Goal: Information Seeking & Learning: Learn about a topic

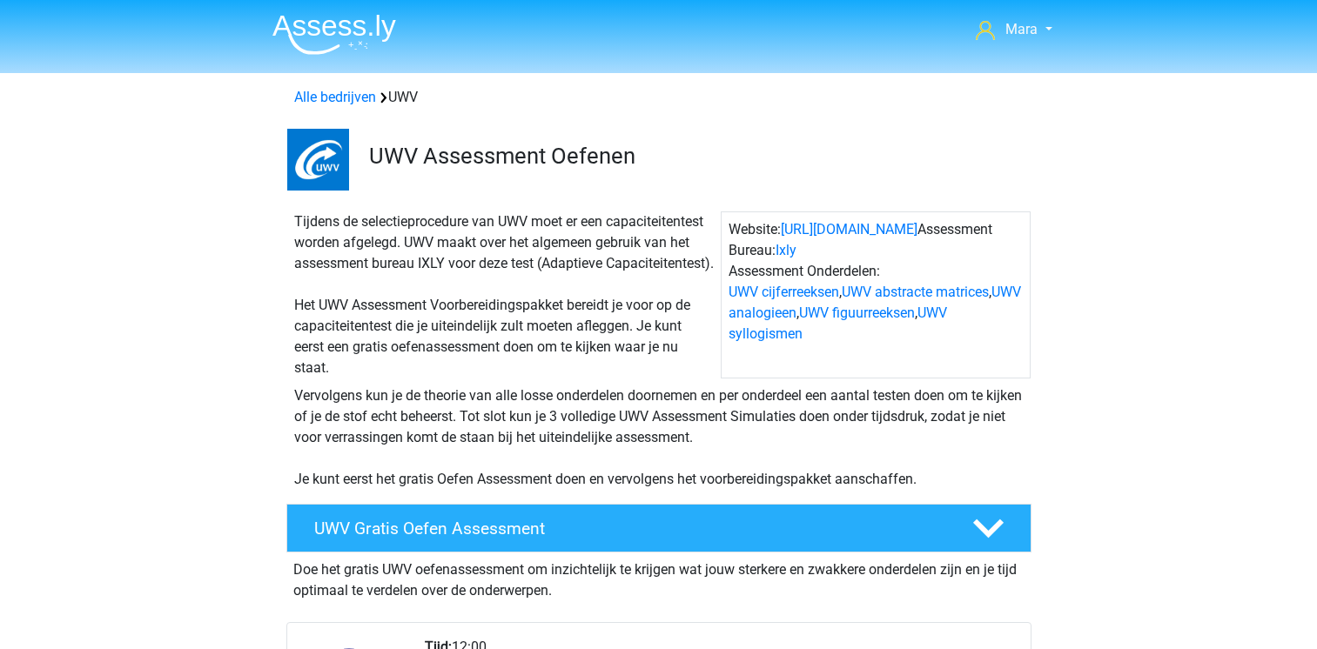
scroll to position [35, 0]
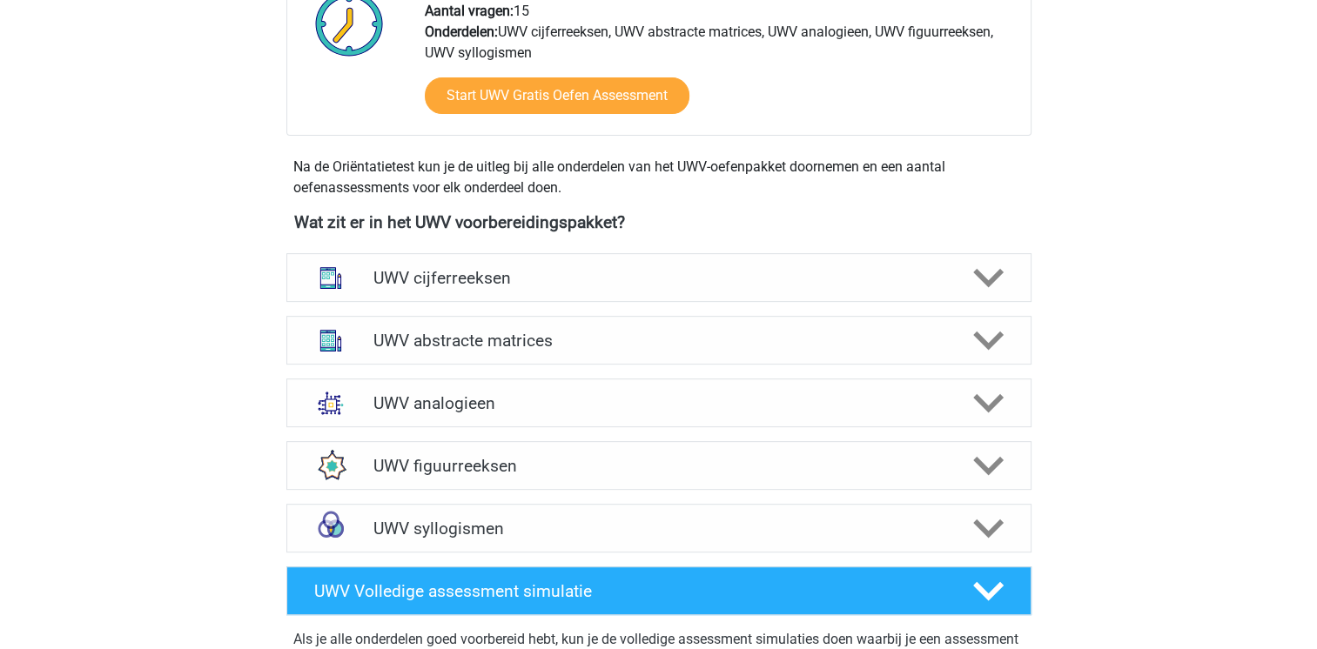
scroll to position [661, 0]
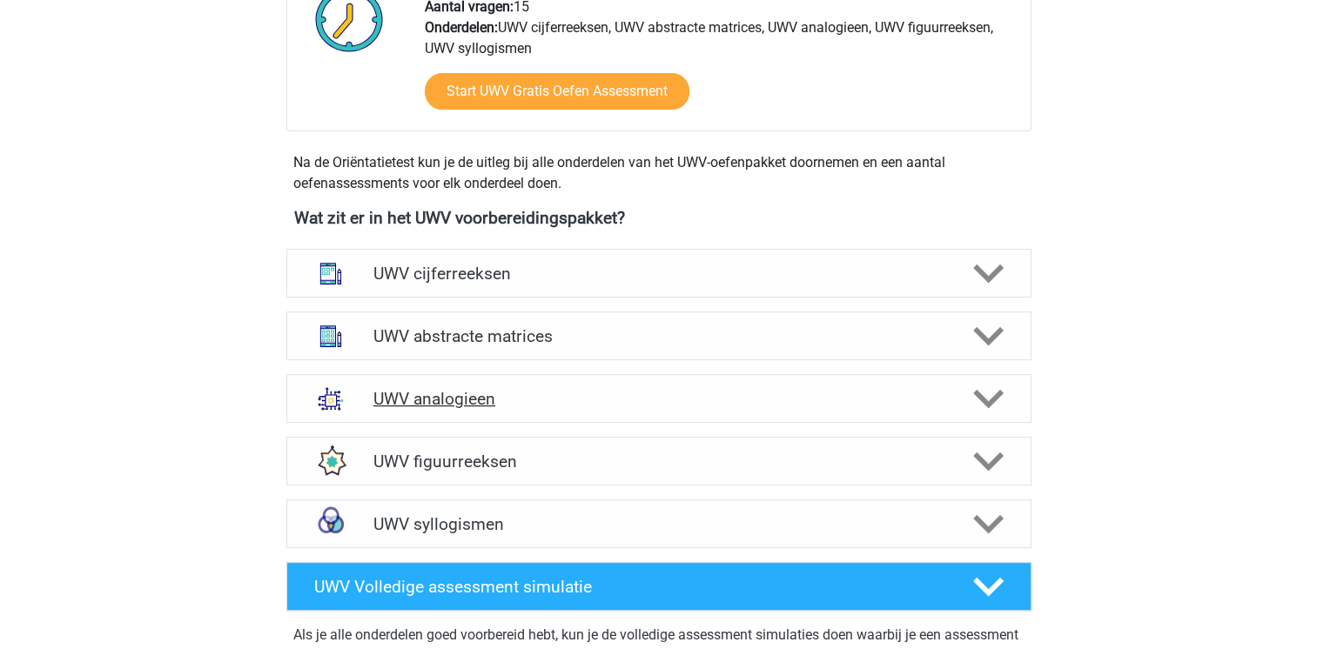
click at [449, 423] on div "UWV analogieen" at bounding box center [658, 398] width 745 height 49
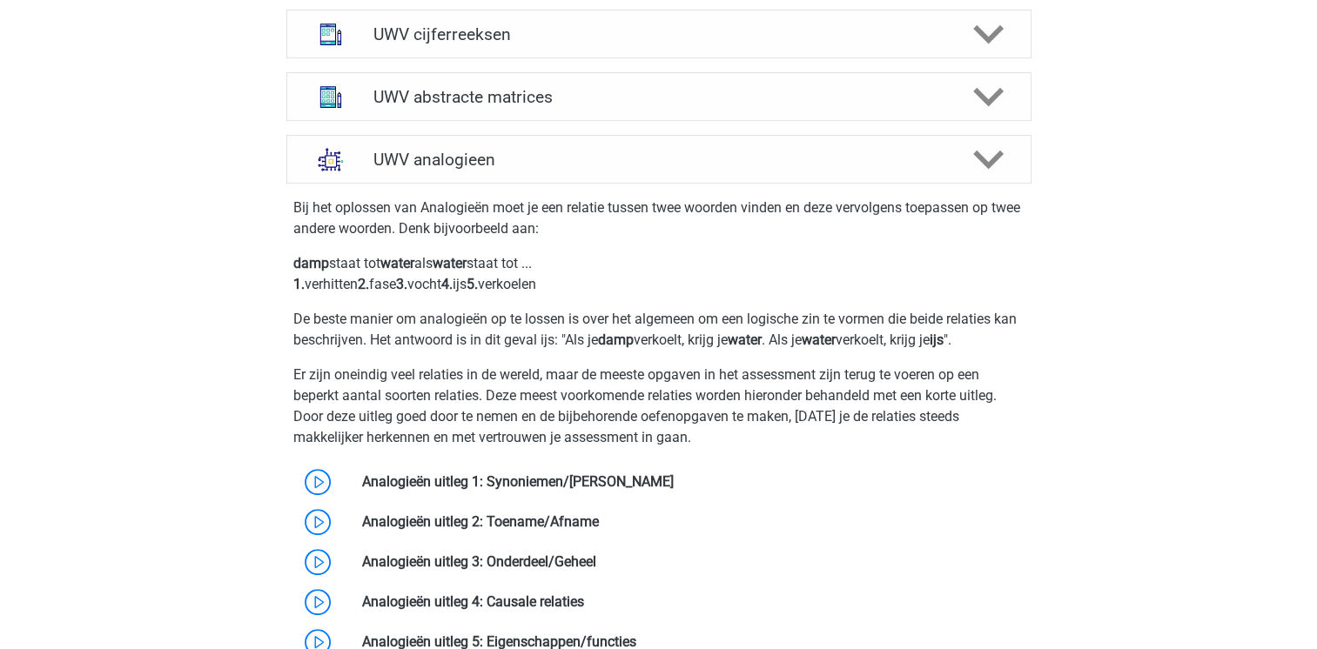
scroll to position [905, 0]
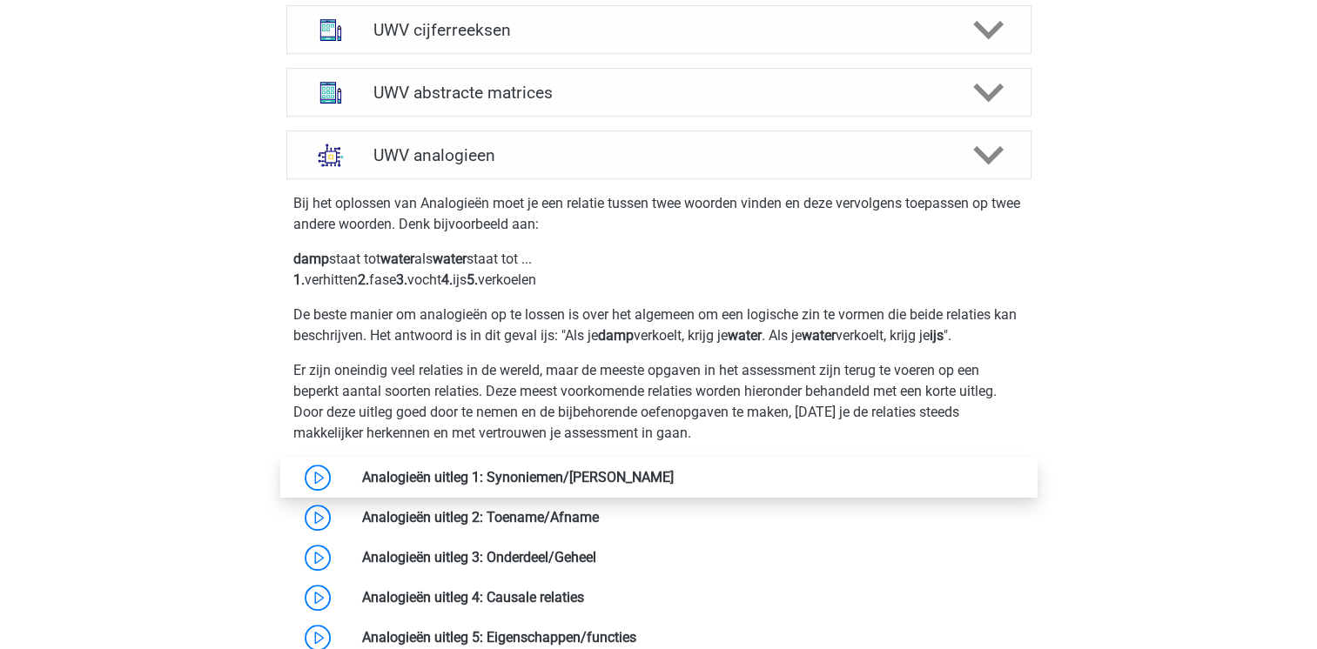
click at [674, 486] on link at bounding box center [674, 477] width 0 height 17
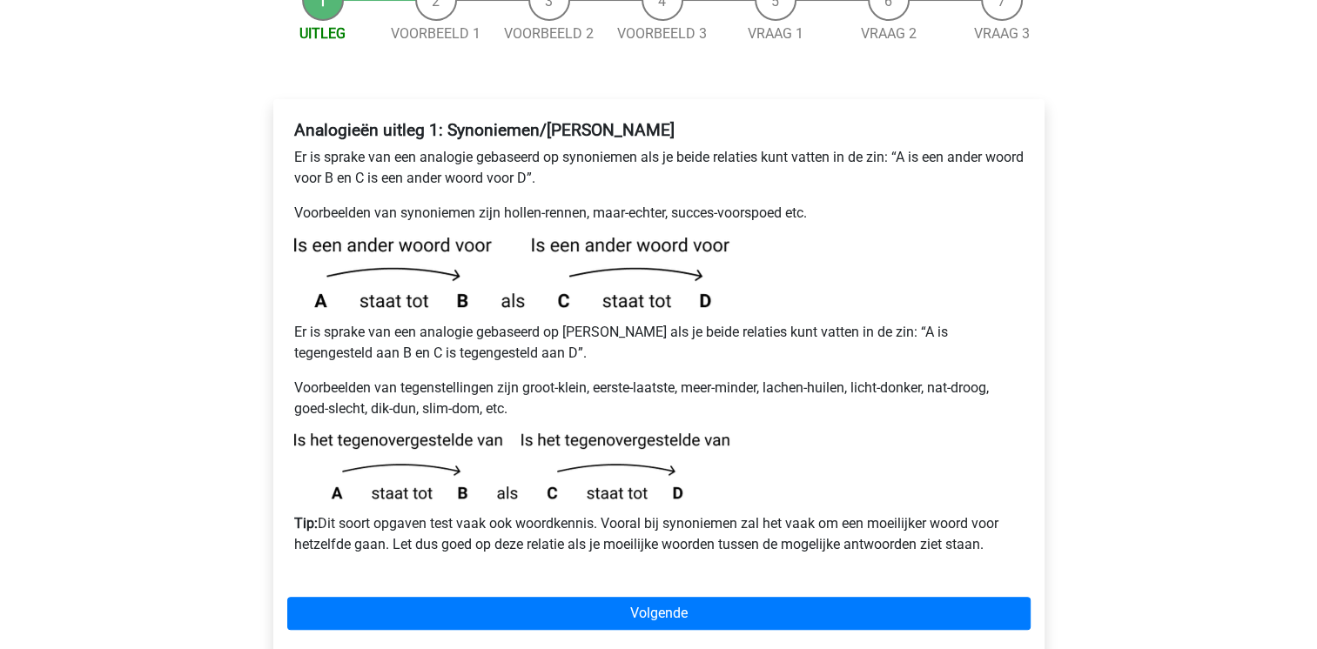
scroll to position [244, 0]
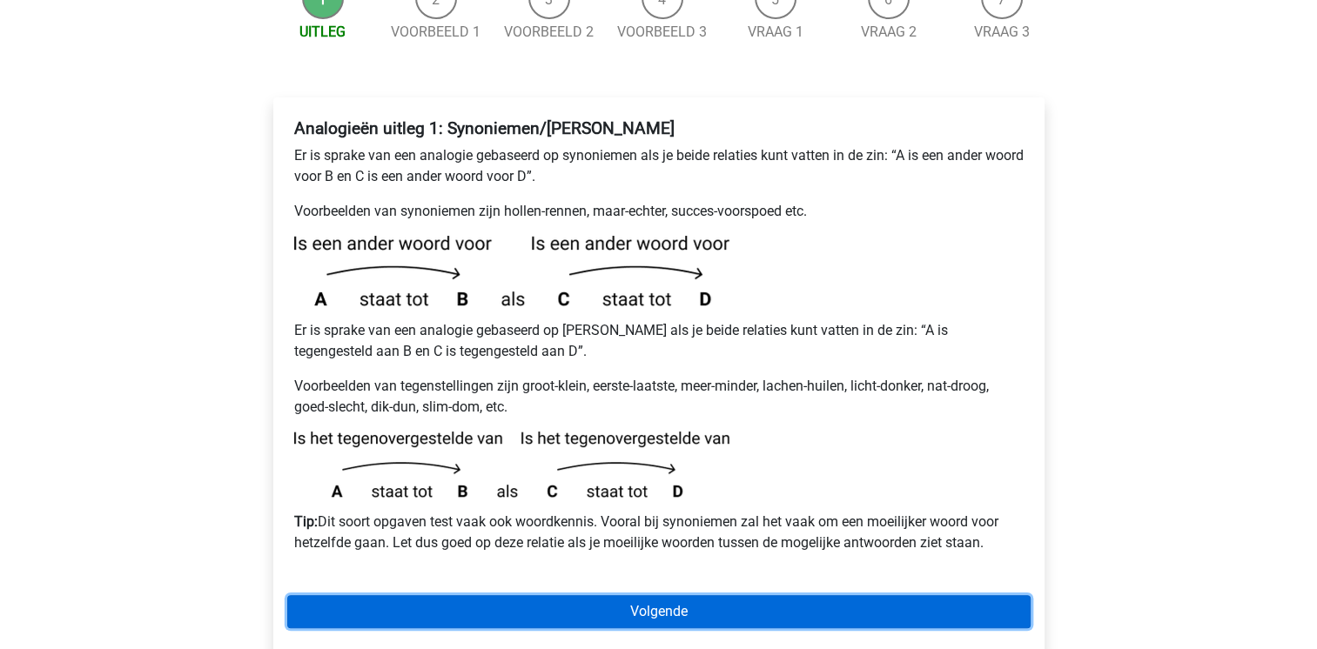
click at [683, 595] on link "Volgende" at bounding box center [658, 611] width 743 height 33
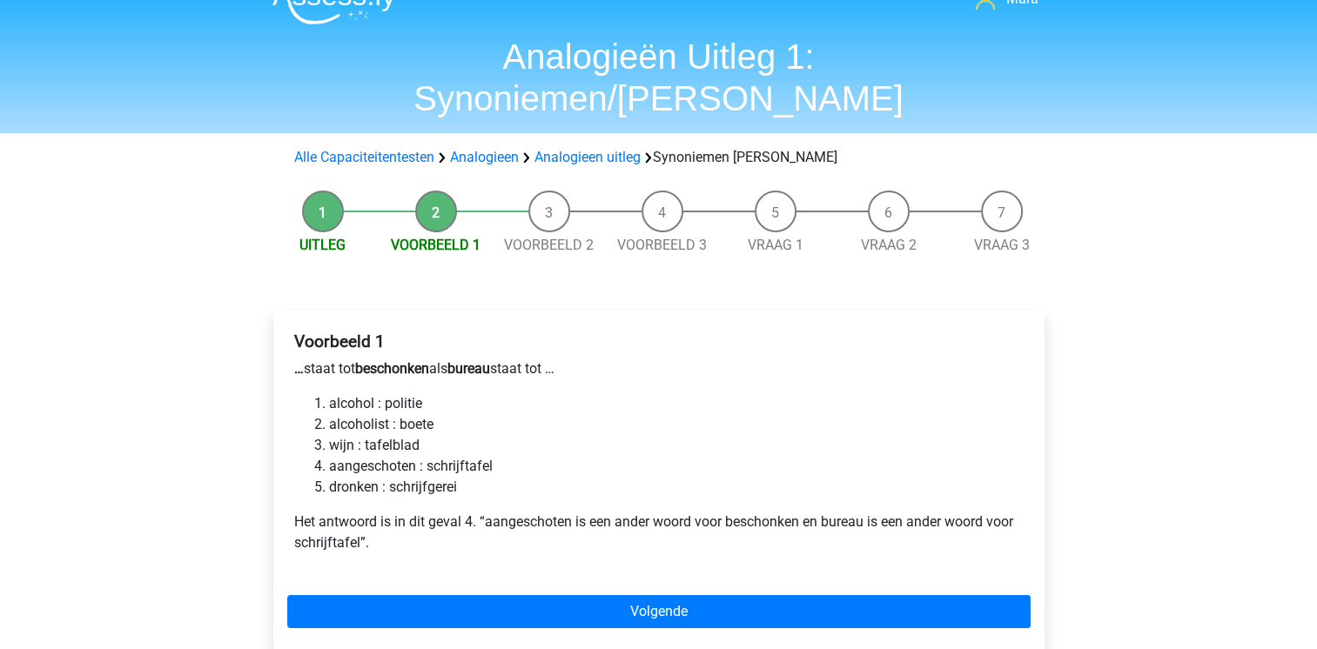
scroll to position [35, 0]
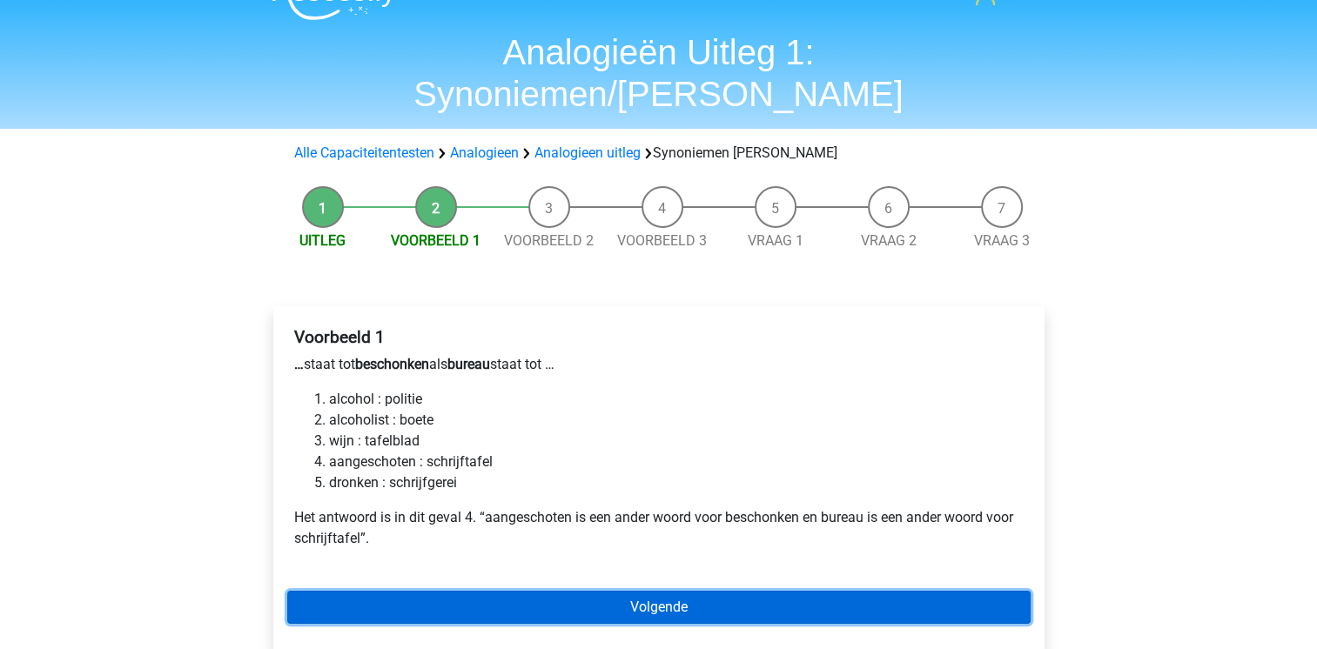
drag, startPoint x: 0, startPoint y: 0, endPoint x: 683, endPoint y: 554, distance: 879.9
click at [683, 591] on link "Volgende" at bounding box center [658, 607] width 743 height 33
click at [615, 591] on link "Volgende" at bounding box center [658, 607] width 743 height 33
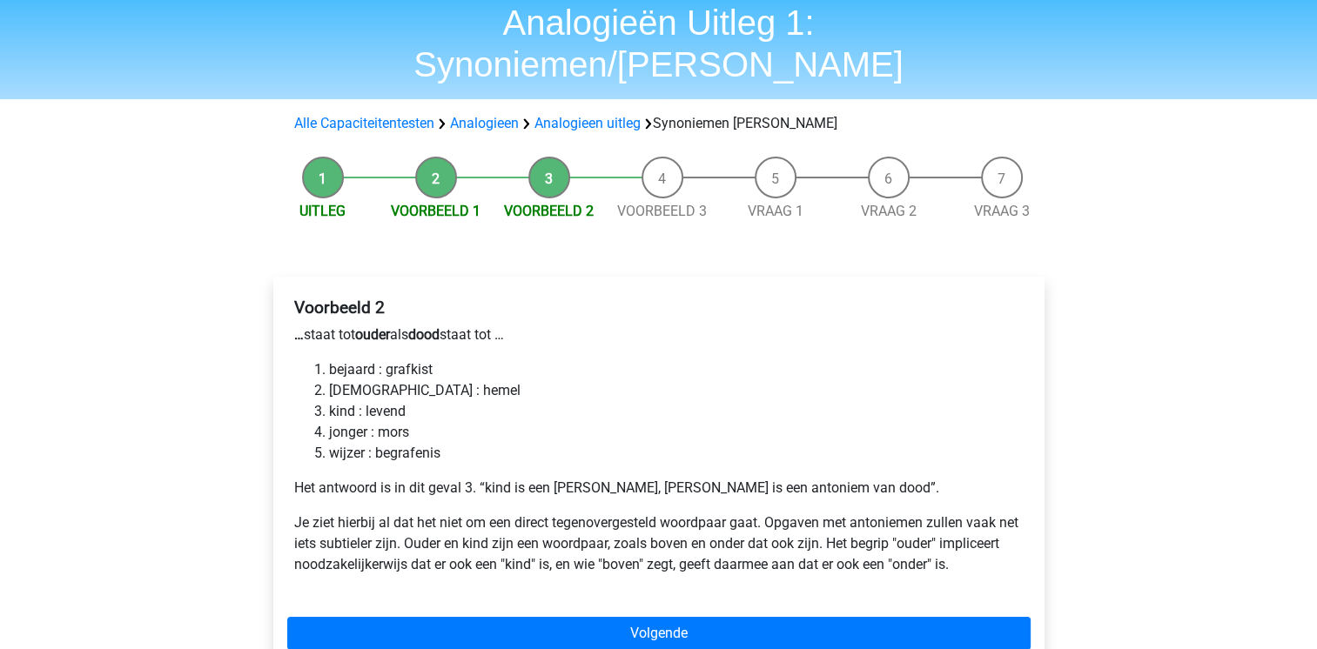
scroll to position [70, 0]
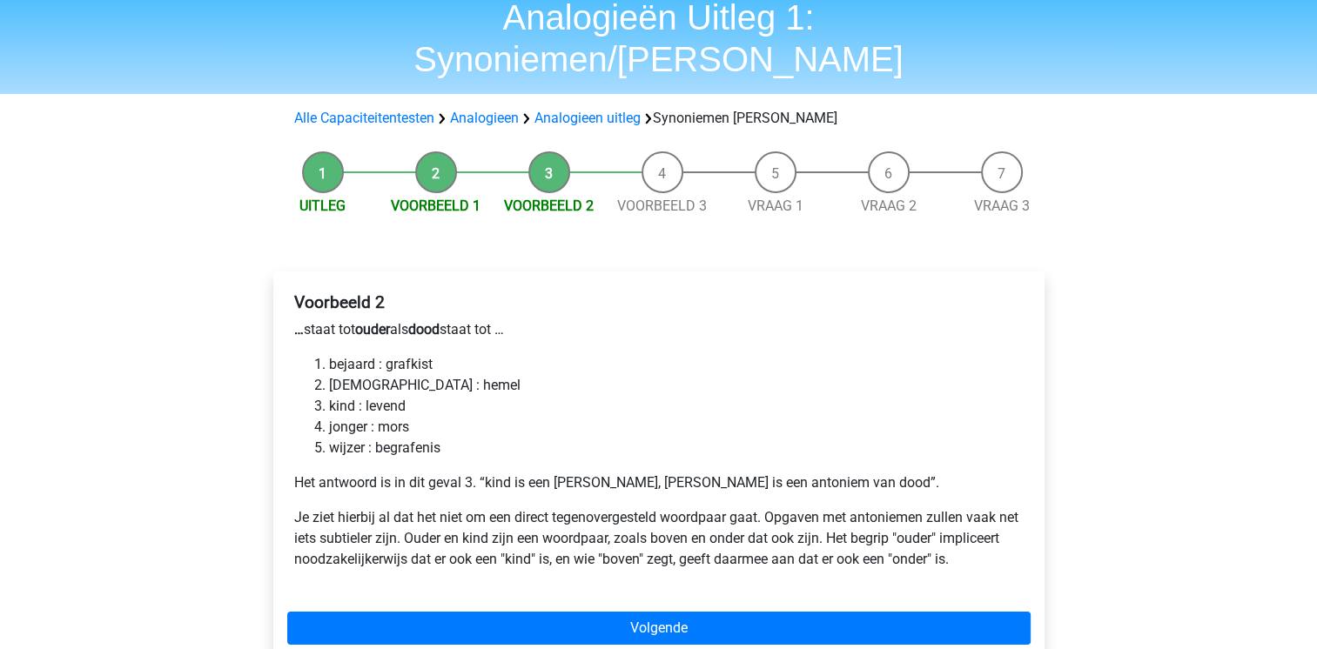
click at [447, 151] on li "Voorbeeld 1" at bounding box center [435, 183] width 113 height 65
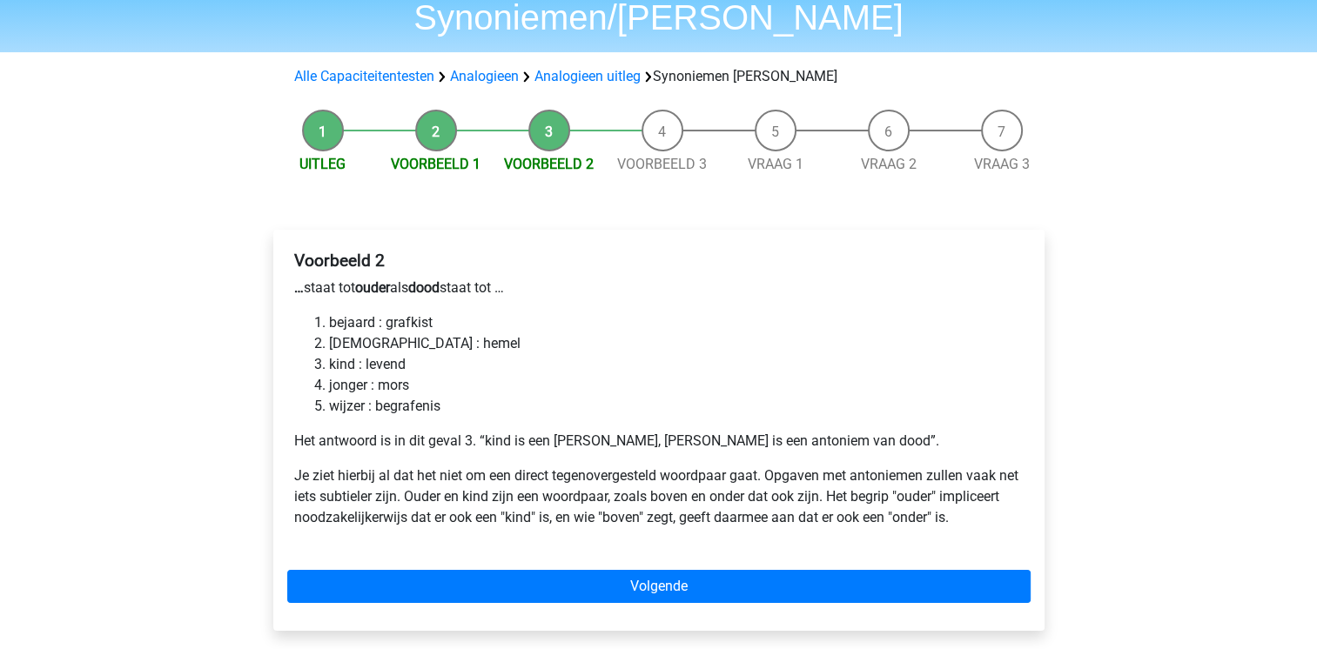
scroll to position [139, 0]
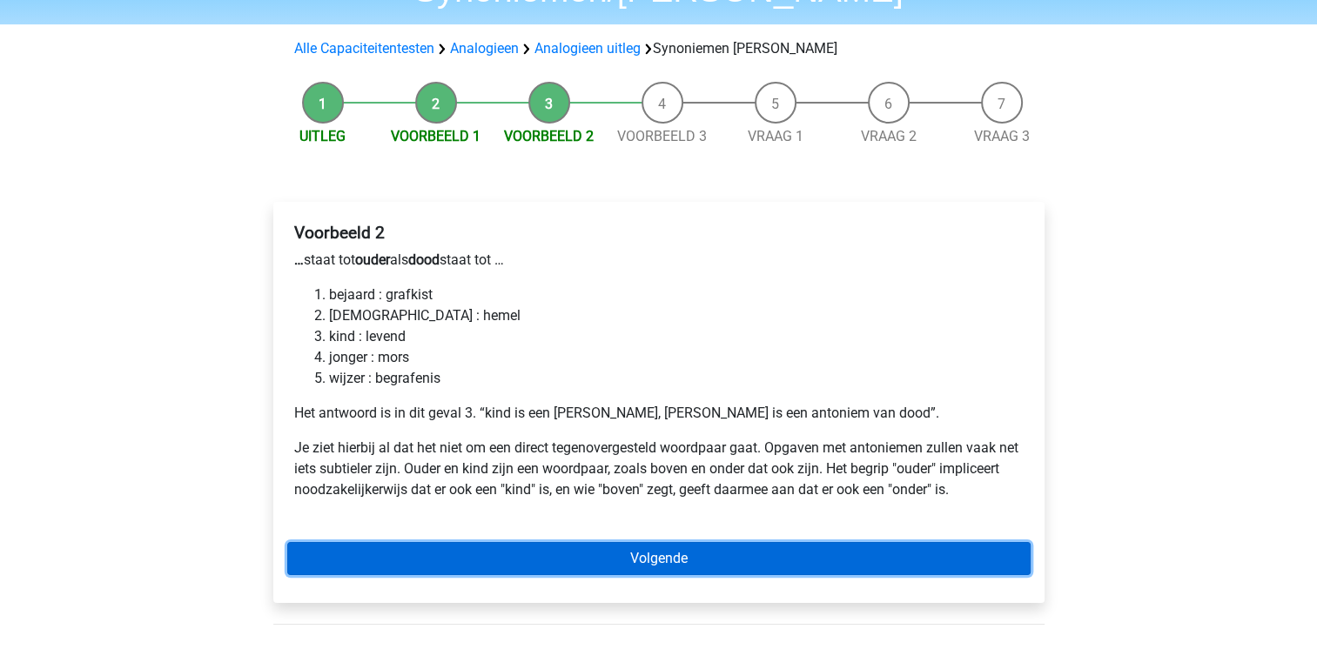
click at [623, 542] on link "Volgende" at bounding box center [658, 558] width 743 height 33
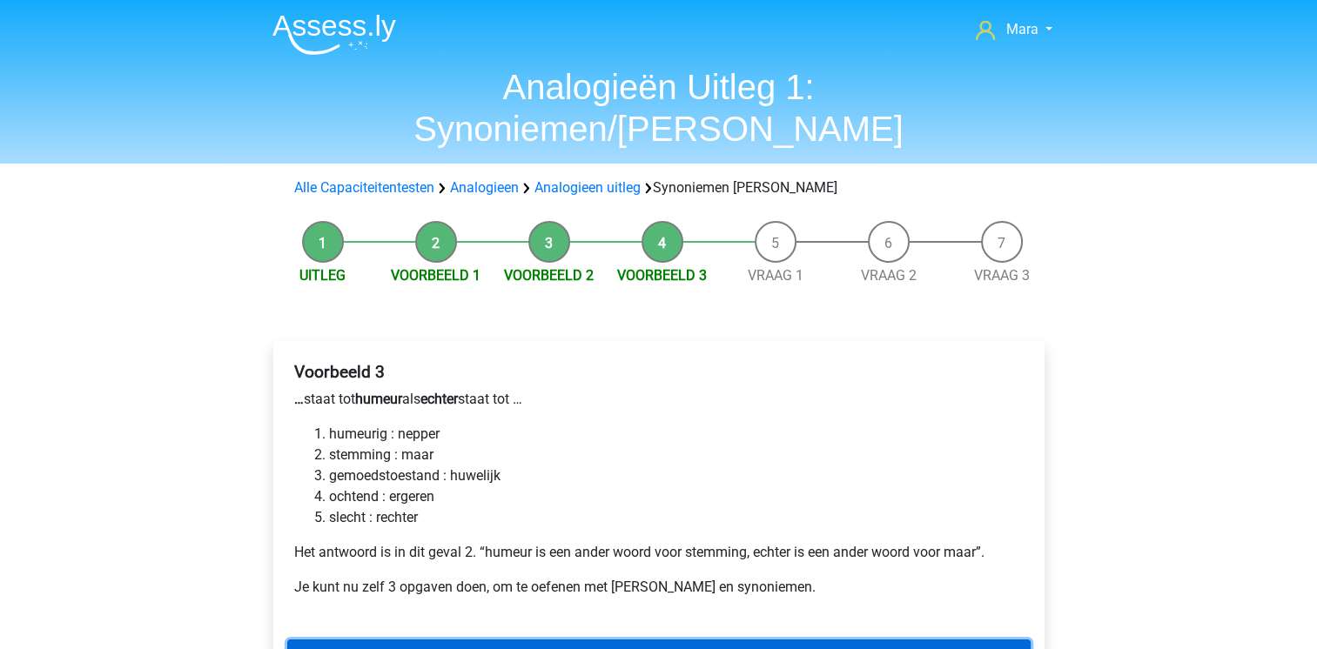
click at [602, 640] on link "Volgende" at bounding box center [658, 656] width 743 height 33
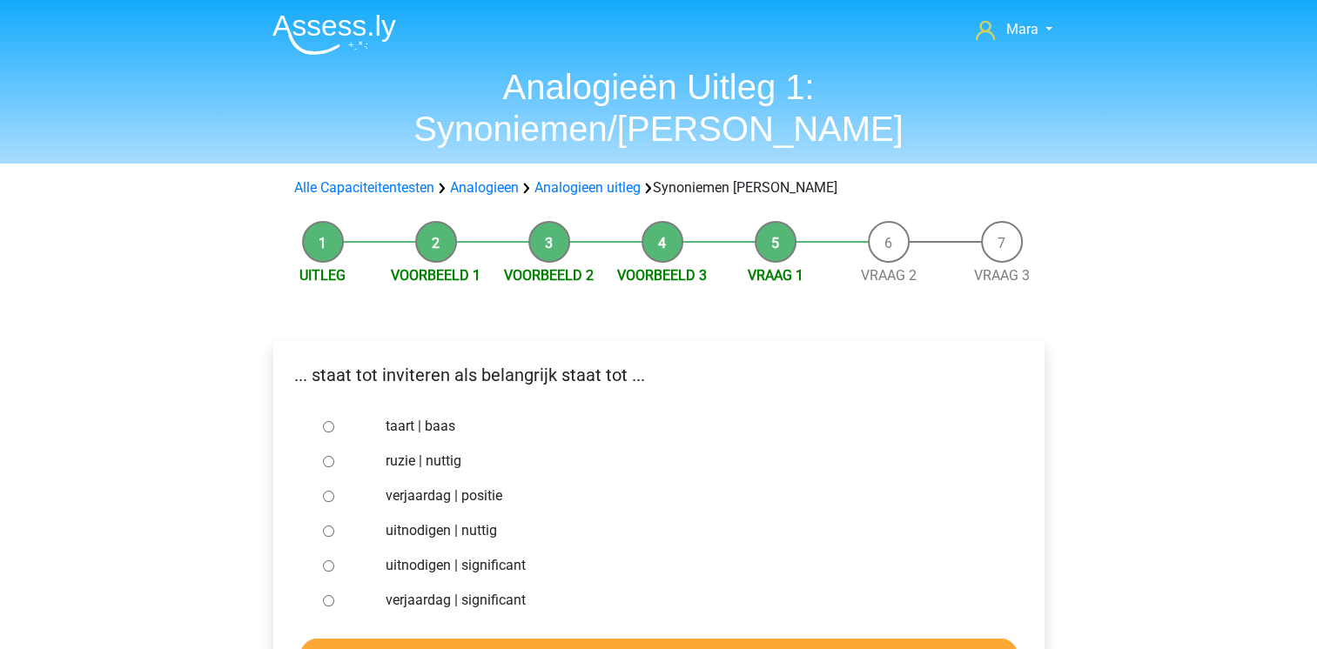
click at [327, 491] on input "verjaardag | positie" at bounding box center [328, 496] width 11 height 11
radio input "true"
click at [447, 639] on input "Controleer" at bounding box center [658, 655] width 717 height 33
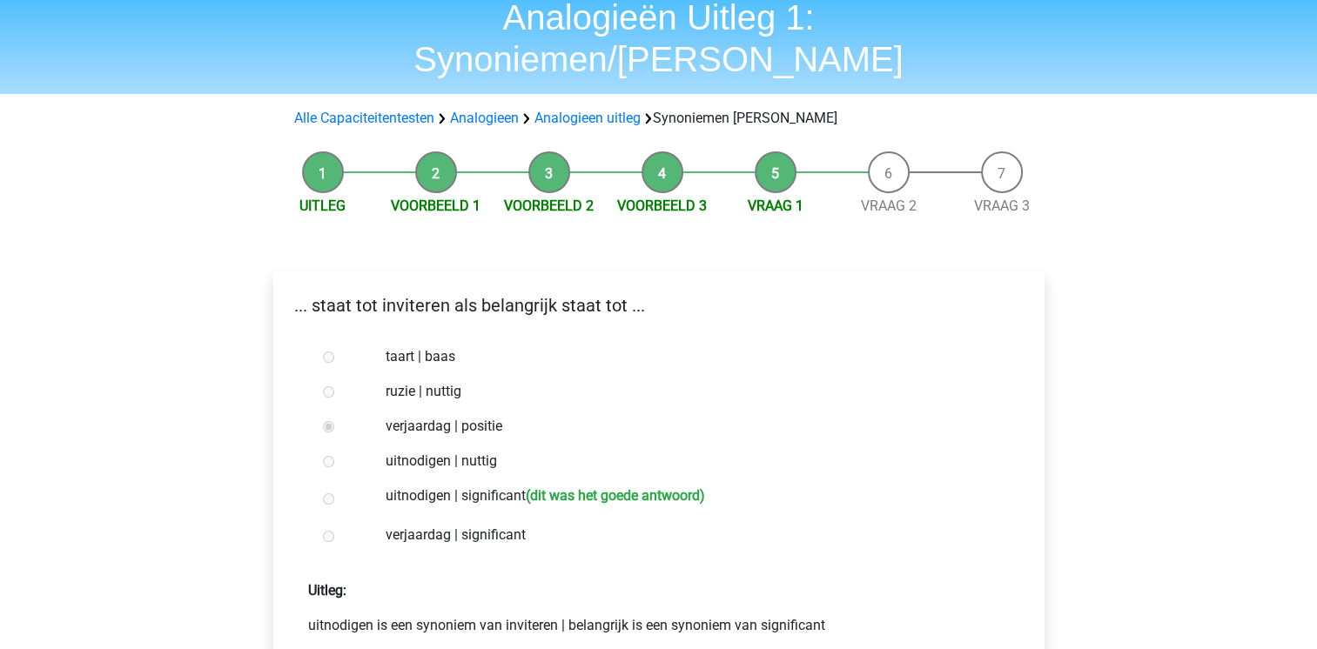
scroll to position [104, 0]
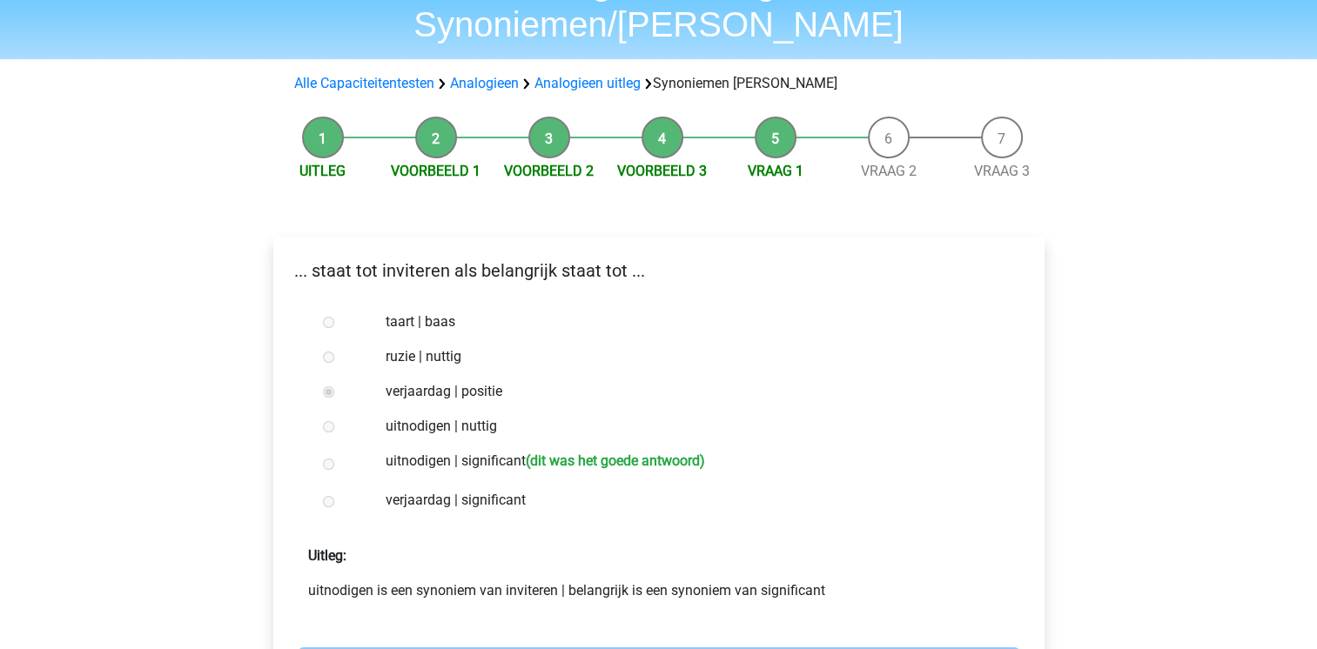
drag, startPoint x: 0, startPoint y: 0, endPoint x: 447, endPoint y: 611, distance: 757.3
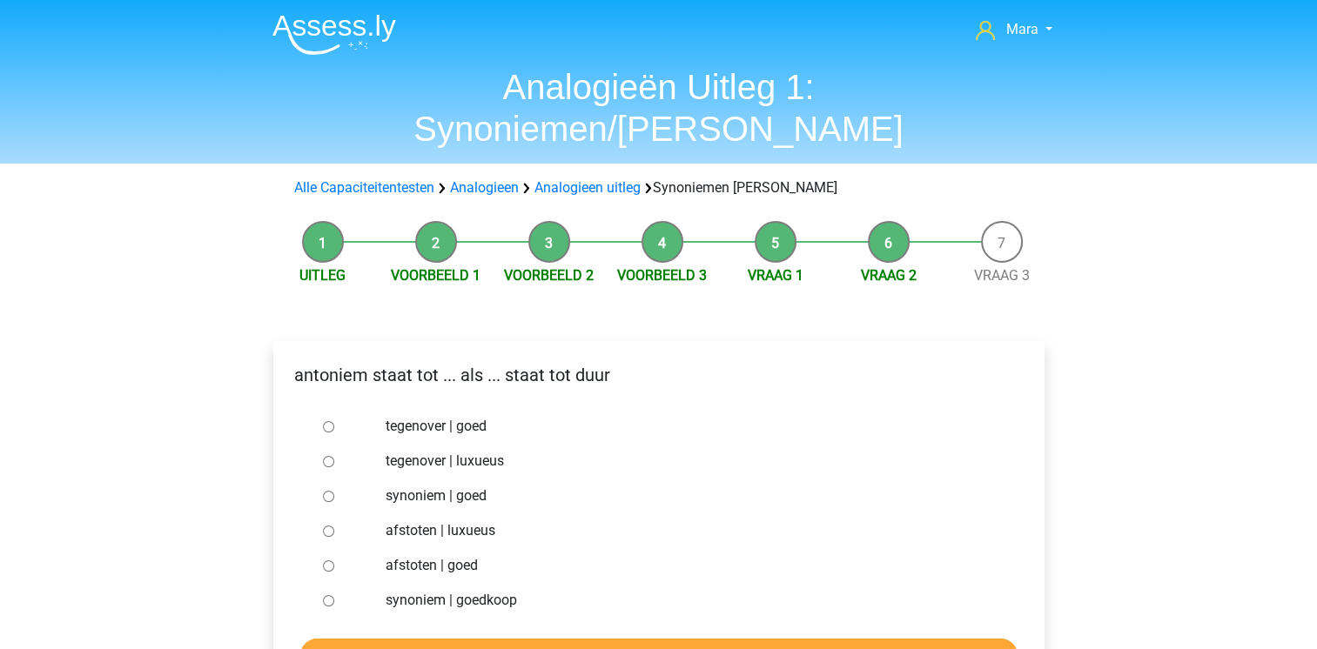
click at [333, 595] on input "synoniem | goedkoop" at bounding box center [328, 600] width 11 height 11
radio input "true"
click at [378, 639] on input "Controleer" at bounding box center [658, 655] width 717 height 33
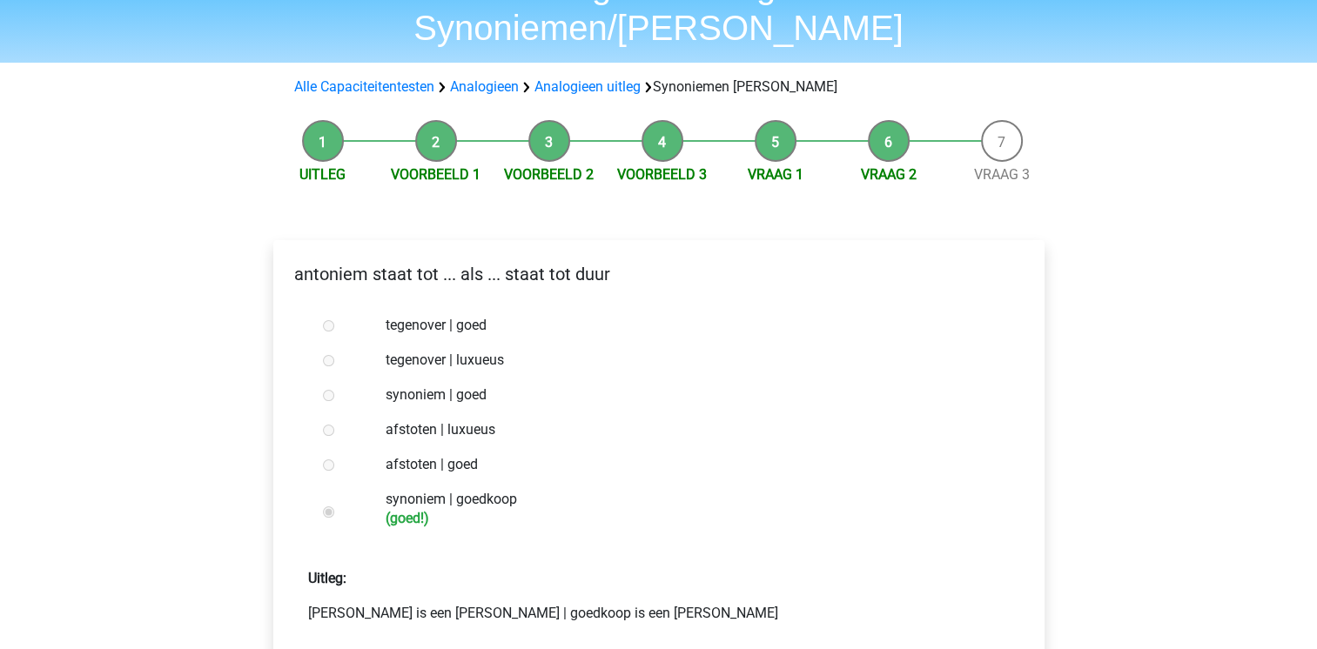
scroll to position [104, 0]
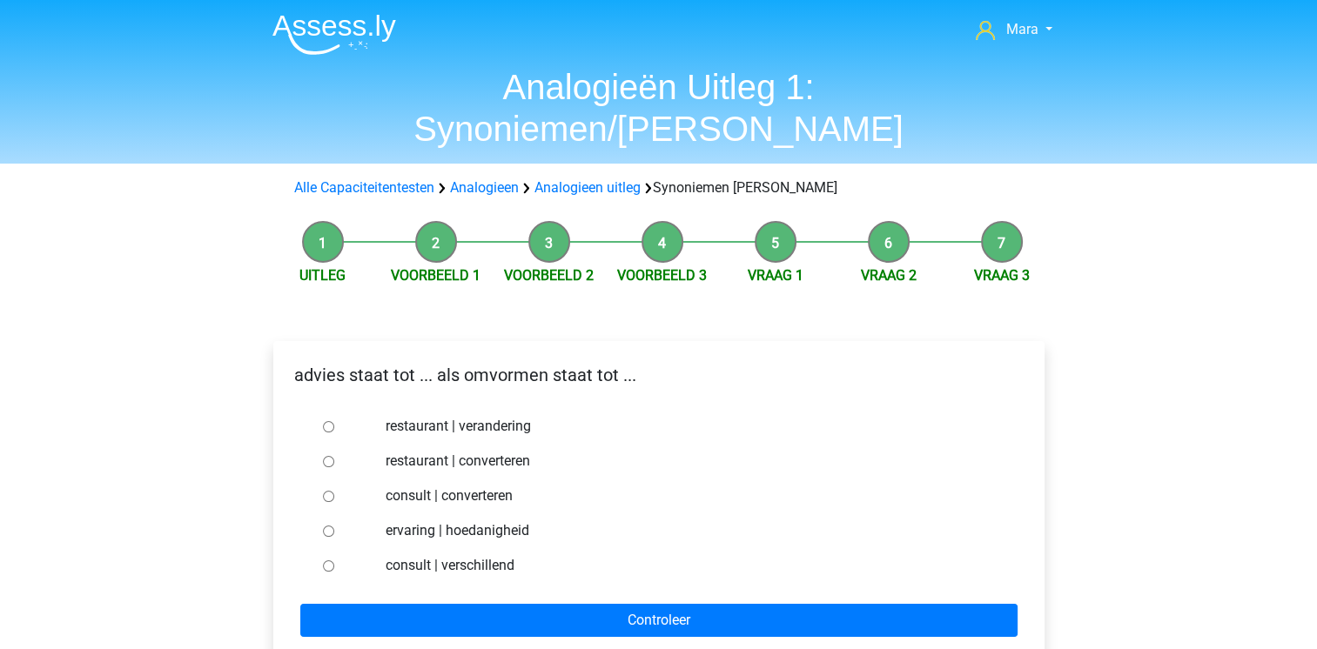
click at [327, 491] on input "consult | converteren" at bounding box center [328, 496] width 11 height 11
radio input "true"
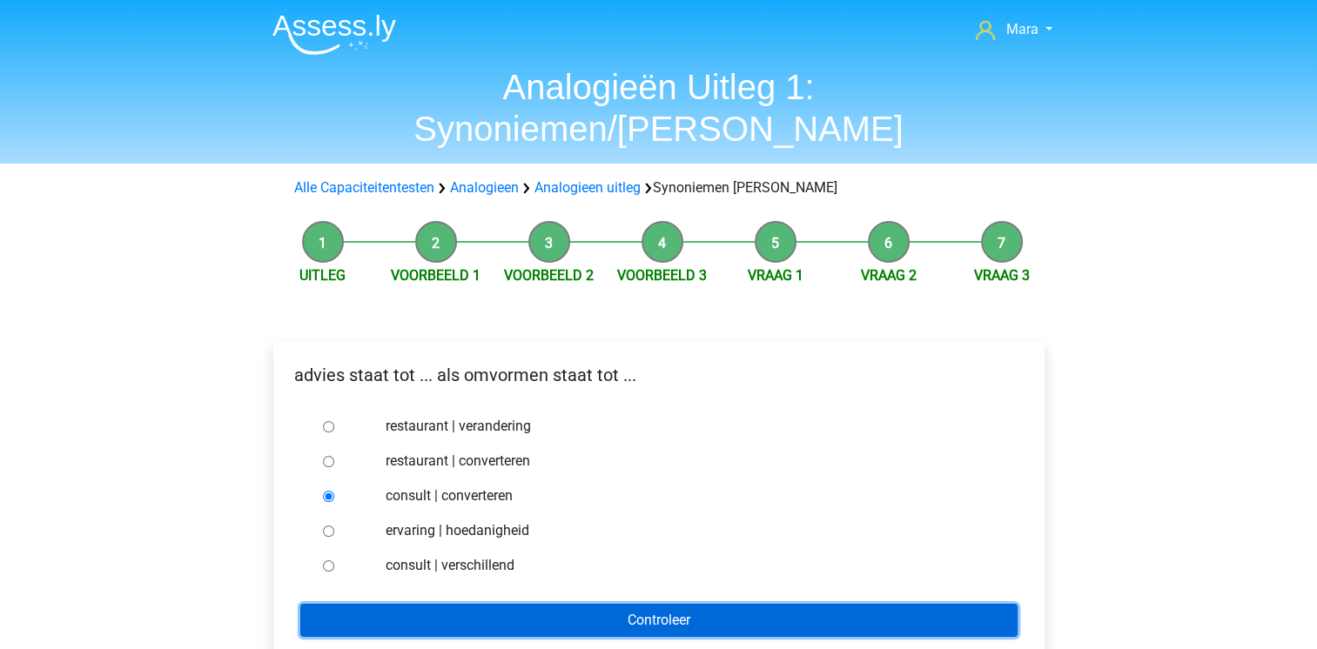
click at [383, 604] on input "Controleer" at bounding box center [658, 620] width 717 height 33
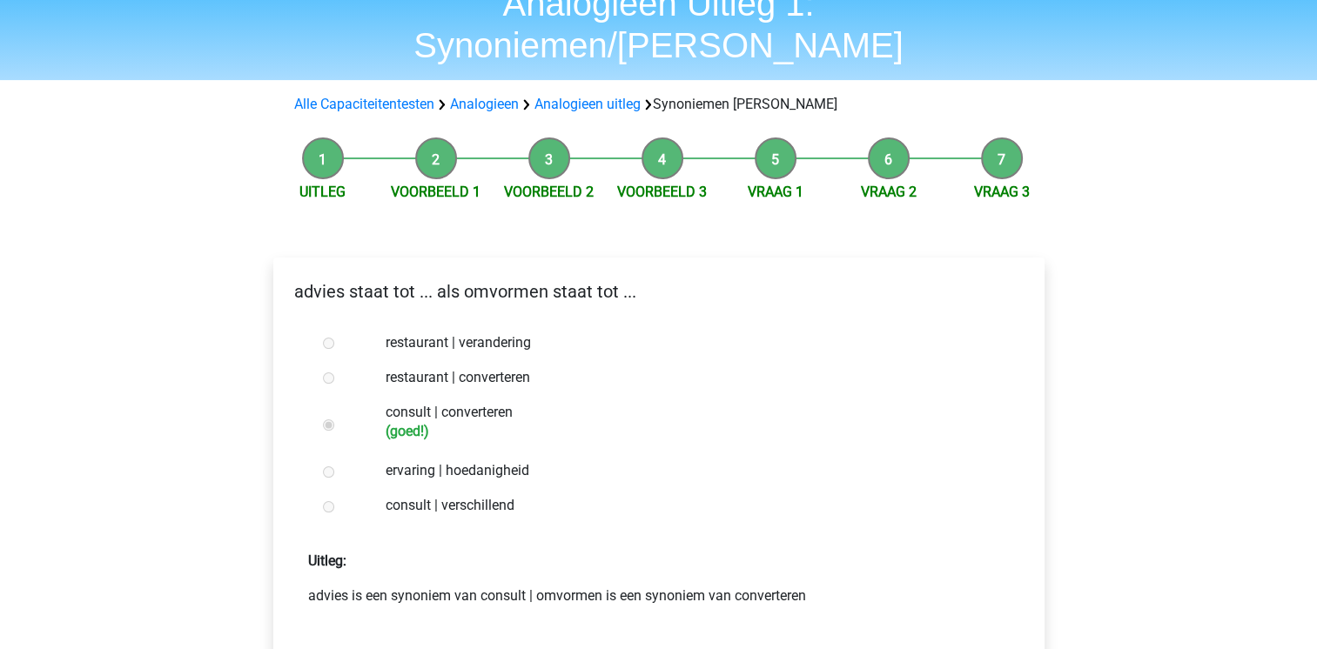
scroll to position [104, 0]
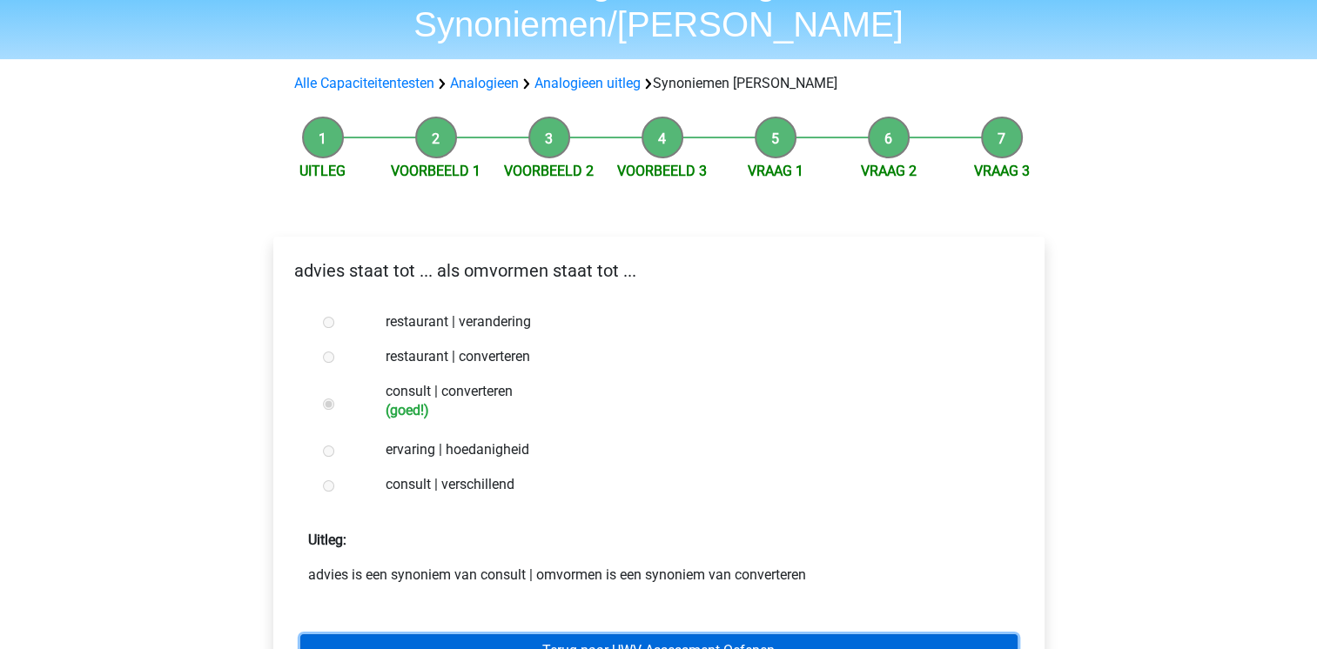
click at [458, 634] on link "Terug naar UWV Assessment Oefenen" at bounding box center [658, 650] width 717 height 33
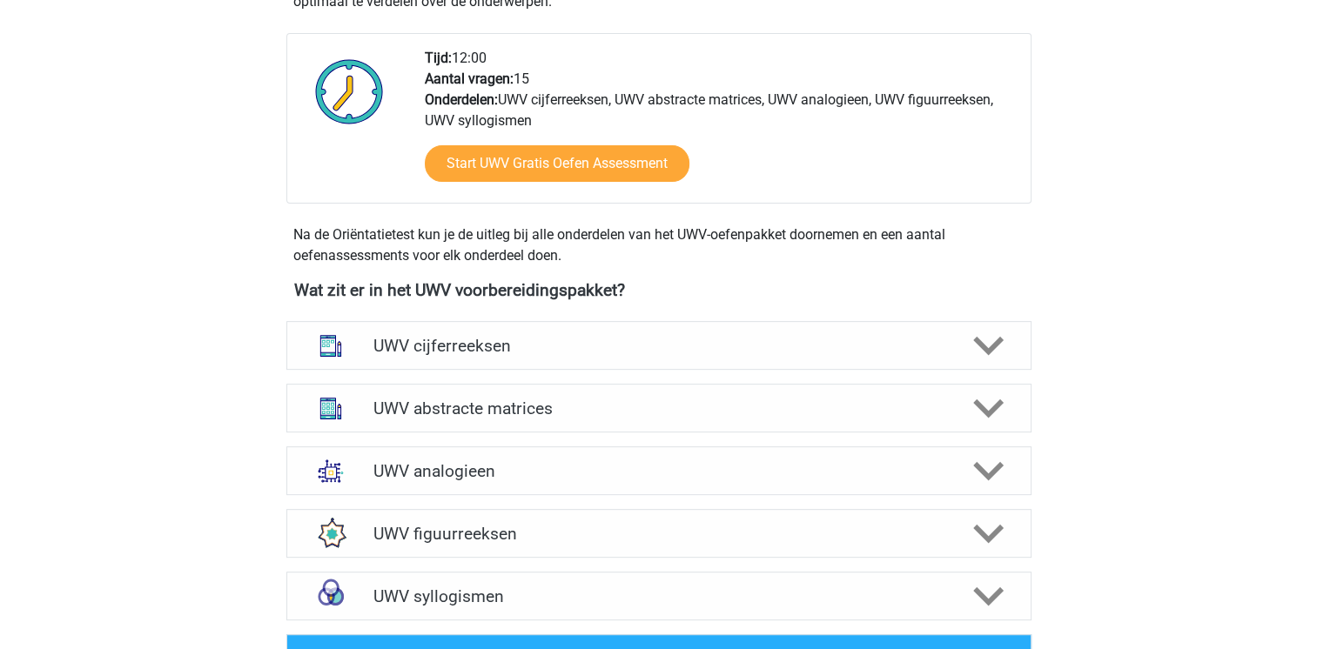
scroll to position [592, 0]
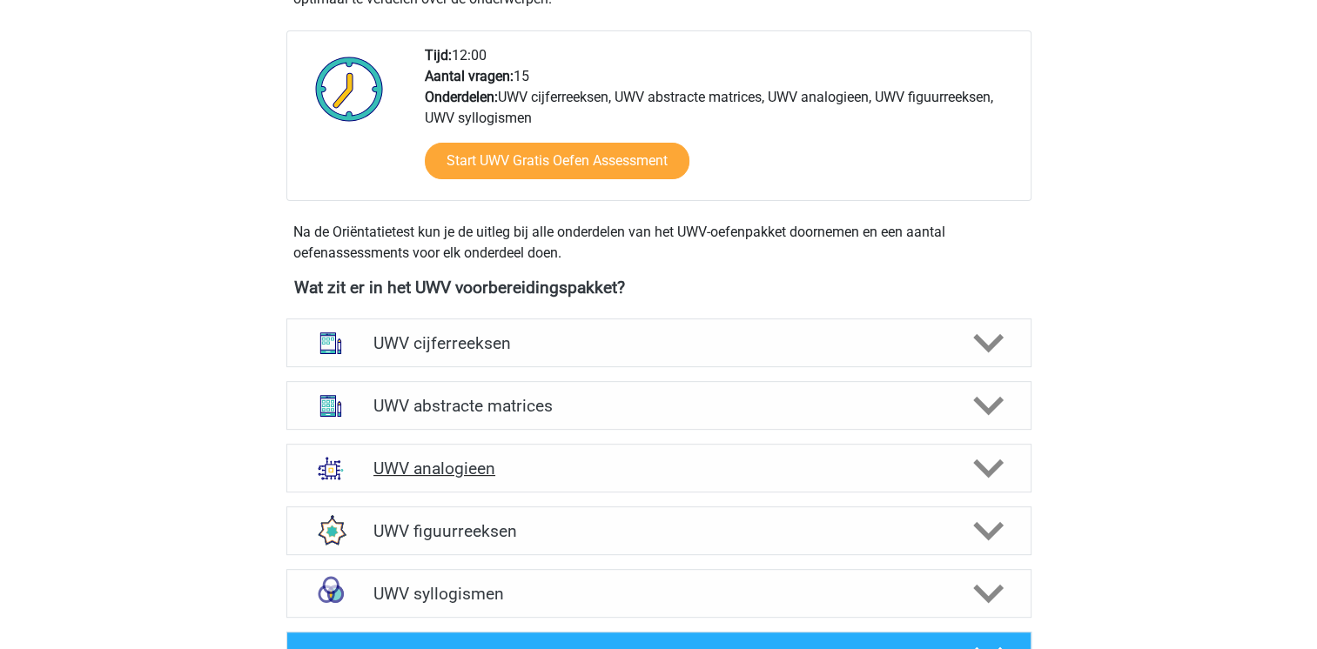
click at [969, 484] on div at bounding box center [986, 468] width 59 height 30
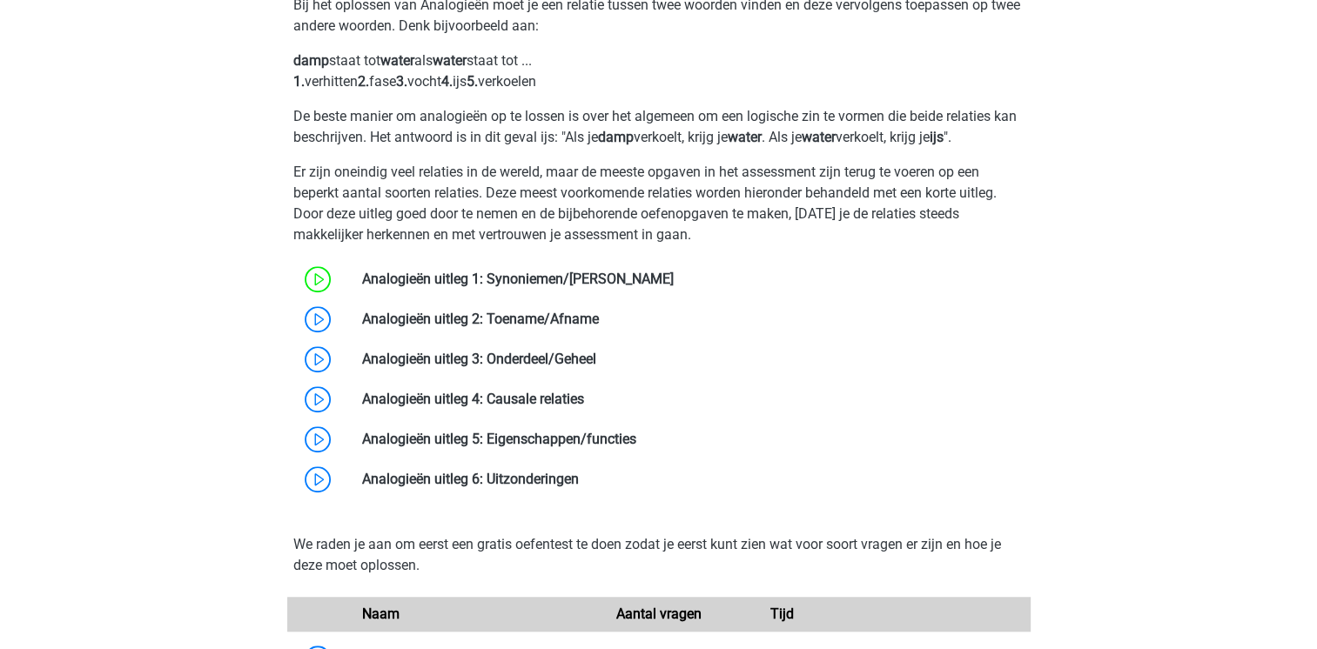
scroll to position [1114, 0]
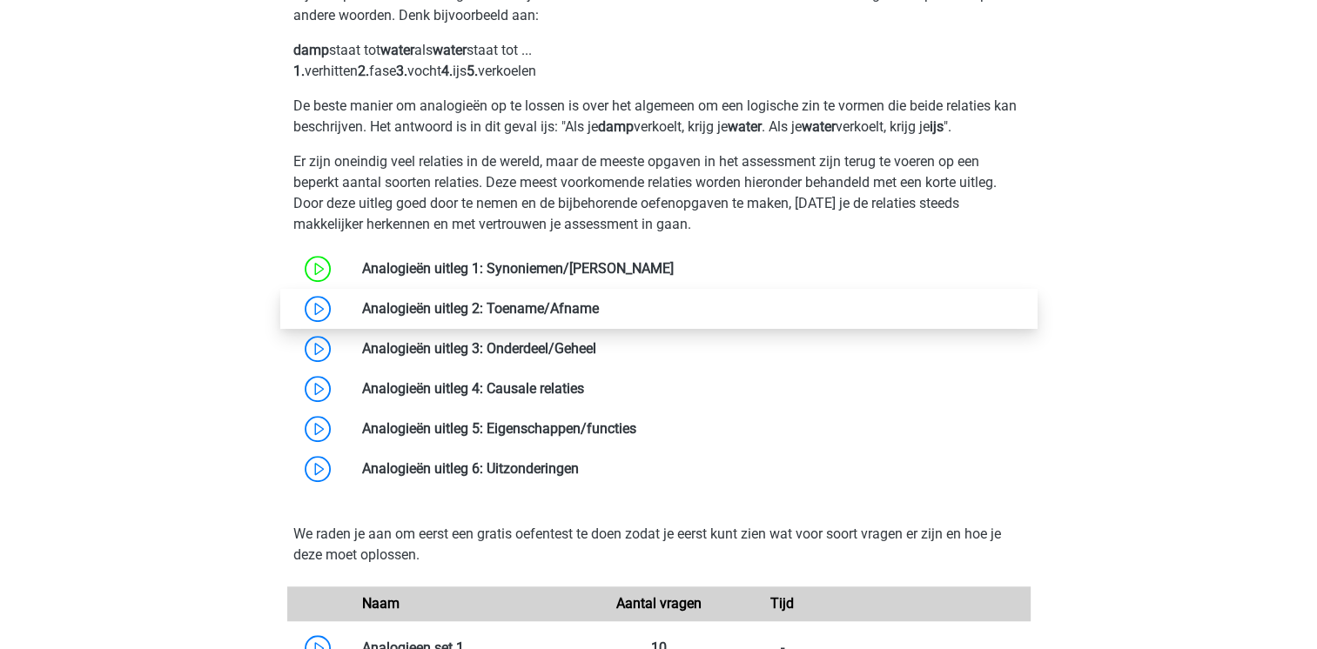
click at [599, 317] on link at bounding box center [599, 308] width 0 height 17
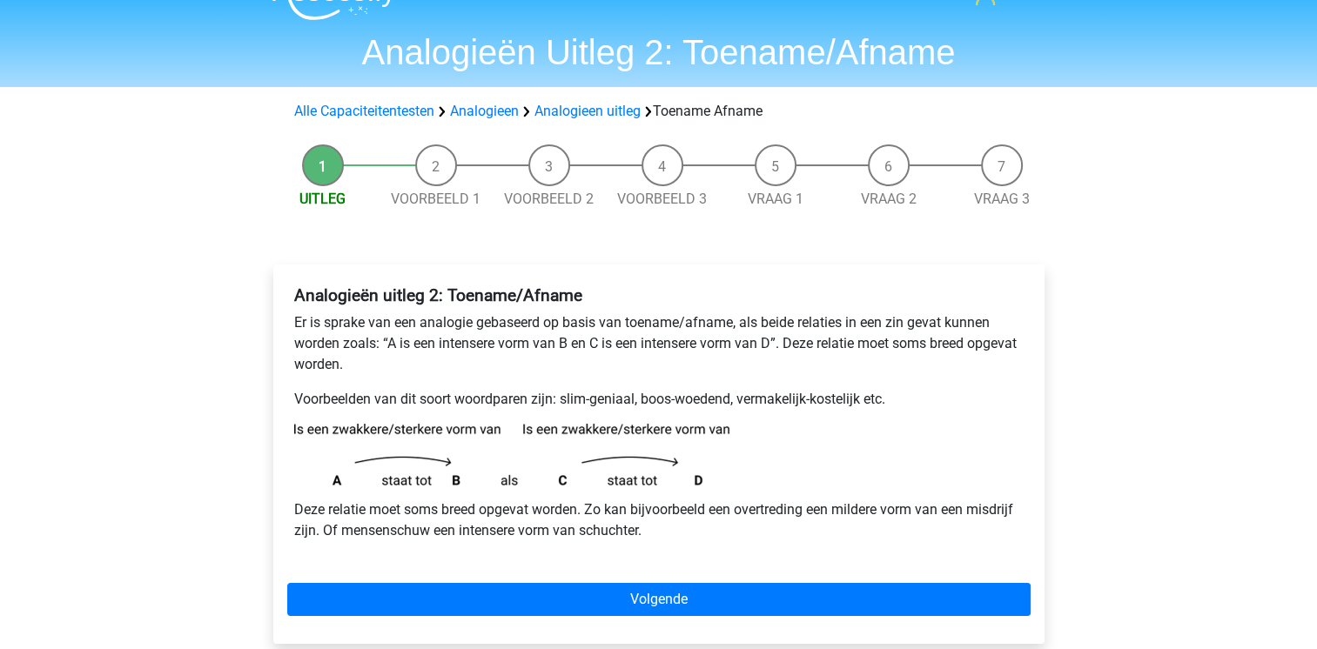
scroll to position [70, 0]
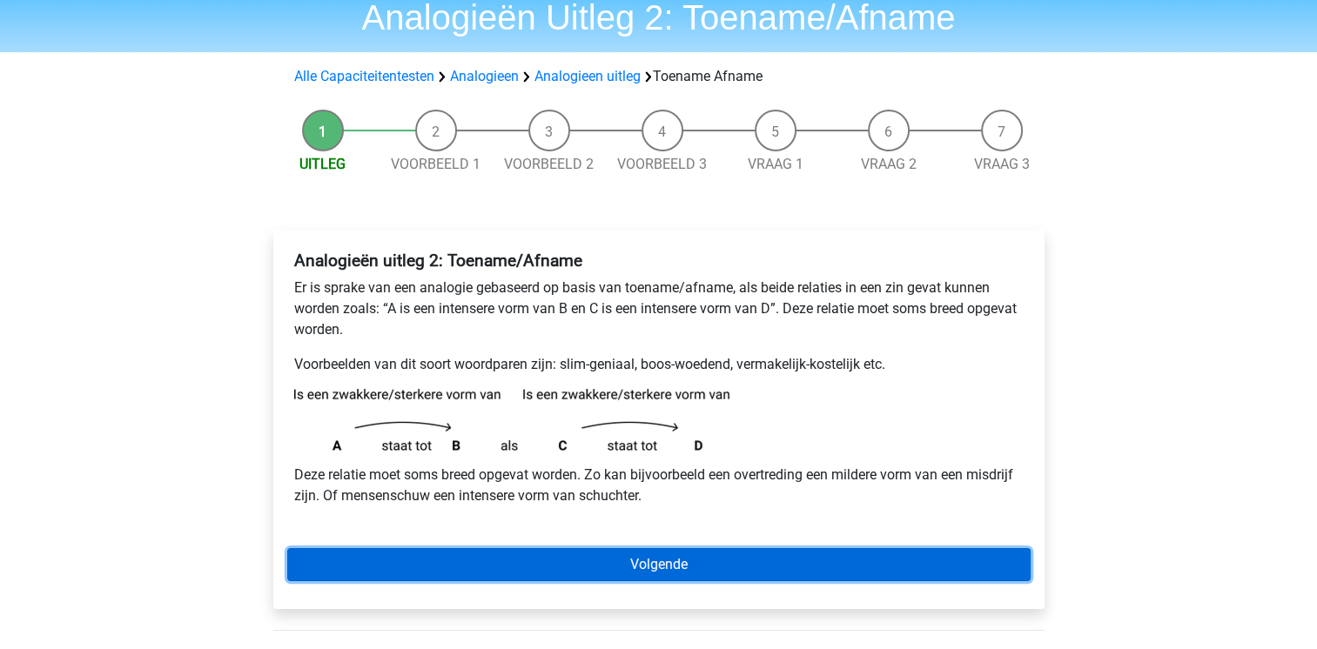
click at [487, 552] on link "Volgende" at bounding box center [658, 564] width 743 height 33
click at [468, 574] on link "Volgende" at bounding box center [658, 564] width 743 height 33
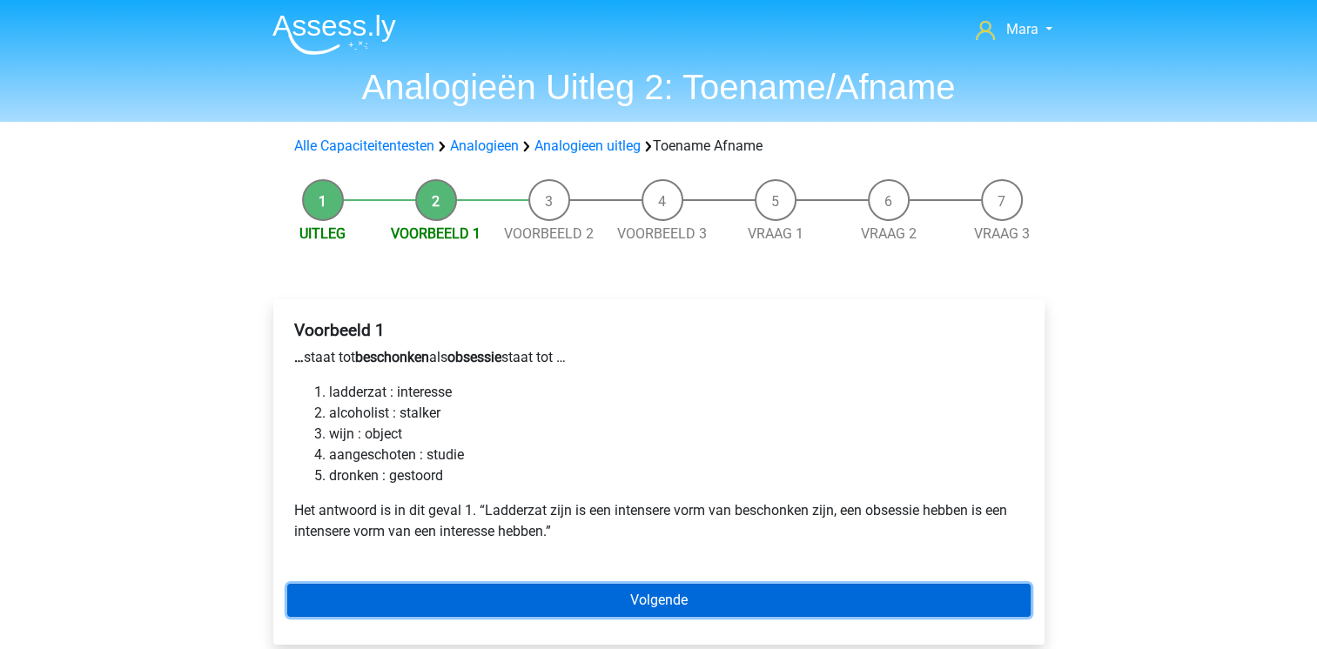
click at [551, 611] on link "Volgende" at bounding box center [658, 600] width 743 height 33
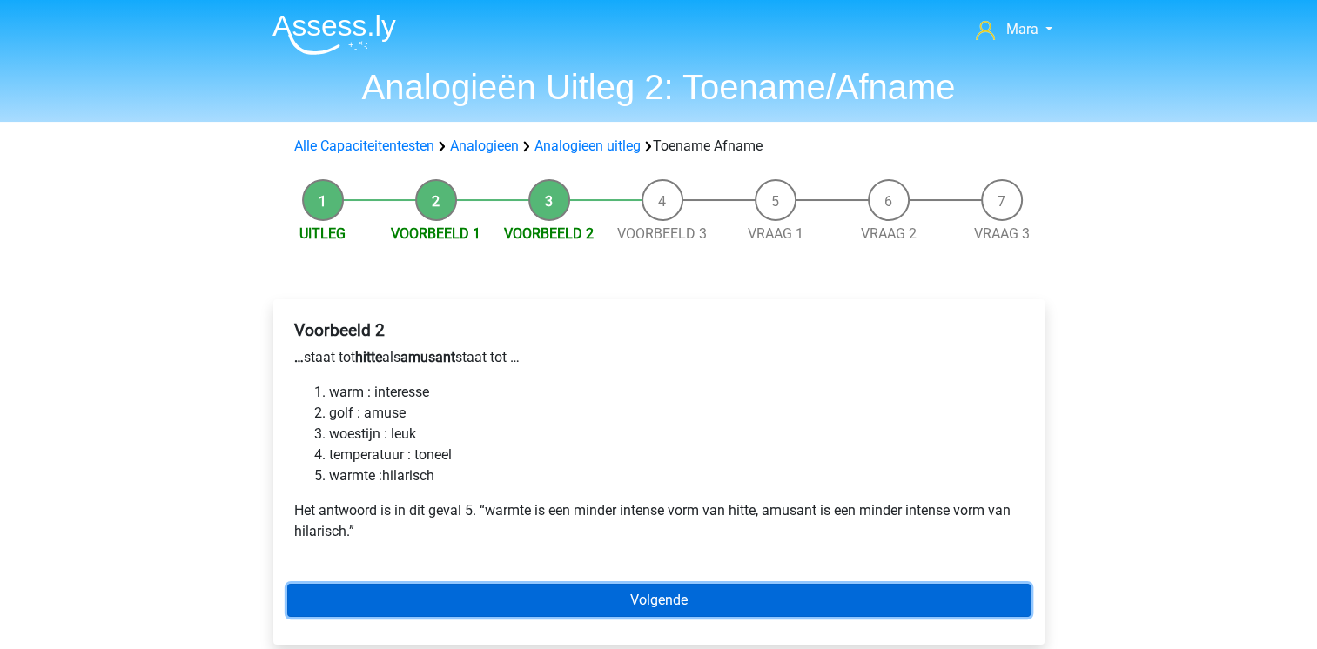
click at [551, 611] on link "Volgende" at bounding box center [658, 600] width 743 height 33
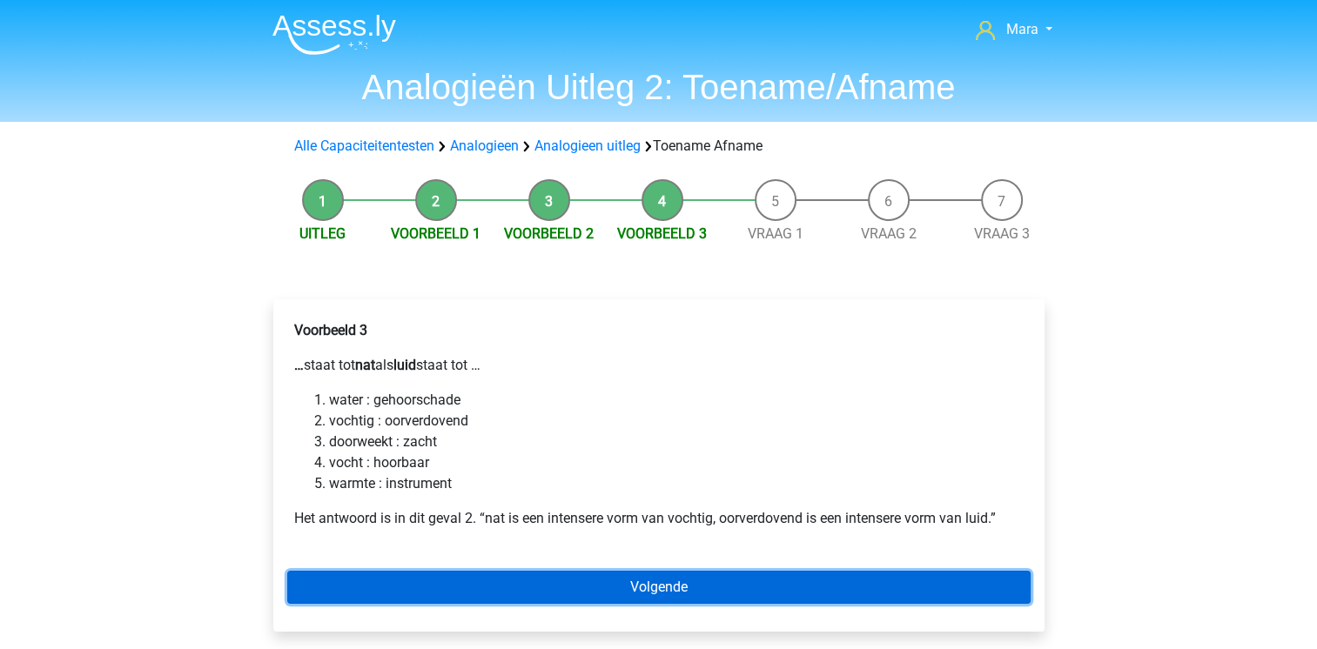
click at [583, 590] on link "Volgende" at bounding box center [658, 587] width 743 height 33
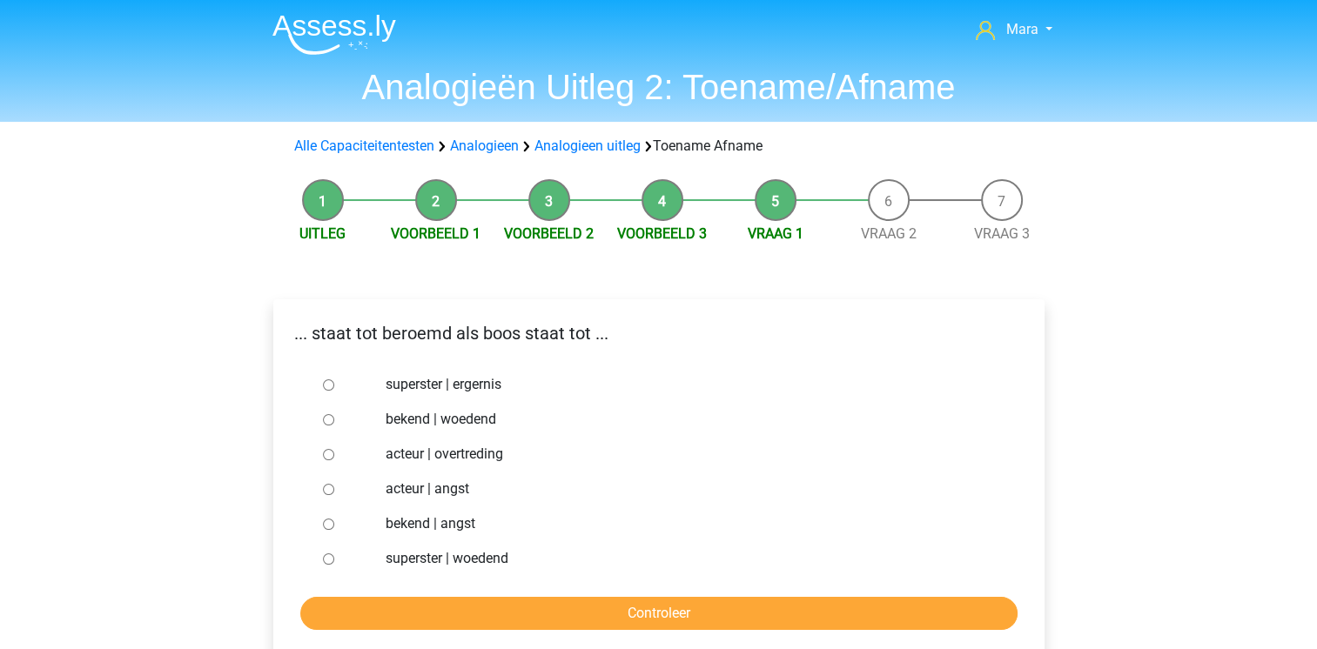
click at [327, 562] on input "superster | woedend" at bounding box center [328, 559] width 11 height 11
radio input "true"
click at [547, 218] on li "Voorbeeld 2" at bounding box center [549, 211] width 113 height 65
click at [433, 200] on li "Voorbeeld 1" at bounding box center [435, 211] width 113 height 65
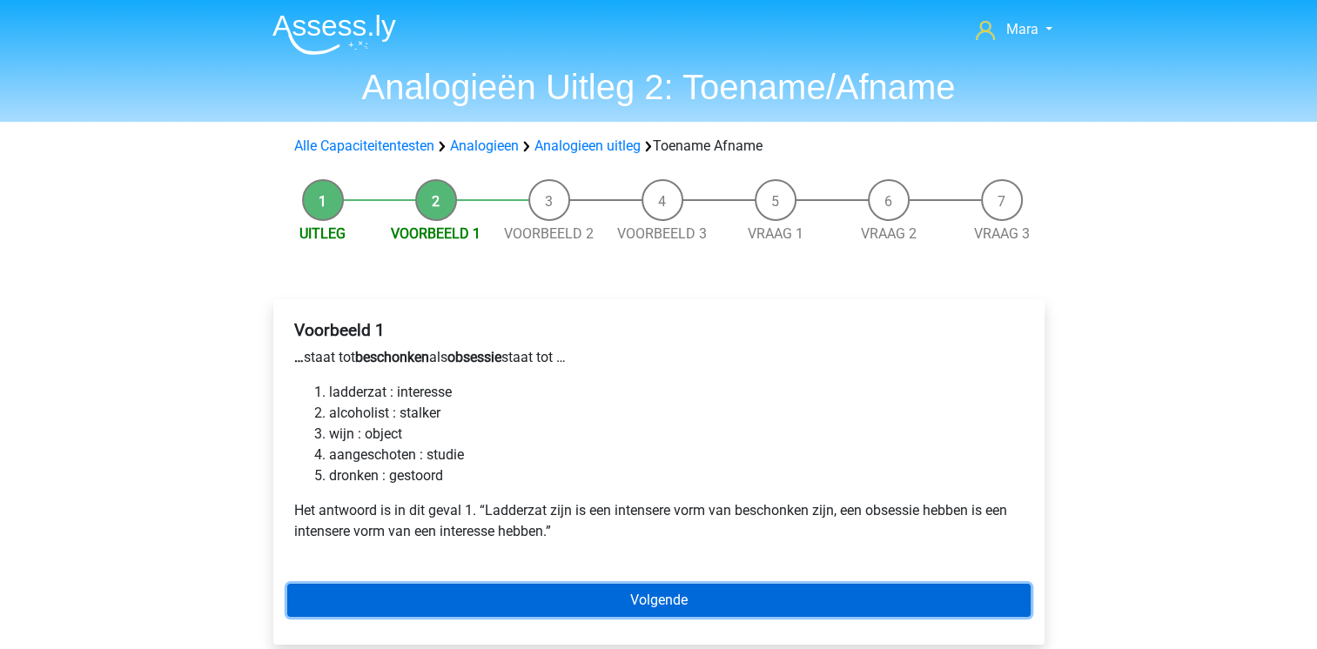
click at [491, 614] on link "Volgende" at bounding box center [658, 600] width 743 height 33
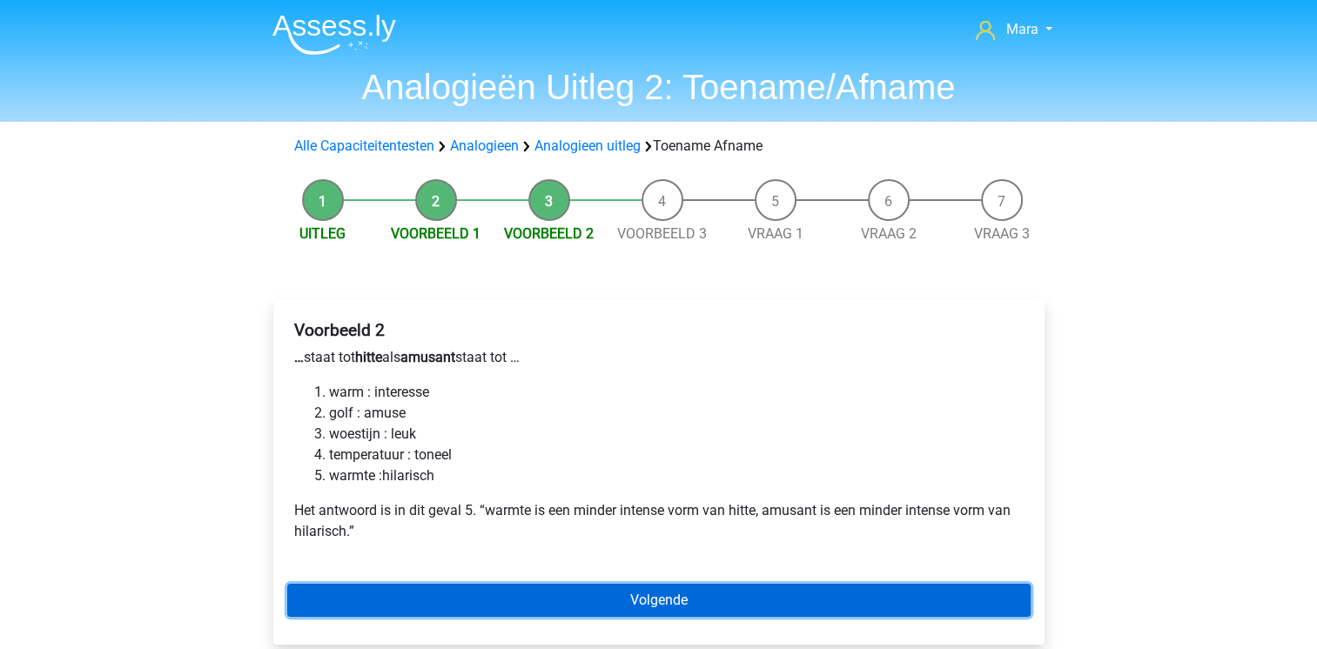
click at [491, 614] on link "Volgende" at bounding box center [658, 600] width 743 height 33
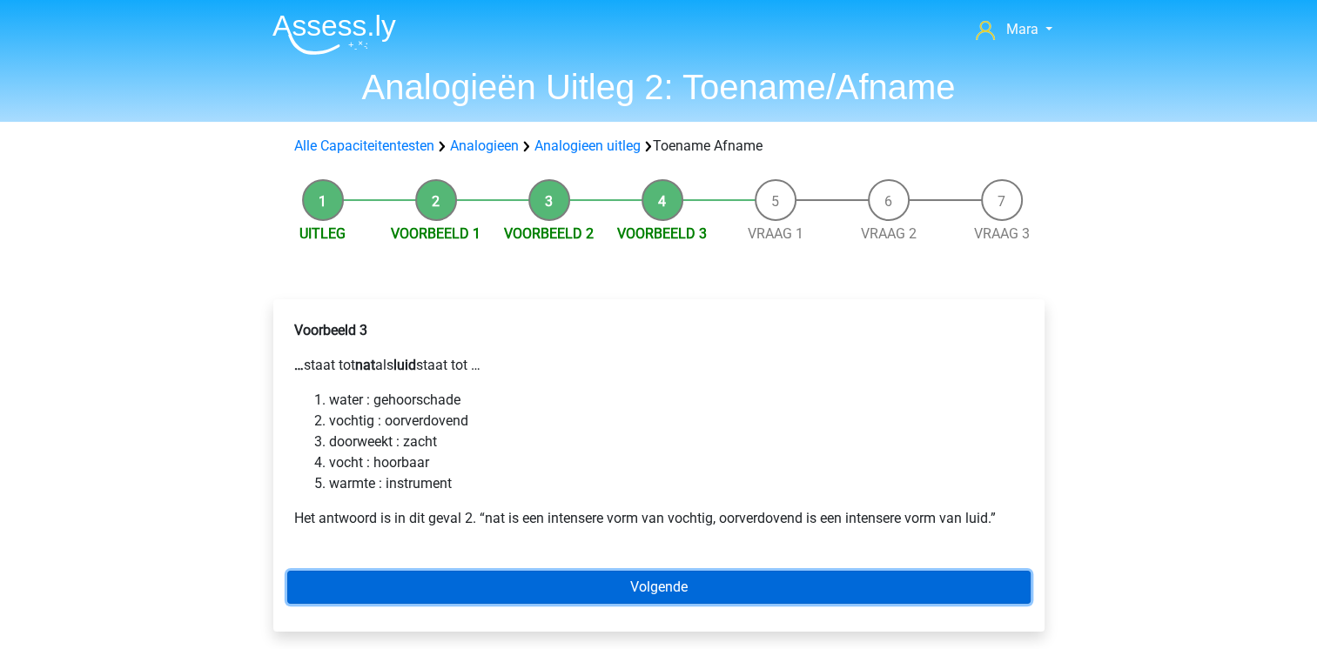
click at [529, 587] on link "Volgende" at bounding box center [658, 587] width 743 height 33
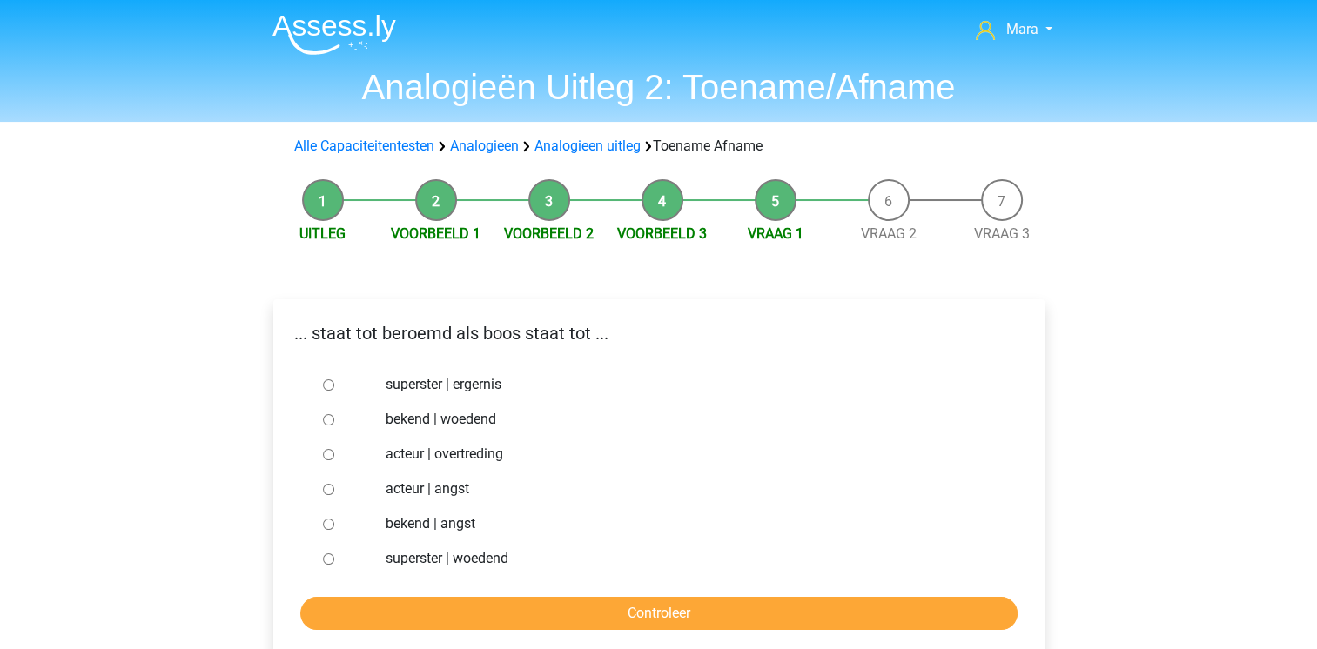
click at [327, 420] on input "bekend | woedend" at bounding box center [328, 419] width 11 height 11
radio input "true"
click at [545, 625] on input "Controleer" at bounding box center [658, 613] width 717 height 33
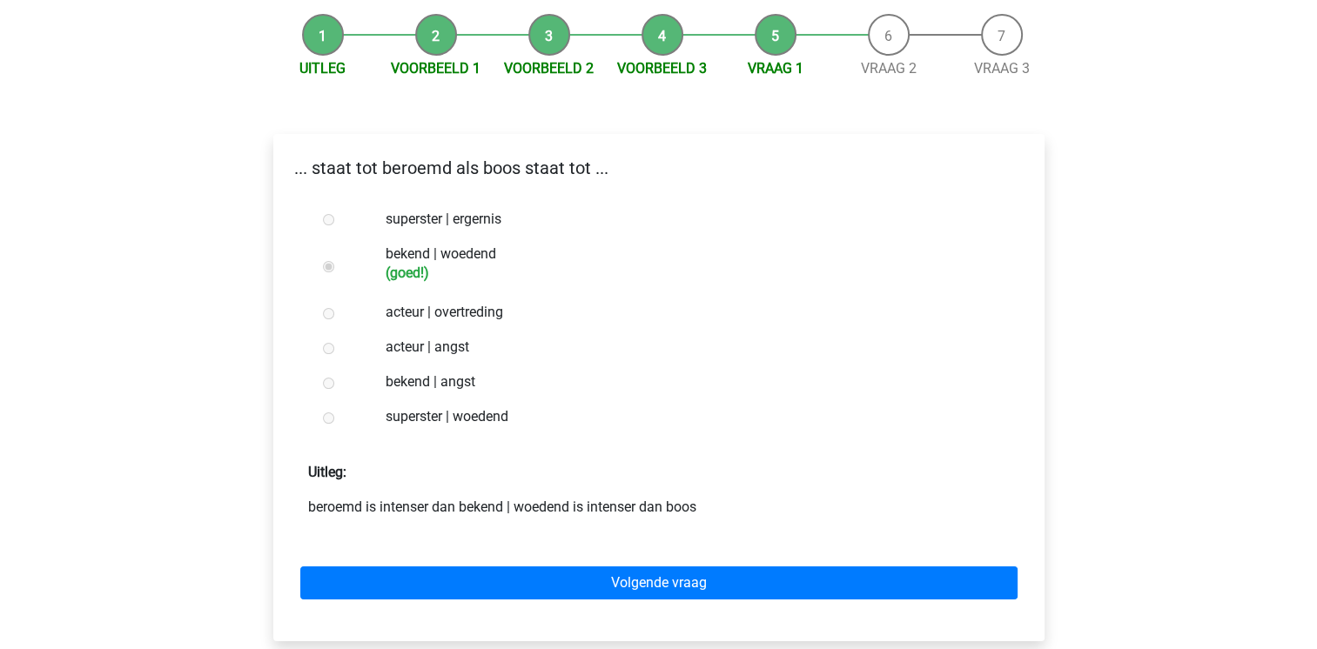
scroll to position [209, 0]
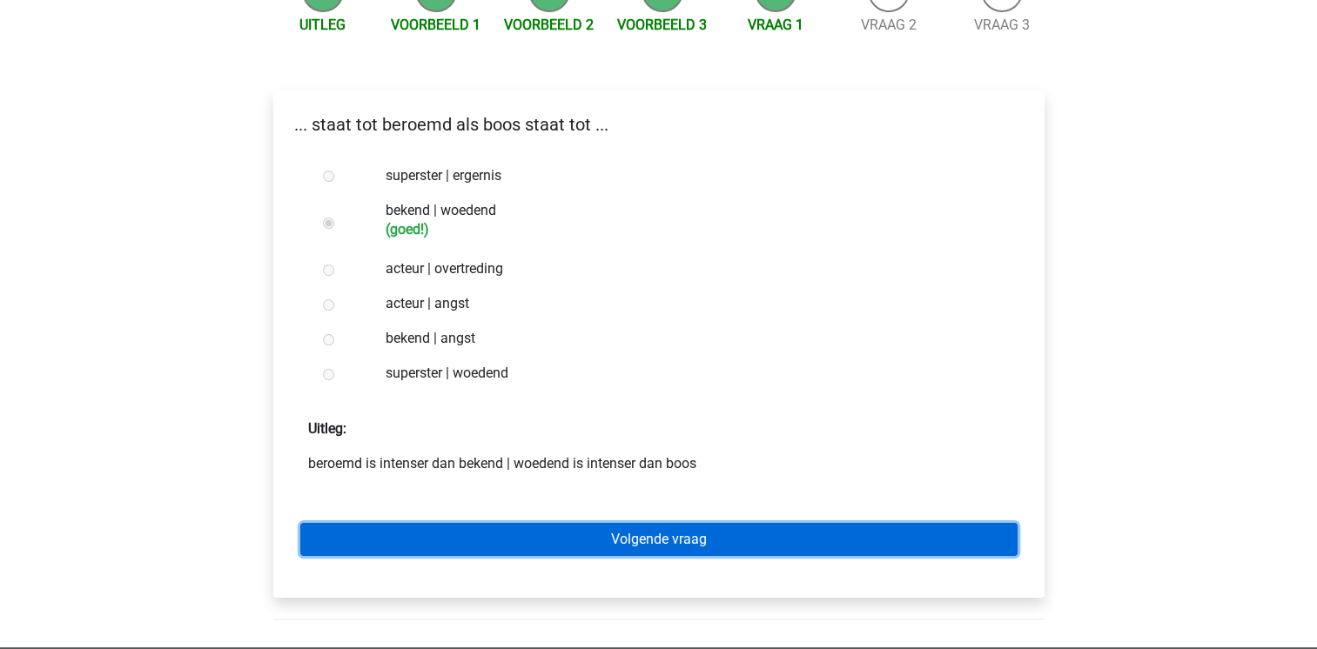
click at [714, 535] on link "Volgende vraag" at bounding box center [658, 539] width 717 height 33
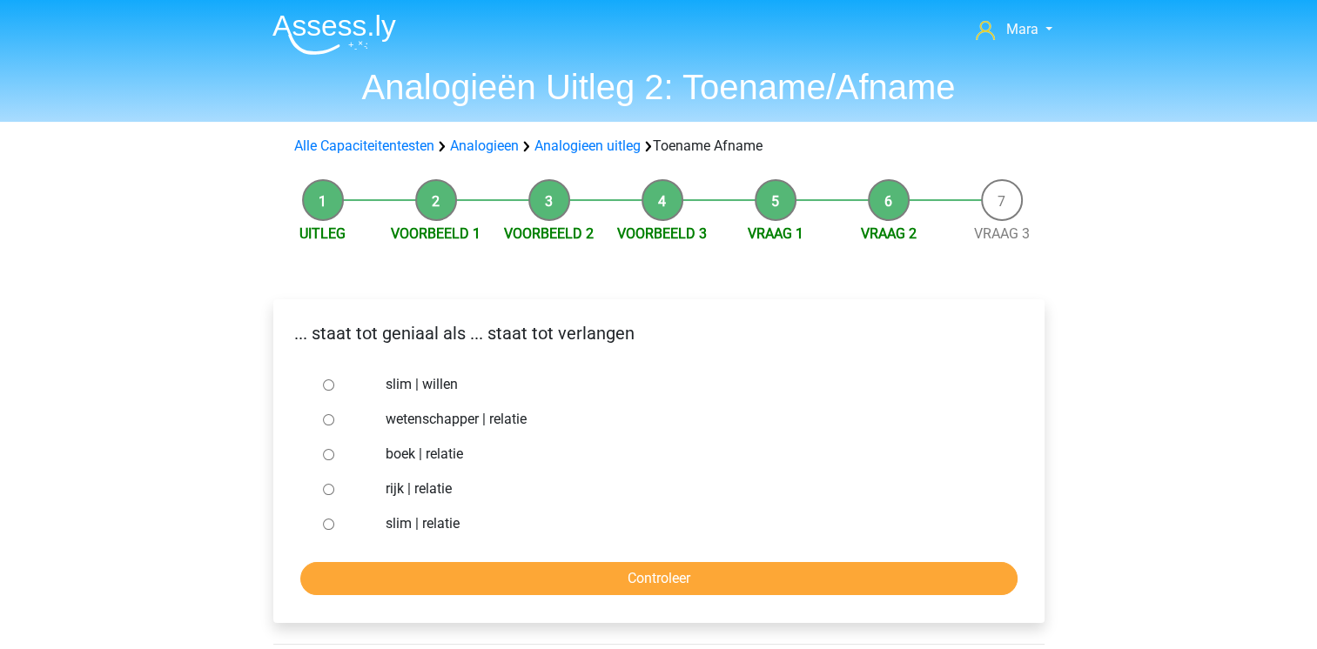
click at [550, 201] on li "Voorbeeld 2" at bounding box center [549, 211] width 113 height 65
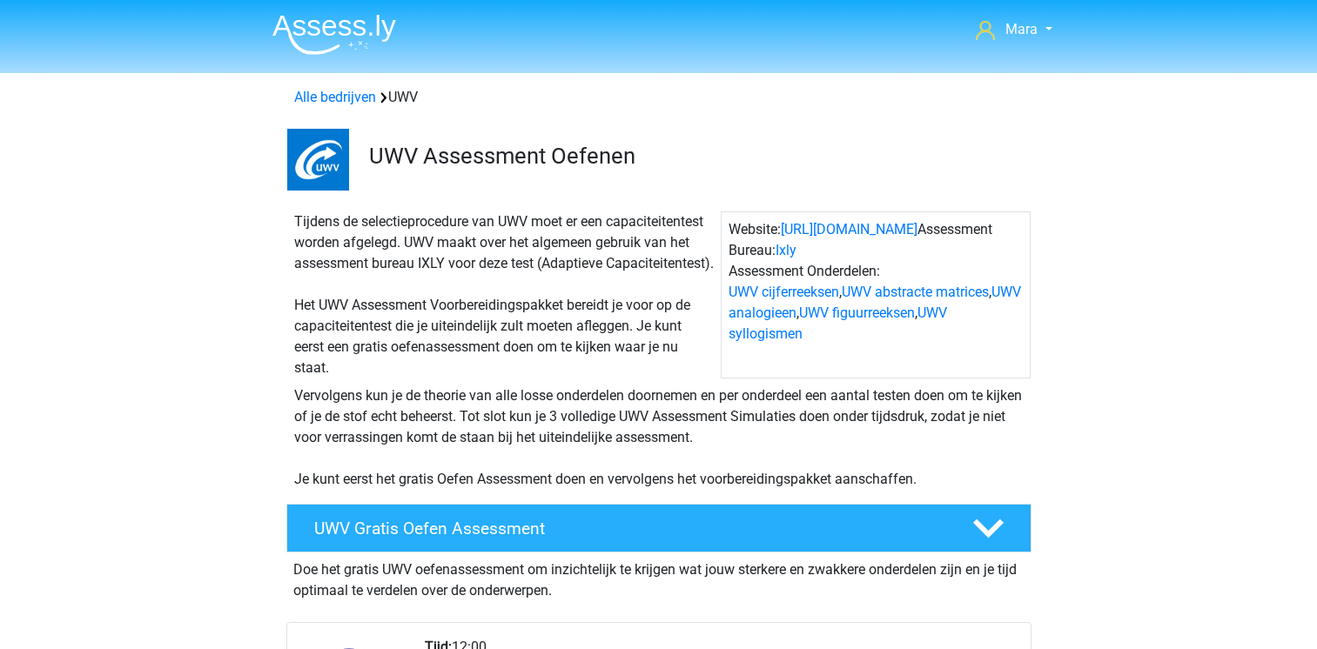
scroll to position [1114, 0]
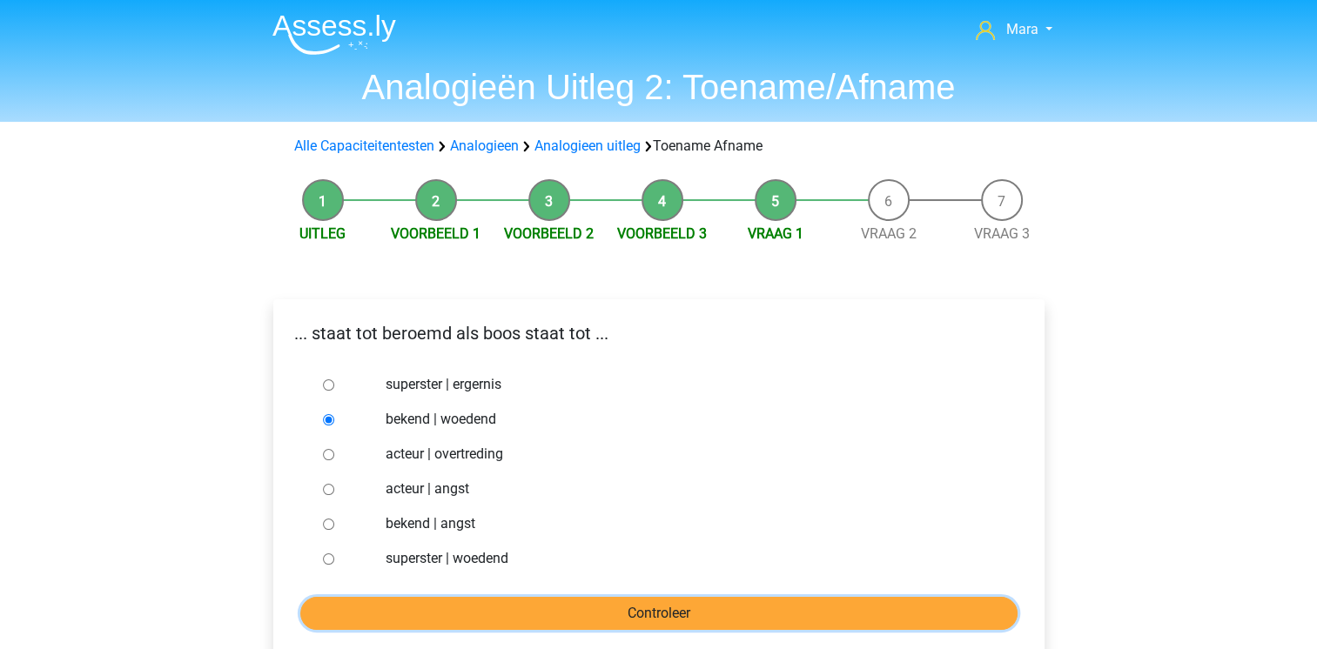
click at [487, 615] on input "Controleer" at bounding box center [658, 613] width 717 height 33
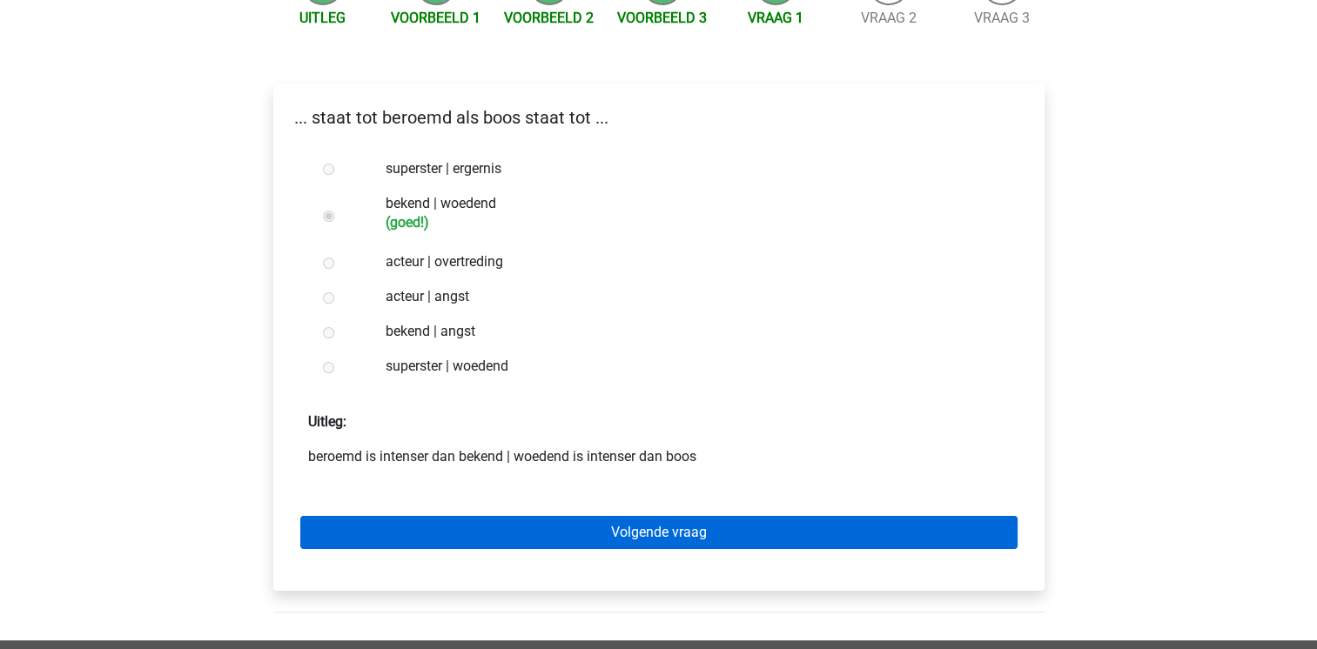
scroll to position [209, 0]
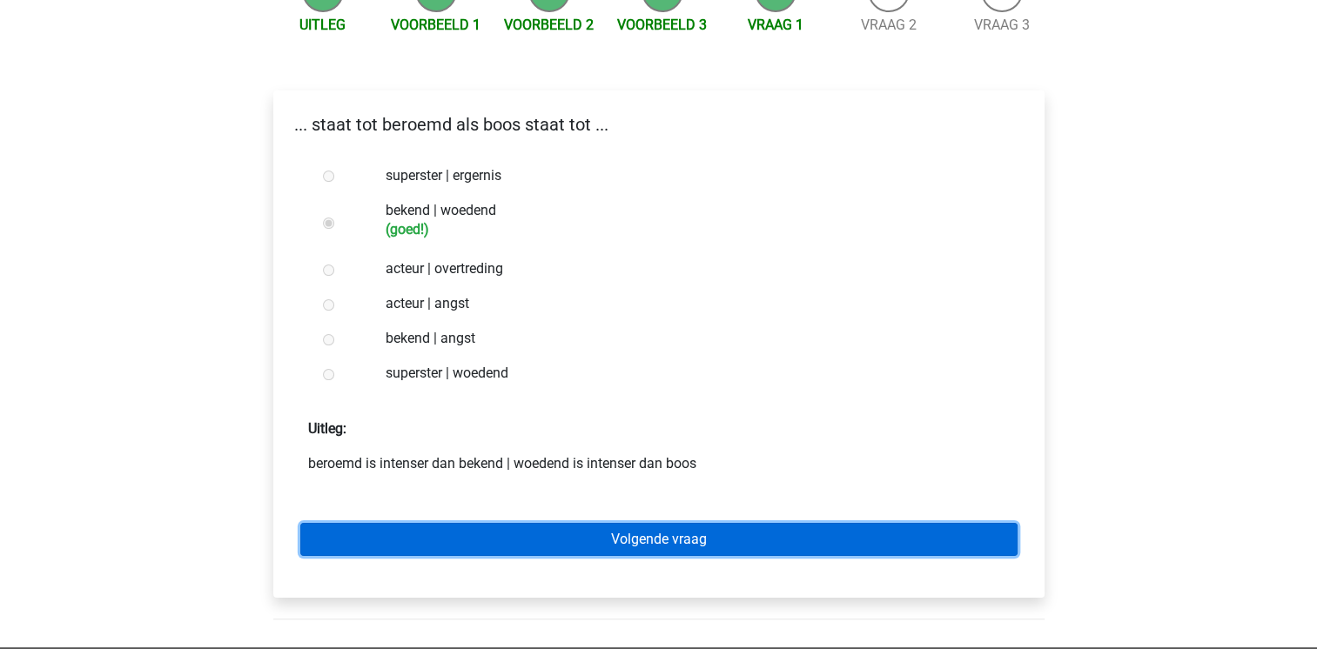
click at [742, 541] on link "Volgende vraag" at bounding box center [658, 539] width 717 height 33
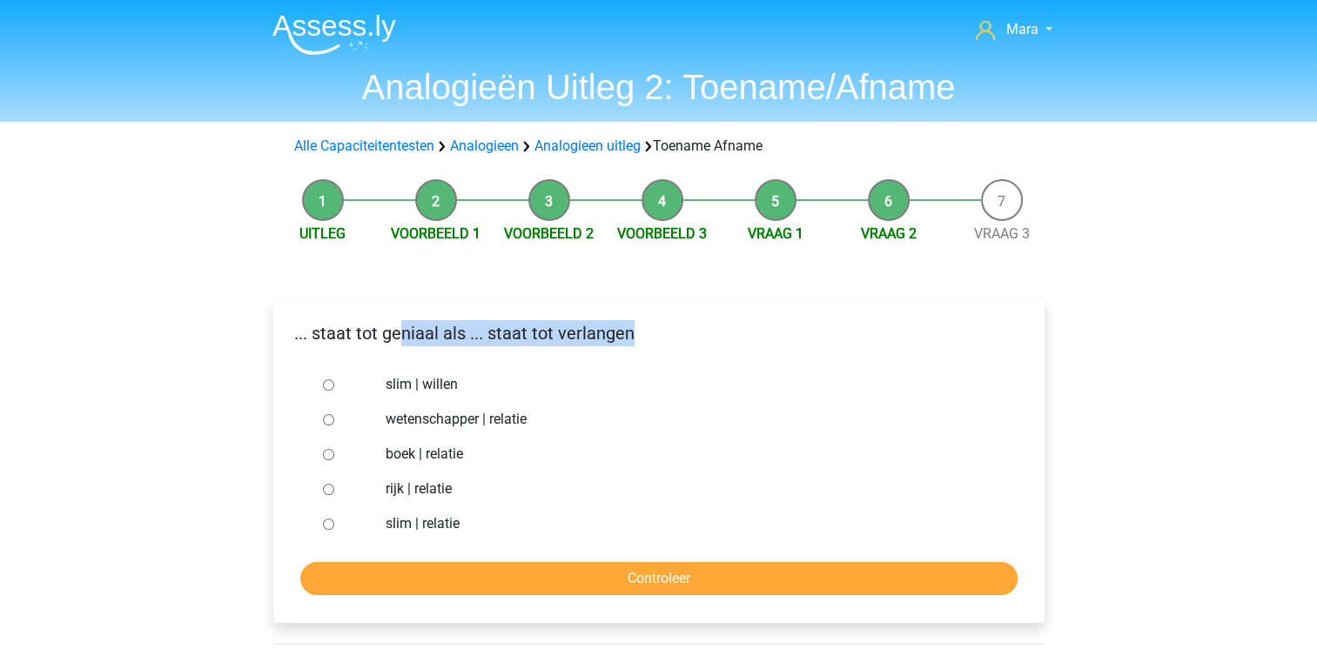
drag, startPoint x: 399, startPoint y: 358, endPoint x: 330, endPoint y: 374, distance: 70.7
click at [330, 374] on div "... staat tot geniaal als ... staat tot verlangen slim | willen wetenschapper |…" at bounding box center [658, 461] width 771 height 324
drag, startPoint x: 330, startPoint y: 374, endPoint x: 322, endPoint y: 386, distance: 14.5
click at [322, 386] on div at bounding box center [344, 384] width 57 height 35
click at [324, 382] on input "slim | willen" at bounding box center [328, 384] width 11 height 11
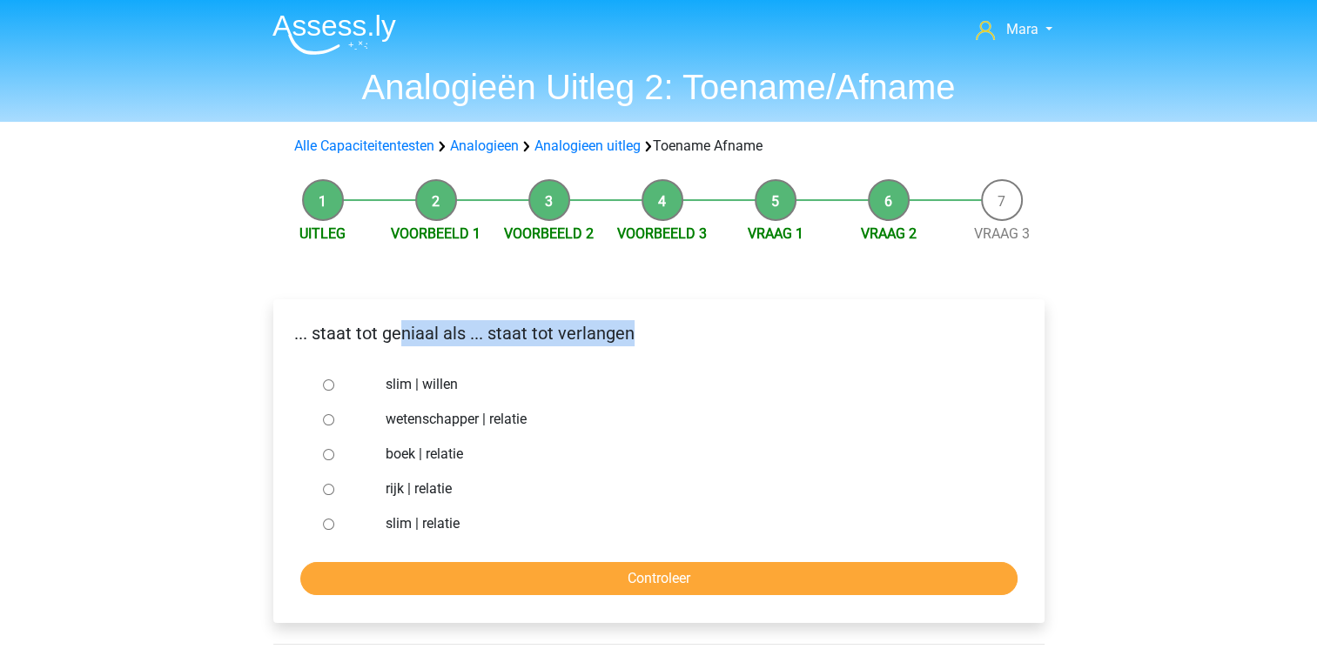
radio input "true"
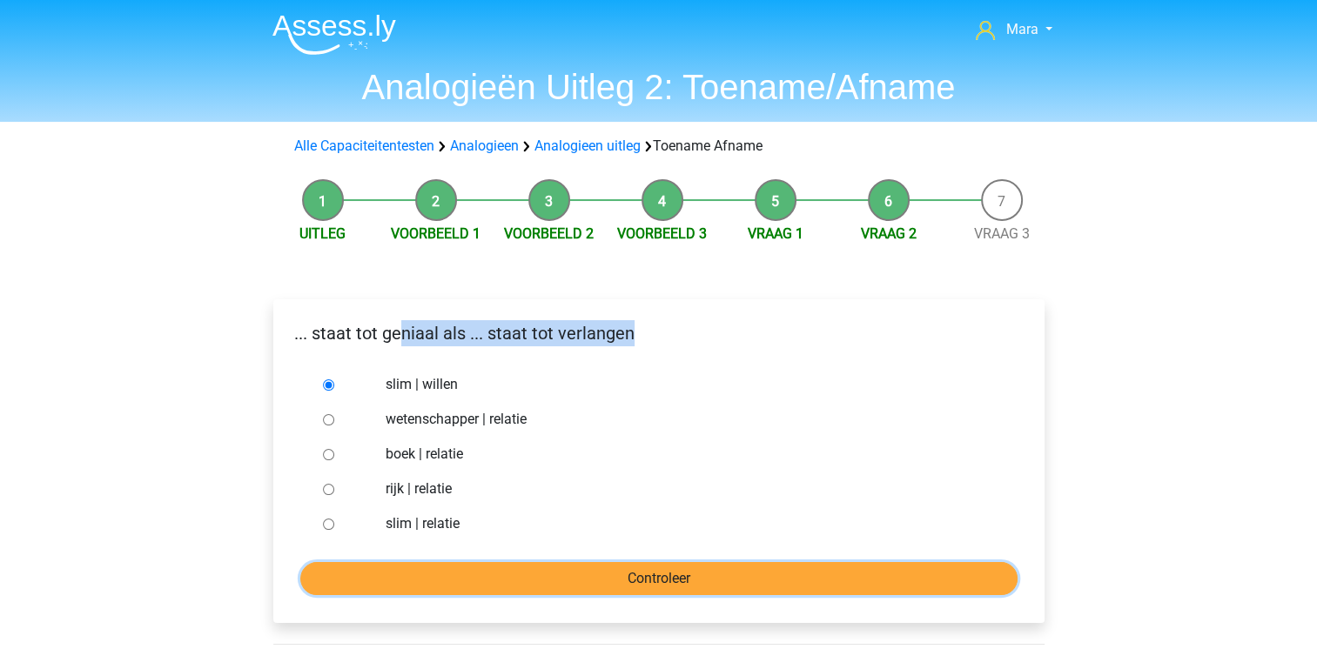
click at [439, 569] on input "Controleer" at bounding box center [658, 578] width 717 height 33
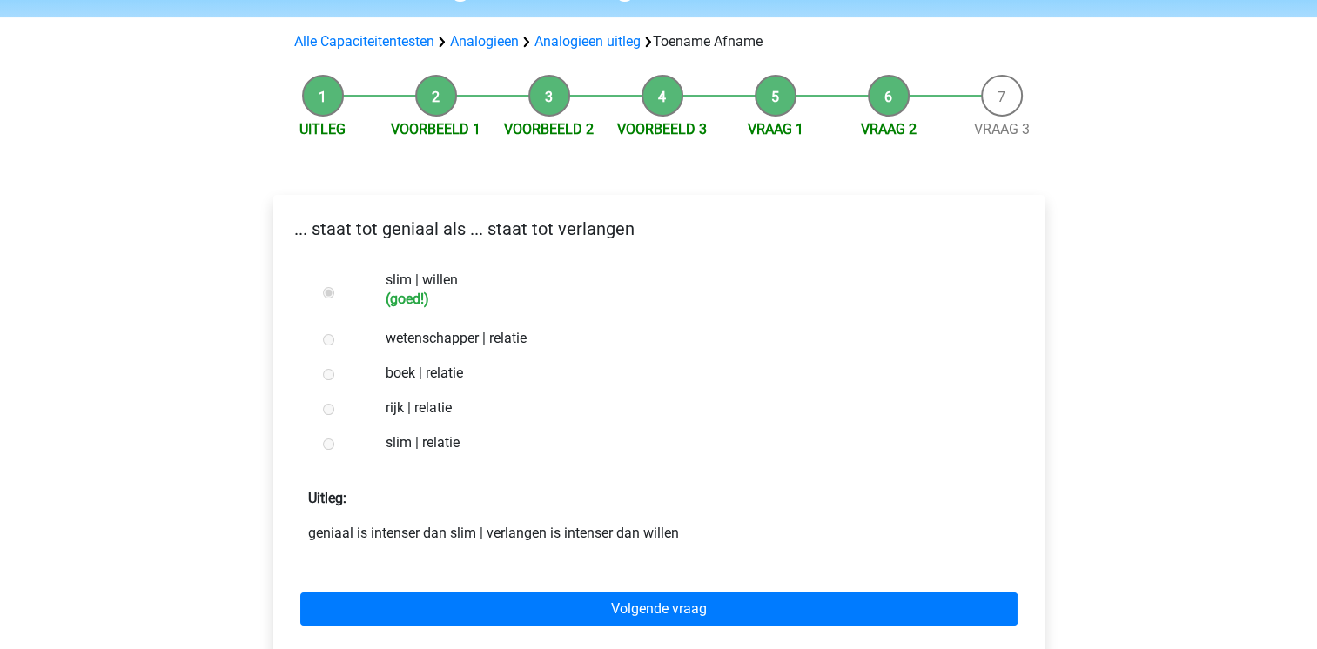
scroll to position [139, 0]
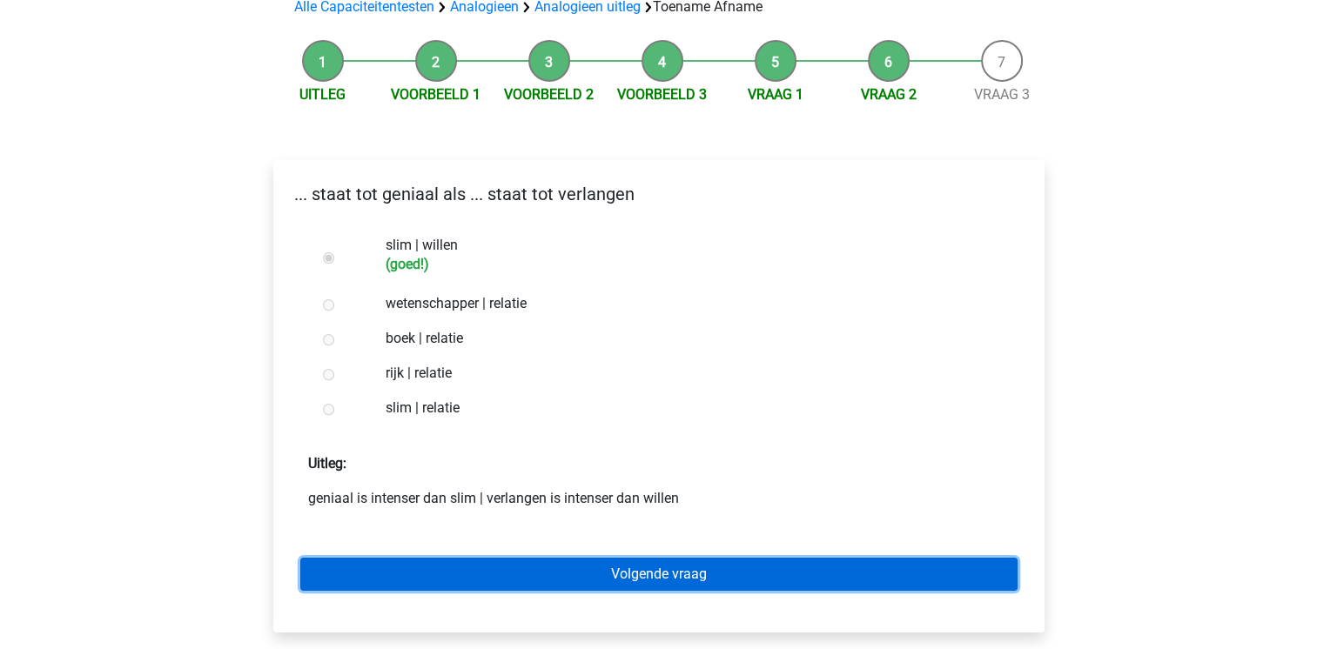
click at [507, 582] on link "Volgende vraag" at bounding box center [658, 574] width 717 height 33
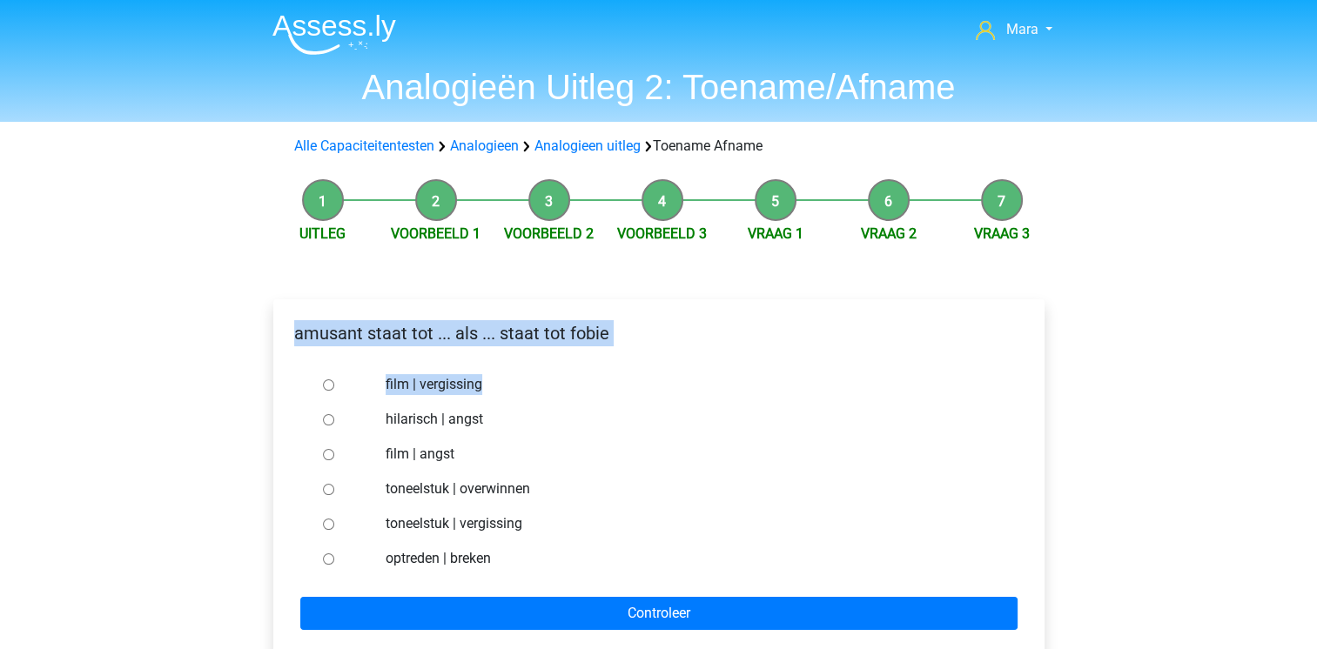
drag, startPoint x: 0, startPoint y: 0, endPoint x: 320, endPoint y: 417, distance: 525.7
click at [320, 417] on form "film | vergissing hilarisch | angst film | angst toneelstuk | overwinnen toneel…" at bounding box center [658, 498] width 743 height 263
click at [320, 417] on div at bounding box center [344, 419] width 57 height 35
click at [330, 419] on input "hilarisch | angst" at bounding box center [328, 419] width 11 height 11
radio input "true"
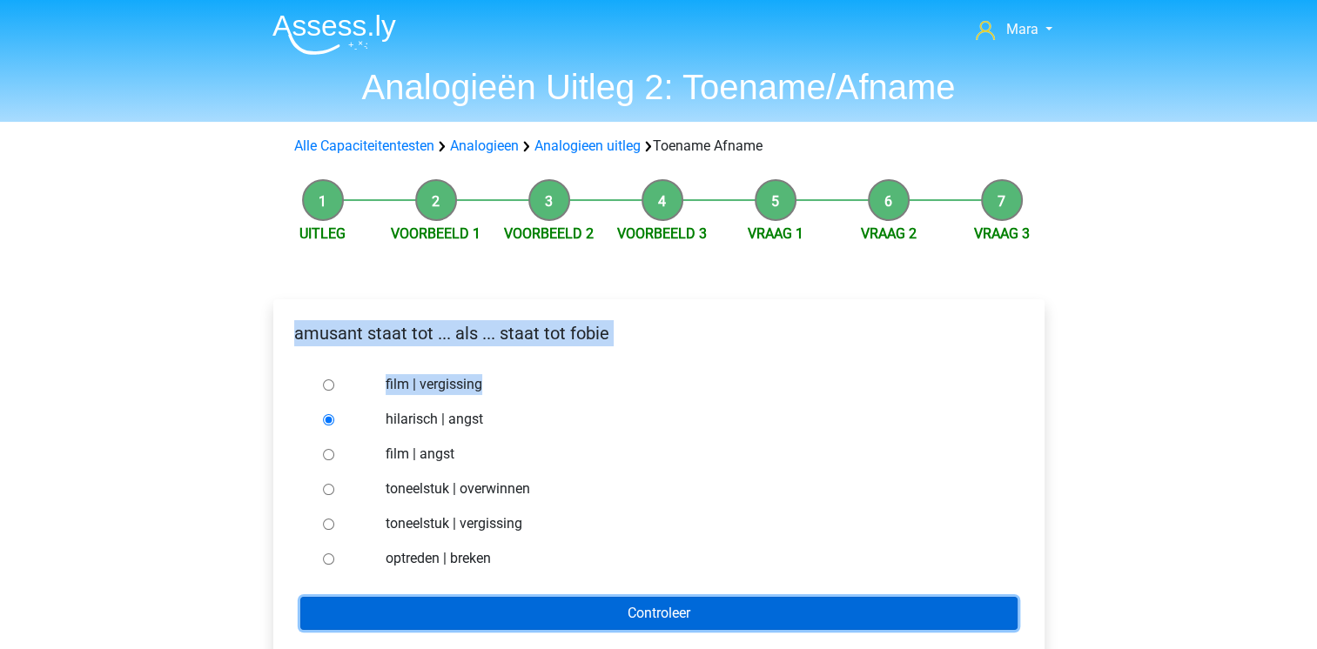
click at [442, 597] on input "Controleer" at bounding box center [658, 613] width 717 height 33
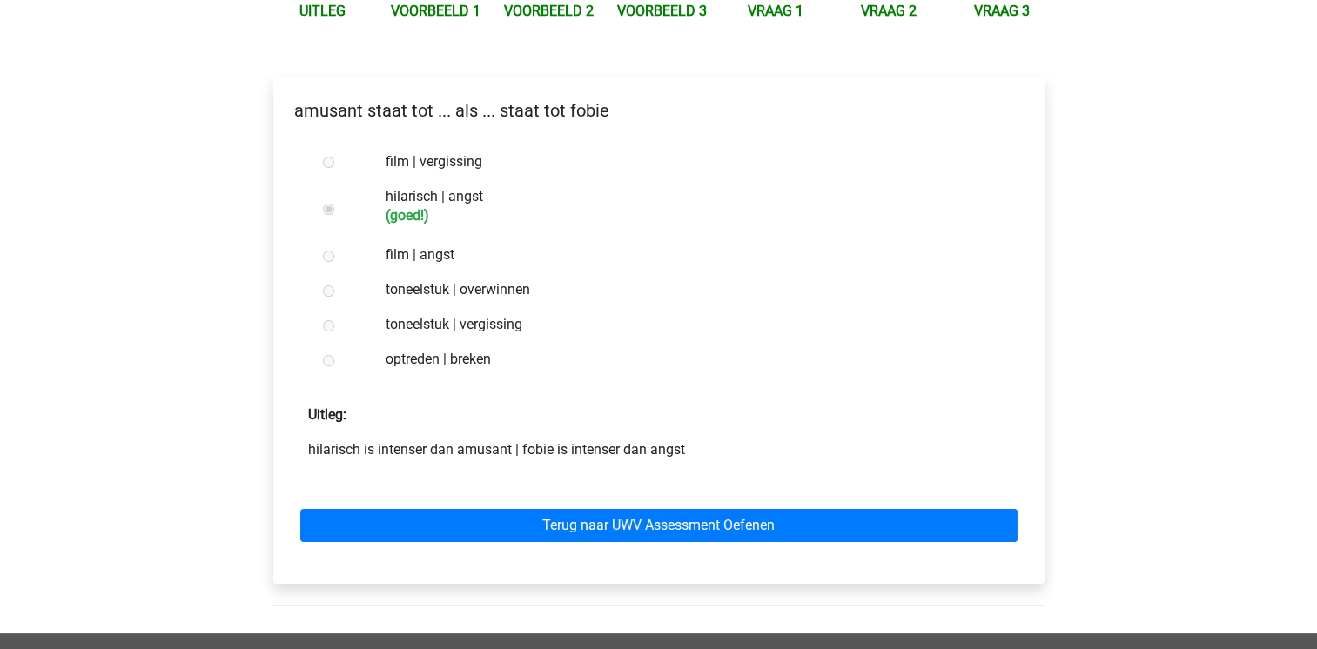
scroll to position [279, 0]
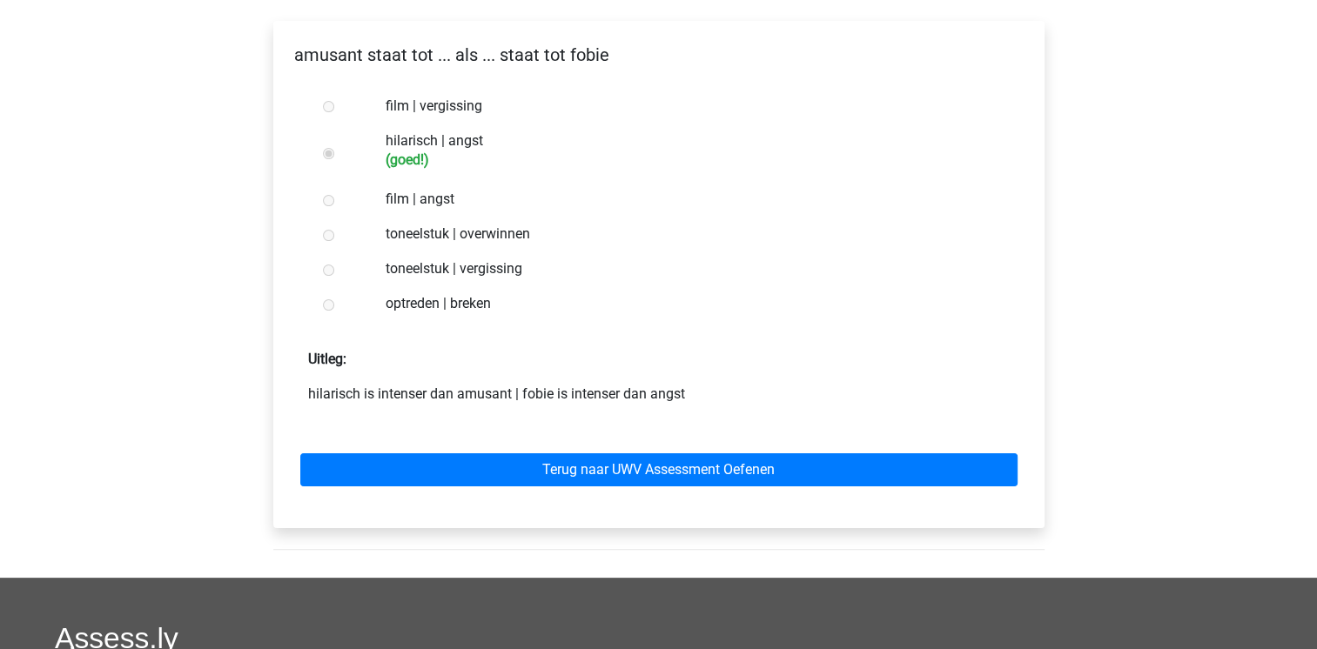
click at [661, 488] on div "Terug naar UWV Assessment Oefenen" at bounding box center [658, 467] width 743 height 96
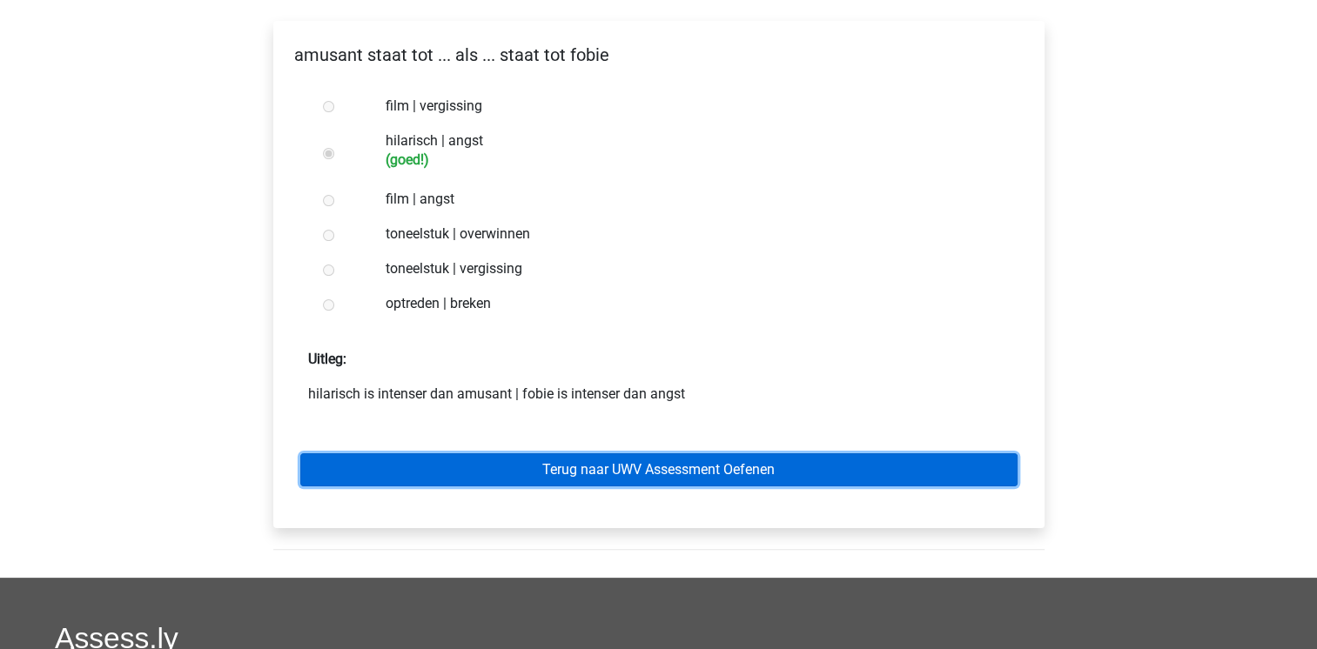
click at [667, 478] on link "Terug naar UWV Assessment Oefenen" at bounding box center [658, 469] width 717 height 33
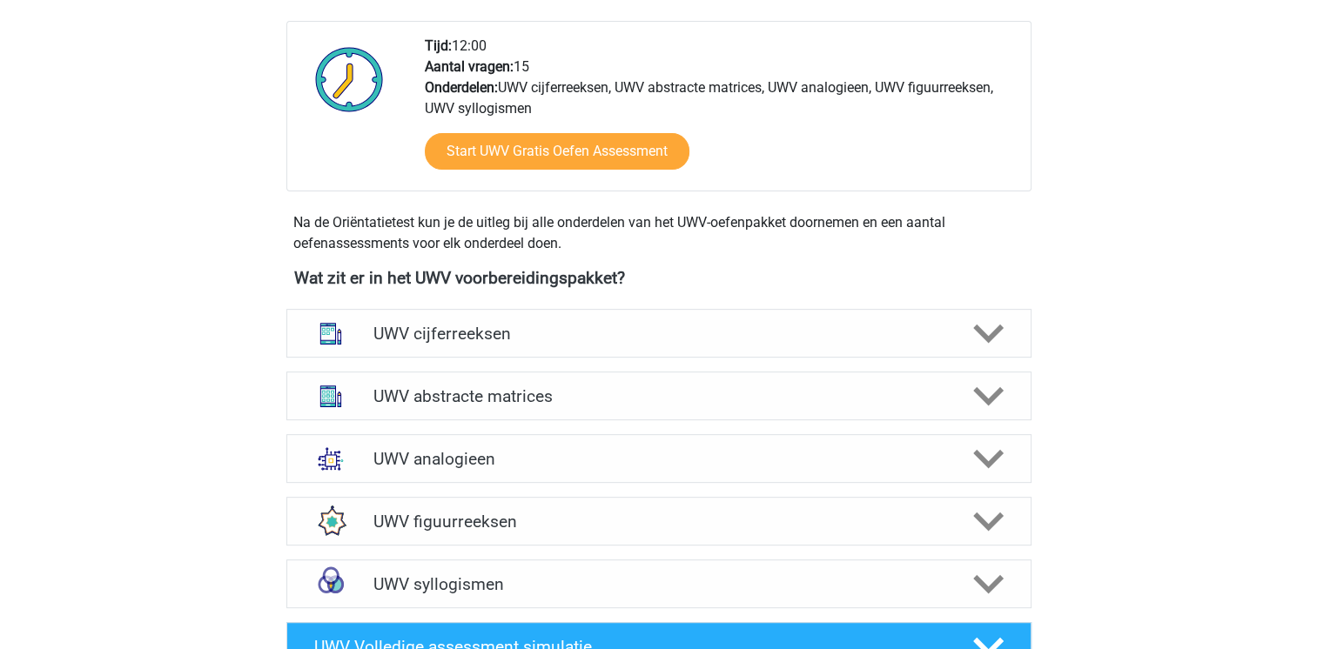
scroll to position [627, 0]
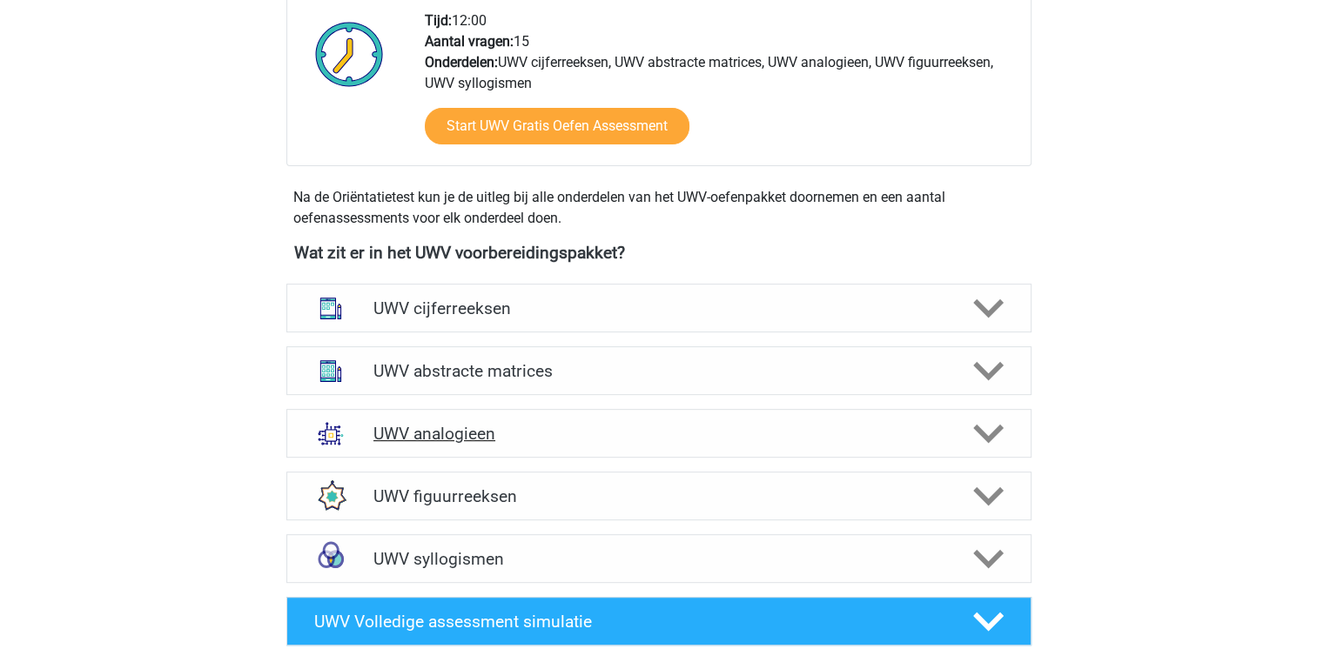
click at [467, 444] on h4 "UWV analogieen" at bounding box center [658, 434] width 570 height 20
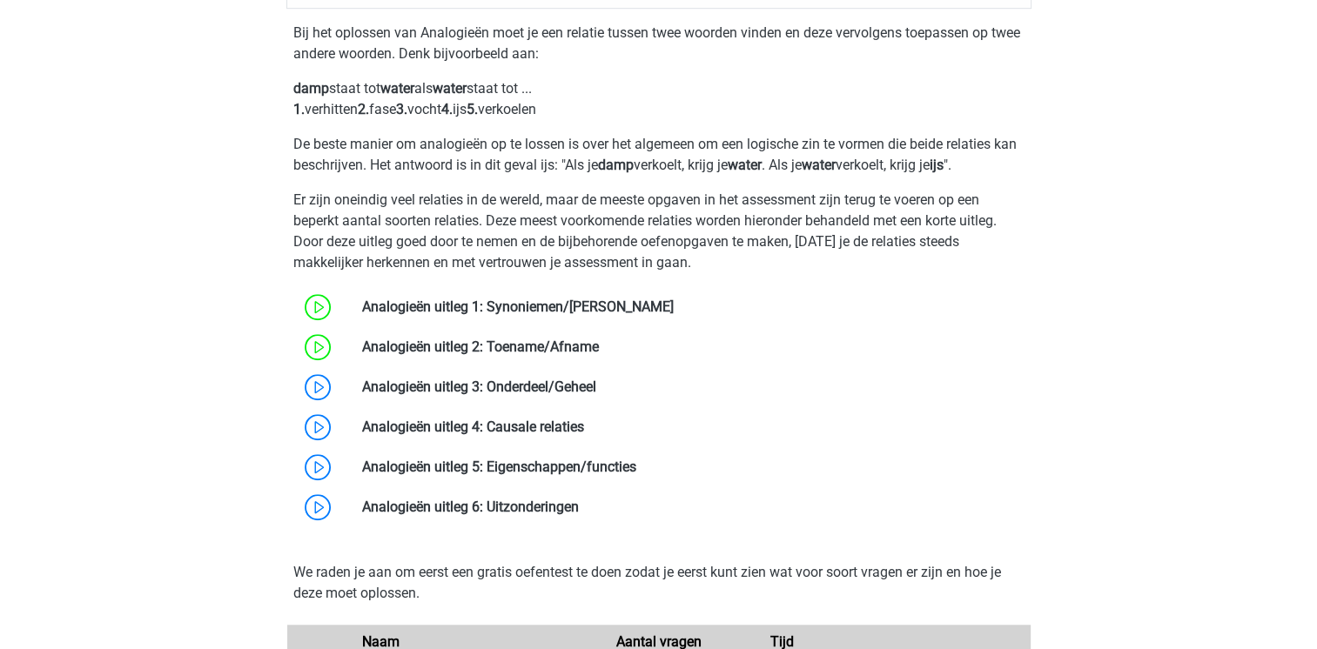
scroll to position [1114, 0]
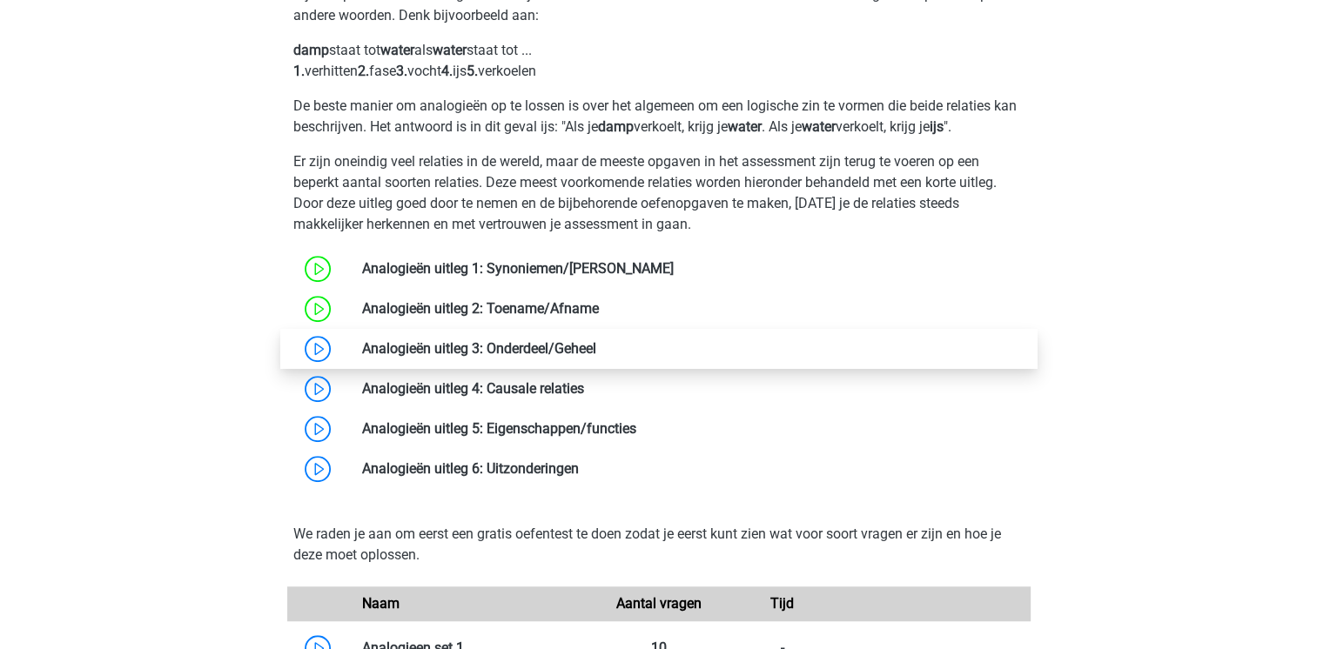
click at [596, 357] on link at bounding box center [596, 348] width 0 height 17
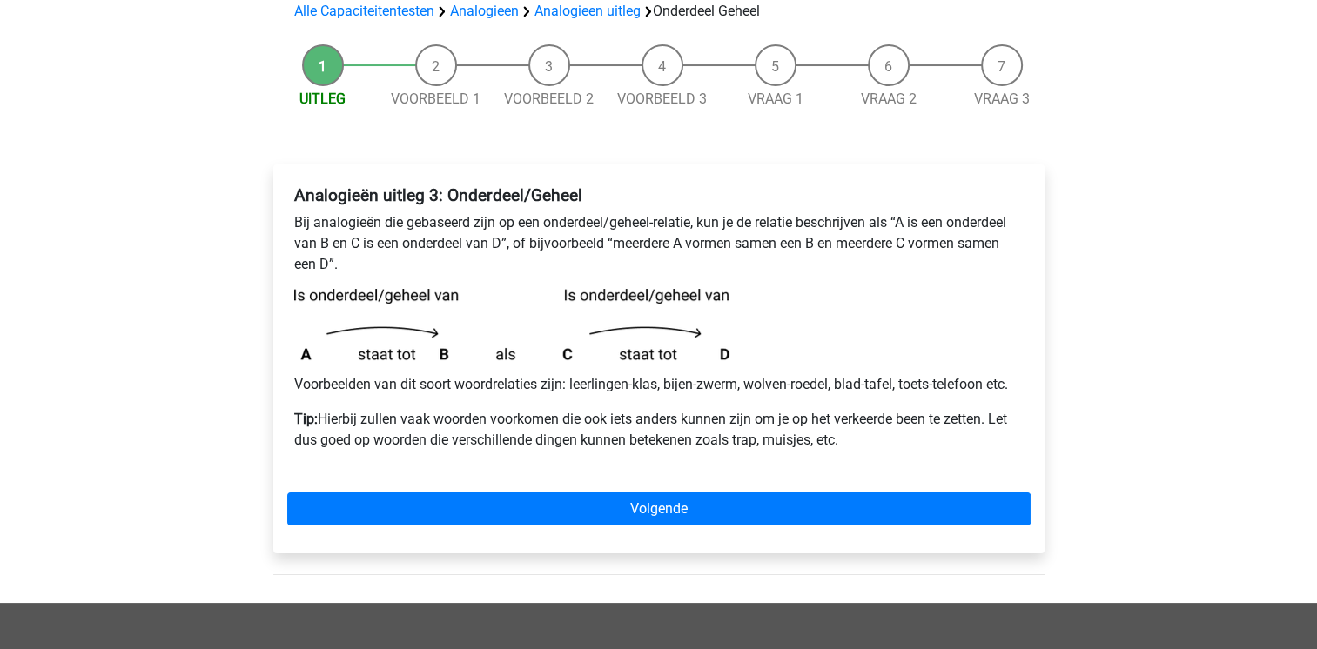
scroll to position [139, 0]
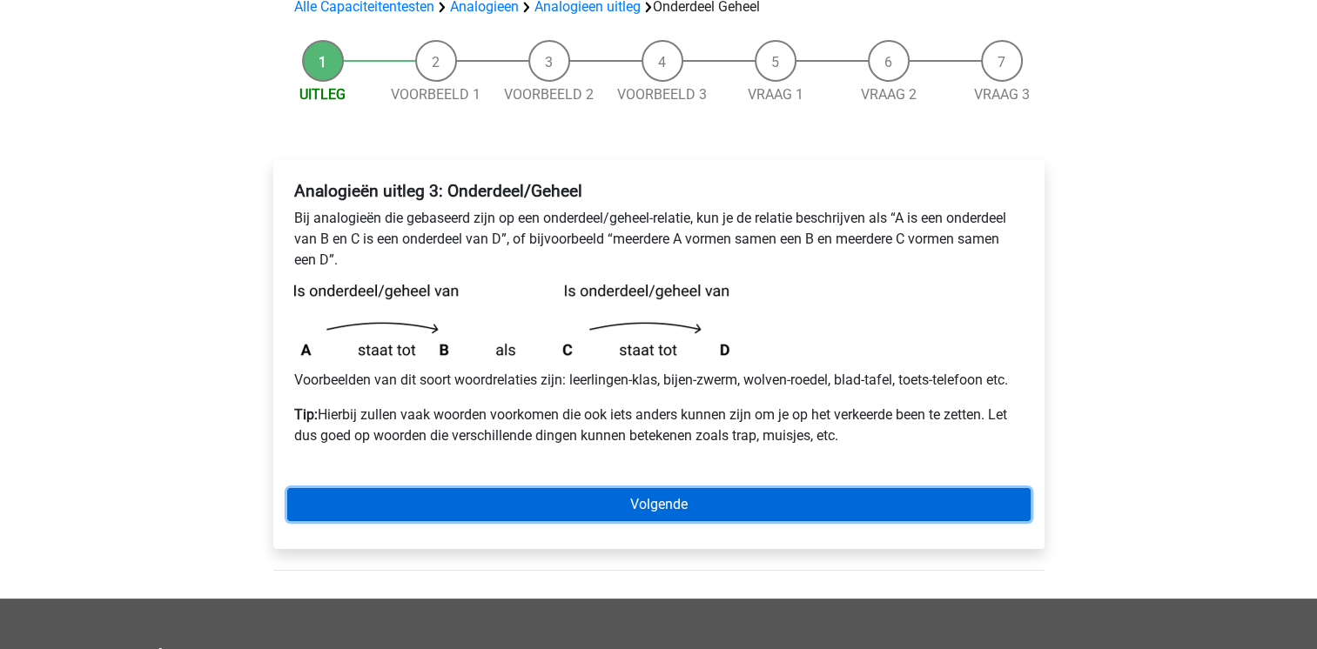
click at [340, 499] on link "Volgende" at bounding box center [658, 504] width 743 height 33
click at [591, 495] on link "Volgende" at bounding box center [658, 504] width 743 height 33
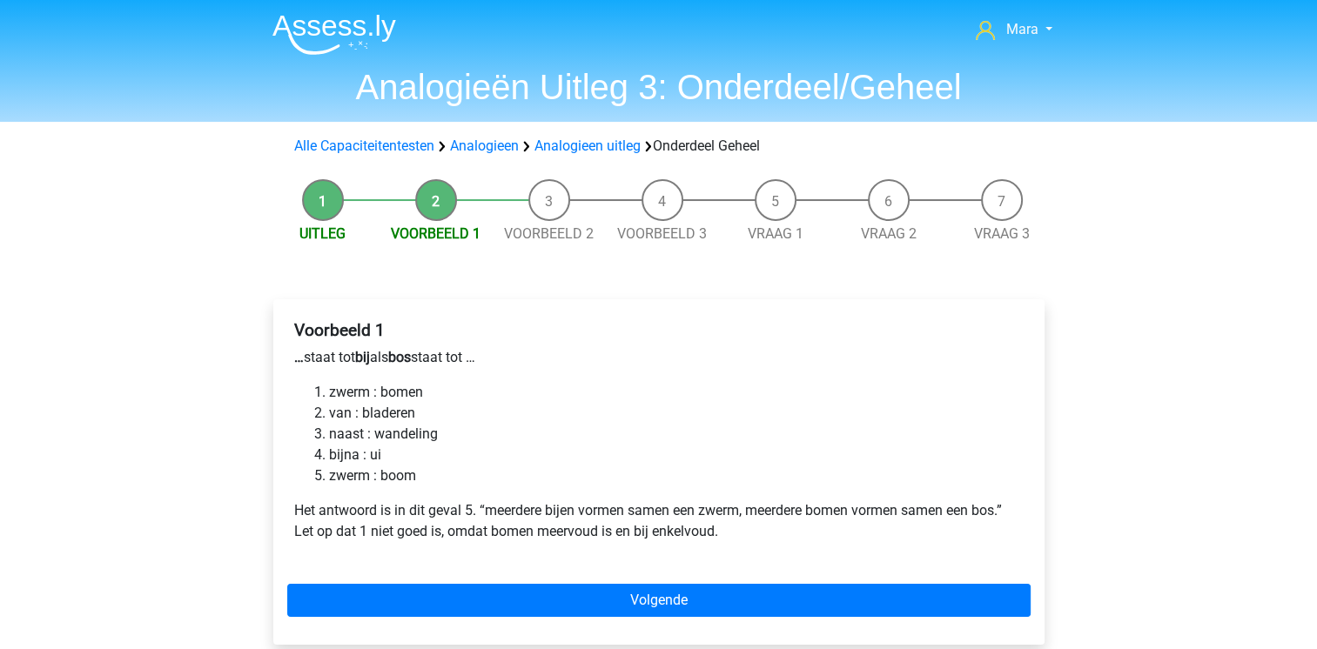
click at [315, 205] on li "Uitleg" at bounding box center [322, 211] width 113 height 65
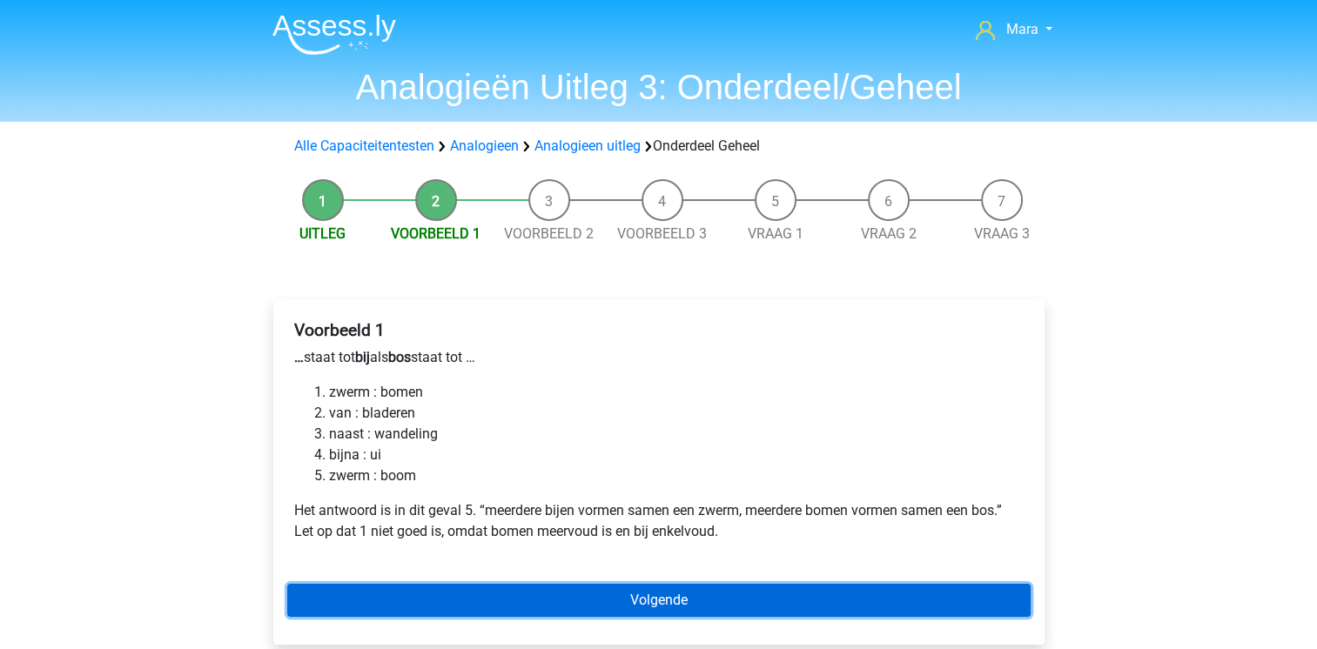
click at [738, 592] on link "Volgende" at bounding box center [658, 600] width 743 height 33
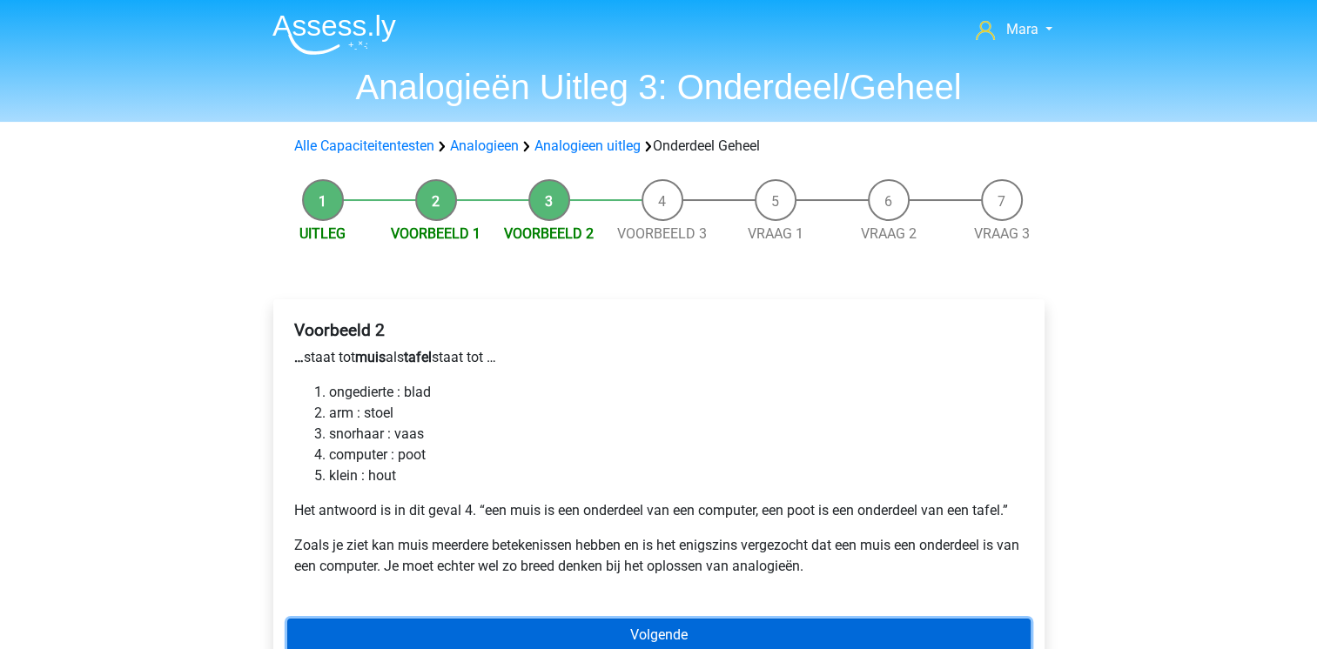
click at [730, 648] on link "Volgende" at bounding box center [658, 635] width 743 height 33
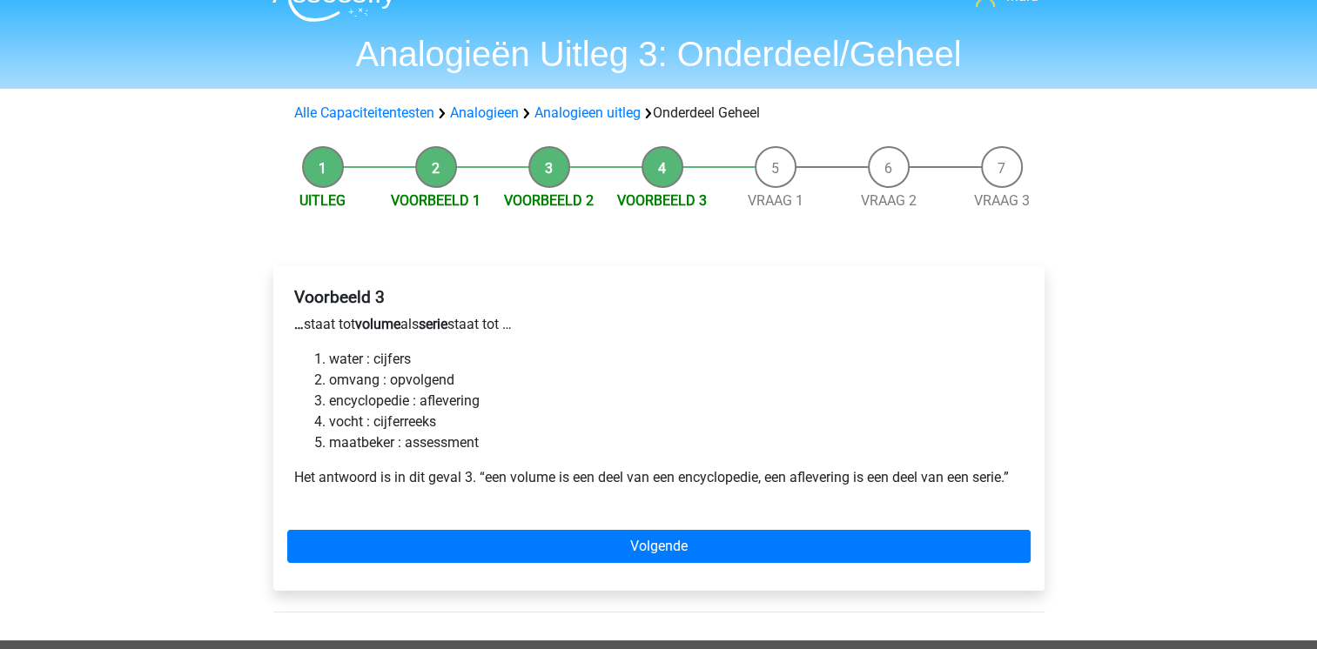
scroll to position [35, 0]
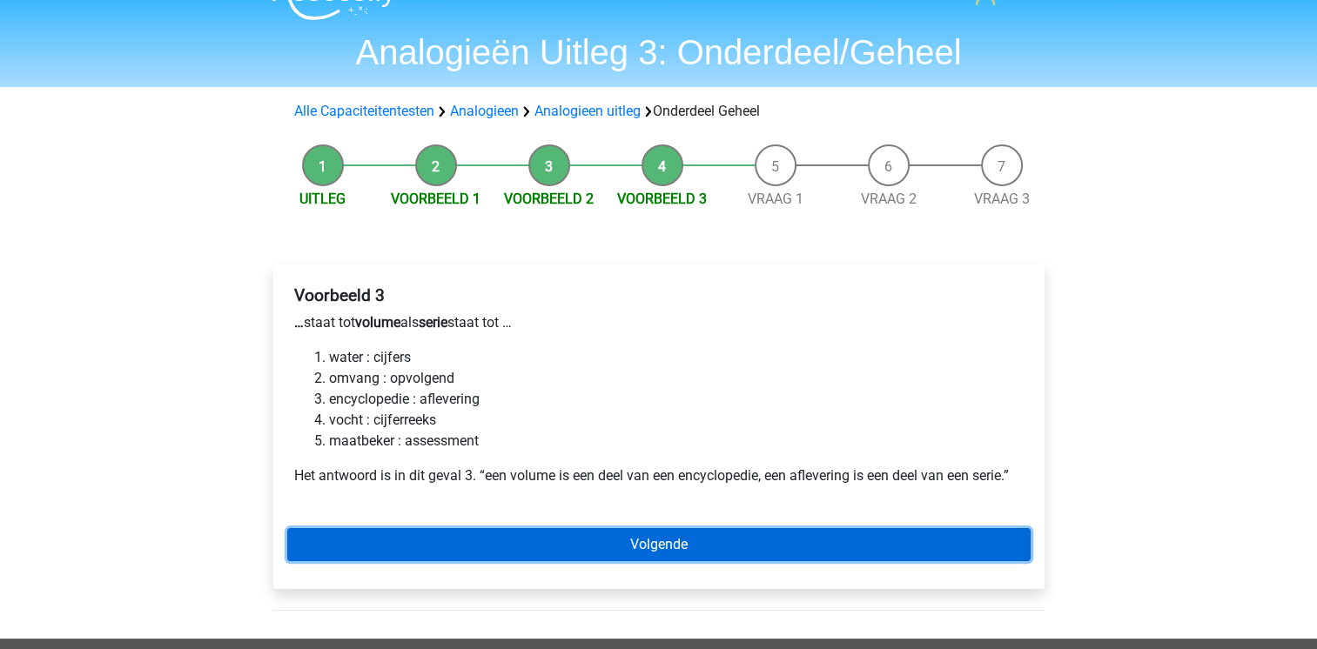
click at [643, 554] on link "Volgende" at bounding box center [658, 544] width 743 height 33
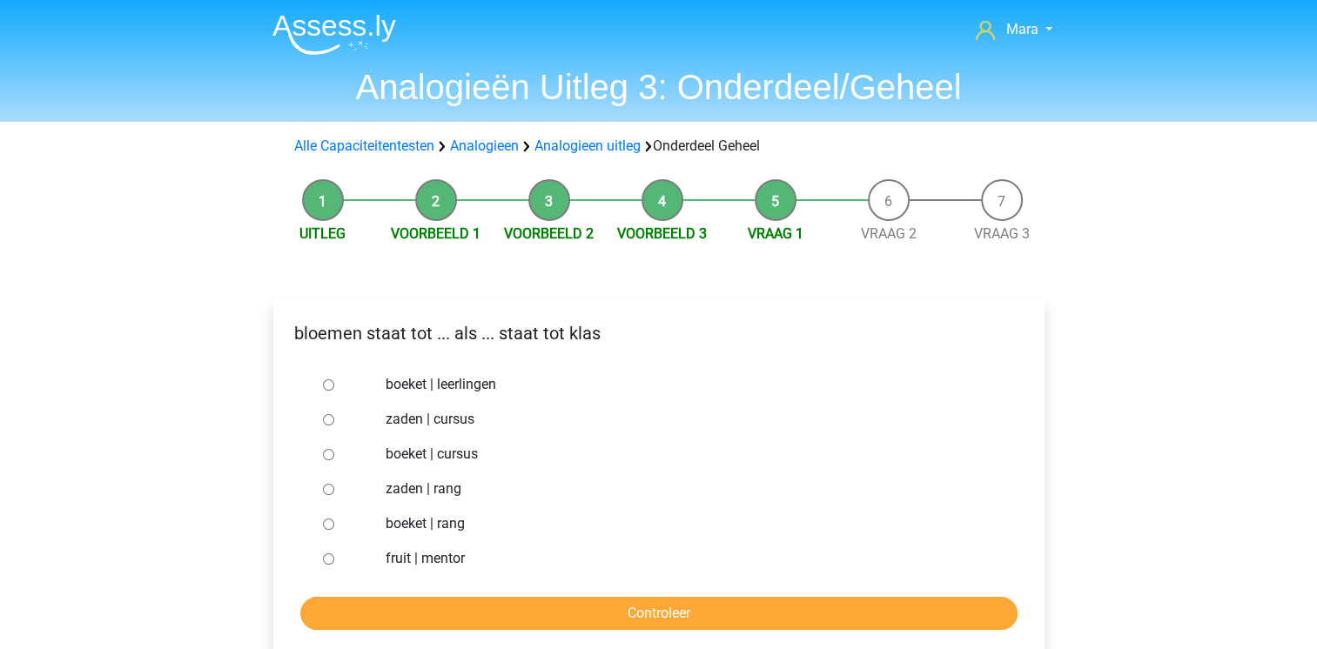
click at [327, 381] on input "boeket | leerlingen" at bounding box center [328, 384] width 11 height 11
radio input "true"
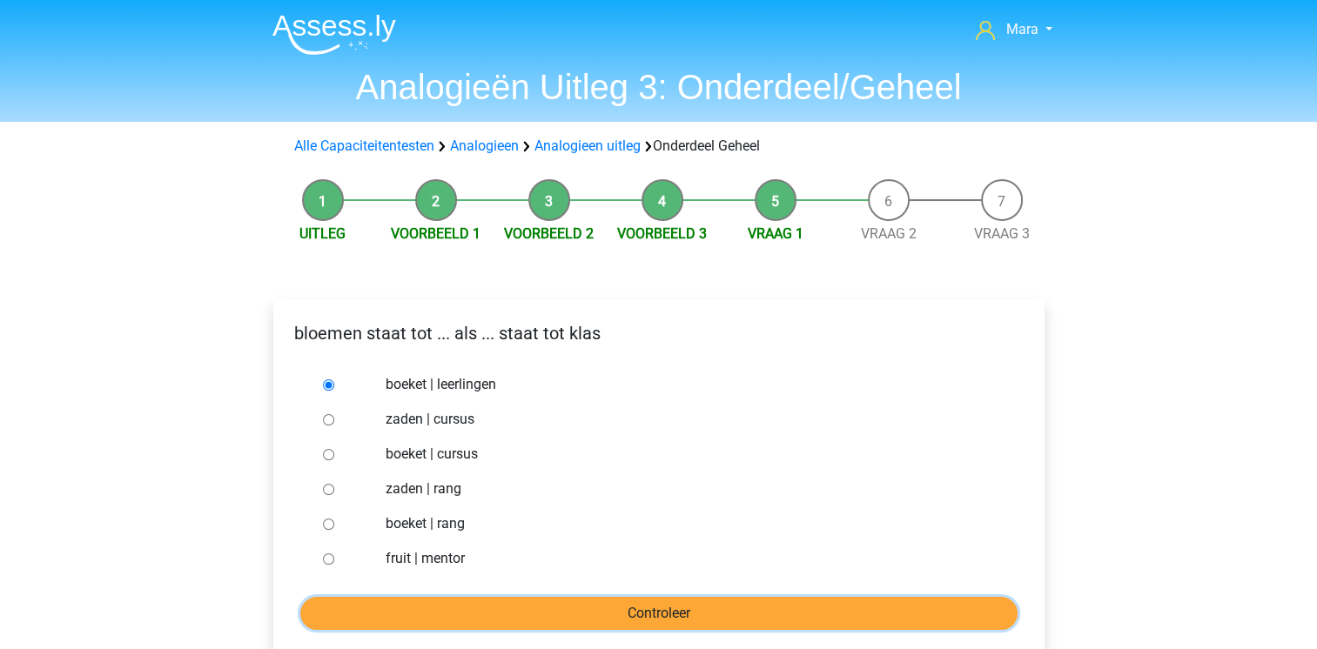
click at [449, 610] on input "Controleer" at bounding box center [658, 613] width 717 height 33
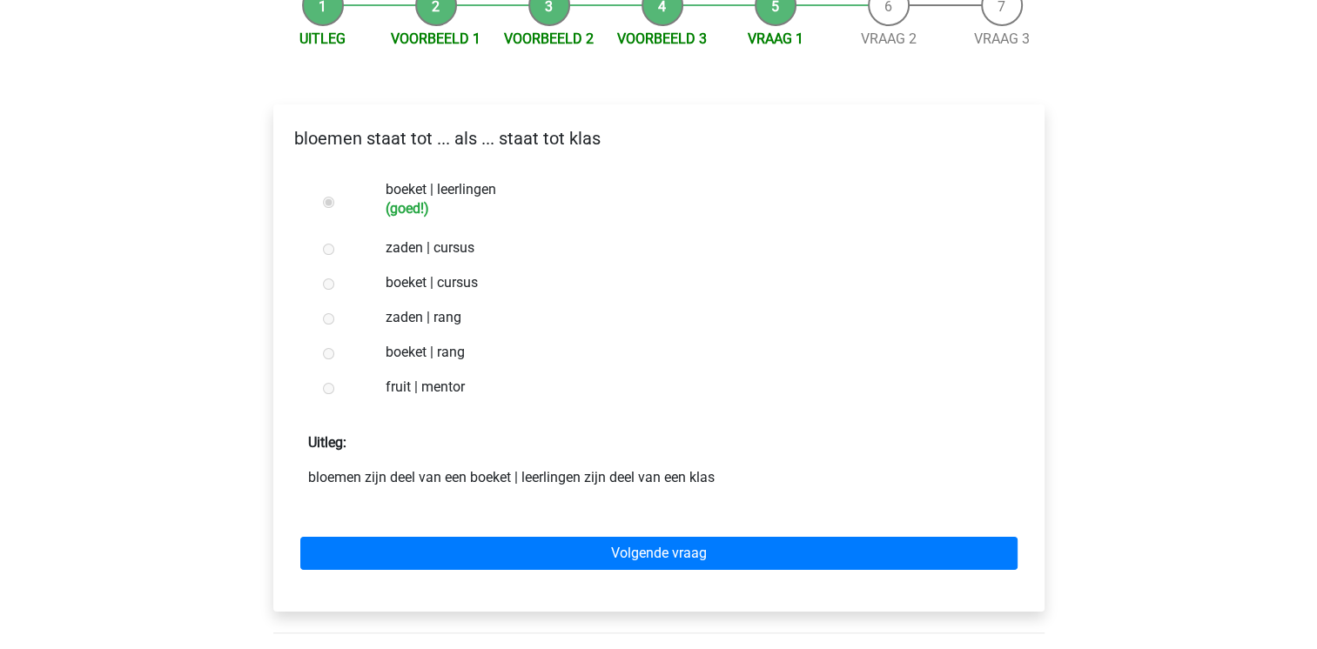
scroll to position [209, 0]
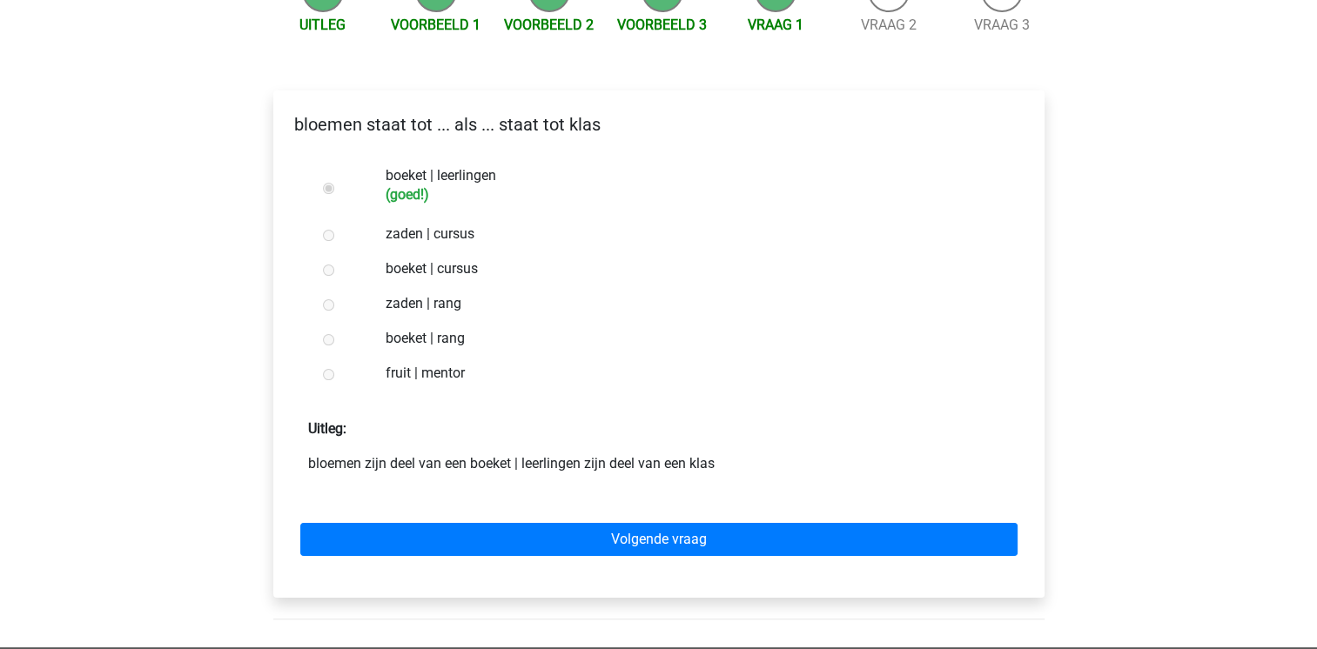
click at [515, 518] on div "Volgende vraag" at bounding box center [658, 536] width 743 height 96
drag, startPoint x: 500, startPoint y: 538, endPoint x: 515, endPoint y: 518, distance: 25.4
click at [515, 518] on div "Volgende vraag" at bounding box center [658, 536] width 743 height 96
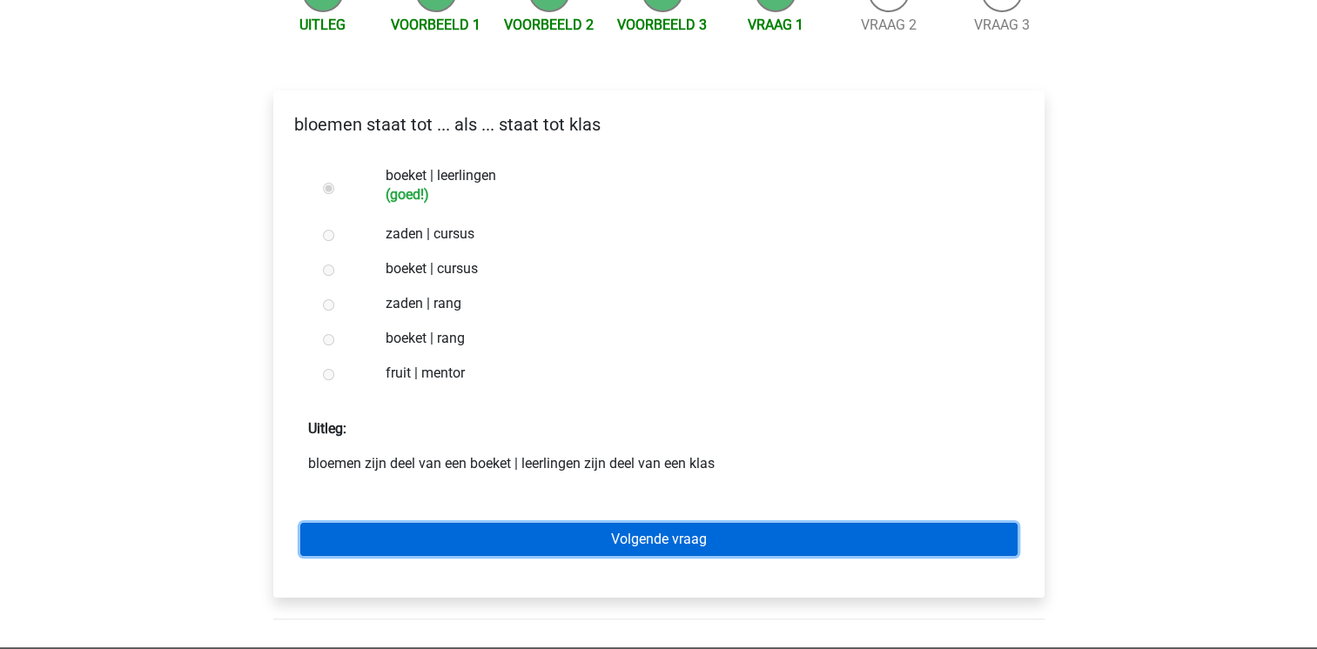
click at [498, 535] on link "Volgende vraag" at bounding box center [658, 539] width 717 height 33
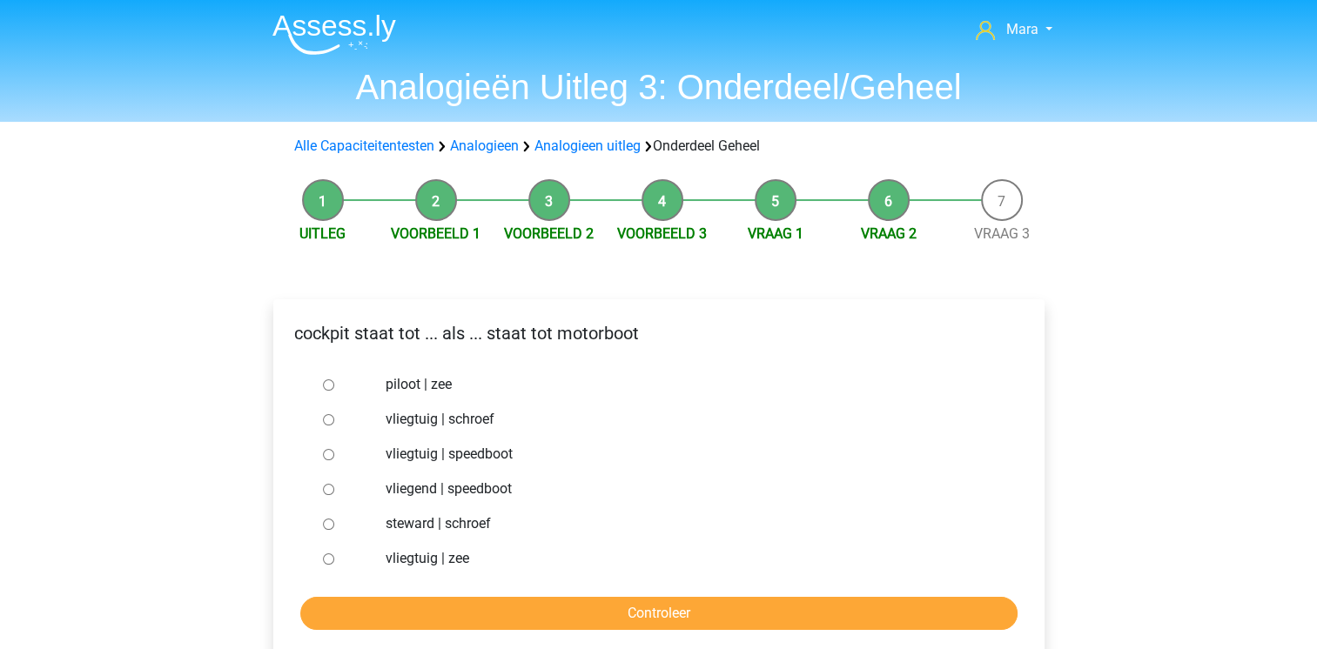
click at [330, 421] on input "vliegtuig | schroef" at bounding box center [328, 419] width 11 height 11
radio input "true"
click at [399, 611] on input "Controleer" at bounding box center [658, 613] width 717 height 33
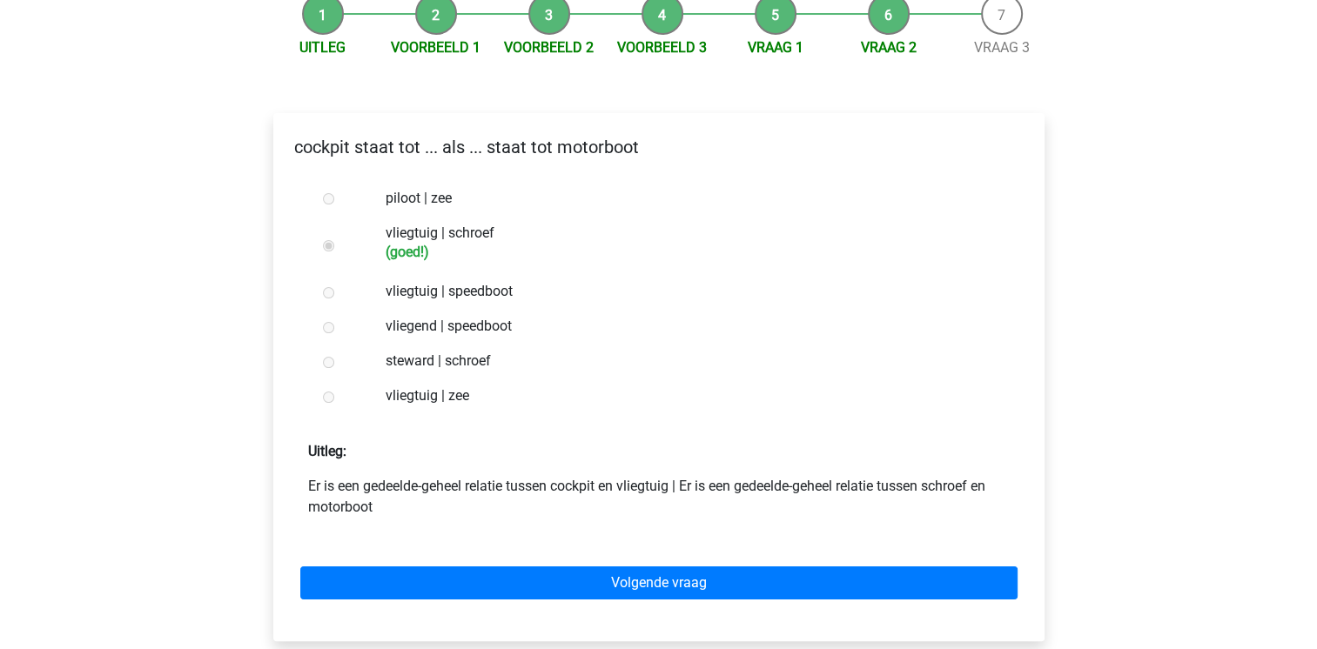
scroll to position [244, 0]
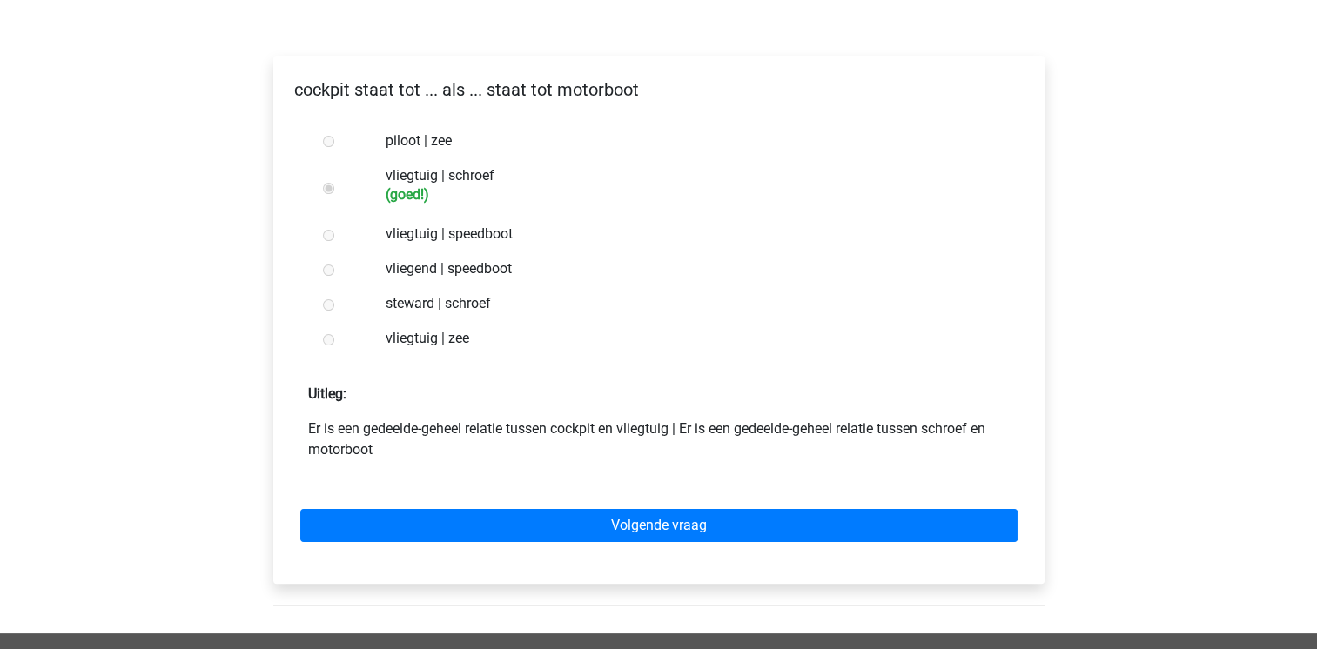
click at [533, 507] on div "Volgende vraag" at bounding box center [658, 522] width 743 height 96
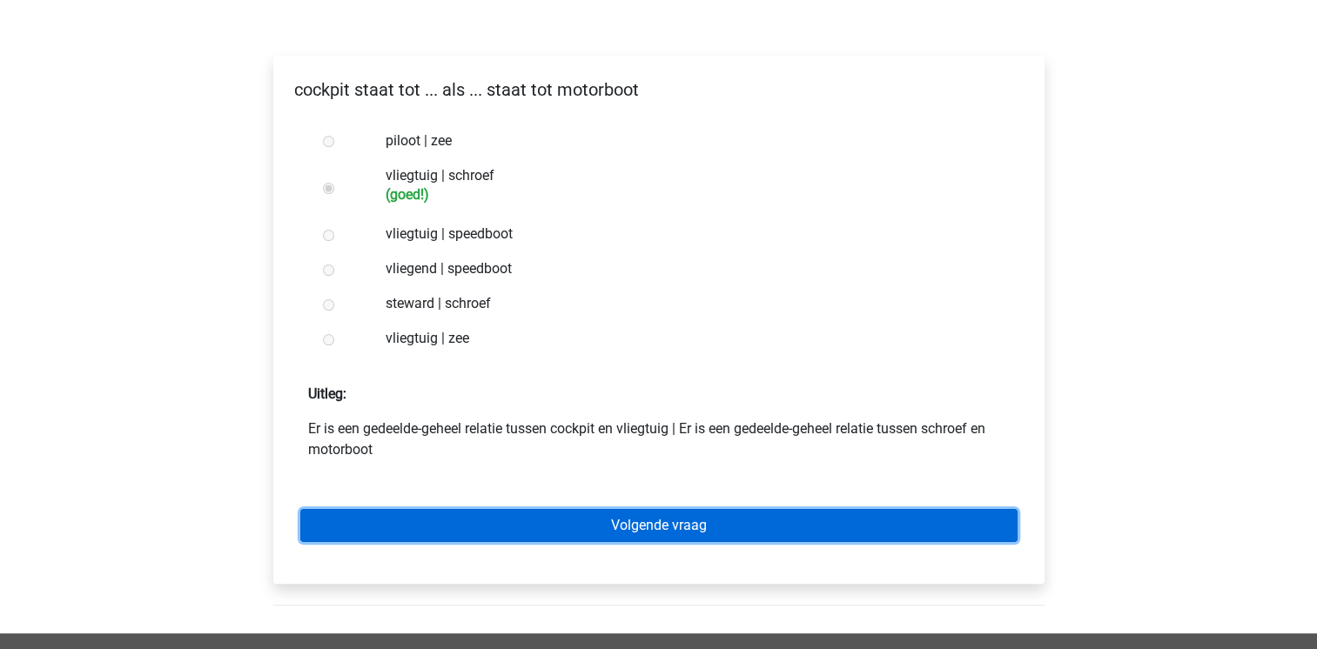
click at [533, 520] on link "Volgende vraag" at bounding box center [658, 525] width 717 height 33
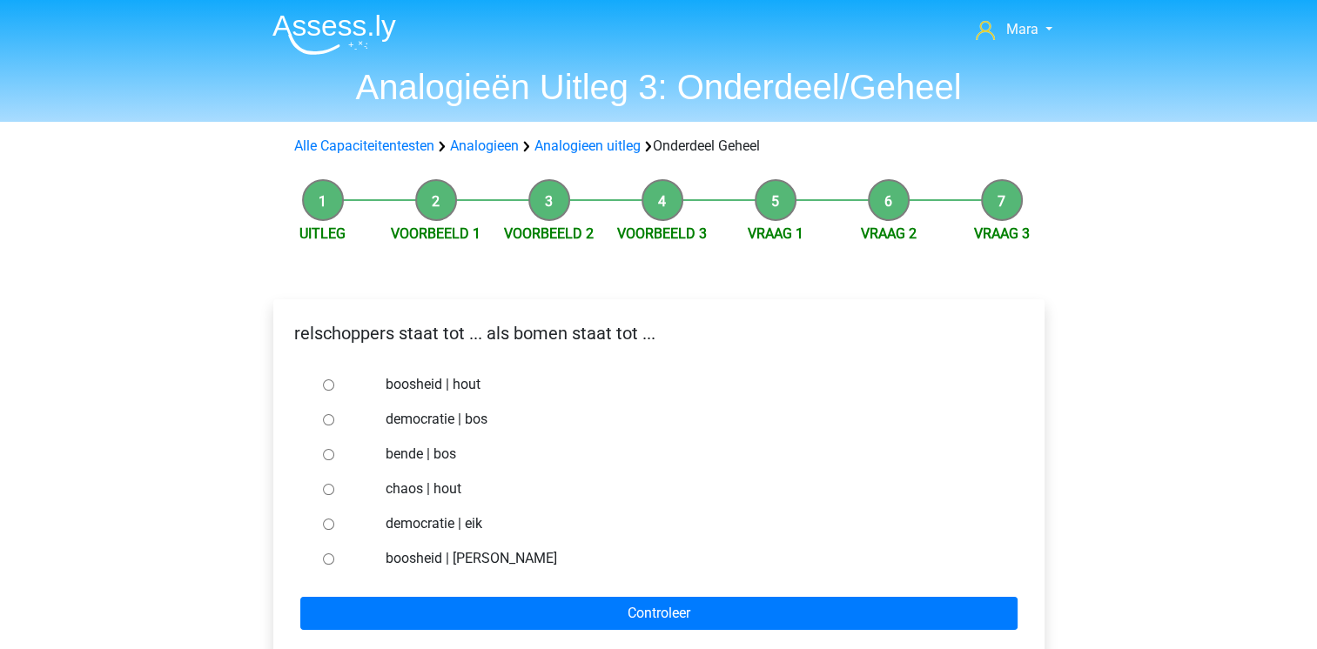
click at [327, 452] on input "bende | bos" at bounding box center [328, 454] width 11 height 11
radio input "true"
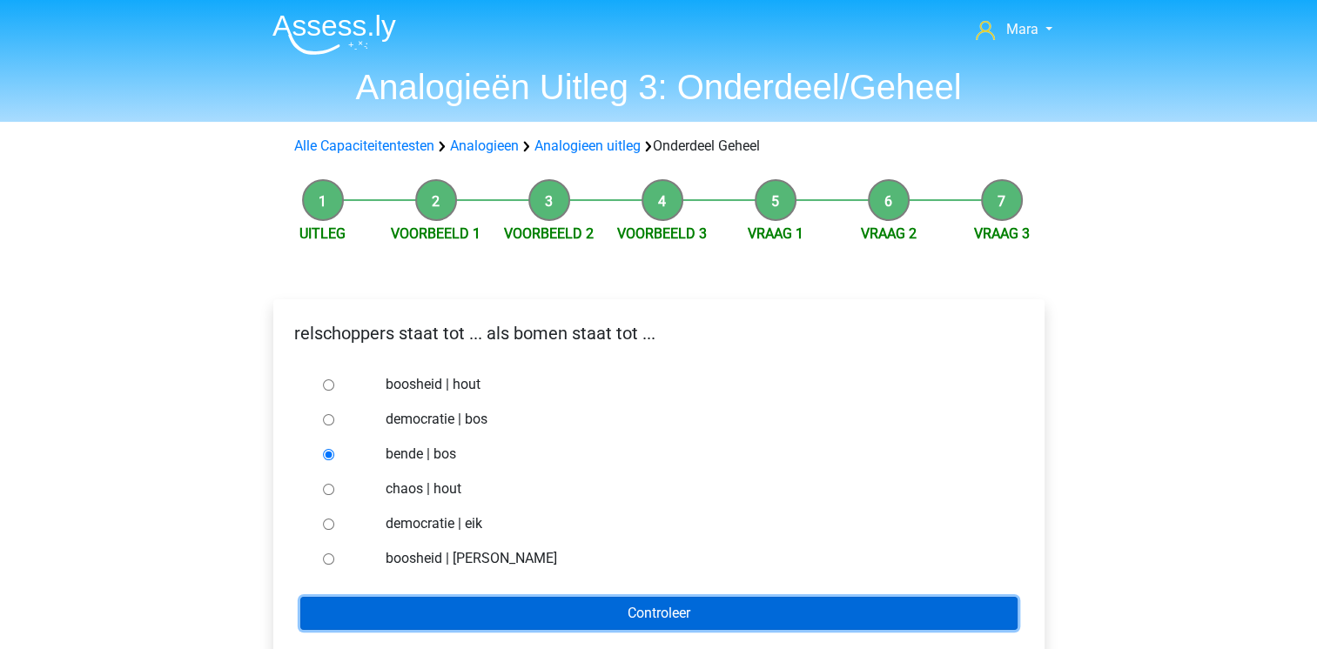
click at [383, 617] on input "Controleer" at bounding box center [658, 613] width 717 height 33
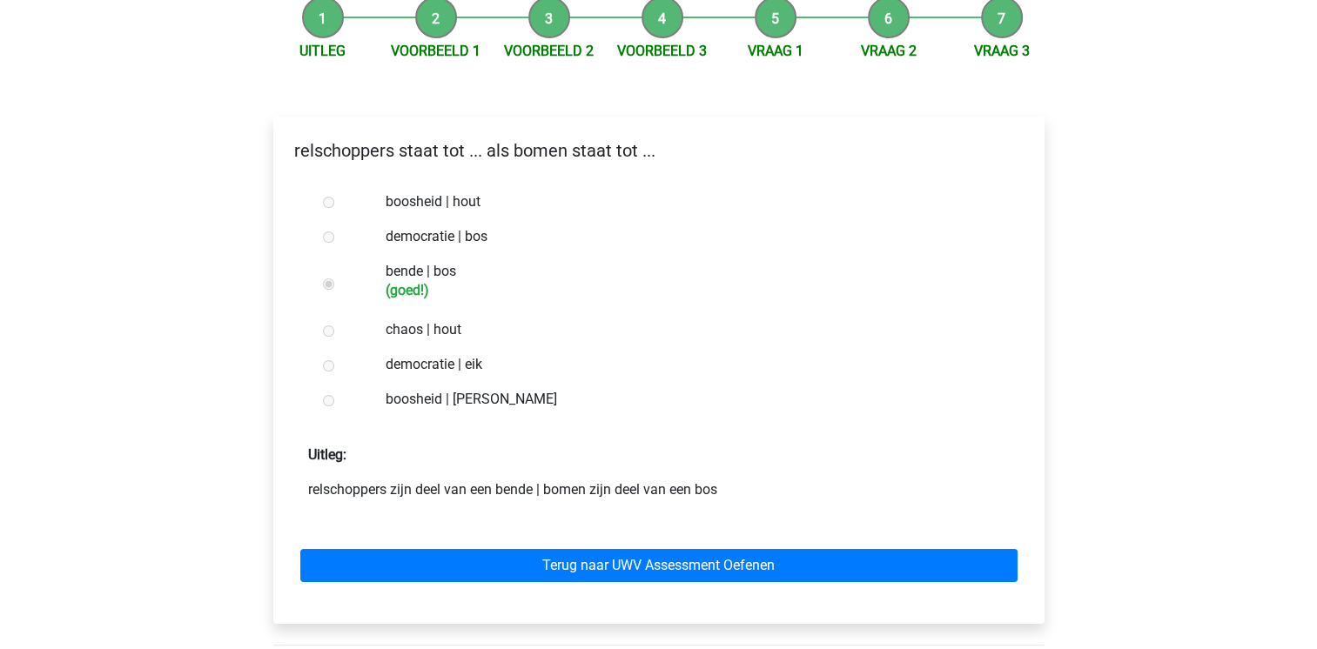
scroll to position [209, 0]
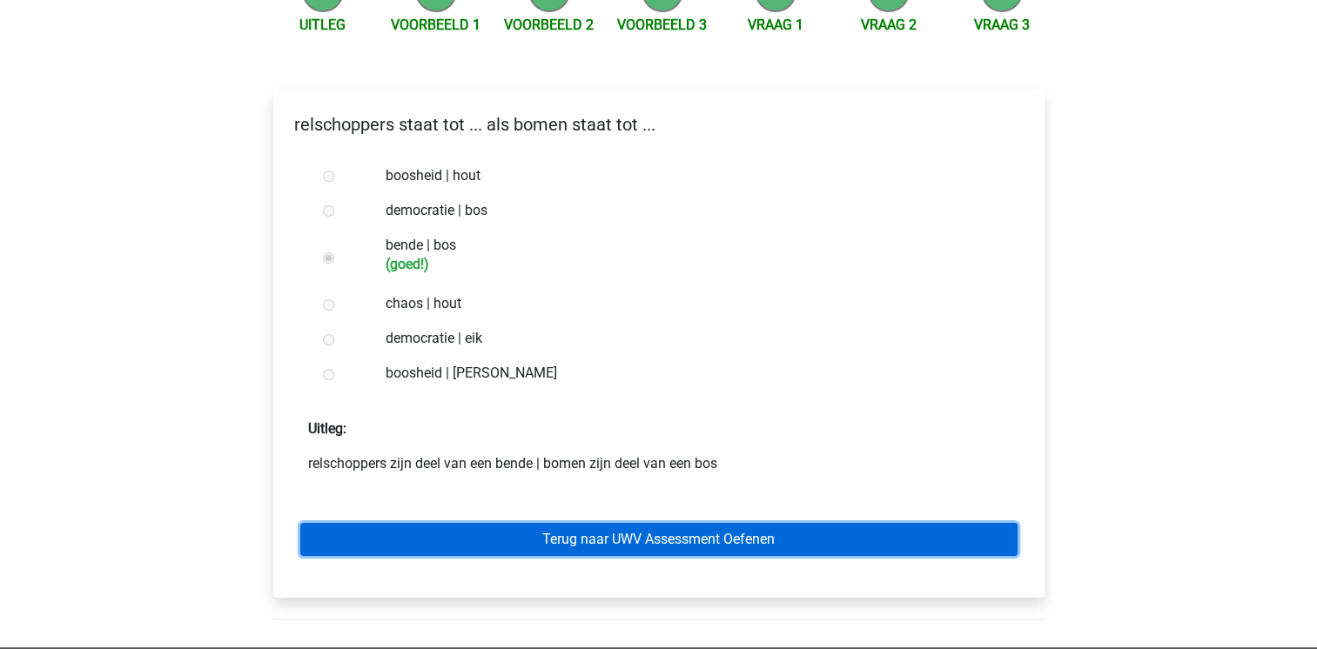
click at [467, 541] on link "Terug naar UWV Assessment Oefenen" at bounding box center [658, 539] width 717 height 33
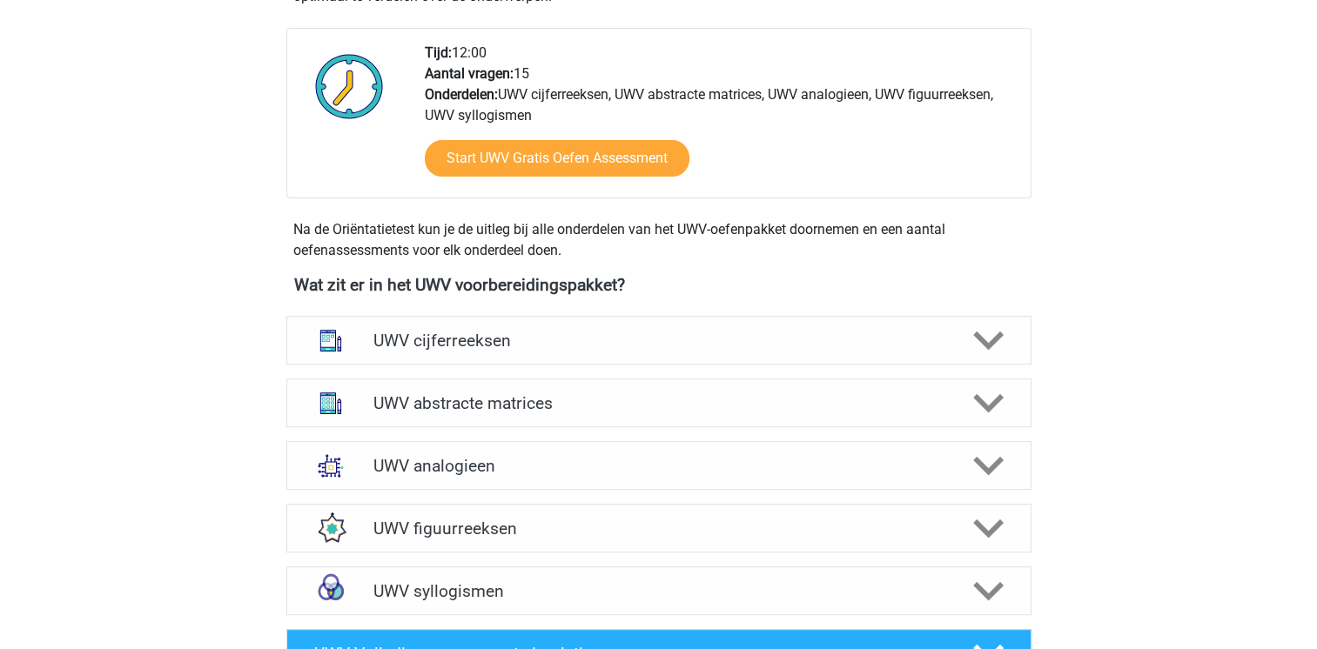
scroll to position [627, 0]
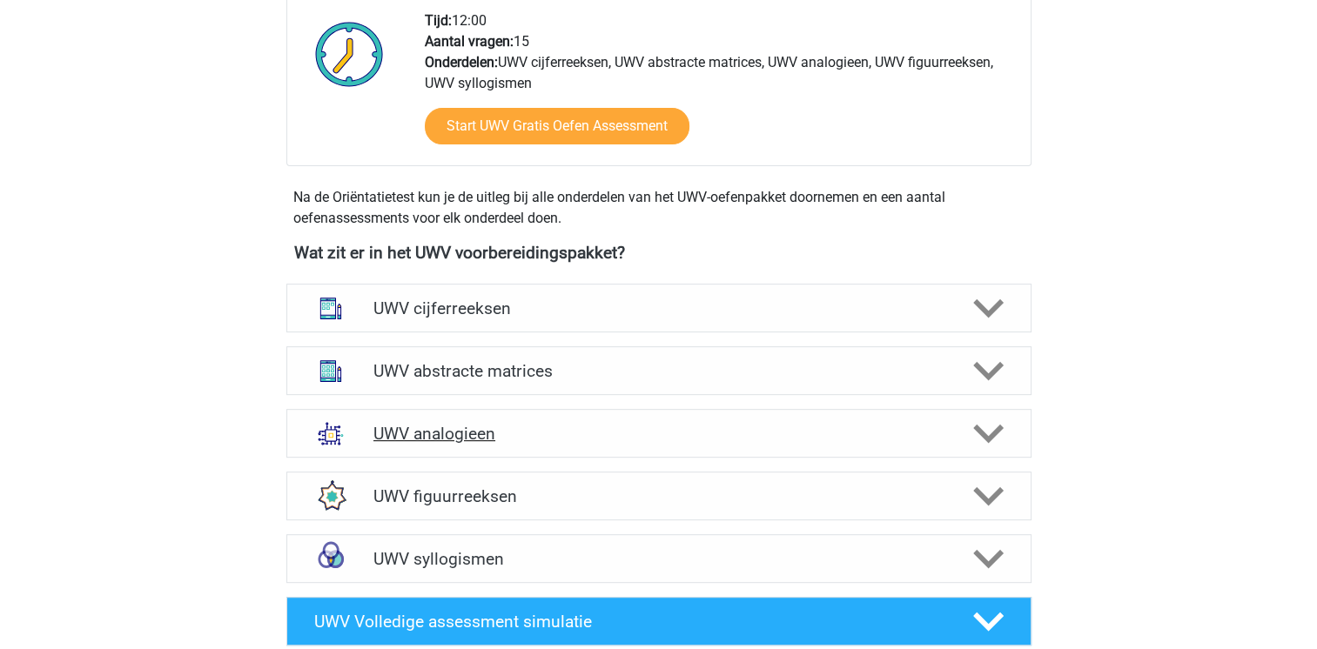
click at [502, 444] on h4 "UWV analogieen" at bounding box center [658, 434] width 570 height 20
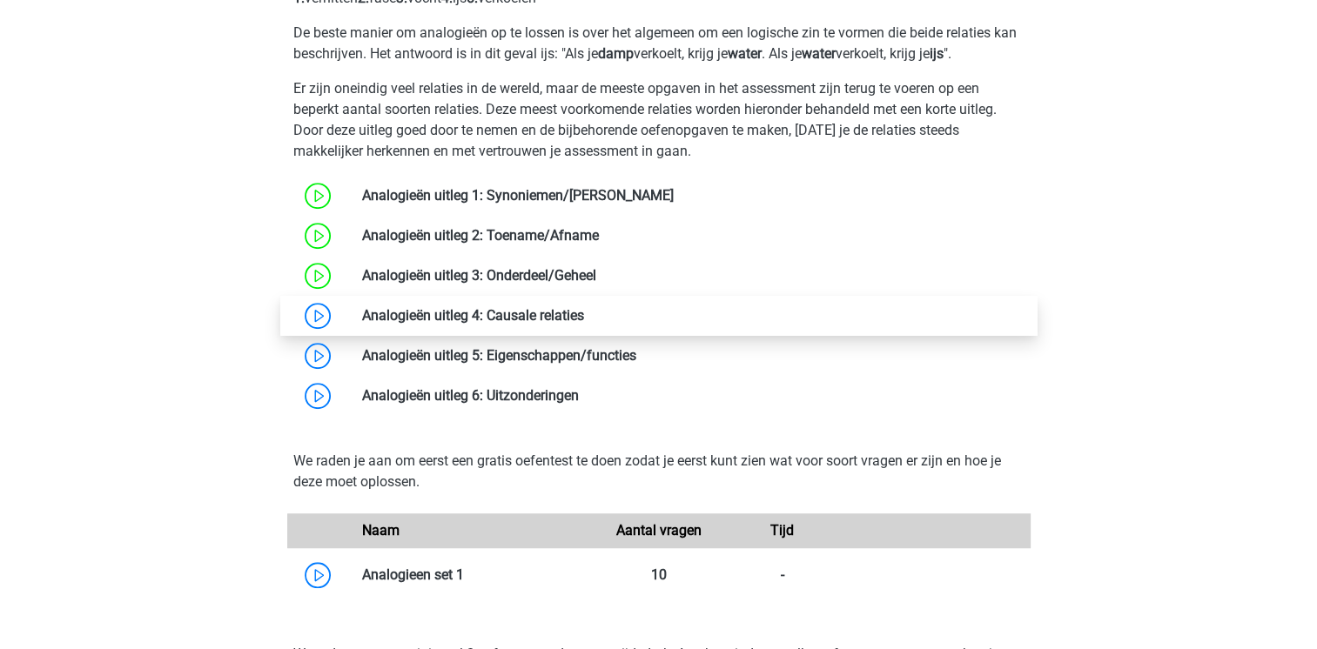
scroll to position [1184, 0]
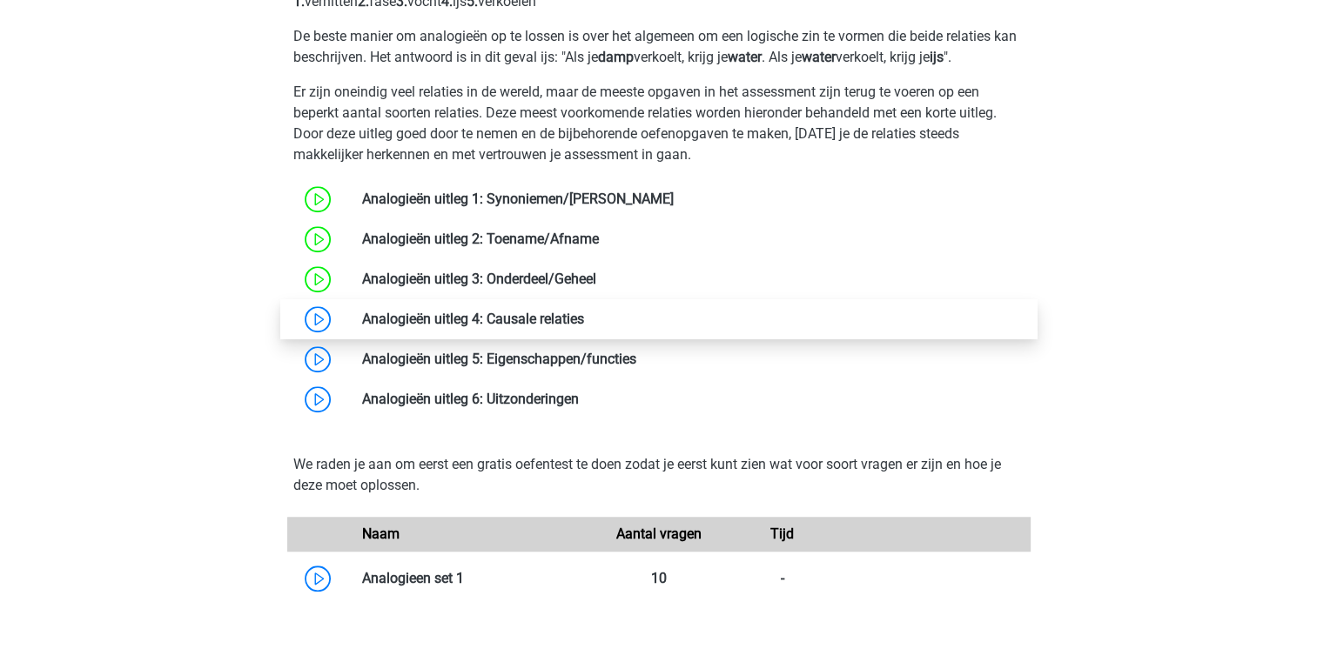
click at [584, 327] on link at bounding box center [584, 319] width 0 height 17
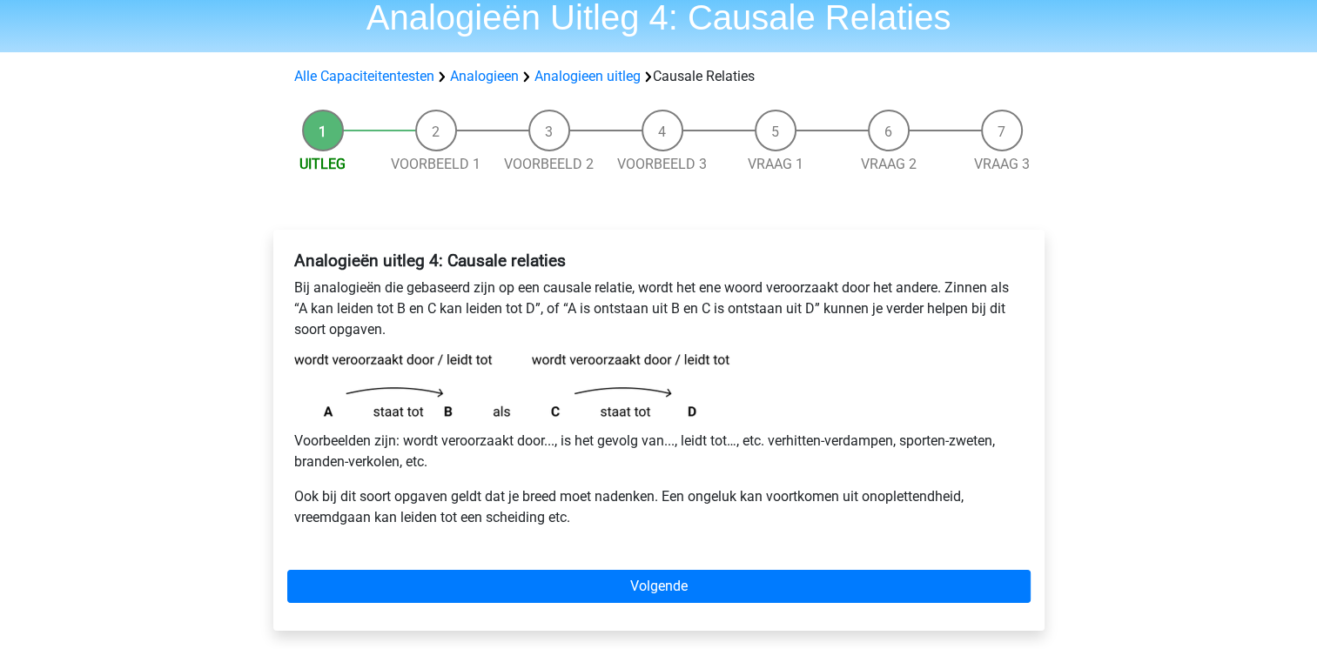
scroll to position [104, 0]
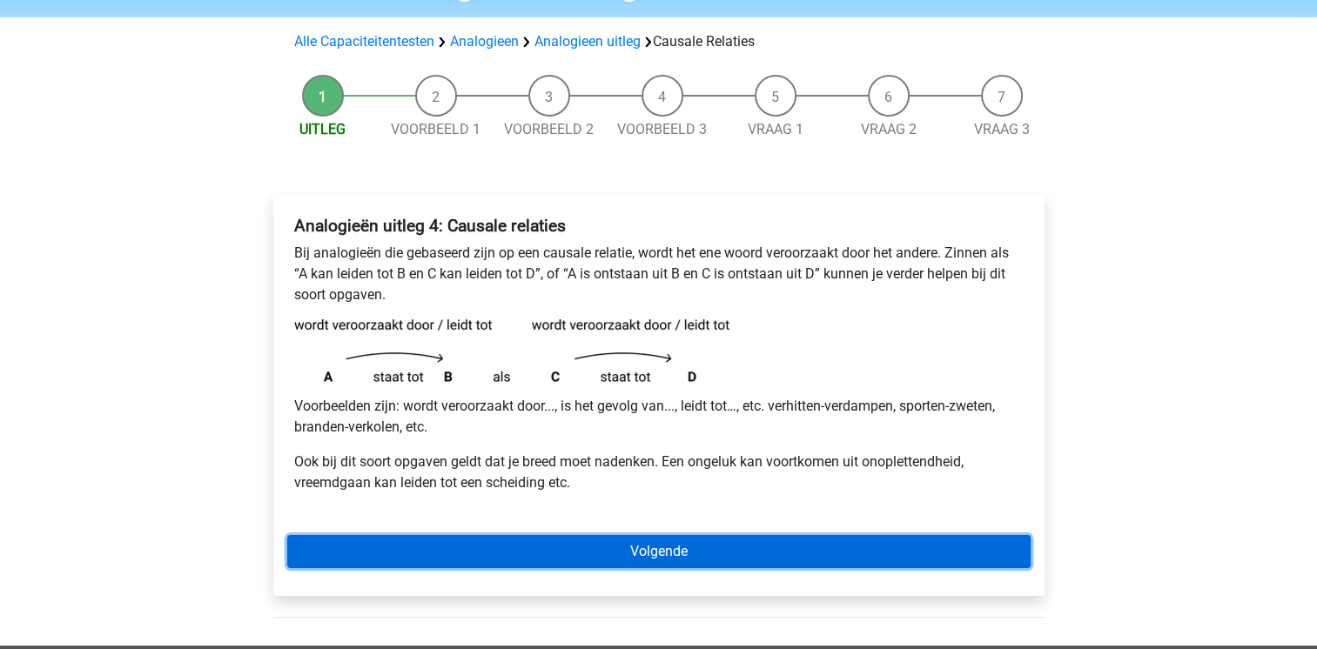
click at [507, 545] on link "Volgende" at bounding box center [658, 551] width 743 height 33
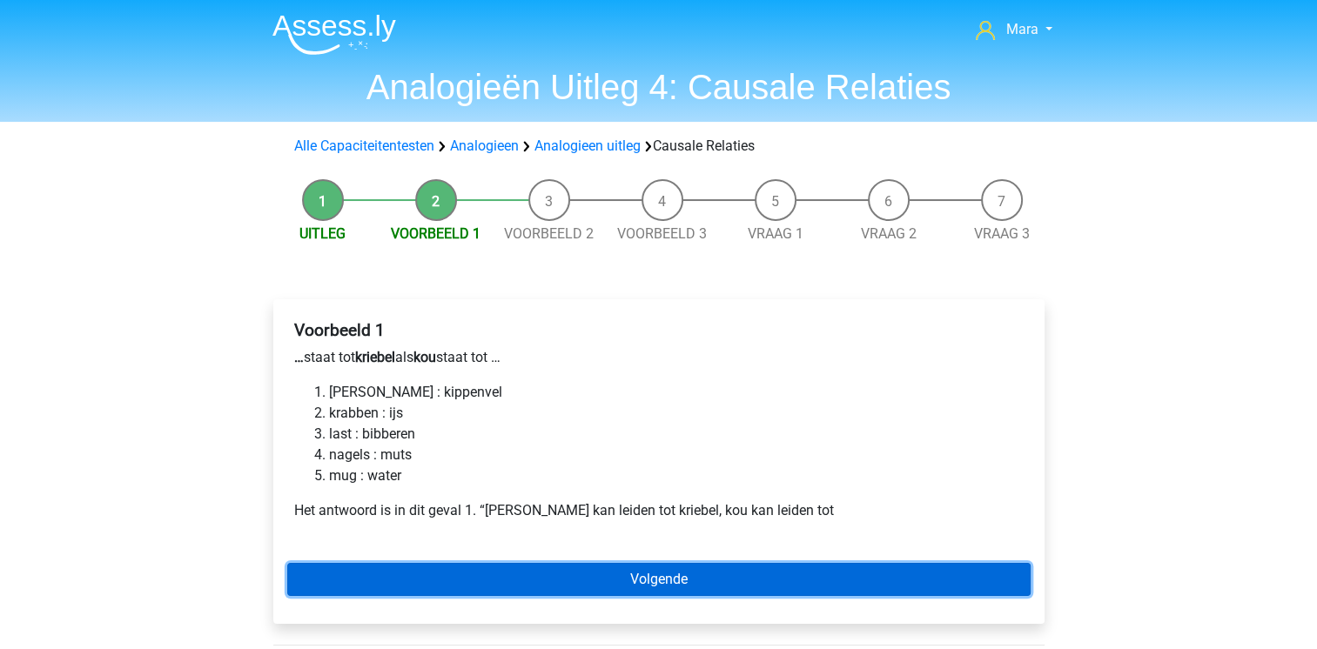
click at [501, 566] on link "Volgende" at bounding box center [658, 579] width 743 height 33
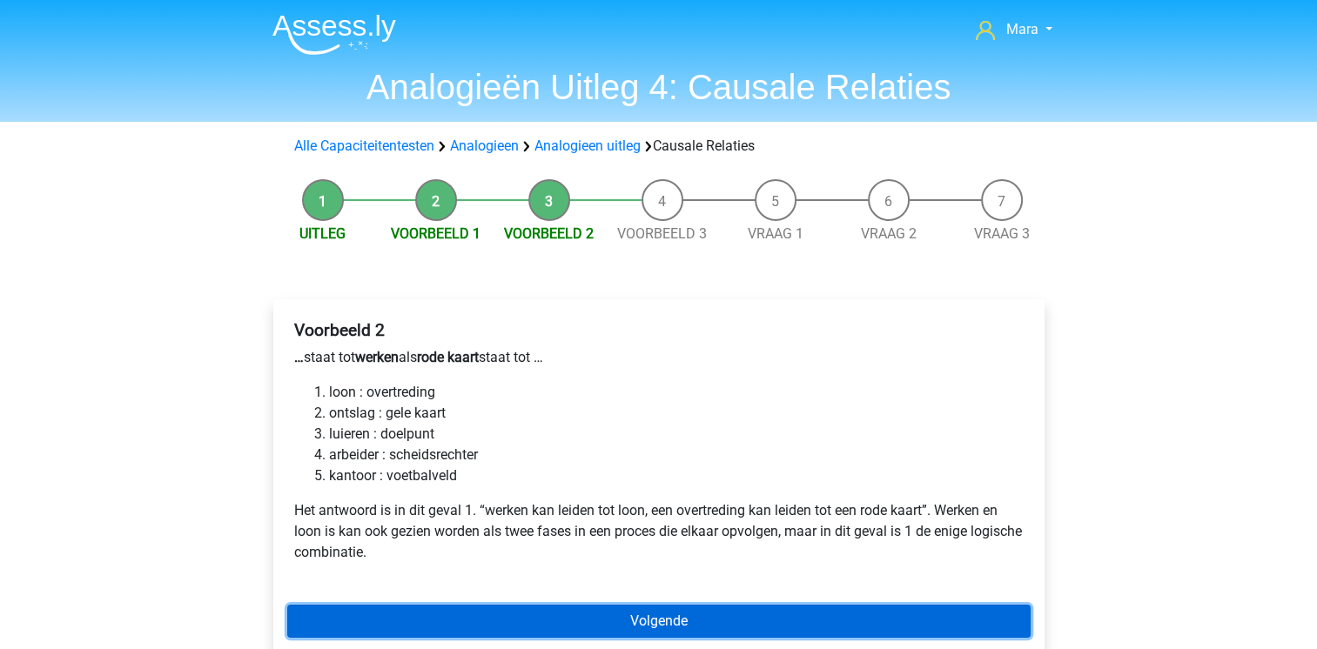
click at [494, 618] on link "Volgende" at bounding box center [658, 621] width 743 height 33
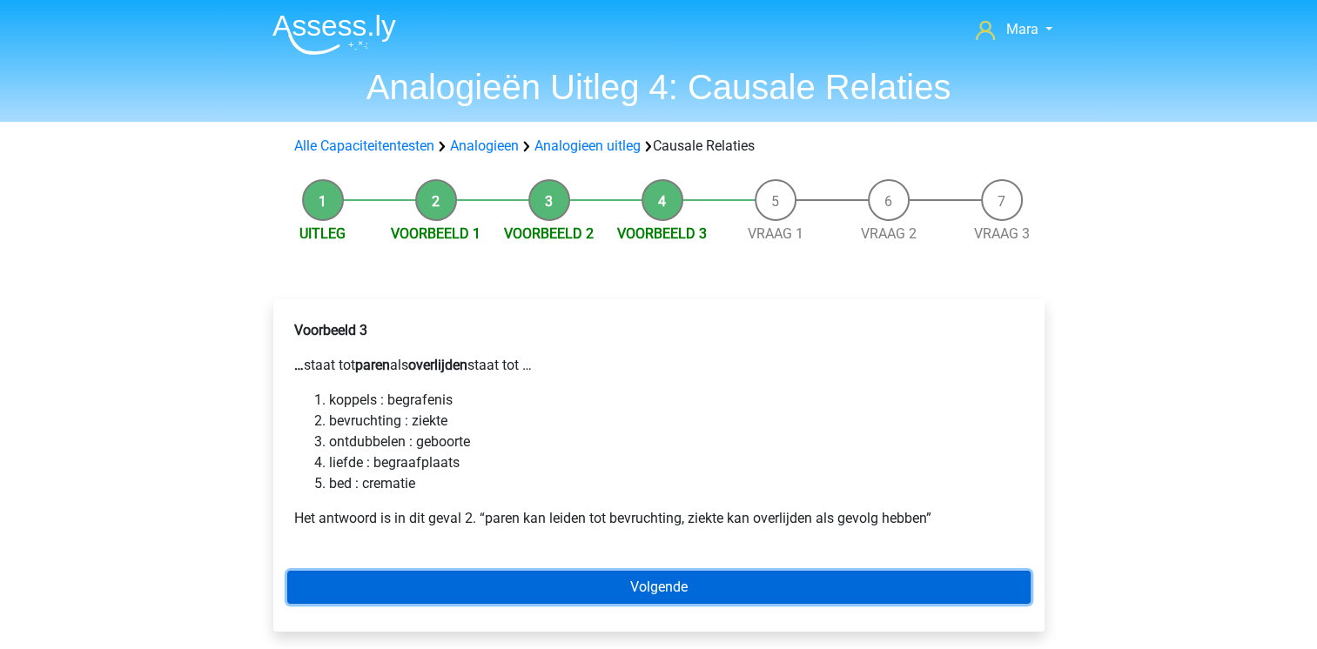
click at [489, 587] on link "Volgende" at bounding box center [658, 587] width 743 height 33
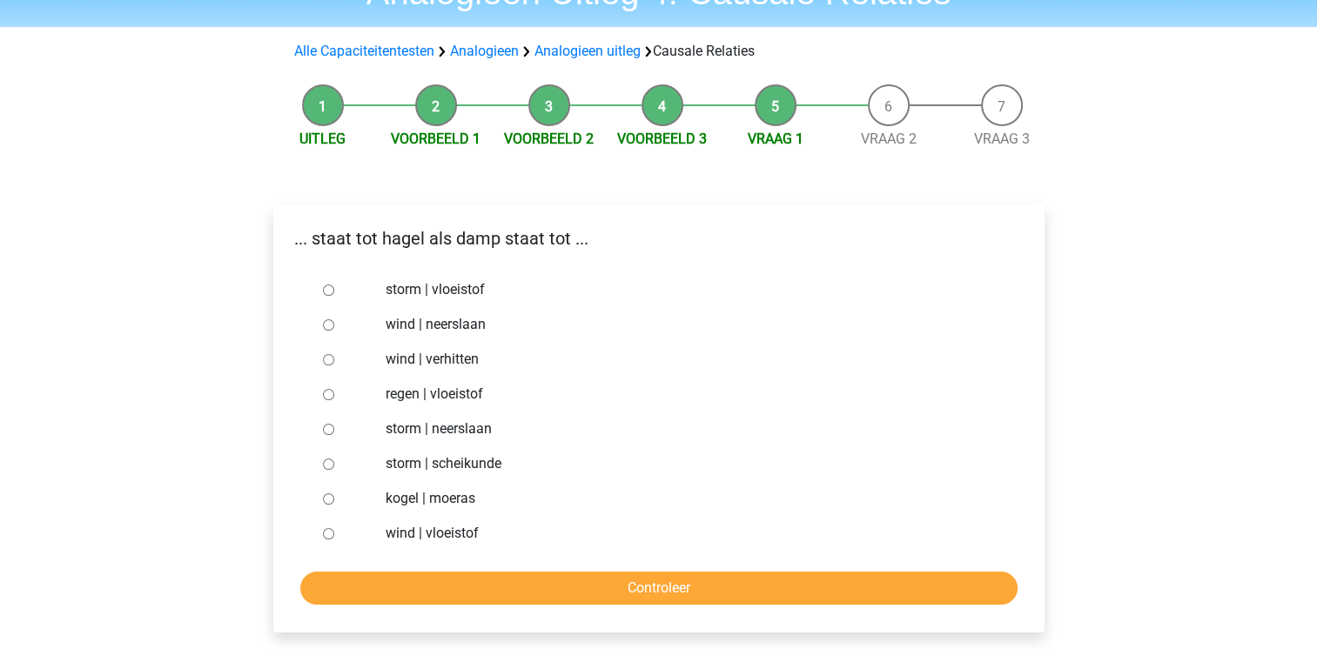
scroll to position [104, 0]
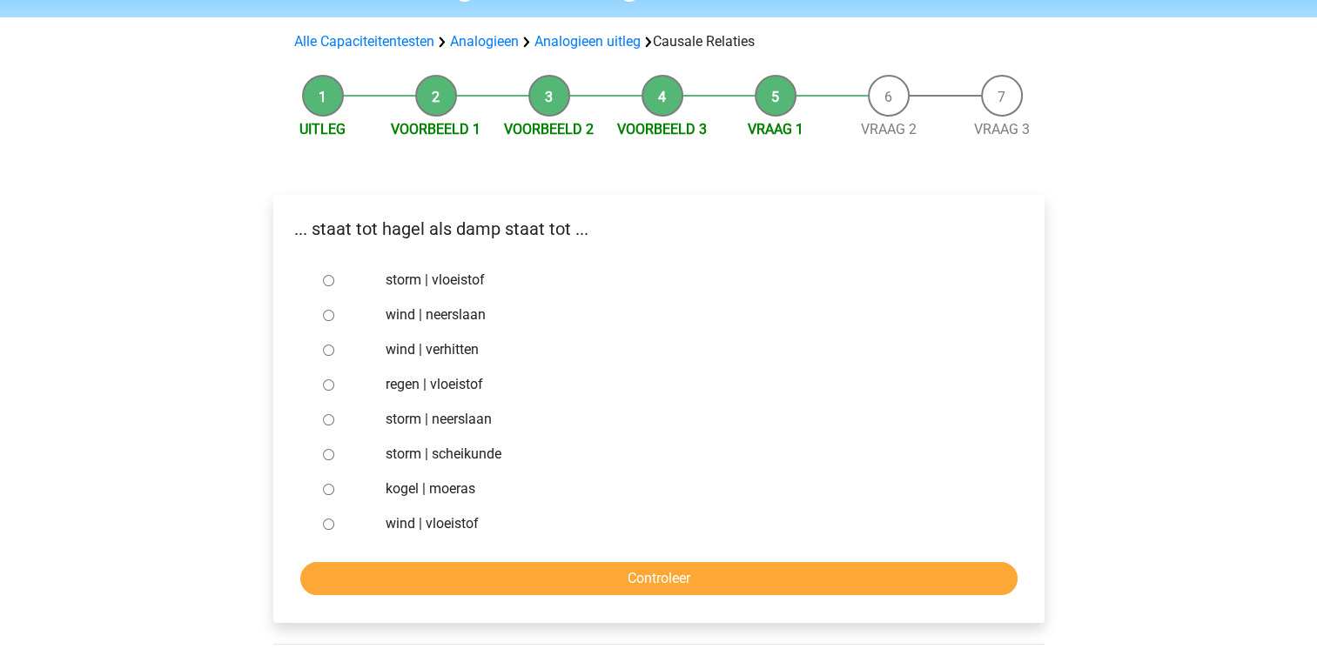
click at [329, 279] on input "storm | vloeistof" at bounding box center [328, 280] width 11 height 11
radio input "true"
click at [326, 387] on input "regen | vloeistof" at bounding box center [328, 384] width 11 height 11
radio input "true"
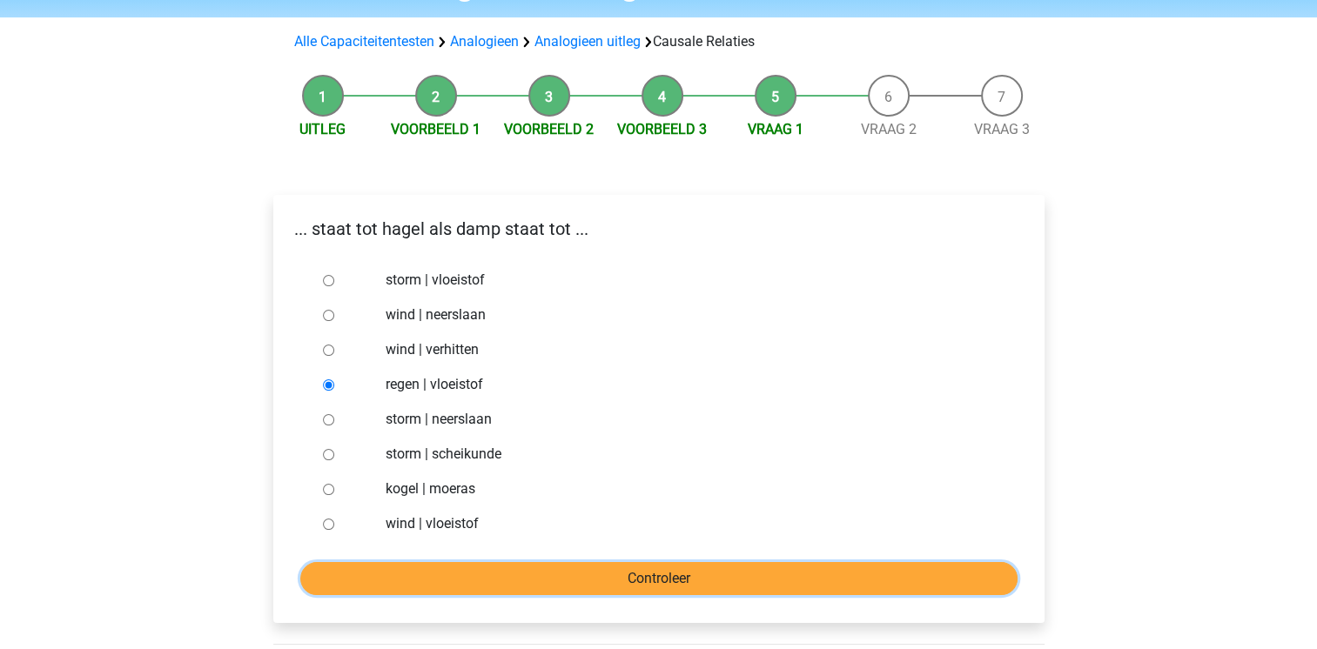
click at [356, 580] on input "Controleer" at bounding box center [658, 578] width 717 height 33
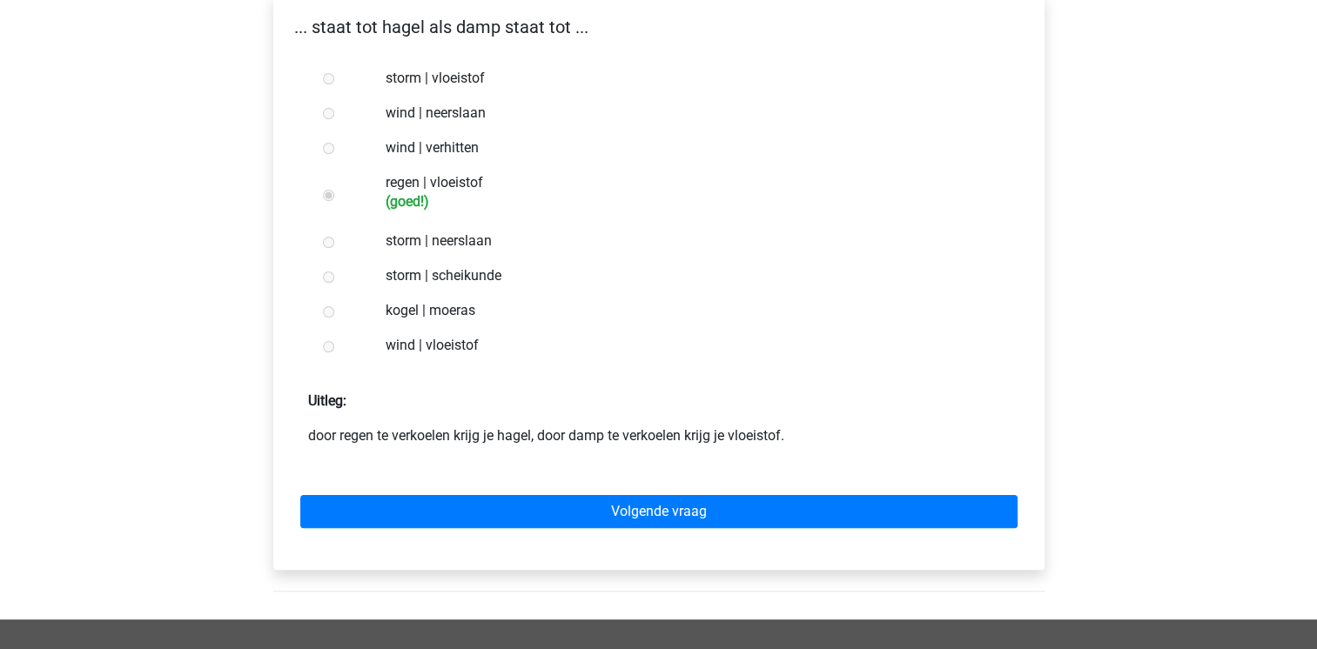
scroll to position [313, 0]
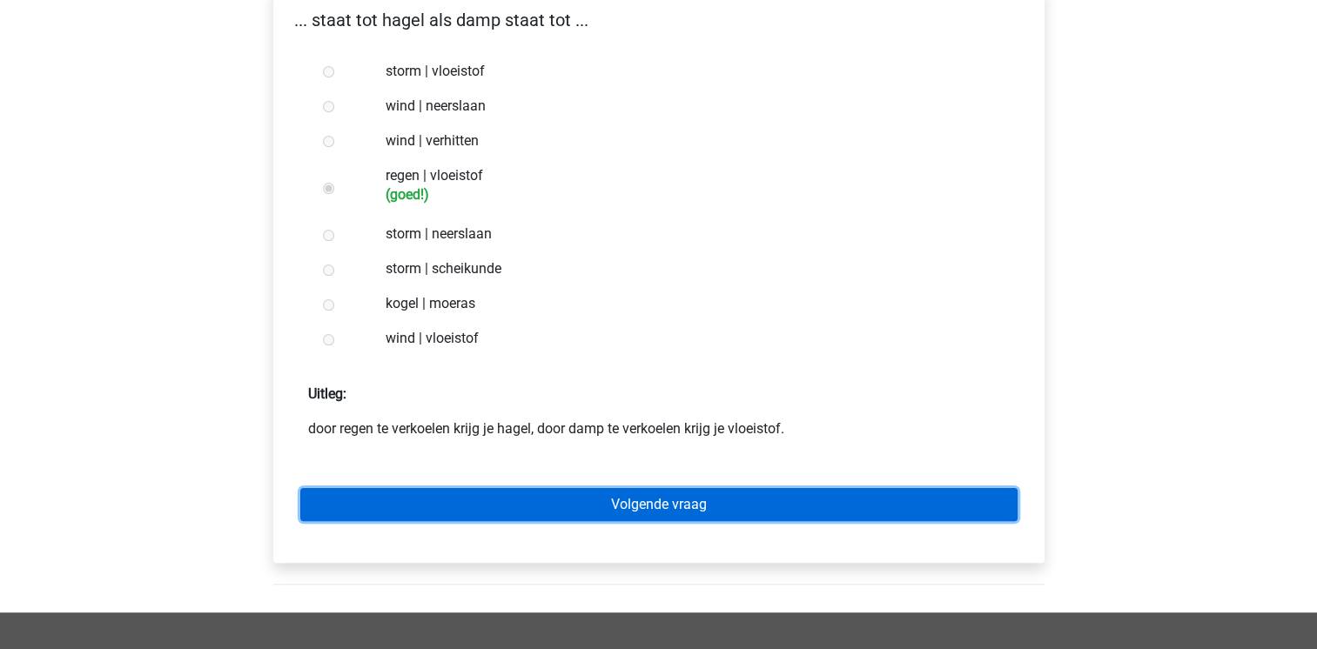
click at [431, 507] on link "Volgende vraag" at bounding box center [658, 504] width 717 height 33
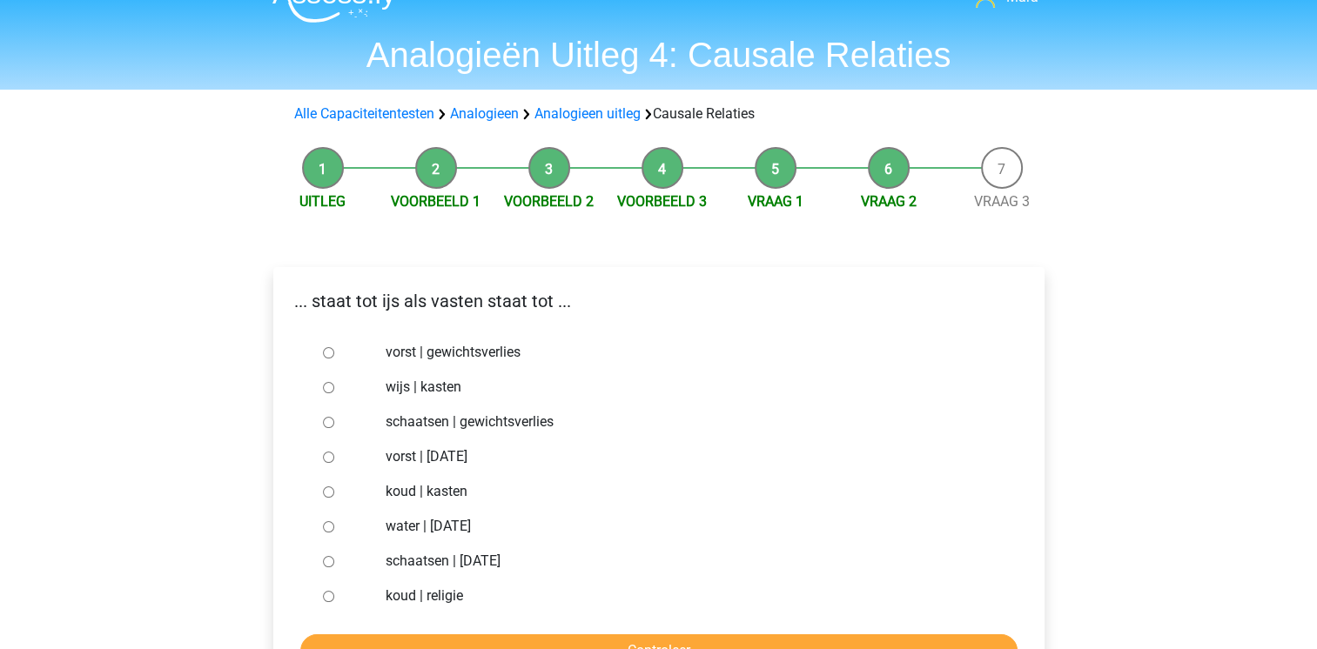
scroll to position [35, 0]
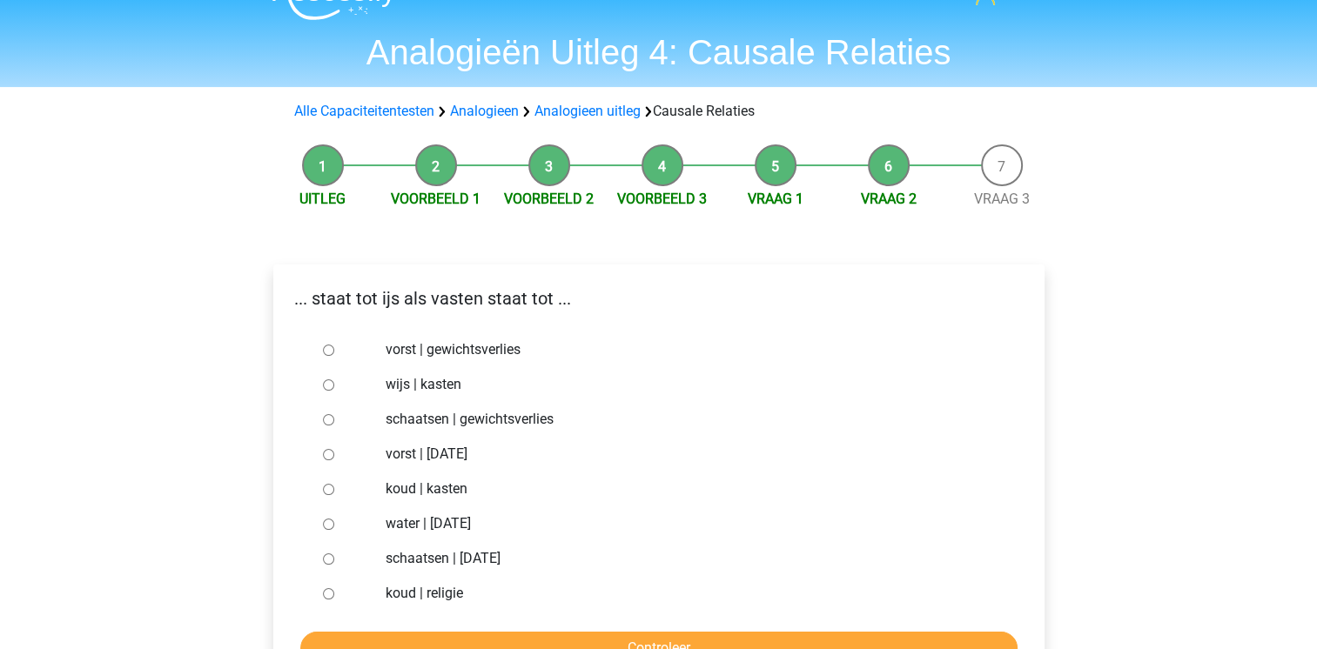
click at [329, 356] on input "vorst | gewichtsverlies" at bounding box center [328, 350] width 11 height 11
radio input "true"
click at [366, 632] on input "Controleer" at bounding box center [658, 648] width 717 height 33
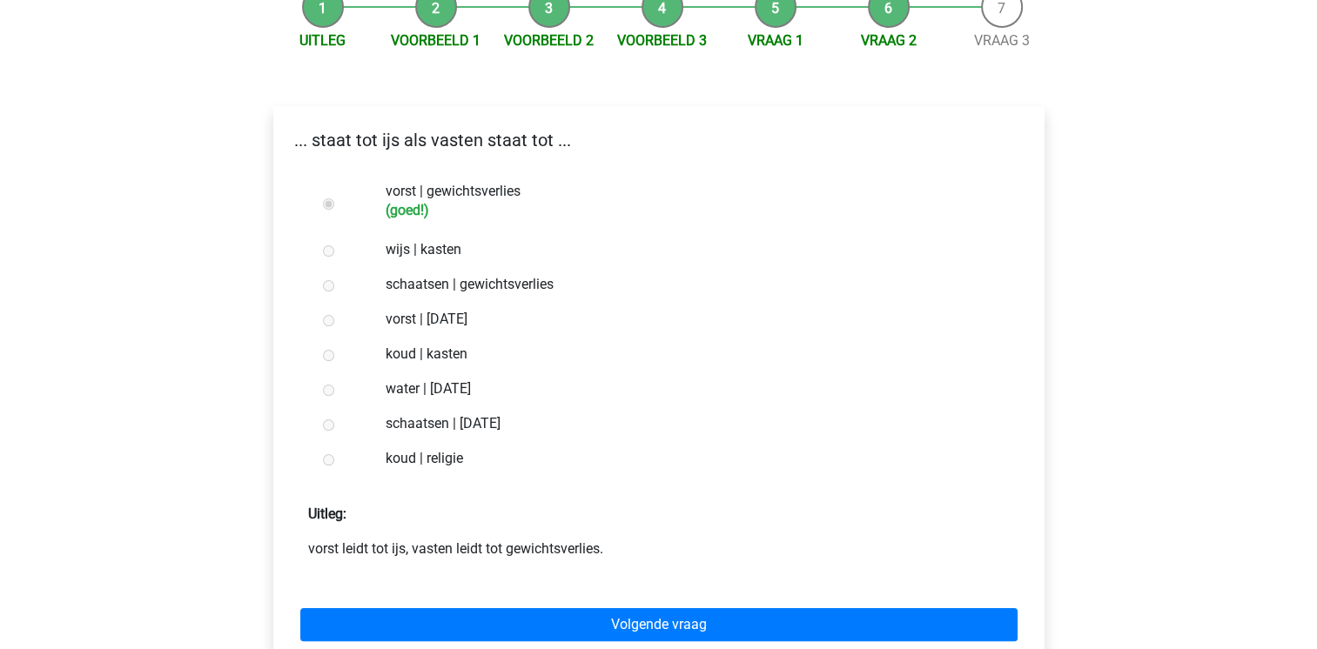
scroll to position [313, 0]
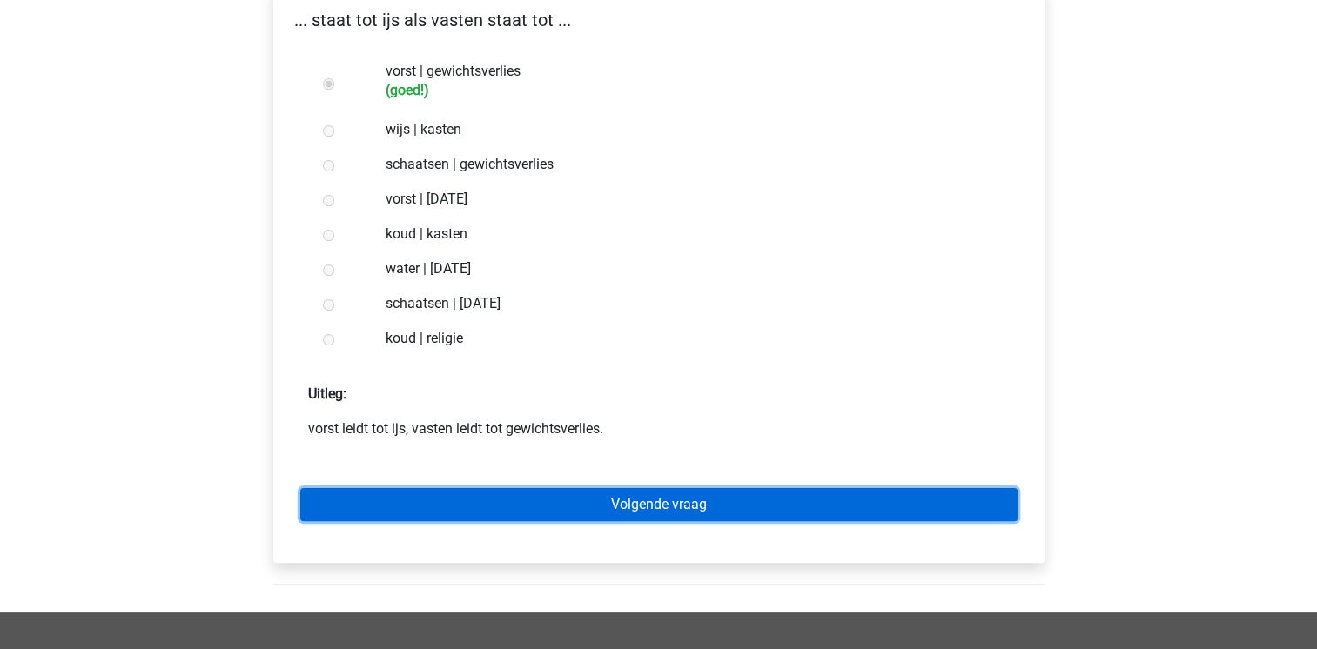
click at [534, 504] on link "Volgende vraag" at bounding box center [658, 504] width 717 height 33
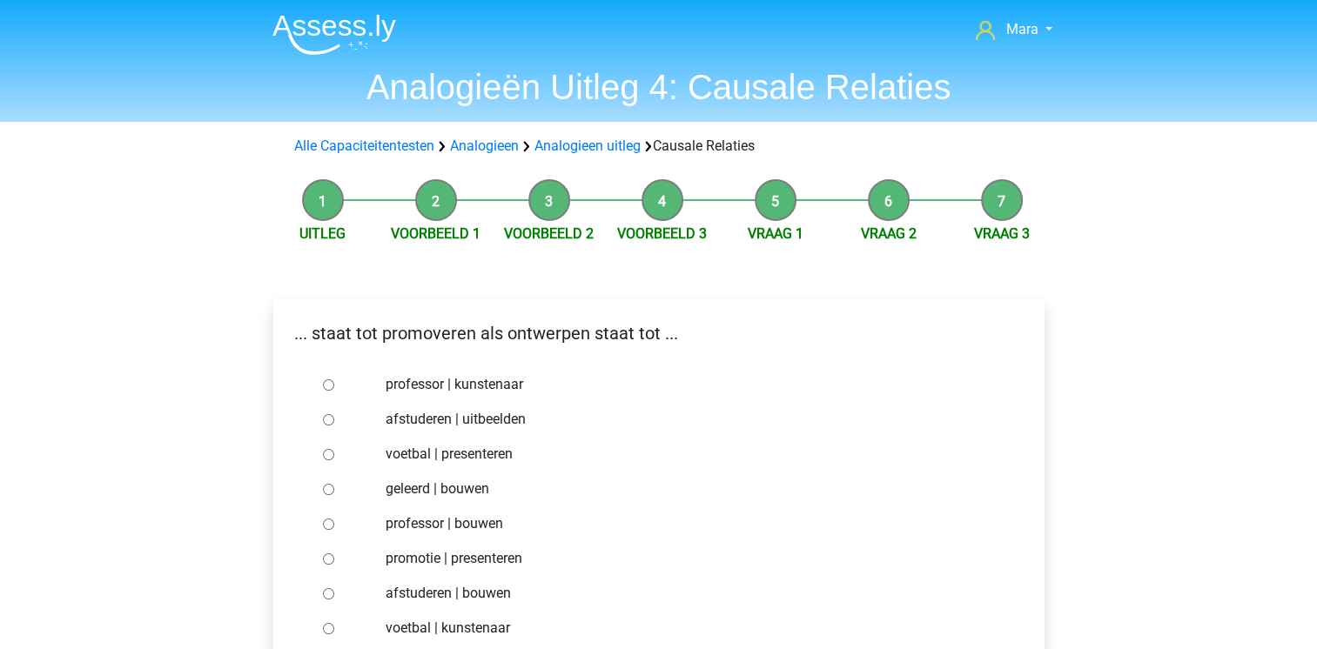
click at [534, 504] on div "geleerd | bouwen" at bounding box center [687, 489] width 628 height 35
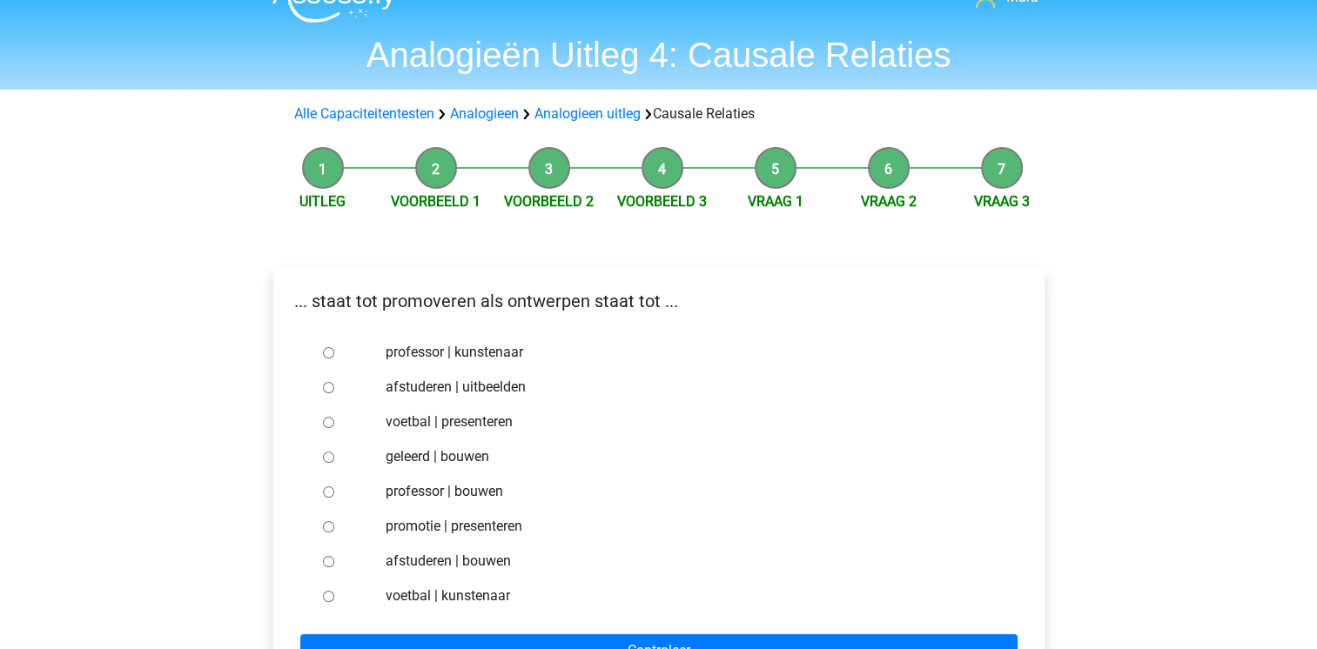
scroll to position [70, 0]
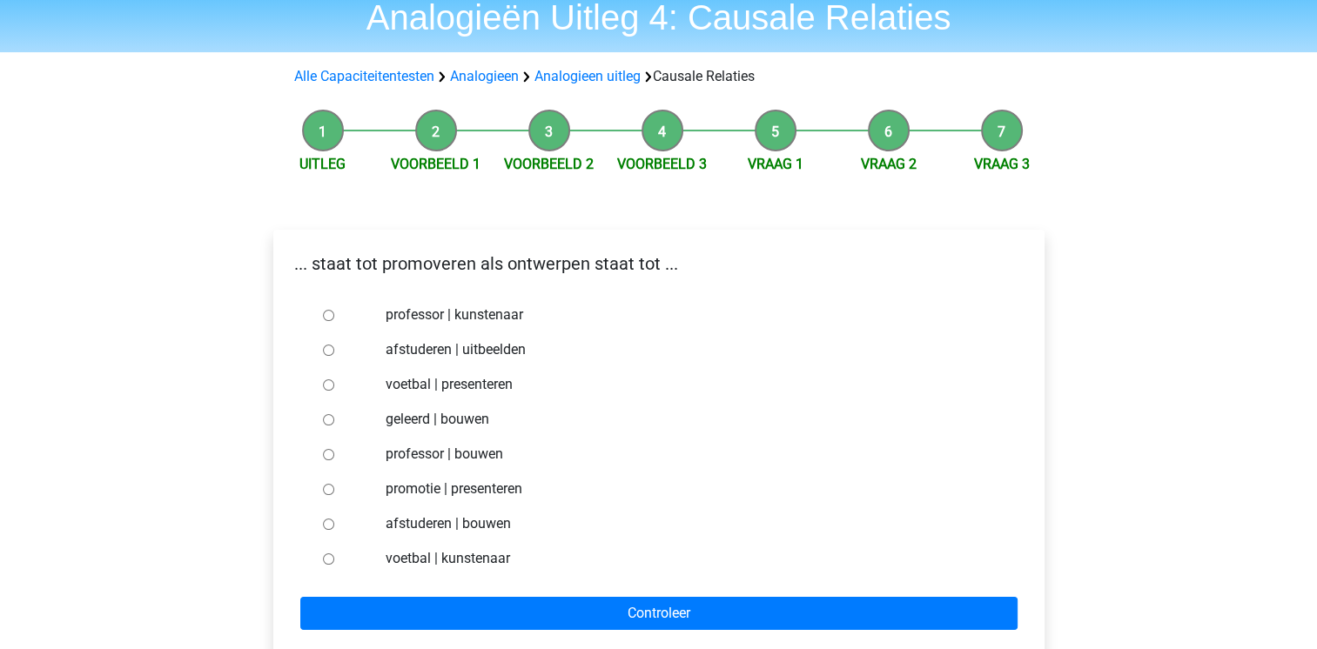
click at [324, 520] on input "afstuderen | bouwen" at bounding box center [328, 524] width 11 height 11
radio input "true"
click at [393, 592] on form "professor | kunstenaar afstuderen | uitbeelden voetbal | presenteren geleerd | …" at bounding box center [658, 464] width 743 height 332
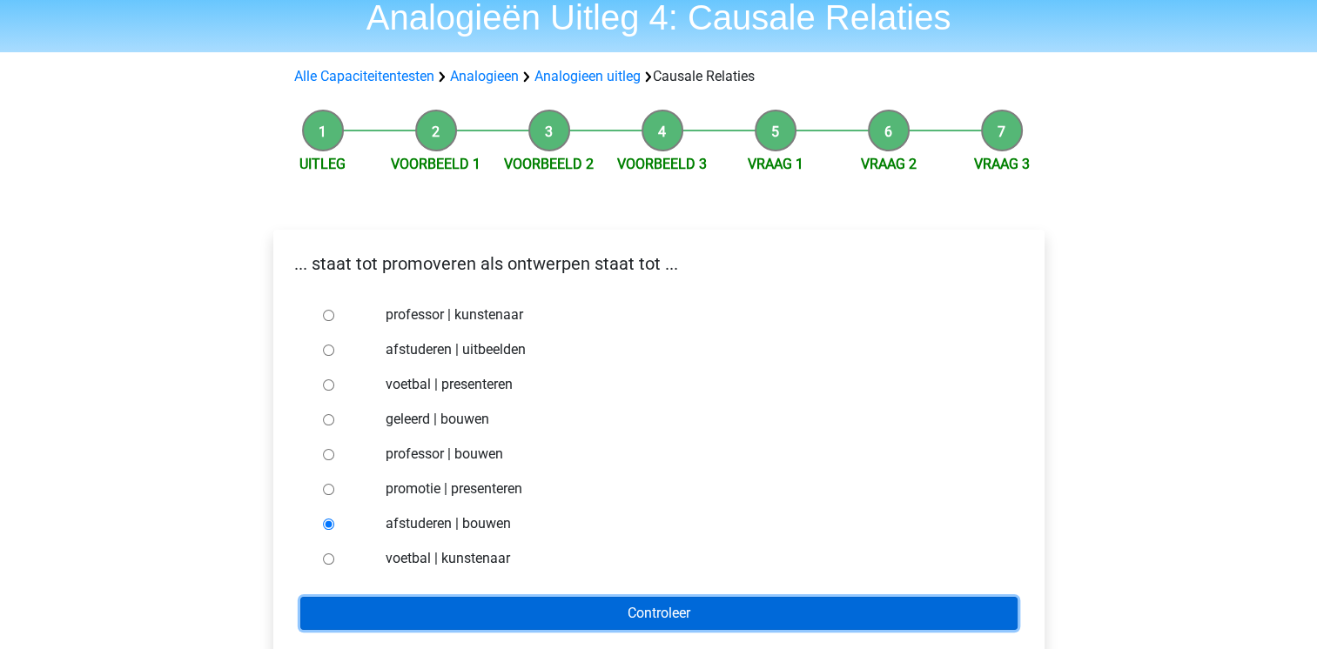
click at [397, 611] on input "Controleer" at bounding box center [658, 613] width 717 height 33
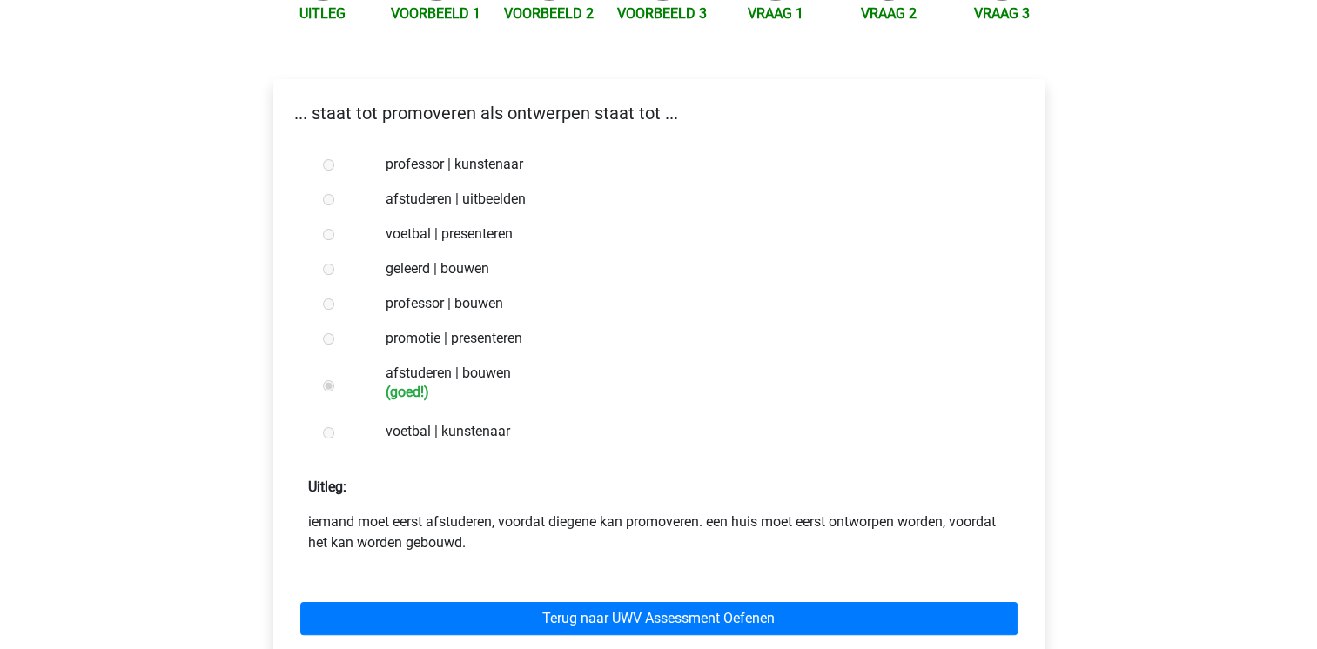
scroll to position [279, 0]
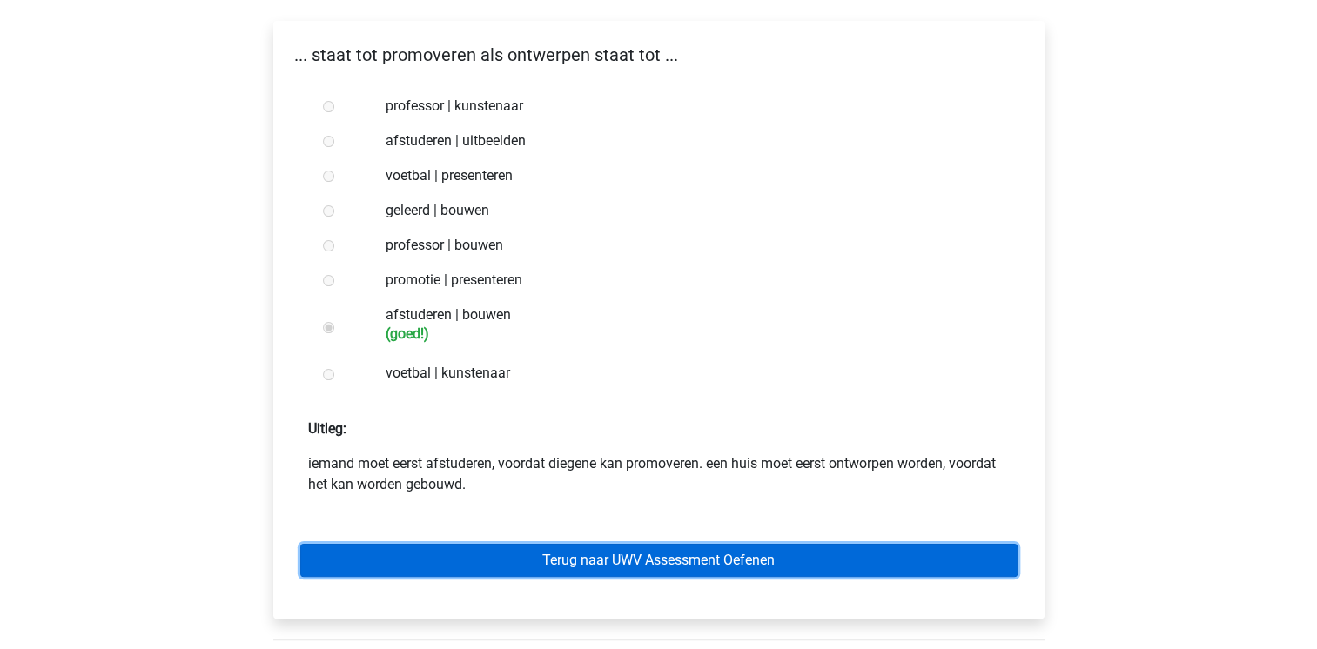
click at [474, 552] on link "Terug naar UWV Assessment Oefenen" at bounding box center [658, 560] width 717 height 33
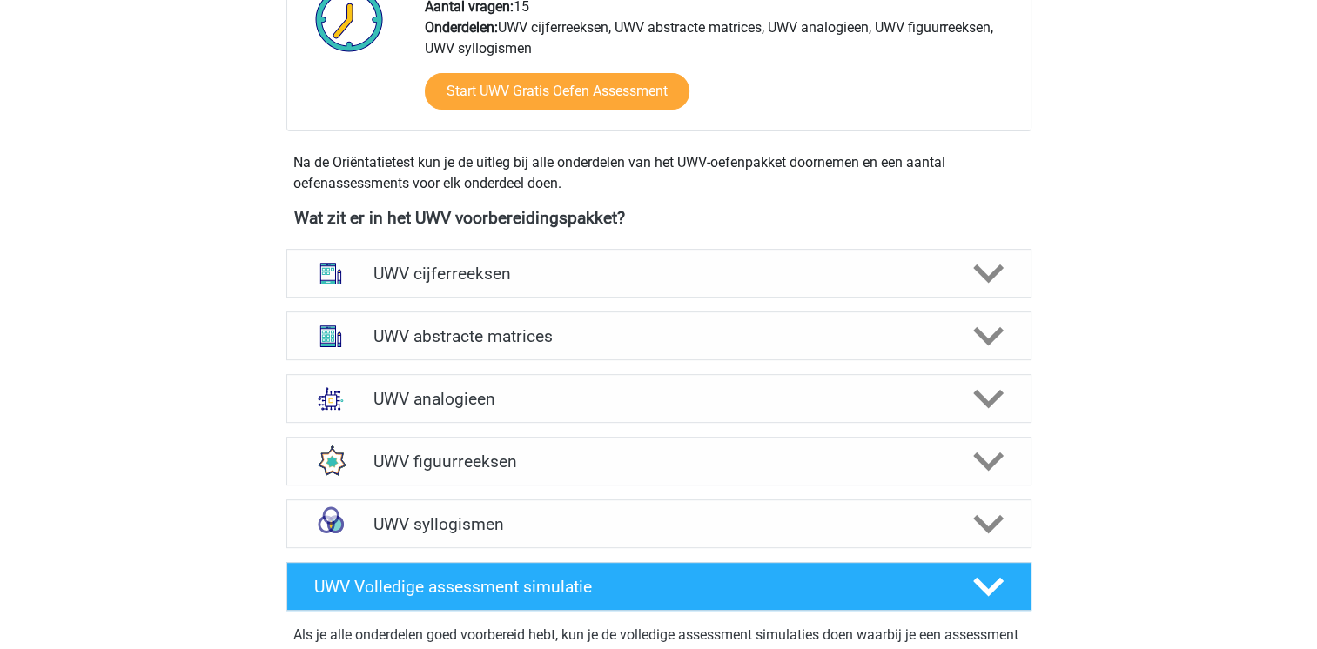
scroll to position [696, 0]
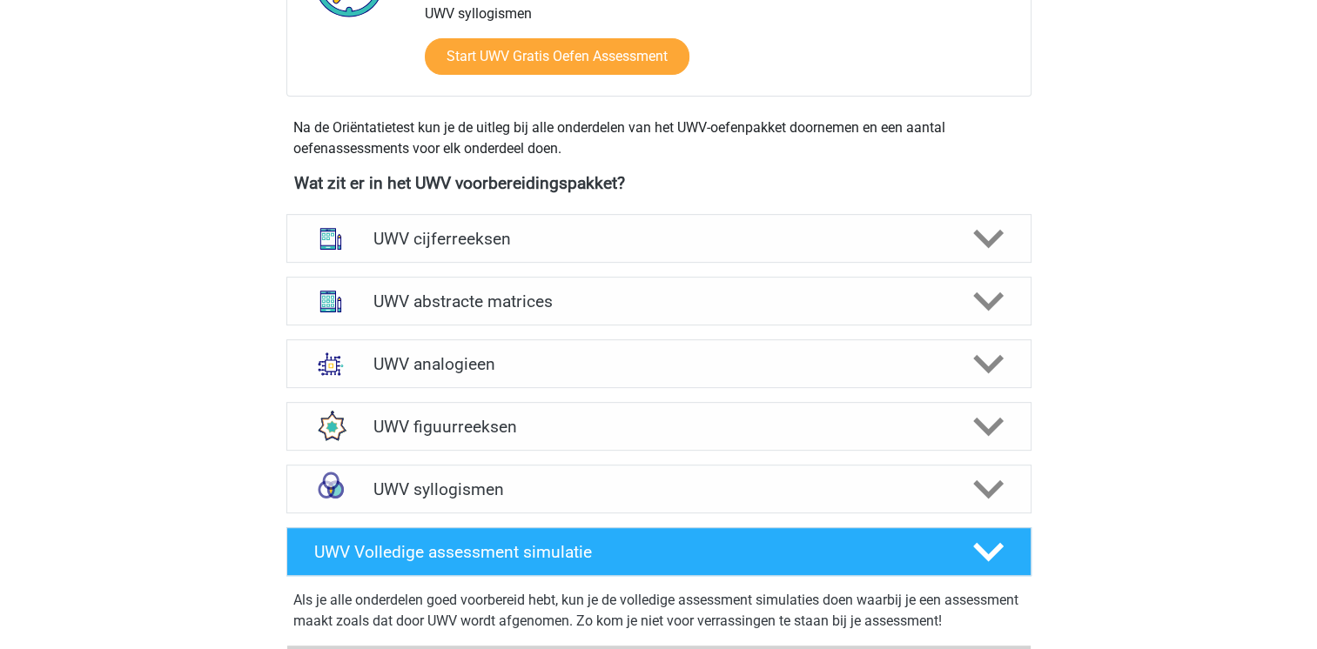
click at [917, 437] on h4 "UWV figuurreeksen" at bounding box center [658, 427] width 570 height 20
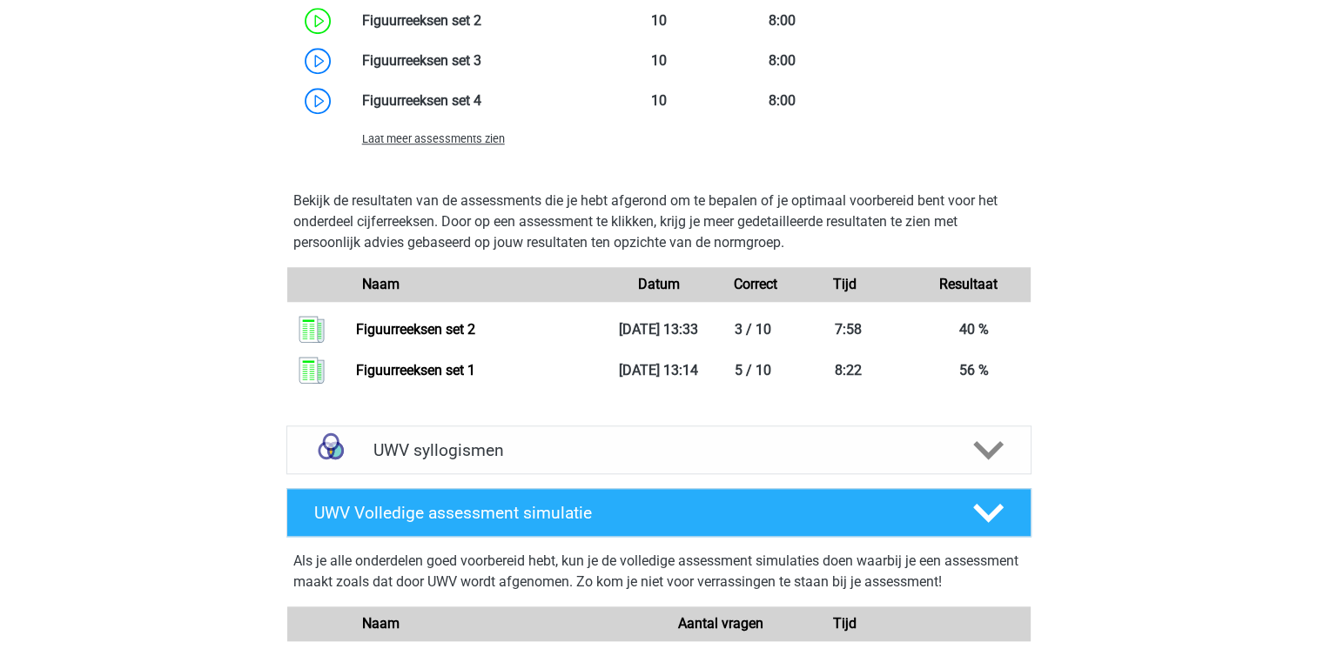
scroll to position [1532, 0]
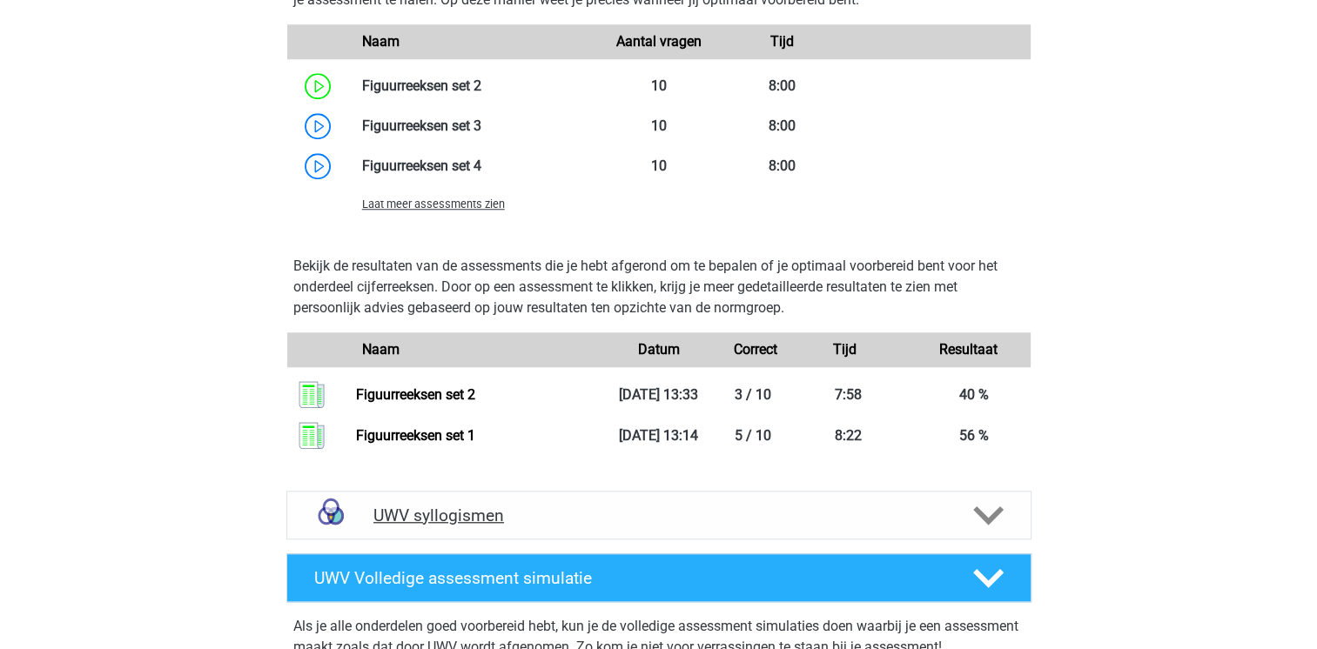
click at [983, 531] on icon at bounding box center [988, 515] width 30 height 30
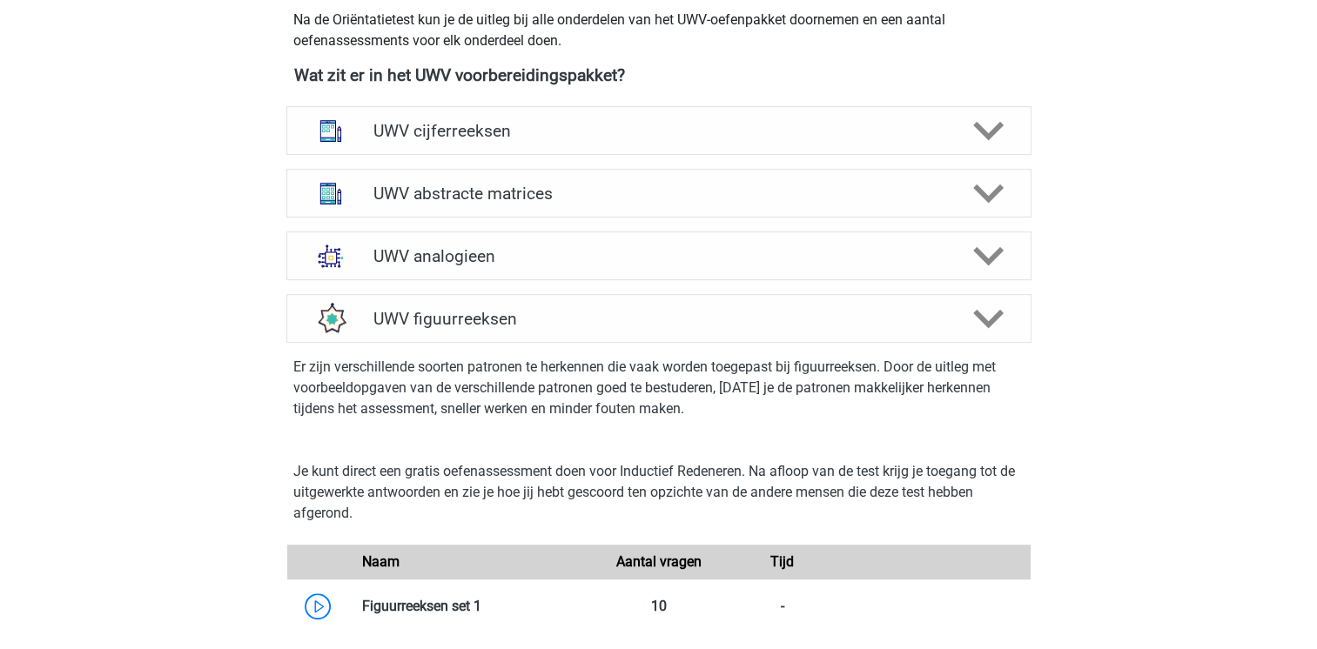
scroll to position [731, 0]
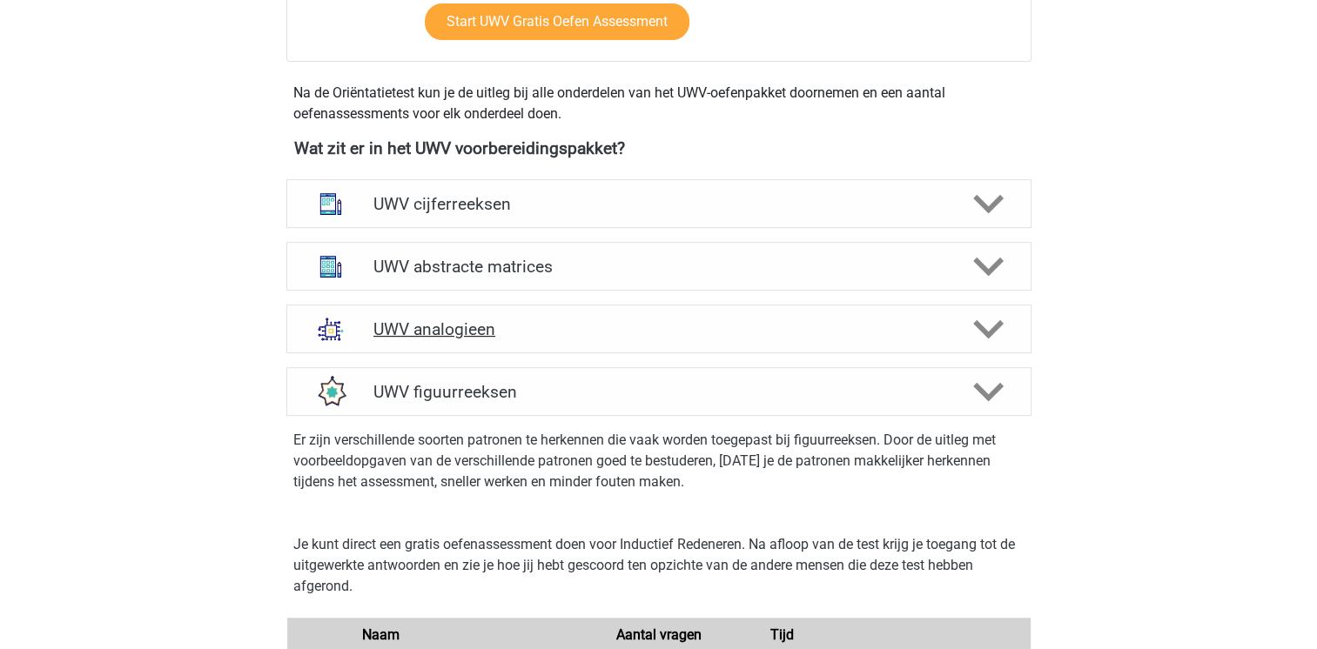
click at [479, 353] on div "UWV analogieen" at bounding box center [658, 329] width 745 height 49
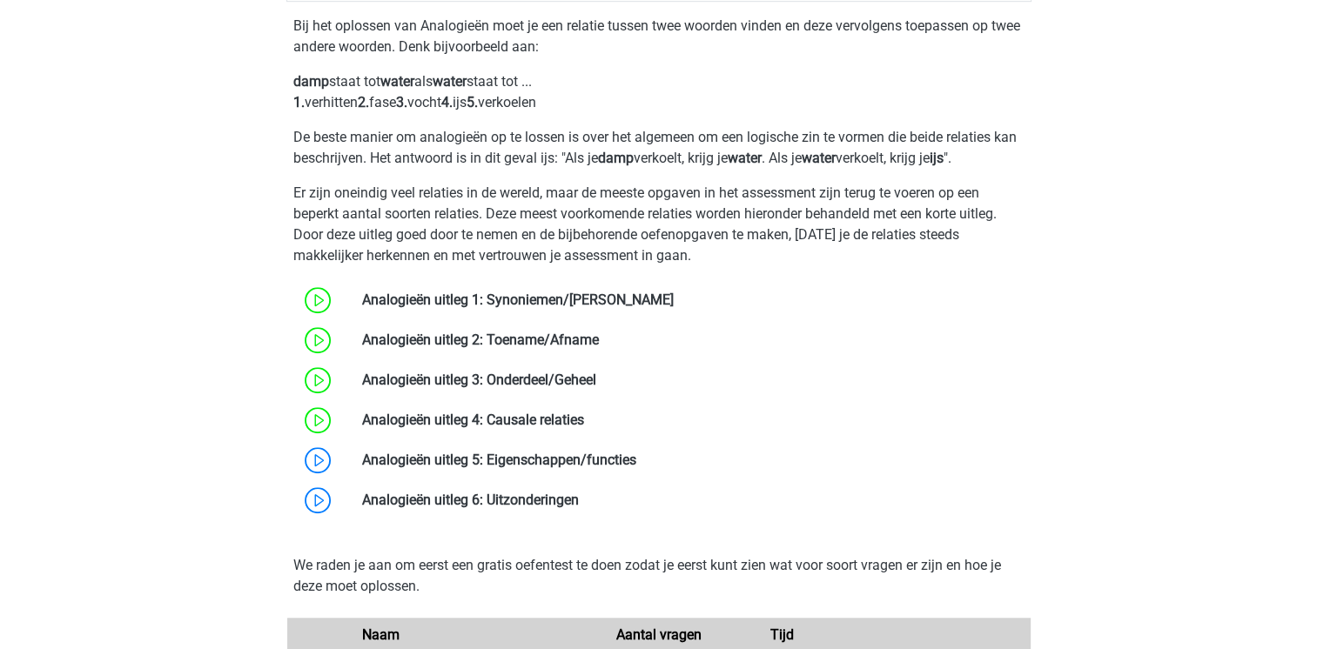
scroll to position [1114, 0]
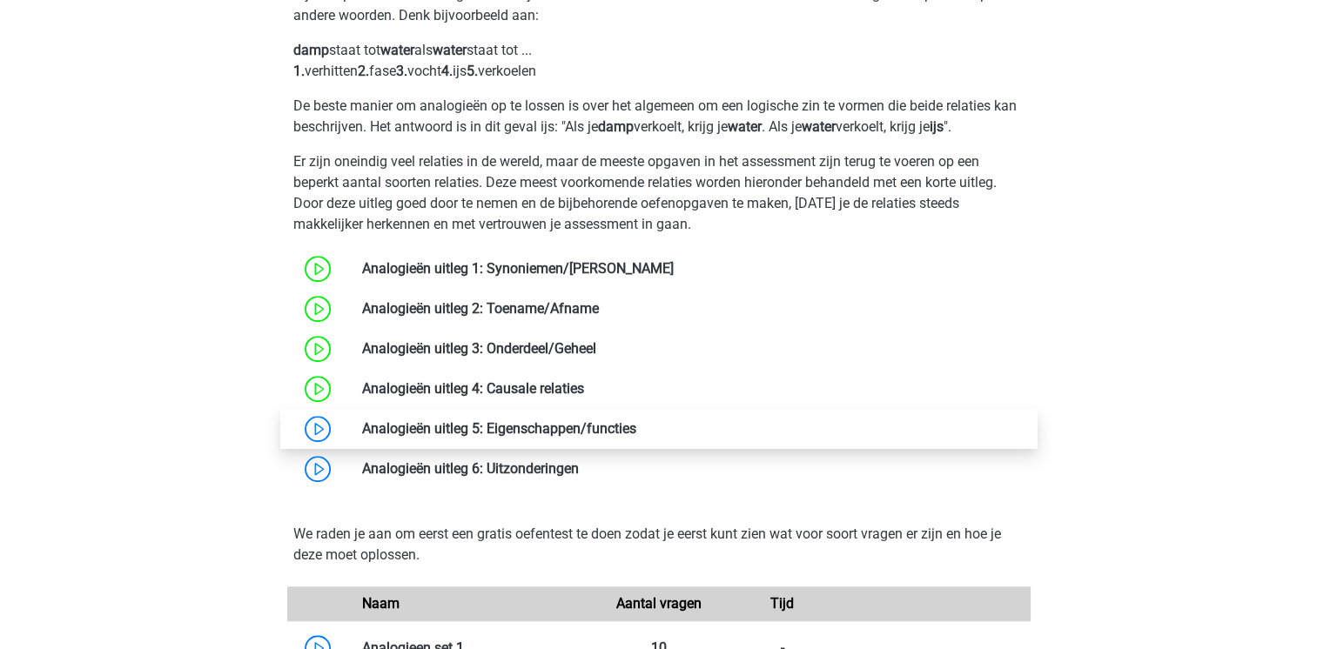
click at [636, 437] on link at bounding box center [636, 428] width 0 height 17
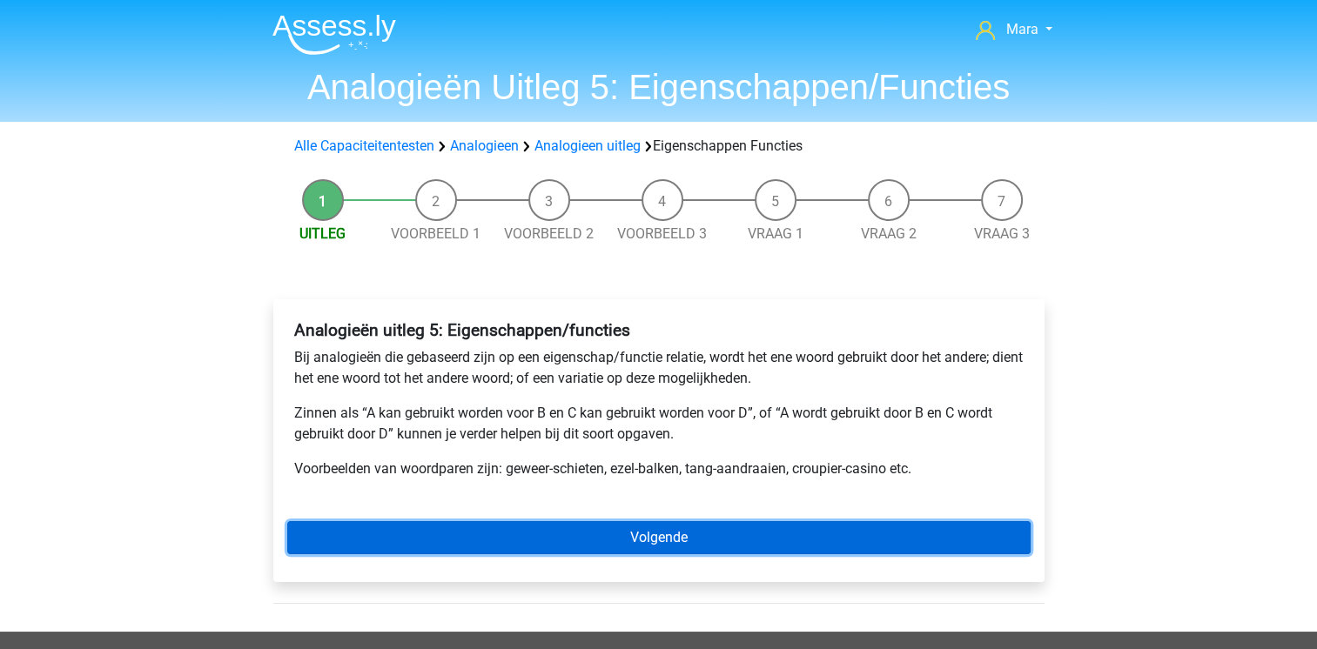
click at [497, 542] on link "Volgende" at bounding box center [658, 537] width 743 height 33
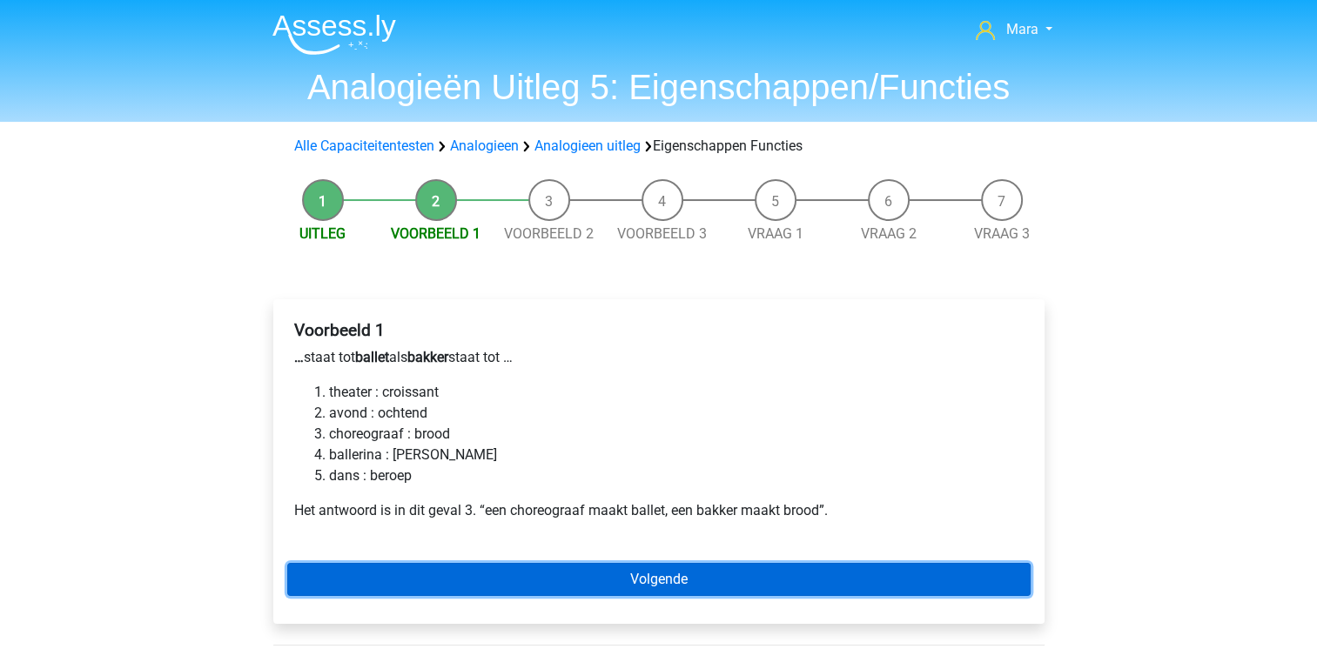
click at [483, 574] on link "Volgende" at bounding box center [658, 579] width 743 height 33
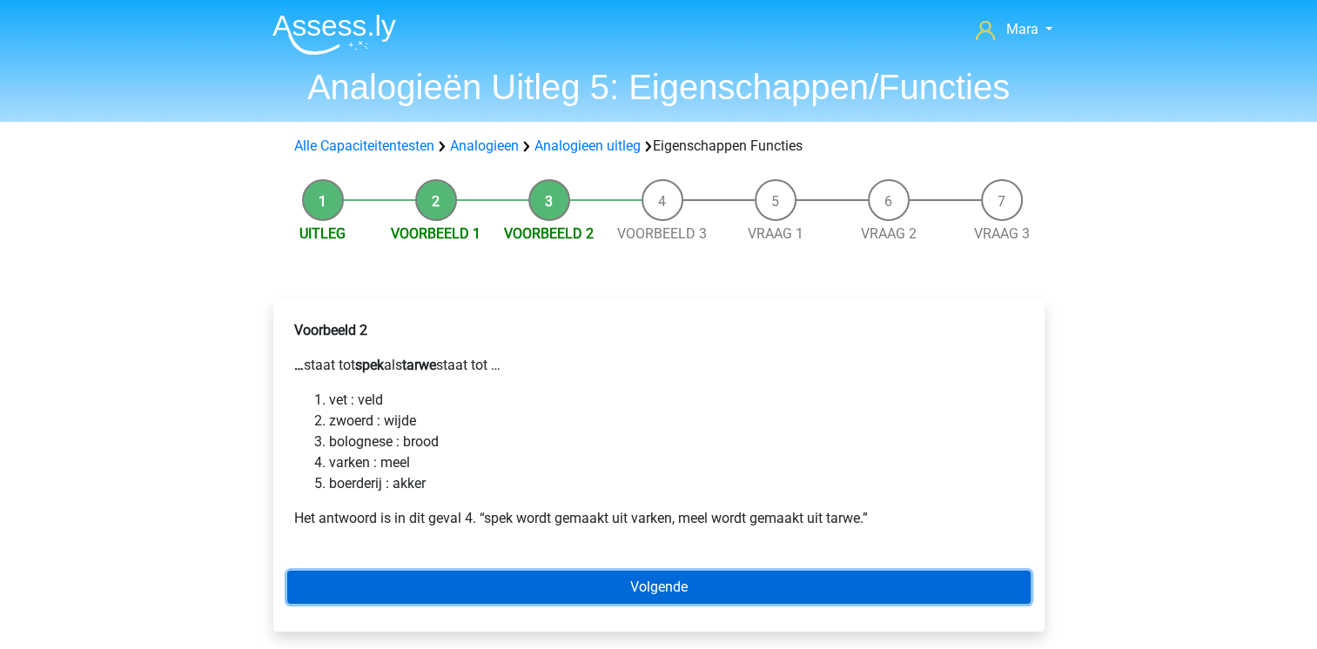
click at [483, 574] on link "Volgende" at bounding box center [658, 587] width 743 height 33
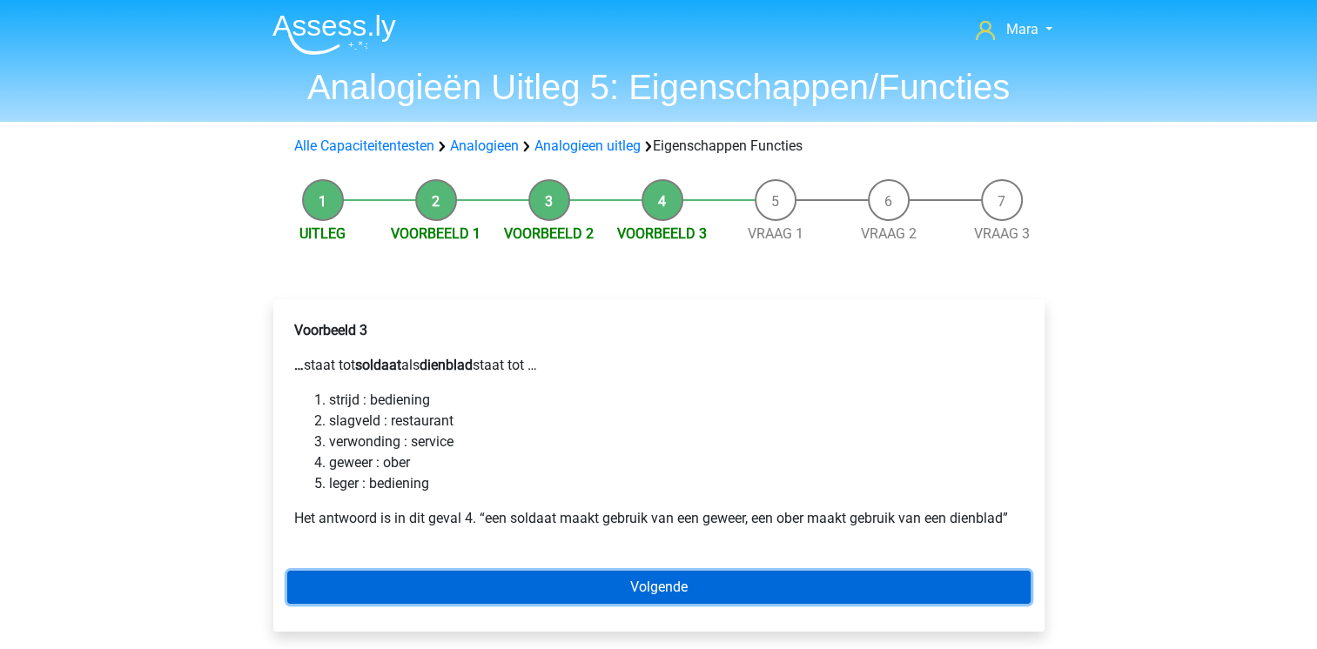
click at [407, 585] on link "Volgende" at bounding box center [658, 587] width 743 height 33
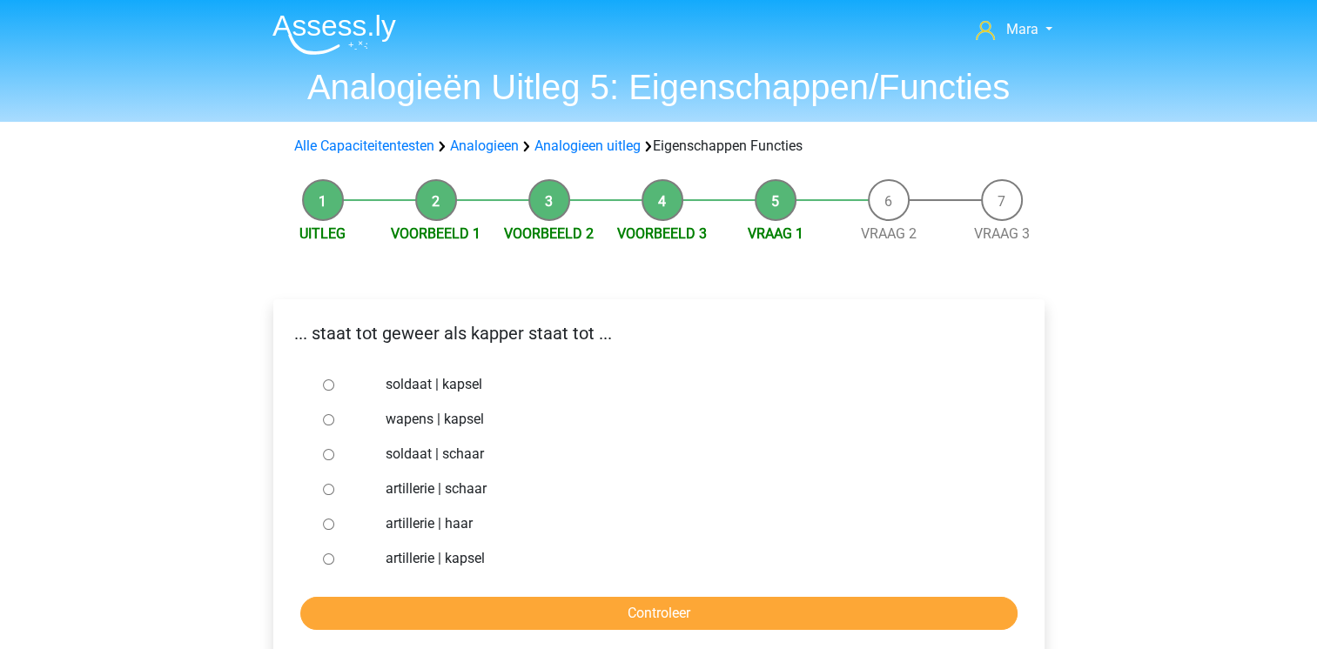
click at [324, 454] on input "soldaat | schaar" at bounding box center [328, 454] width 11 height 11
radio input "true"
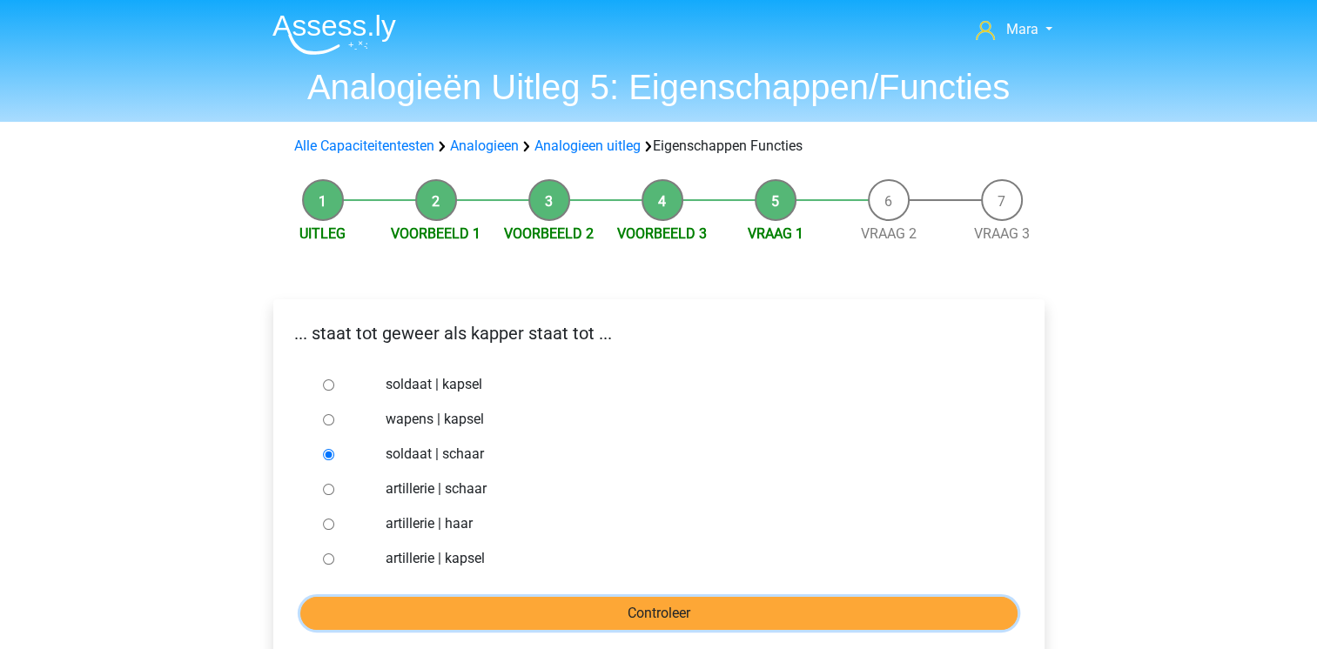
click at [404, 605] on input "Controleer" at bounding box center [658, 613] width 717 height 33
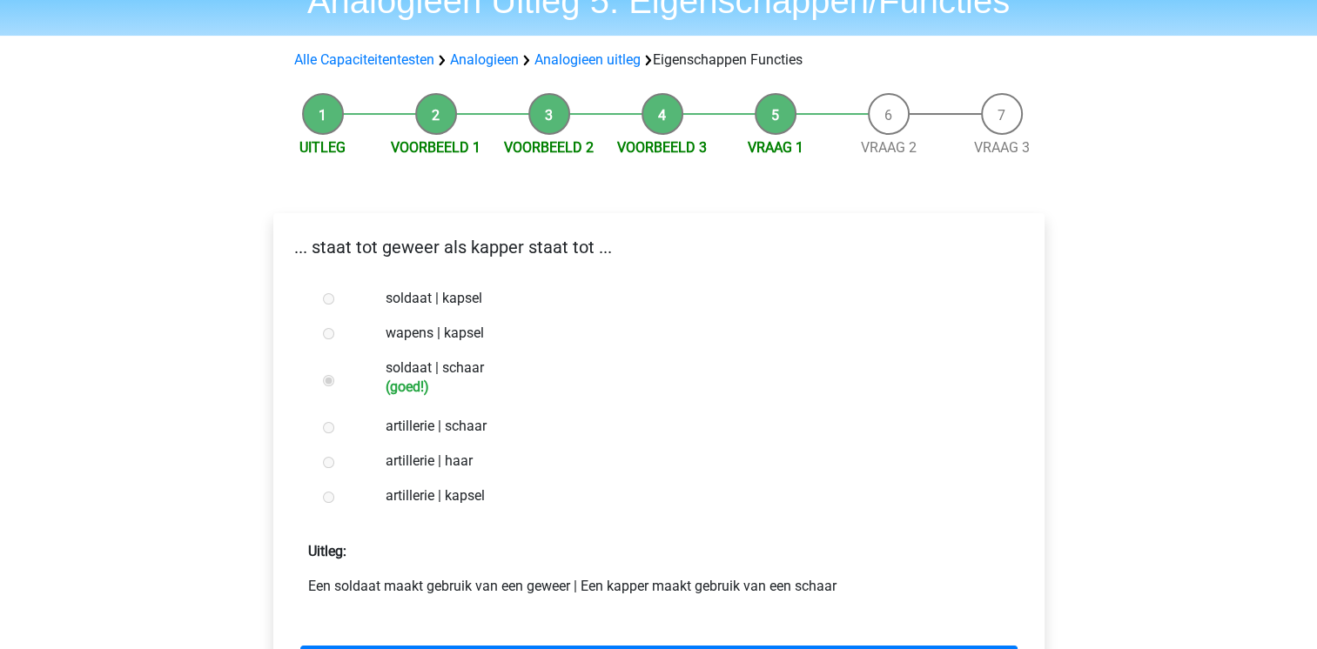
scroll to position [174, 0]
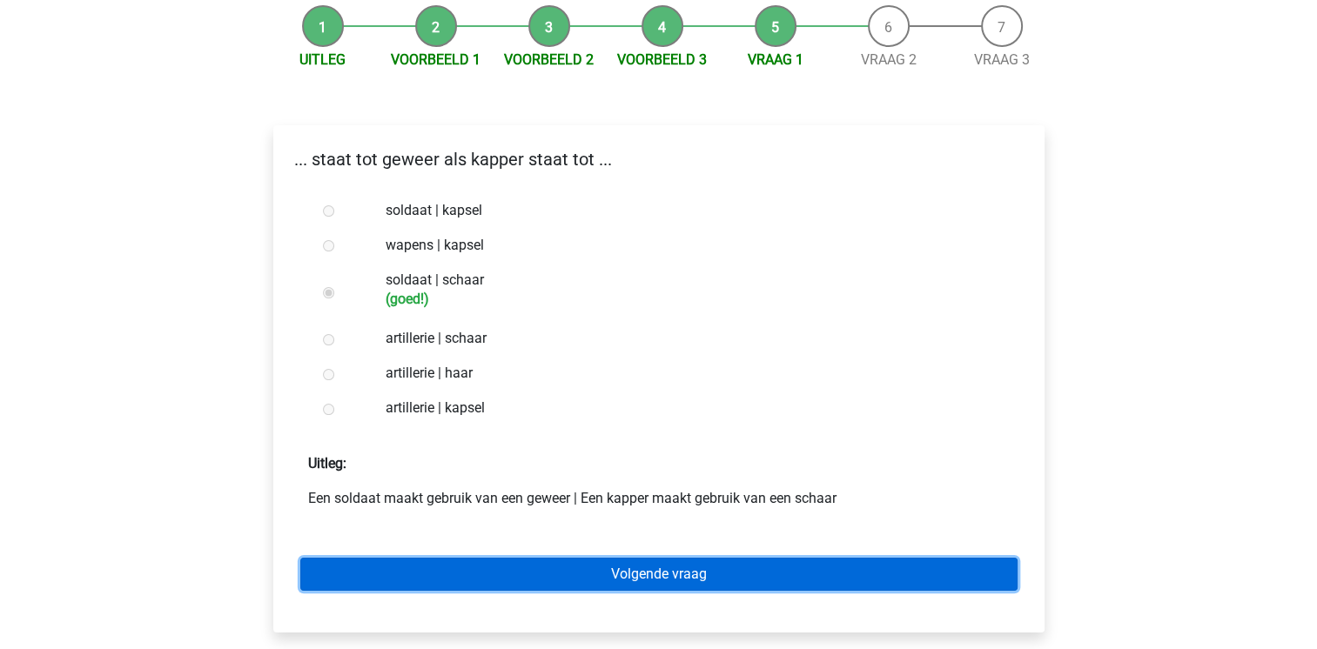
click at [445, 569] on link "Volgende vraag" at bounding box center [658, 574] width 717 height 33
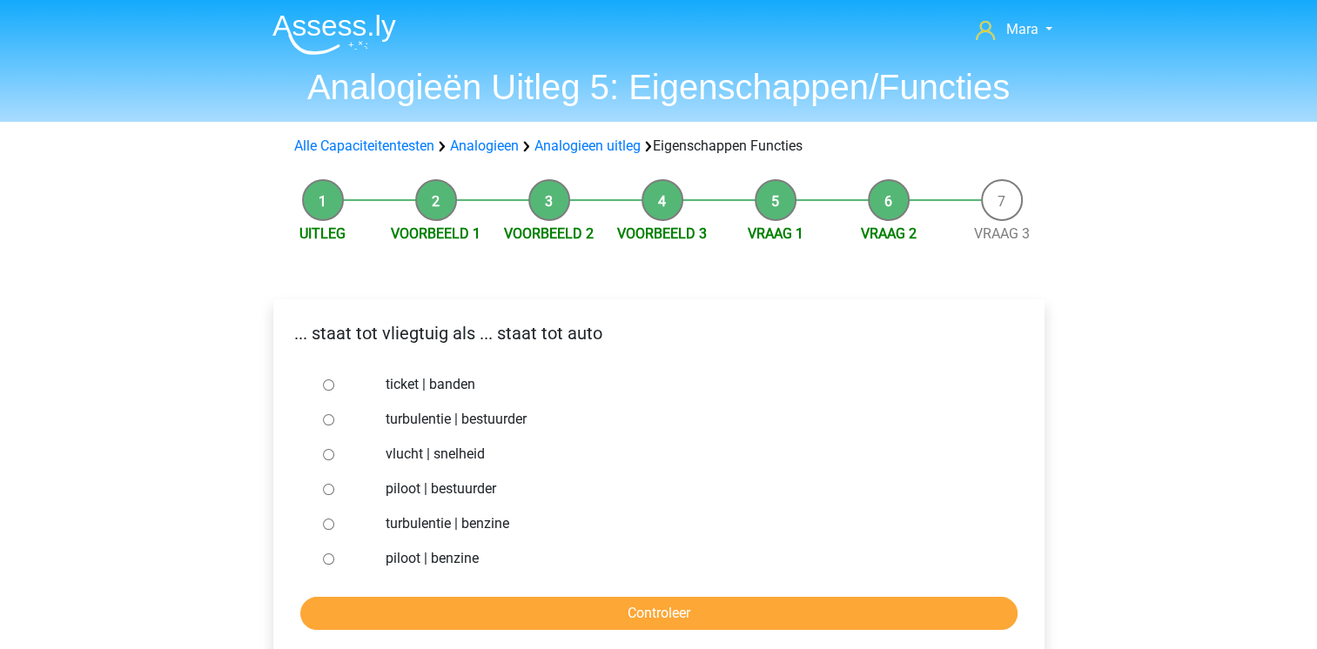
click at [330, 485] on input "piloot | bestuurder" at bounding box center [328, 489] width 11 height 11
radio input "true"
click at [434, 608] on input "Controleer" at bounding box center [658, 613] width 717 height 33
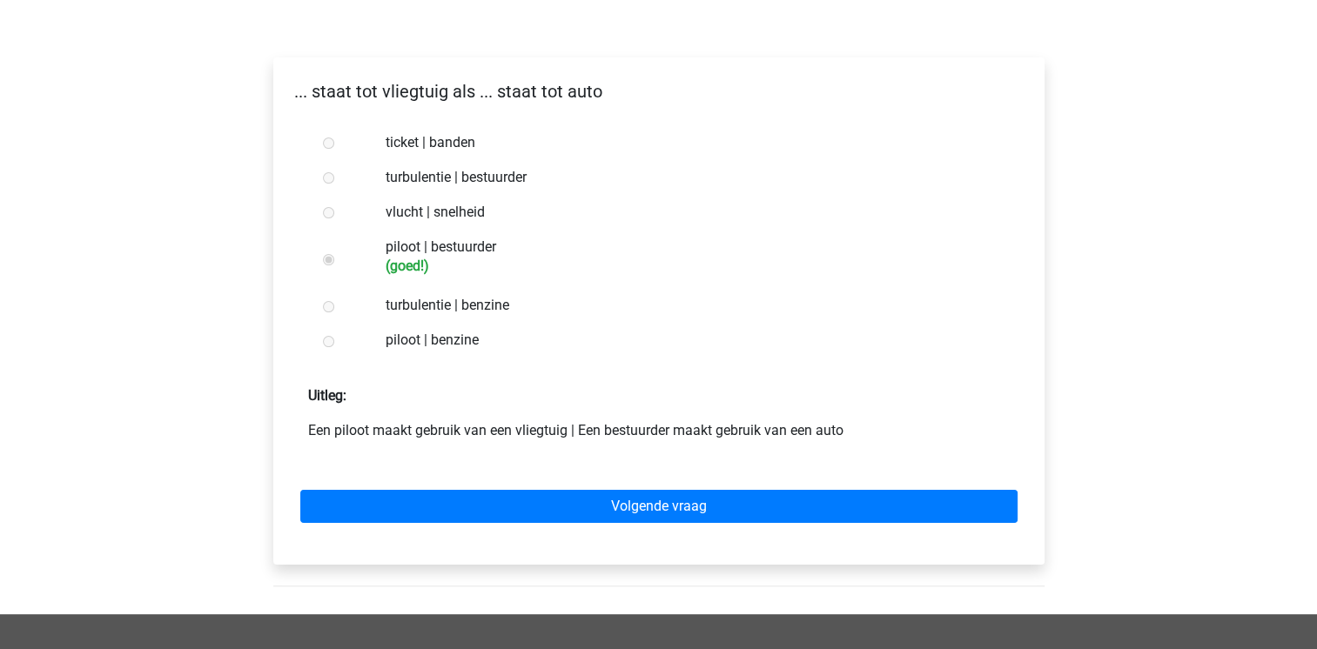
scroll to position [244, 0]
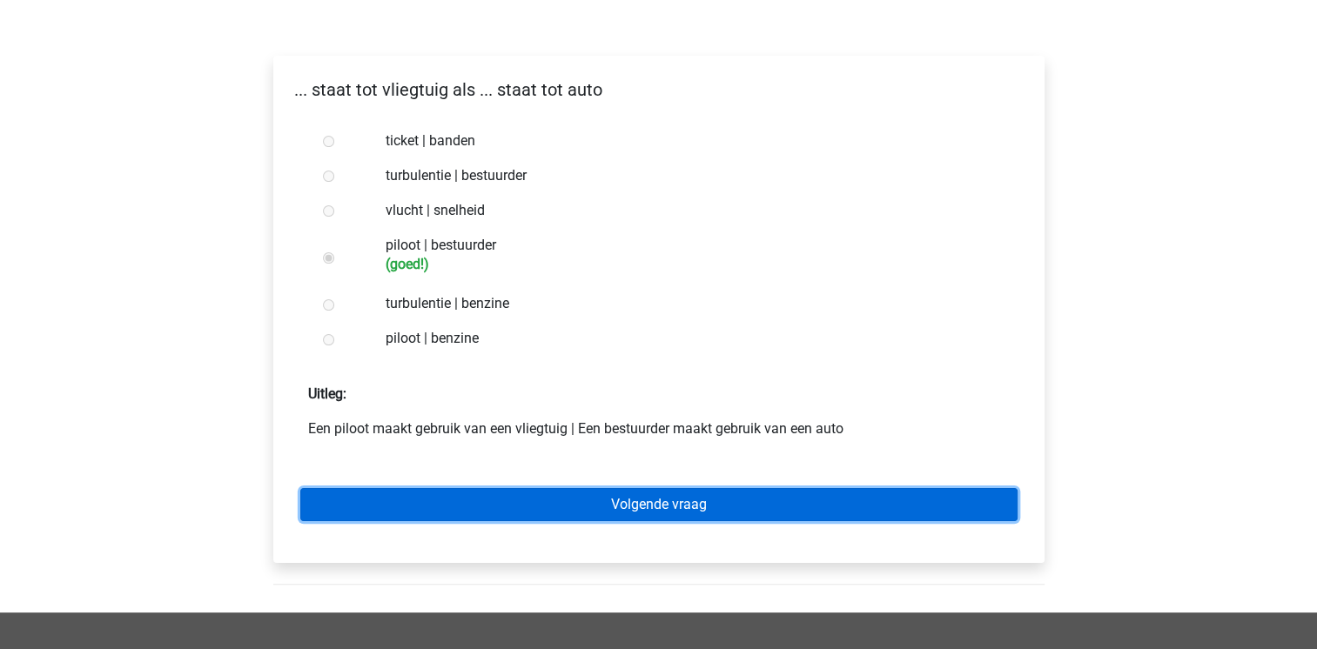
click at [502, 500] on link "Volgende vraag" at bounding box center [658, 504] width 717 height 33
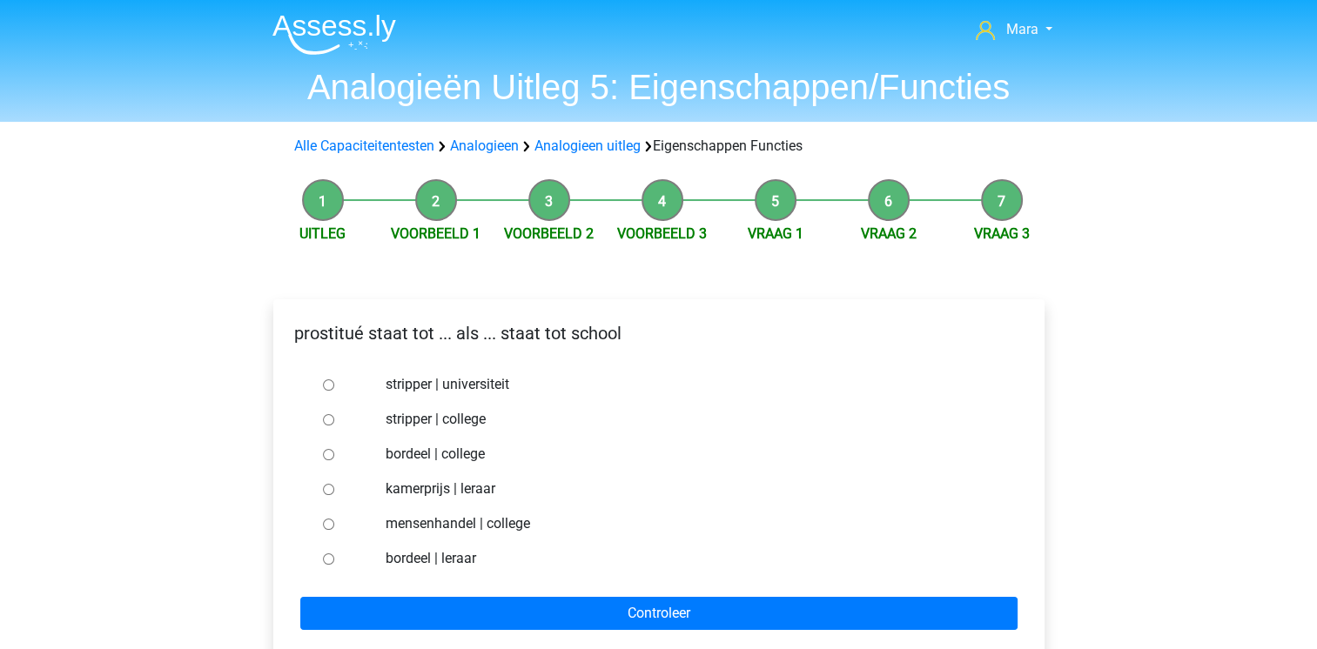
click at [327, 558] on input "bordeel | leraar" at bounding box center [328, 559] width 11 height 11
radio input "true"
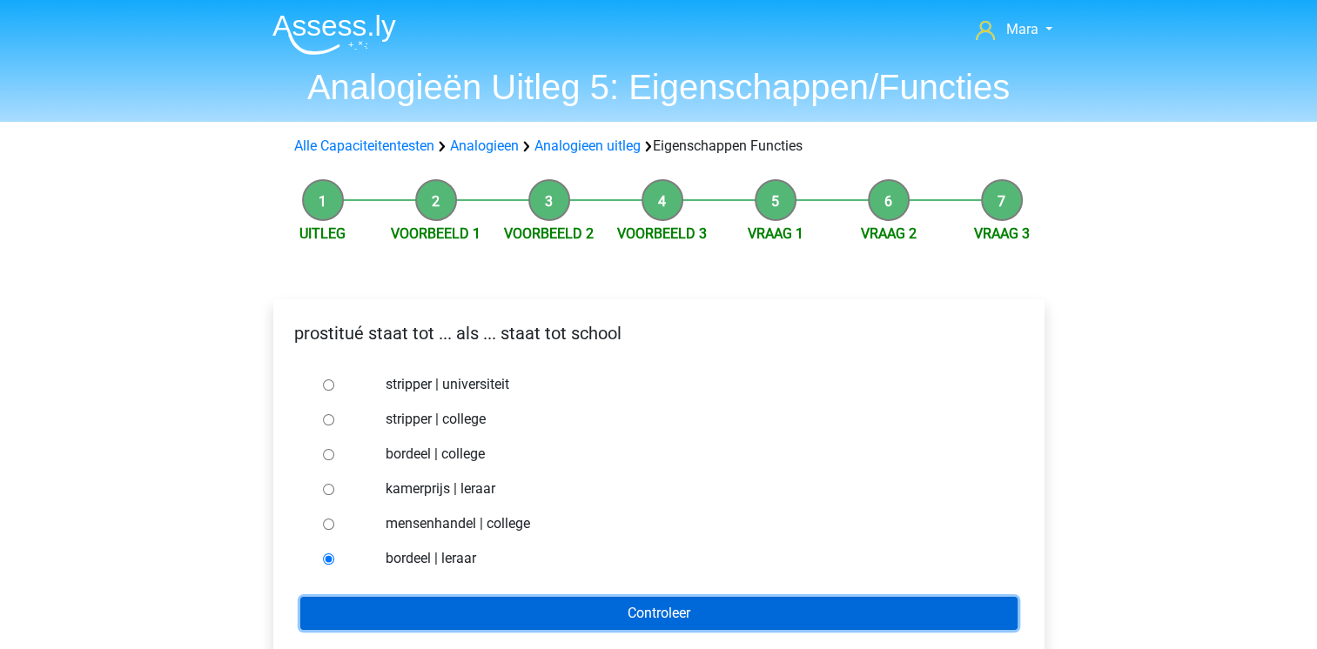
click at [351, 597] on input "Controleer" at bounding box center [658, 613] width 717 height 33
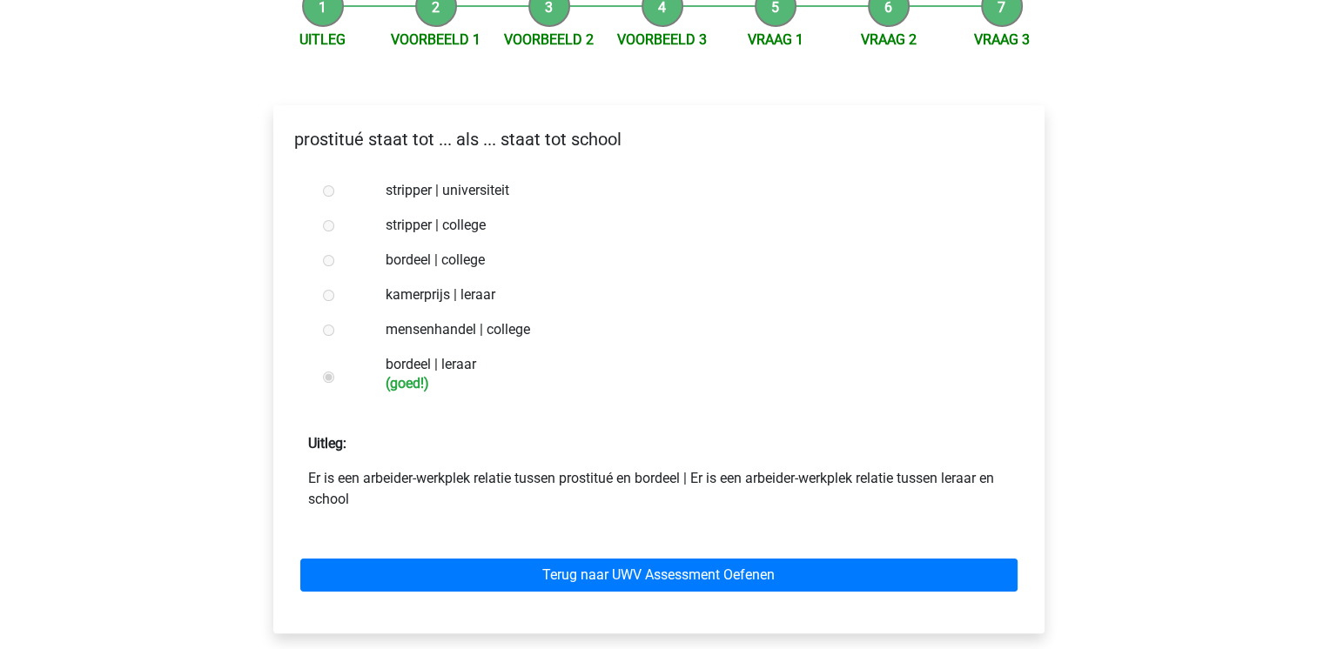
scroll to position [209, 0]
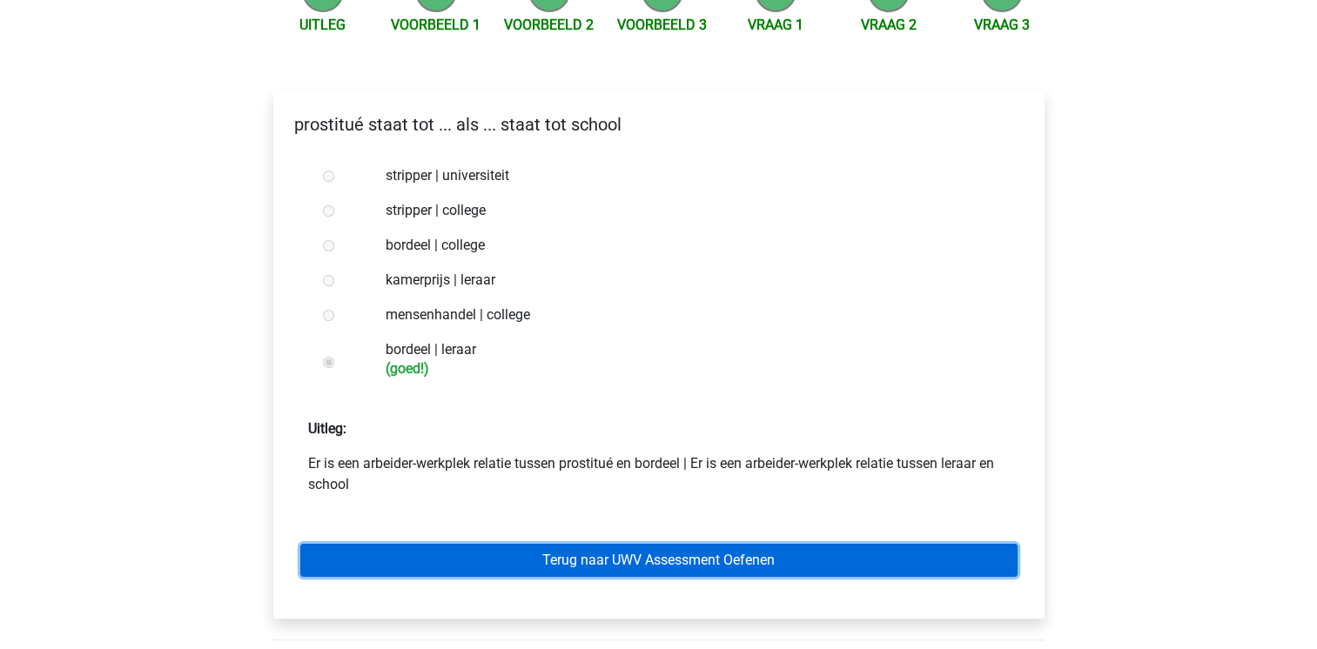
click at [454, 546] on link "Terug naar UWV Assessment Oefenen" at bounding box center [658, 560] width 717 height 33
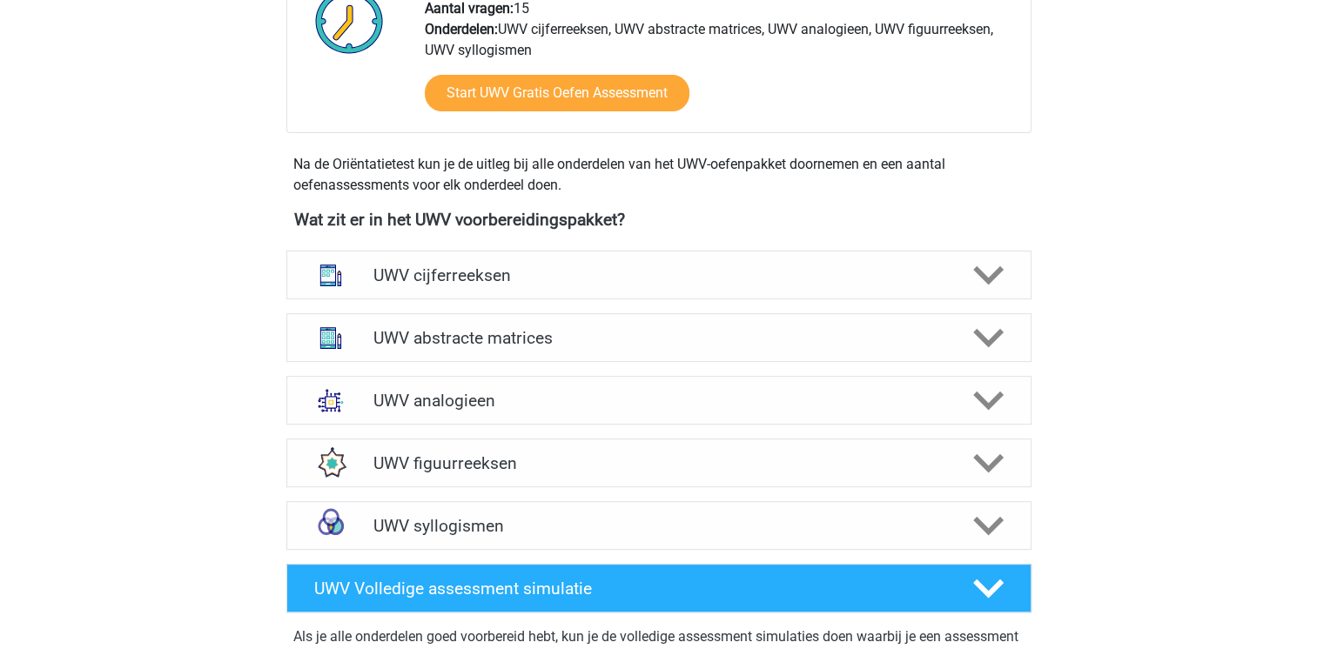
scroll to position [661, 0]
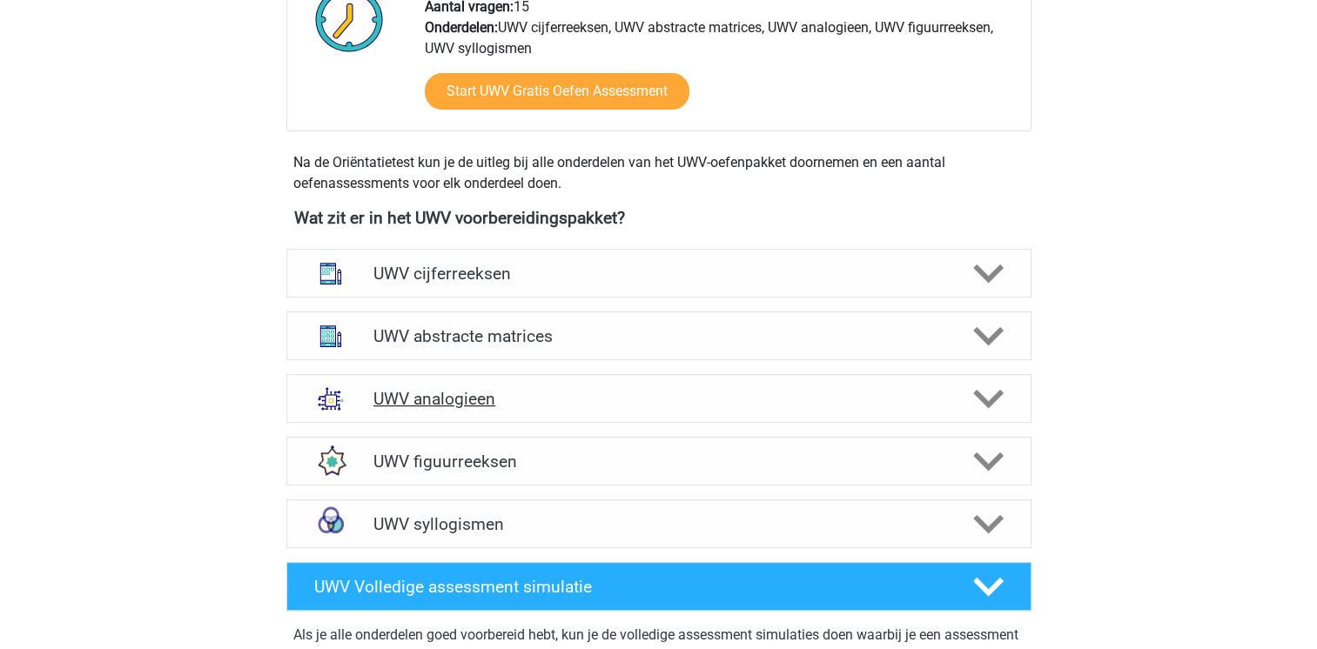
click at [481, 409] on h4 "UWV analogieen" at bounding box center [658, 399] width 570 height 20
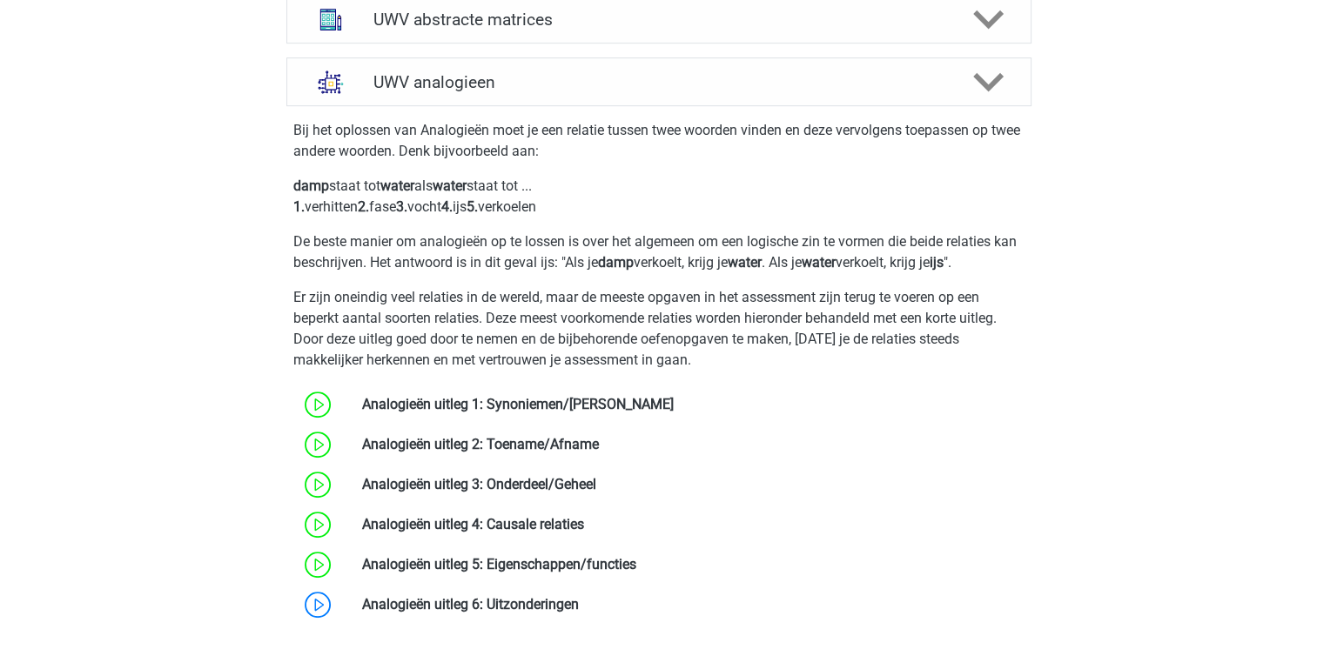
scroll to position [1044, 0]
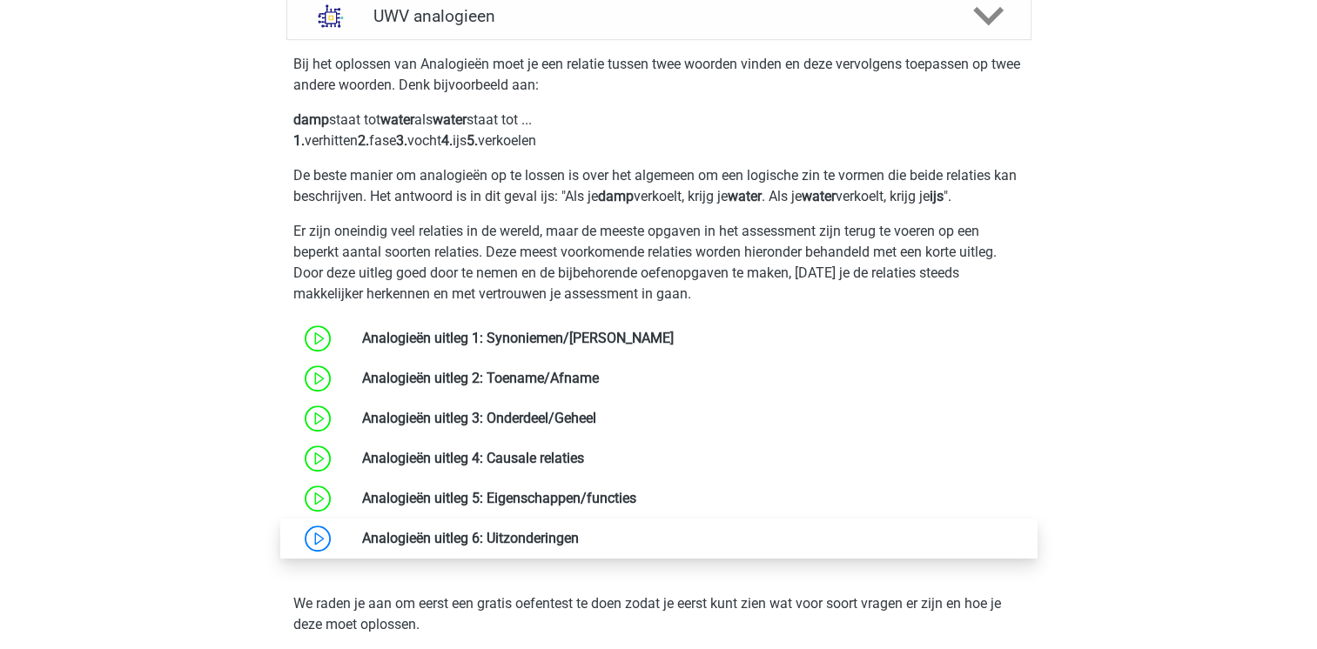
click at [579, 547] on link at bounding box center [579, 538] width 0 height 17
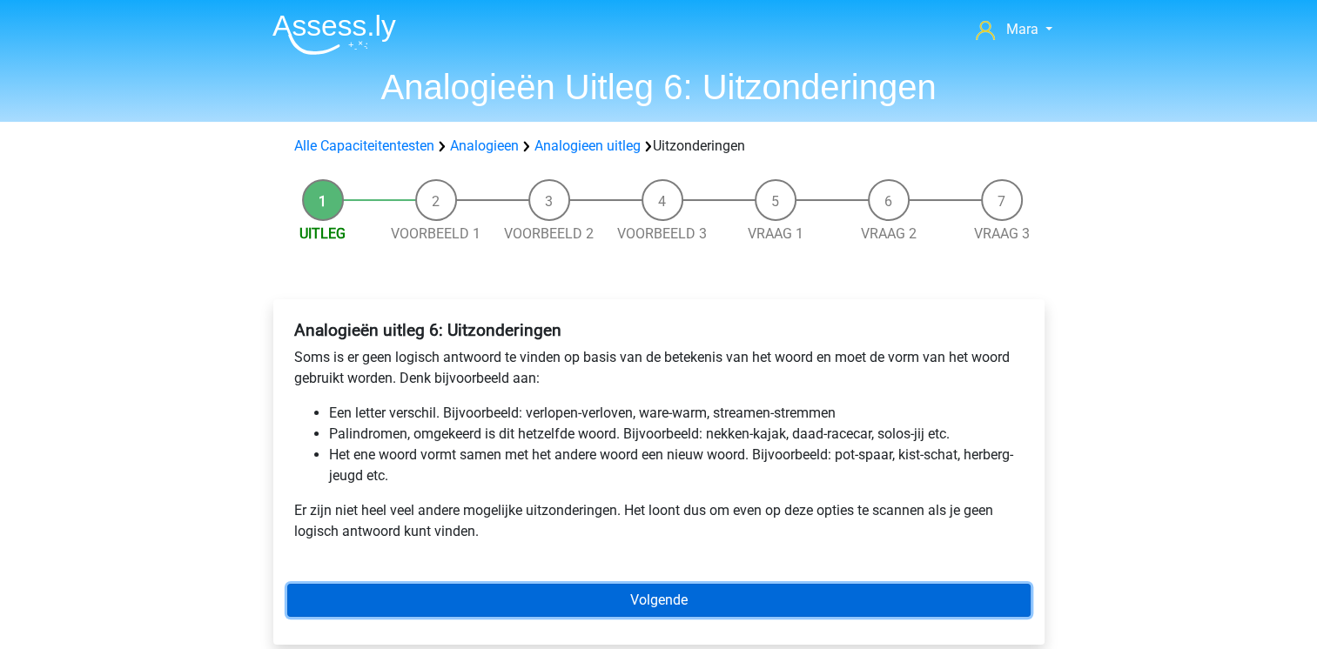
click at [744, 599] on link "Volgende" at bounding box center [658, 600] width 743 height 33
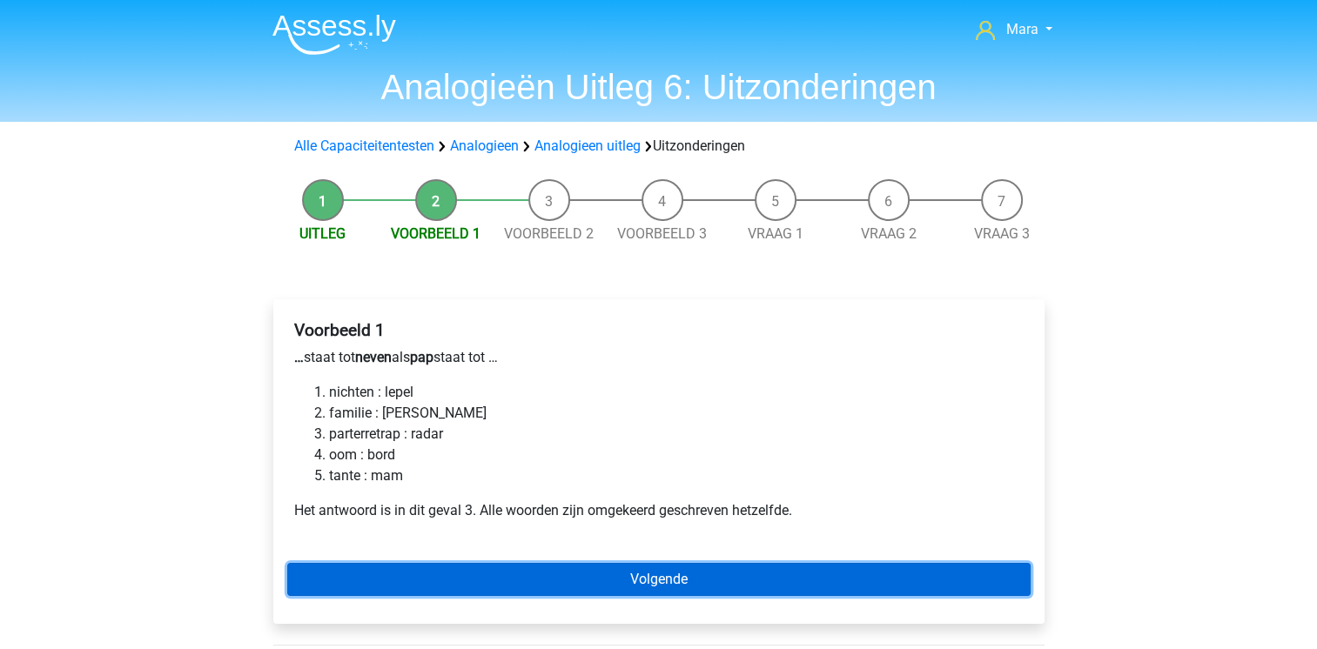
click at [505, 581] on link "Volgende" at bounding box center [658, 579] width 743 height 33
click at [456, 577] on link "Volgende" at bounding box center [658, 579] width 743 height 33
drag, startPoint x: 468, startPoint y: 578, endPoint x: 456, endPoint y: 577, distance: 12.2
click at [456, 577] on link "Volgende" at bounding box center [658, 579] width 743 height 33
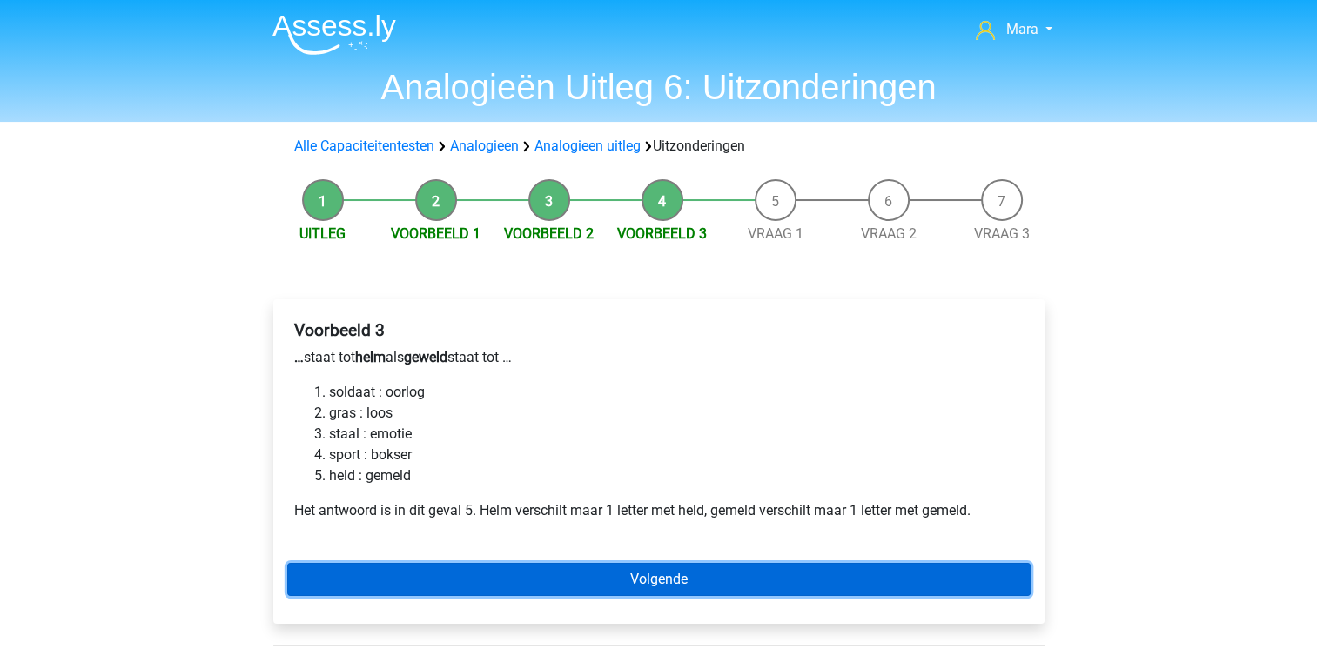
click at [455, 576] on link "Volgende" at bounding box center [658, 579] width 743 height 33
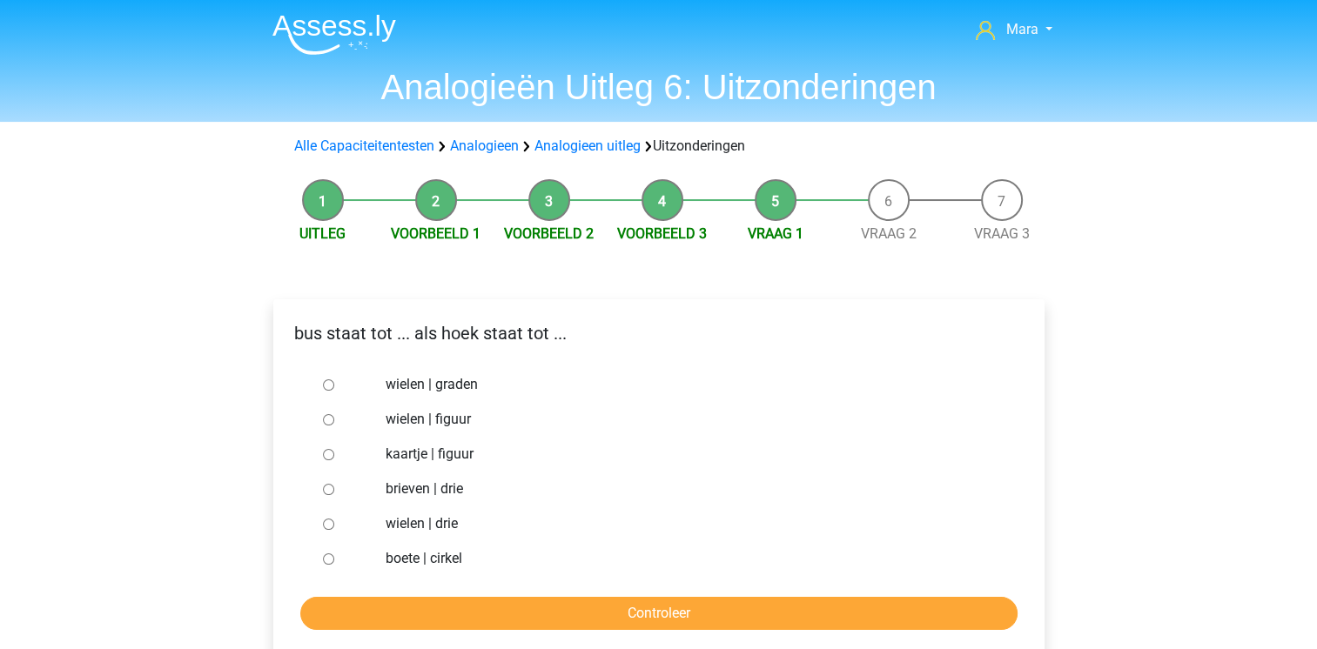
click at [331, 454] on input "kaartje | figuur" at bounding box center [328, 454] width 11 height 11
radio input "true"
click at [424, 594] on form "wielen | graden wielen | figuur kaartje | figuur brieven | drie wielen | drie b…" at bounding box center [658, 498] width 743 height 263
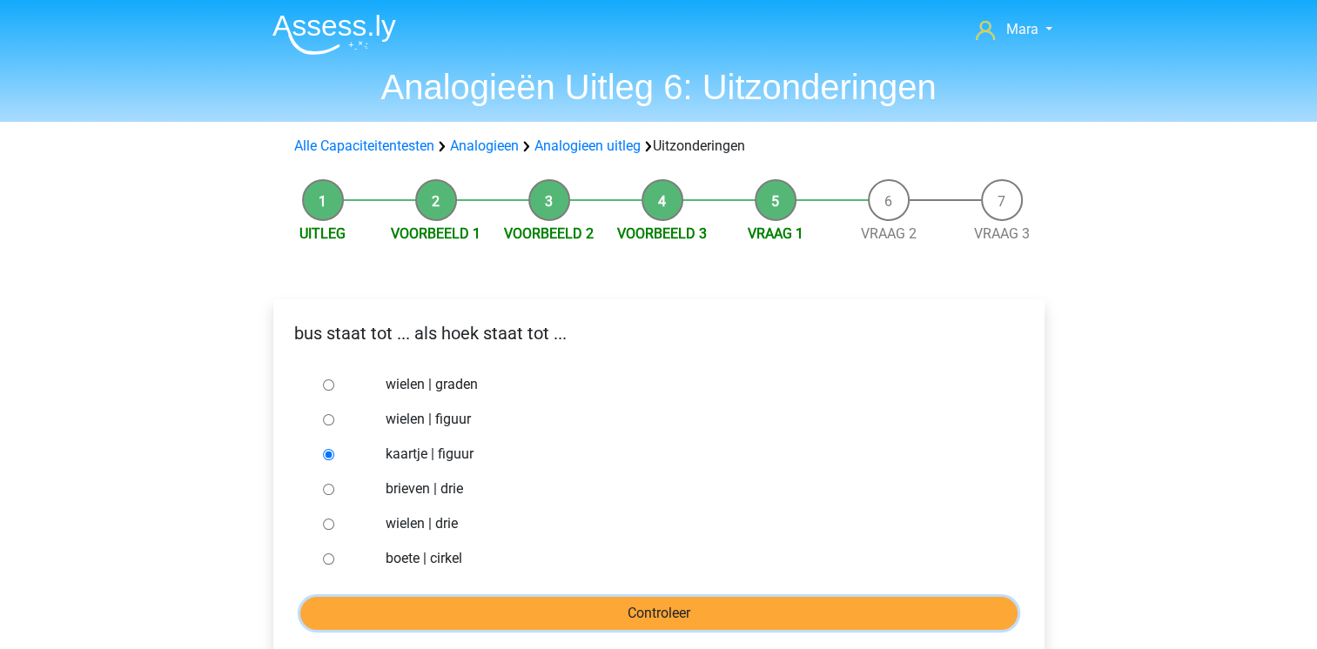
click at [421, 625] on input "Controleer" at bounding box center [658, 613] width 717 height 33
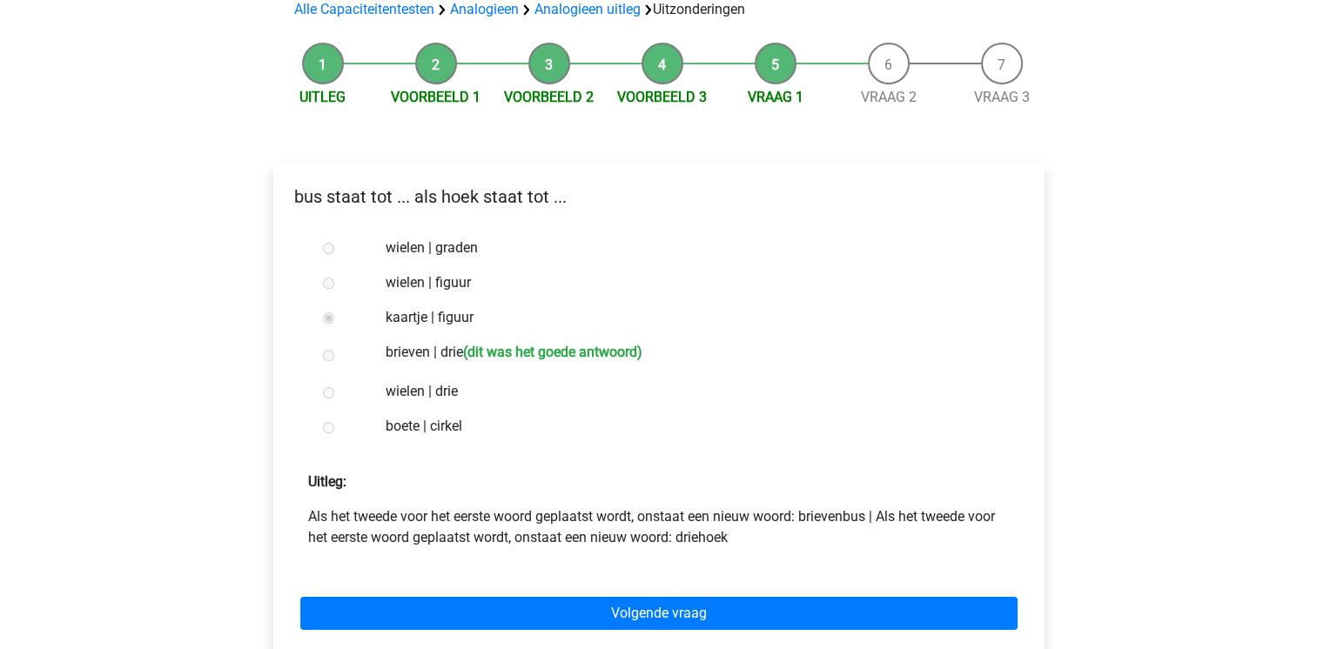
scroll to position [139, 0]
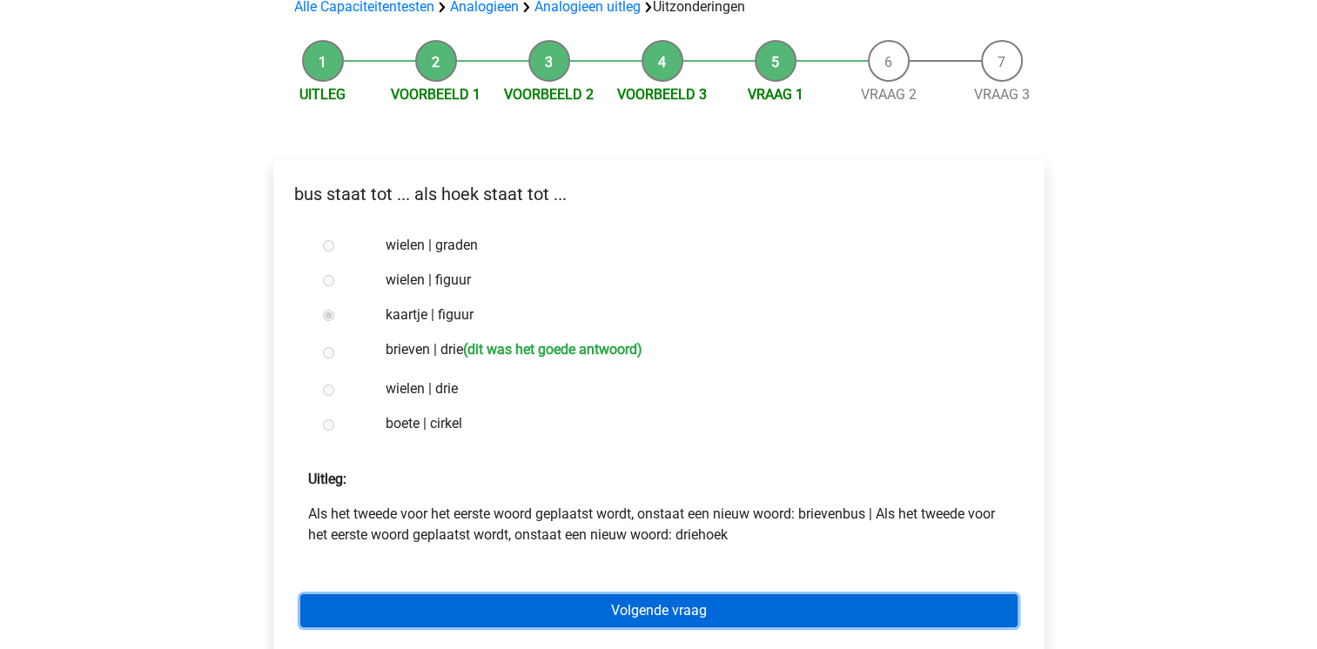
click at [432, 613] on link "Volgende vraag" at bounding box center [658, 610] width 717 height 33
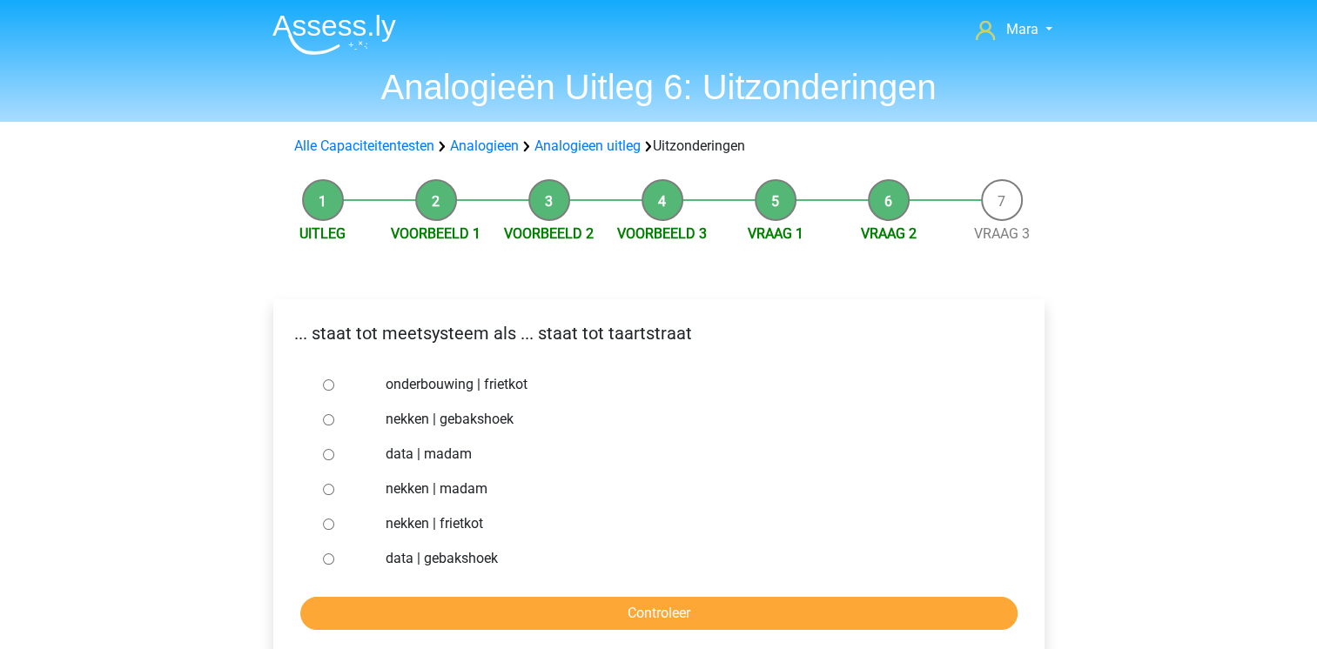
click at [320, 548] on div at bounding box center [344, 558] width 57 height 35
click at [332, 565] on input "data | gebakshoek" at bounding box center [328, 559] width 11 height 11
radio input "true"
click at [376, 621] on input "Controleer" at bounding box center [658, 613] width 717 height 33
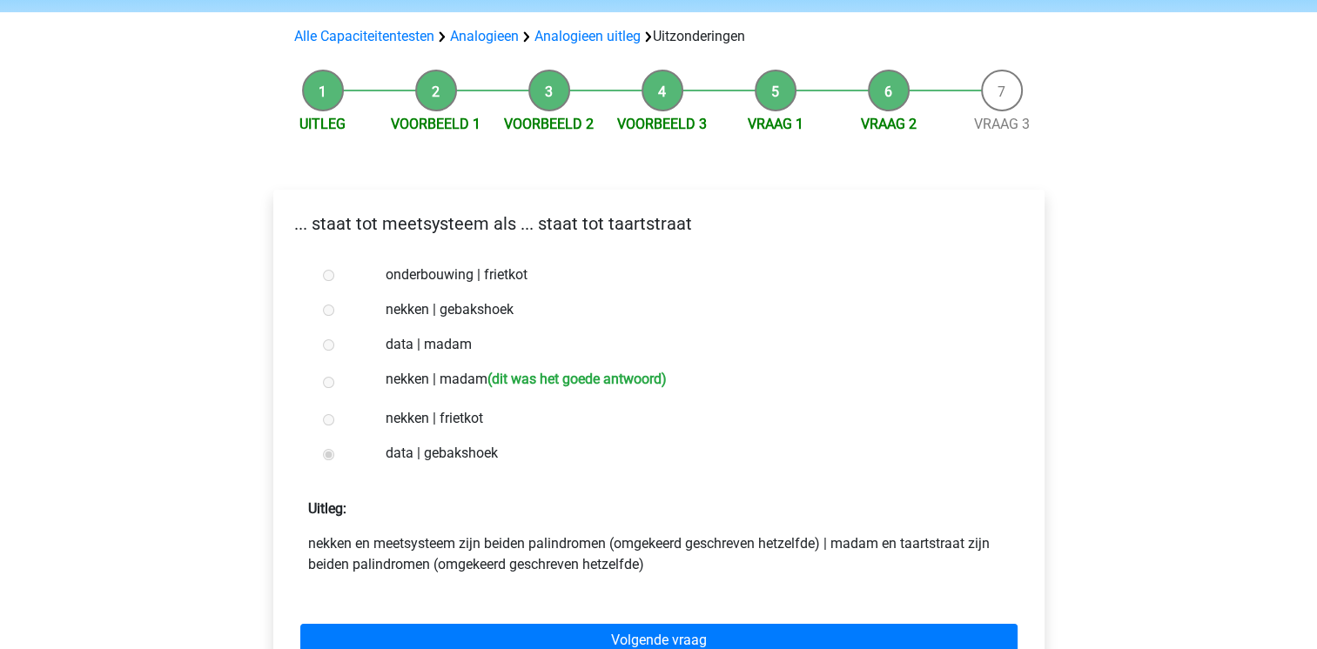
scroll to position [139, 0]
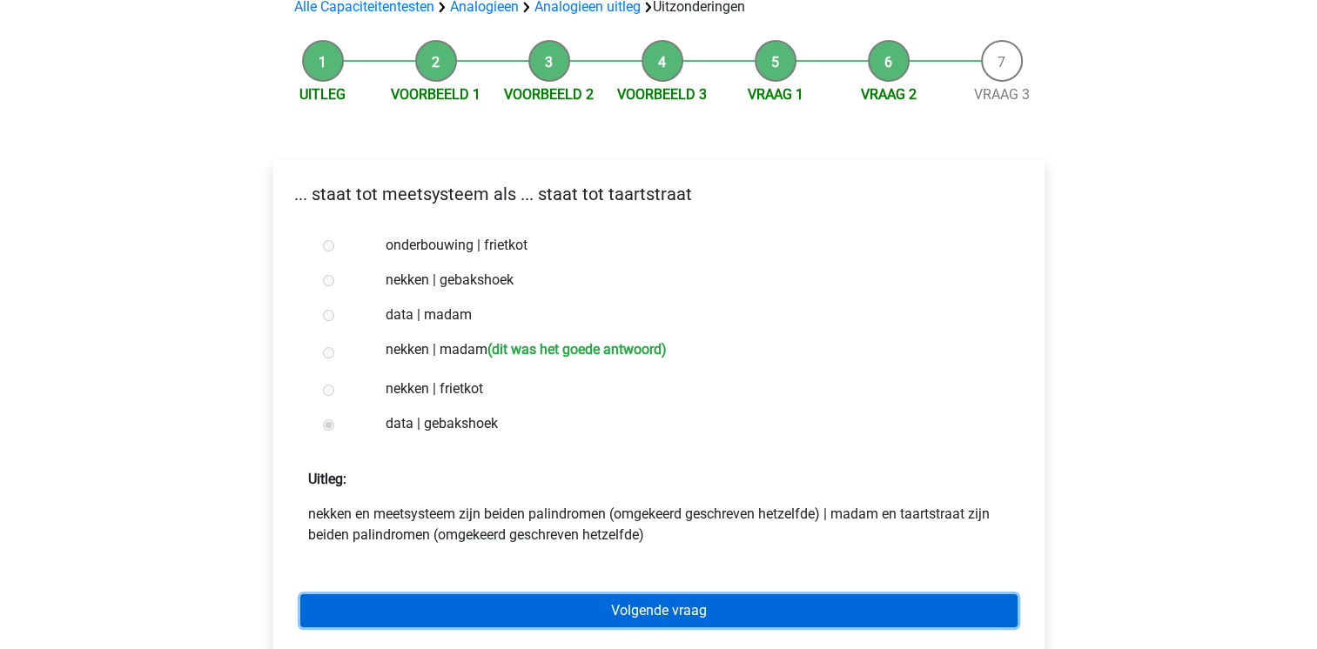
click at [446, 594] on link "Volgende vraag" at bounding box center [658, 610] width 717 height 33
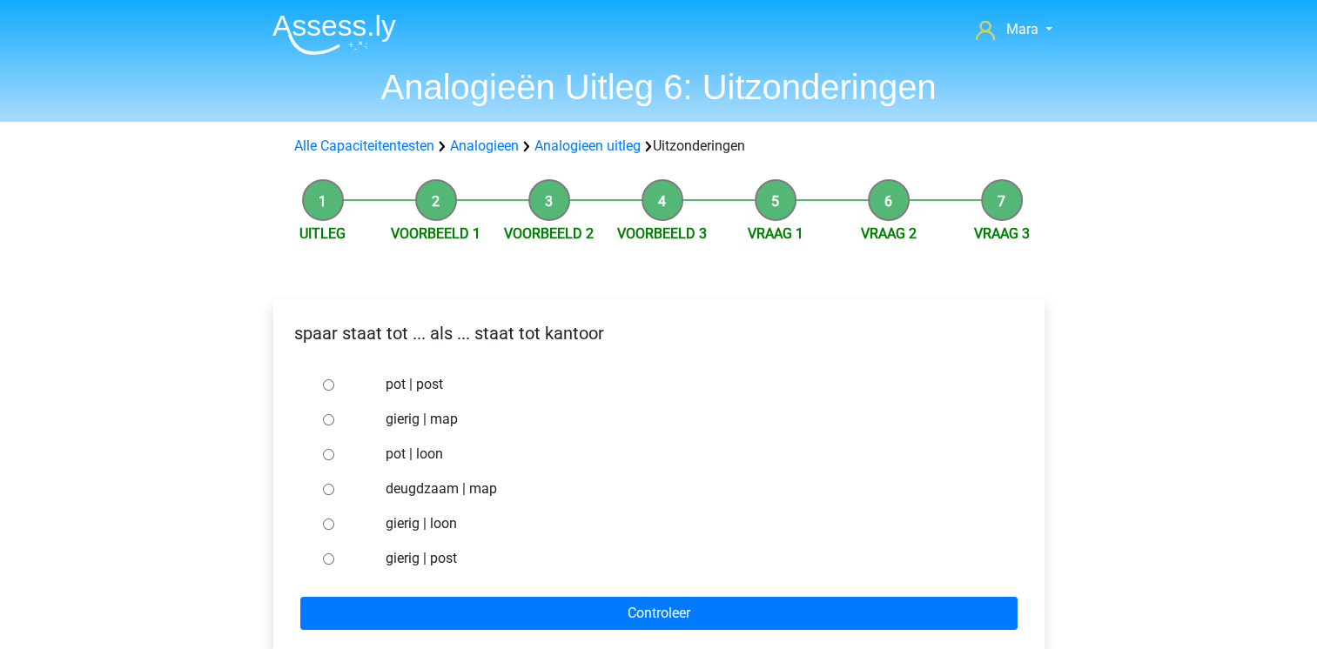
click at [326, 389] on input "pot | post" at bounding box center [328, 384] width 11 height 11
radio input "true"
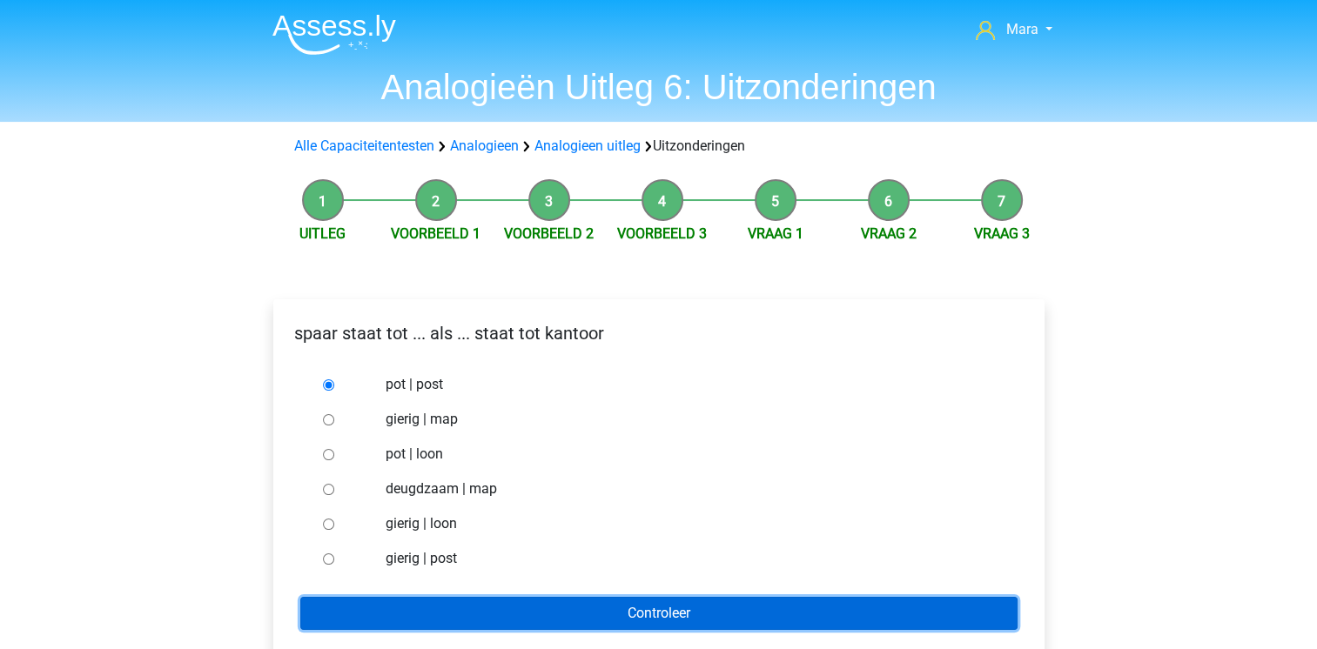
click at [396, 619] on input "Controleer" at bounding box center [658, 613] width 717 height 33
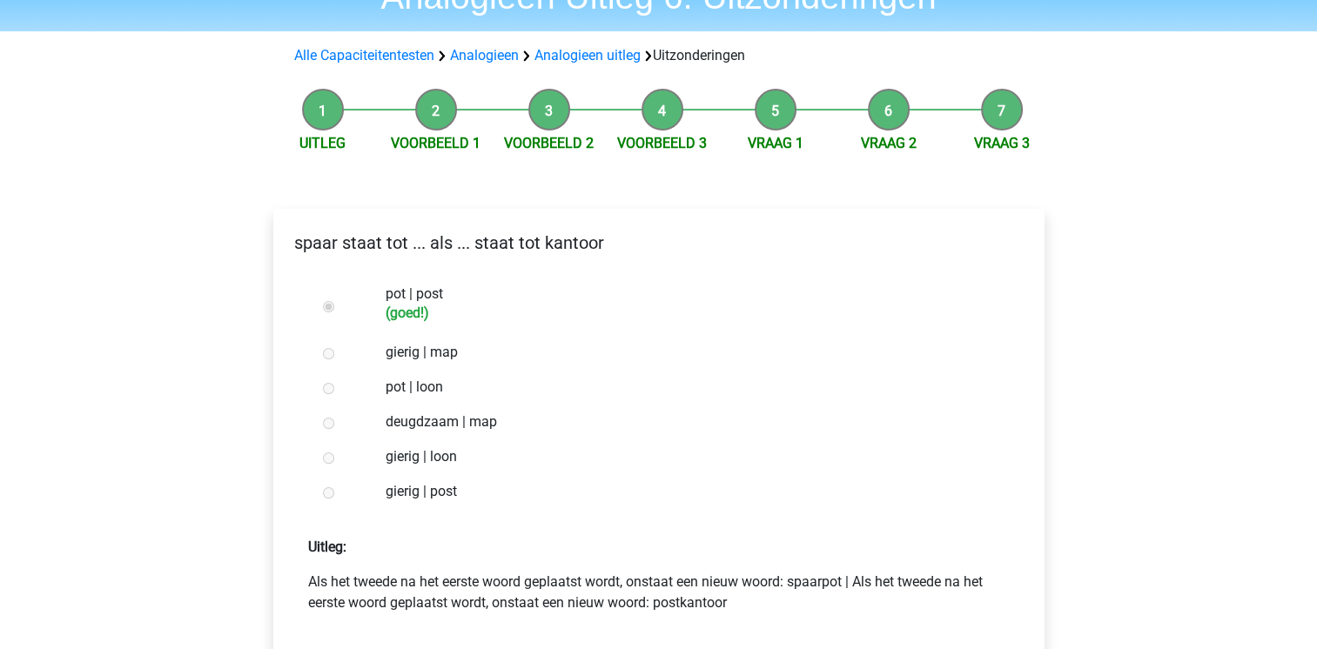
scroll to position [313, 0]
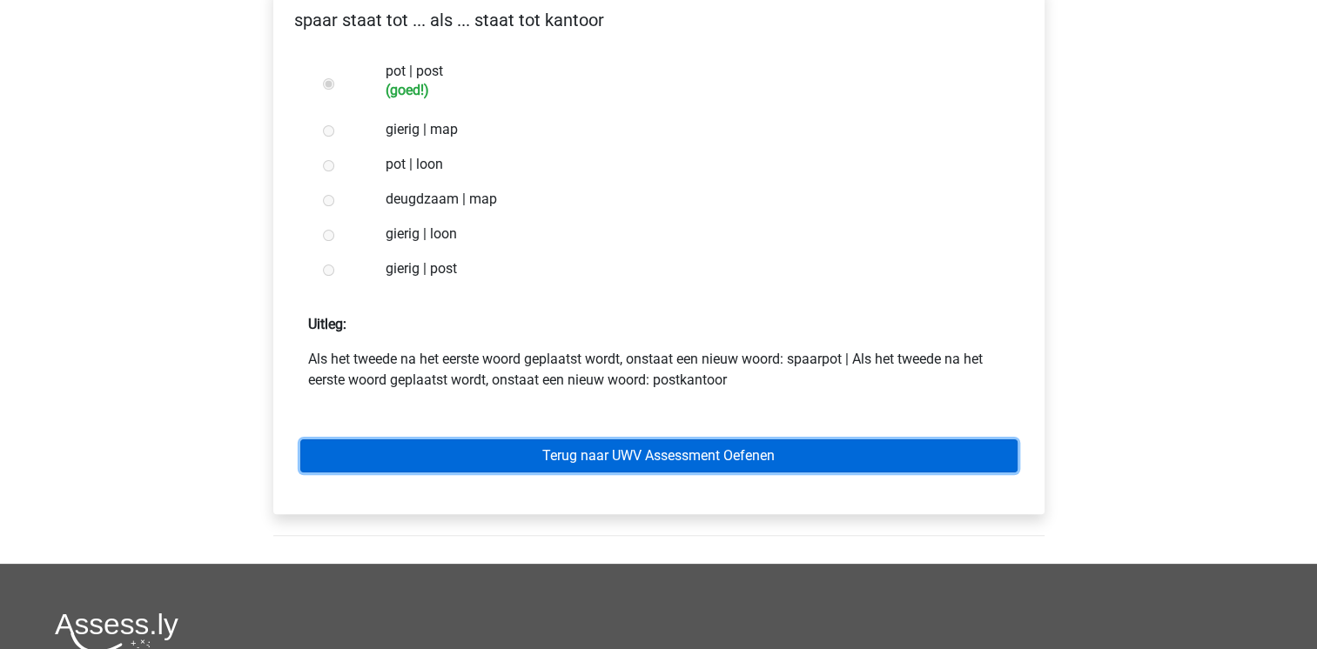
click at [556, 458] on link "Terug naar UWV Assessment Oefenen" at bounding box center [658, 456] width 717 height 33
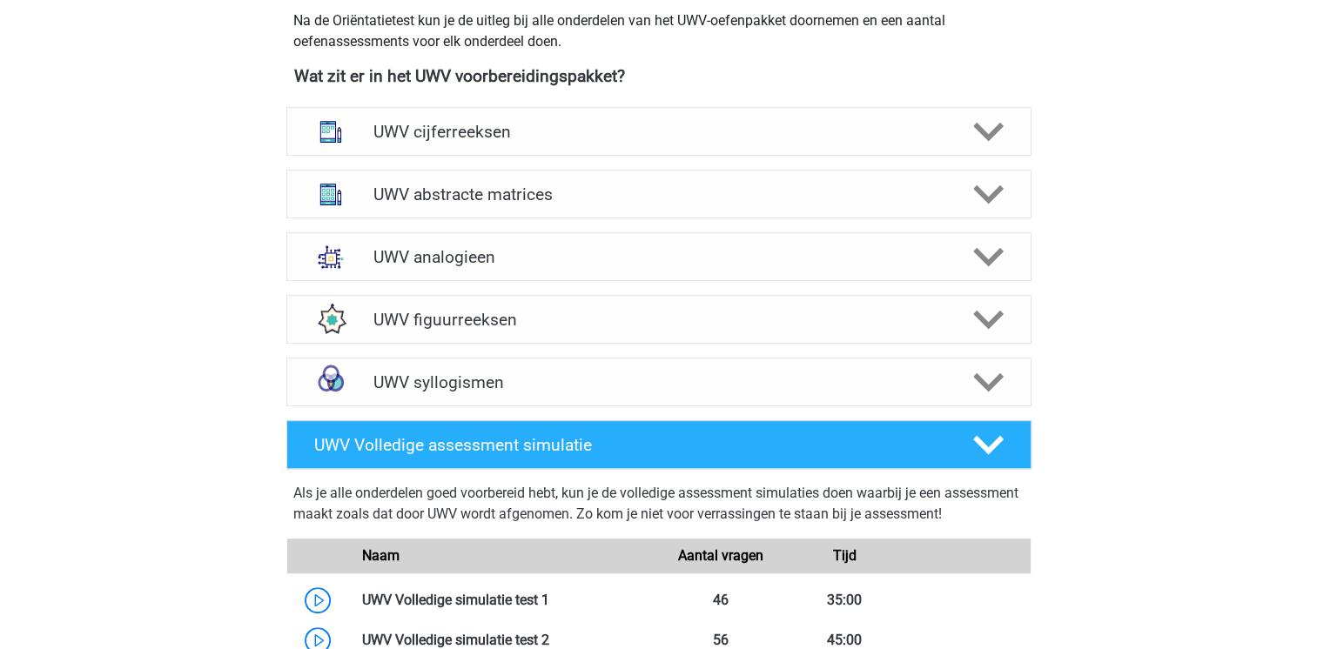
scroll to position [870, 0]
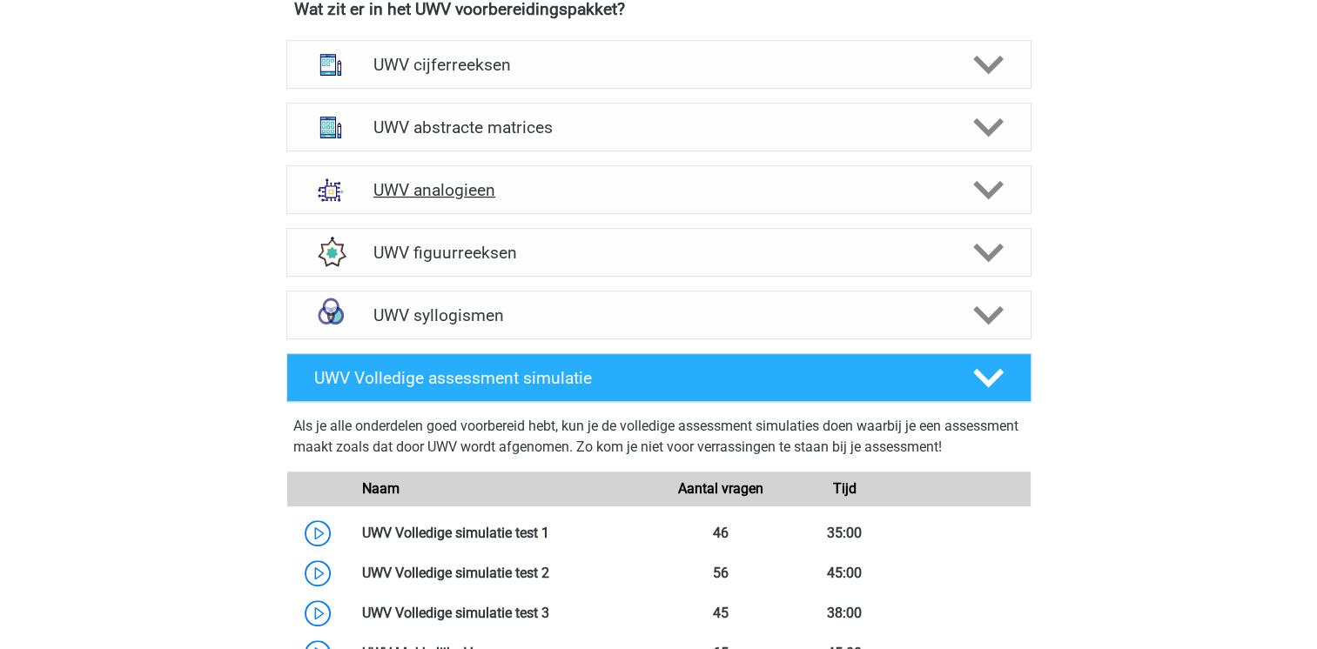
click at [474, 200] on h4 "UWV analogieen" at bounding box center [658, 190] width 570 height 20
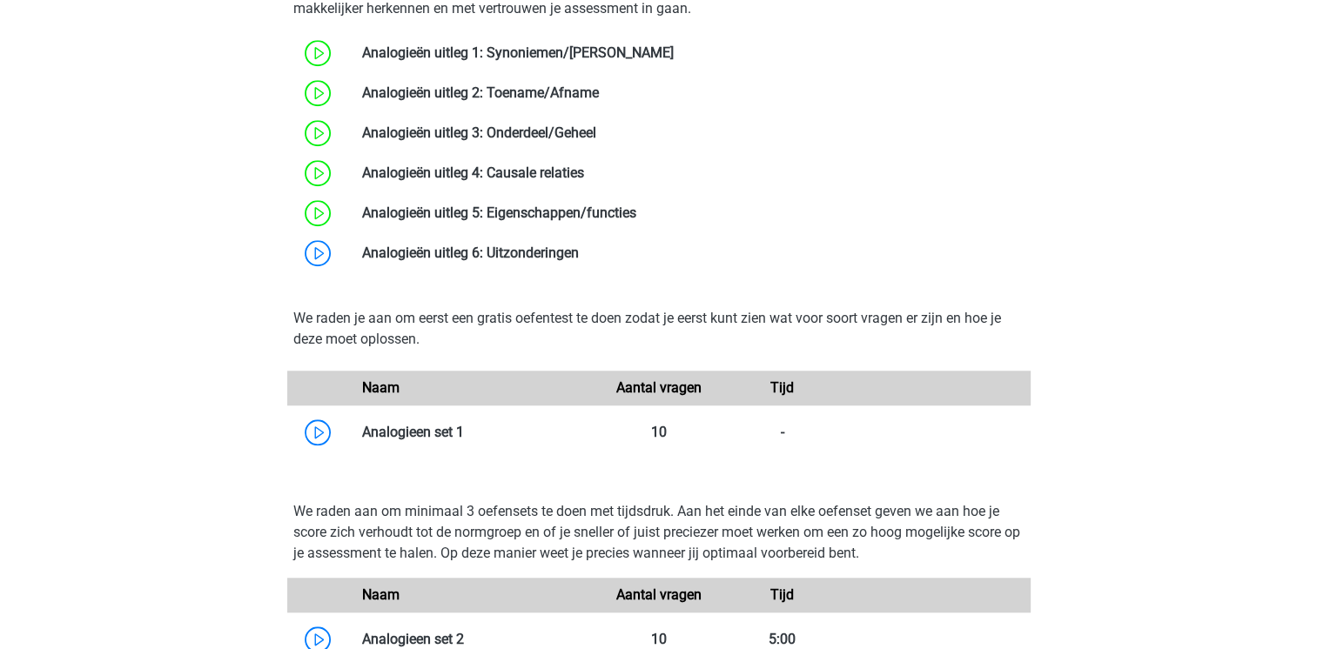
scroll to position [1358, 0]
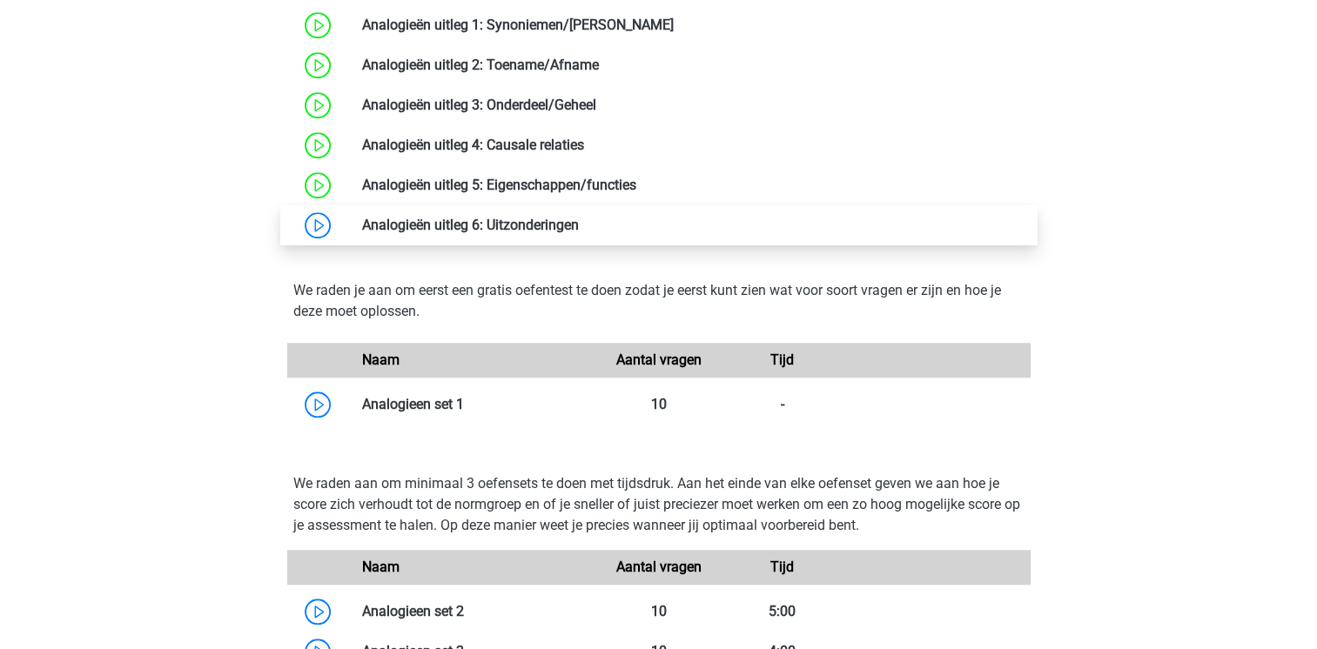
click at [579, 233] on link at bounding box center [579, 225] width 0 height 17
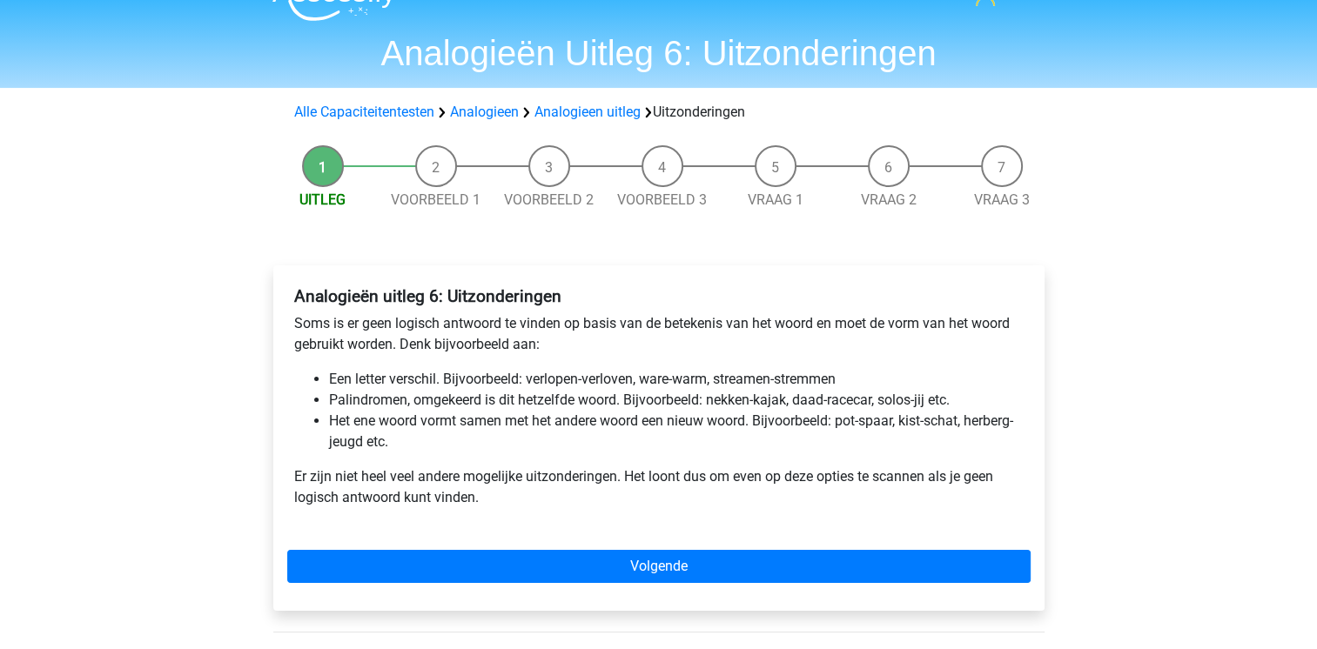
scroll to position [35, 0]
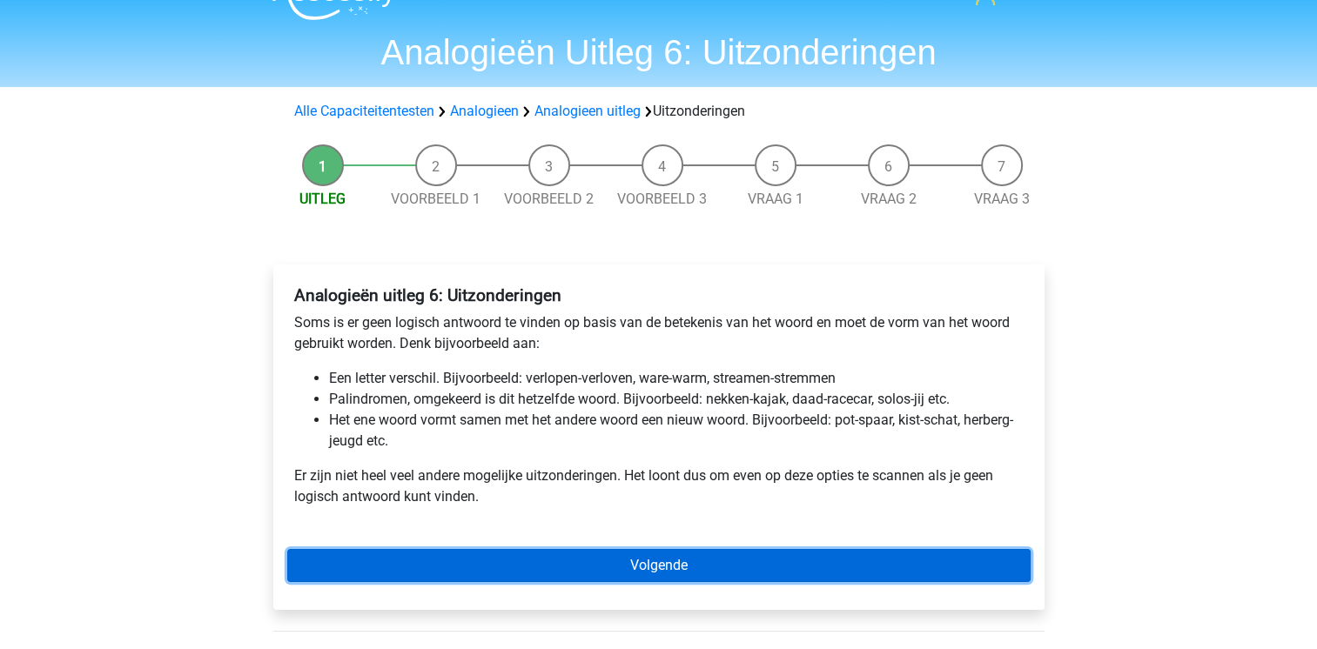
click at [618, 549] on link "Volgende" at bounding box center [658, 565] width 743 height 33
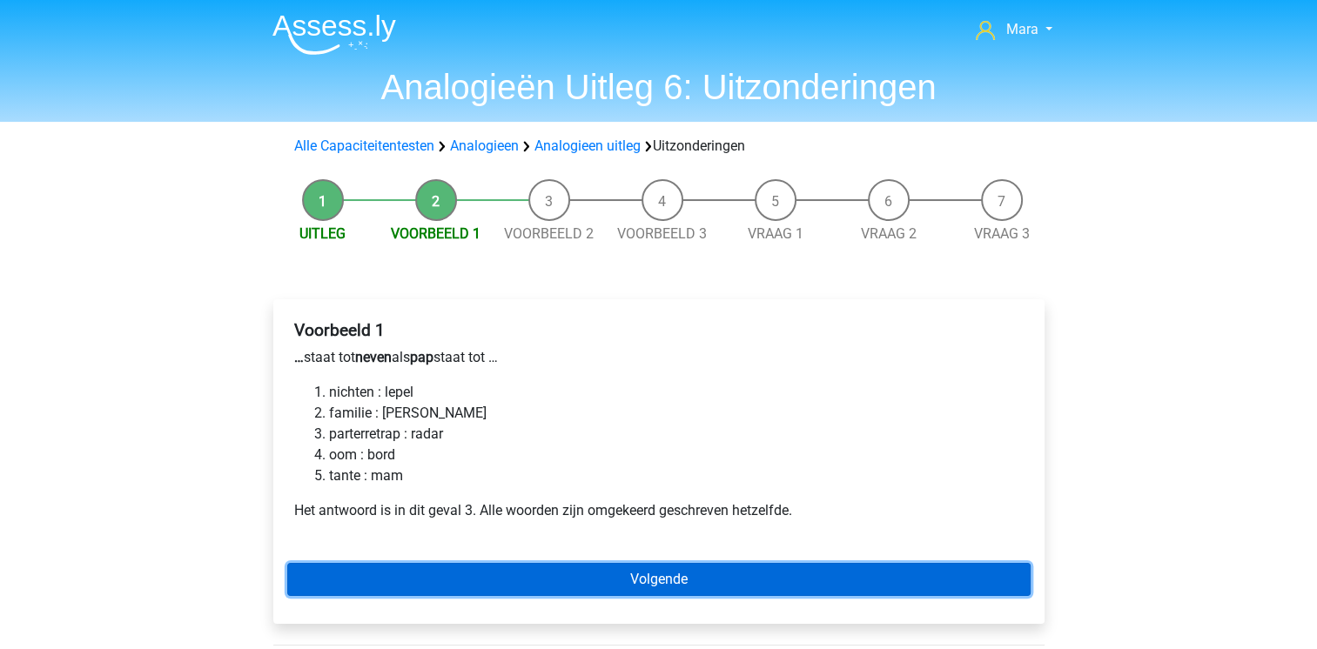
click at [612, 574] on link "Volgende" at bounding box center [658, 579] width 743 height 33
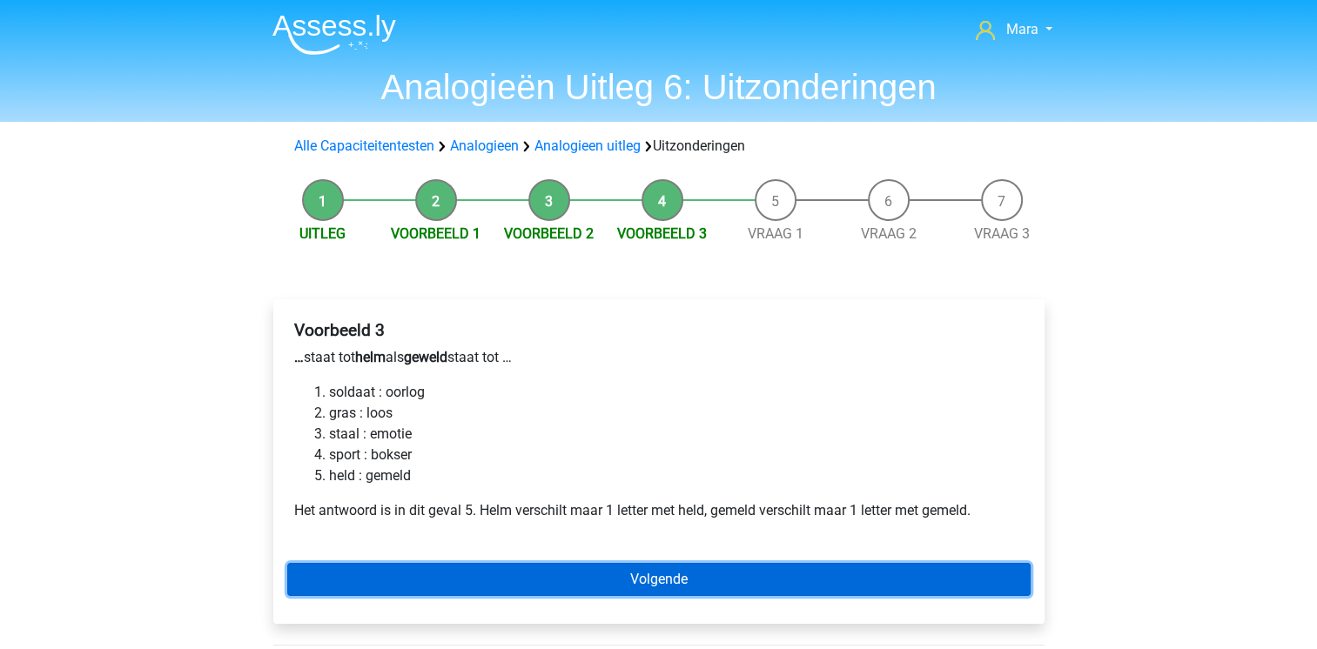
click at [612, 574] on link "Volgende" at bounding box center [658, 579] width 743 height 33
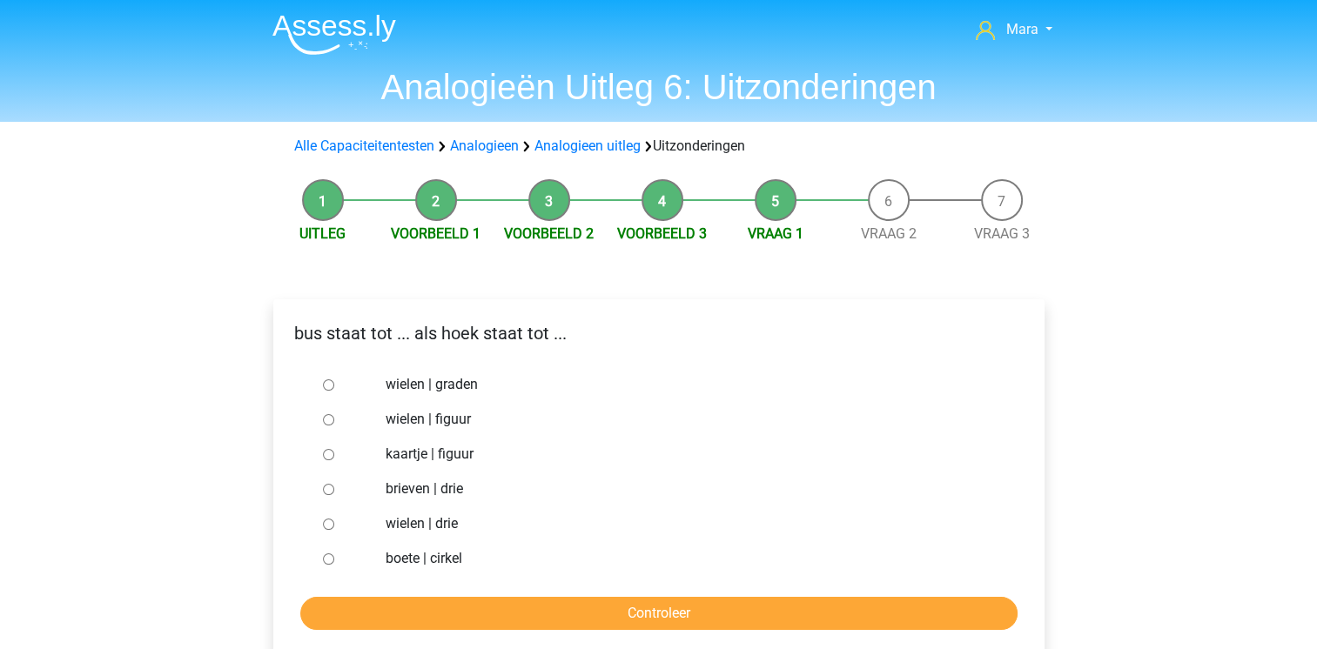
click at [334, 496] on div at bounding box center [344, 489] width 57 height 35
click at [321, 487] on div at bounding box center [344, 489] width 57 height 35
click at [331, 493] on input "brieven | drie" at bounding box center [328, 489] width 11 height 11
radio input "true"
click at [368, 614] on input "Controleer" at bounding box center [658, 613] width 717 height 33
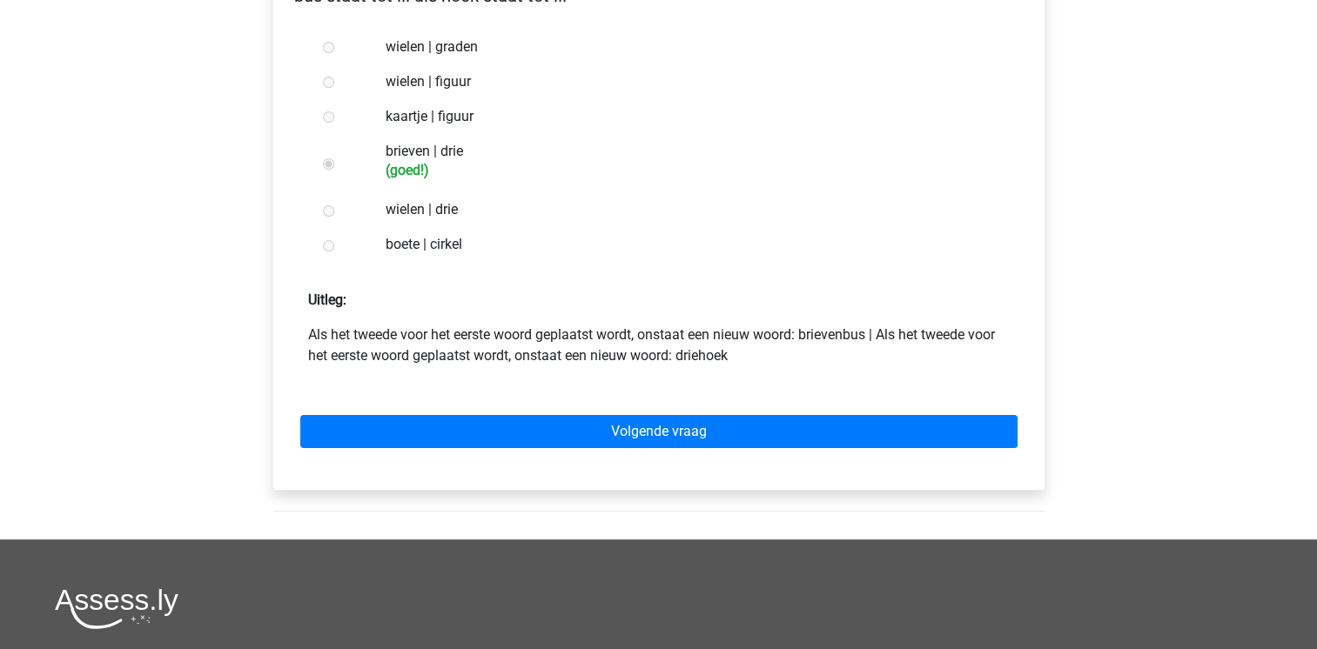
scroll to position [348, 0]
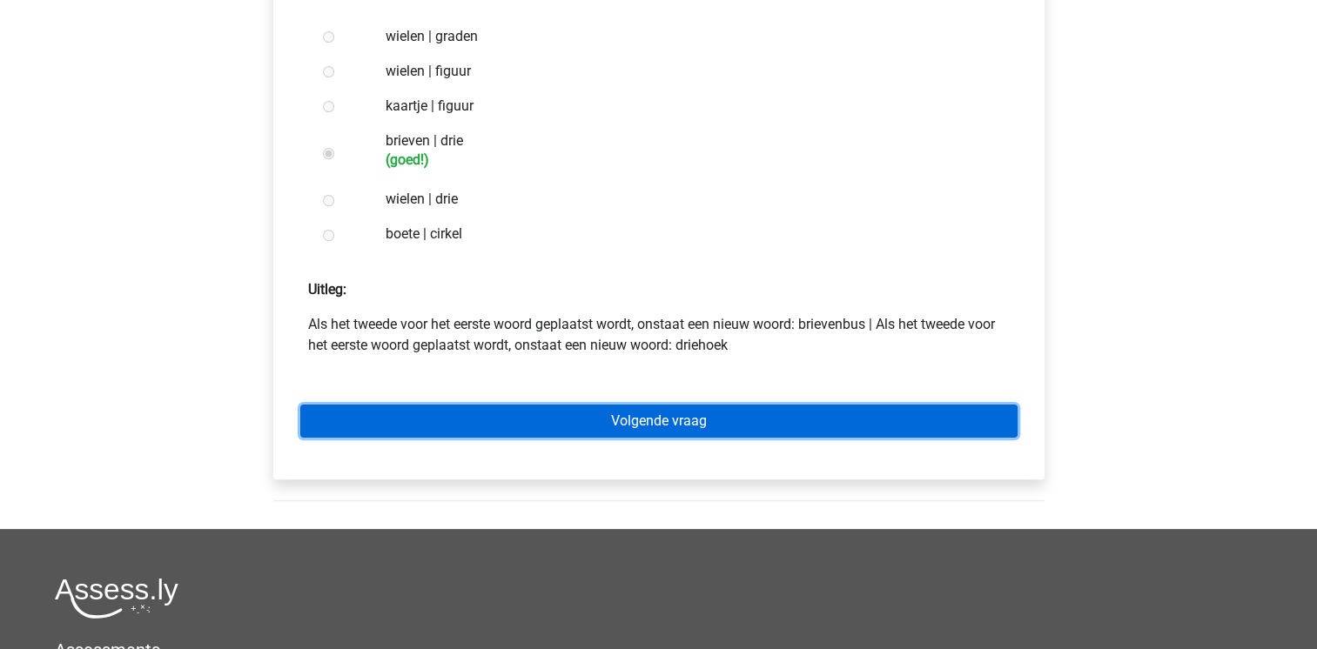
click at [574, 416] on link "Volgende vraag" at bounding box center [658, 421] width 717 height 33
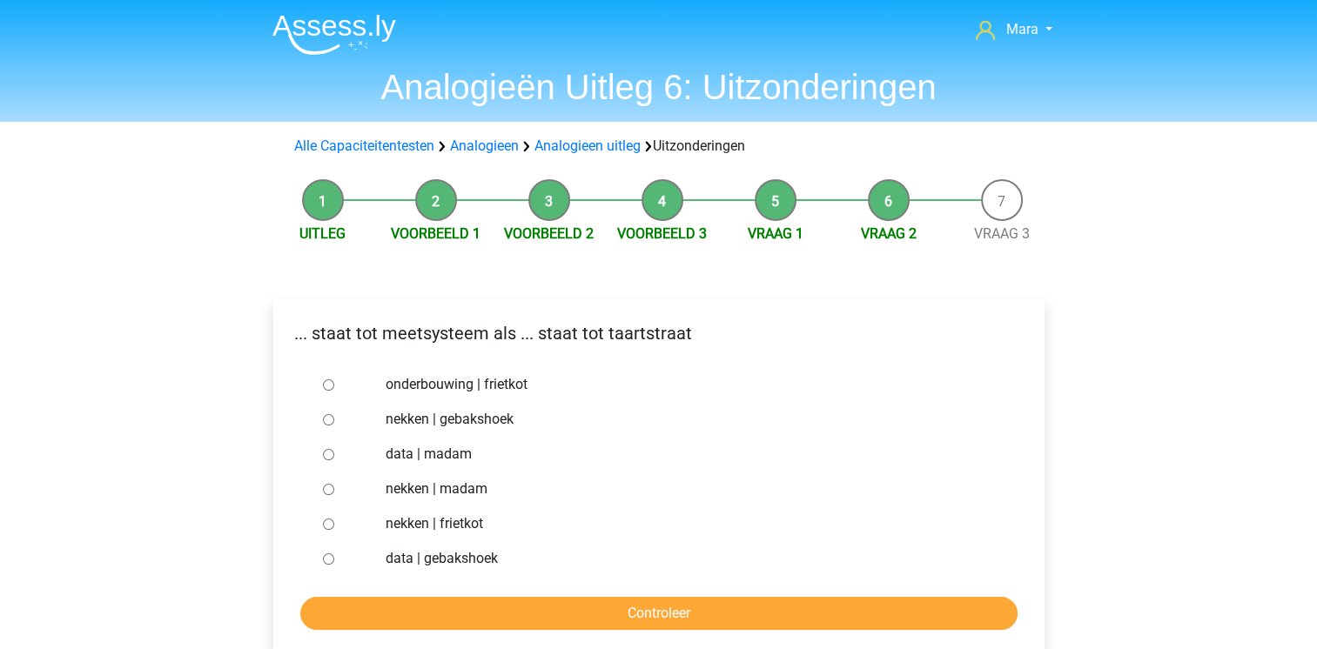
click at [332, 487] on input "nekken | madam" at bounding box center [328, 489] width 11 height 11
radio input "true"
click at [399, 621] on input "Controleer" at bounding box center [658, 613] width 717 height 33
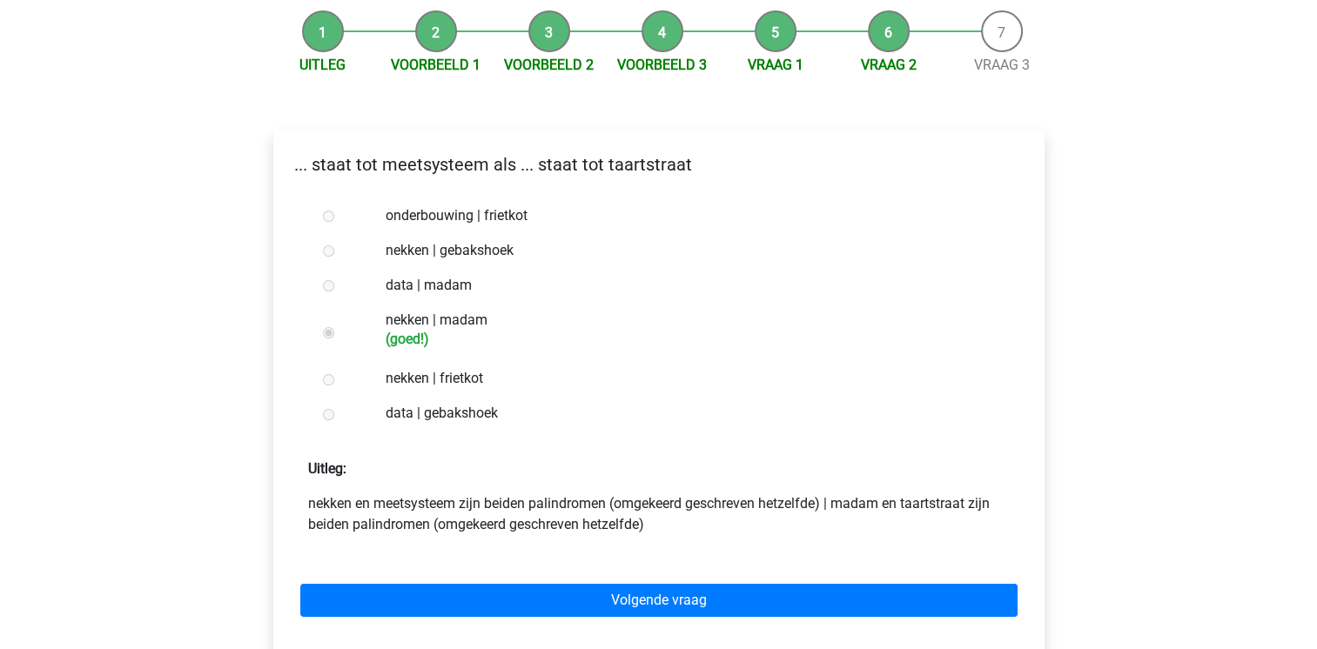
scroll to position [348, 0]
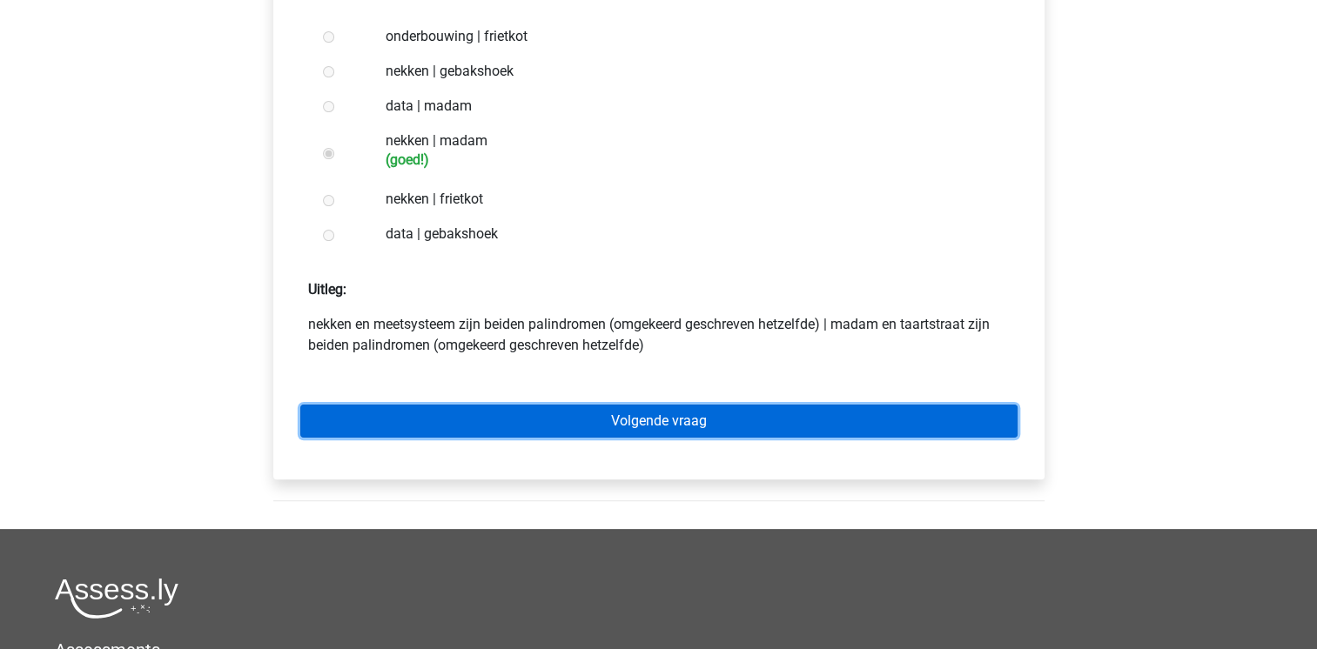
click at [500, 430] on link "Volgende vraag" at bounding box center [658, 421] width 717 height 33
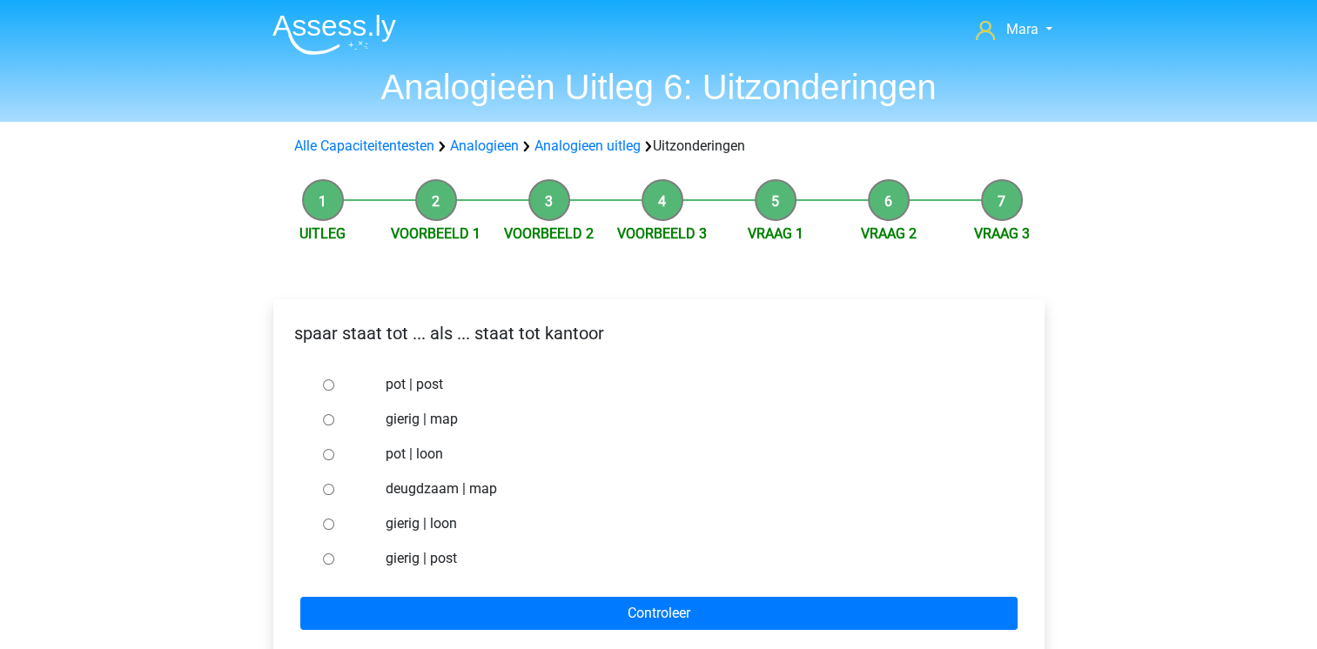
click at [327, 385] on input "pot | post" at bounding box center [328, 384] width 11 height 11
radio input "true"
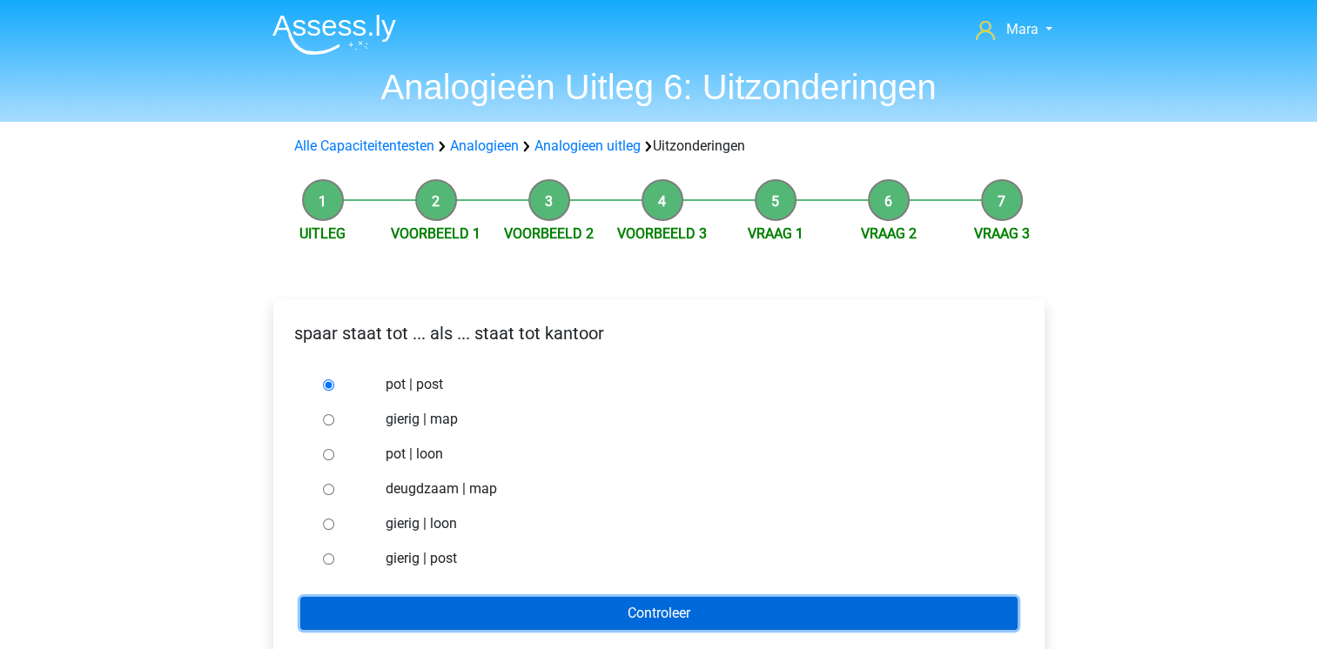
click at [536, 625] on input "Controleer" at bounding box center [658, 613] width 717 height 33
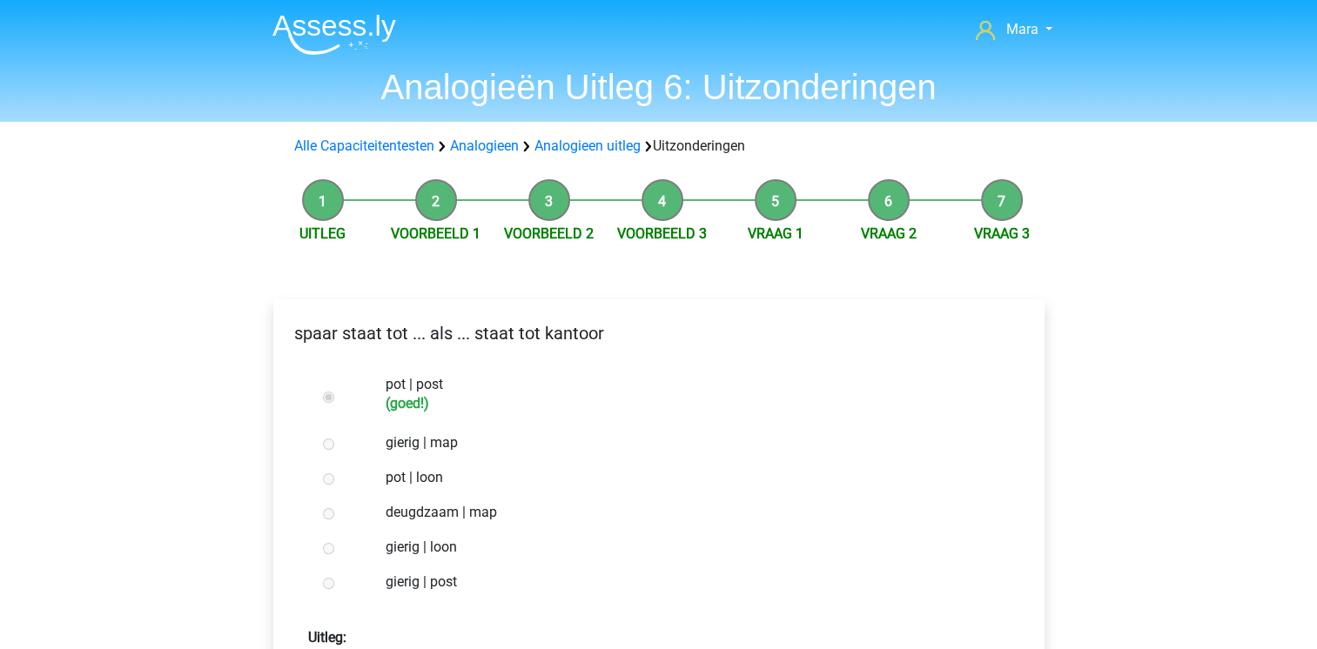
click at [742, 593] on label "gierig | post" at bounding box center [687, 582] width 602 height 21
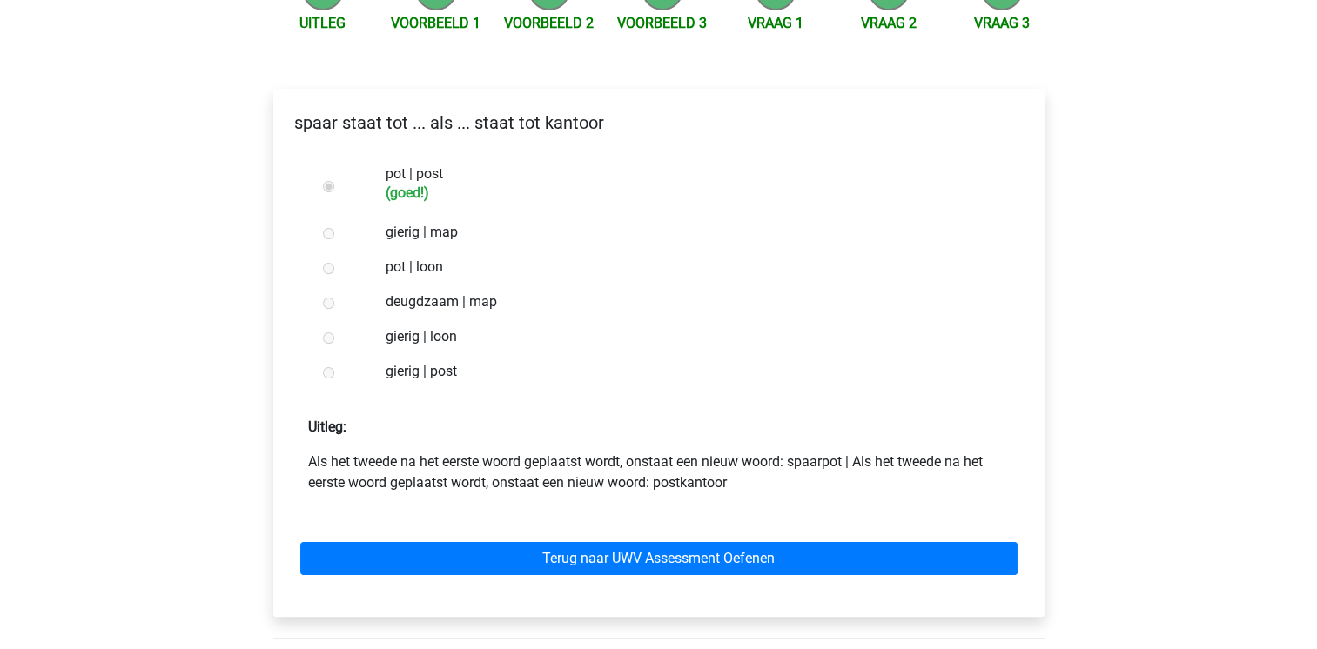
scroll to position [279, 0]
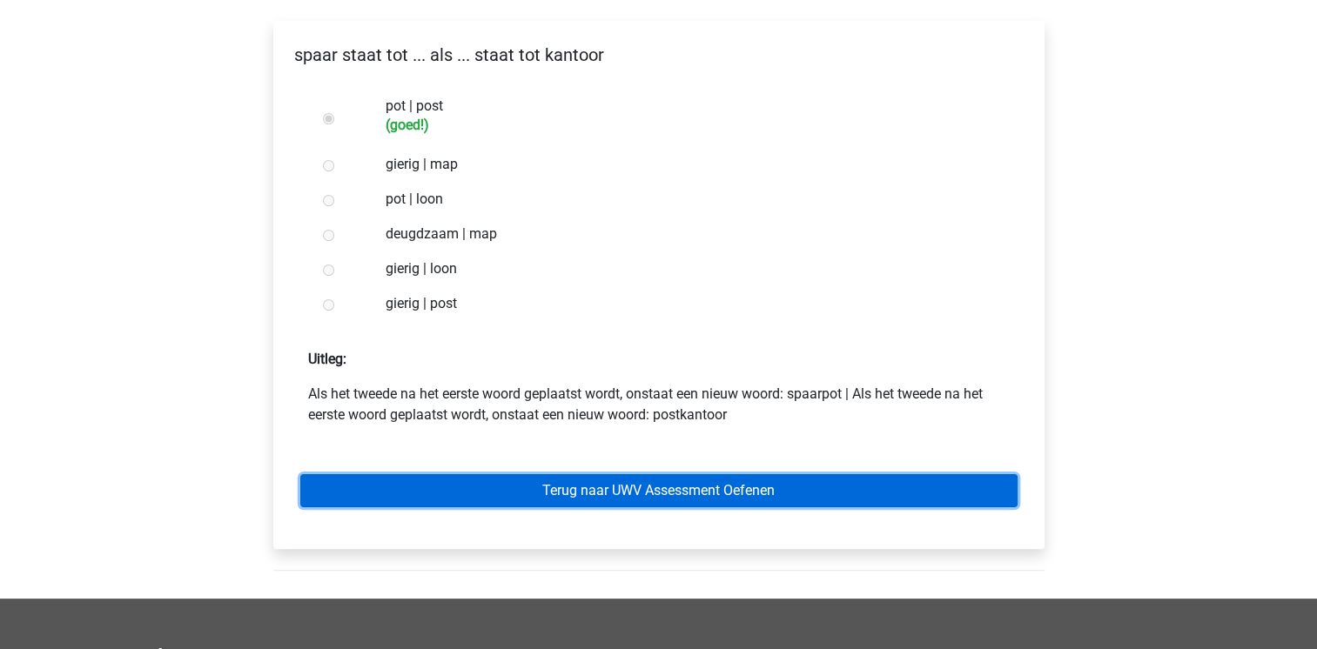
click at [755, 507] on link "Terug naar UWV Assessment Oefenen" at bounding box center [658, 490] width 717 height 33
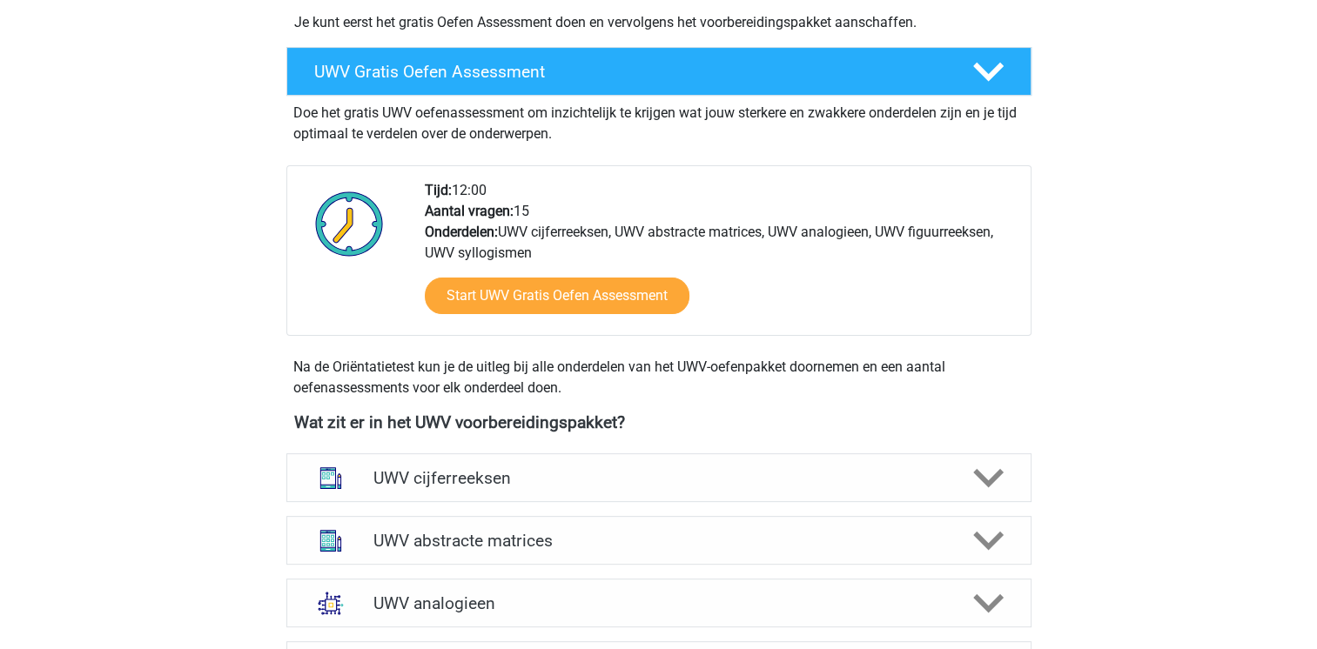
scroll to position [522, 0]
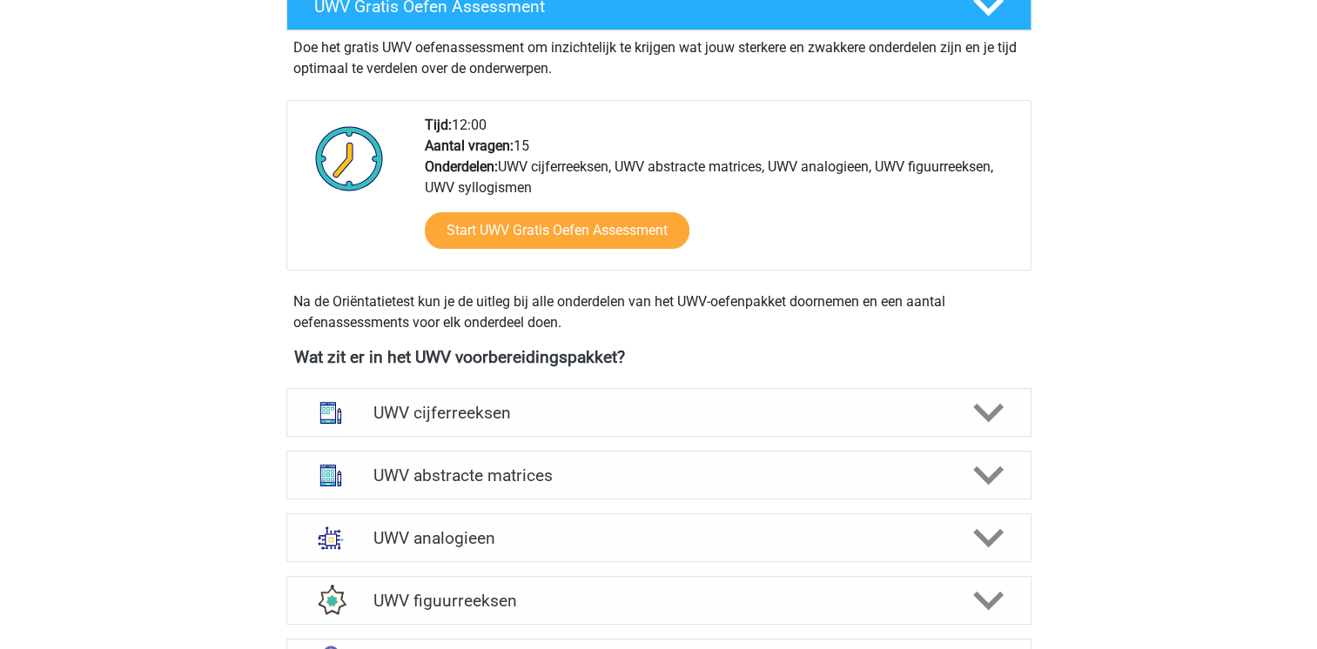
click at [1126, 546] on div "Mara [EMAIL_ADDRESS][DOMAIN_NAME] Nederlands" at bounding box center [658, 513] width 1317 height 2071
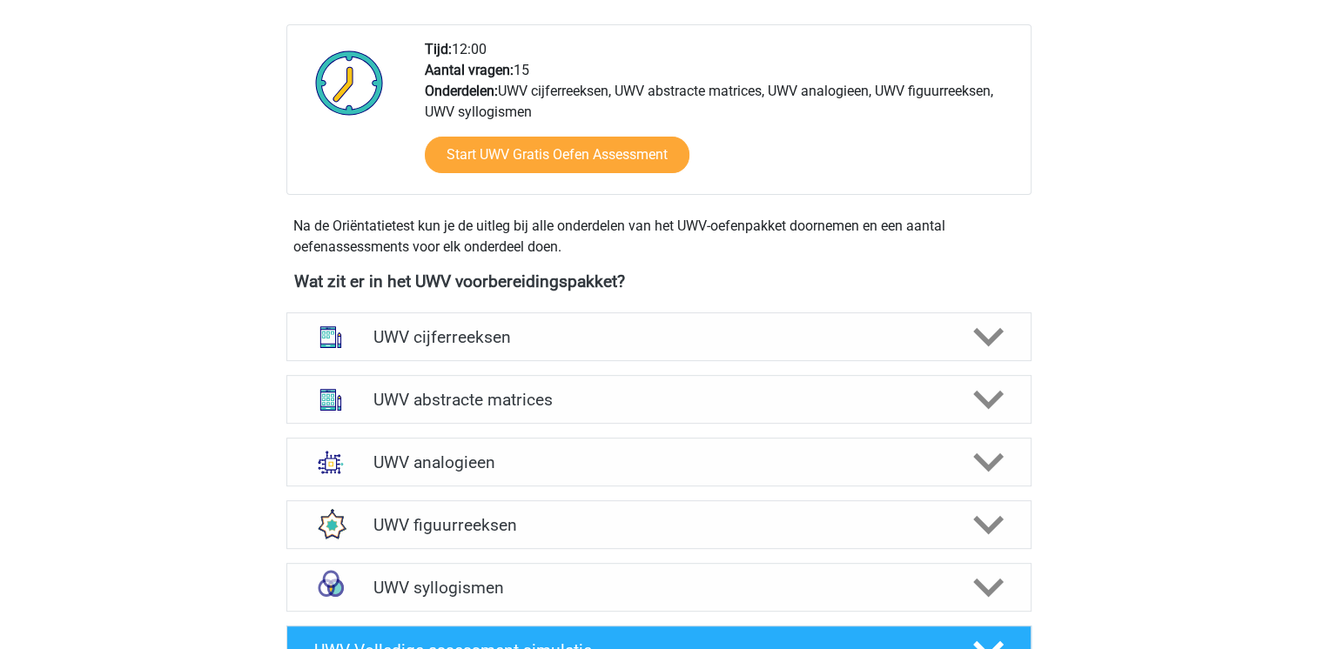
scroll to position [661, 0]
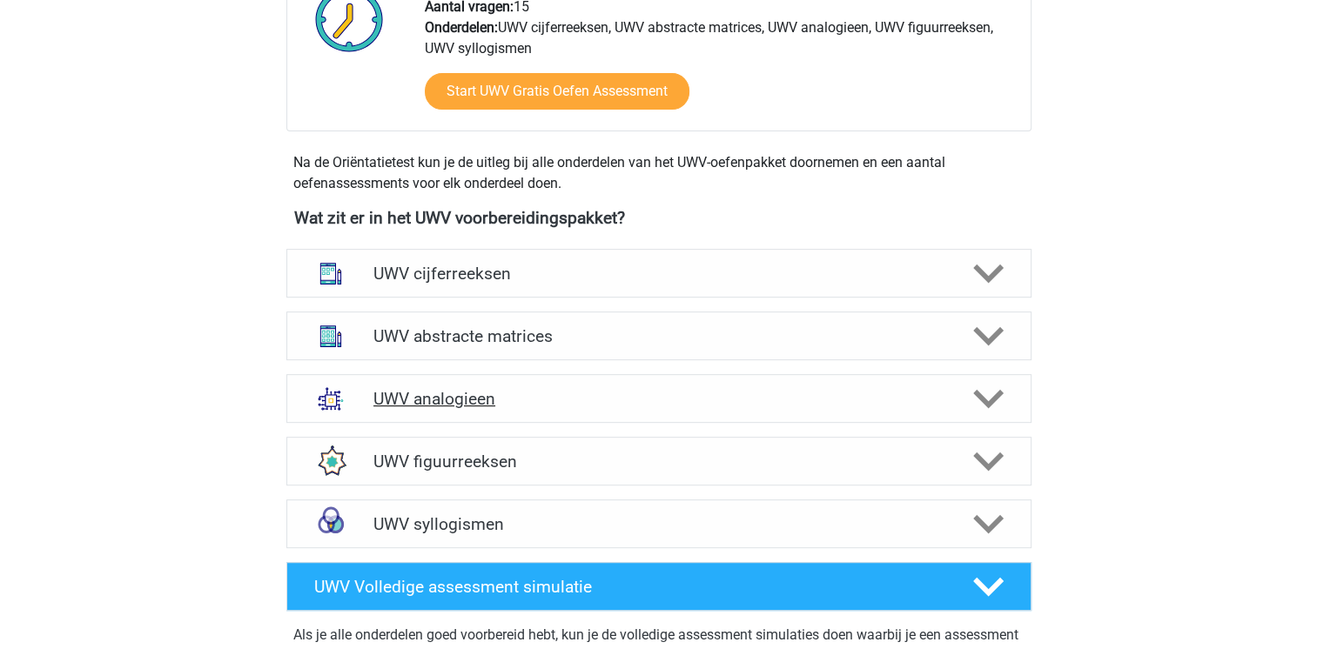
click at [986, 414] on icon at bounding box center [988, 399] width 30 height 30
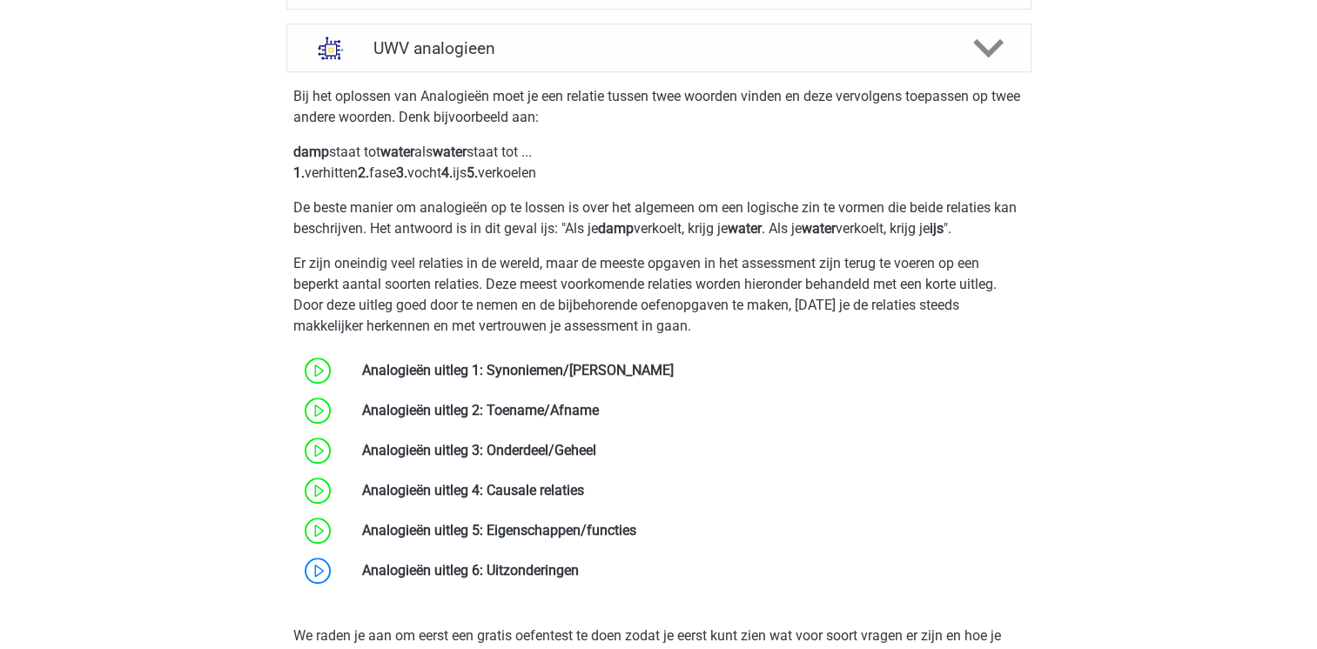
scroll to position [1044, 0]
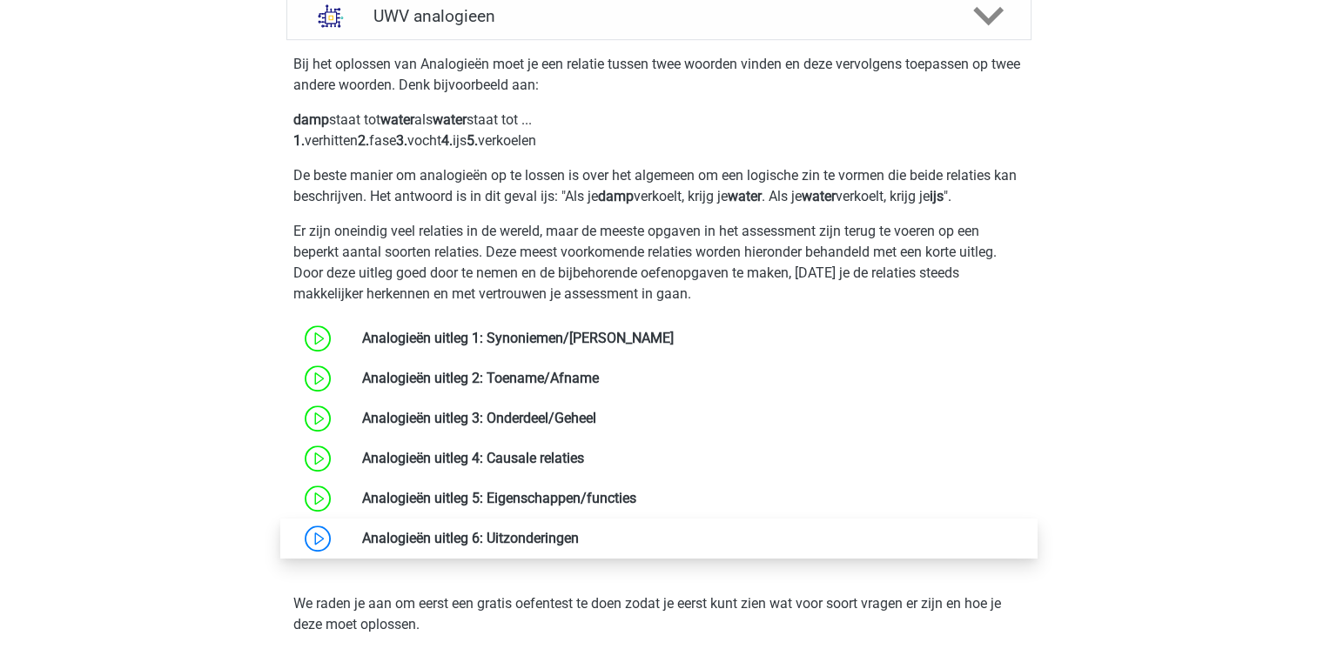
click at [579, 547] on link at bounding box center [579, 538] width 0 height 17
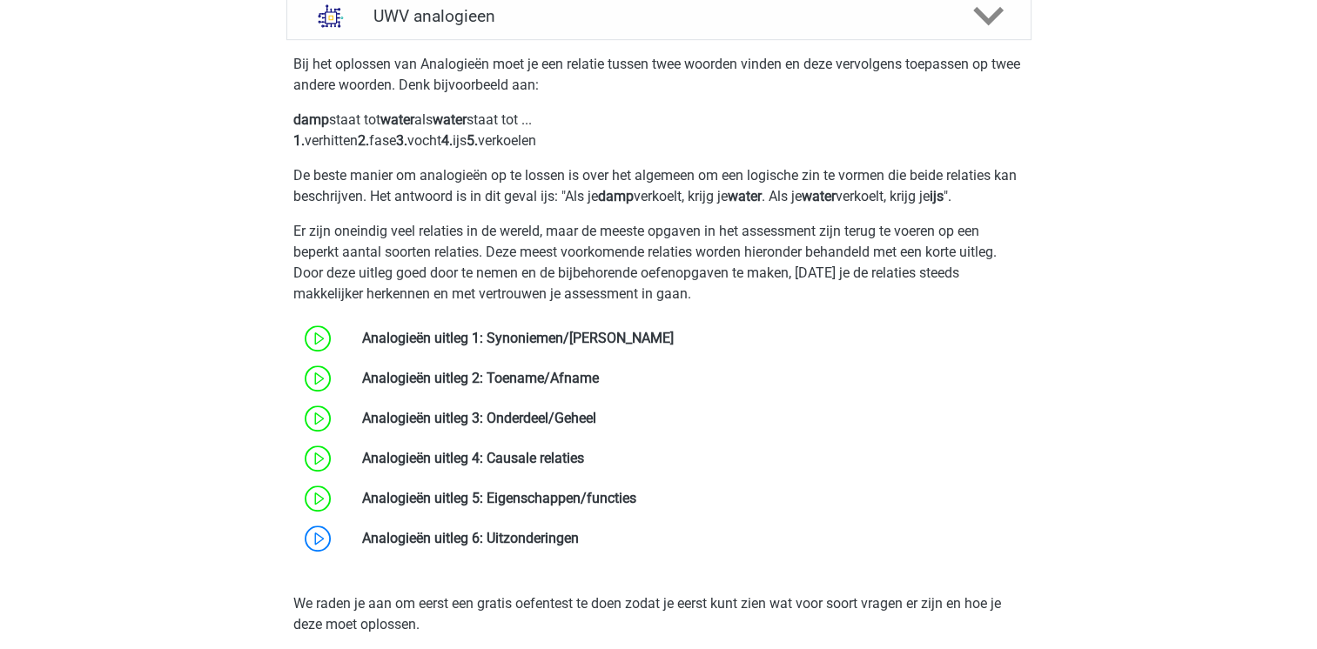
click at [90, 567] on div "Mara [EMAIL_ADDRESS][DOMAIN_NAME] Nederlands" at bounding box center [658, 568] width 1317 height 3224
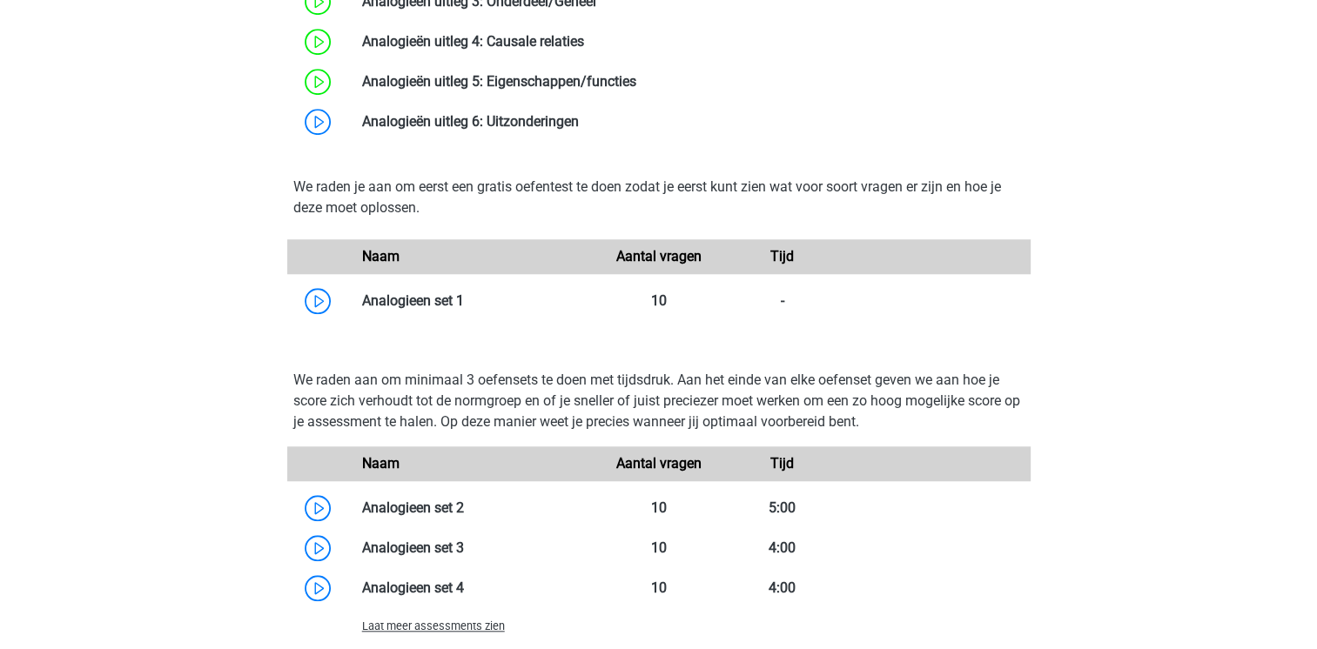
scroll to position [1462, 0]
click at [464, 308] on link at bounding box center [464, 300] width 0 height 17
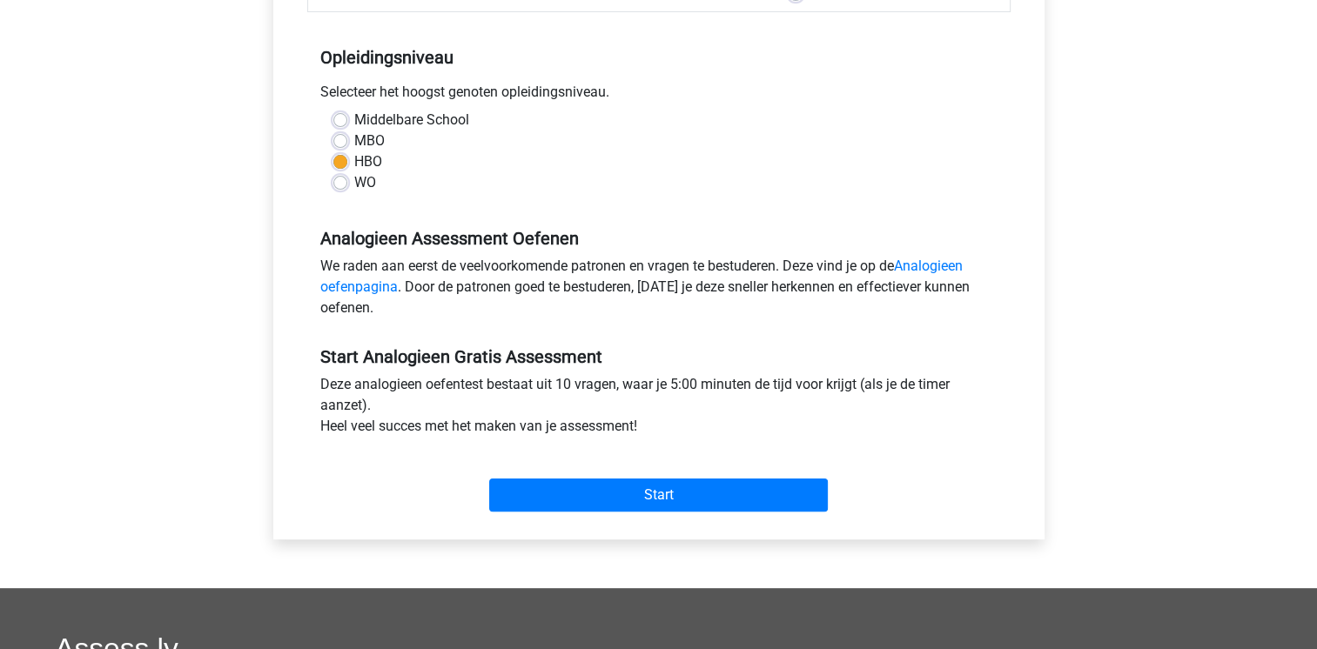
scroll to position [348, 0]
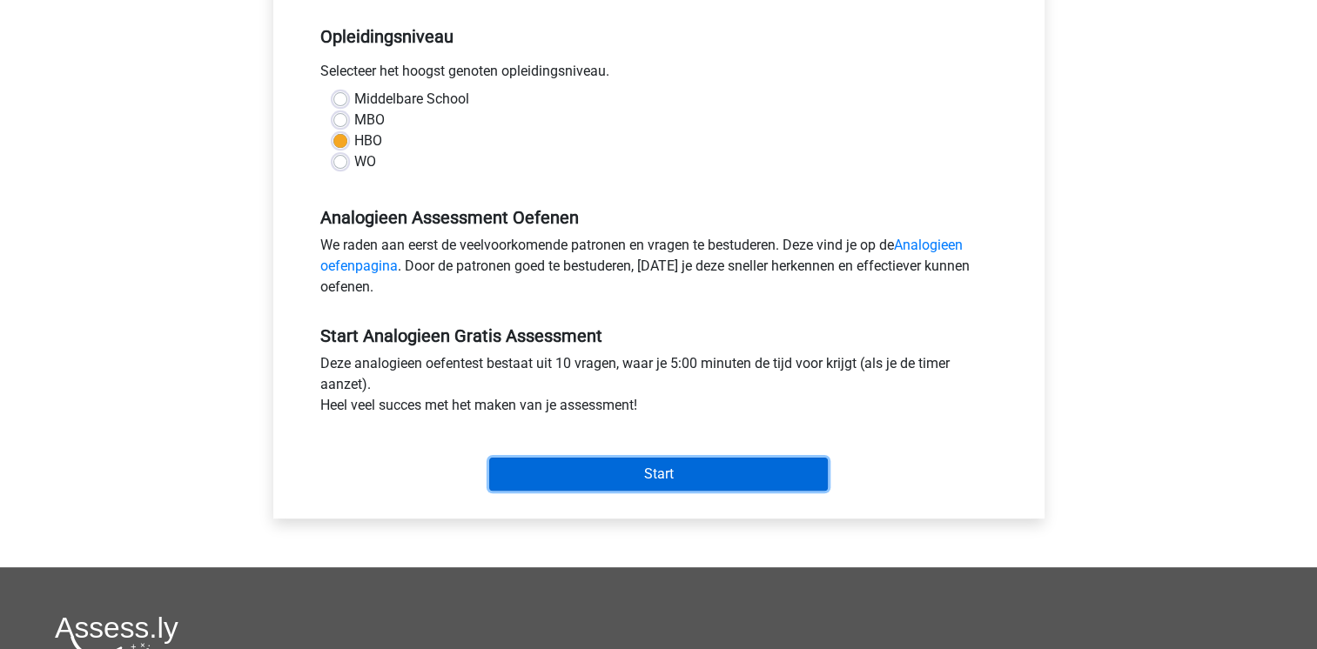
click at [679, 480] on input "Start" at bounding box center [658, 474] width 339 height 33
click at [579, 467] on input "Start" at bounding box center [658, 474] width 339 height 33
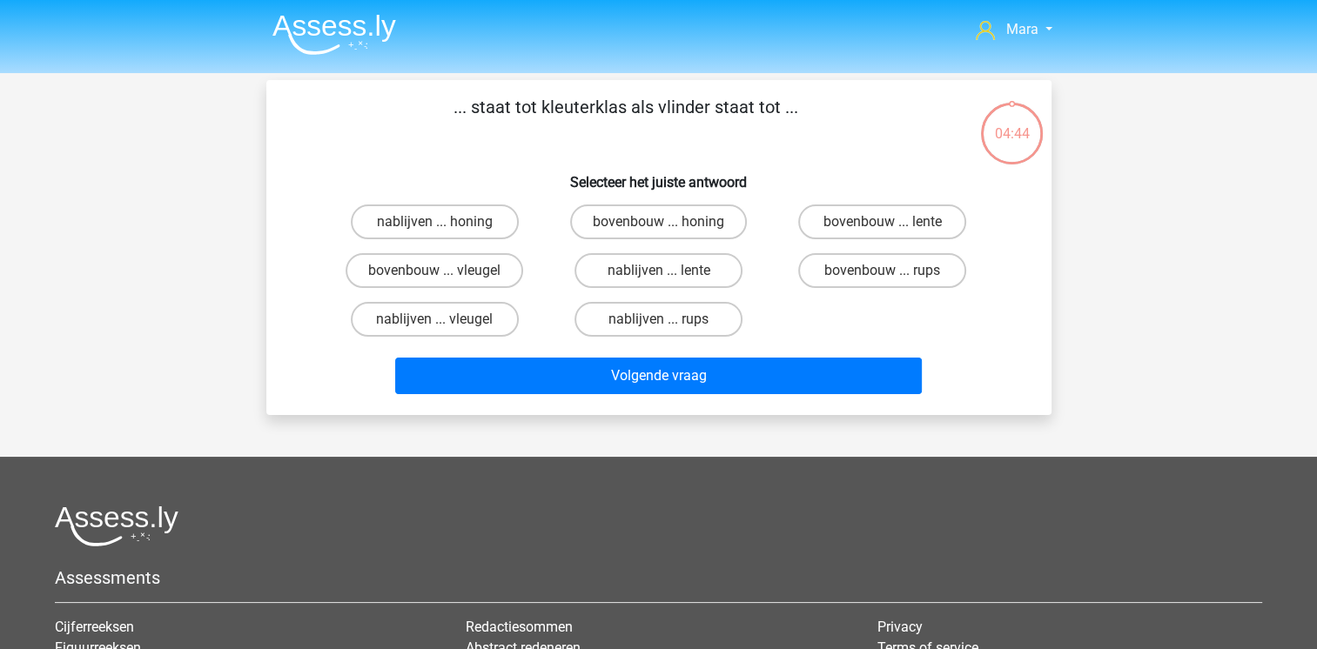
click at [761, 335] on div "nablijven ... rups" at bounding box center [659, 319] width 224 height 49
click at [696, 318] on label "nablijven ... rups" at bounding box center [658, 319] width 168 height 35
click at [669, 319] on input "nablijven ... rups" at bounding box center [663, 324] width 11 height 11
radio input "true"
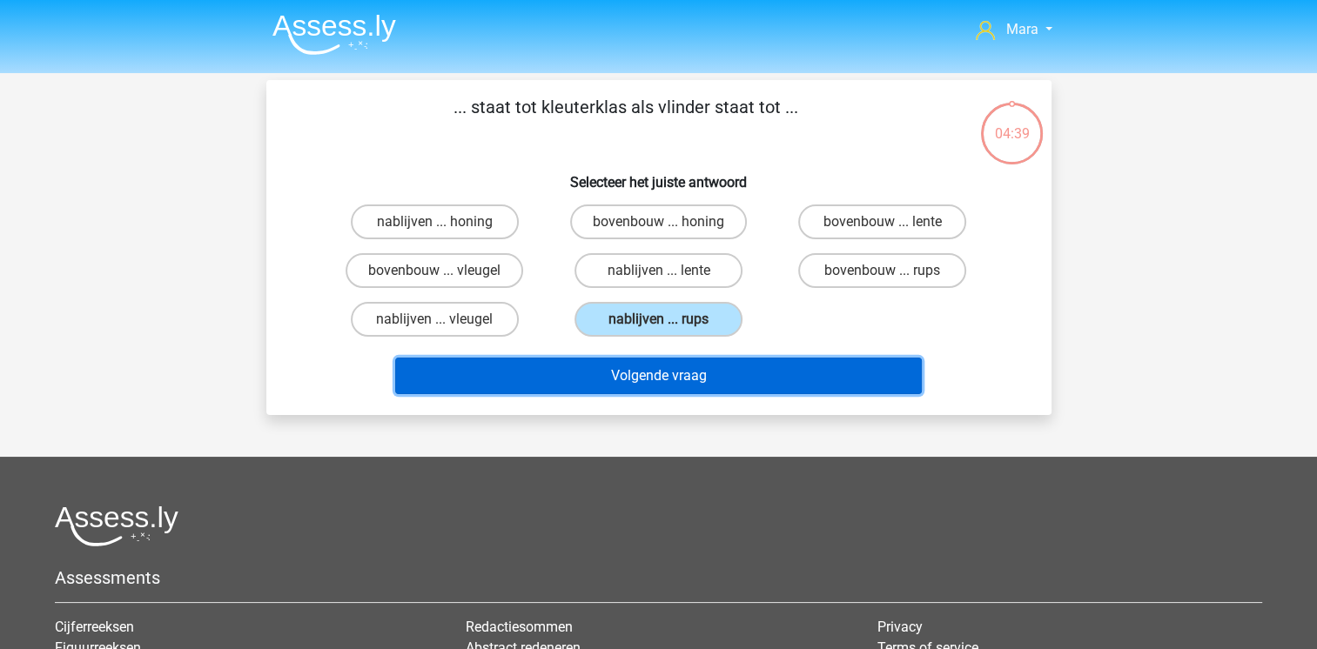
click at [728, 381] on button "Volgende vraag" at bounding box center [658, 376] width 527 height 37
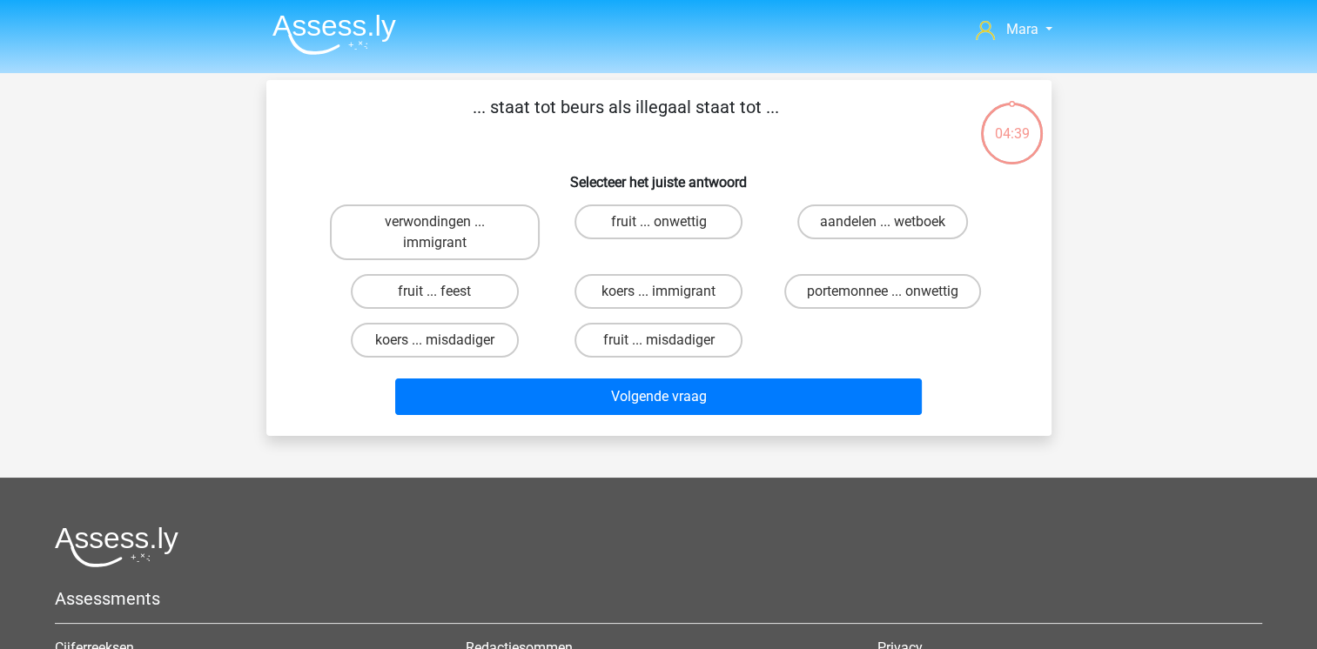
scroll to position [80, 0]
click at [458, 345] on label "koers ... misdadiger" at bounding box center [435, 340] width 168 height 35
click at [446, 345] on input "koers ... misdadiger" at bounding box center [439, 345] width 11 height 11
radio input "true"
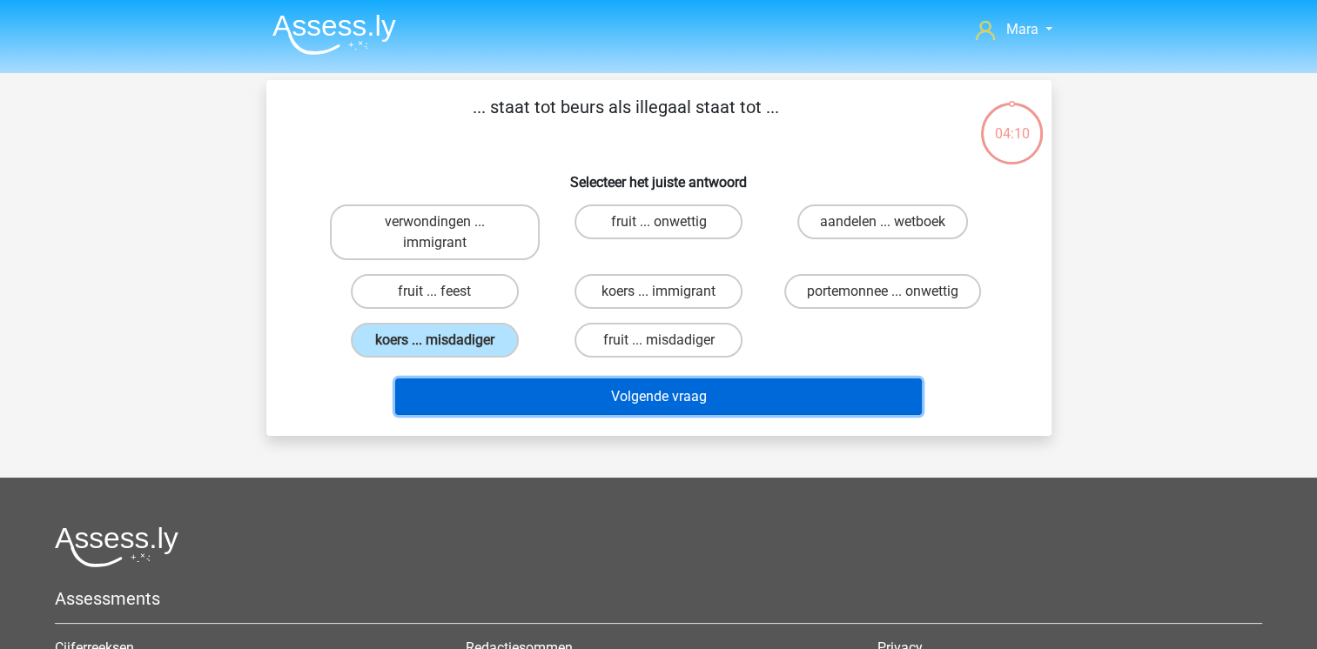
click at [561, 388] on button "Volgende vraag" at bounding box center [658, 397] width 527 height 37
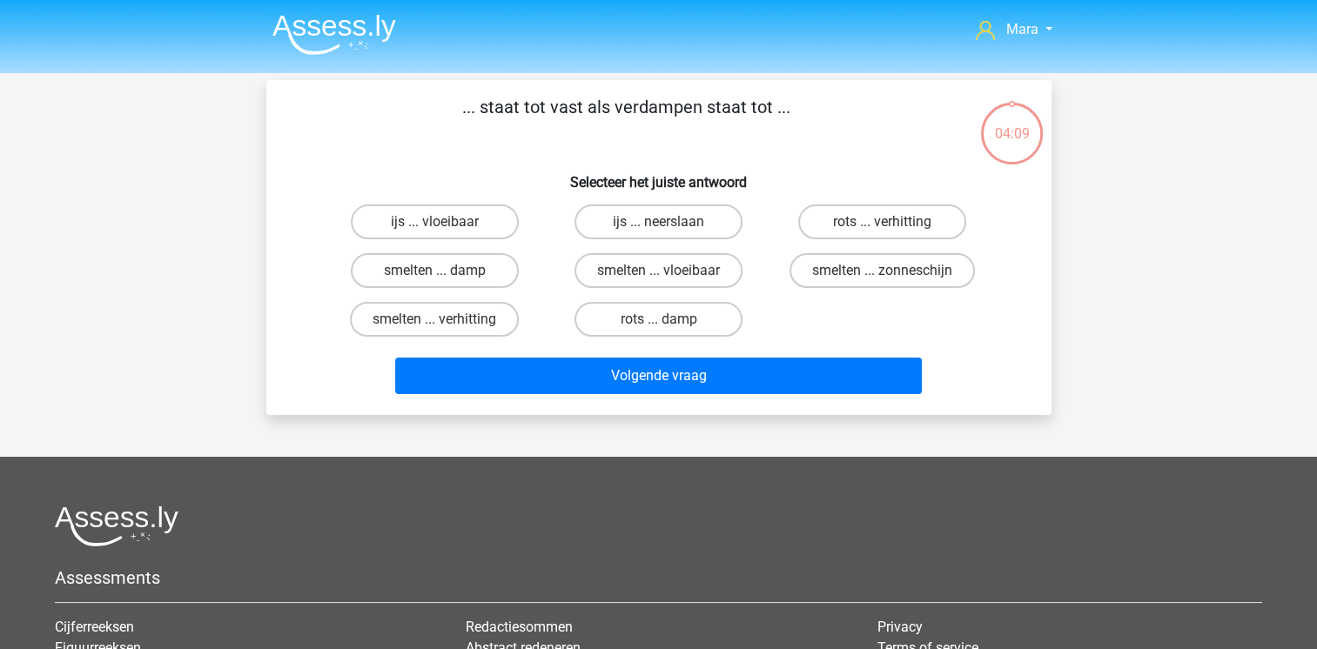
scroll to position [80, 0]
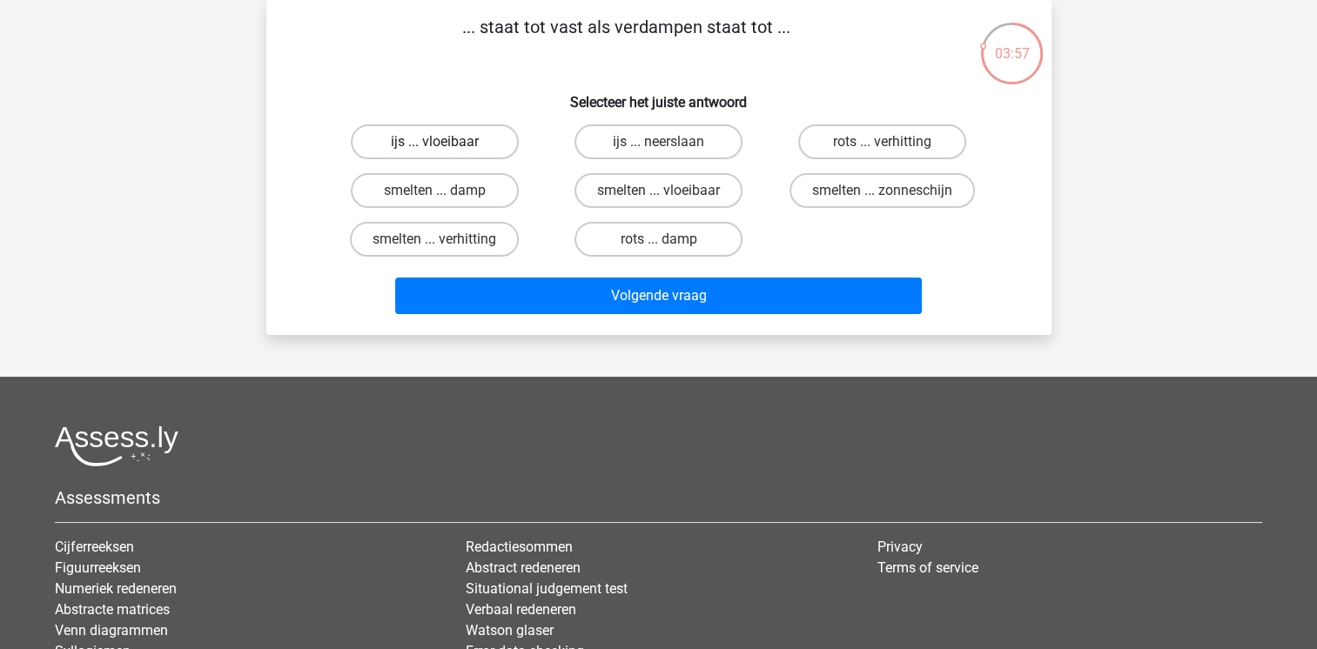
click at [471, 142] on label "ijs ... vloeibaar" at bounding box center [435, 141] width 168 height 35
click at [446, 142] on input "ijs ... vloeibaar" at bounding box center [439, 147] width 11 height 11
radio input "true"
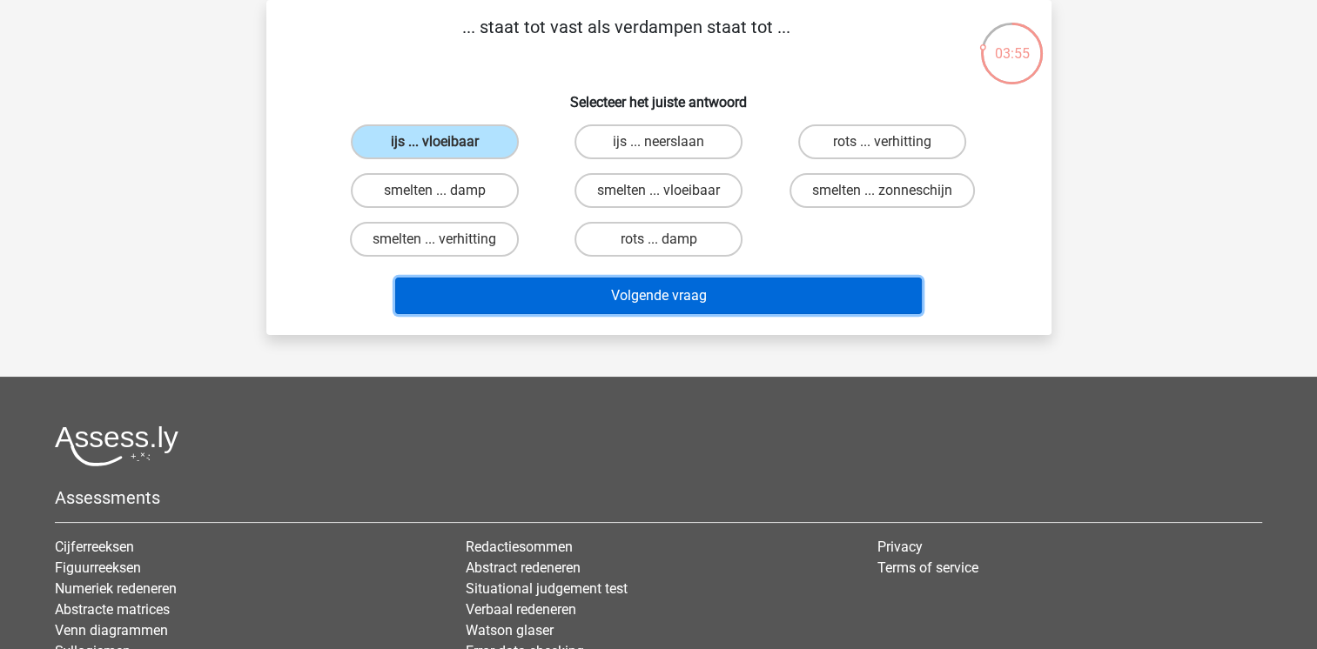
click at [581, 296] on button "Volgende vraag" at bounding box center [658, 296] width 527 height 37
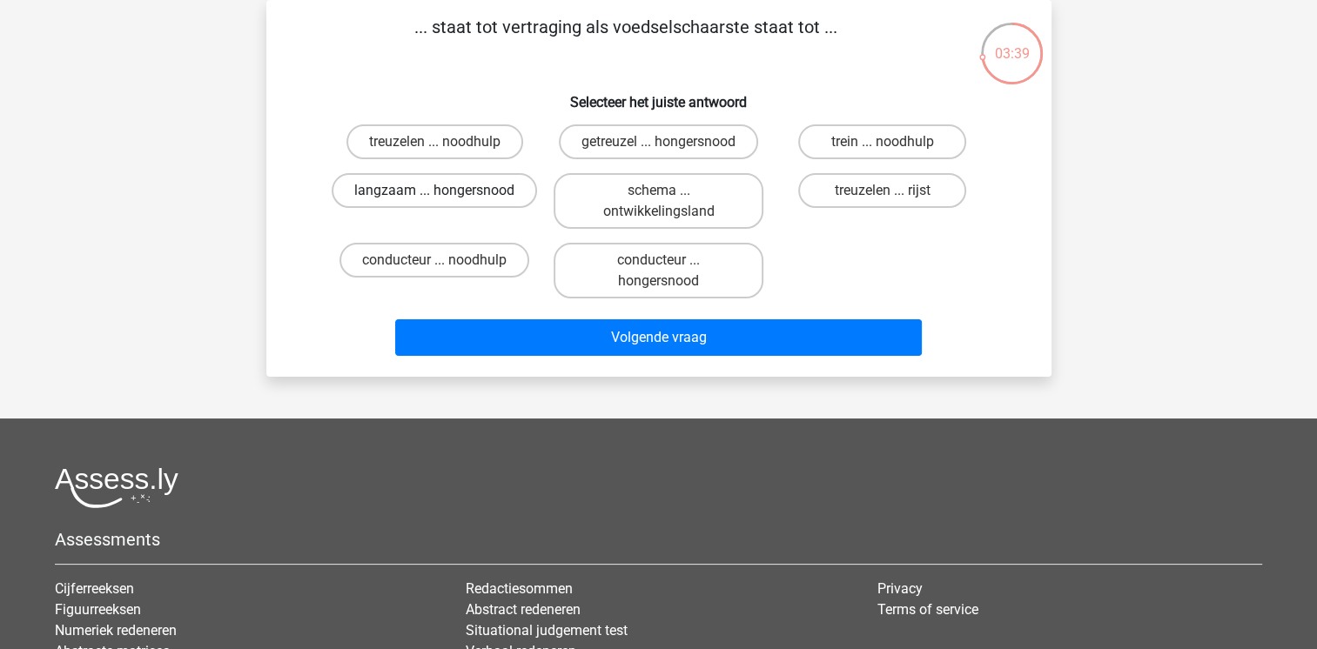
click at [461, 189] on label "langzaam ... hongersnood" at bounding box center [434, 190] width 205 height 35
click at [446, 191] on input "langzaam ... hongersnood" at bounding box center [439, 196] width 11 height 11
radio input "true"
click at [686, 142] on label "getreuzel ... hongersnood" at bounding box center [658, 141] width 199 height 35
click at [669, 142] on input "getreuzel ... hongersnood" at bounding box center [663, 147] width 11 height 11
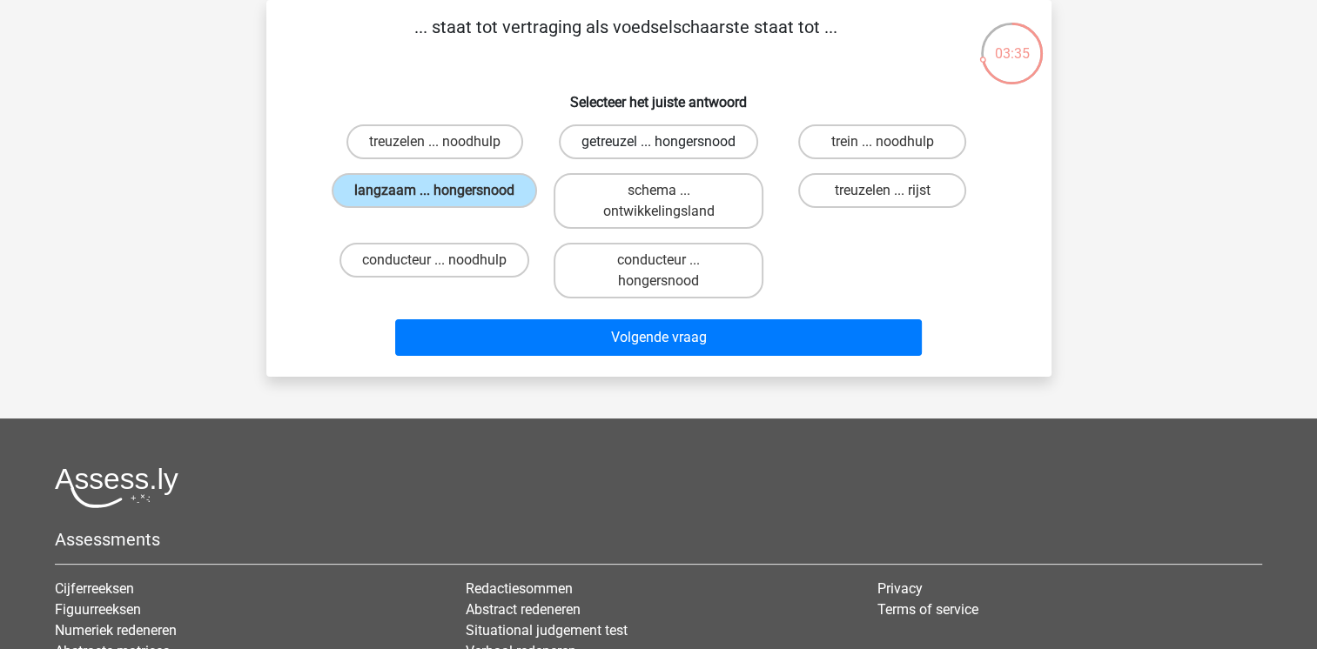
radio input "true"
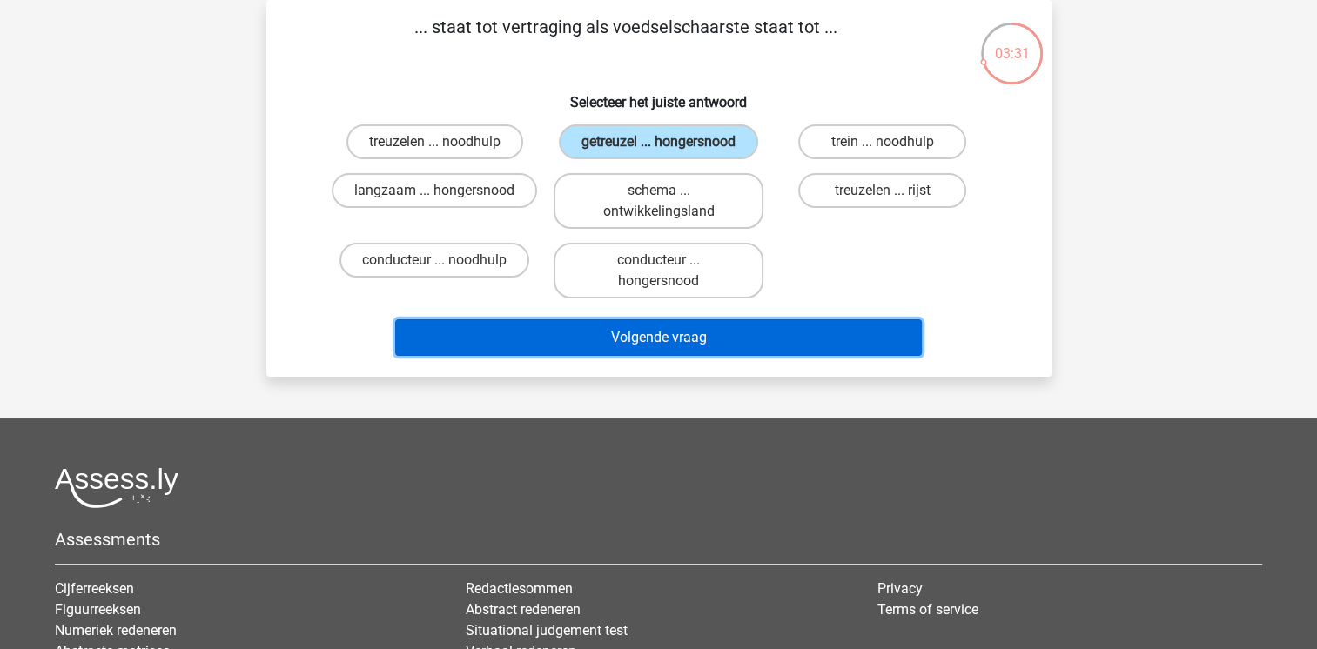
click at [640, 328] on button "Volgende vraag" at bounding box center [658, 337] width 527 height 37
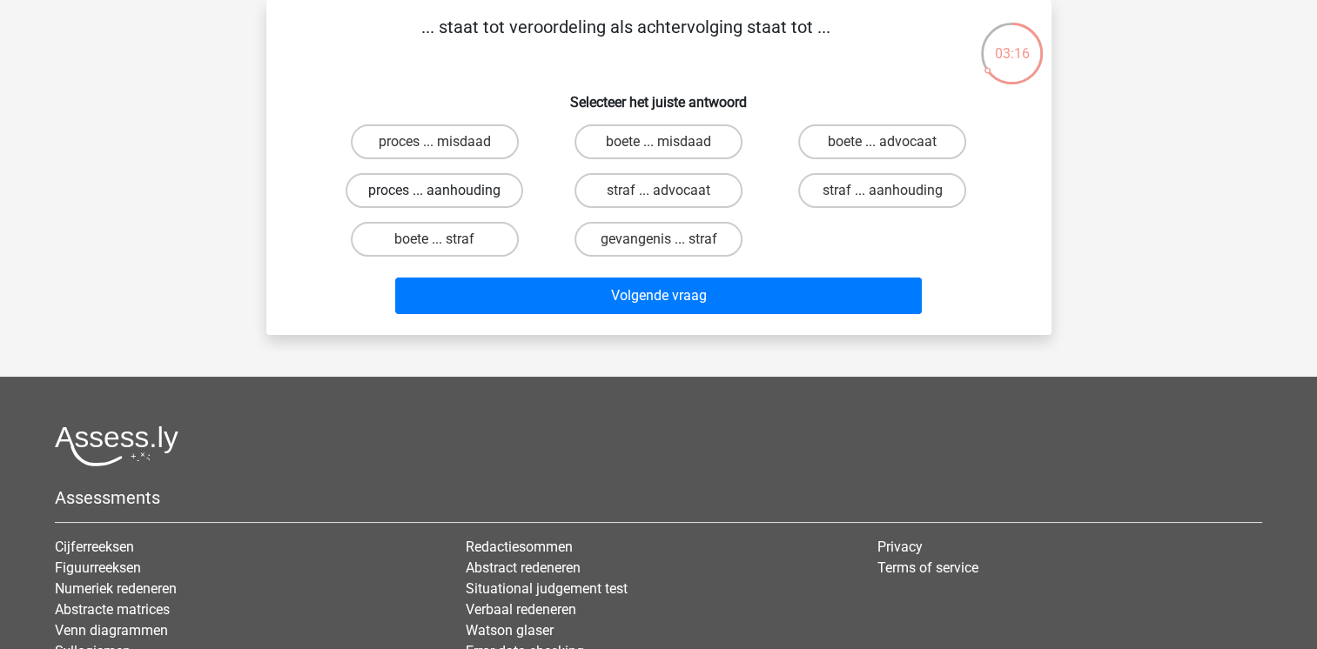
click at [485, 192] on label "proces ... aanhouding" at bounding box center [435, 190] width 178 height 35
click at [446, 192] on input "proces ... aanhouding" at bounding box center [439, 196] width 11 height 11
radio input "true"
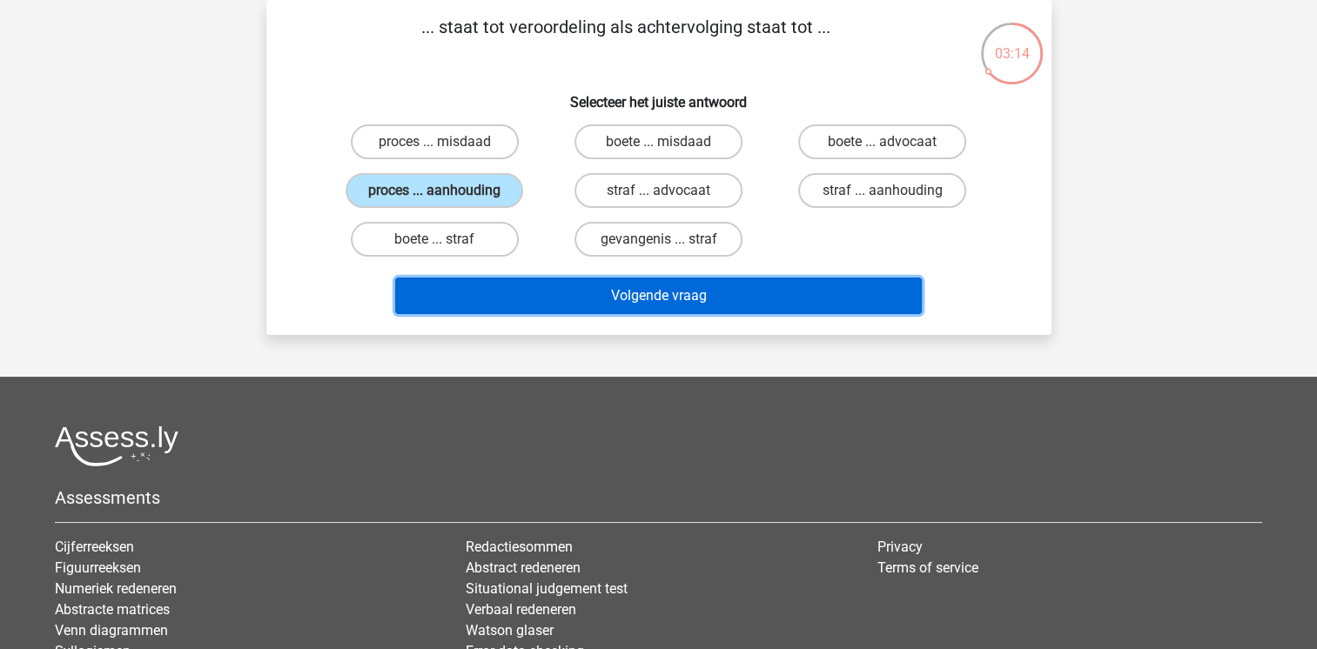
click at [585, 305] on button "Volgende vraag" at bounding box center [658, 296] width 527 height 37
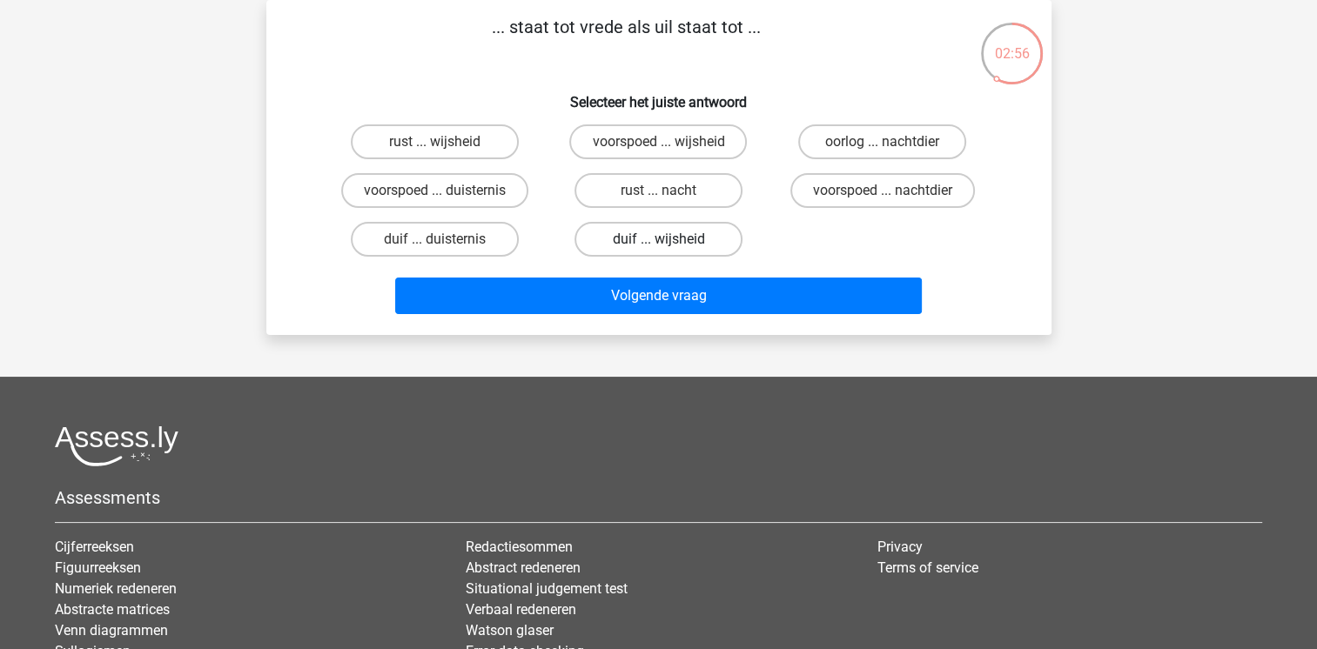
click at [682, 245] on label "duif ... wijsheid" at bounding box center [658, 239] width 168 height 35
click at [669, 245] on input "duif ... wijsheid" at bounding box center [663, 244] width 11 height 11
radio input "true"
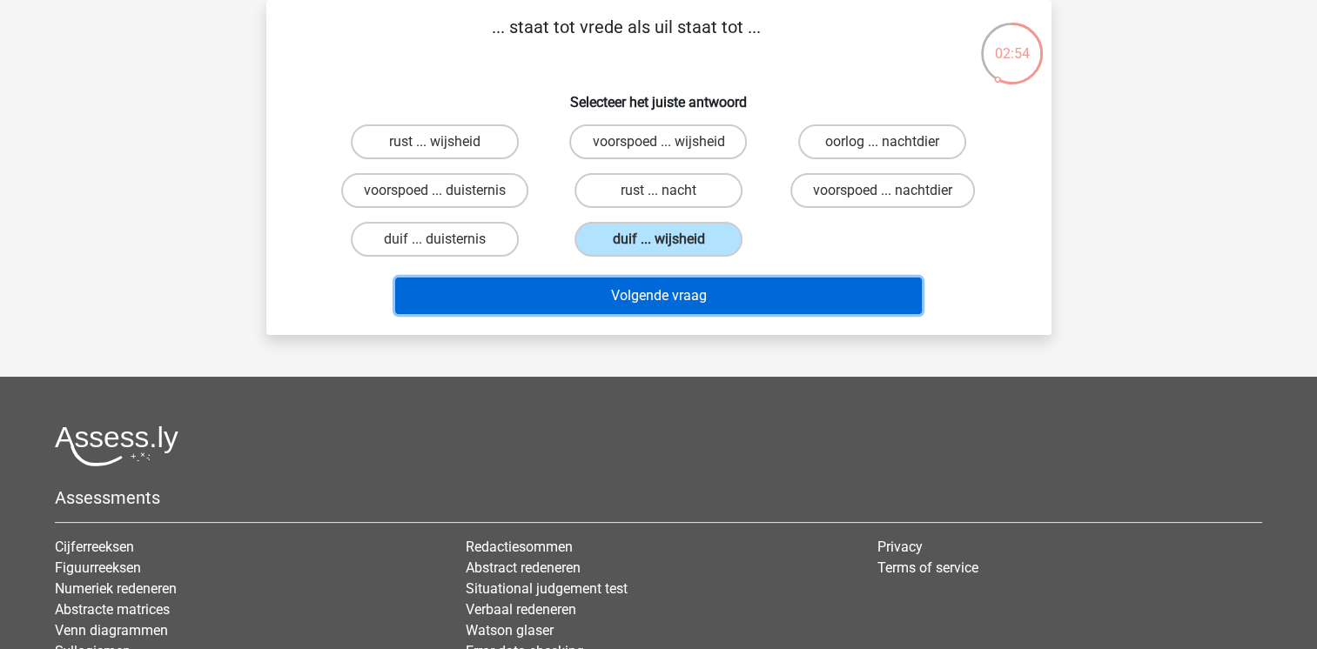
click at [708, 301] on button "Volgende vraag" at bounding box center [658, 296] width 527 height 37
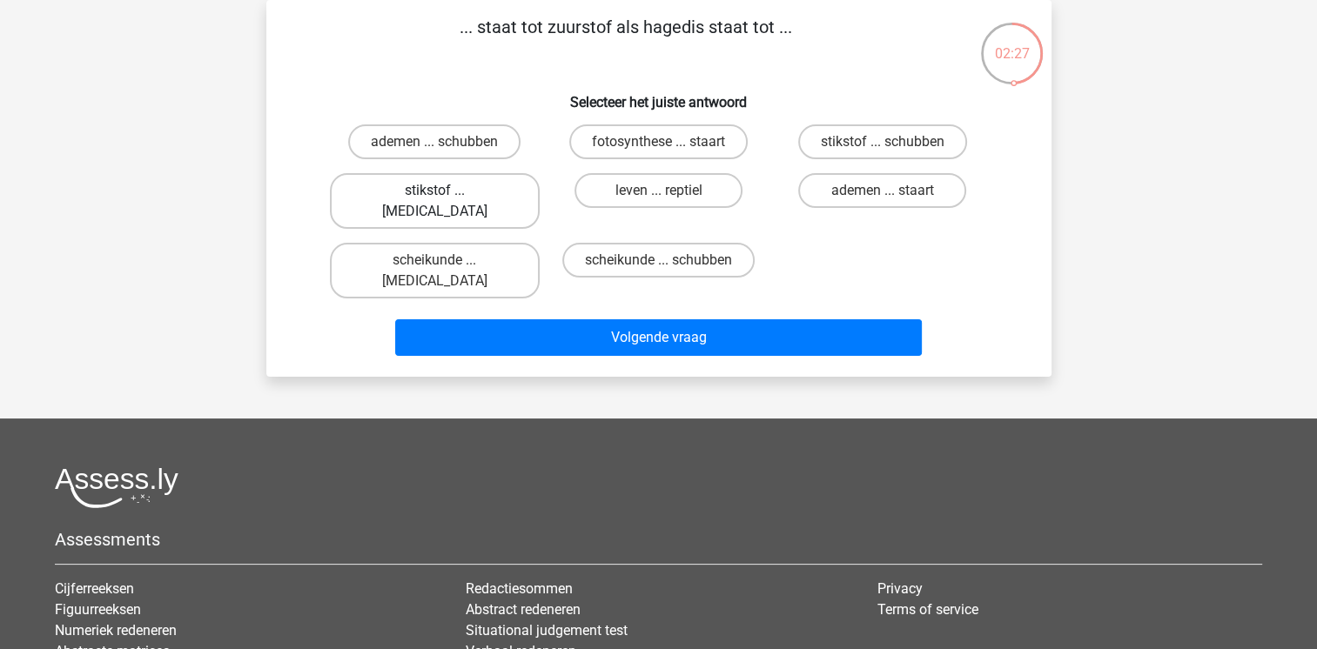
click at [470, 192] on label "stikstof ... krokodil" at bounding box center [435, 201] width 210 height 56
click at [446, 192] on input "stikstof ... krokodil" at bounding box center [439, 196] width 11 height 11
radio input "true"
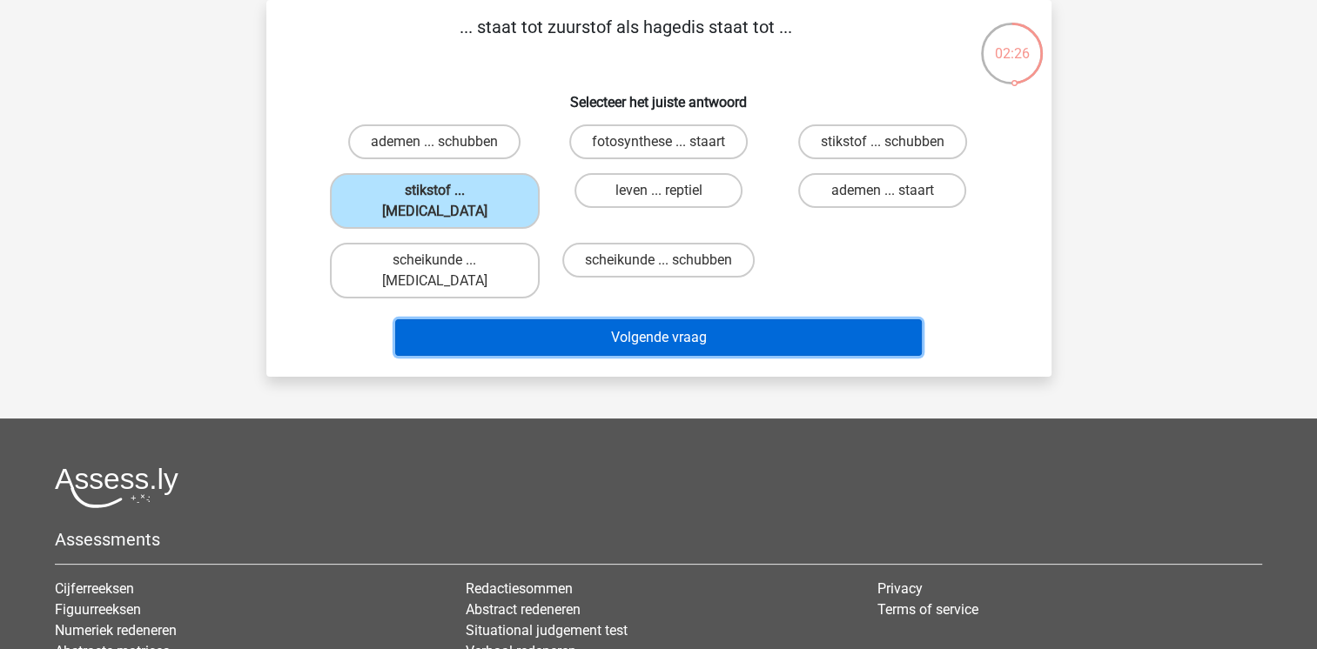
click at [571, 319] on button "Volgende vraag" at bounding box center [658, 337] width 527 height 37
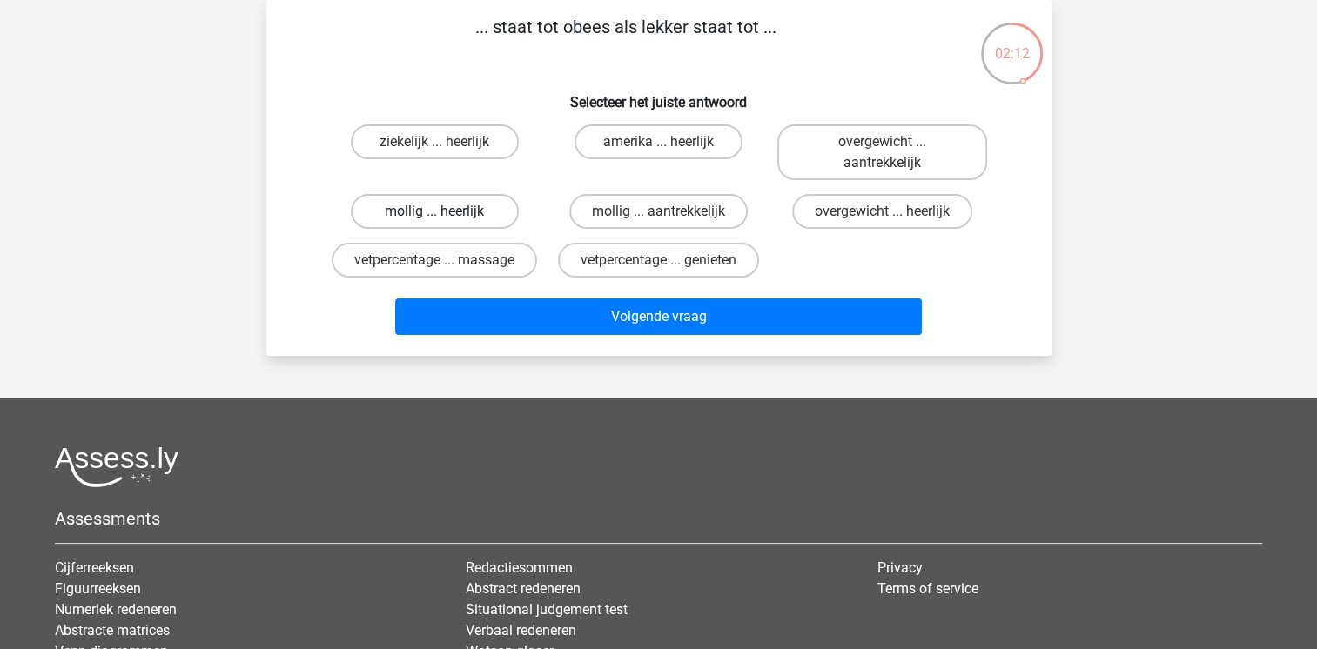
click at [485, 218] on label "mollig ... heerlijk" at bounding box center [435, 211] width 168 height 35
click at [446, 218] on input "mollig ... heerlijk" at bounding box center [439, 216] width 11 height 11
radio input "true"
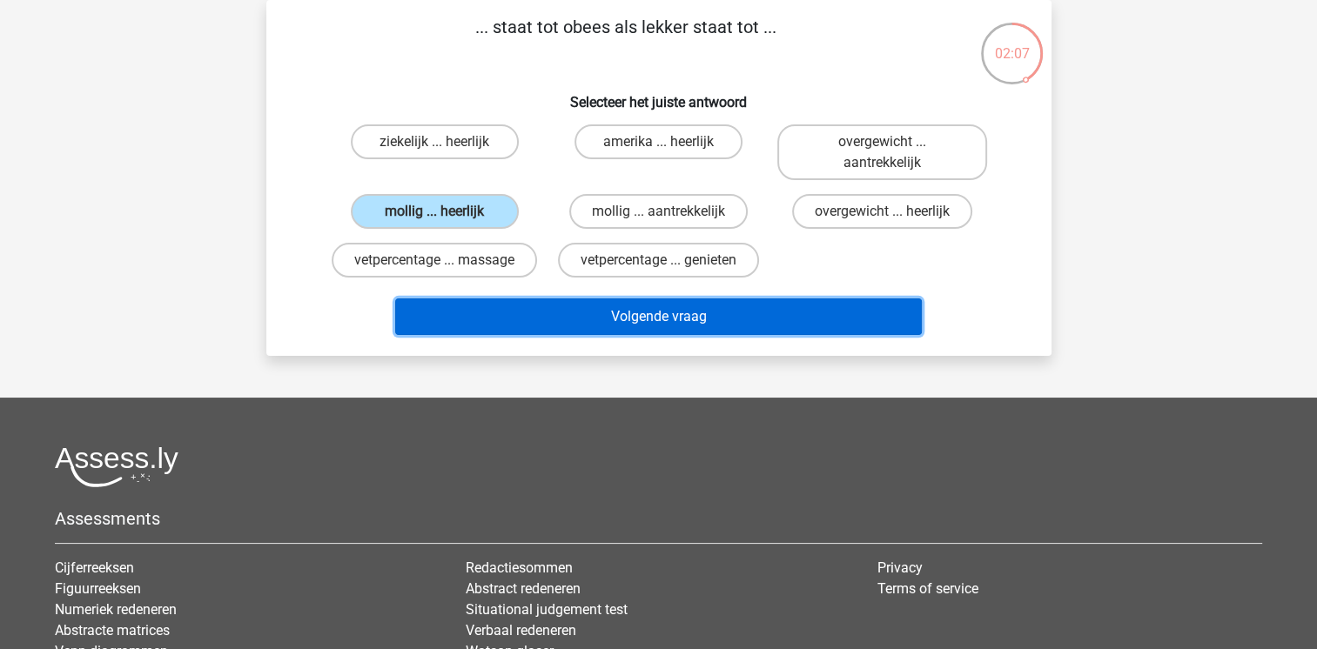
click at [655, 316] on button "Volgende vraag" at bounding box center [658, 317] width 527 height 37
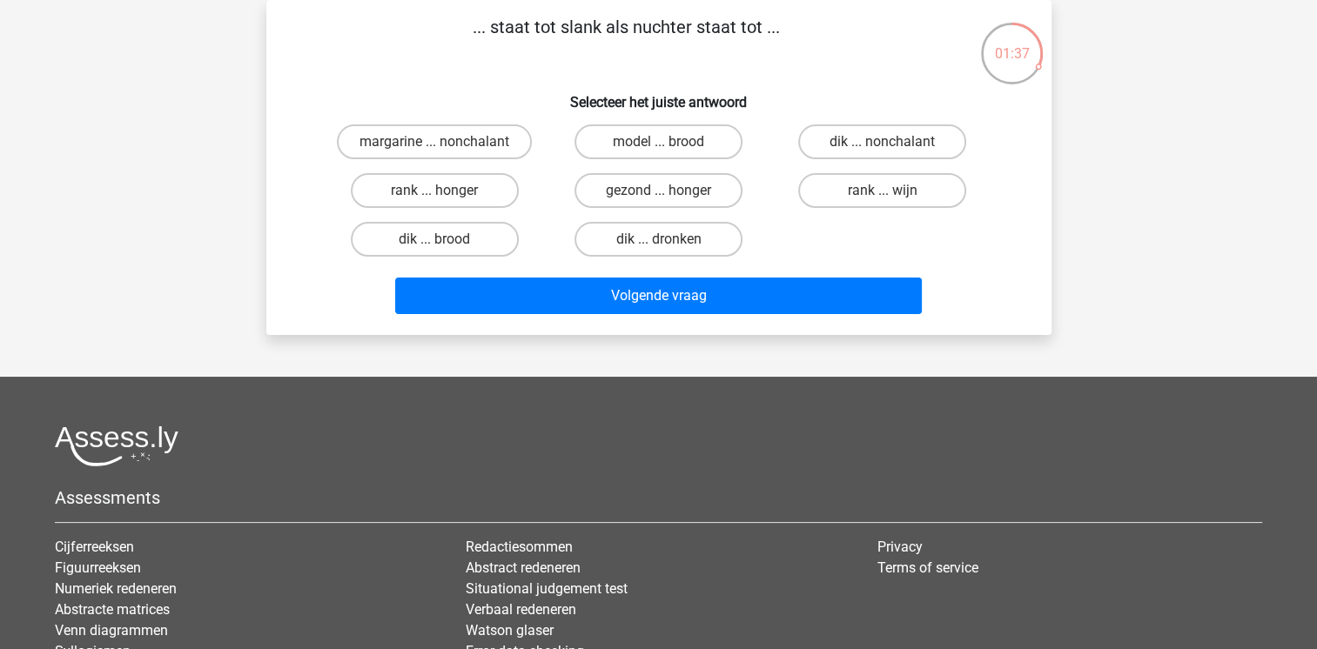
click at [665, 243] on input "dik ... dronken" at bounding box center [663, 244] width 11 height 11
radio input "true"
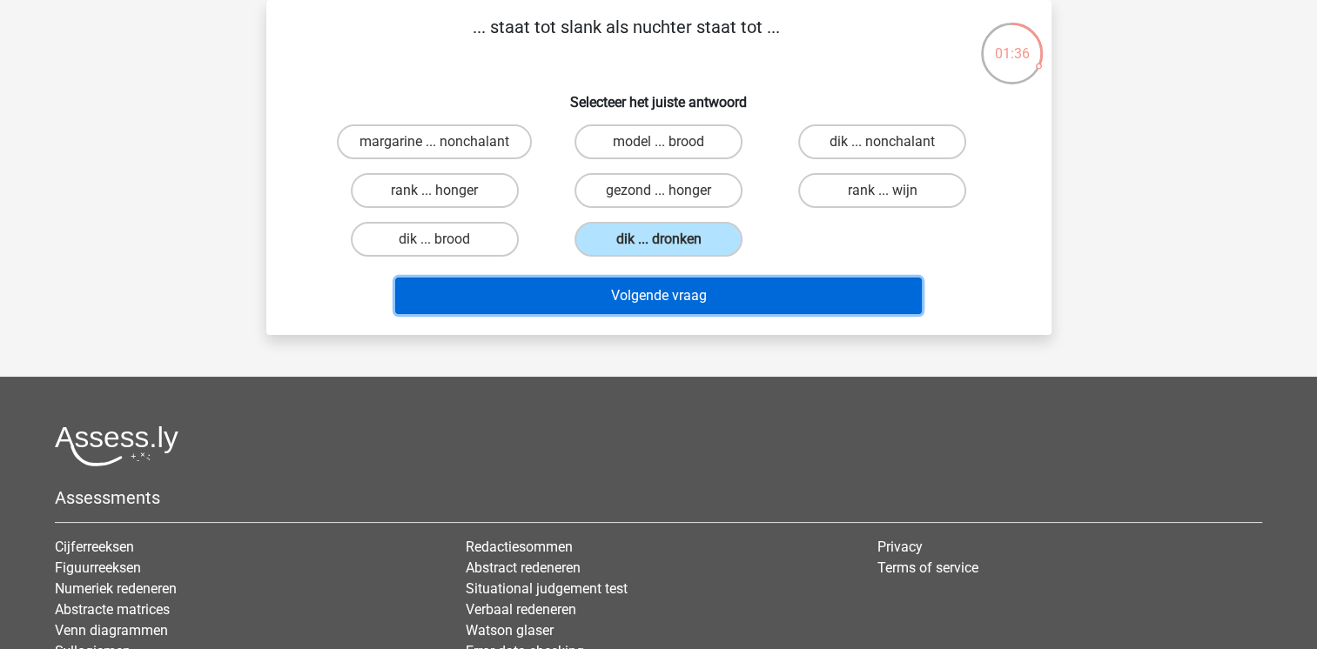
click at [727, 284] on button "Volgende vraag" at bounding box center [658, 296] width 527 height 37
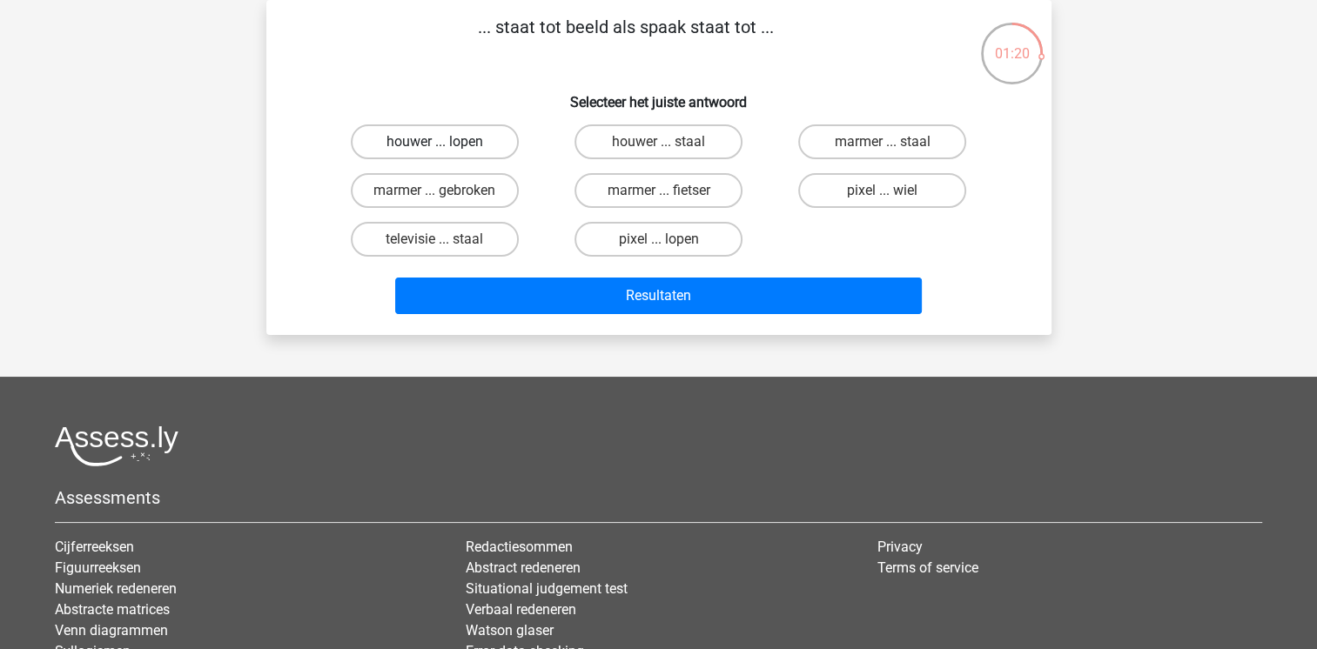
click at [469, 142] on label "houwer ... lopen" at bounding box center [435, 141] width 168 height 35
click at [446, 142] on input "houwer ... lopen" at bounding box center [439, 147] width 11 height 11
radio input "true"
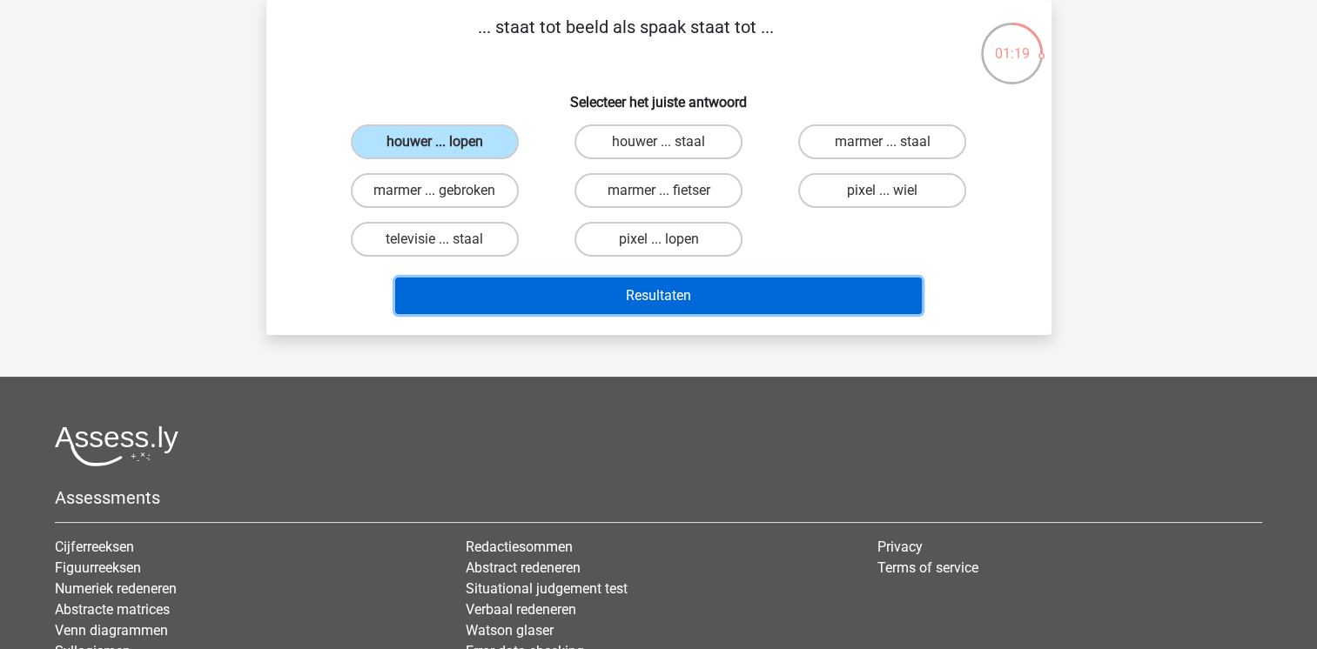
click at [697, 283] on button "Resultaten" at bounding box center [658, 296] width 527 height 37
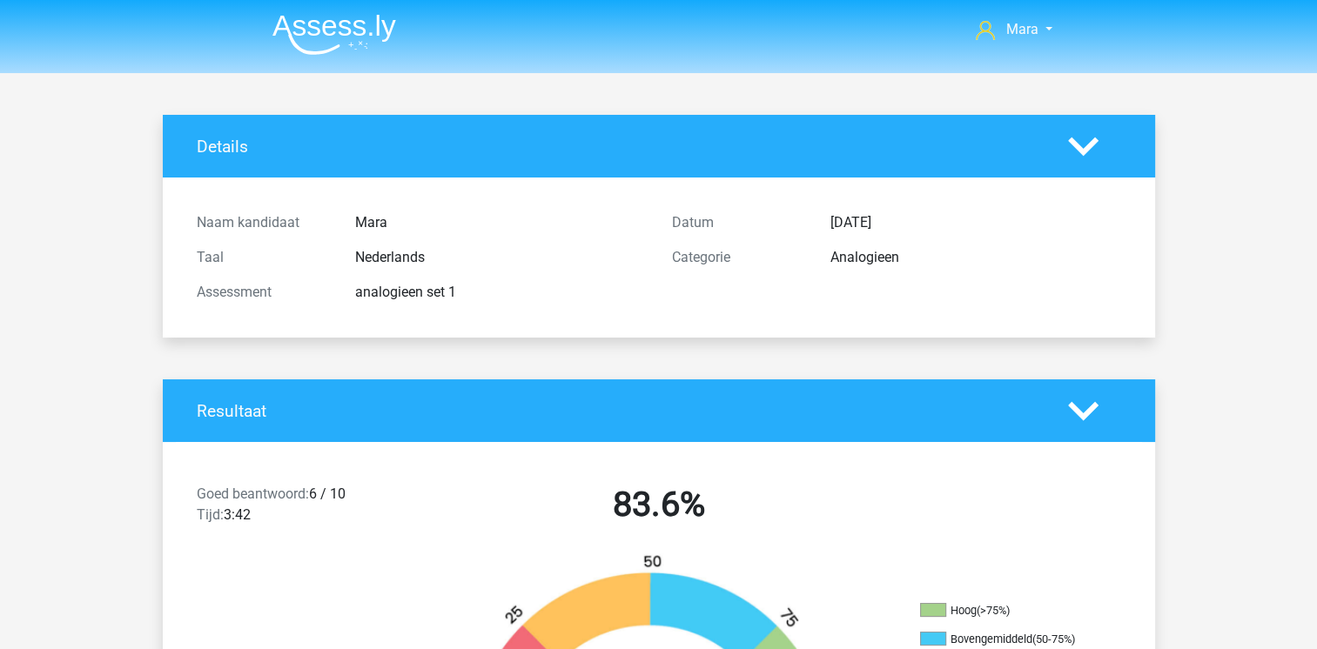
click at [803, 272] on div "Categorie Analogieen" at bounding box center [896, 257] width 475 height 35
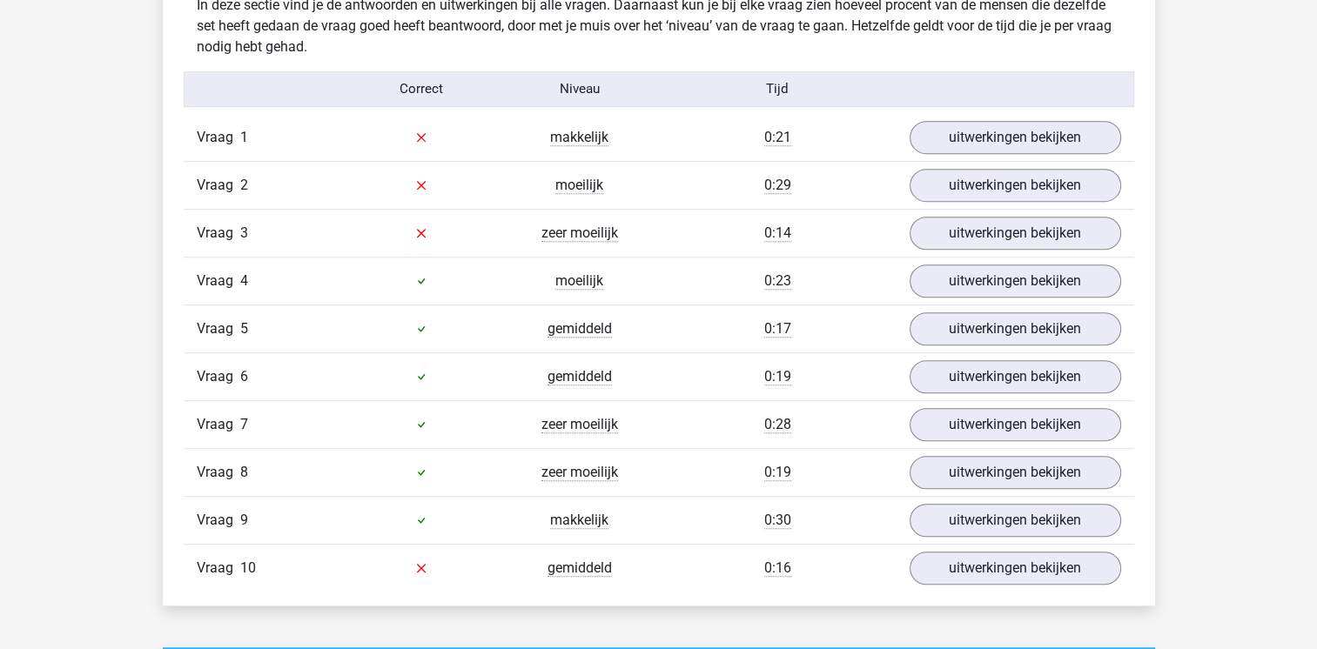
scroll to position [1044, 0]
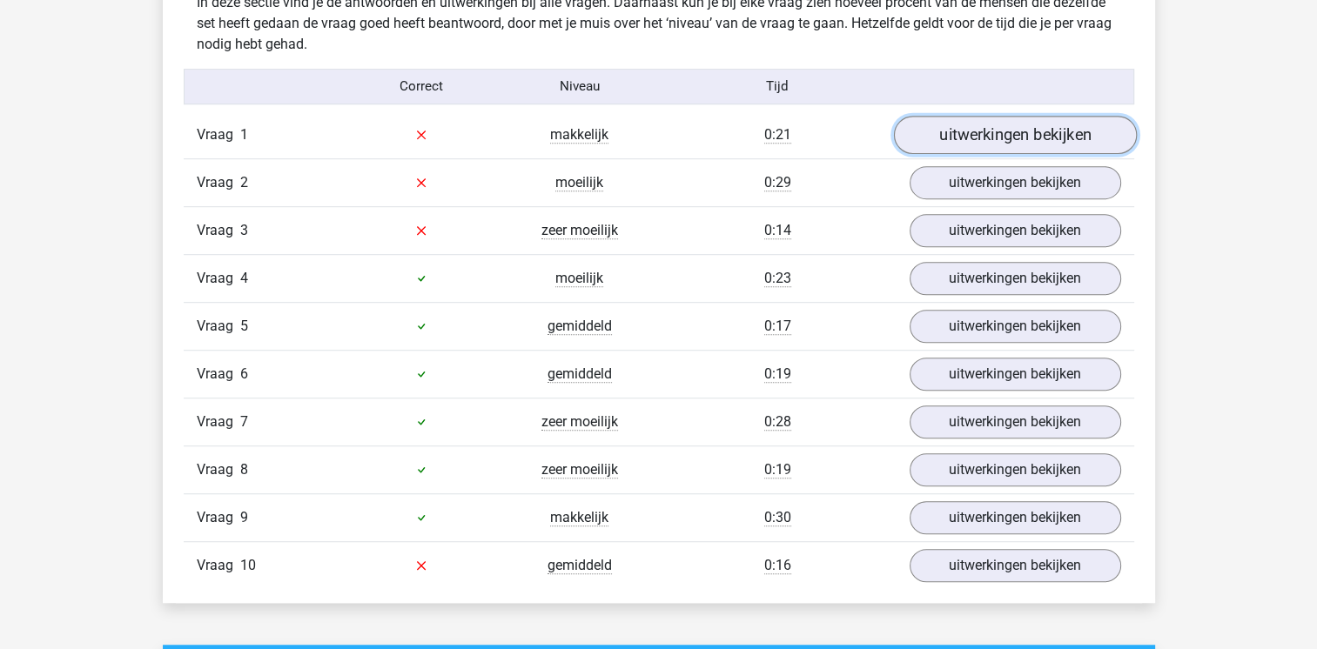
click at [1041, 124] on link "uitwerkingen bekijken" at bounding box center [1014, 135] width 243 height 38
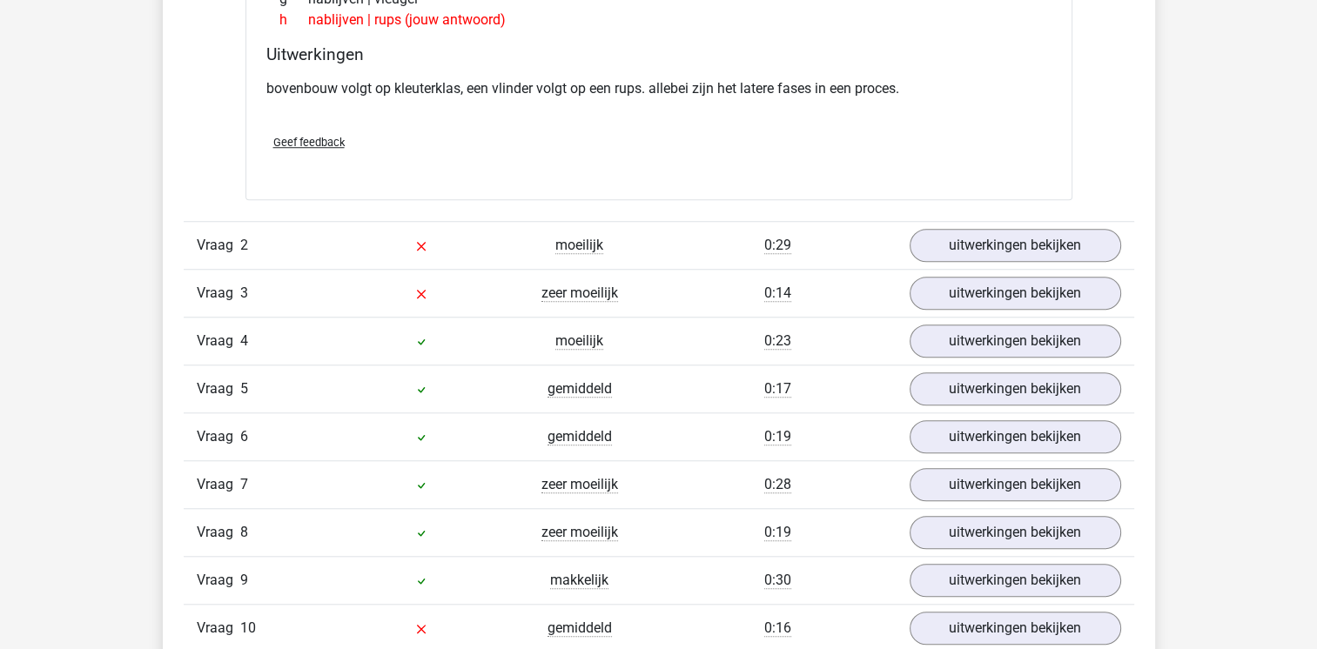
scroll to position [1427, 0]
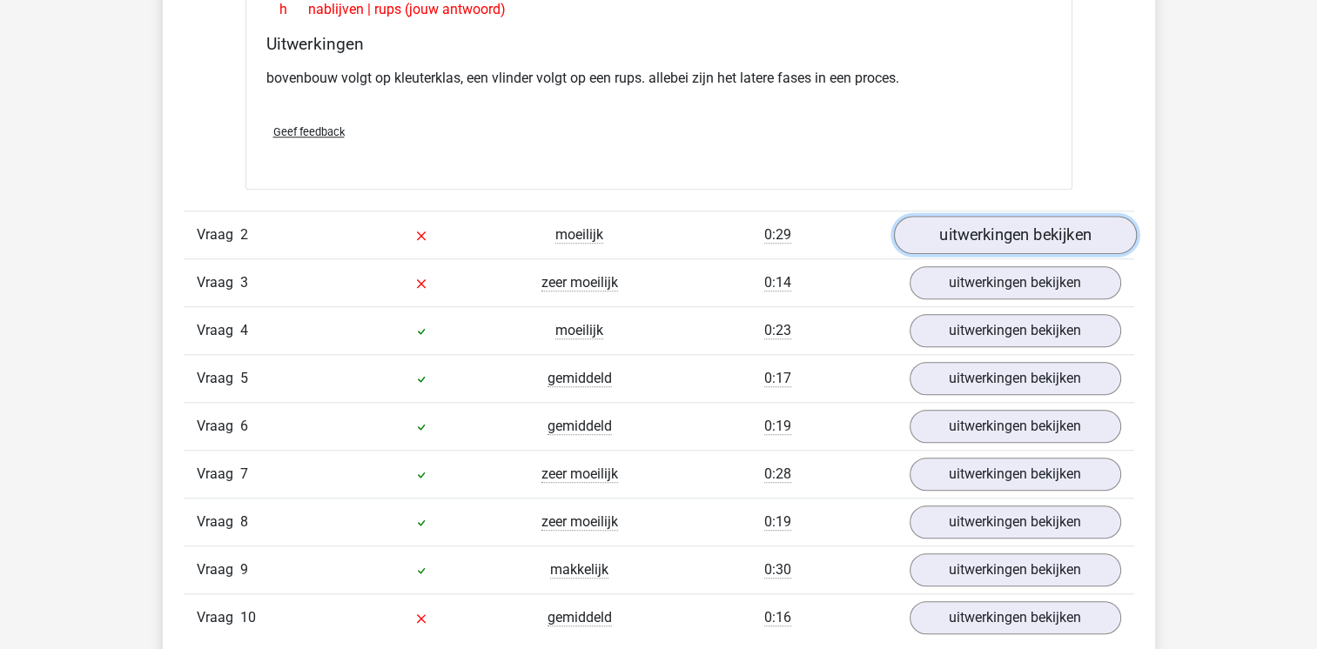
click at [1015, 229] on link "uitwerkingen bekijken" at bounding box center [1014, 235] width 243 height 38
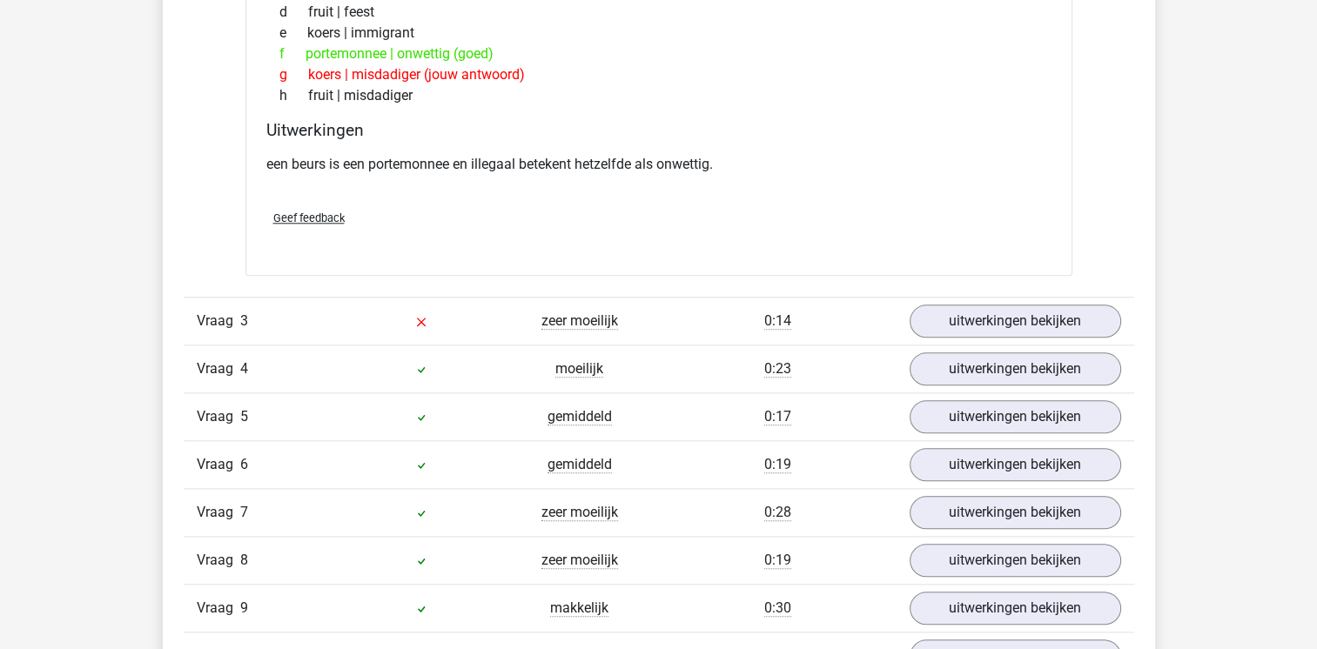
scroll to position [1845, 0]
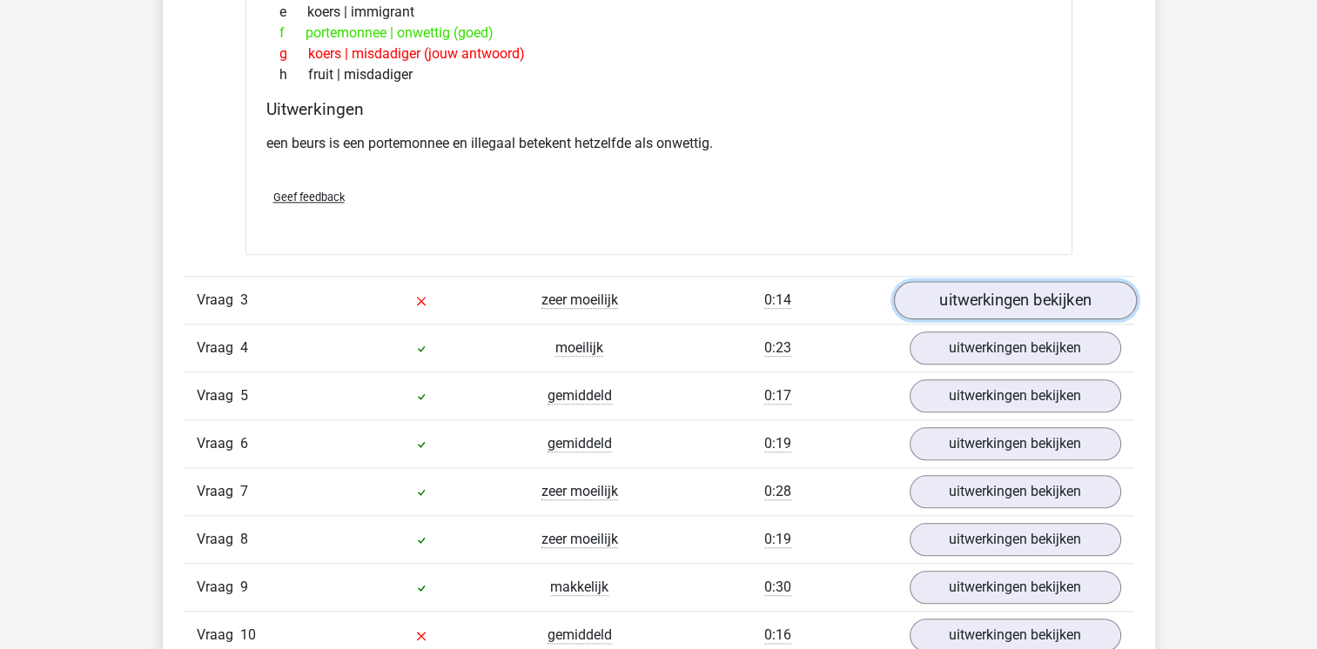
click at [1030, 291] on link "uitwerkingen bekijken" at bounding box center [1014, 300] width 243 height 38
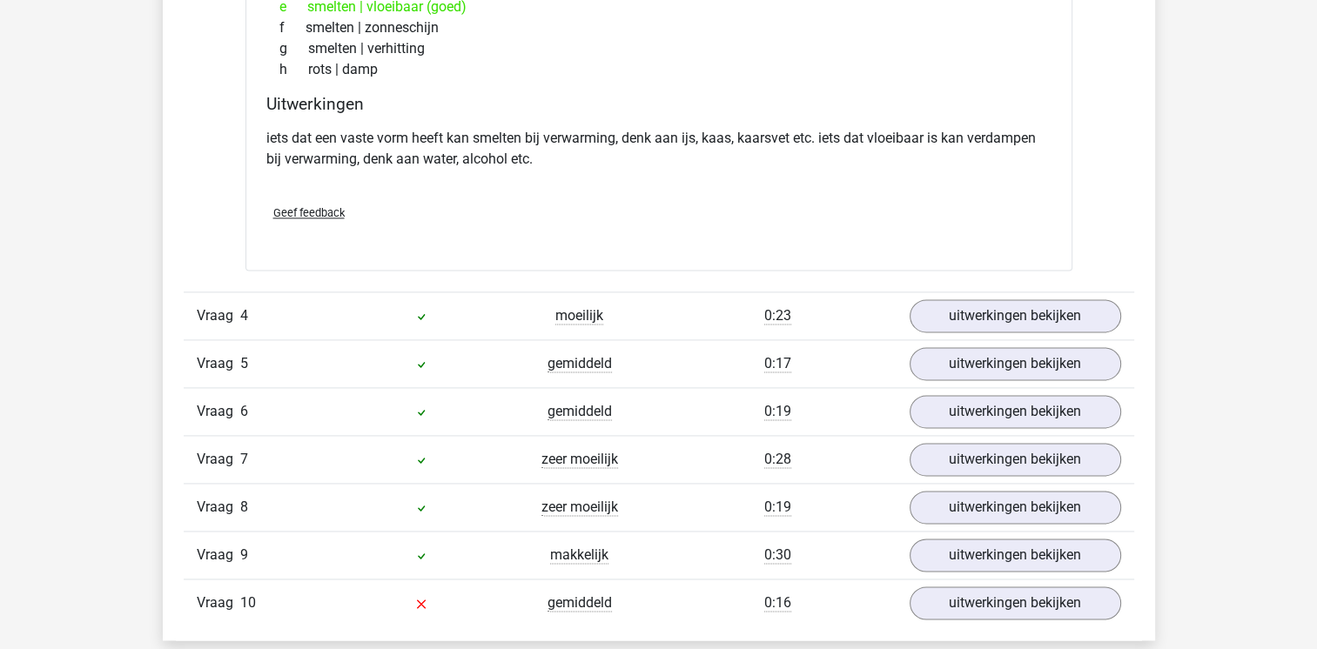
scroll to position [2367, 0]
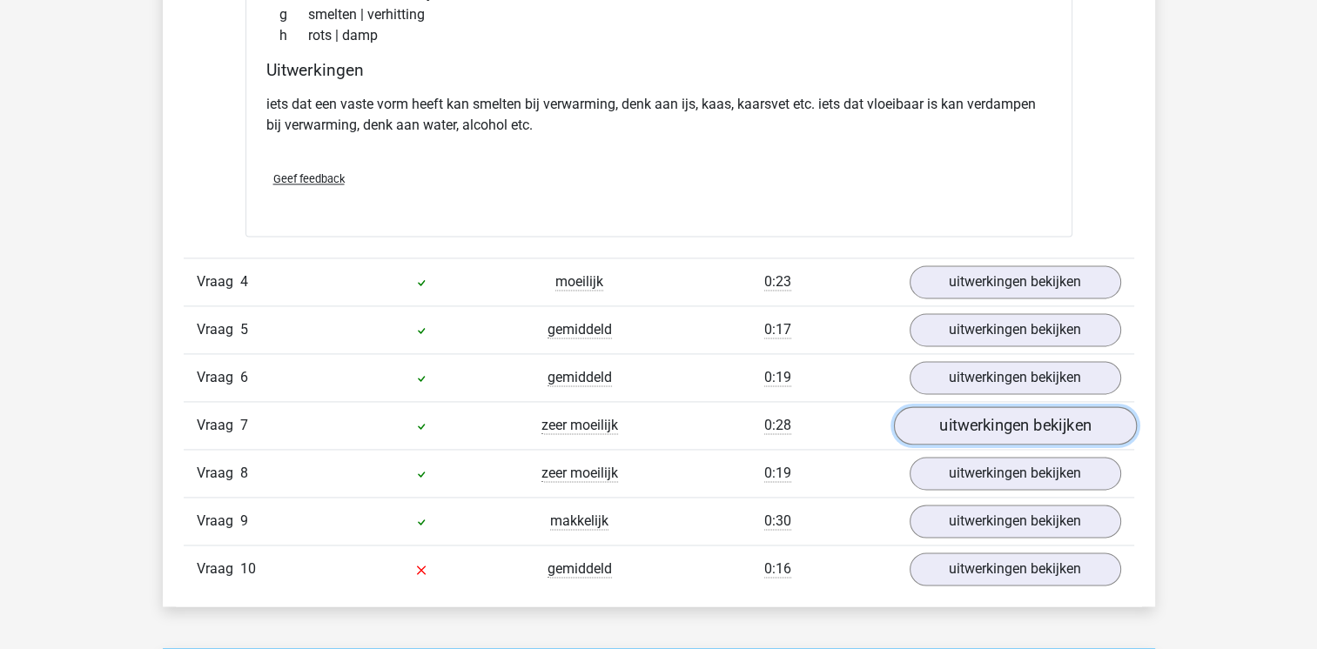
click at [1017, 414] on link "uitwerkingen bekijken" at bounding box center [1014, 425] width 243 height 38
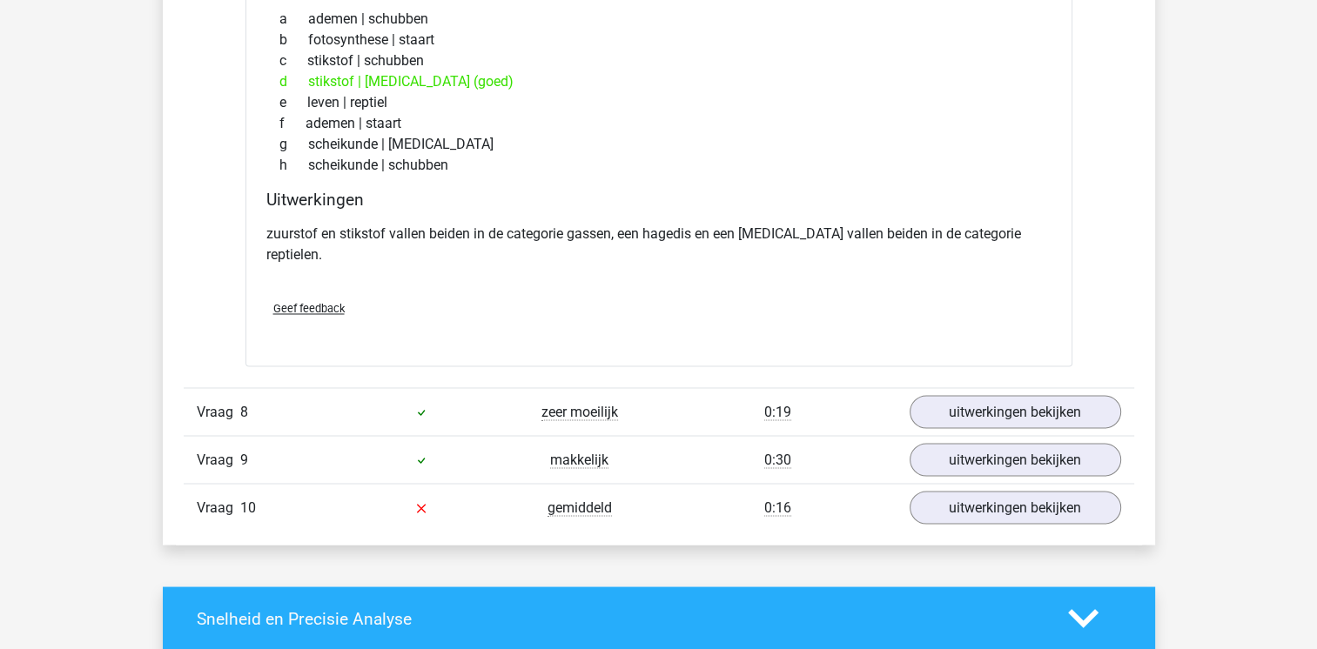
scroll to position [2924, 0]
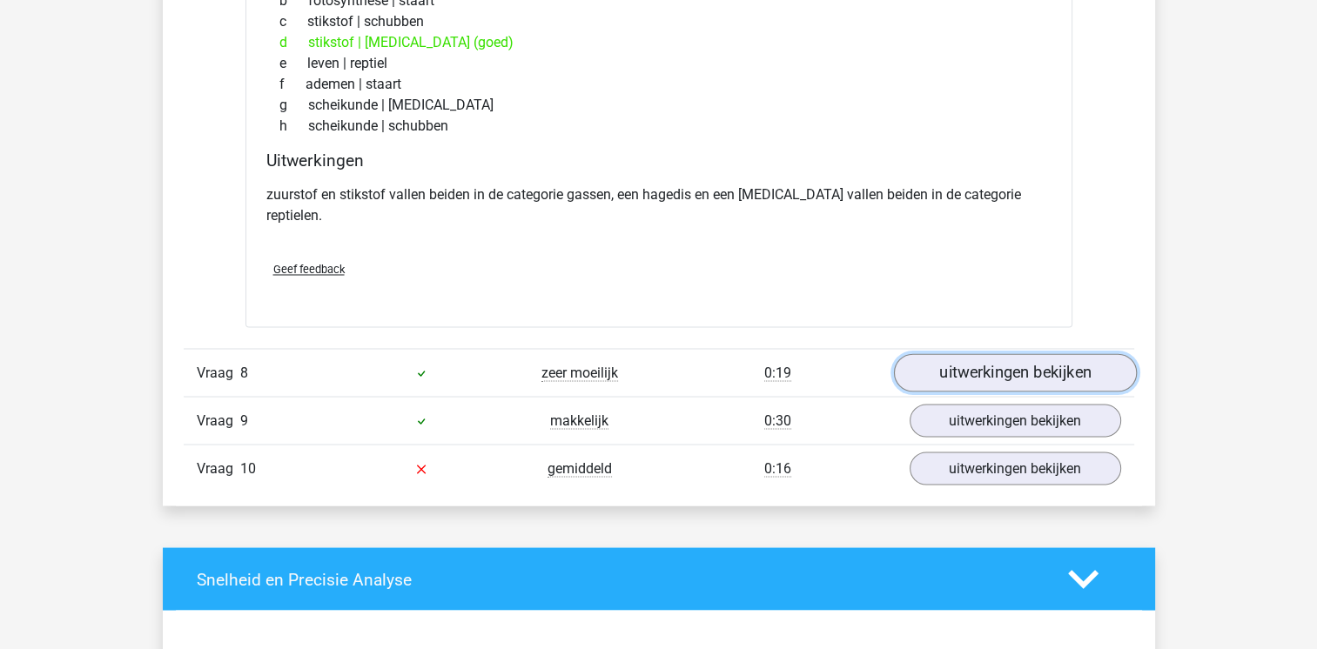
click at [1013, 354] on link "uitwerkingen bekijken" at bounding box center [1014, 373] width 243 height 38
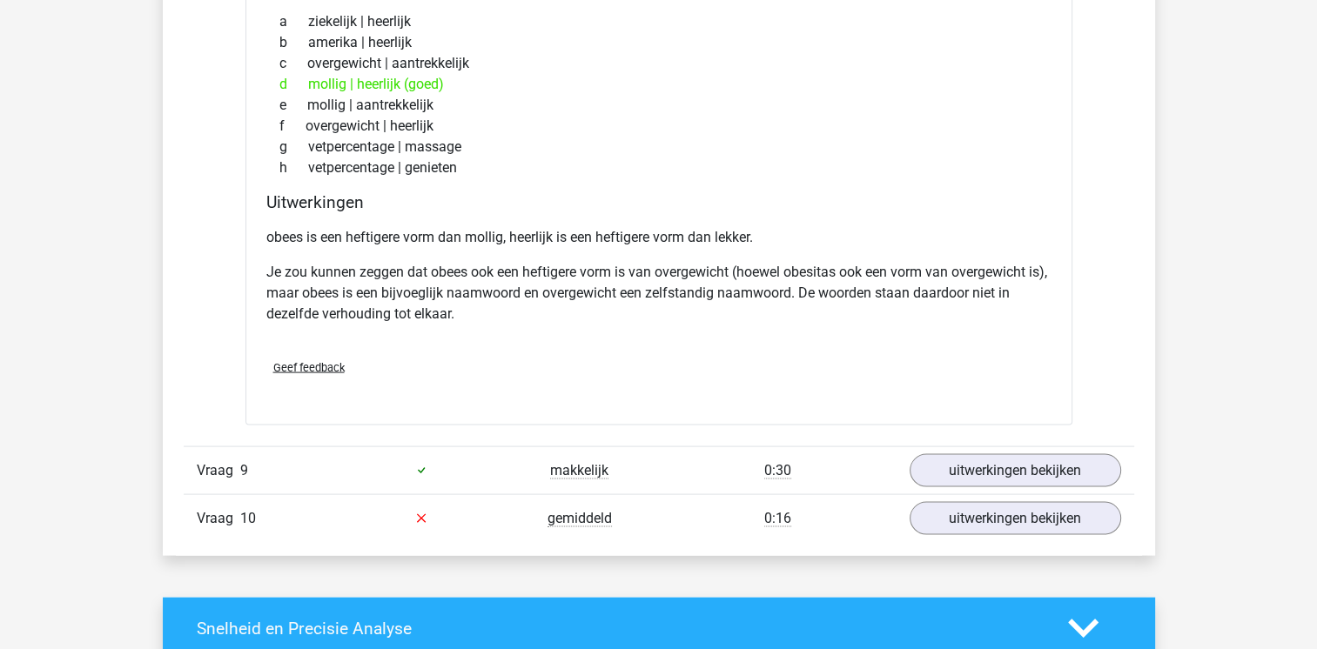
scroll to position [3447, 0]
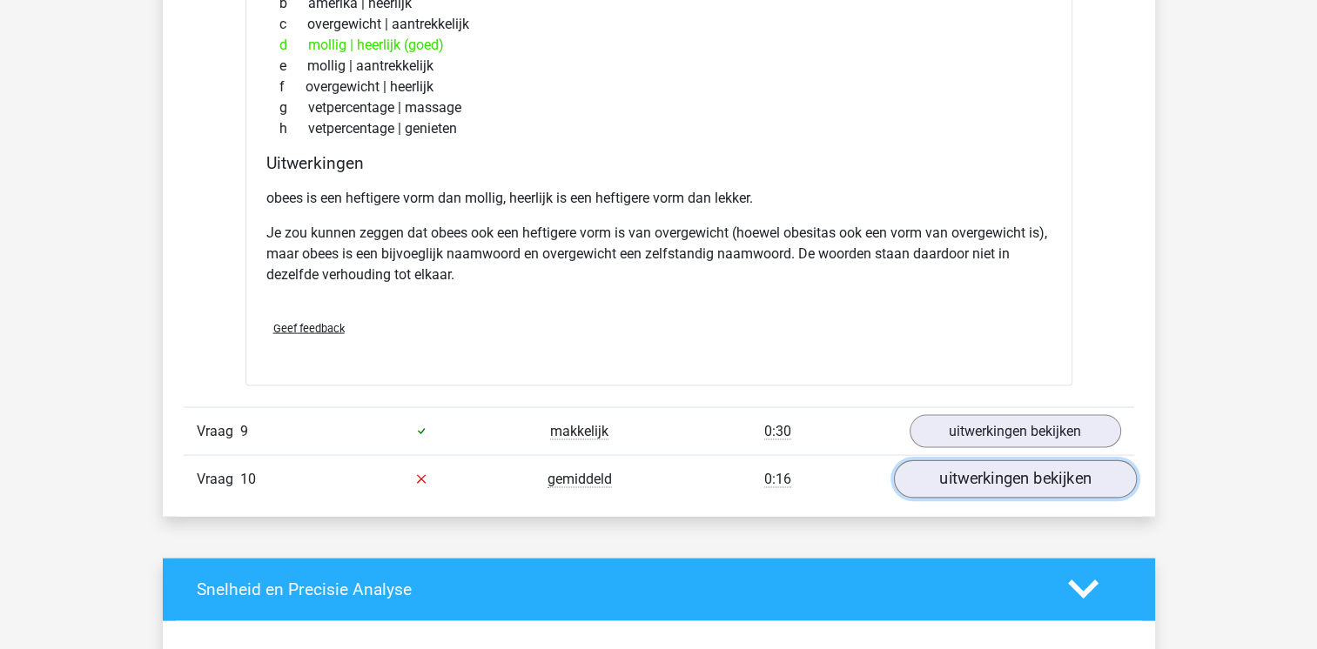
click at [999, 460] on link "uitwerkingen bekijken" at bounding box center [1014, 479] width 243 height 38
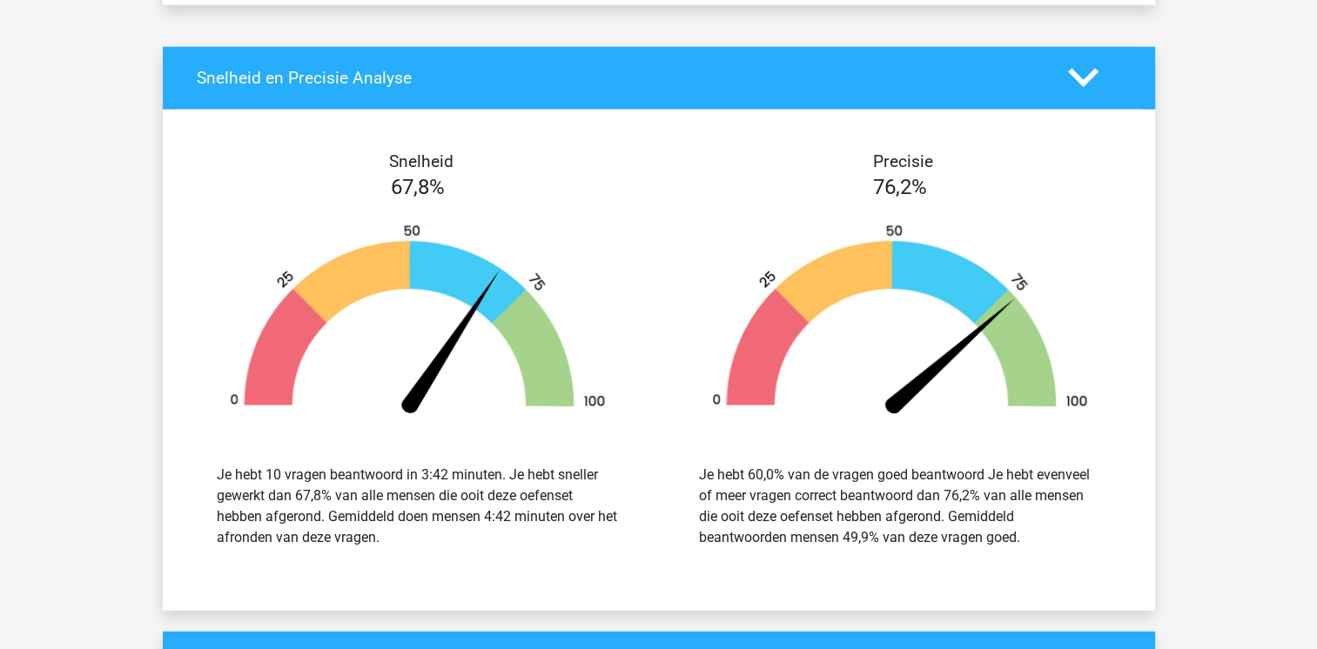
scroll to position [4526, 0]
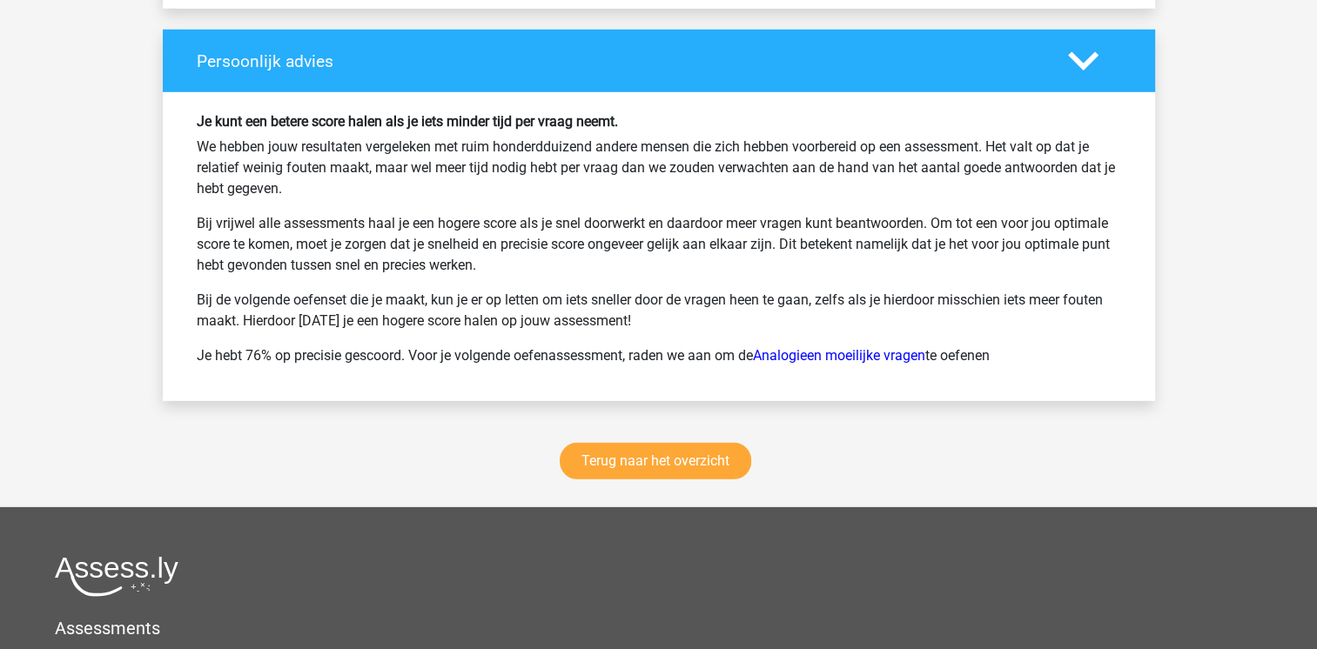
scroll to position [5176, 0]
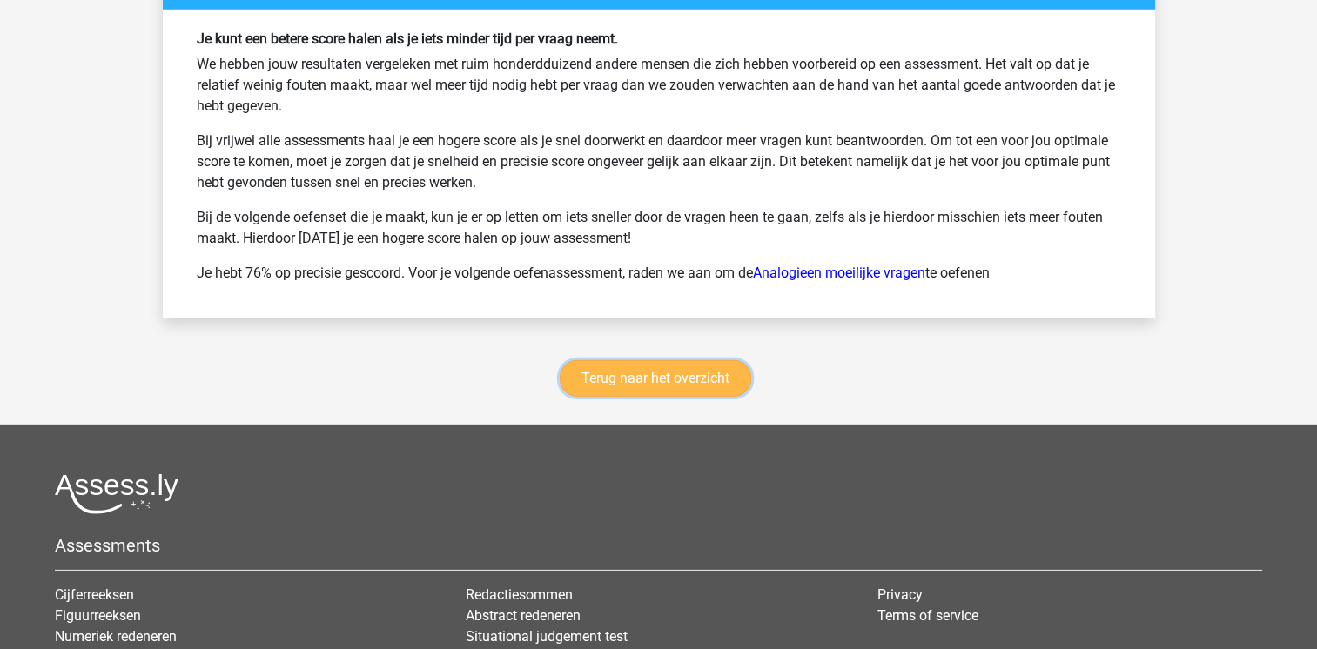
click at [693, 364] on link "Terug naar het overzicht" at bounding box center [655, 378] width 191 height 37
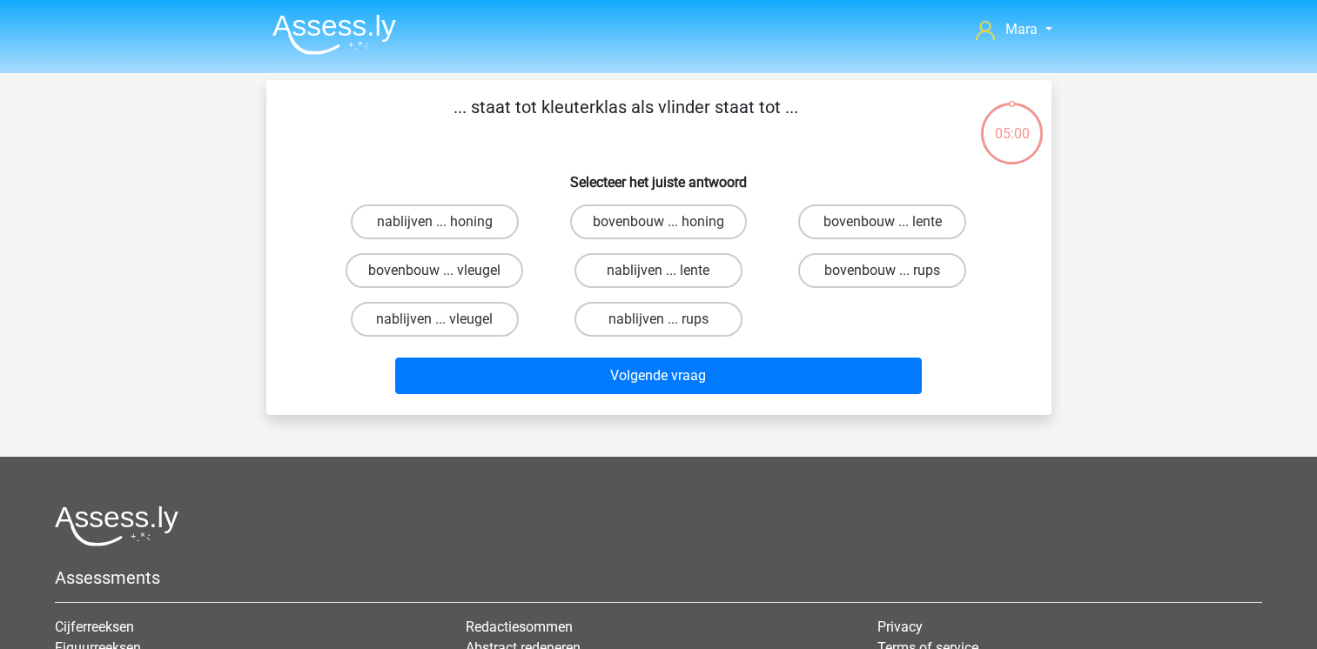
scroll to position [80, 0]
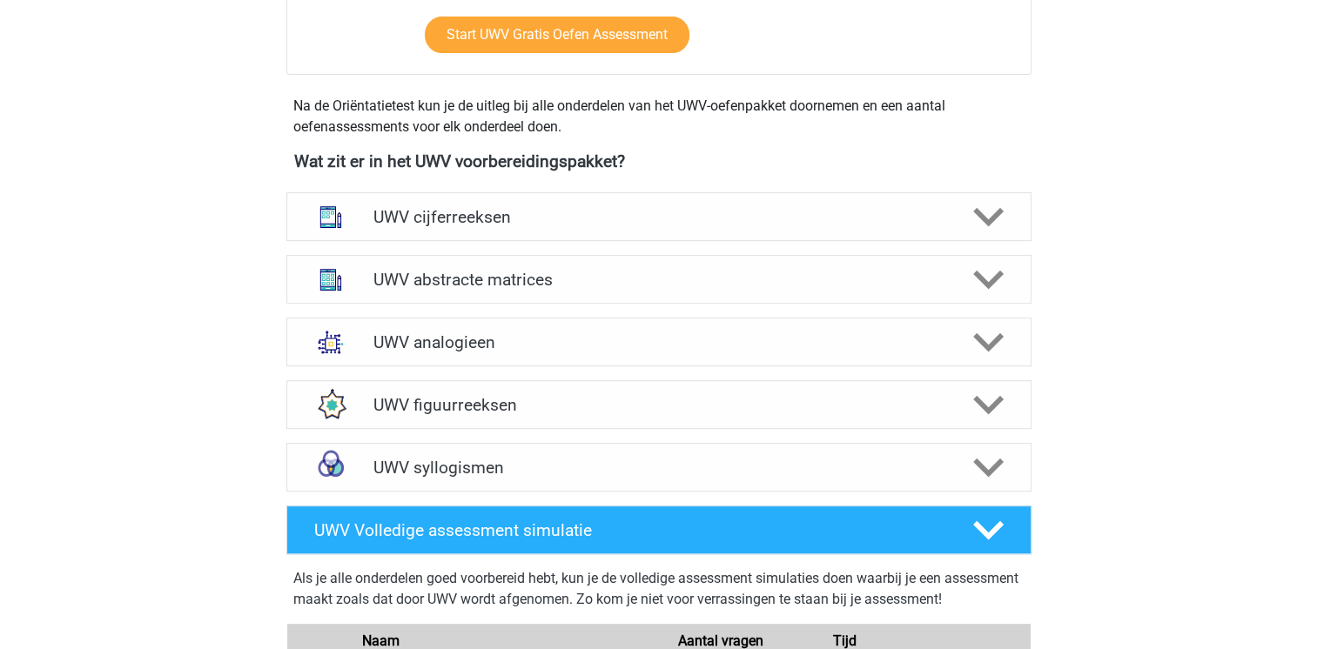
scroll to position [870, 0]
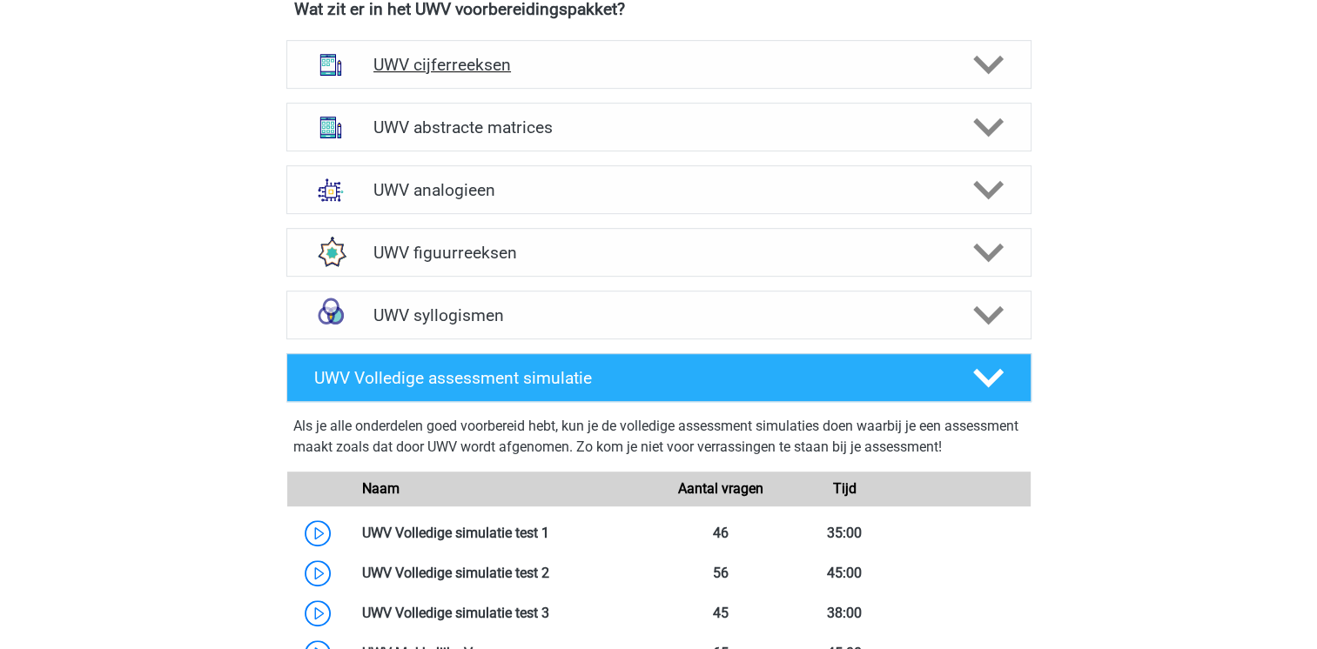
click at [999, 89] on div "UWV cijferreeksen" at bounding box center [658, 64] width 745 height 49
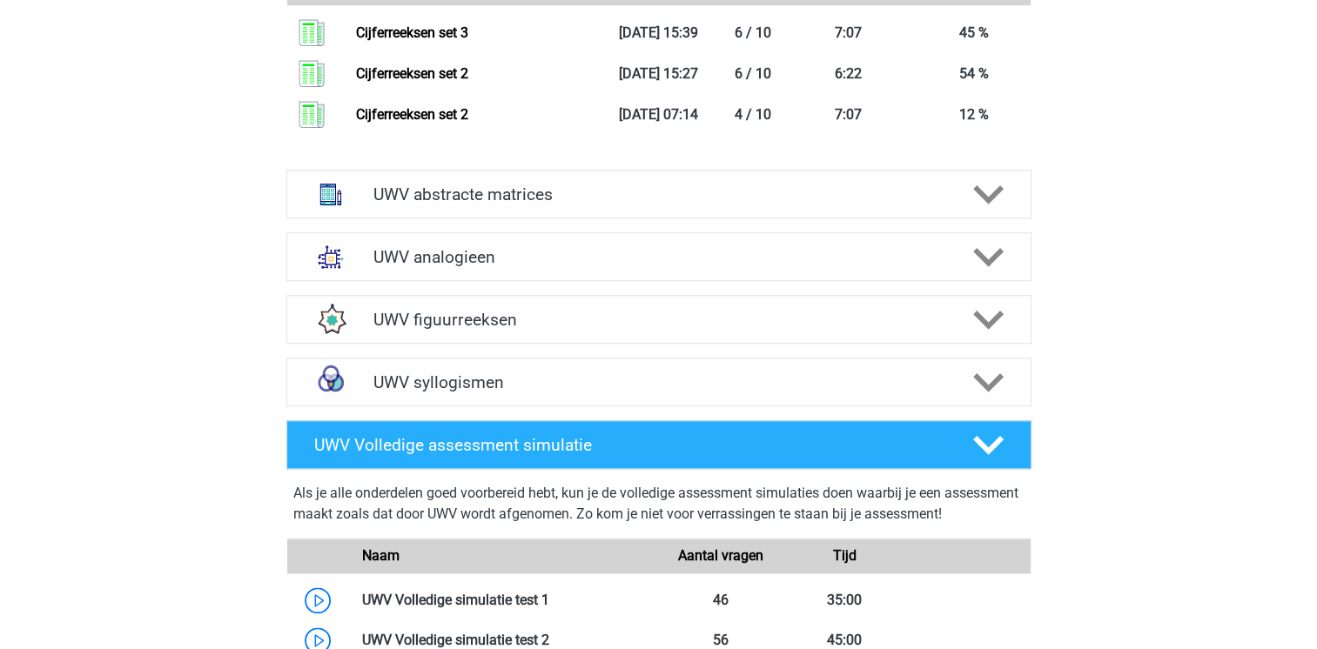
scroll to position [2054, 0]
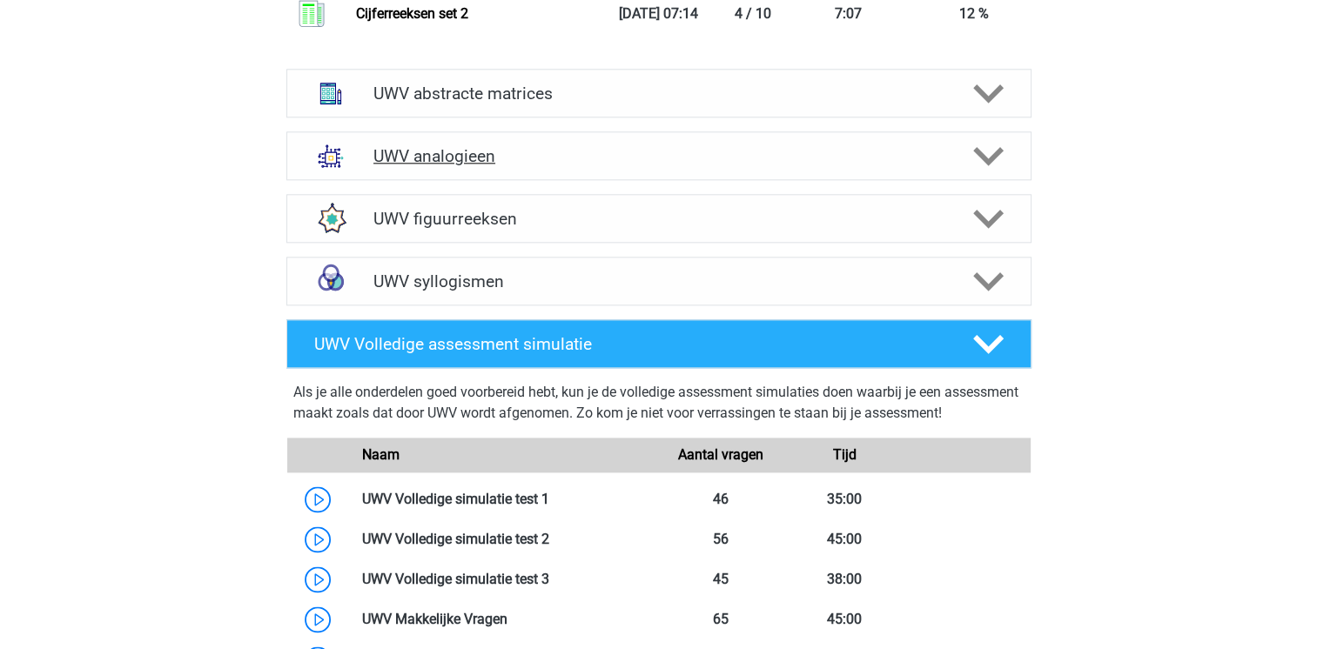
click at [988, 171] on icon at bounding box center [988, 156] width 30 height 30
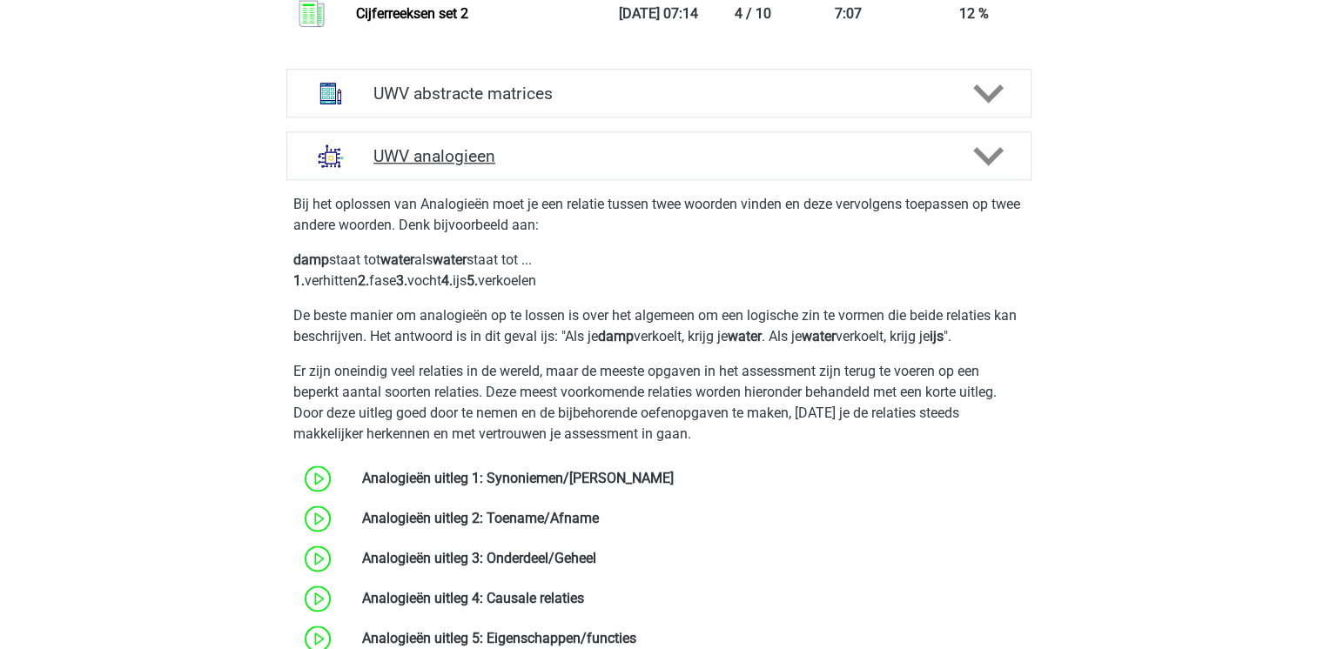
click at [988, 171] on icon at bounding box center [988, 156] width 30 height 30
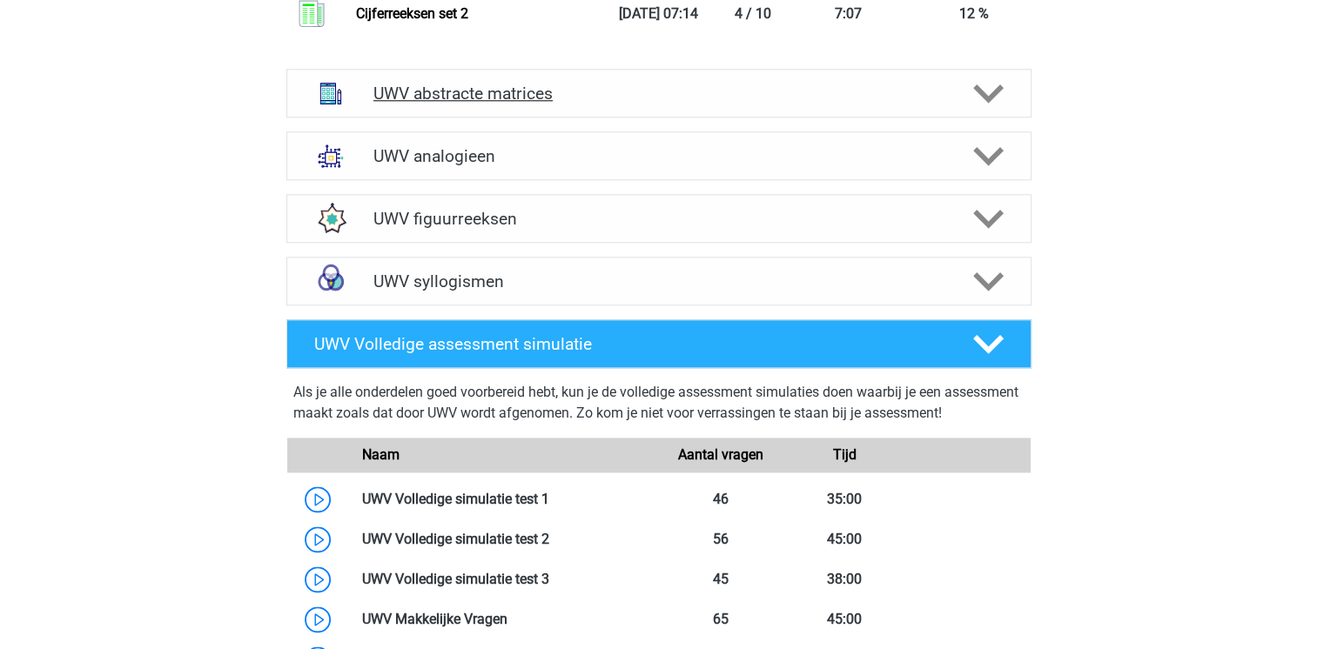
click at [988, 109] on icon at bounding box center [988, 93] width 30 height 30
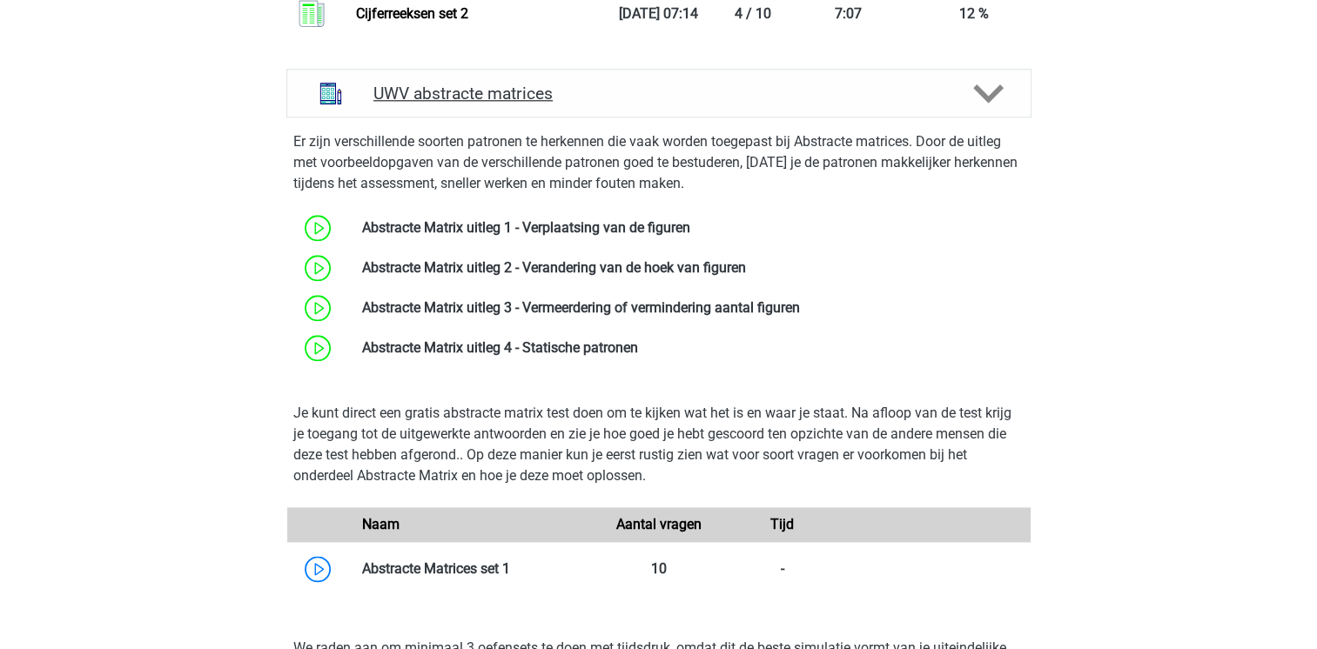
click at [988, 109] on icon at bounding box center [988, 93] width 30 height 30
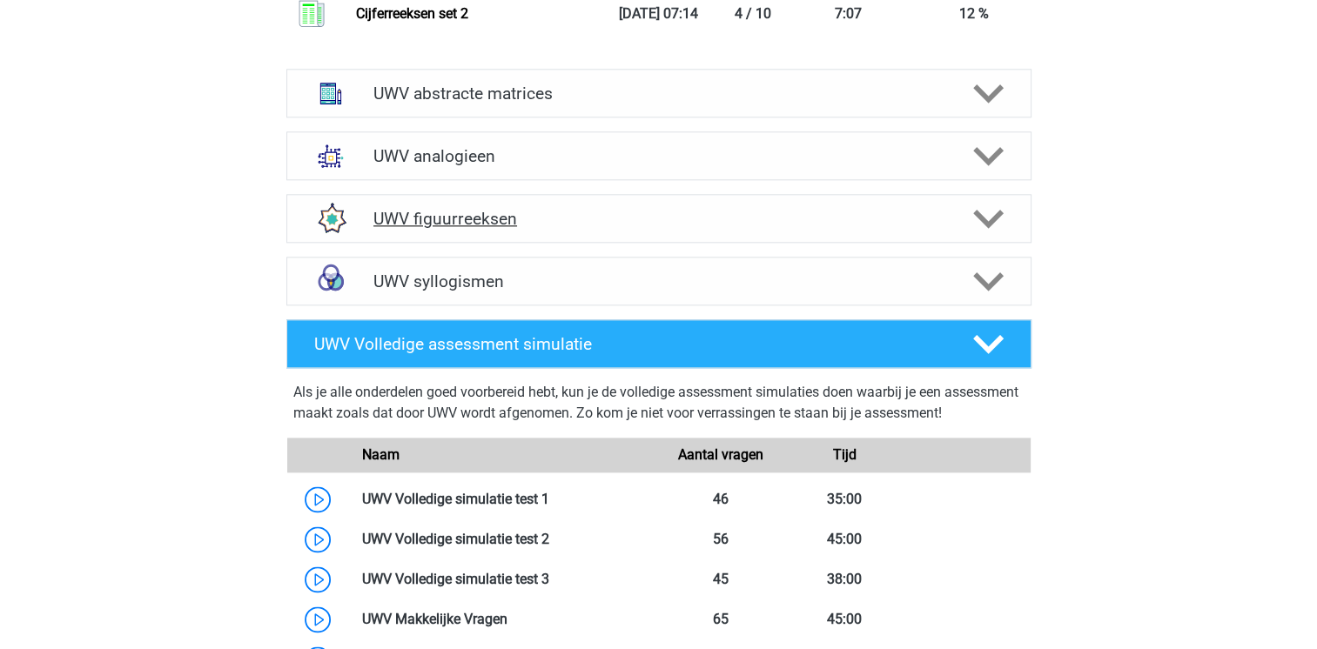
click at [975, 234] on icon at bounding box center [988, 219] width 30 height 30
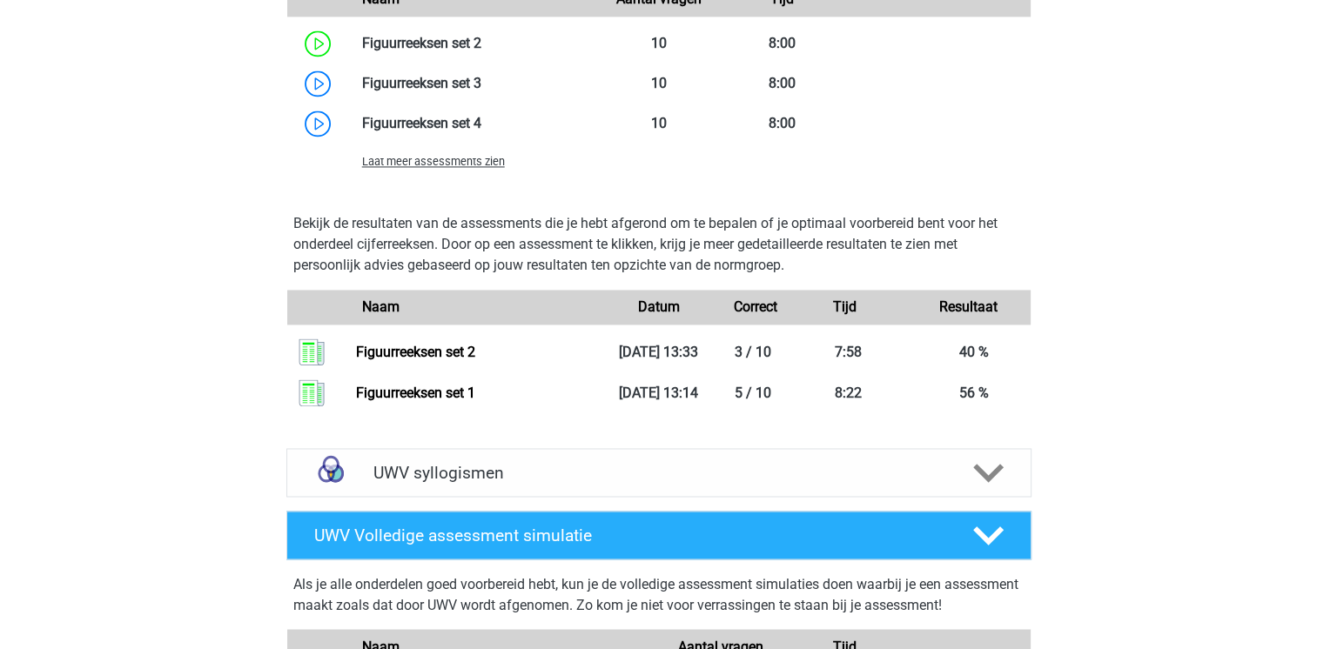
scroll to position [2785, 0]
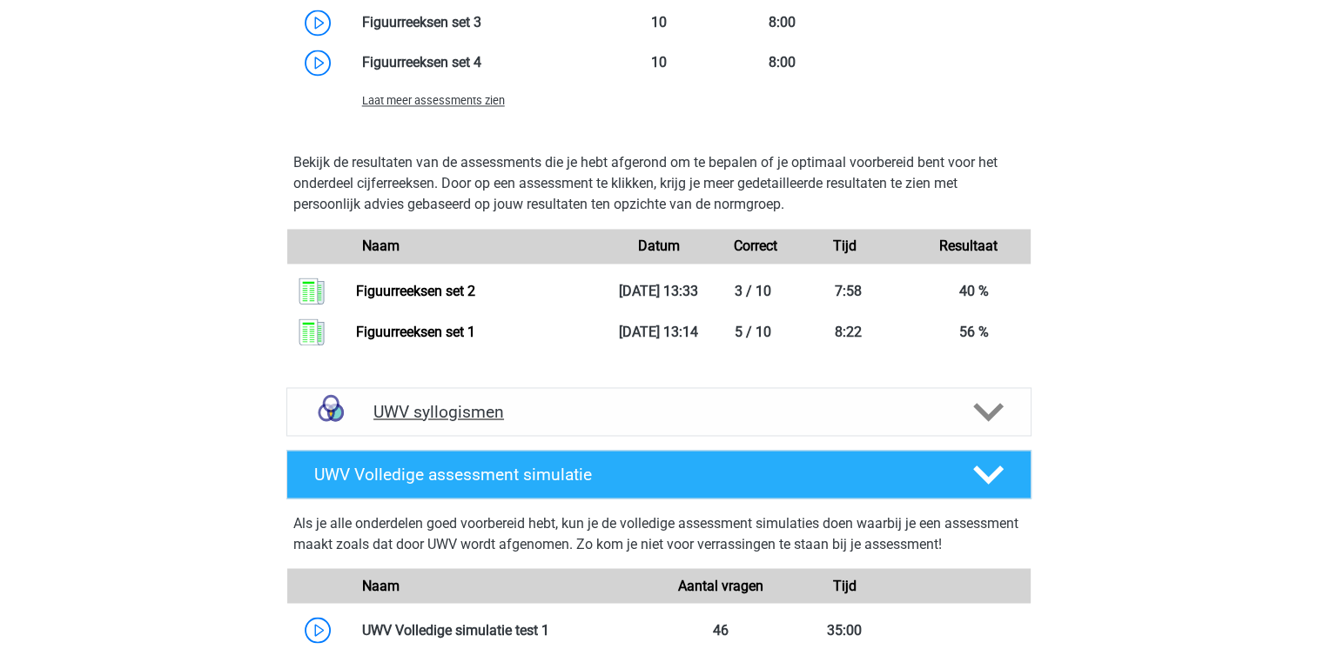
click at [976, 422] on polygon at bounding box center [988, 412] width 30 height 19
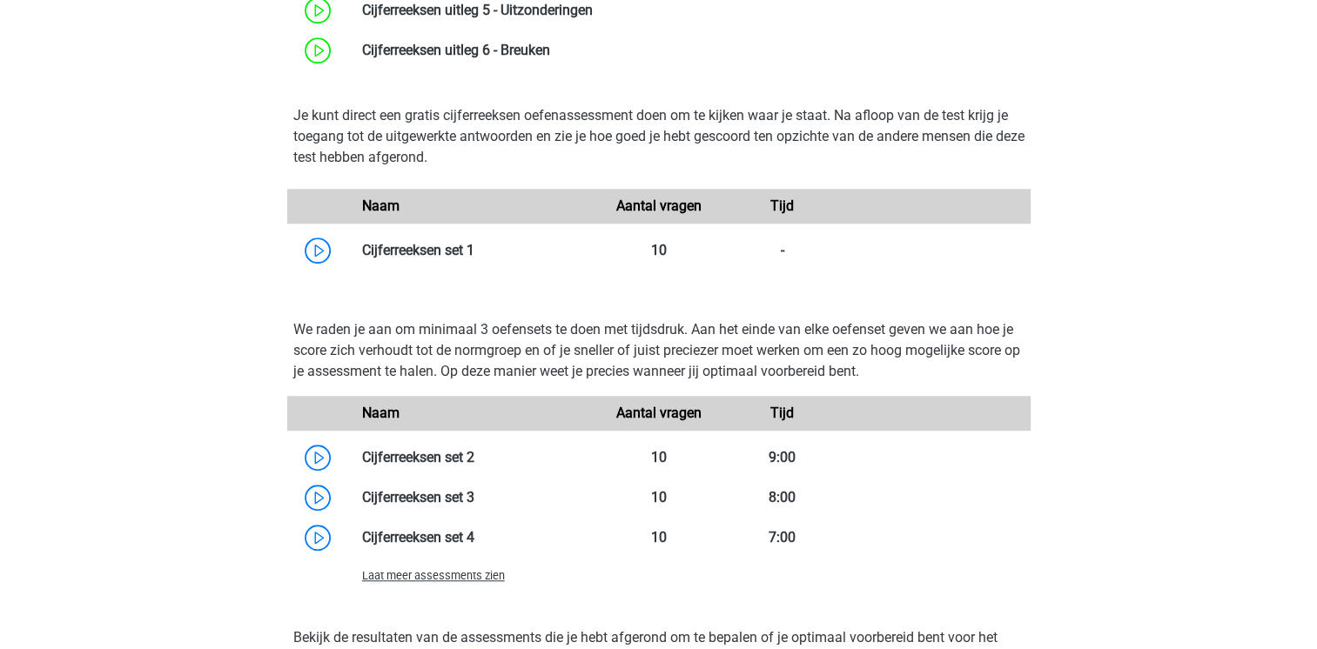
scroll to position [1219, 0]
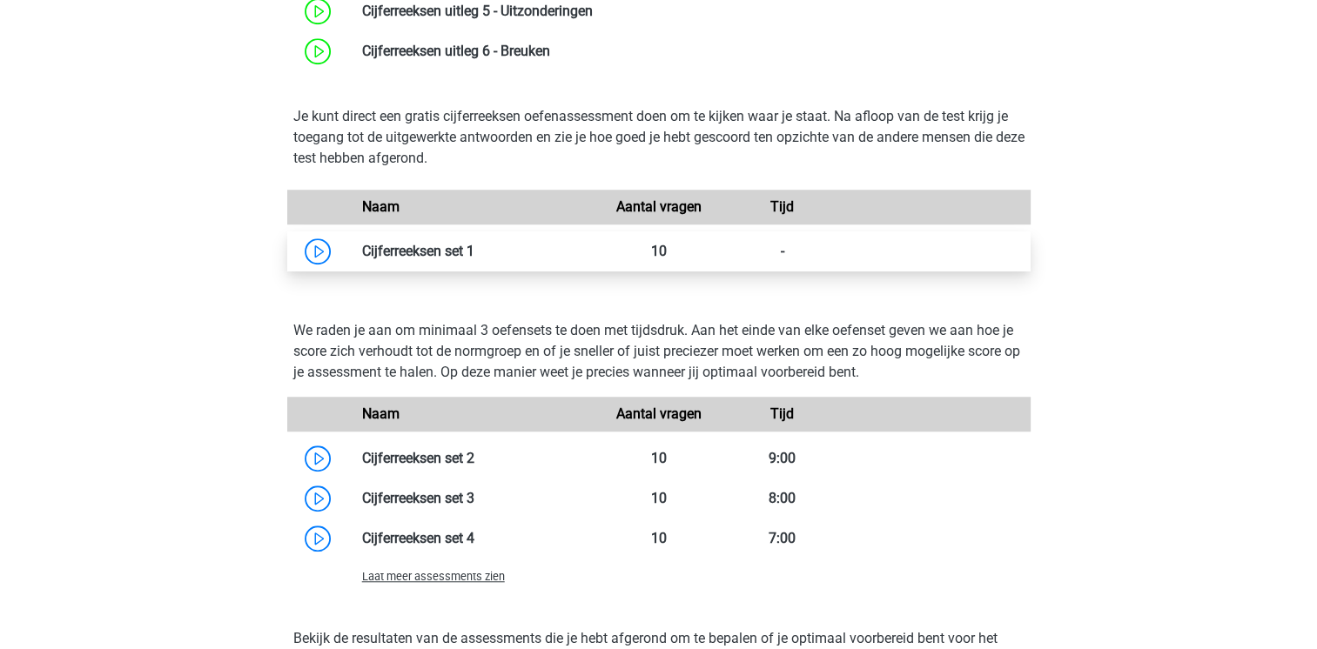
click at [474, 259] on link at bounding box center [474, 251] width 0 height 17
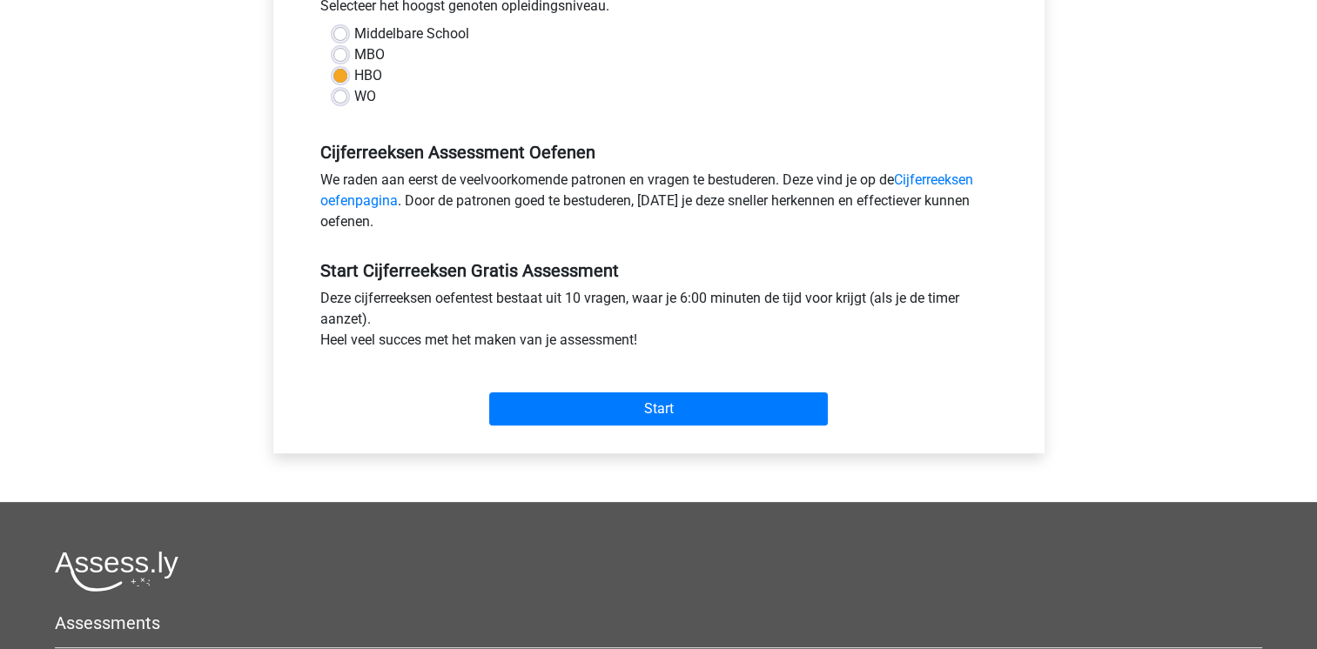
scroll to position [418, 0]
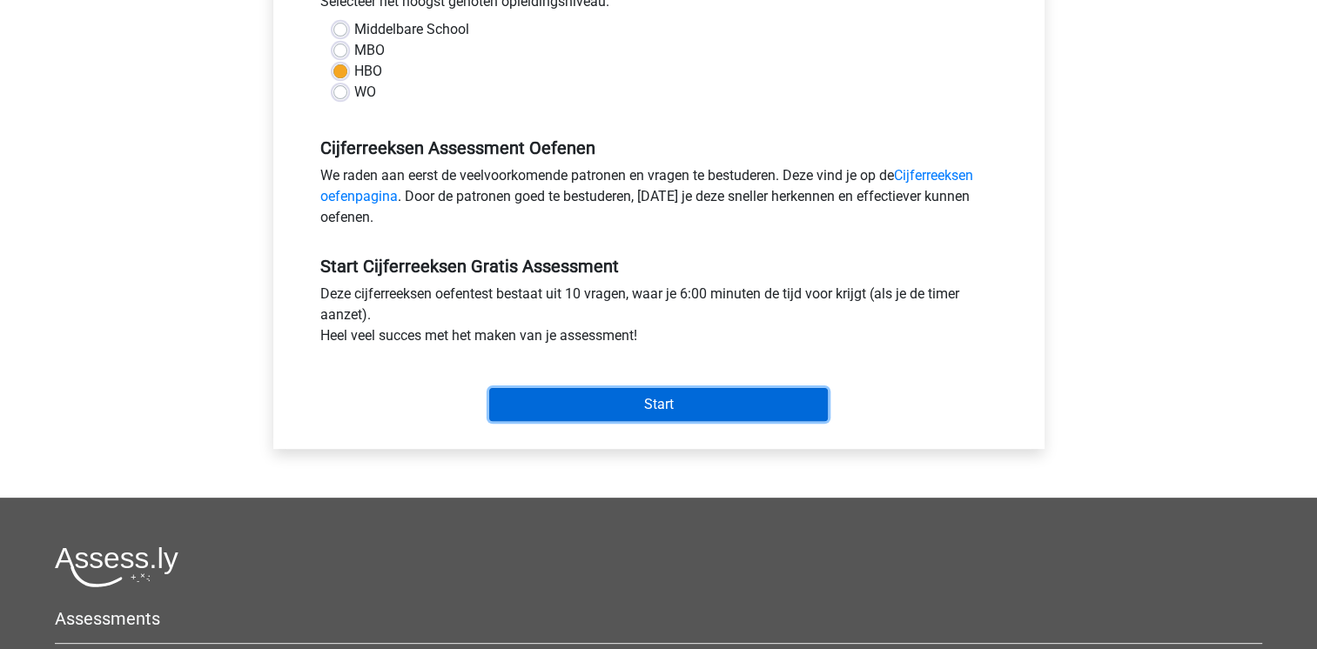
click at [552, 414] on input "Start" at bounding box center [658, 404] width 339 height 33
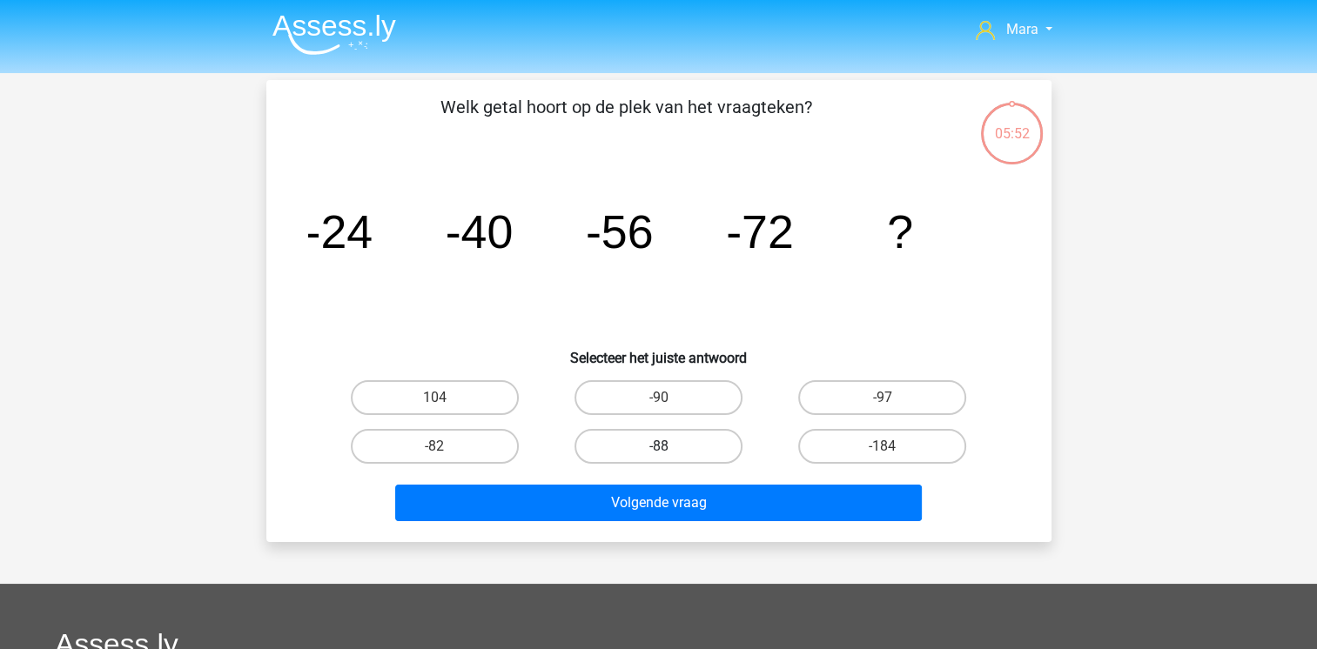
click at [642, 447] on label "-88" at bounding box center [658, 446] width 168 height 35
click at [658, 447] on input "-88" at bounding box center [663, 451] width 11 height 11
radio input "true"
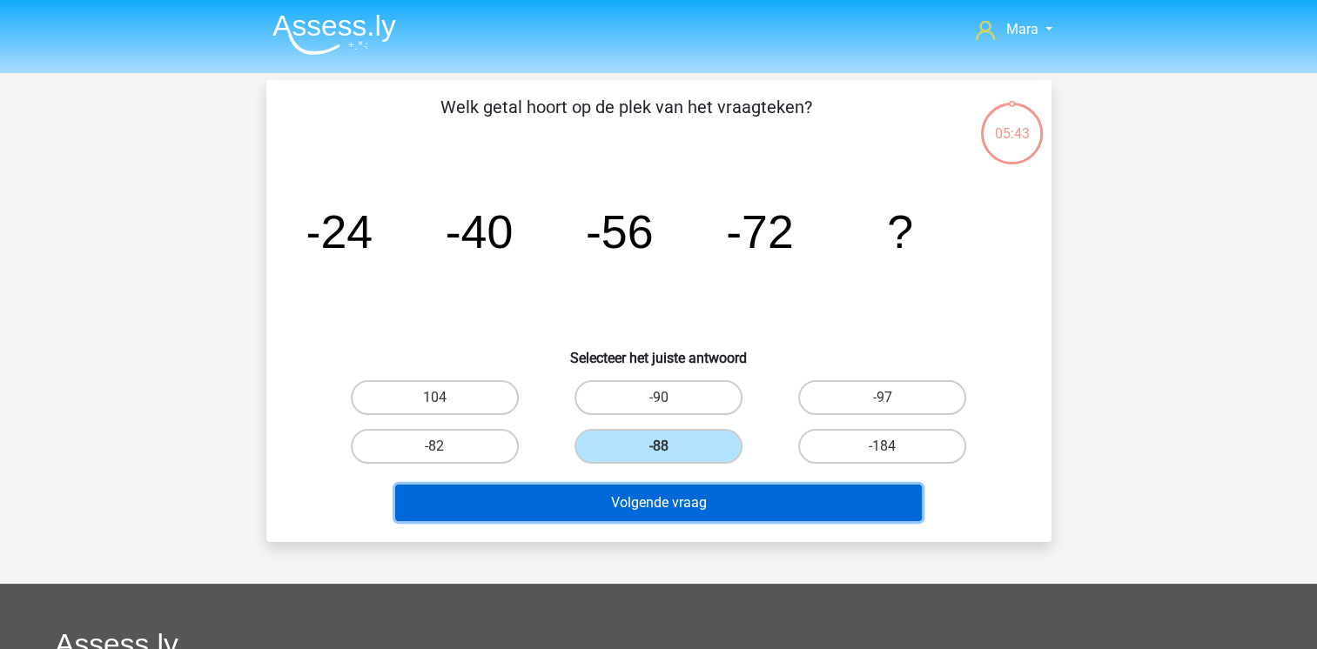
click at [646, 503] on button "Volgende vraag" at bounding box center [658, 503] width 527 height 37
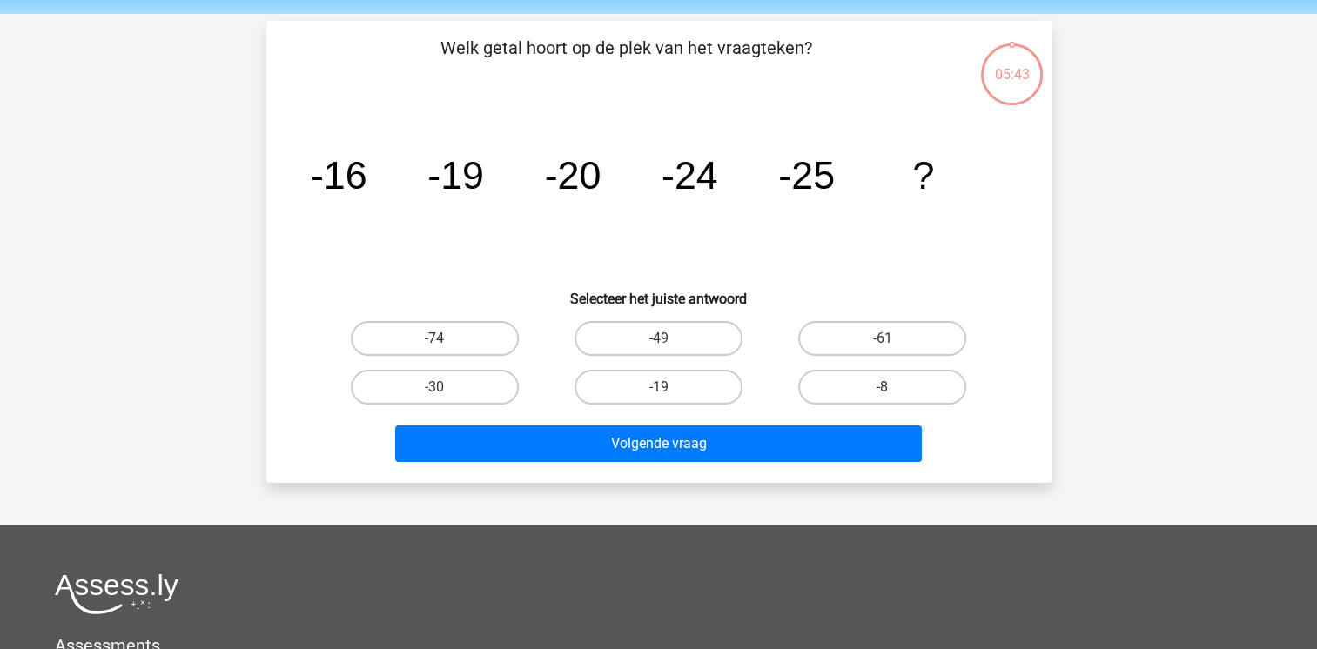
scroll to position [80, 0]
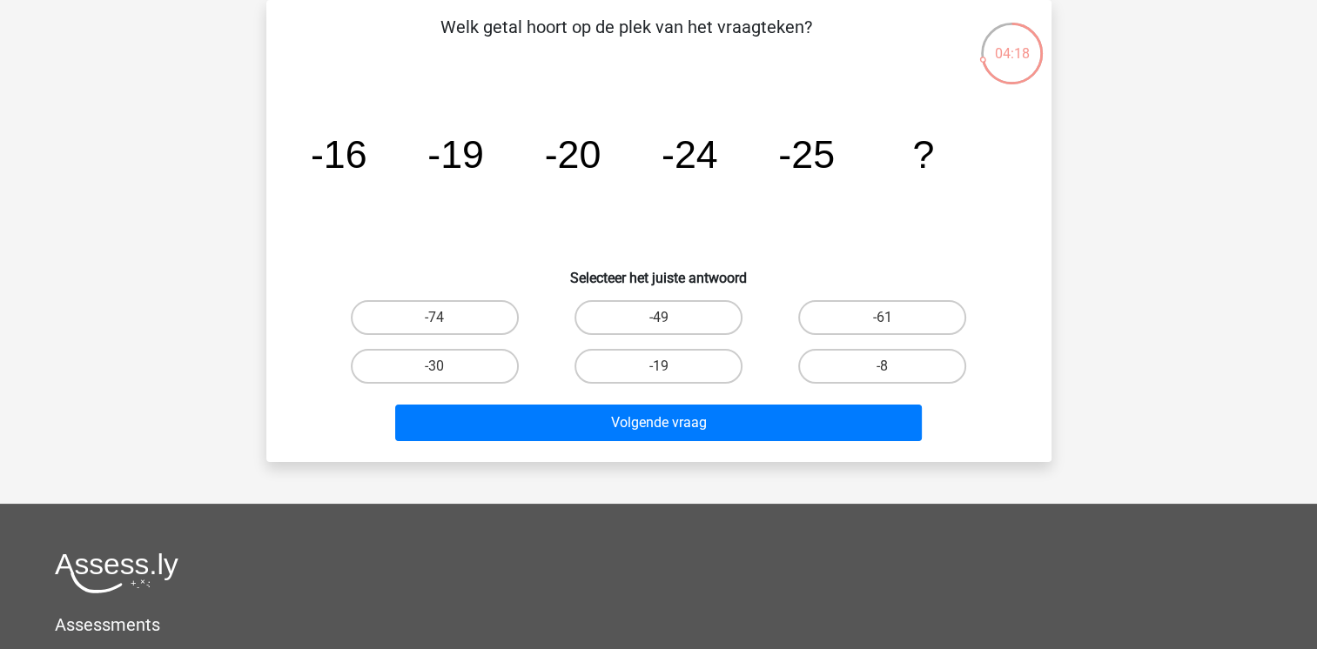
click at [438, 374] on input "-30" at bounding box center [439, 371] width 11 height 11
radio input "true"
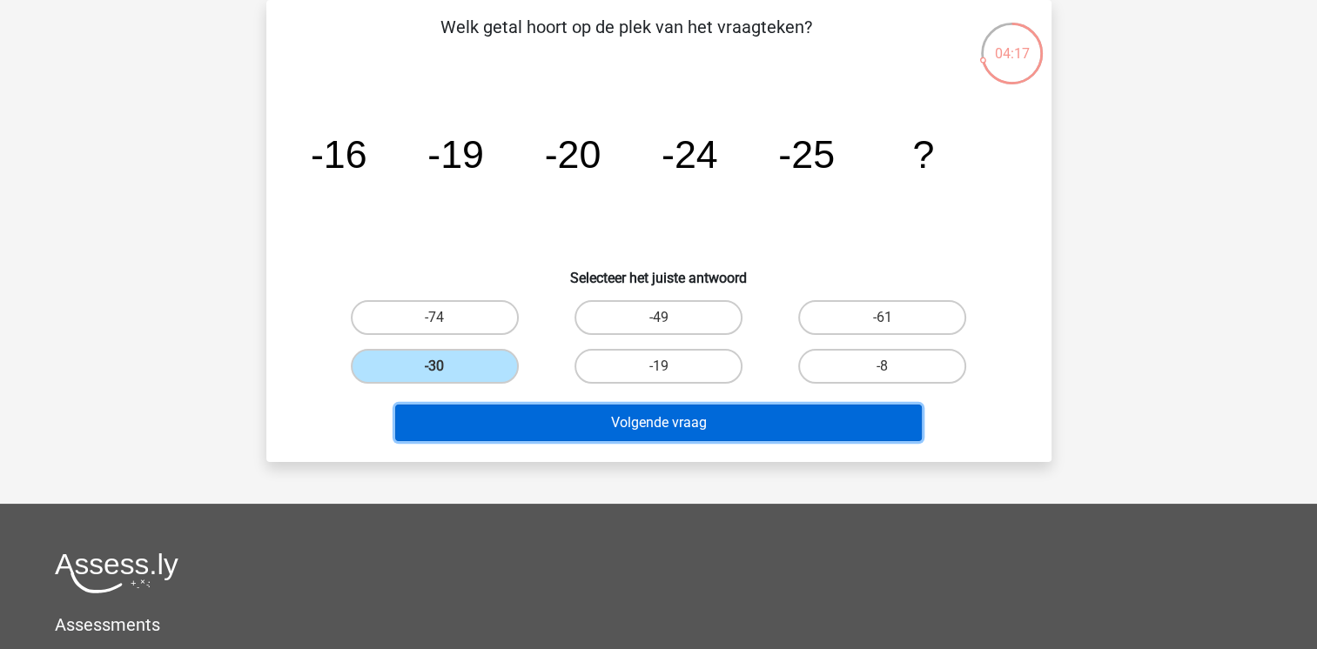
click at [473, 418] on button "Volgende vraag" at bounding box center [658, 423] width 527 height 37
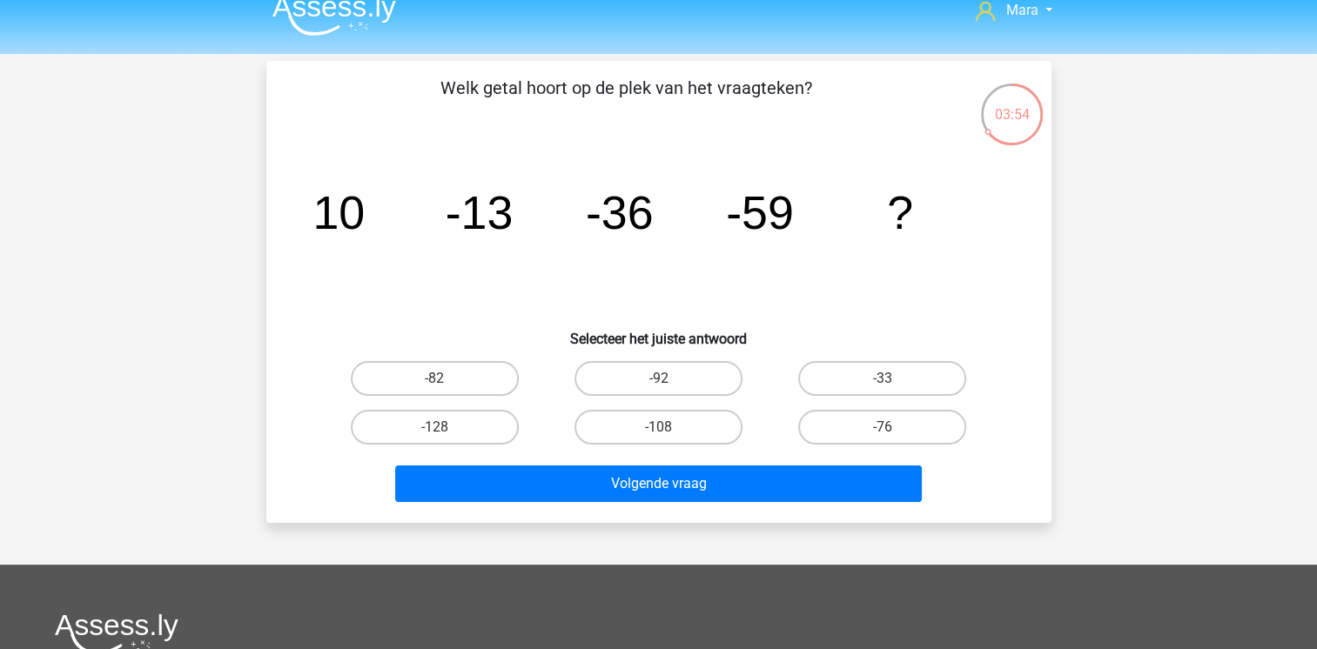
scroll to position [10, 0]
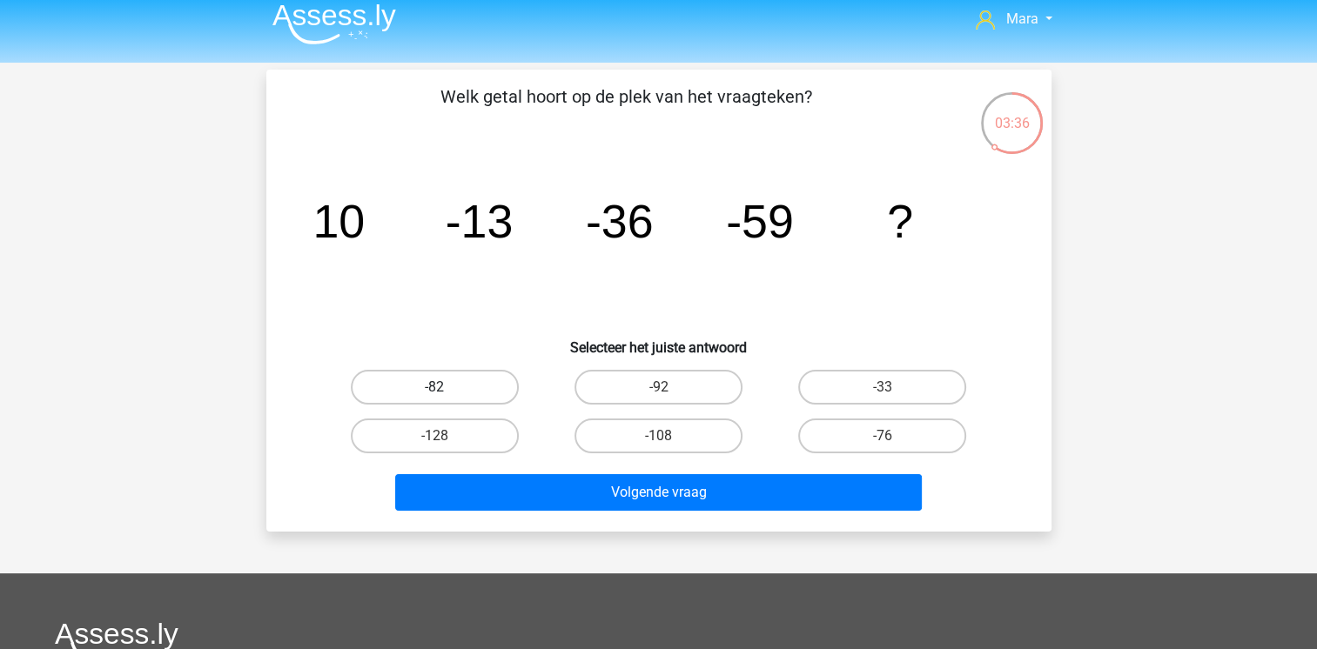
click at [436, 383] on label "-82" at bounding box center [435, 387] width 168 height 35
click at [436, 387] on input "-82" at bounding box center [439, 392] width 11 height 11
radio input "true"
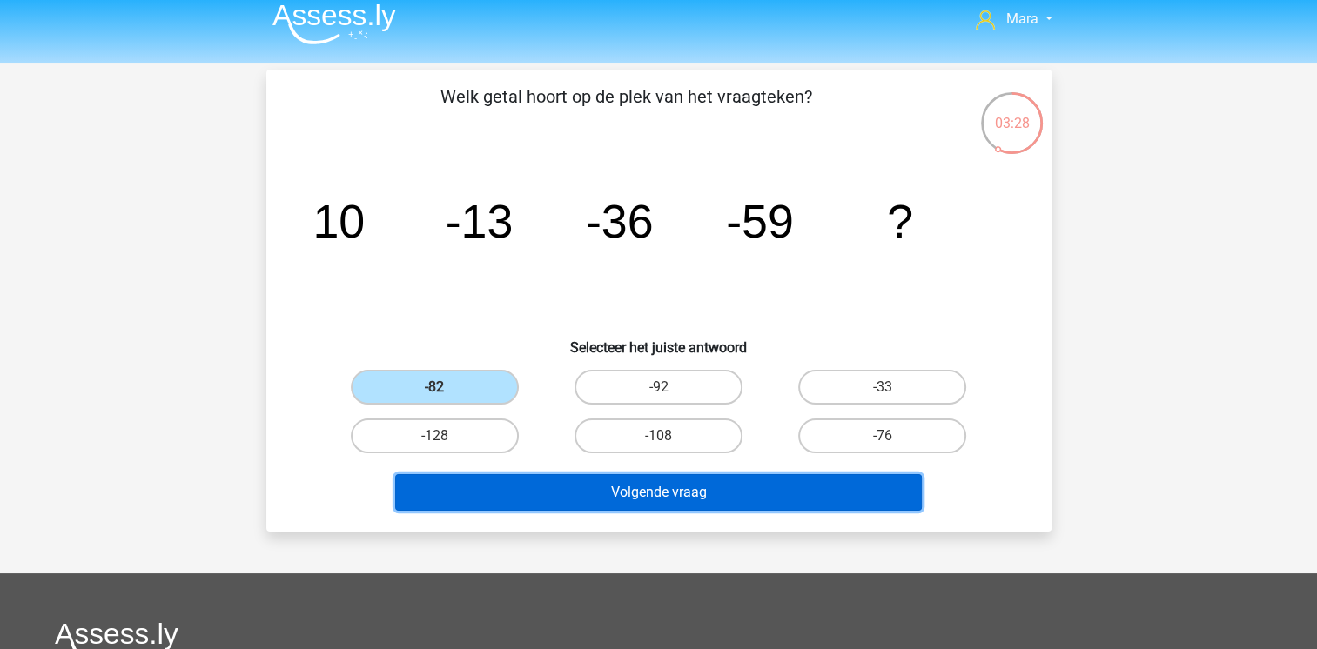
click at [544, 496] on button "Volgende vraag" at bounding box center [658, 492] width 527 height 37
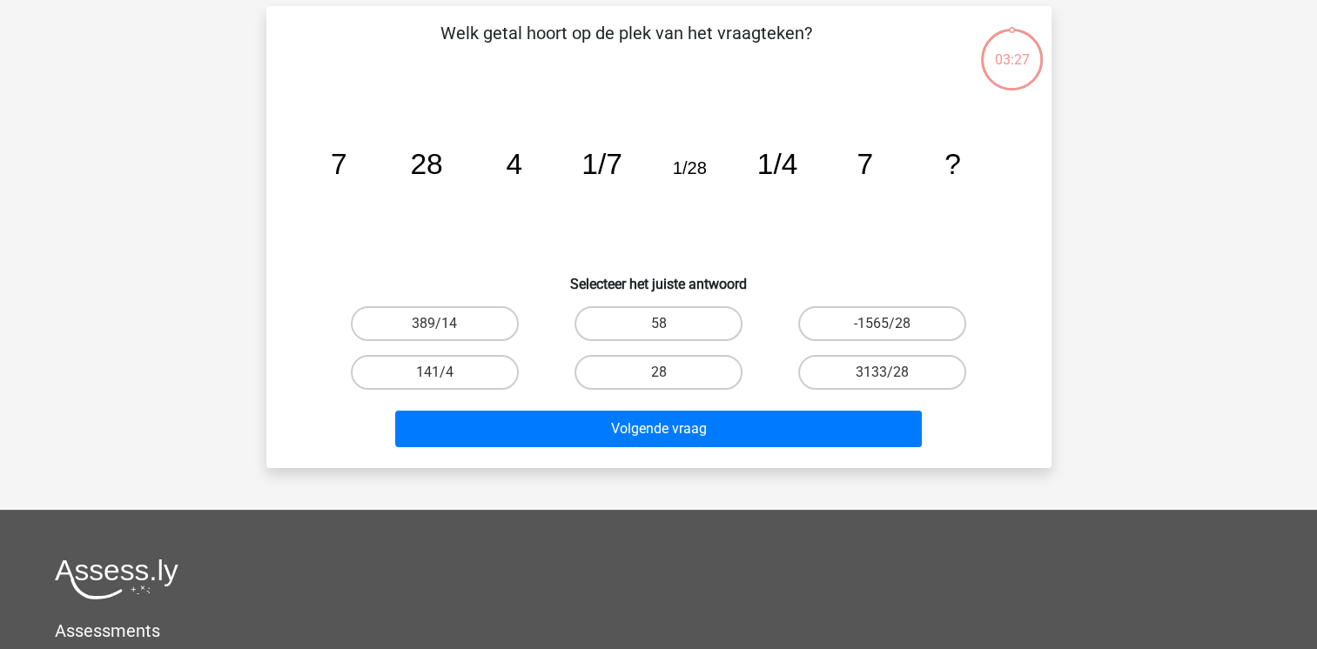
scroll to position [80, 0]
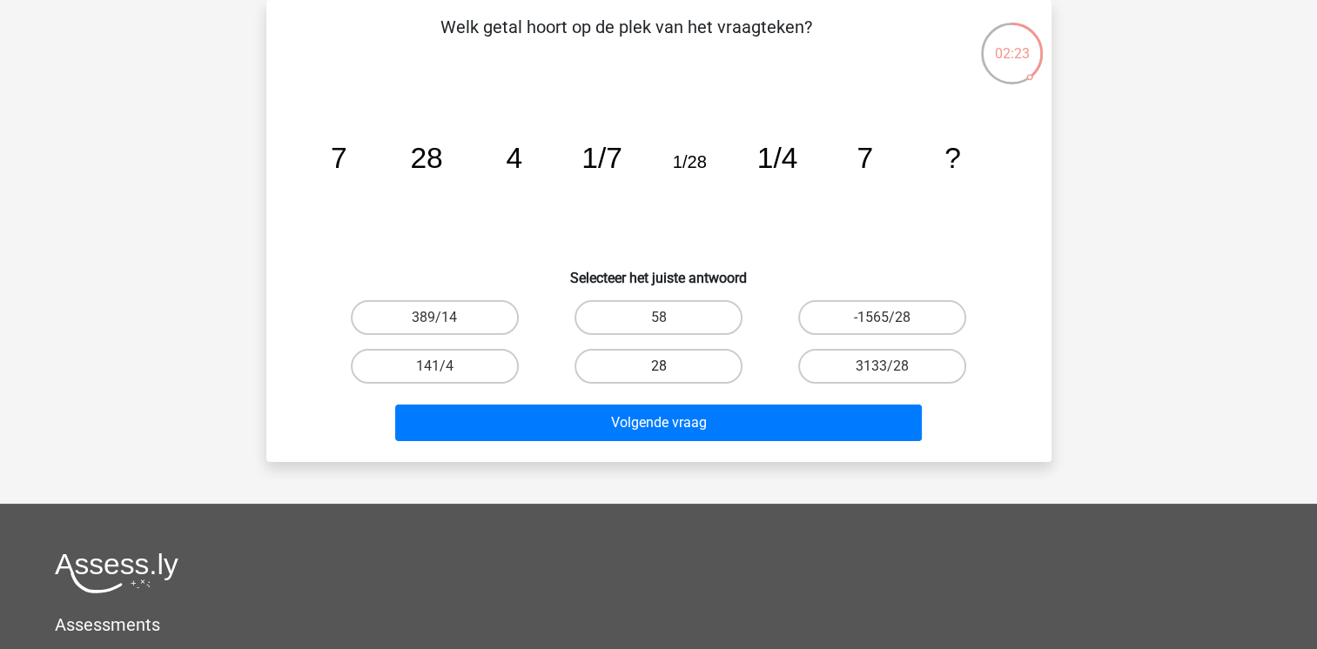
click at [625, 360] on label "28" at bounding box center [658, 366] width 168 height 35
click at [658, 366] on input "28" at bounding box center [663, 371] width 11 height 11
radio input "true"
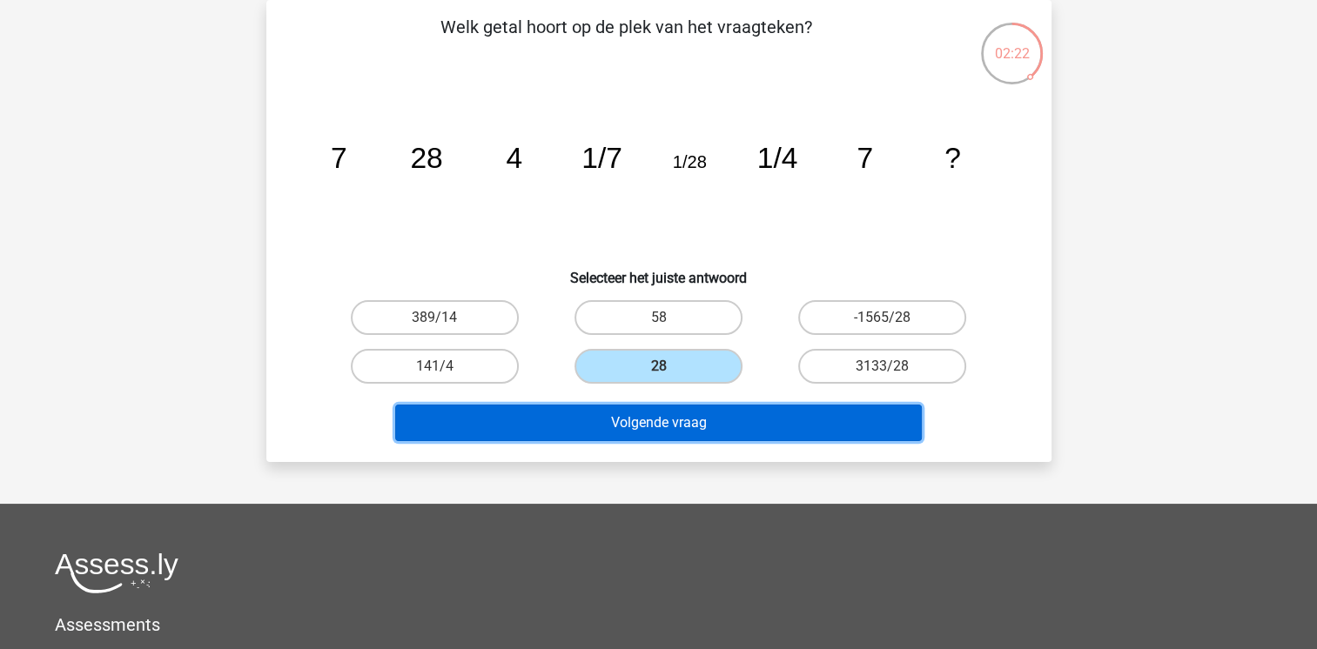
click at [643, 406] on button "Volgende vraag" at bounding box center [658, 423] width 527 height 37
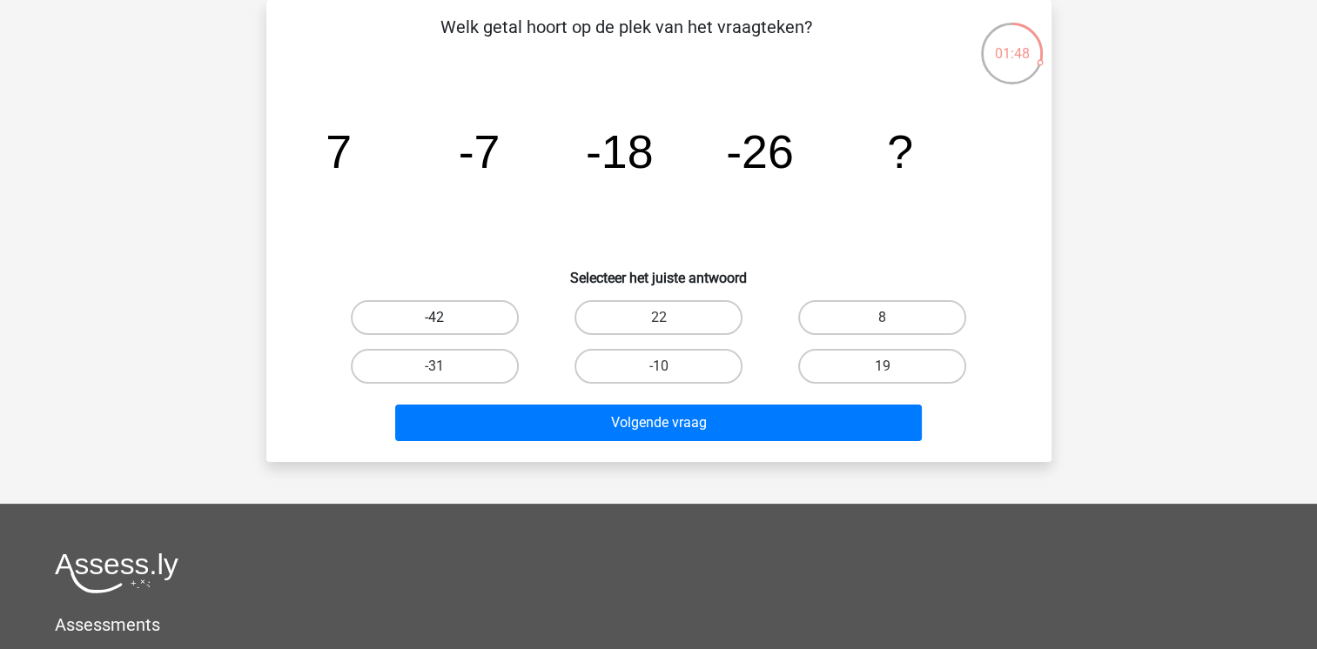
click at [472, 303] on label "-42" at bounding box center [435, 317] width 168 height 35
click at [446, 318] on input "-42" at bounding box center [439, 323] width 11 height 11
radio input "true"
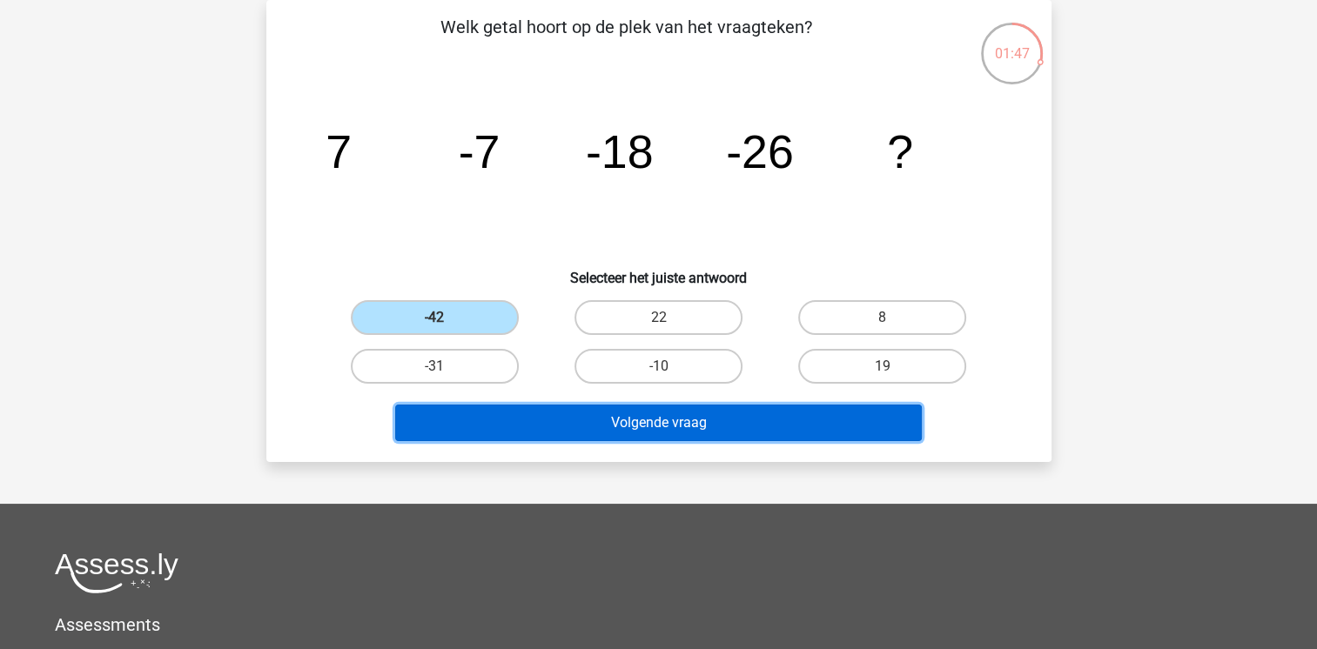
click at [481, 433] on button "Volgende vraag" at bounding box center [658, 423] width 527 height 37
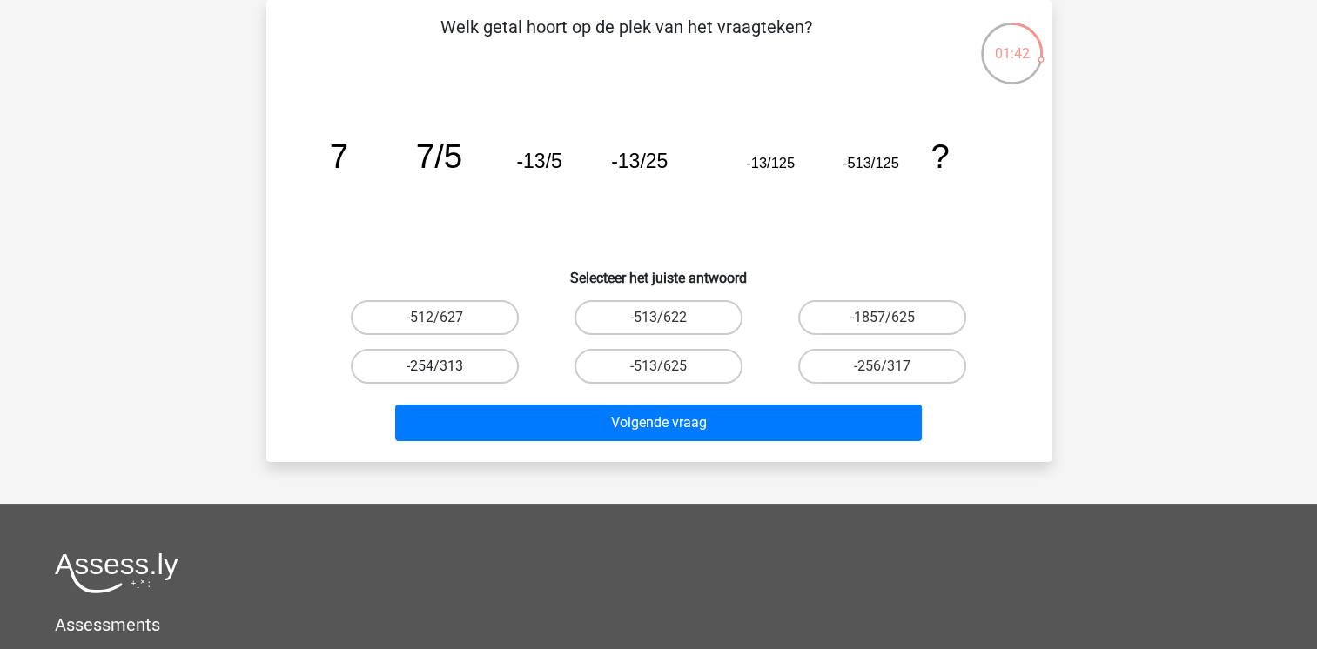
click at [478, 360] on label "-254/313" at bounding box center [435, 366] width 168 height 35
click at [446, 366] on input "-254/313" at bounding box center [439, 371] width 11 height 11
radio input "true"
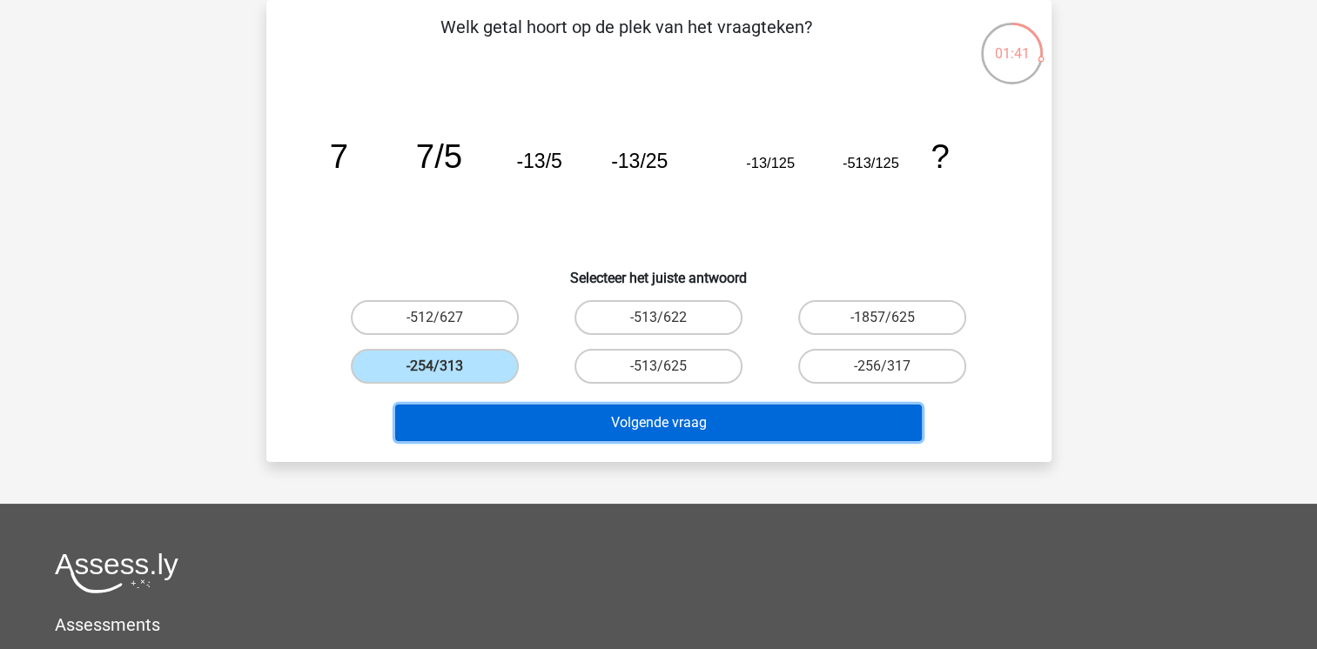
click at [495, 422] on button "Volgende vraag" at bounding box center [658, 423] width 527 height 37
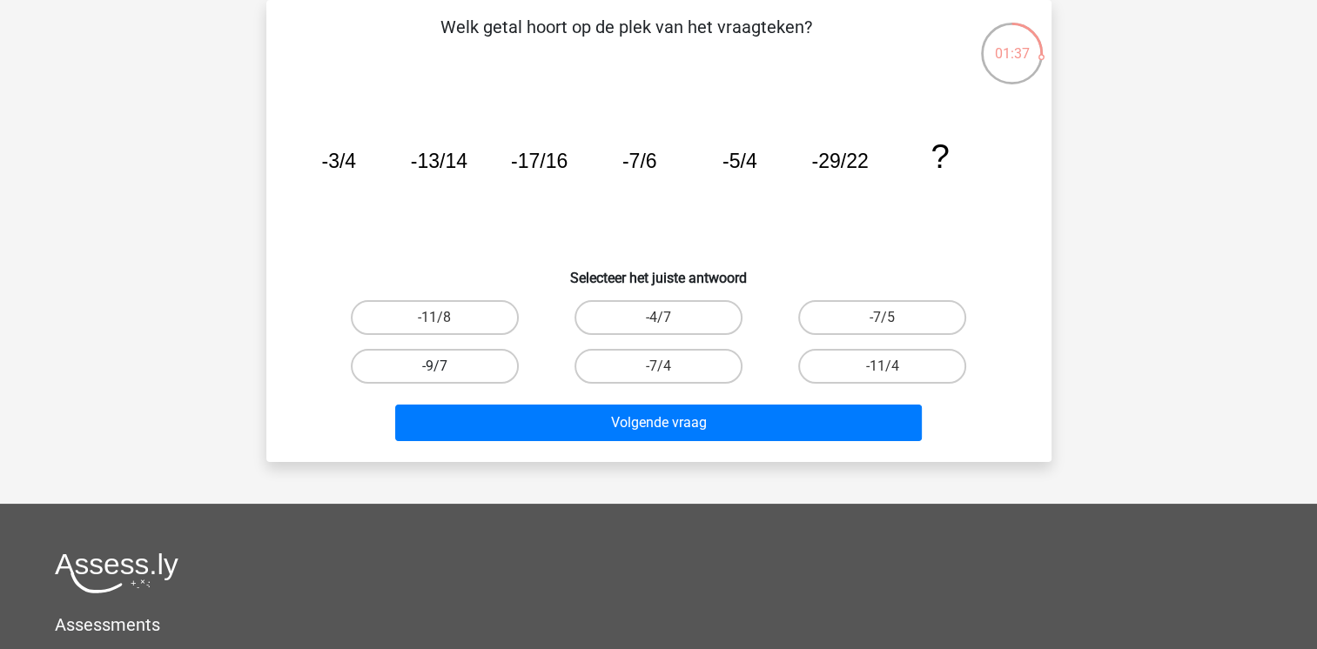
click at [474, 363] on label "-9/7" at bounding box center [435, 366] width 168 height 35
click at [446, 366] on input "-9/7" at bounding box center [439, 371] width 11 height 11
radio input "true"
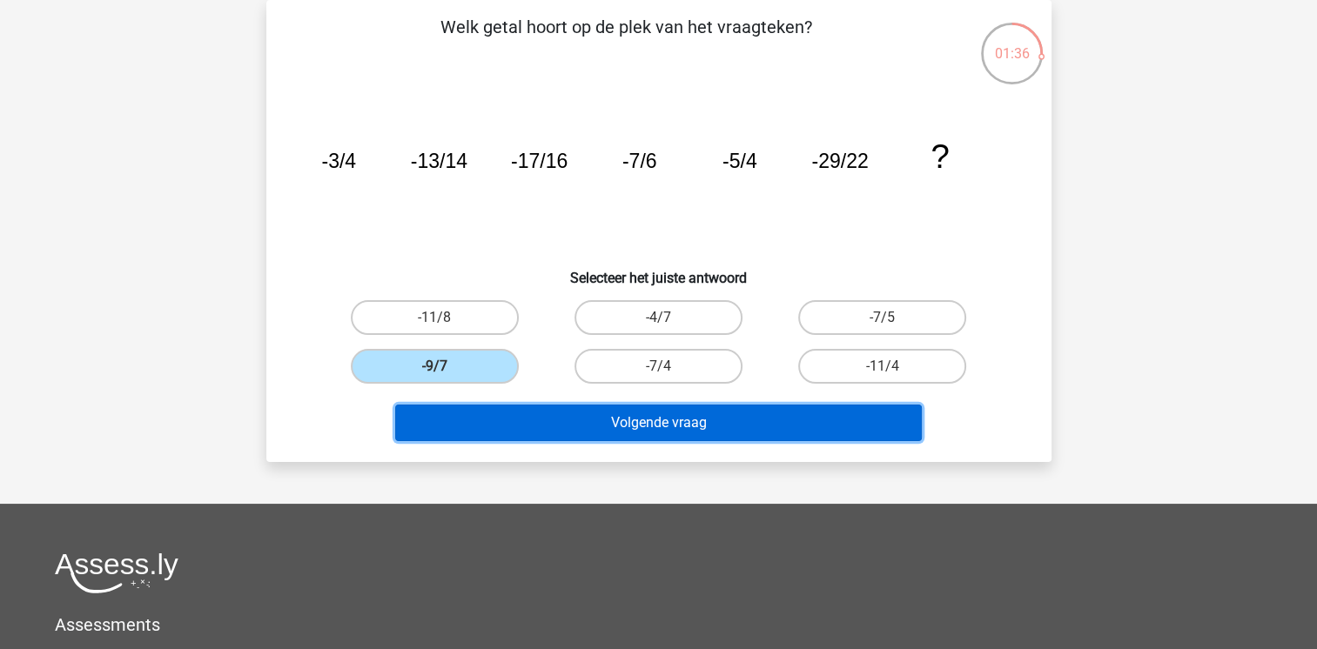
click at [501, 423] on button "Volgende vraag" at bounding box center [658, 423] width 527 height 37
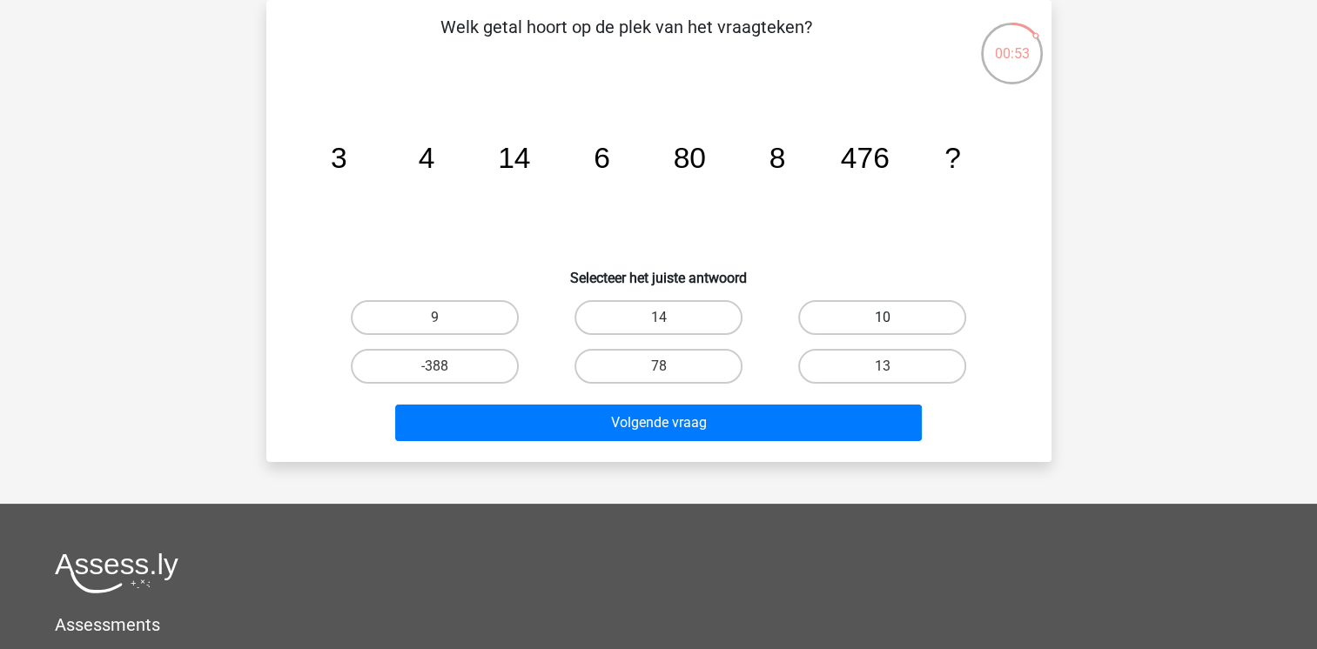
click at [902, 314] on label "10" at bounding box center [882, 317] width 168 height 35
click at [894, 318] on input "10" at bounding box center [888, 323] width 11 height 11
radio input "true"
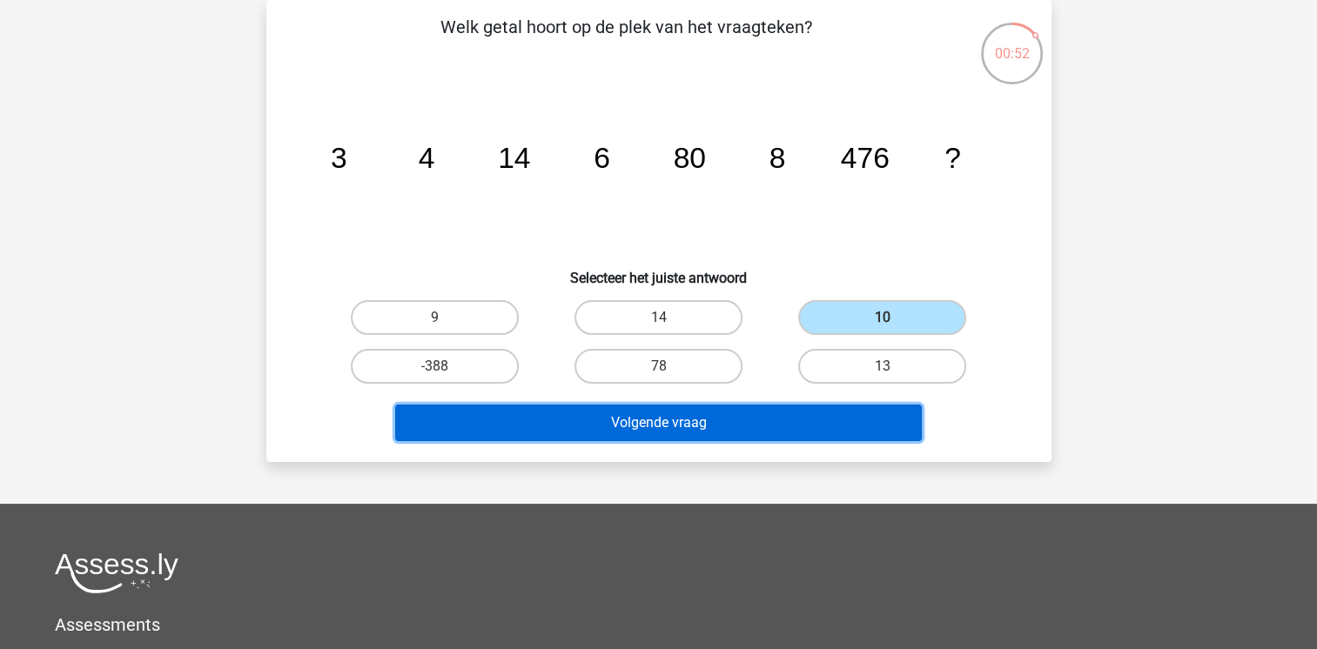
click at [797, 421] on button "Volgende vraag" at bounding box center [658, 423] width 527 height 37
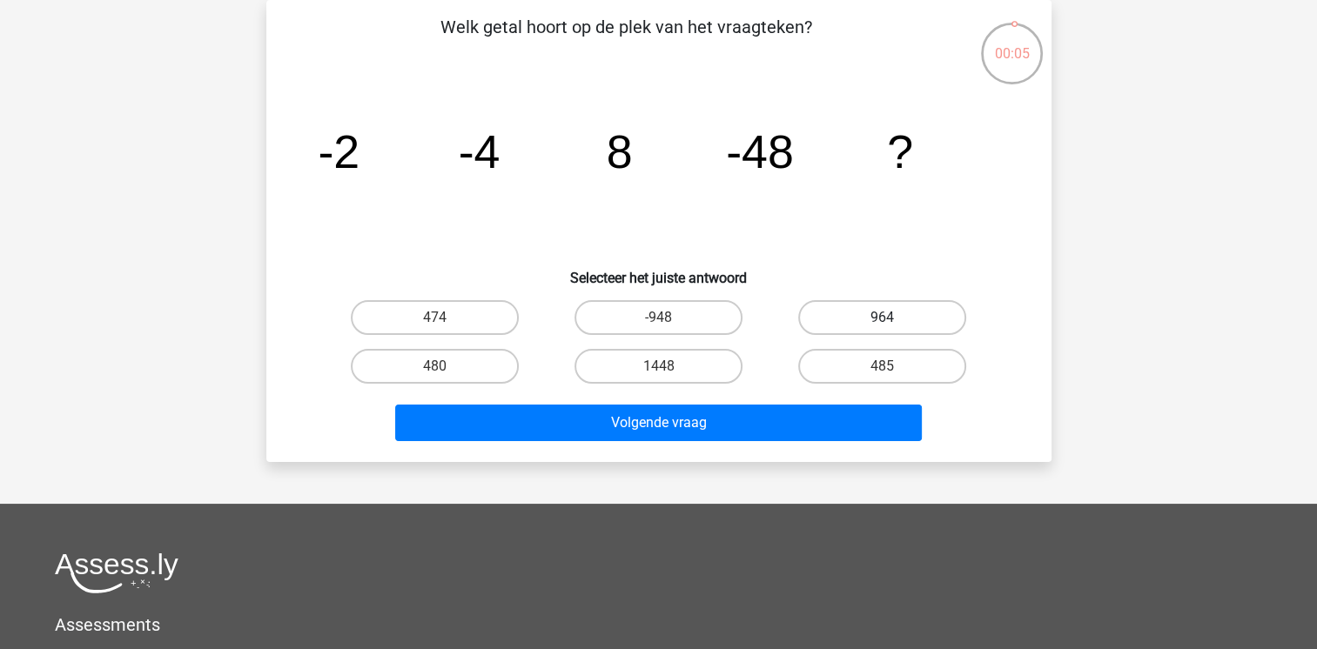
click at [850, 315] on label "964" at bounding box center [882, 317] width 168 height 35
click at [883, 318] on input "964" at bounding box center [888, 323] width 11 height 11
radio input "true"
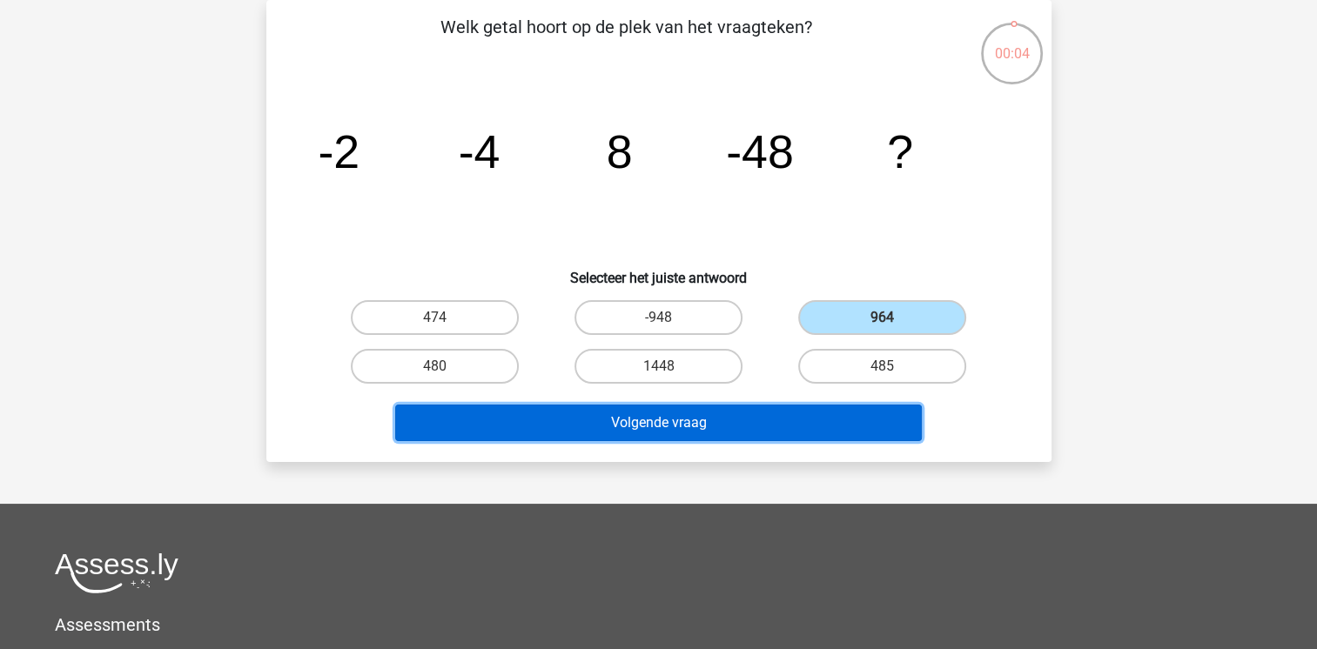
click at [767, 430] on button "Volgende vraag" at bounding box center [658, 423] width 527 height 37
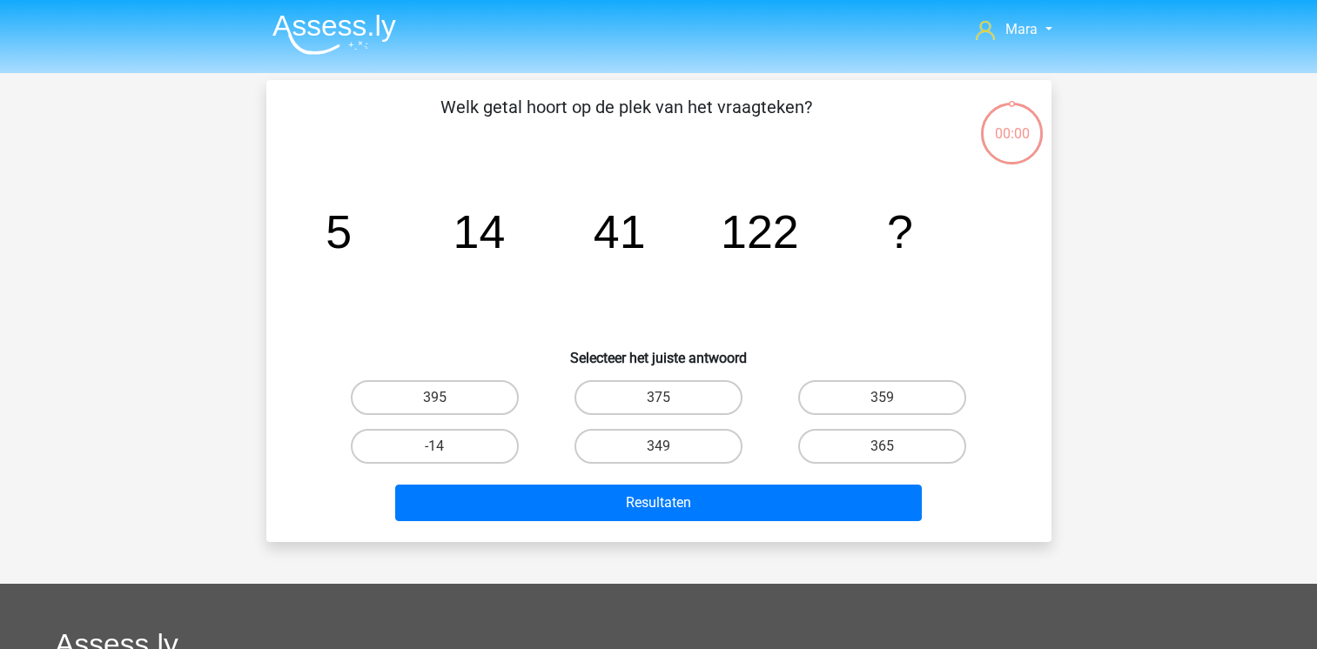
scroll to position [80, 0]
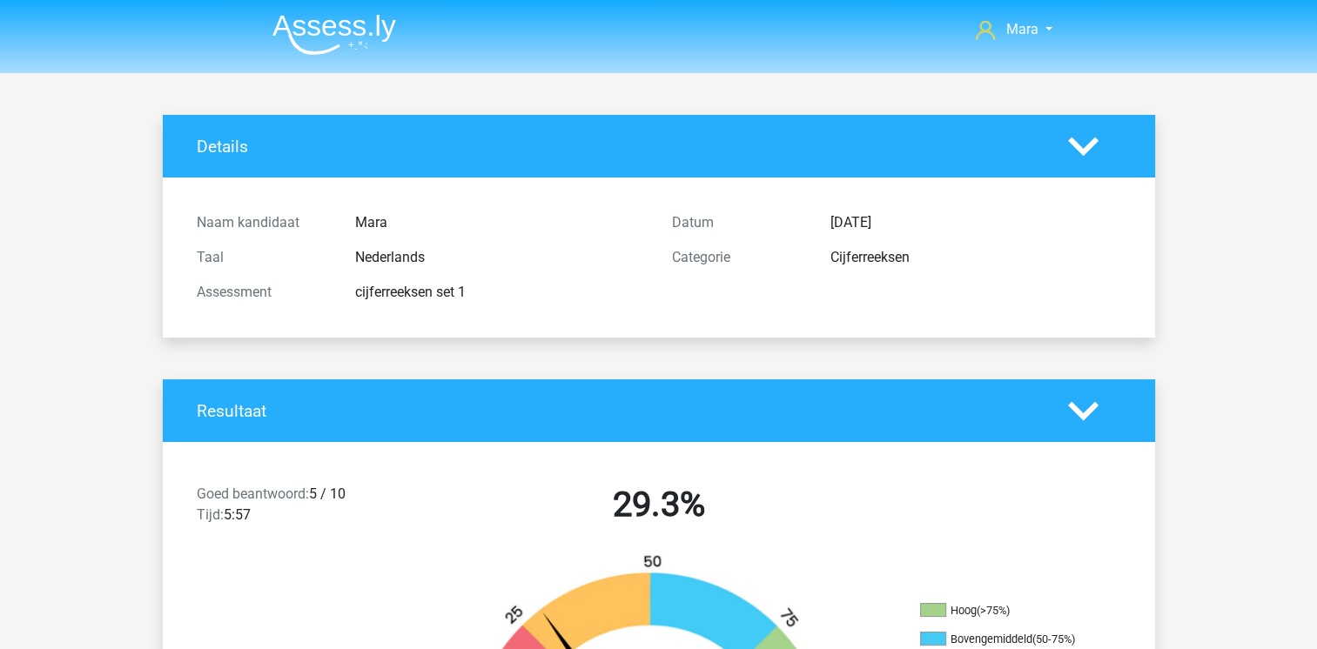
click at [621, 298] on div "cijferreeksen set 1" at bounding box center [500, 292] width 317 height 21
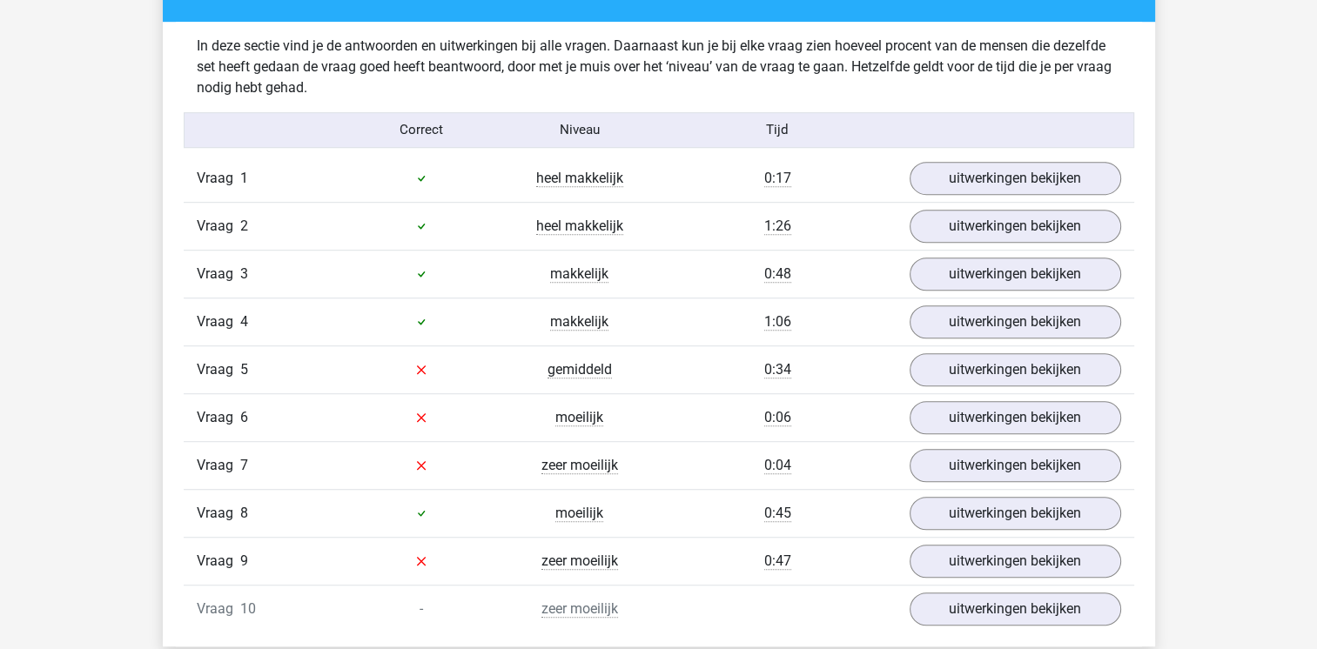
scroll to position [1079, 0]
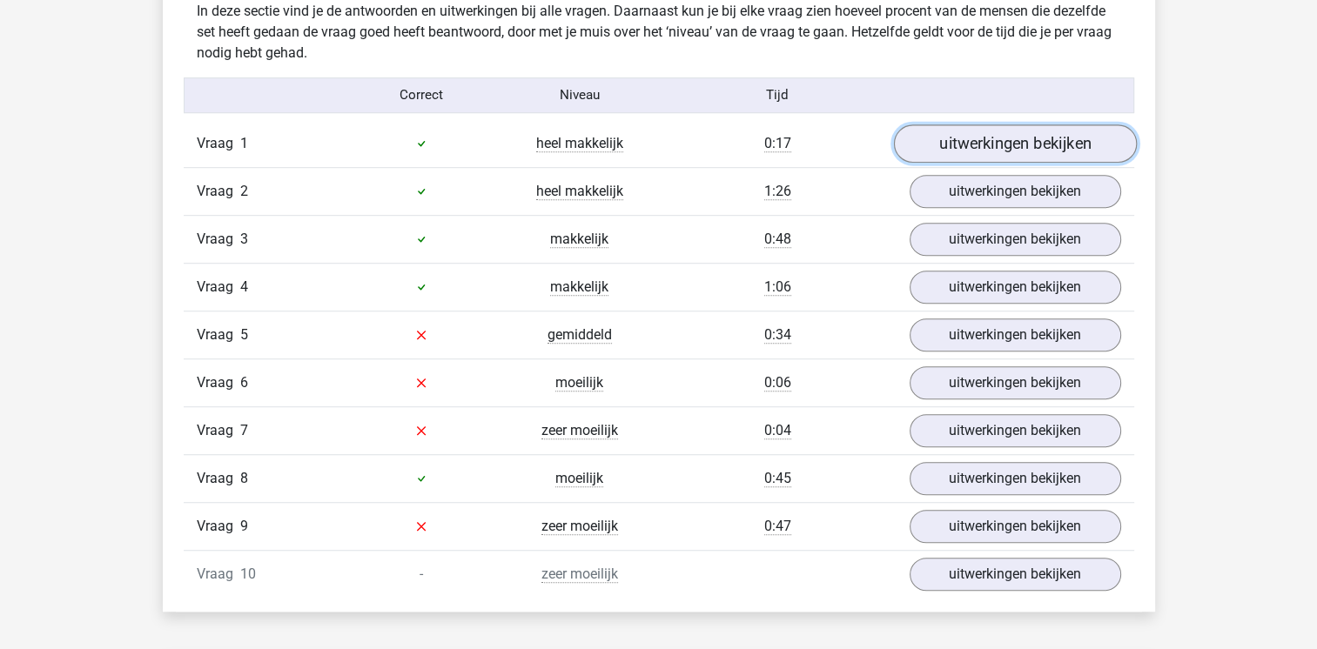
click at [1003, 145] on link "uitwerkingen bekijken" at bounding box center [1014, 143] width 243 height 38
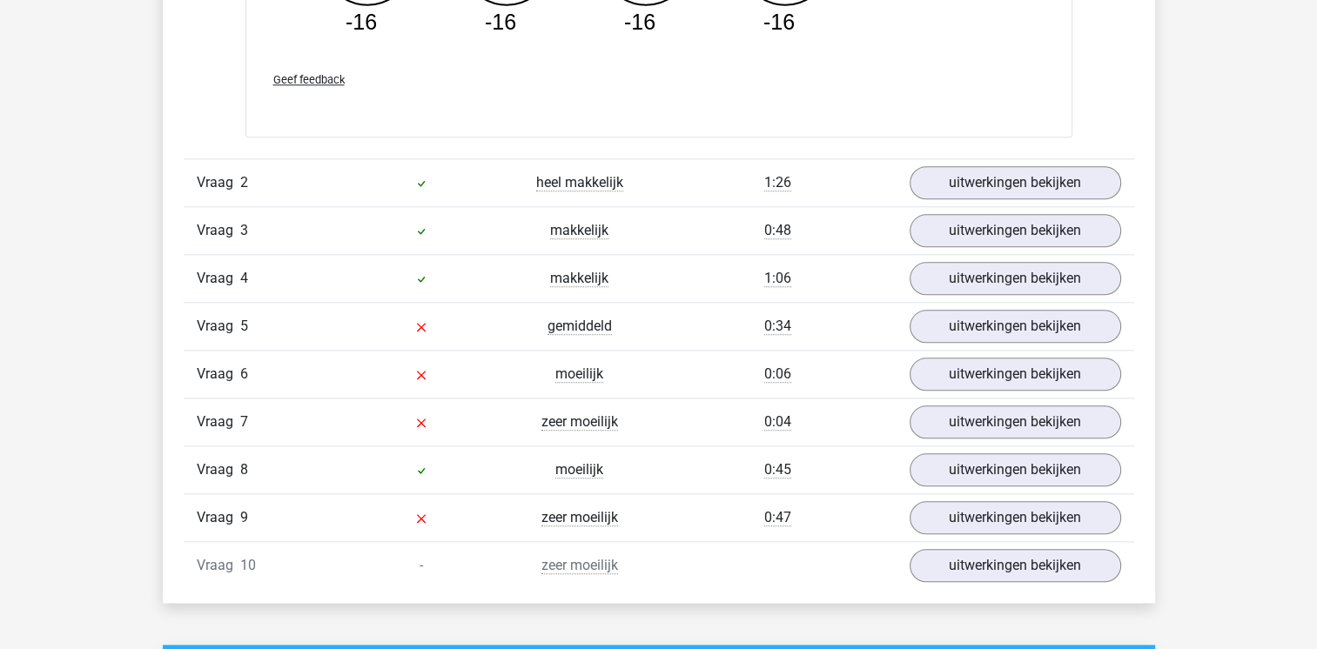
scroll to position [1880, 0]
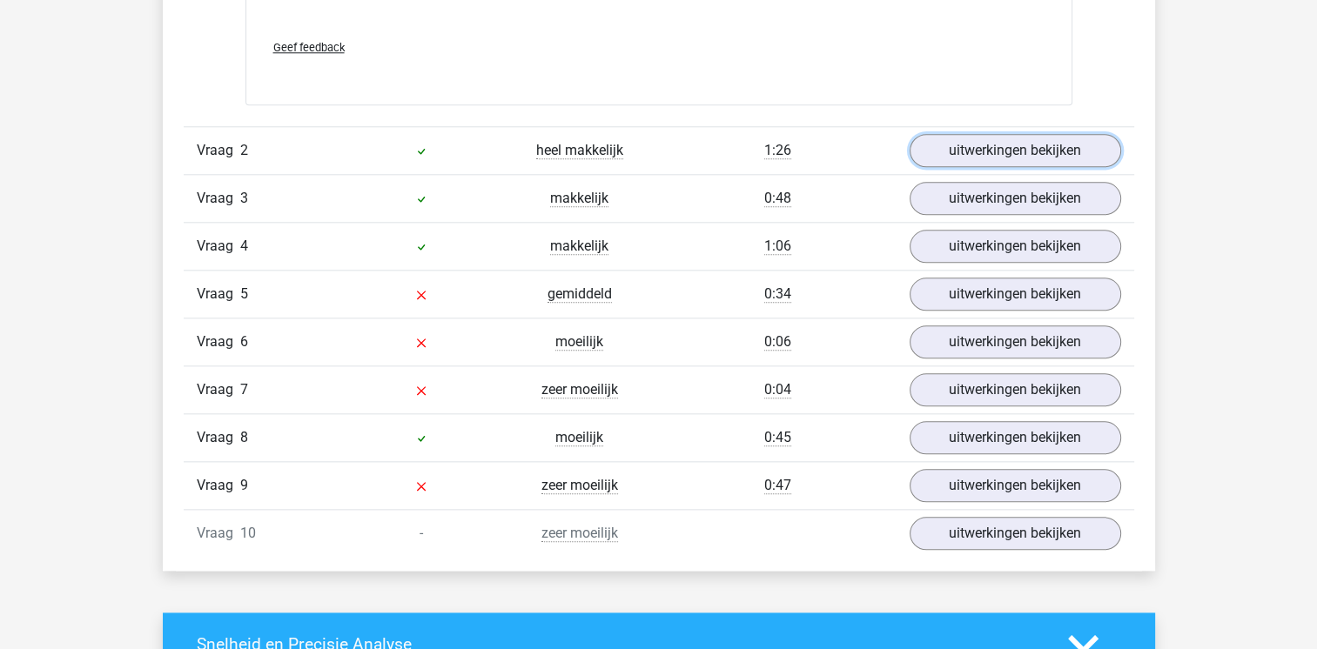
click at [1003, 145] on link "uitwerkingen bekijken" at bounding box center [1015, 150] width 211 height 33
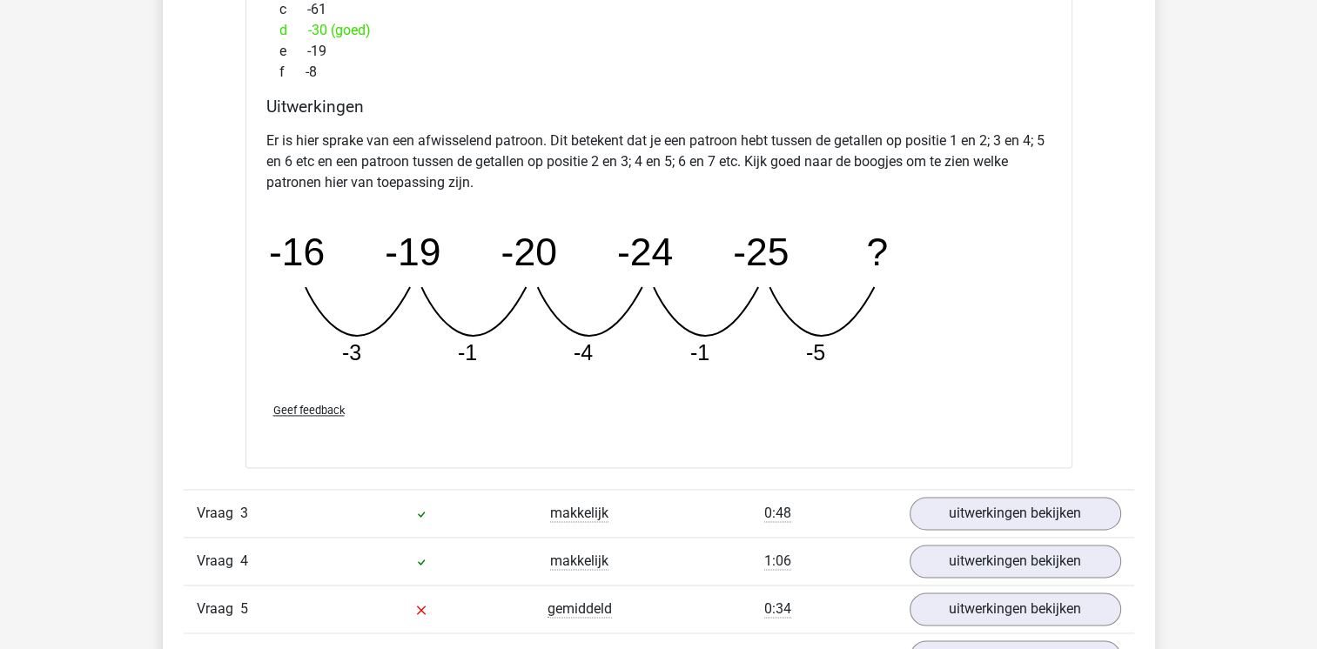
scroll to position [2402, 0]
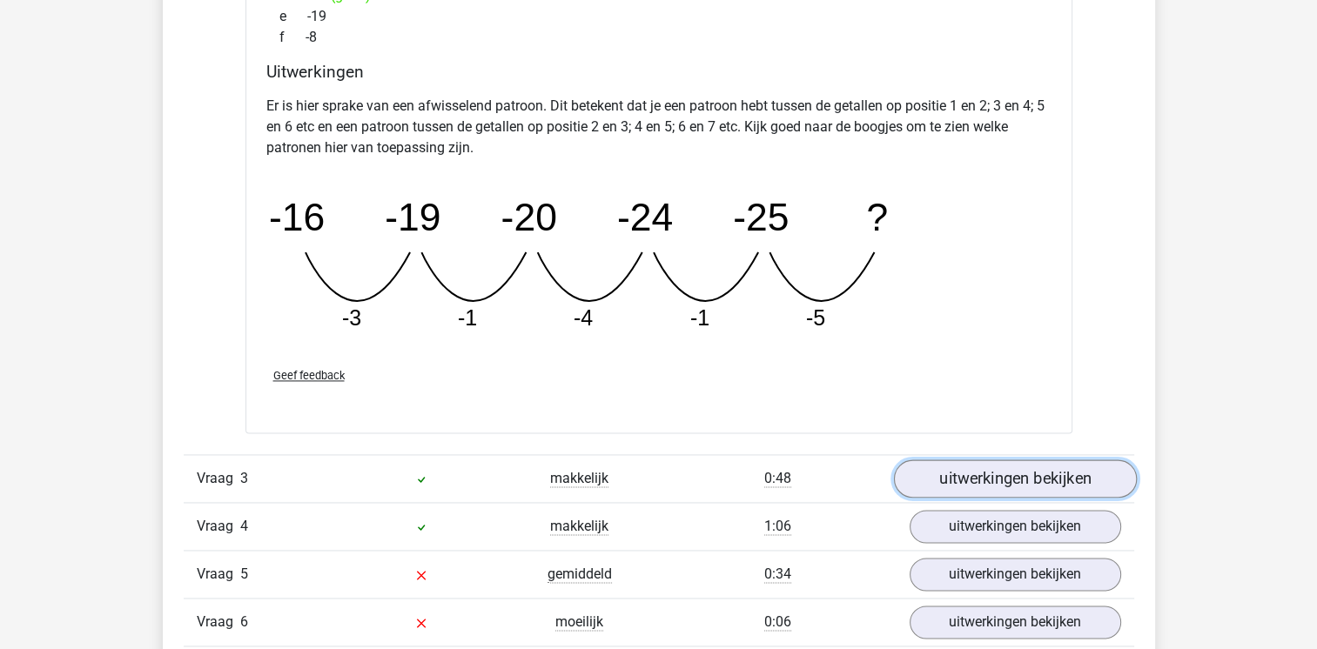
click at [1078, 464] on link "uitwerkingen bekijken" at bounding box center [1014, 479] width 243 height 38
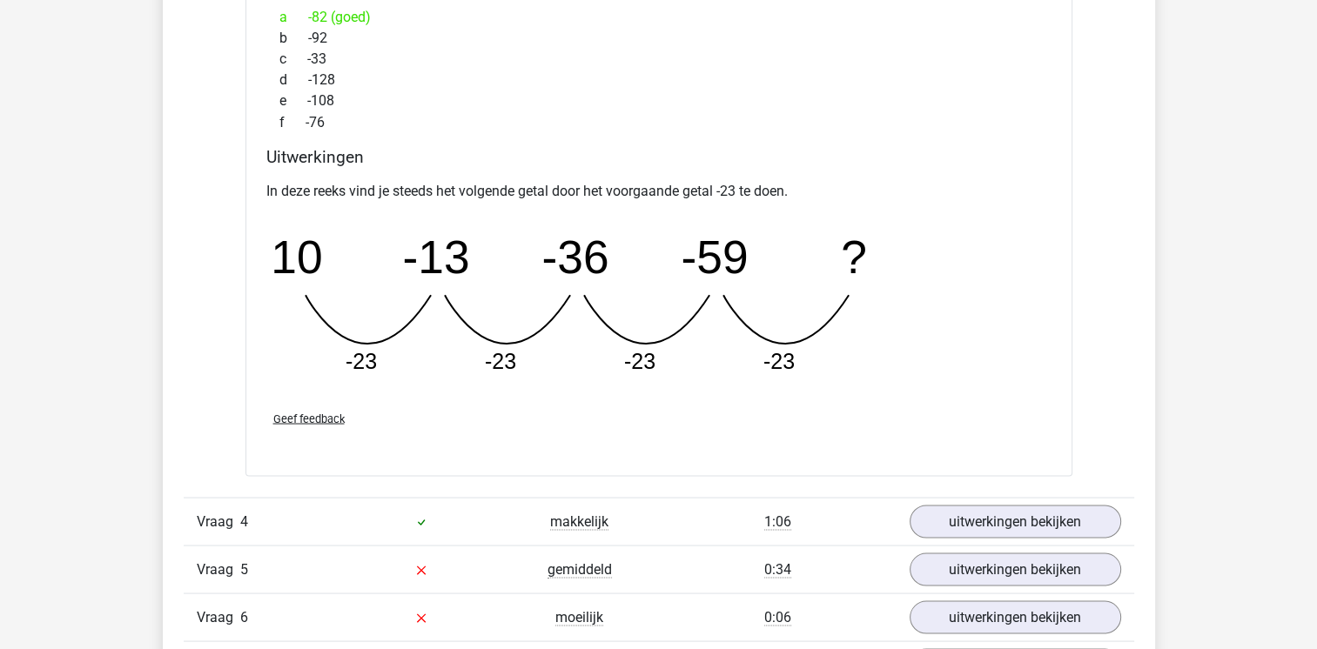
scroll to position [3203, 0]
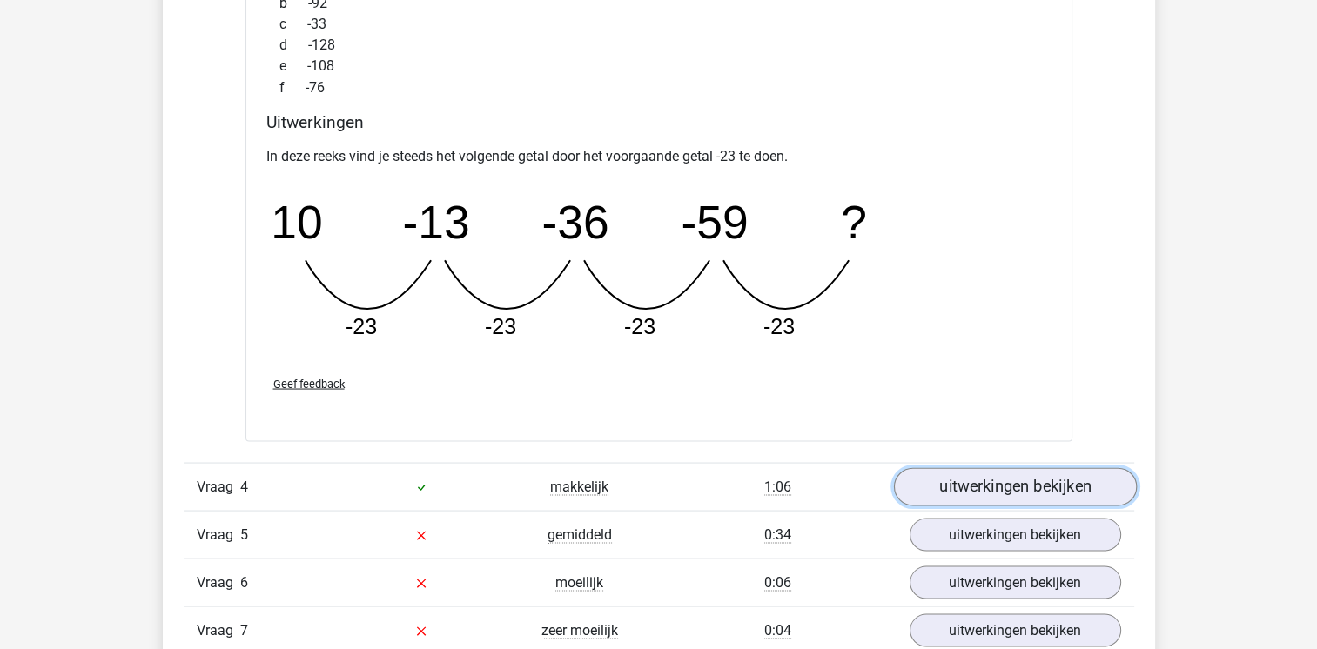
click at [1071, 469] on link "uitwerkingen bekijken" at bounding box center [1014, 486] width 243 height 38
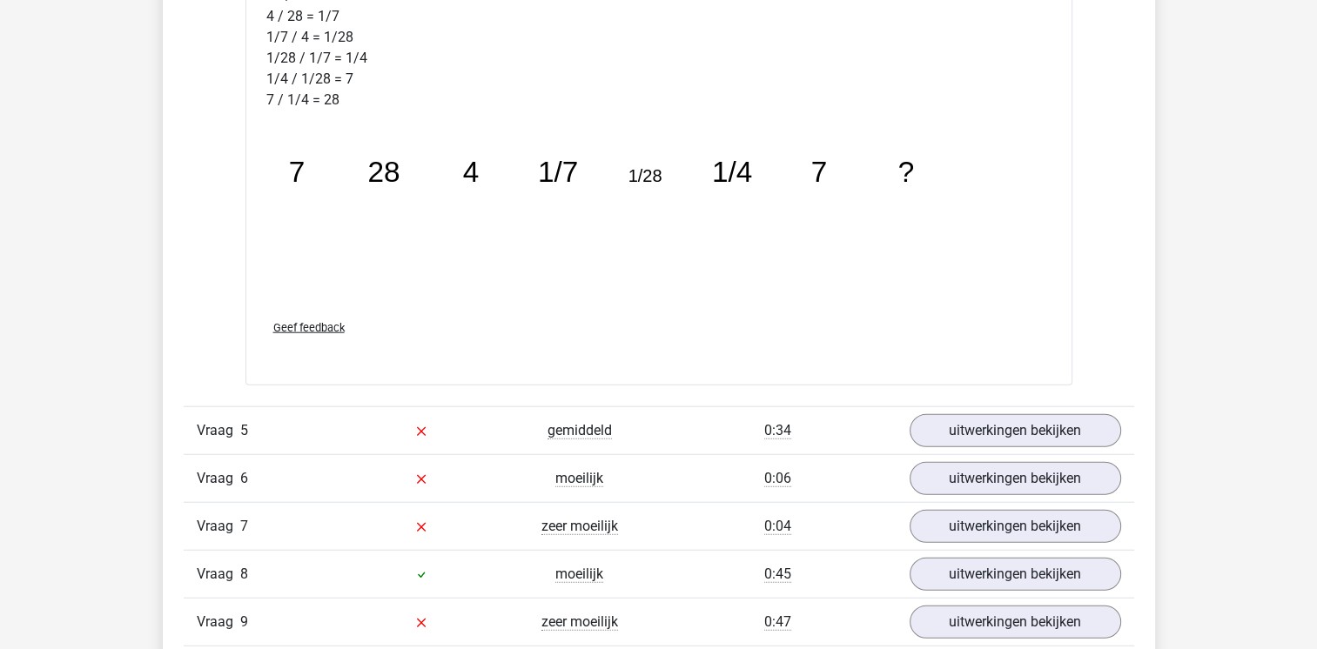
scroll to position [4178, 0]
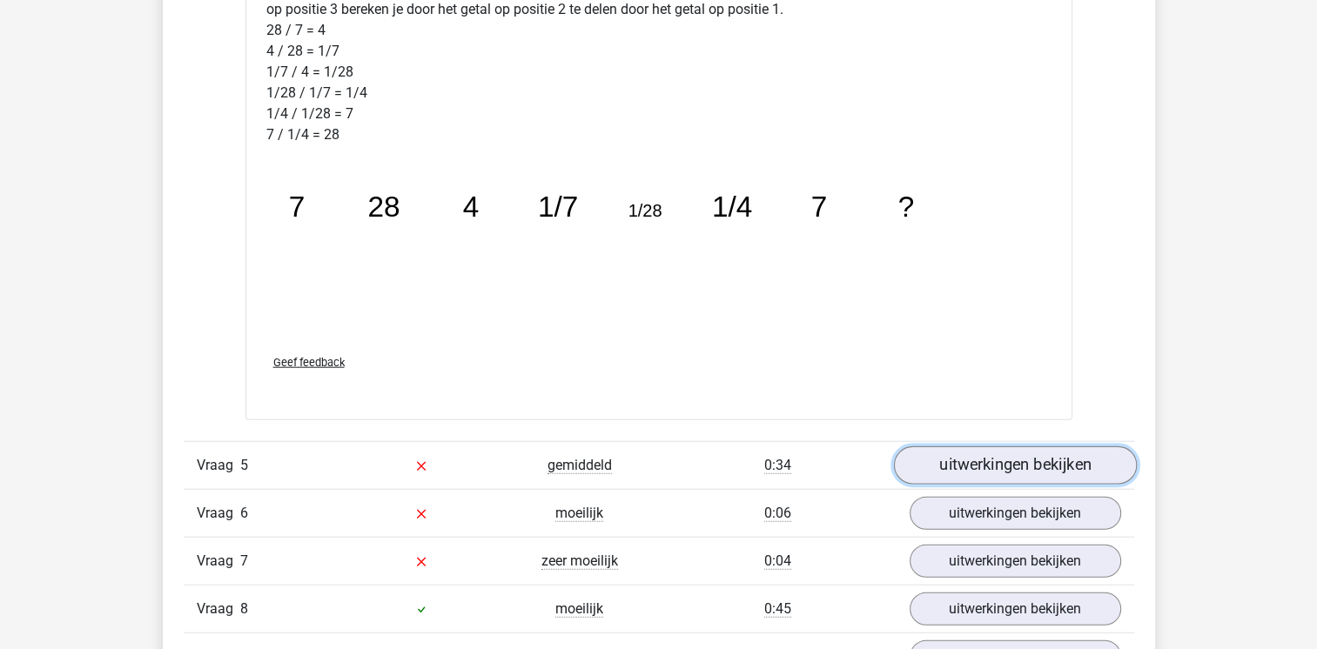
click at [1071, 469] on link "uitwerkingen bekijken" at bounding box center [1014, 466] width 243 height 38
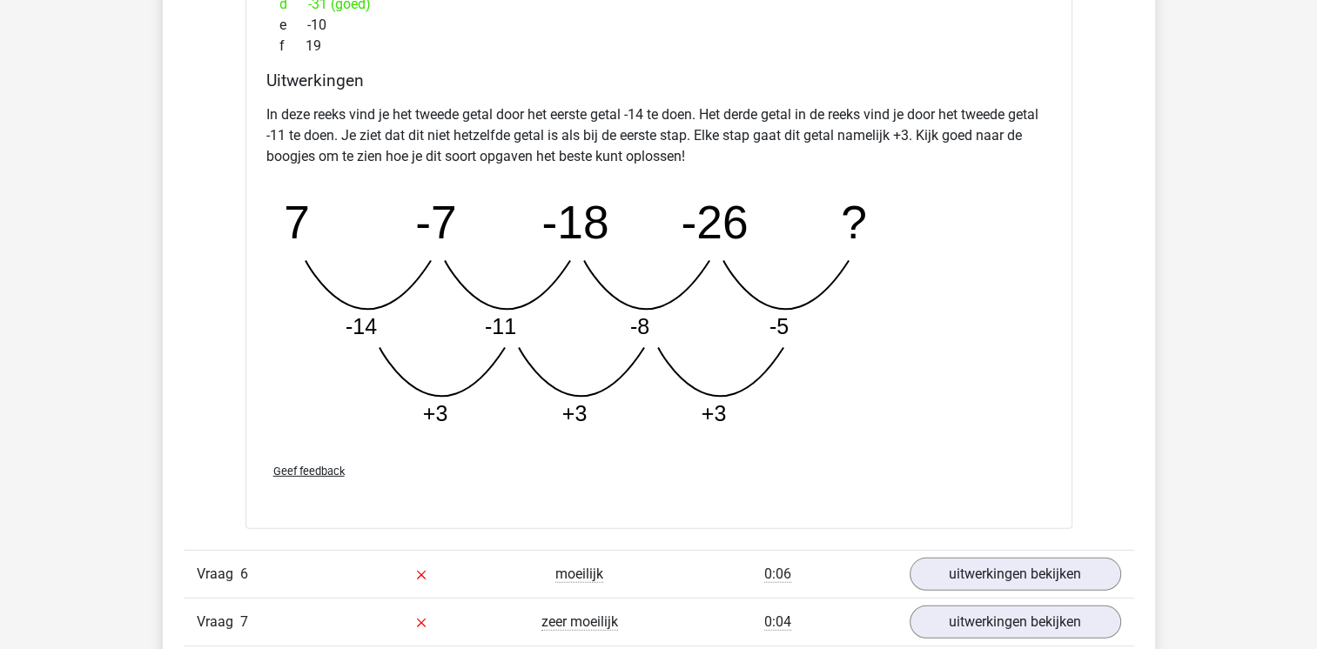
scroll to position [5118, 0]
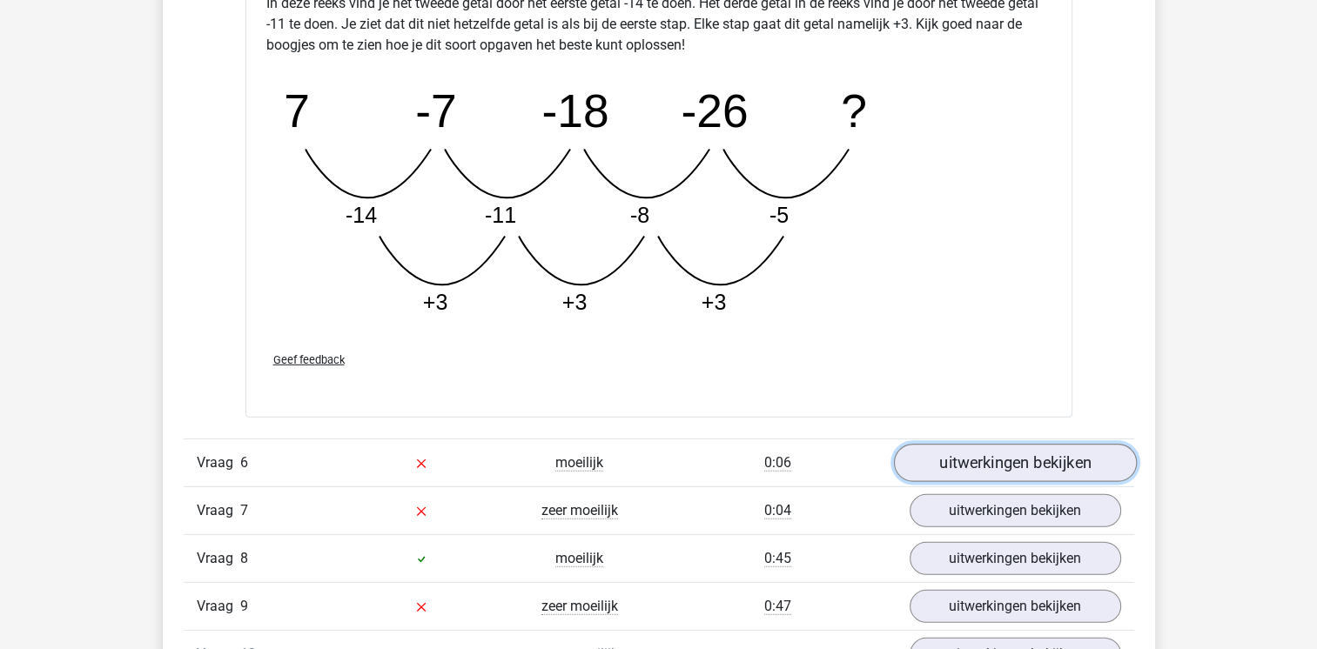
click at [1079, 472] on link "uitwerkingen bekijken" at bounding box center [1014, 463] width 243 height 38
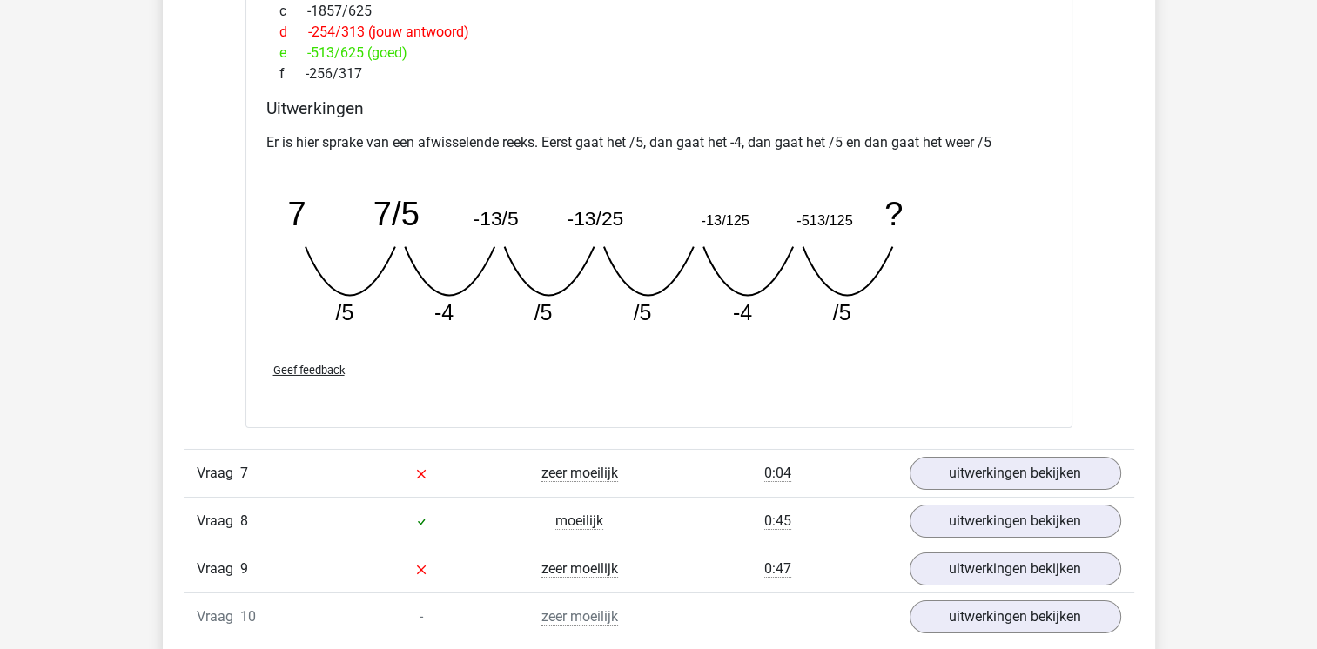
scroll to position [5918, 0]
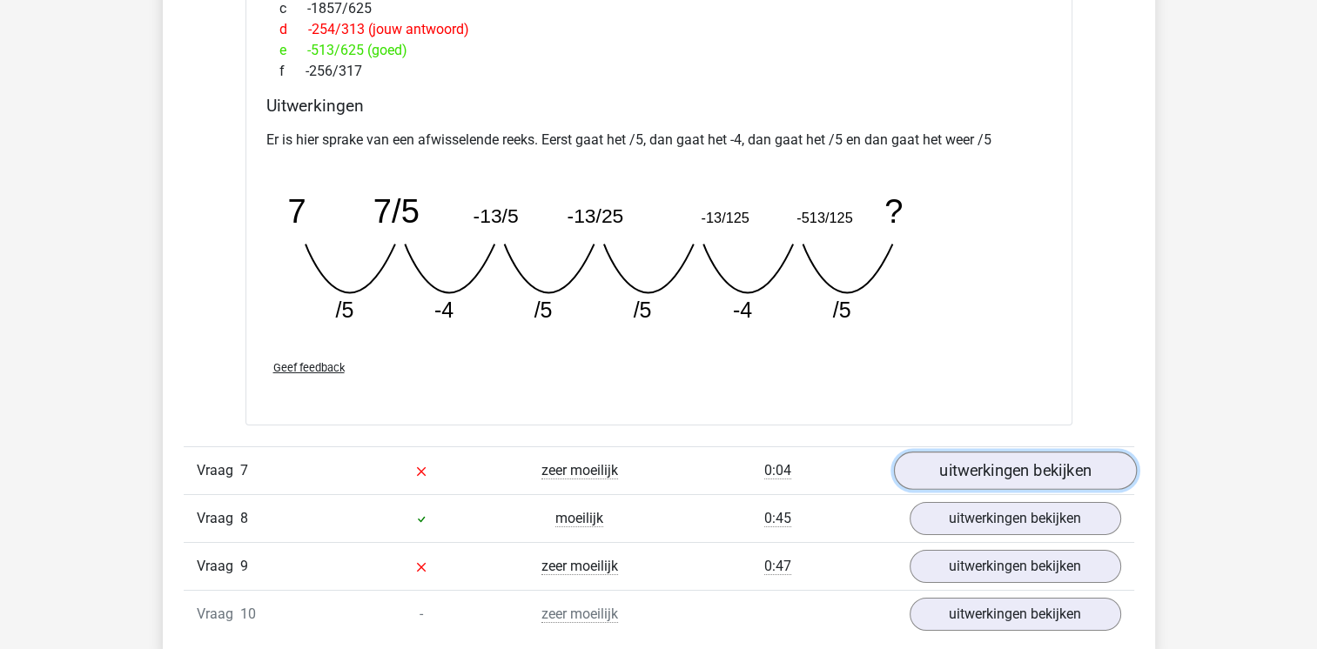
click at [1079, 472] on link "uitwerkingen bekijken" at bounding box center [1014, 471] width 243 height 38
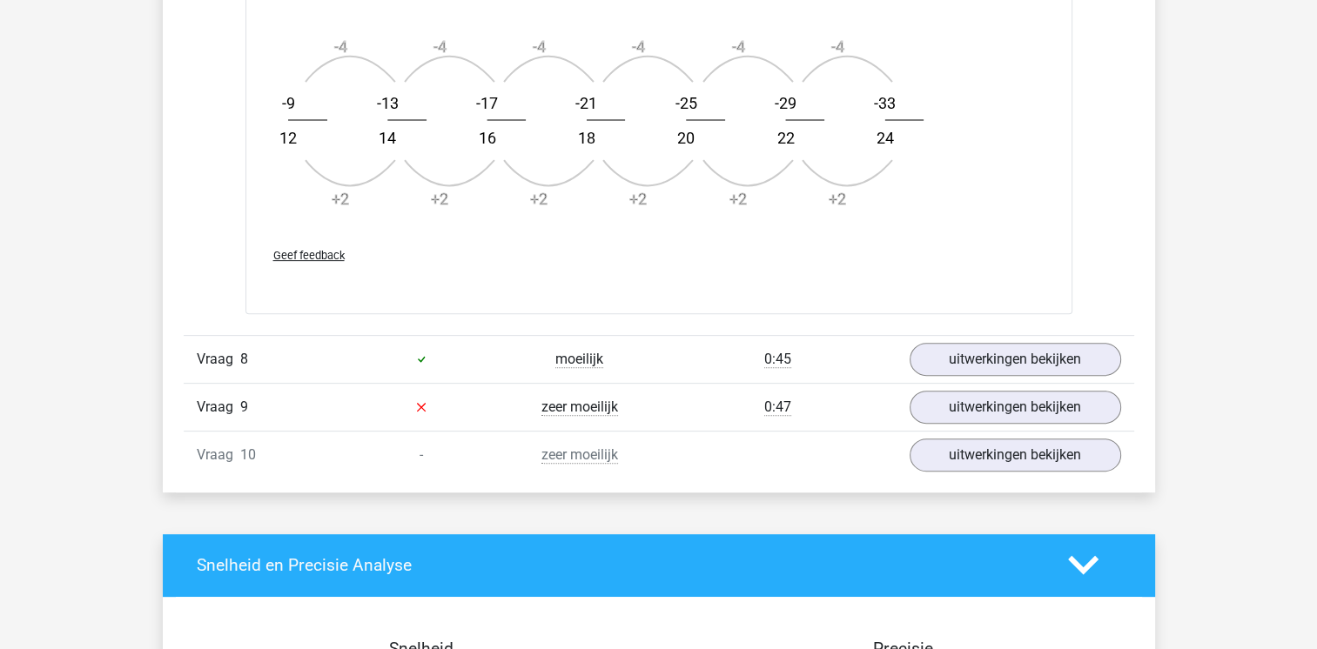
scroll to position [7137, 0]
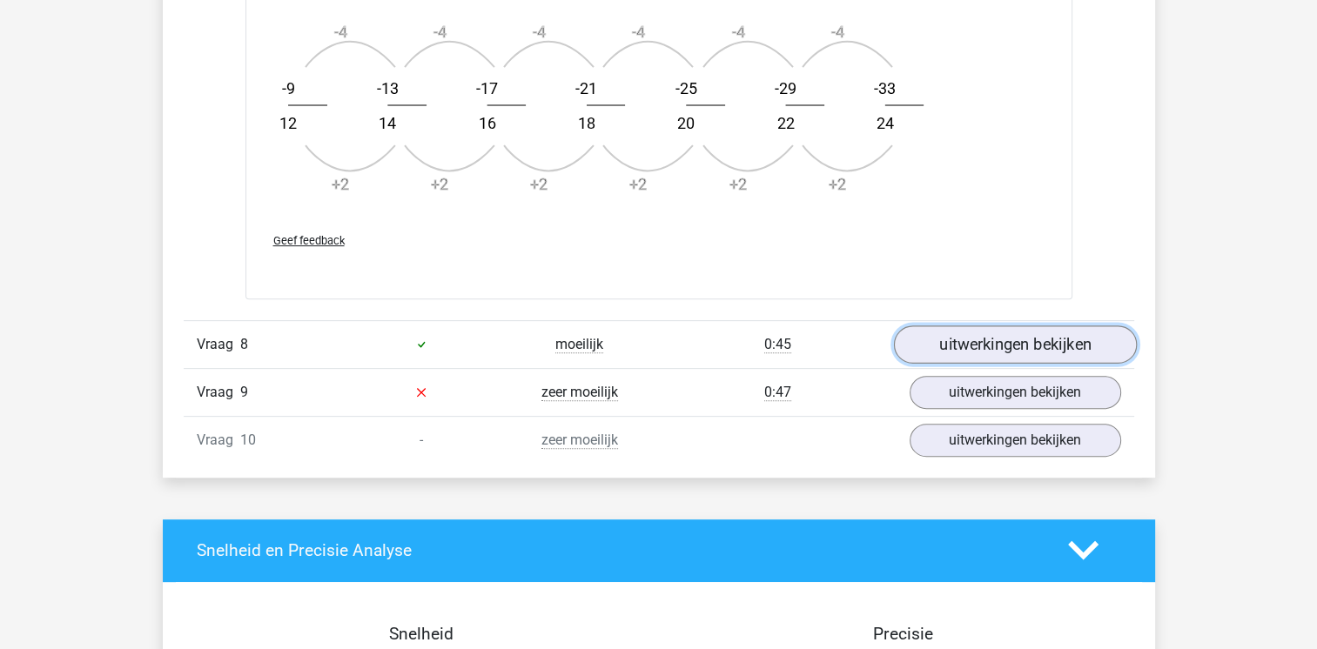
click at [1026, 344] on link "uitwerkingen bekijken" at bounding box center [1014, 345] width 243 height 38
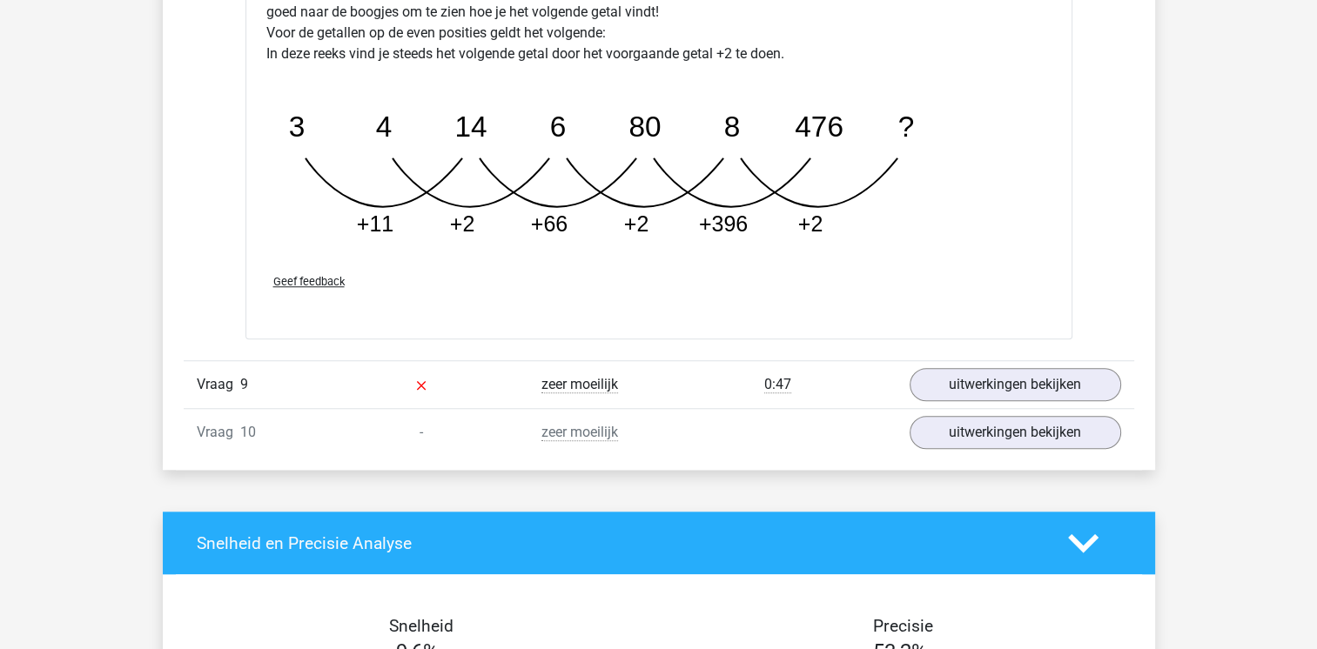
scroll to position [8077, 0]
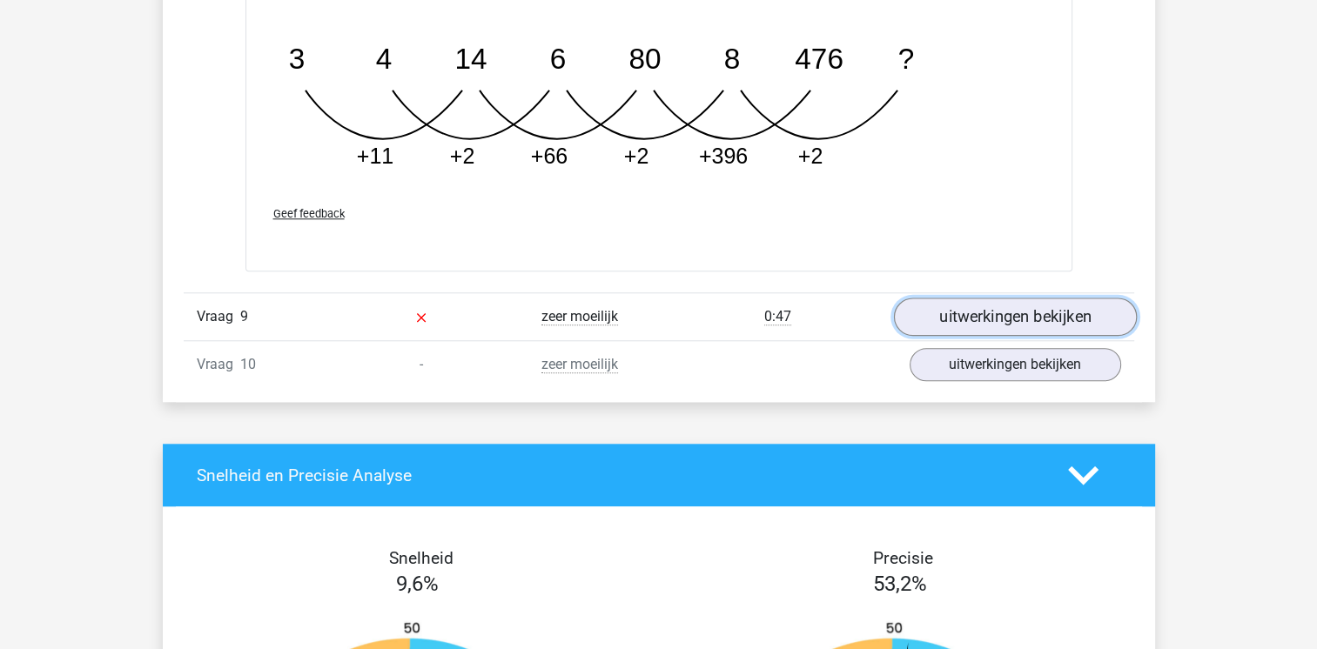
click at [1046, 305] on link "uitwerkingen bekijken" at bounding box center [1014, 318] width 243 height 38
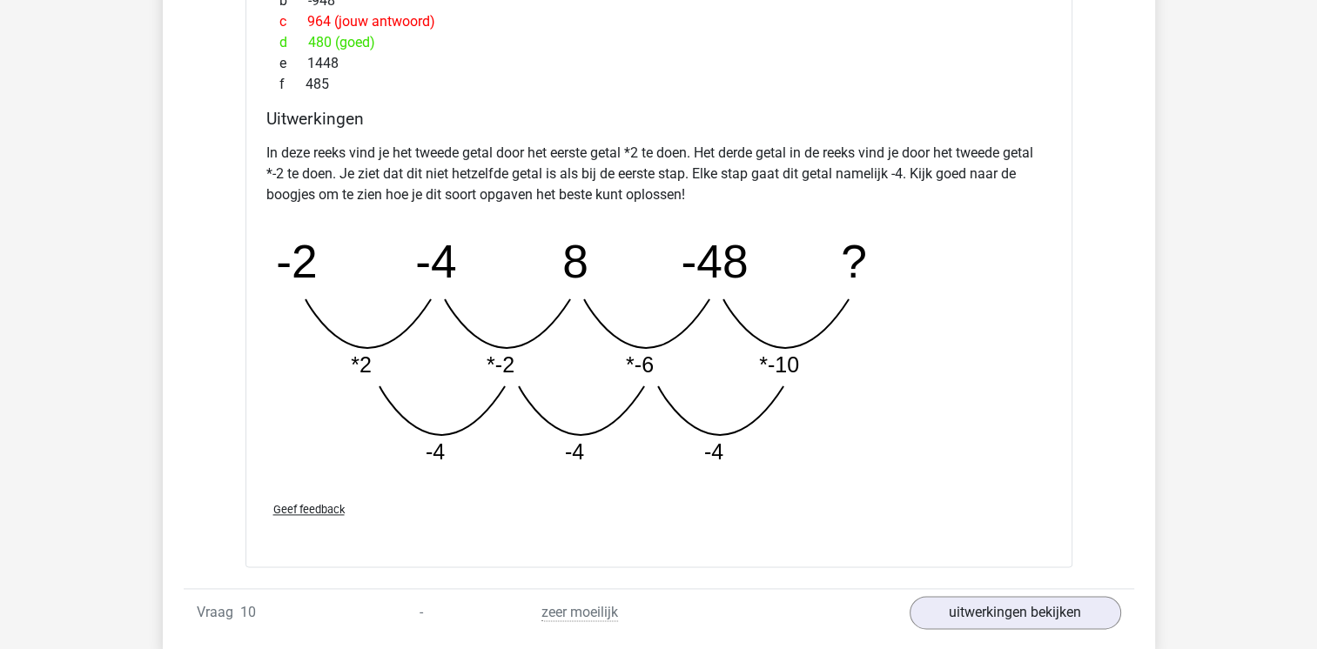
scroll to position [8843, 0]
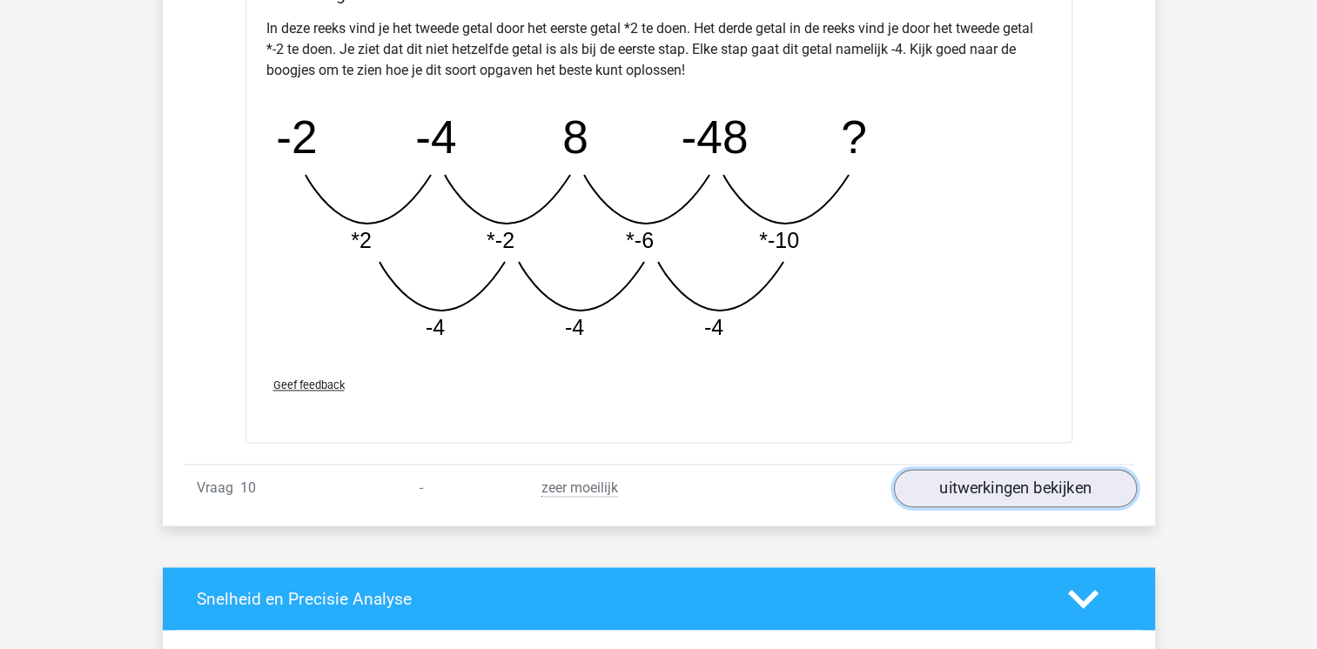
click at [992, 489] on link "uitwerkingen bekijken" at bounding box center [1014, 488] width 243 height 38
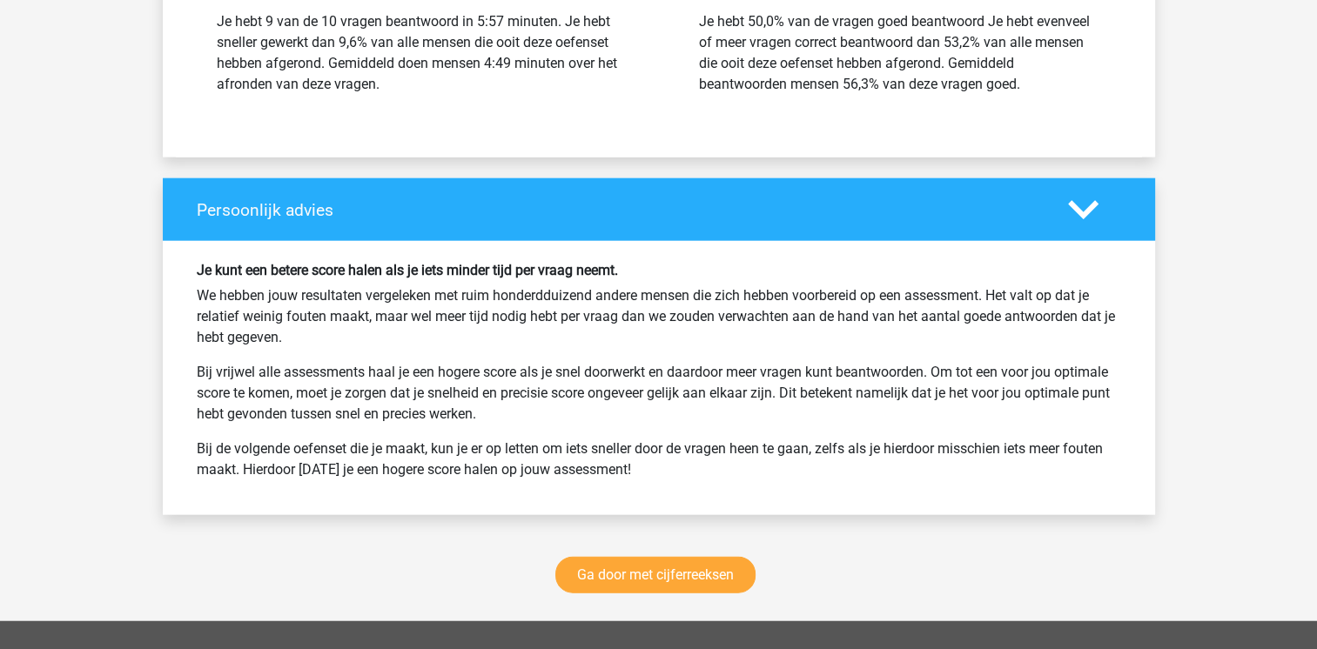
scroll to position [10688, 0]
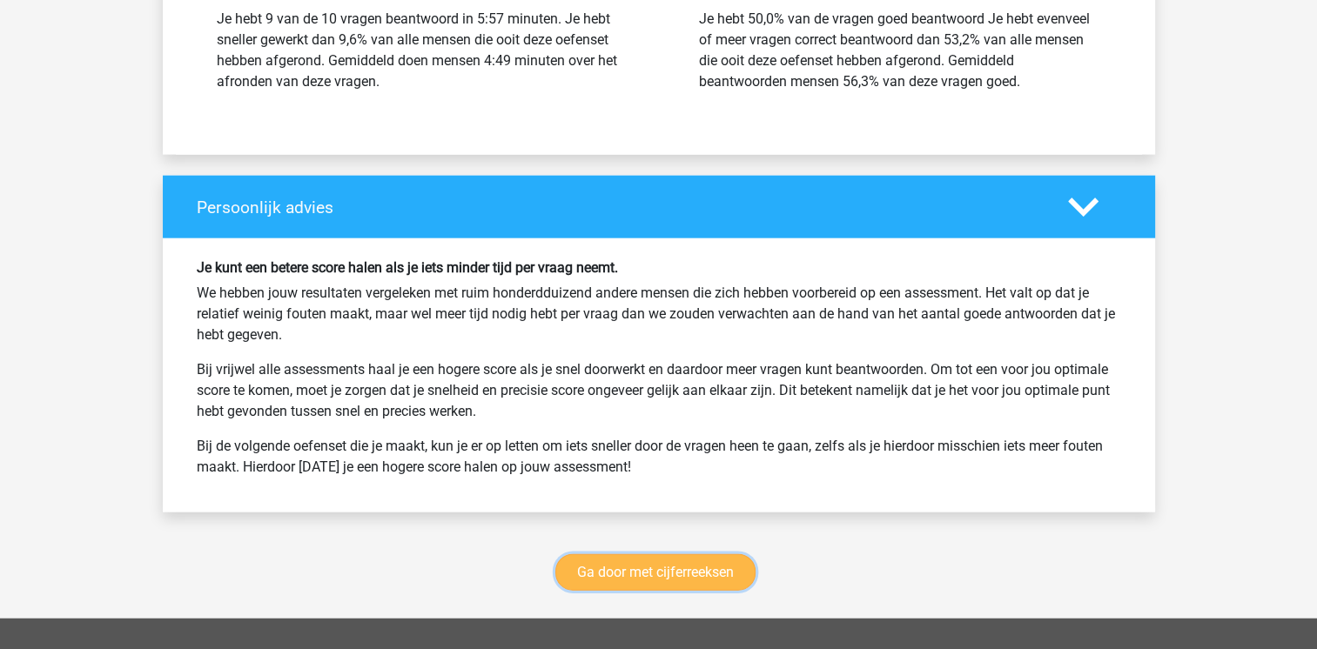
click at [656, 562] on link "Ga door met cijferreeksen" at bounding box center [655, 572] width 200 height 37
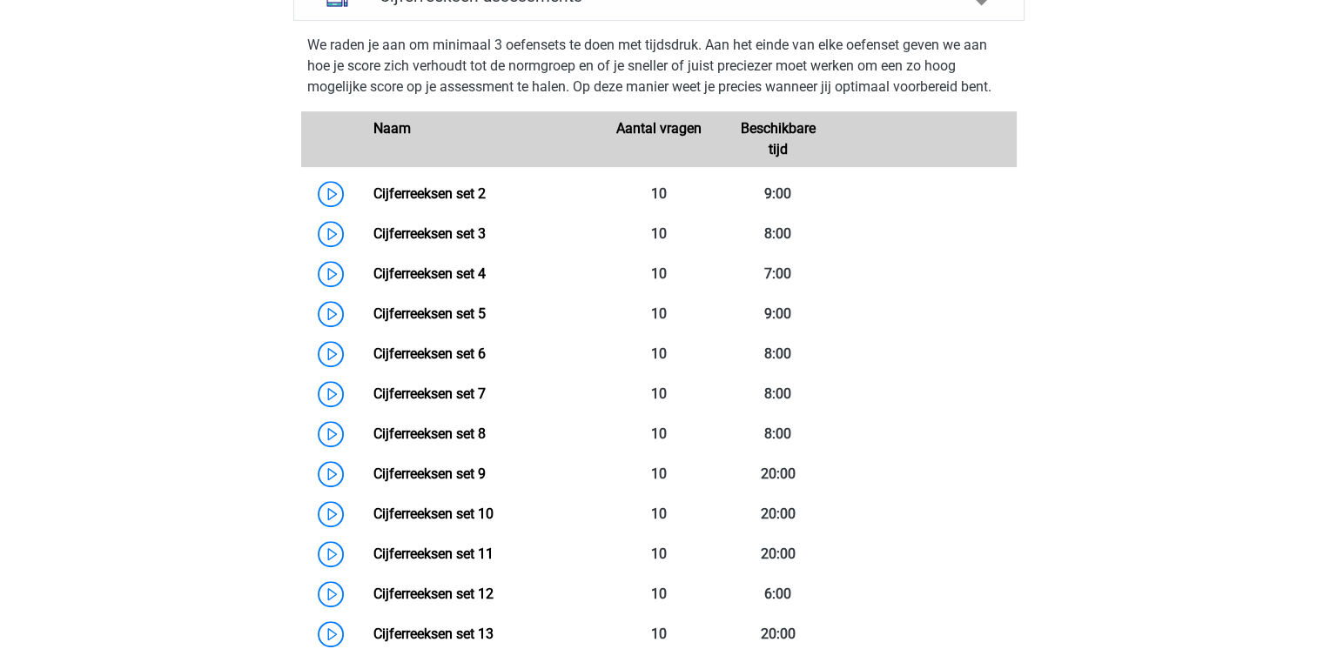
scroll to position [811, 0]
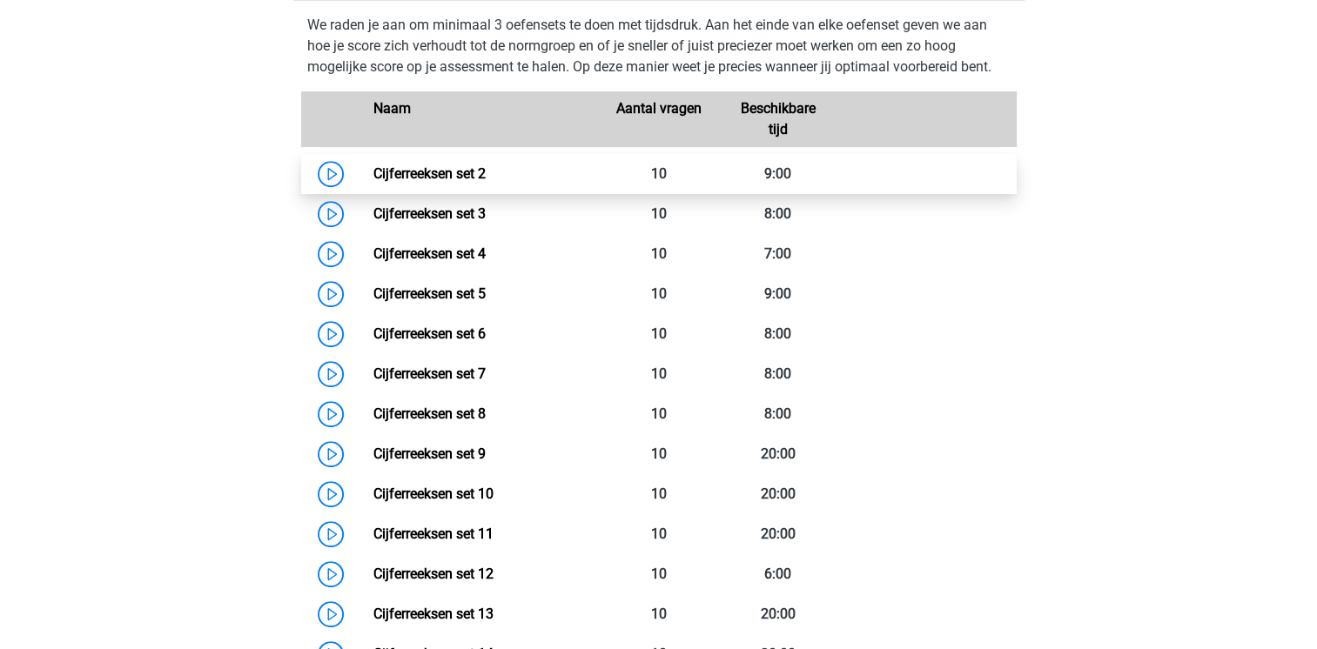
click at [373, 182] on link "Cijferreeksen set 2" at bounding box center [429, 173] width 112 height 17
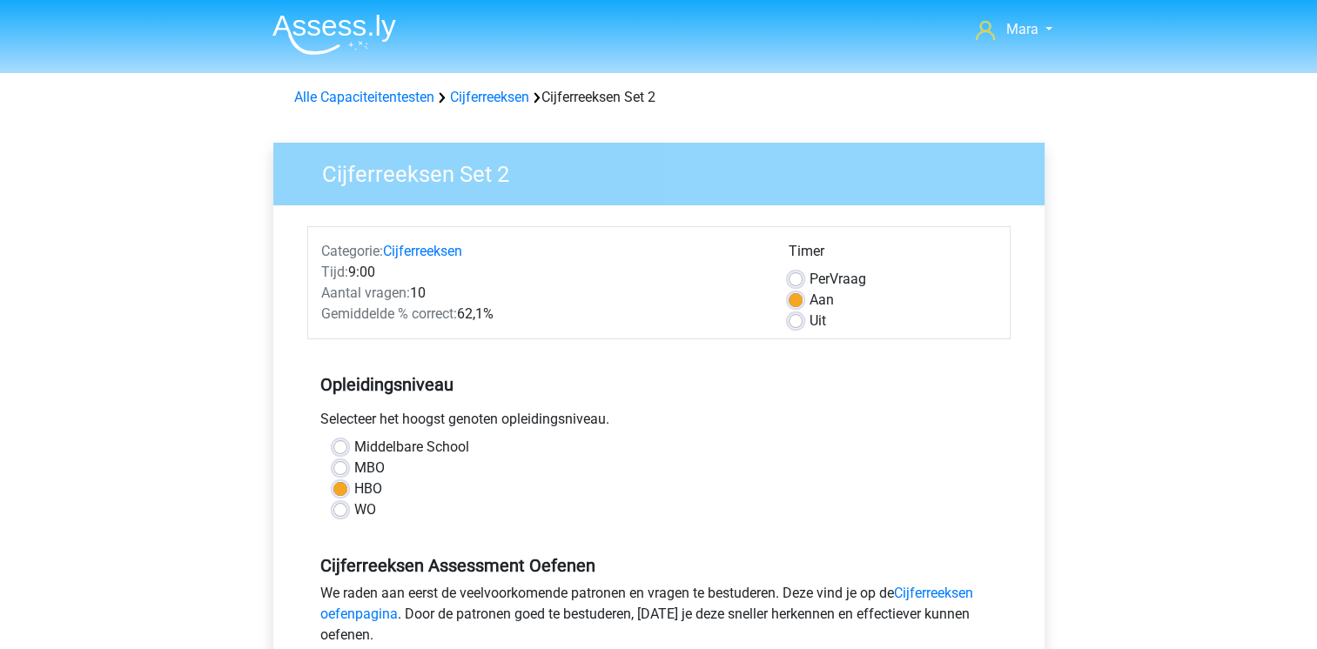
click at [881, 425] on div "Selecteer het hoogst genoten opleidingsniveau." at bounding box center [658, 423] width 703 height 28
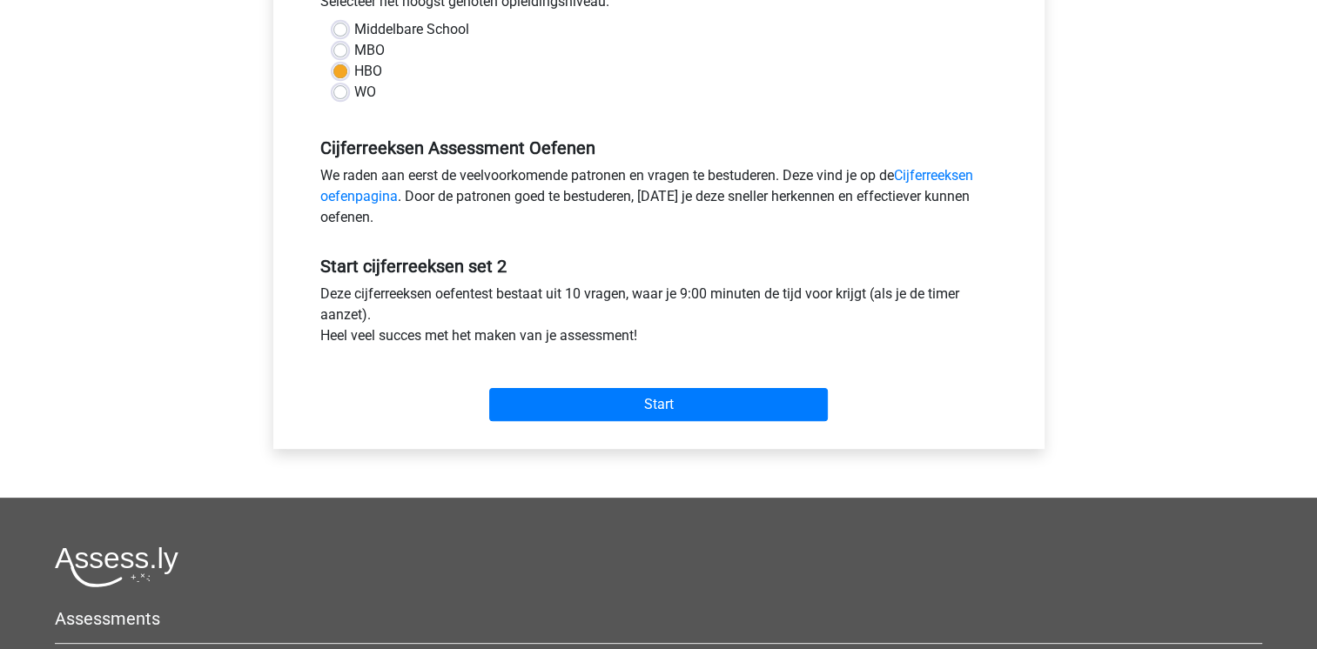
scroll to position [418, 0]
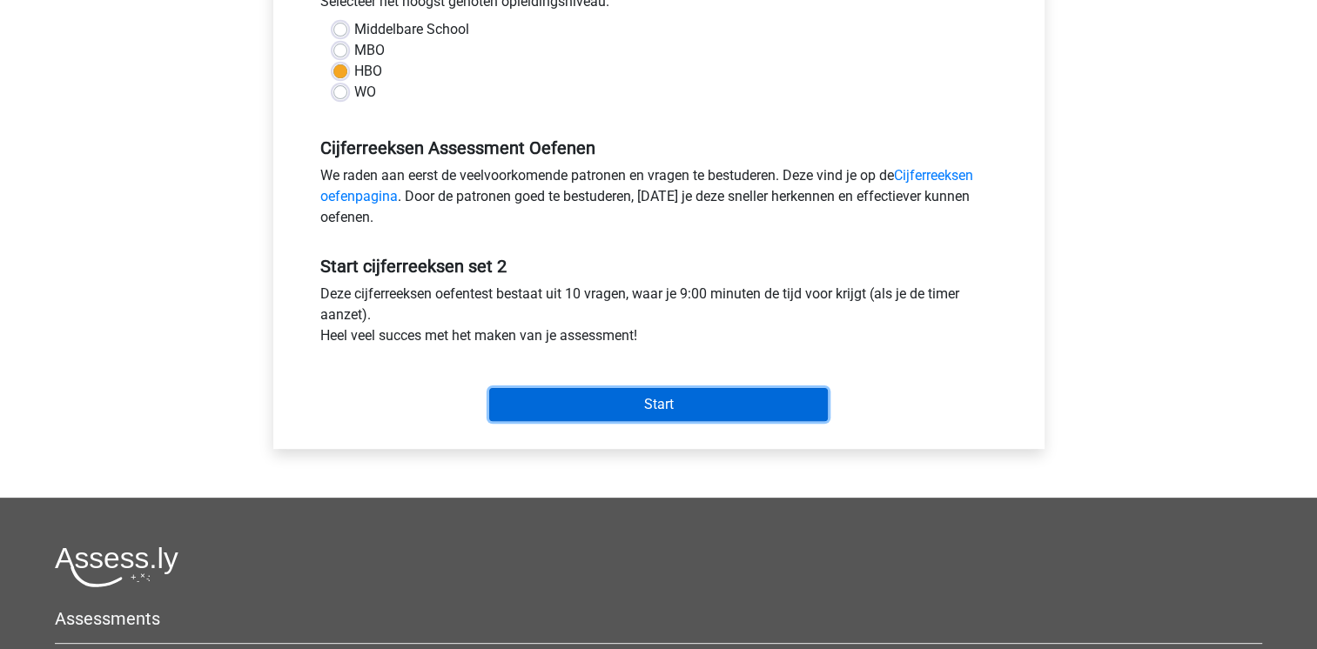
click at [761, 392] on input "Start" at bounding box center [658, 404] width 339 height 33
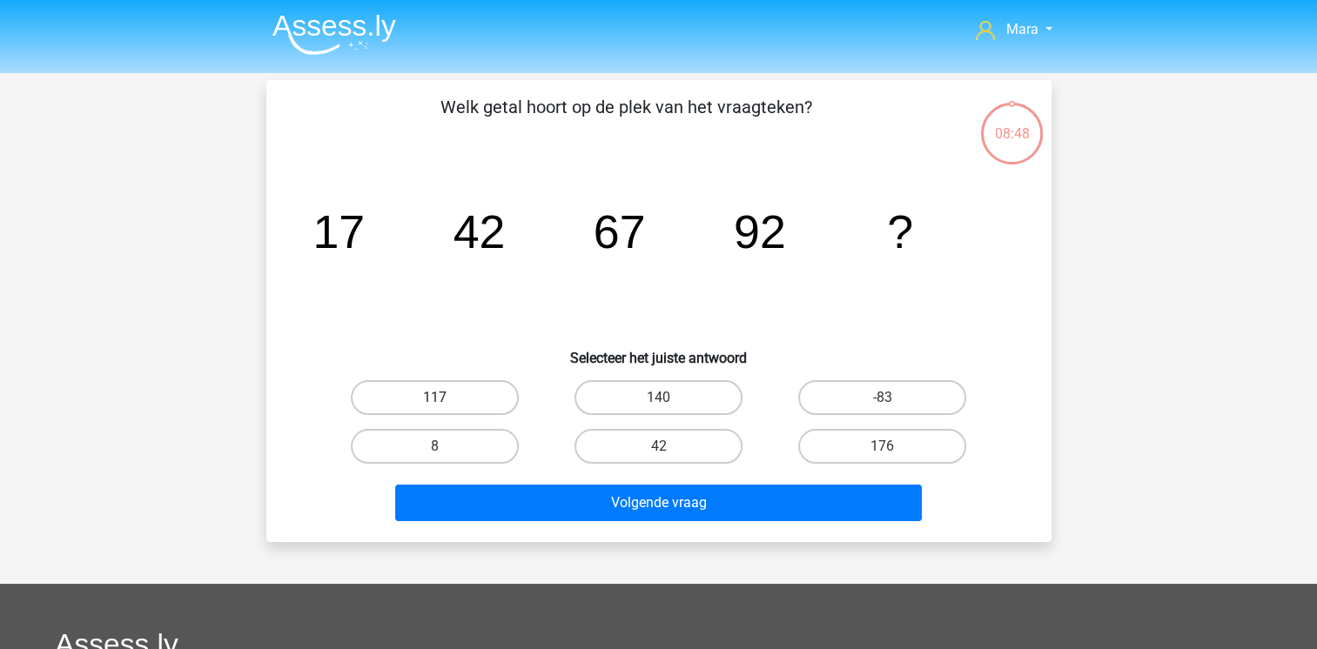
click at [491, 393] on label "117" at bounding box center [435, 397] width 168 height 35
click at [446, 398] on input "117" at bounding box center [439, 403] width 11 height 11
radio input "true"
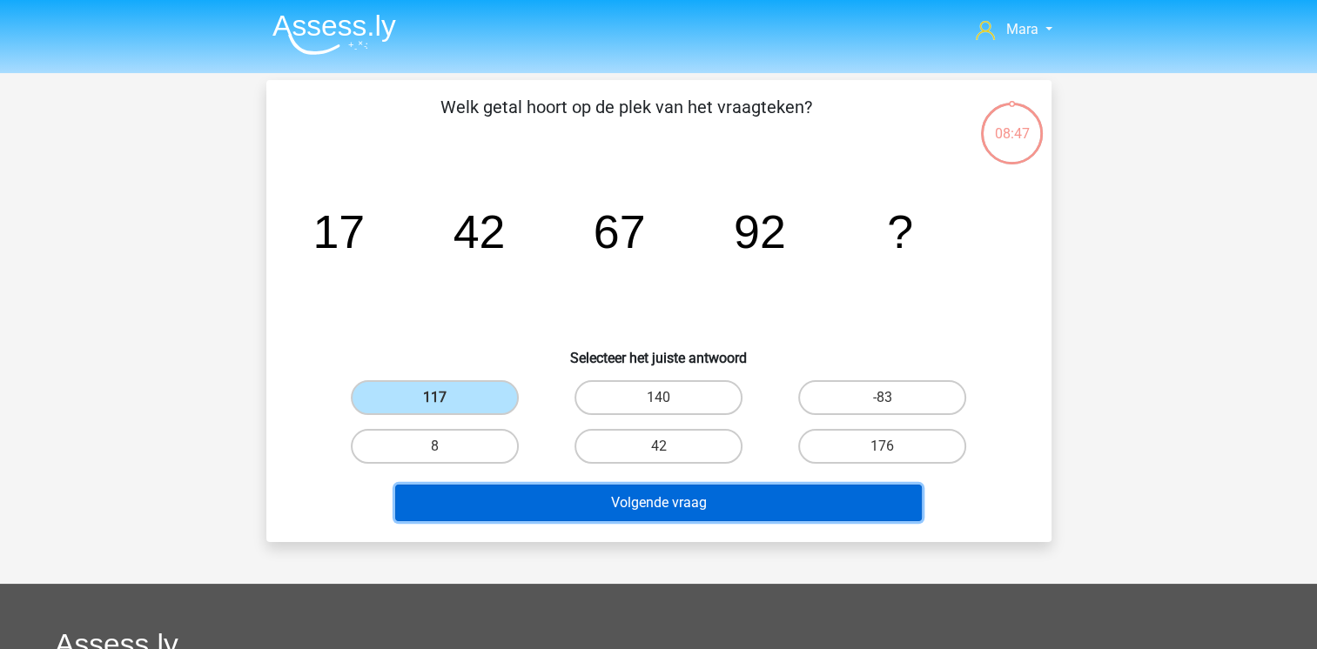
click at [569, 512] on button "Volgende vraag" at bounding box center [658, 503] width 527 height 37
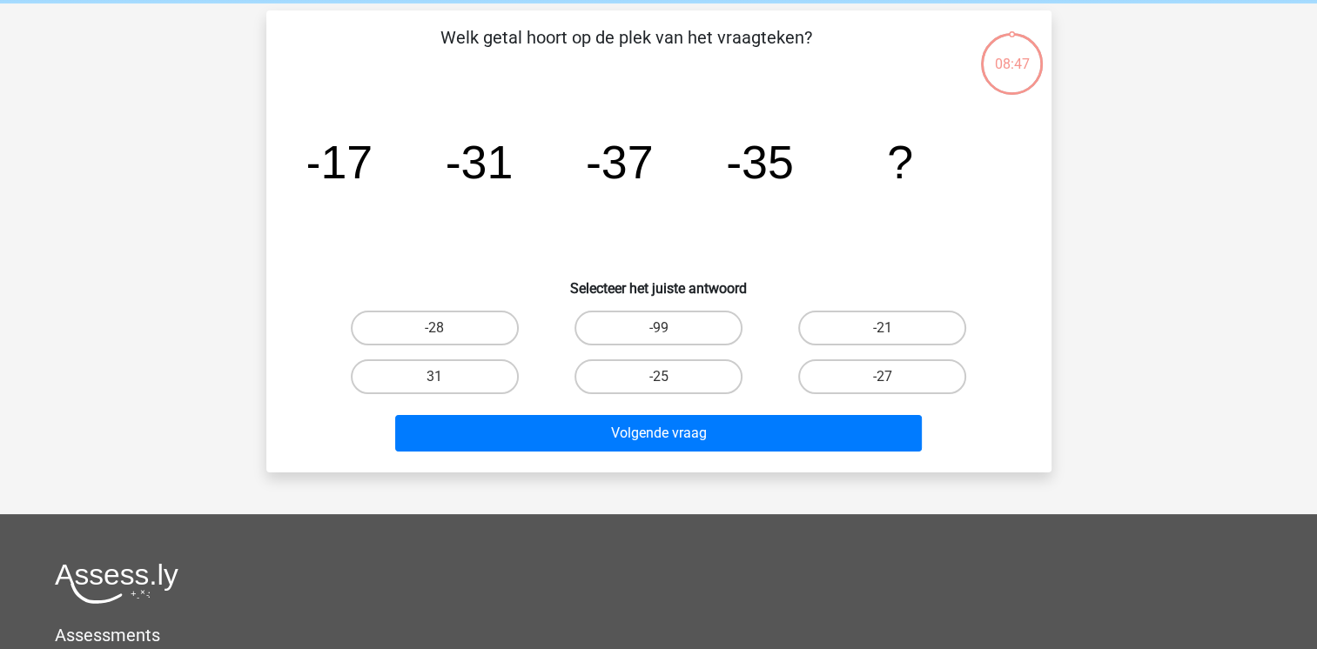
scroll to position [80, 0]
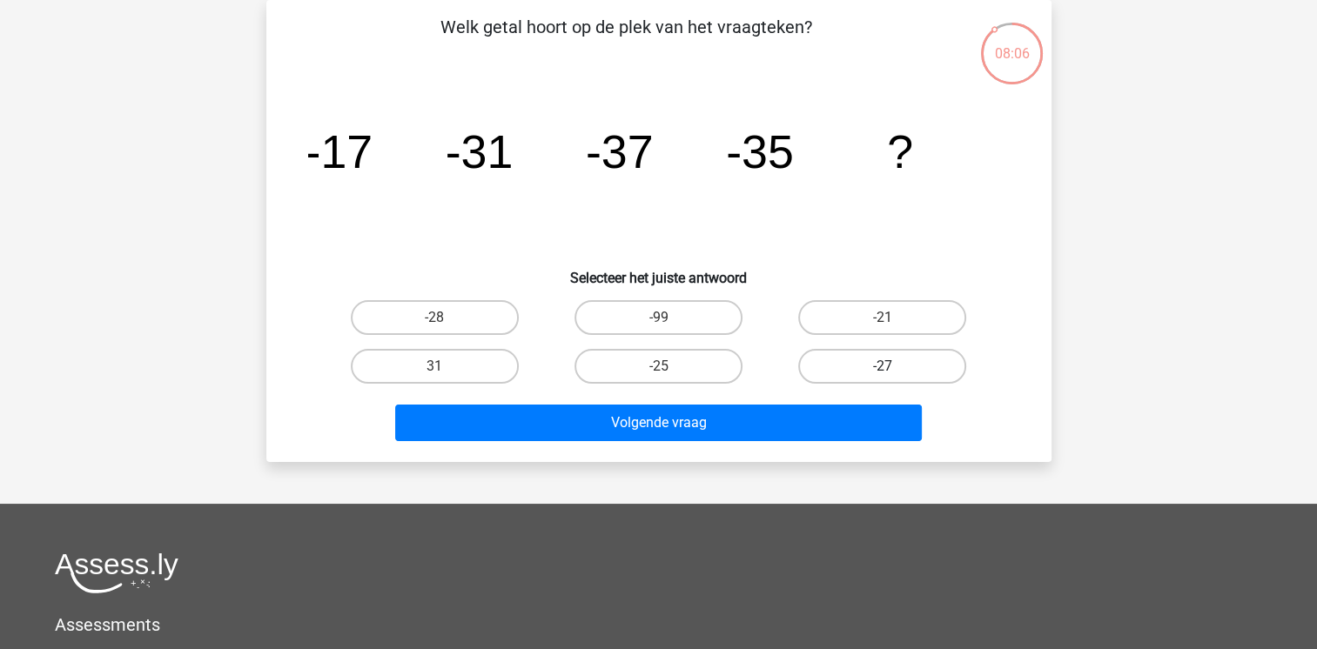
click at [860, 371] on label "-27" at bounding box center [882, 366] width 168 height 35
click at [883, 371] on input "-27" at bounding box center [888, 371] width 11 height 11
radio input "true"
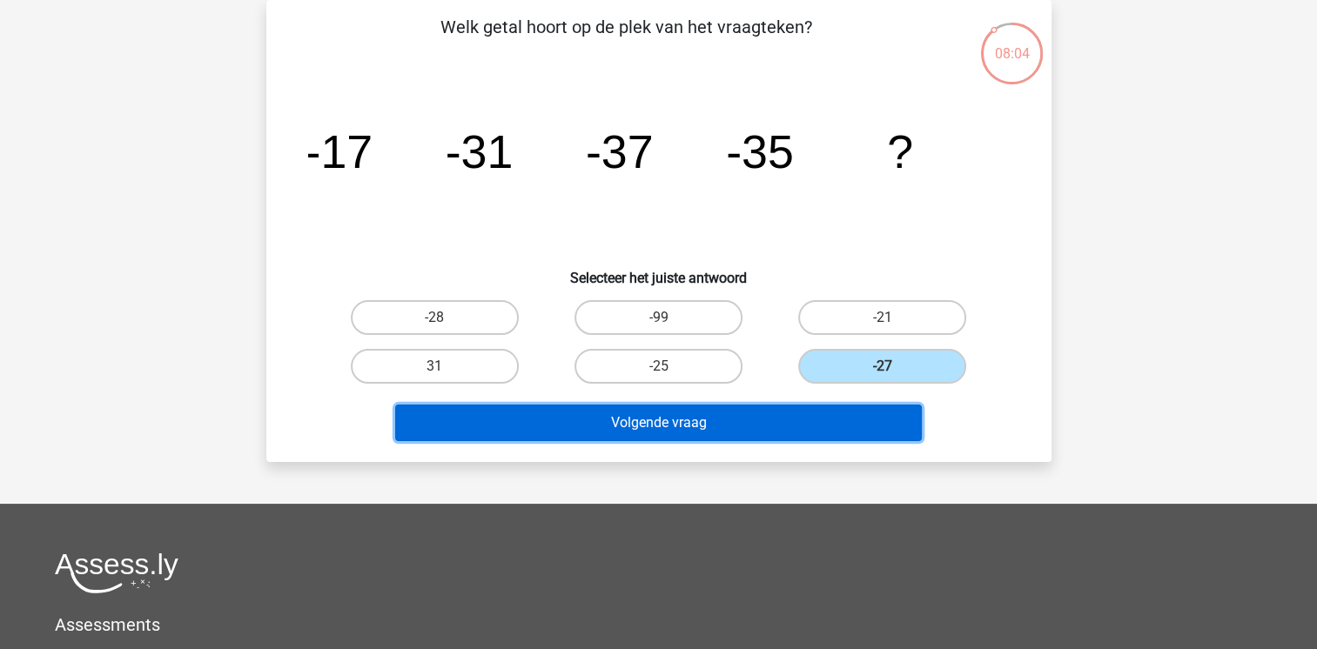
click at [763, 424] on button "Volgende vraag" at bounding box center [658, 423] width 527 height 37
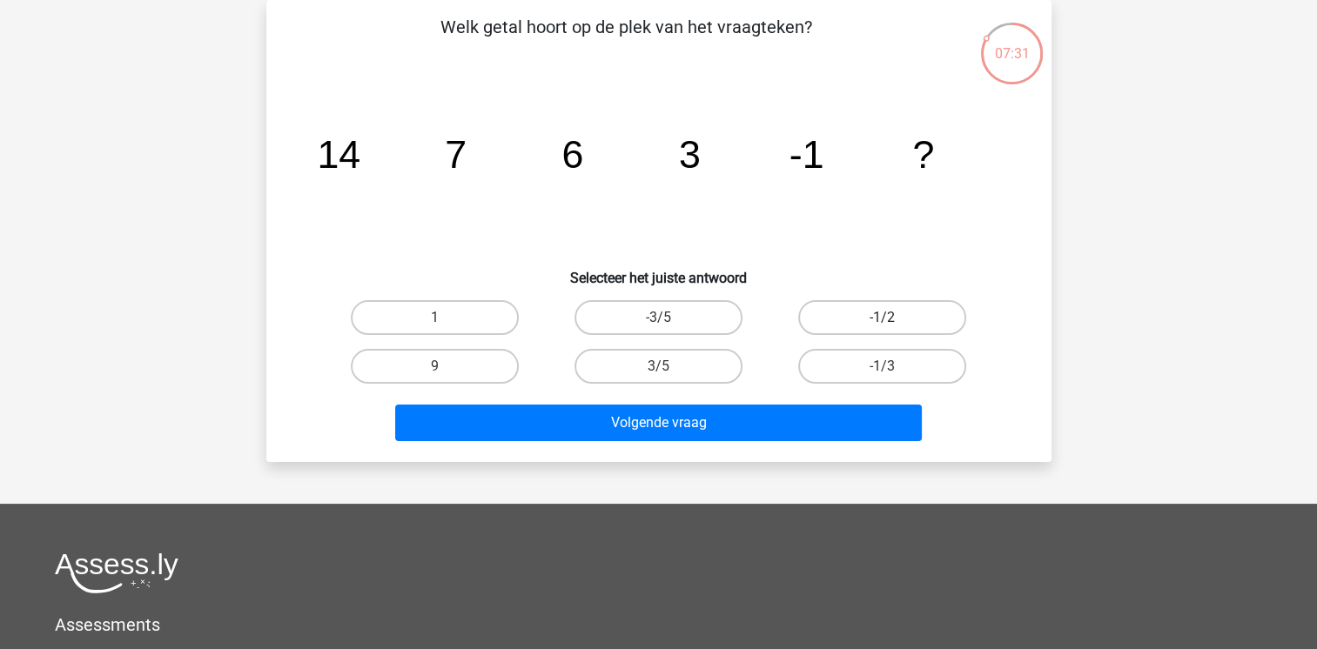
click at [854, 315] on label "-1/2" at bounding box center [882, 317] width 168 height 35
click at [883, 318] on input "-1/2" at bounding box center [888, 323] width 11 height 11
radio input "true"
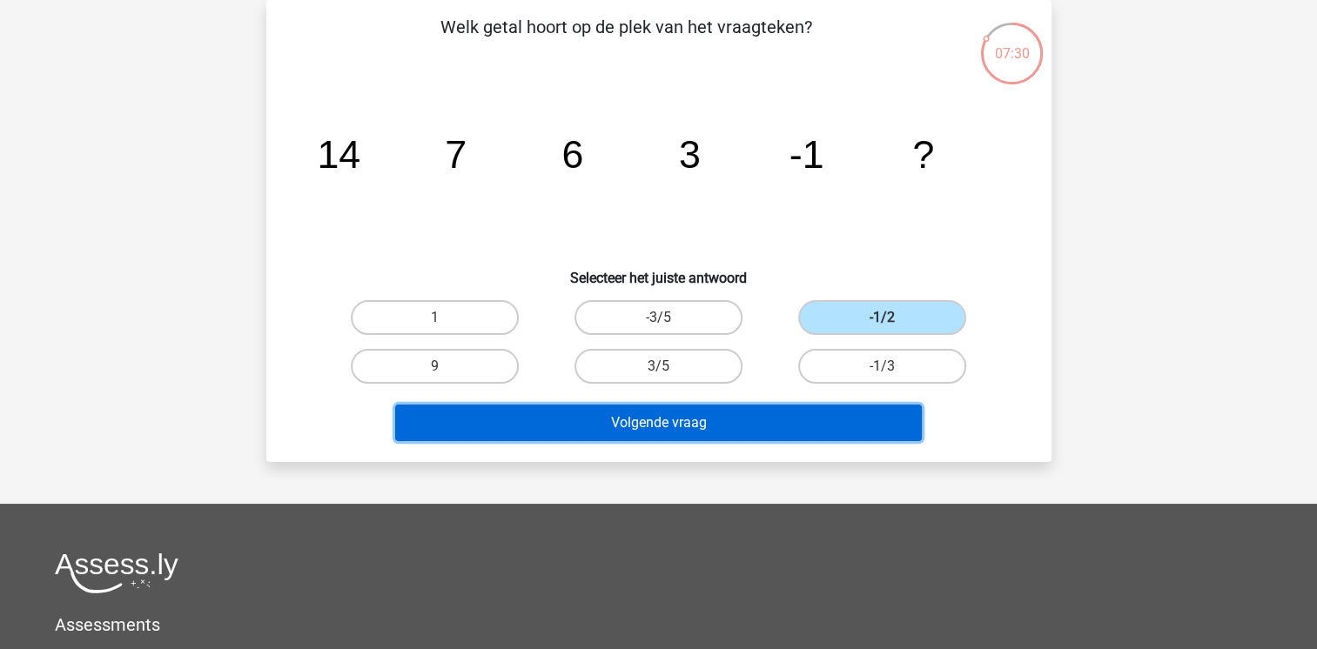
click at [722, 435] on button "Volgende vraag" at bounding box center [658, 423] width 527 height 37
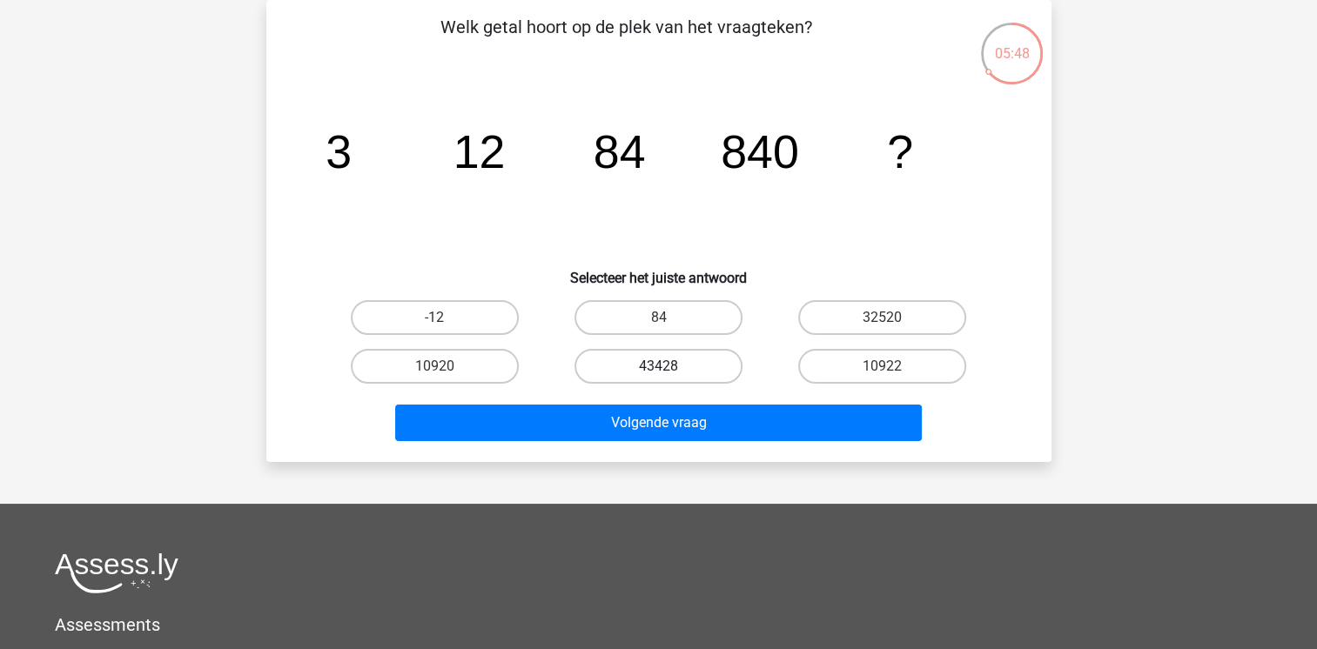
click at [672, 368] on label "43428" at bounding box center [658, 366] width 168 height 35
click at [669, 368] on input "43428" at bounding box center [663, 371] width 11 height 11
radio input "true"
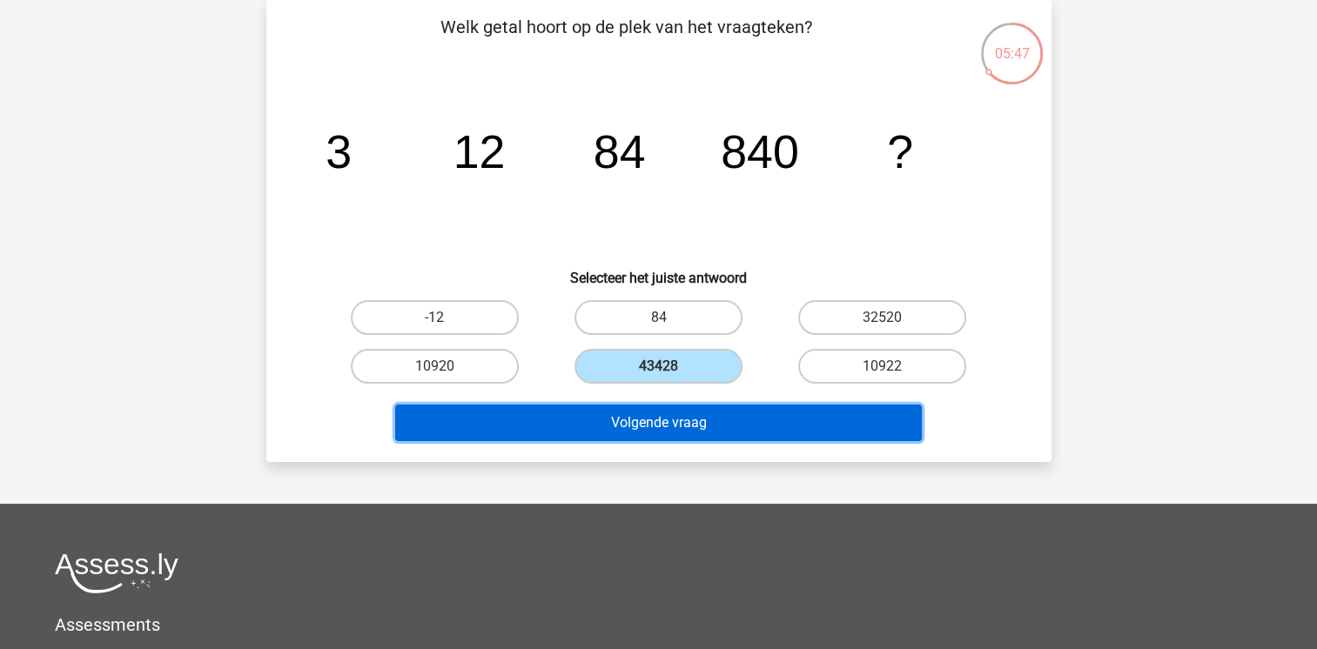
click at [641, 437] on button "Volgende vraag" at bounding box center [658, 423] width 527 height 37
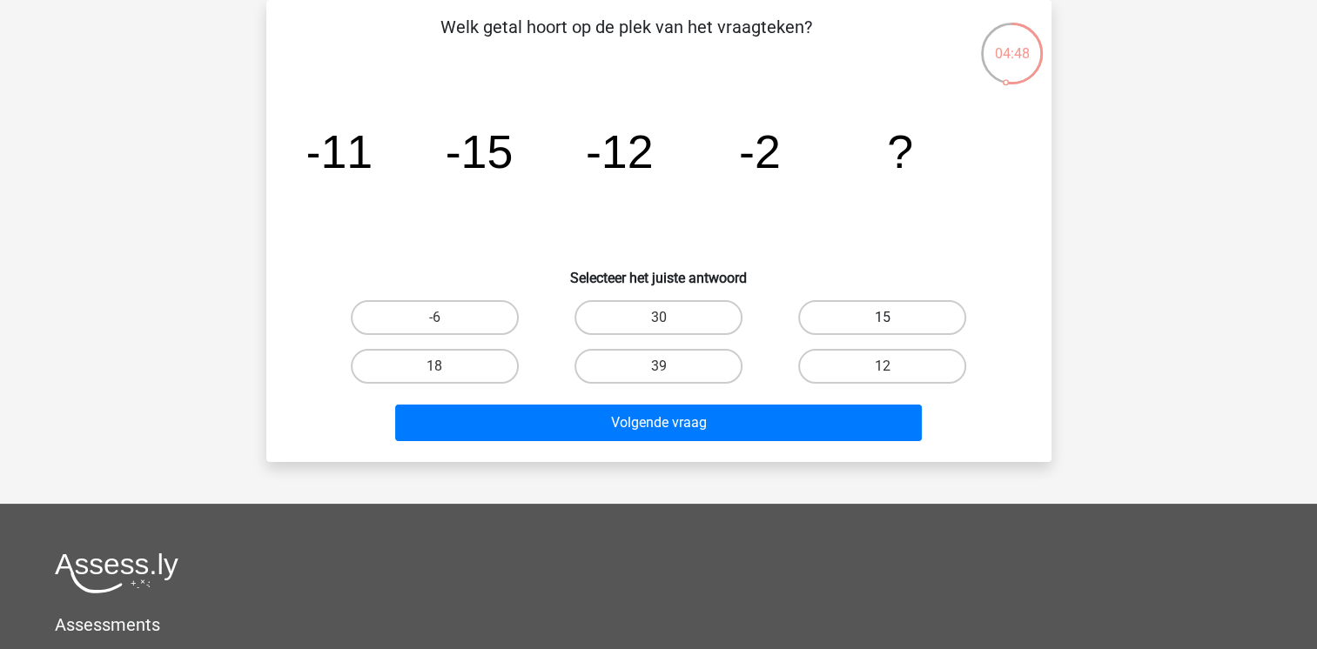
click at [861, 314] on label "15" at bounding box center [882, 317] width 168 height 35
click at [883, 318] on input "15" at bounding box center [888, 323] width 11 height 11
radio input "true"
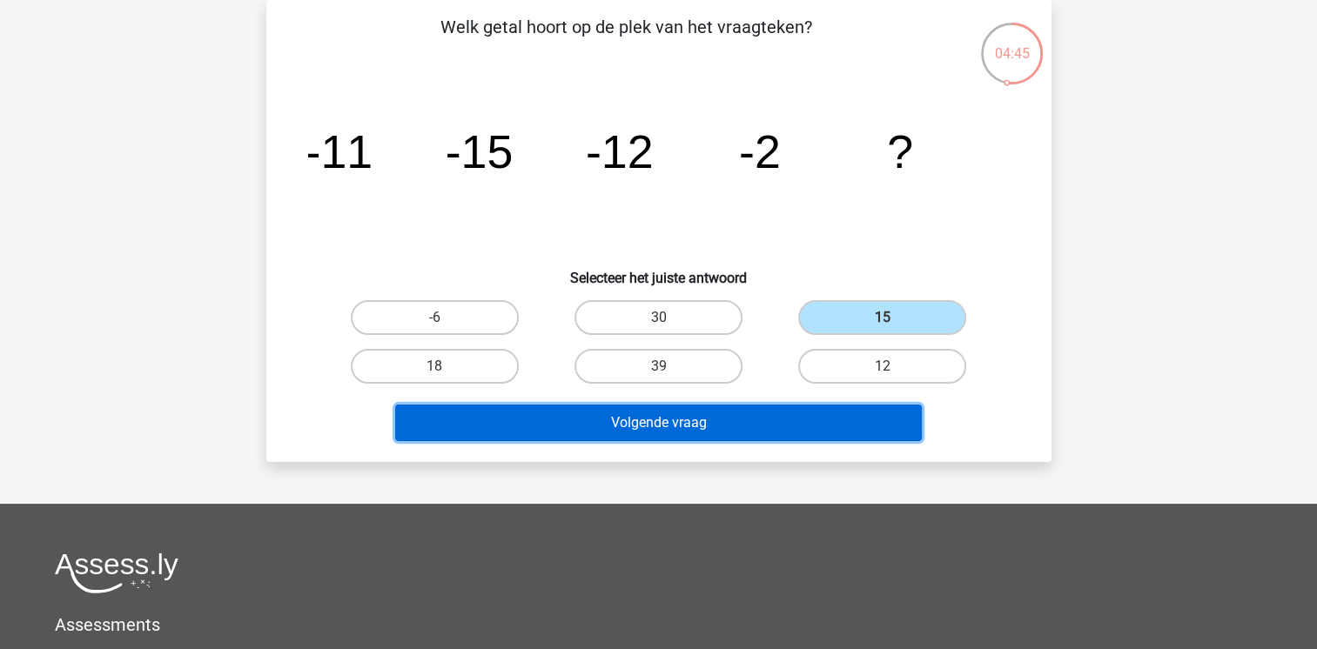
click at [749, 416] on button "Volgende vraag" at bounding box center [658, 423] width 527 height 37
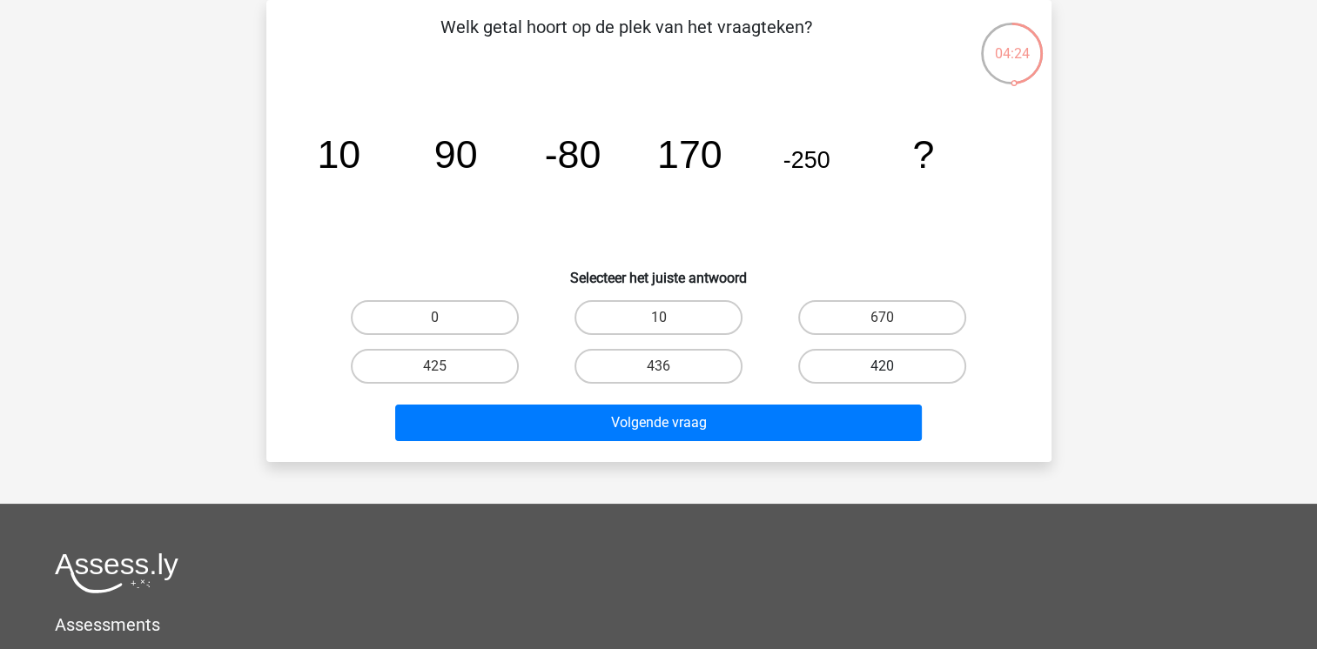
click at [830, 367] on label "420" at bounding box center [882, 366] width 168 height 35
click at [883, 367] on input "420" at bounding box center [888, 371] width 11 height 11
radio input "true"
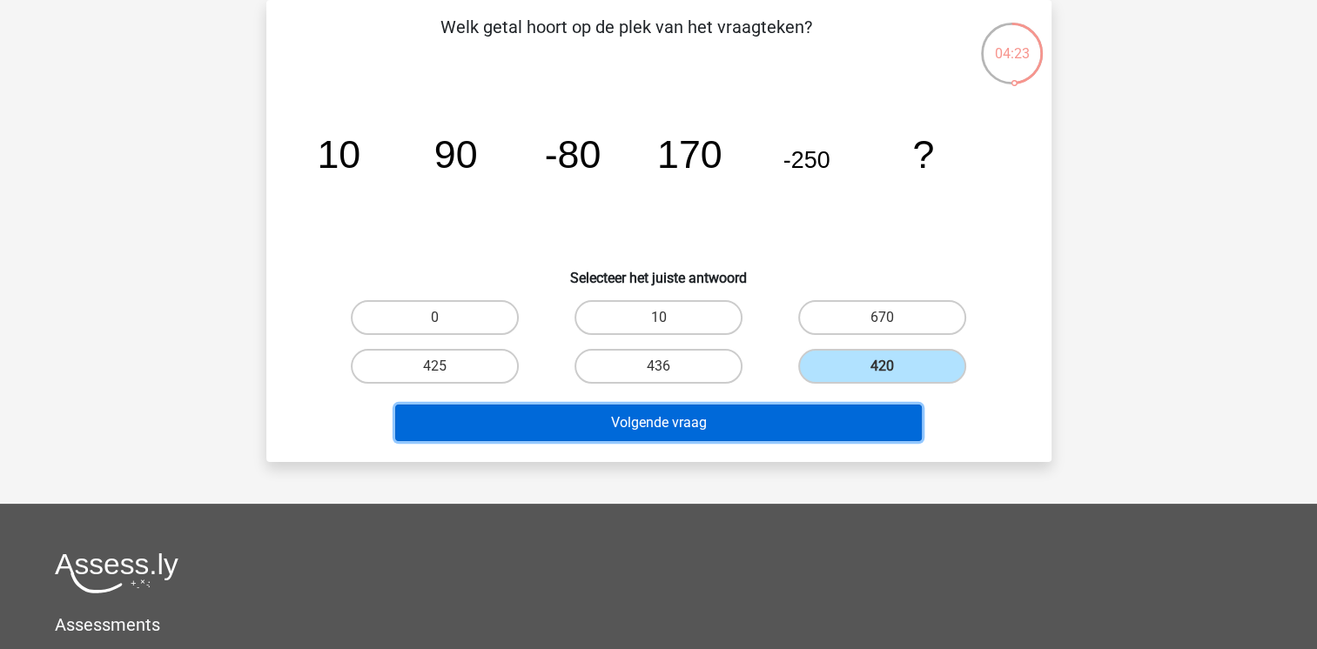
click at [787, 420] on button "Volgende vraag" at bounding box center [658, 423] width 527 height 37
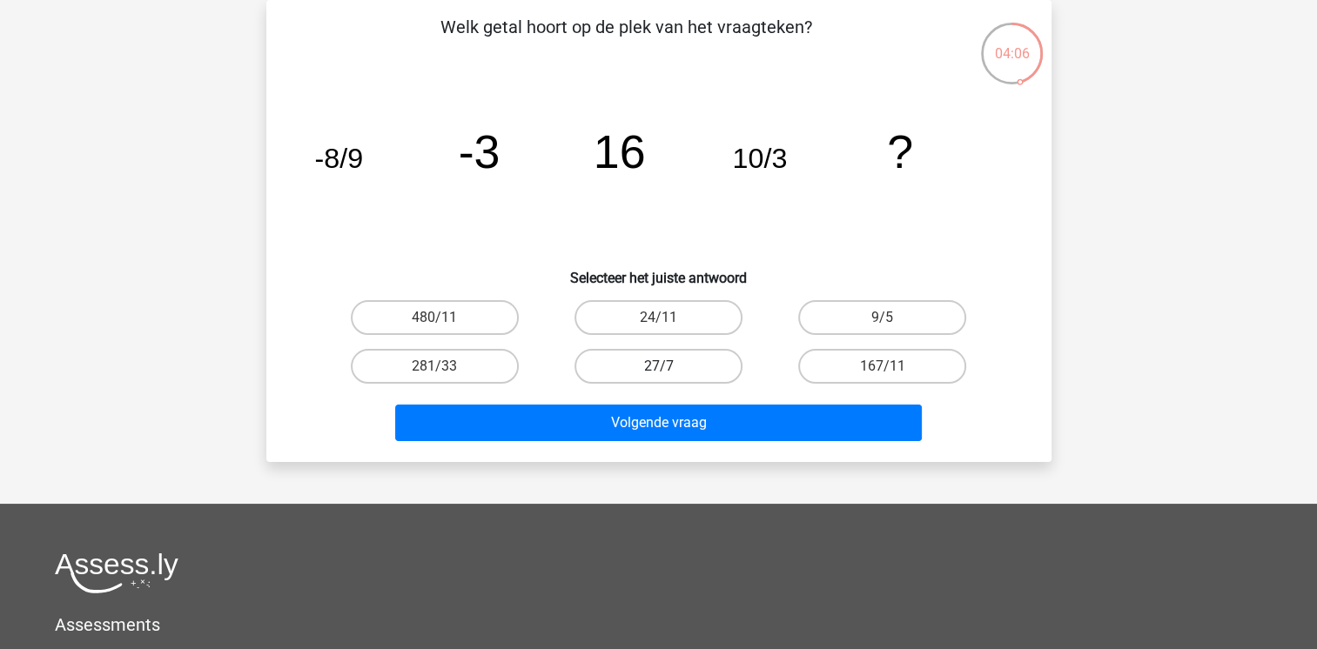
click at [709, 360] on label "27/7" at bounding box center [658, 366] width 168 height 35
click at [669, 366] on input "27/7" at bounding box center [663, 371] width 11 height 11
radio input "true"
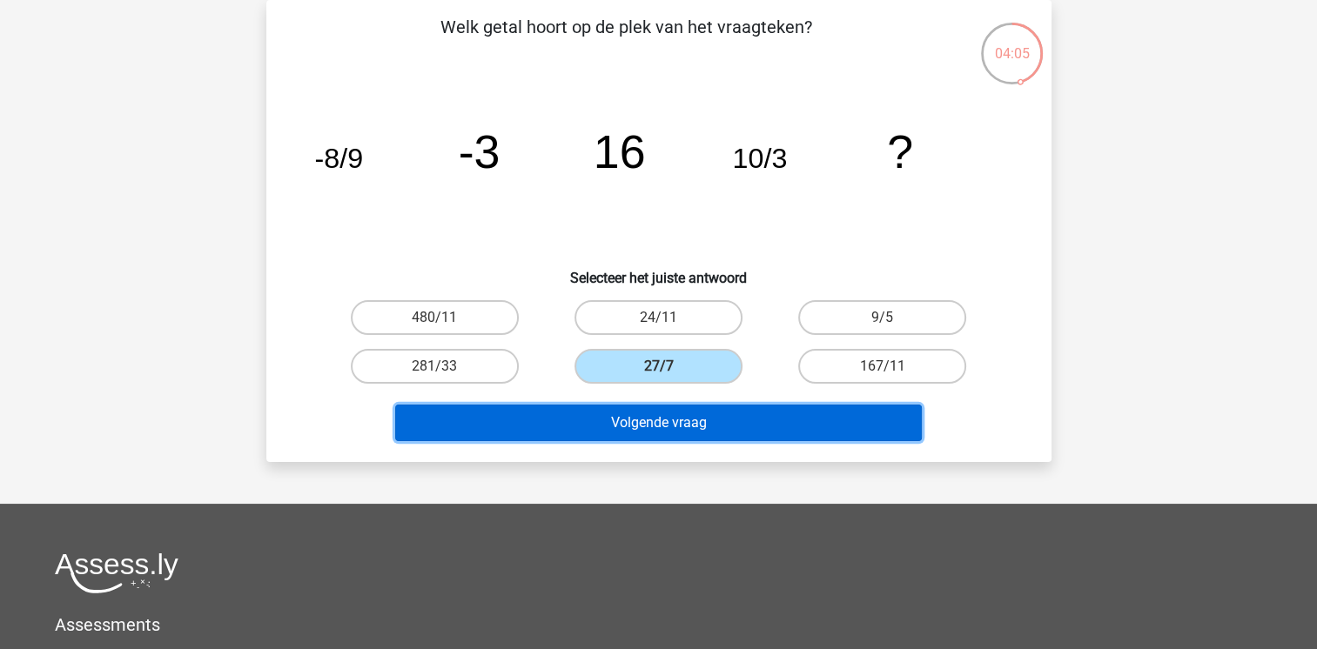
click at [715, 430] on button "Volgende vraag" at bounding box center [658, 423] width 527 height 37
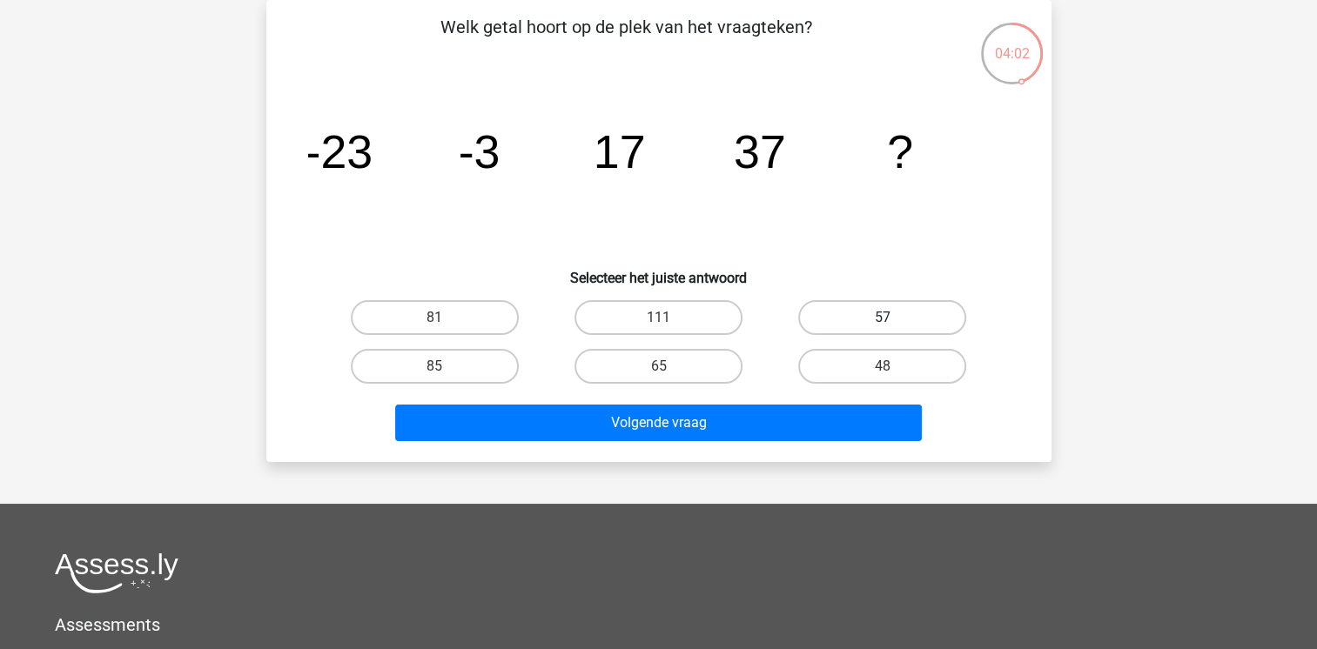
click at [838, 300] on label "57" at bounding box center [882, 317] width 168 height 35
click at [883, 318] on input "57" at bounding box center [888, 323] width 11 height 11
radio input "true"
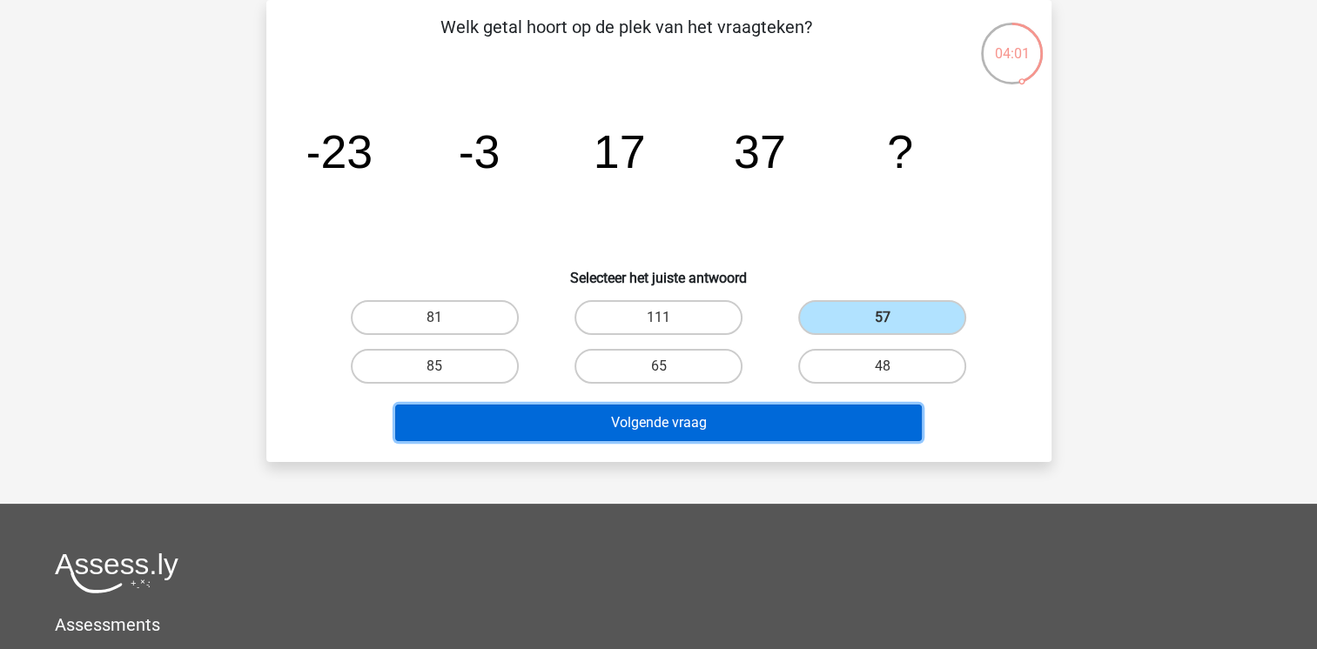
click at [749, 423] on button "Volgende vraag" at bounding box center [658, 423] width 527 height 37
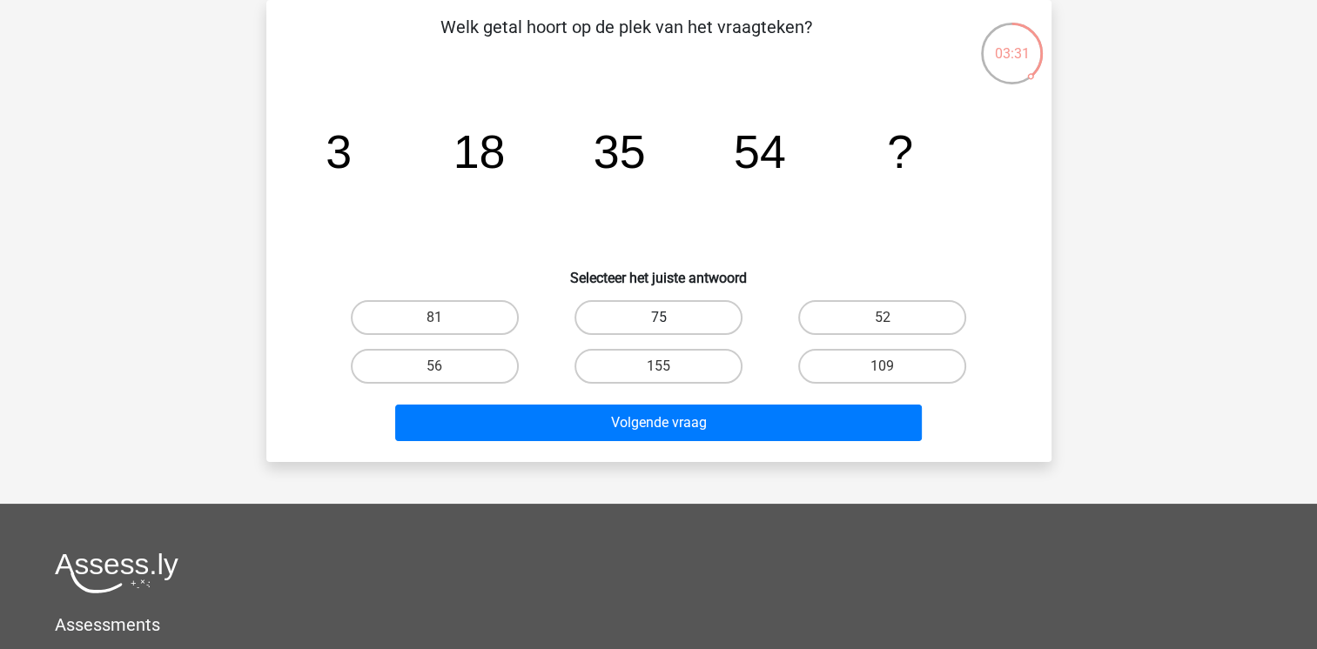
click at [693, 301] on label "75" at bounding box center [658, 317] width 168 height 35
click at [669, 318] on input "75" at bounding box center [663, 323] width 11 height 11
radio input "true"
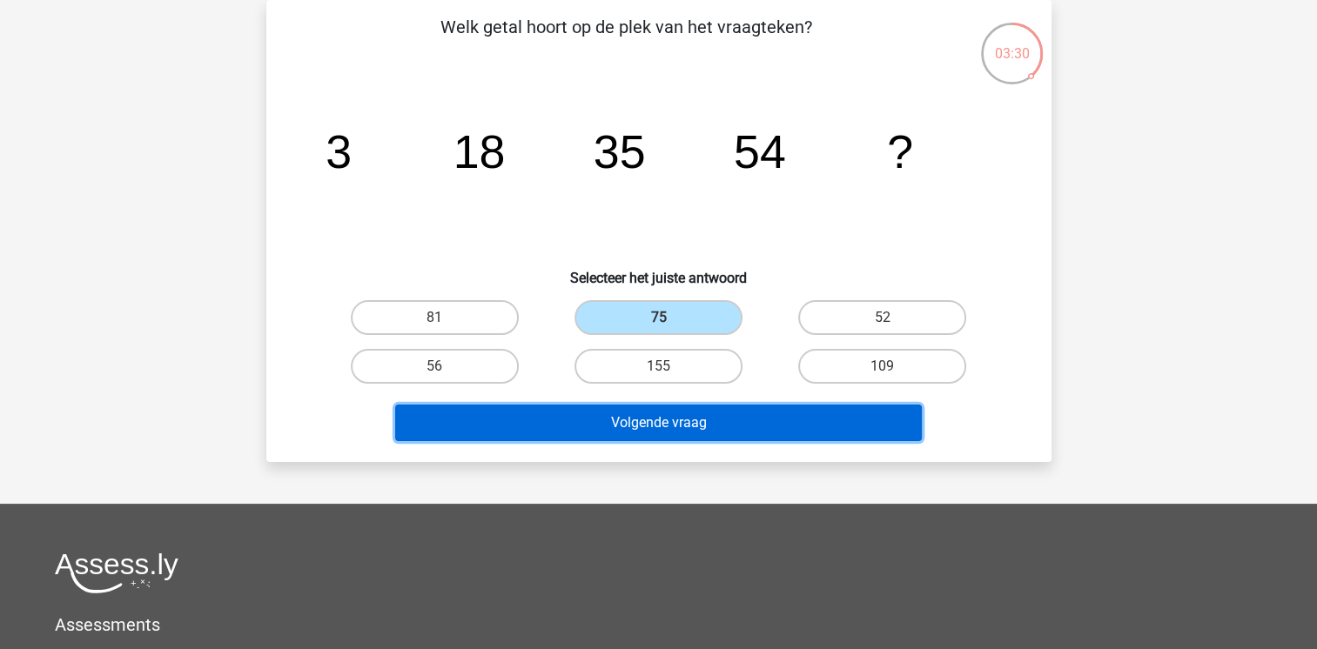
click at [723, 411] on button "Volgende vraag" at bounding box center [658, 423] width 527 height 37
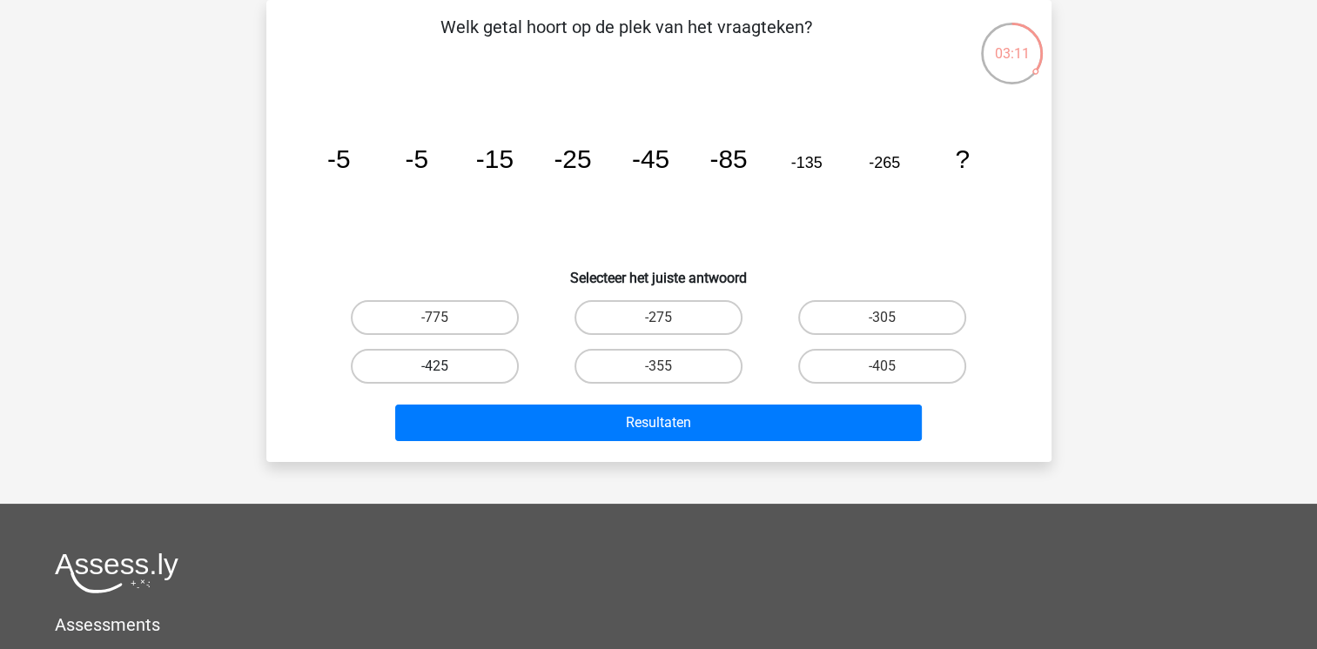
click at [379, 366] on label "-425" at bounding box center [435, 366] width 168 height 35
click at [434, 366] on input "-425" at bounding box center [439, 371] width 11 height 11
radio input "true"
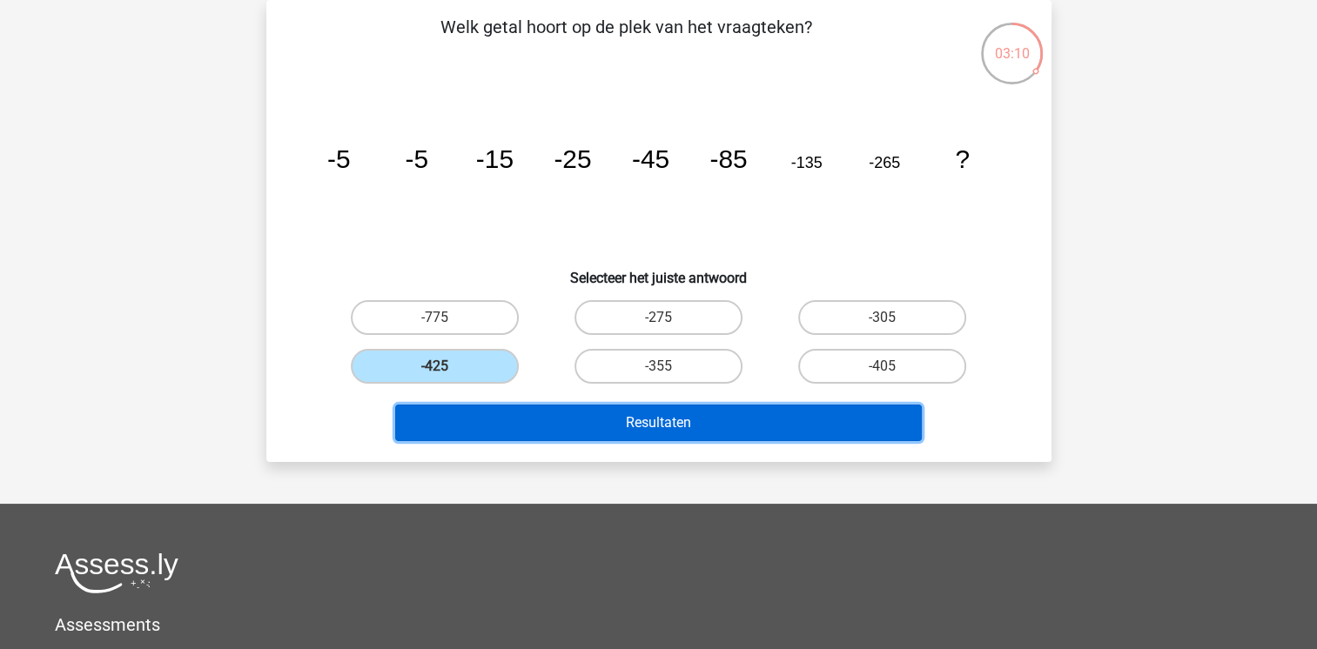
click at [552, 413] on button "Resultaten" at bounding box center [658, 423] width 527 height 37
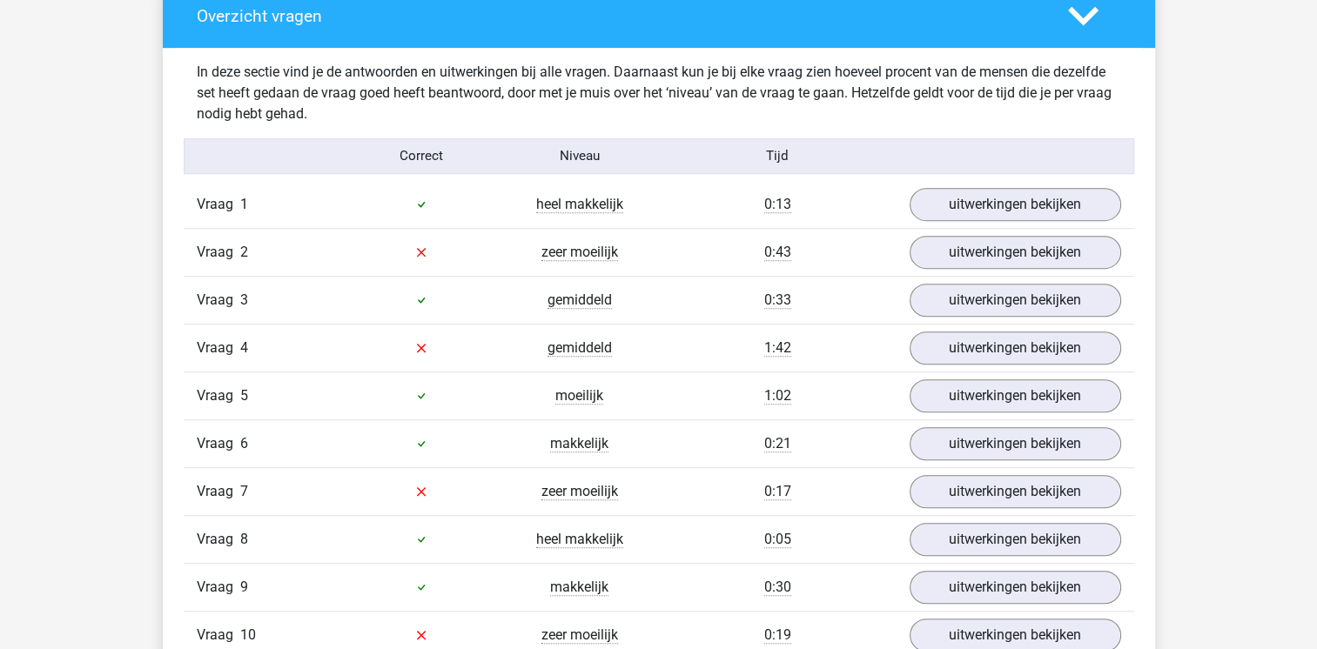
scroll to position [1010, 0]
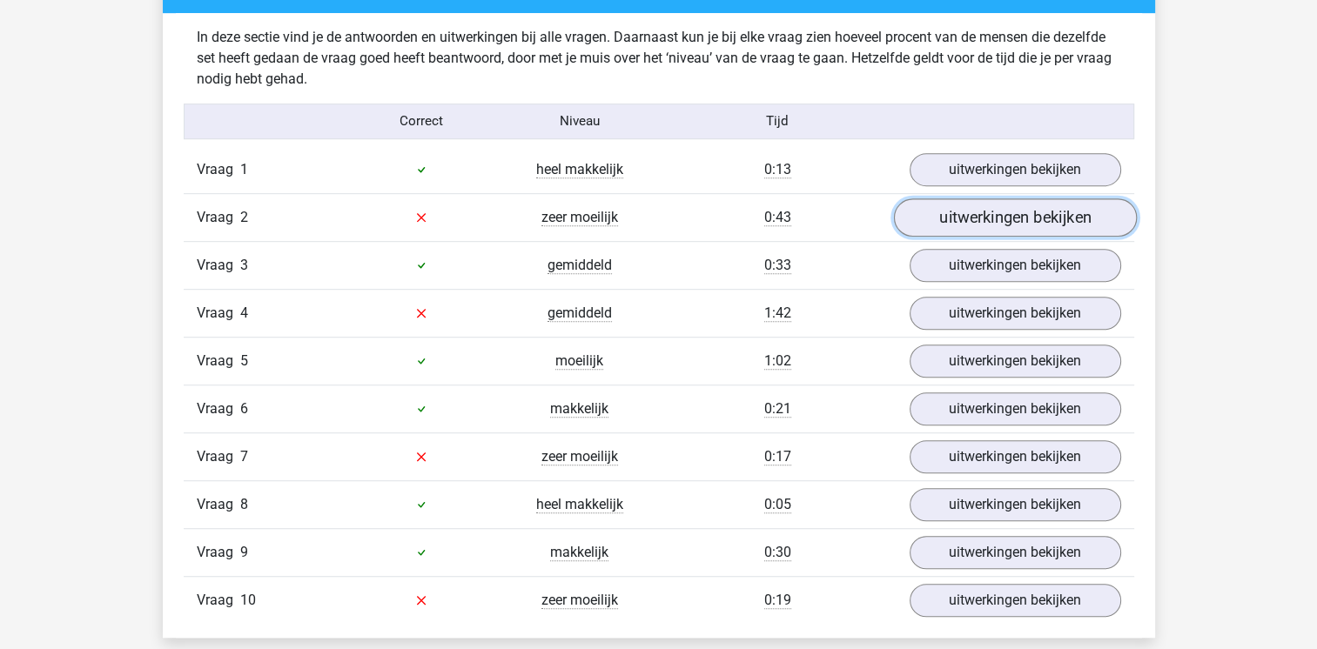
click at [943, 217] on link "uitwerkingen bekijken" at bounding box center [1014, 217] width 243 height 38
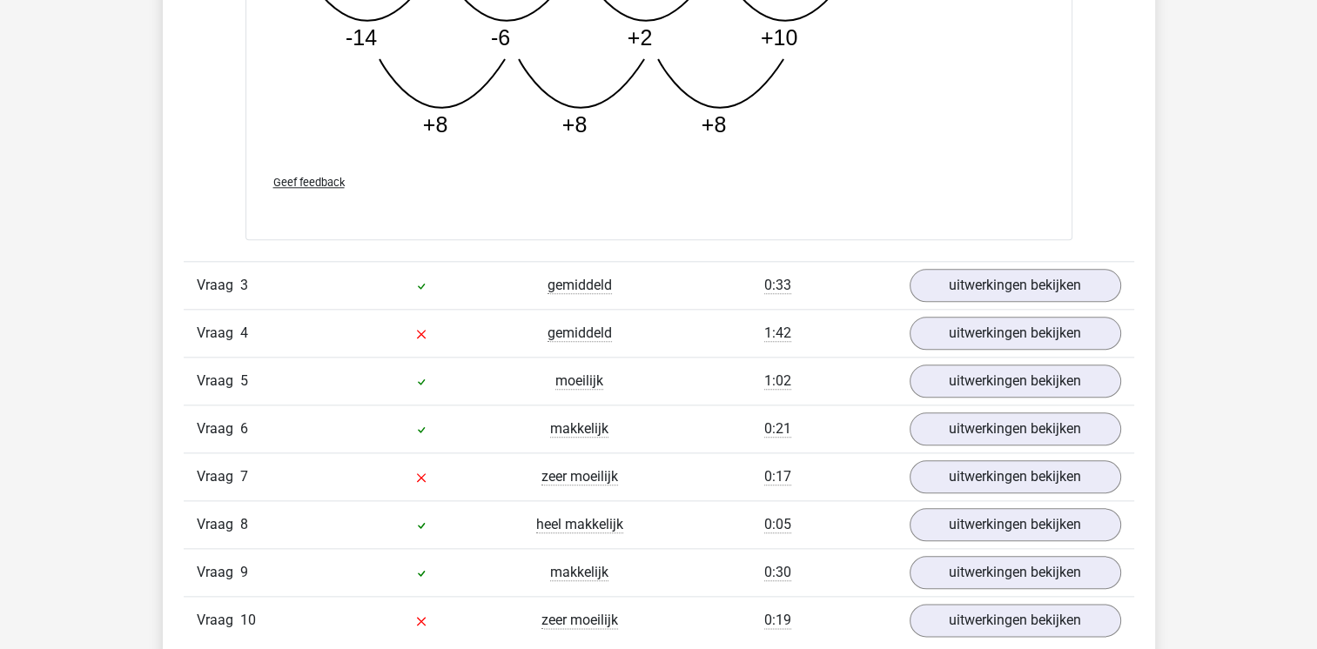
scroll to position [1880, 0]
click at [1073, 336] on link "uitwerkingen bekijken" at bounding box center [1014, 331] width 243 height 38
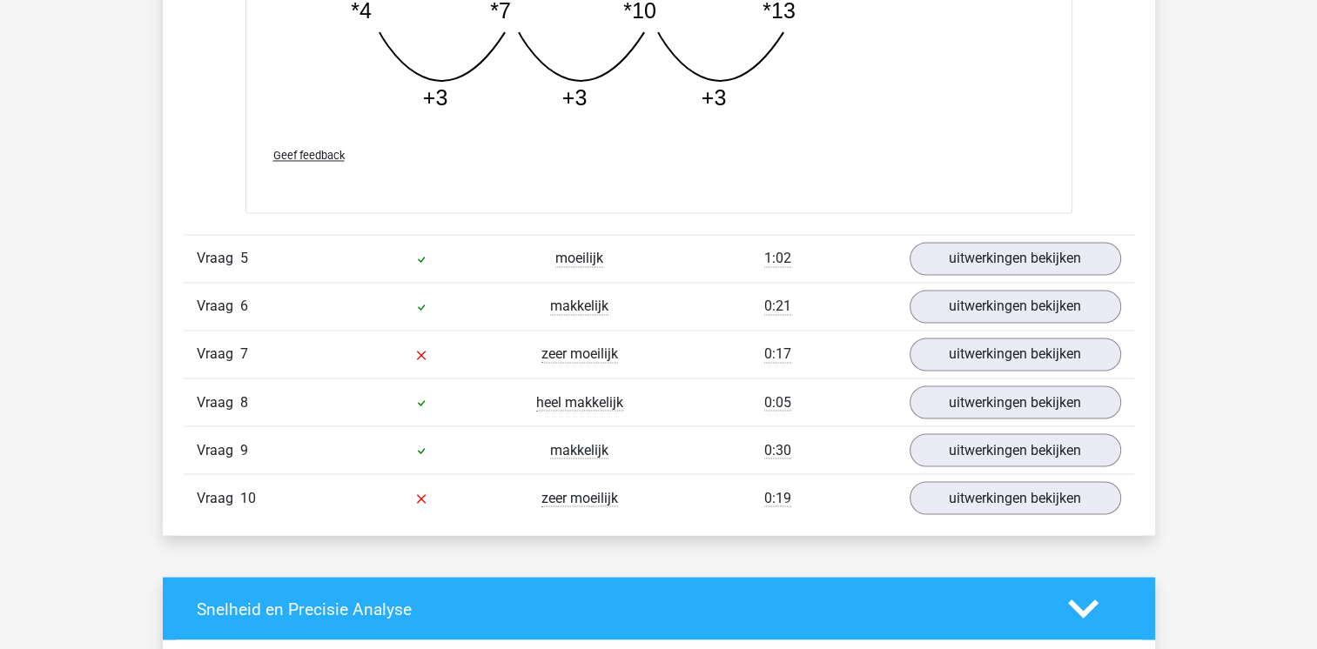
scroll to position [2924, 0]
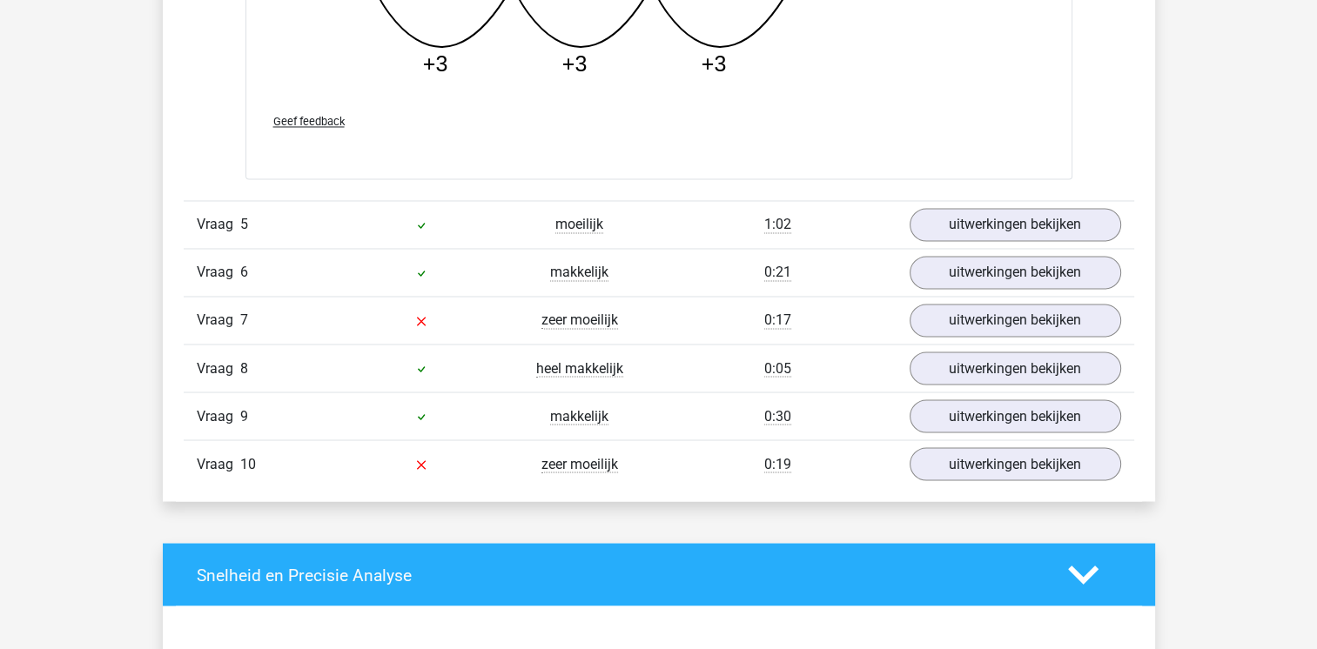
click at [1073, 336] on div "Vraag 7 zeer moeilijk 0:17 uitwerkingen bekijken" at bounding box center [659, 320] width 950 height 48
click at [1052, 214] on link "uitwerkingen bekijken" at bounding box center [1014, 224] width 243 height 38
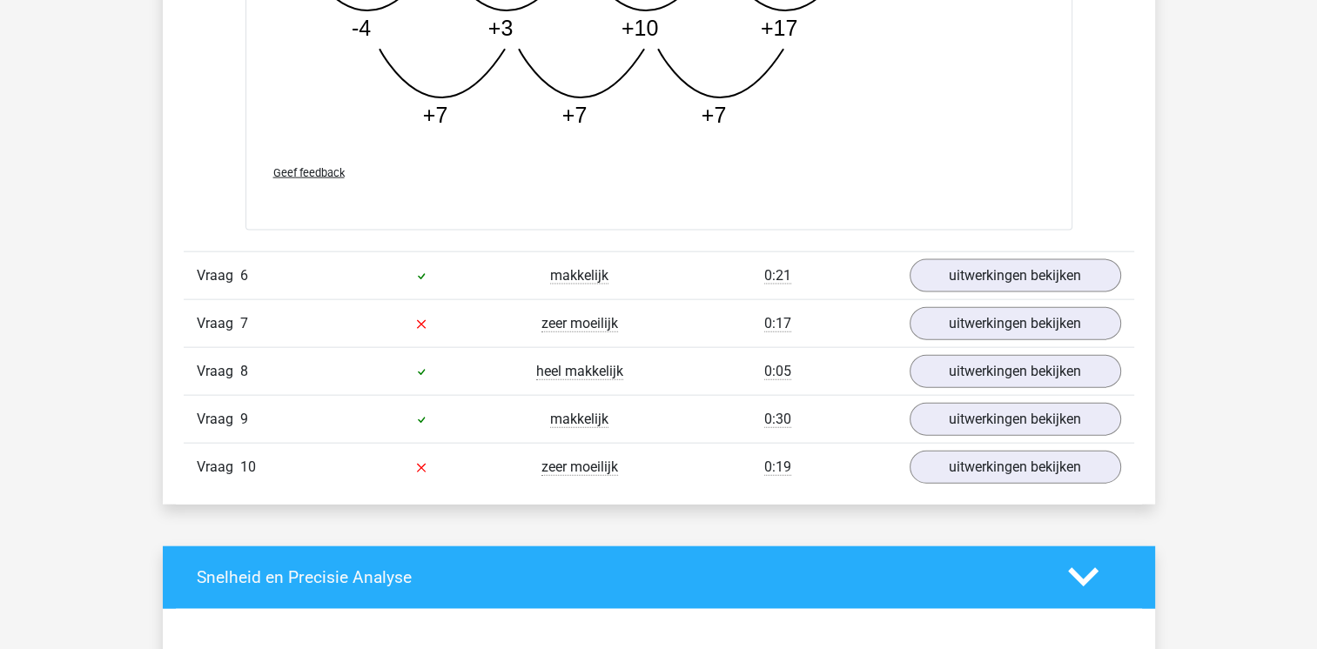
scroll to position [3830, 0]
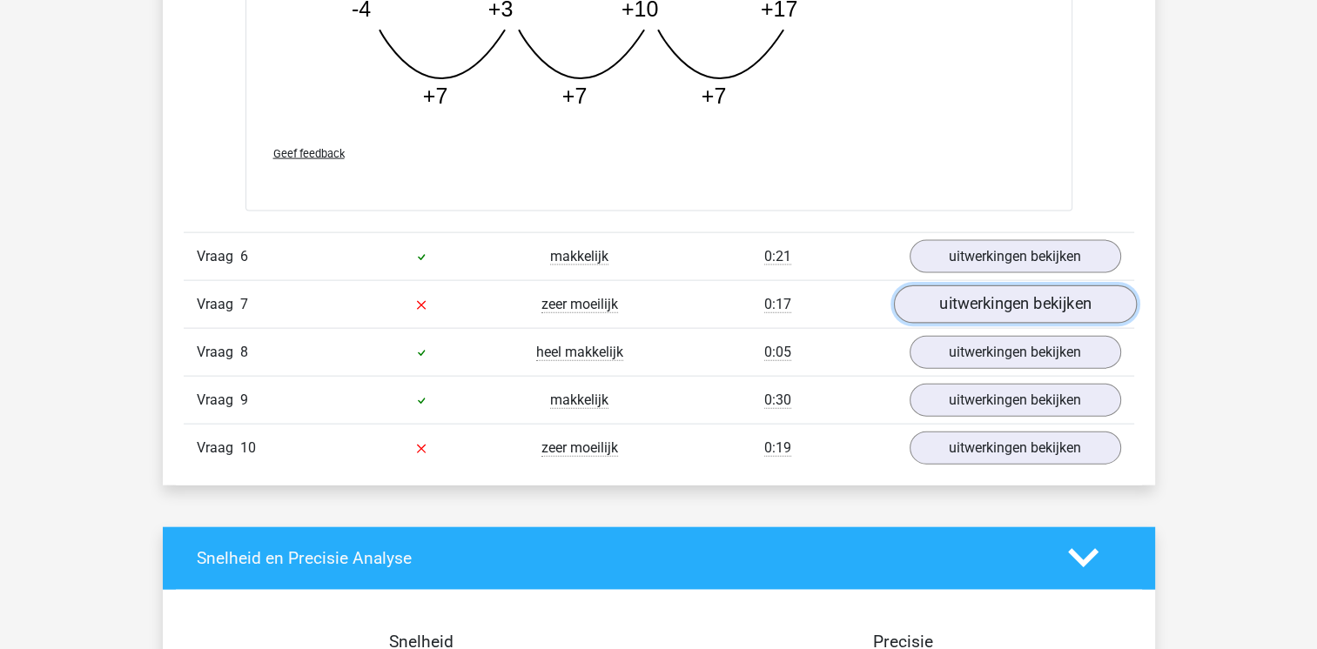
click at [1057, 307] on link "uitwerkingen bekijken" at bounding box center [1014, 304] width 243 height 38
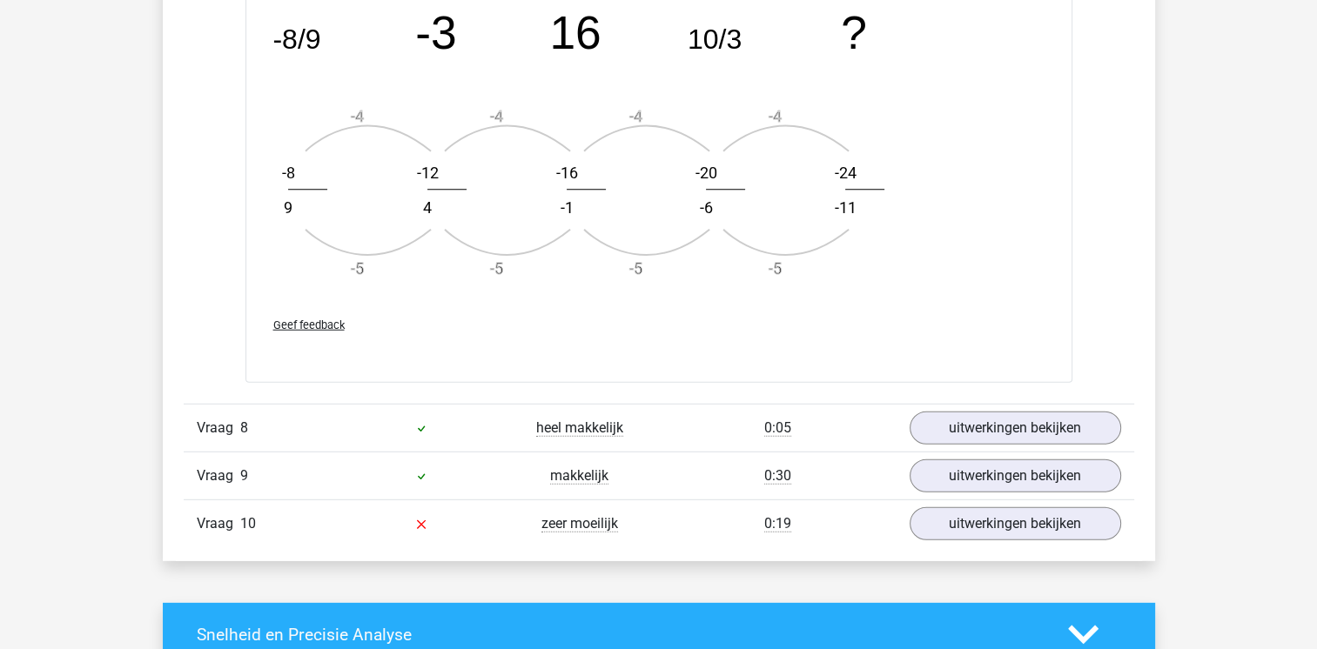
scroll to position [4839, 0]
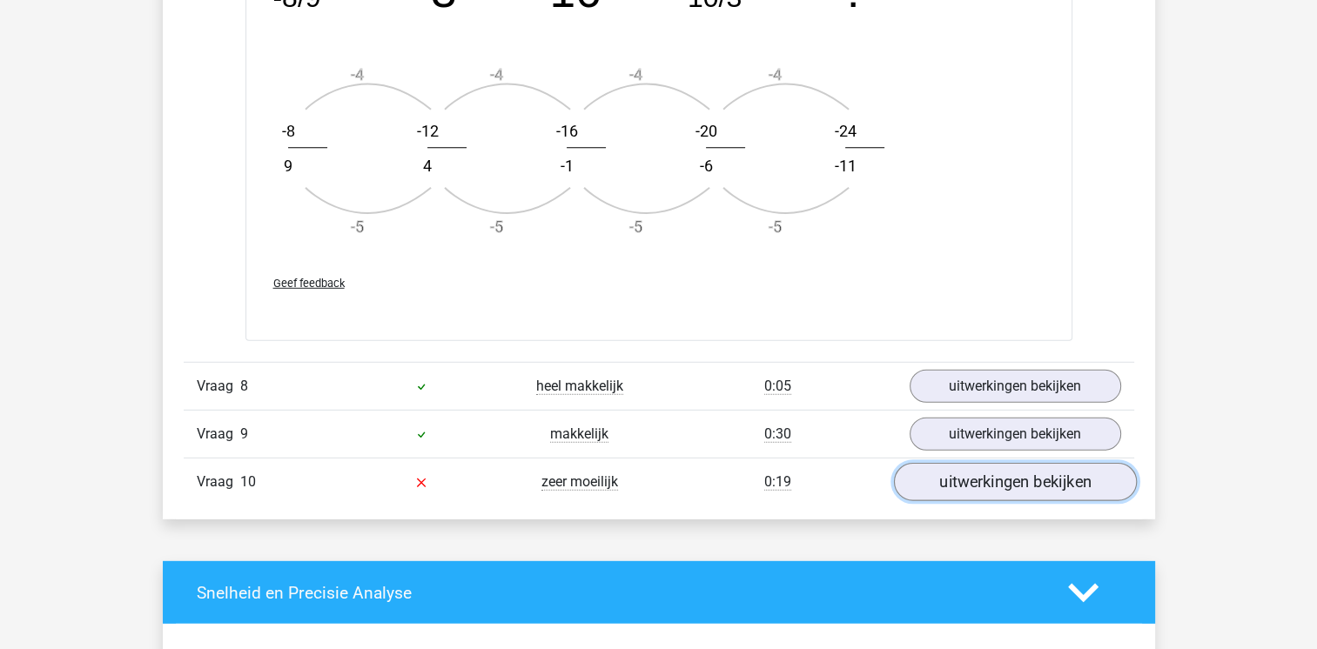
click at [1010, 479] on link "uitwerkingen bekijken" at bounding box center [1014, 483] width 243 height 38
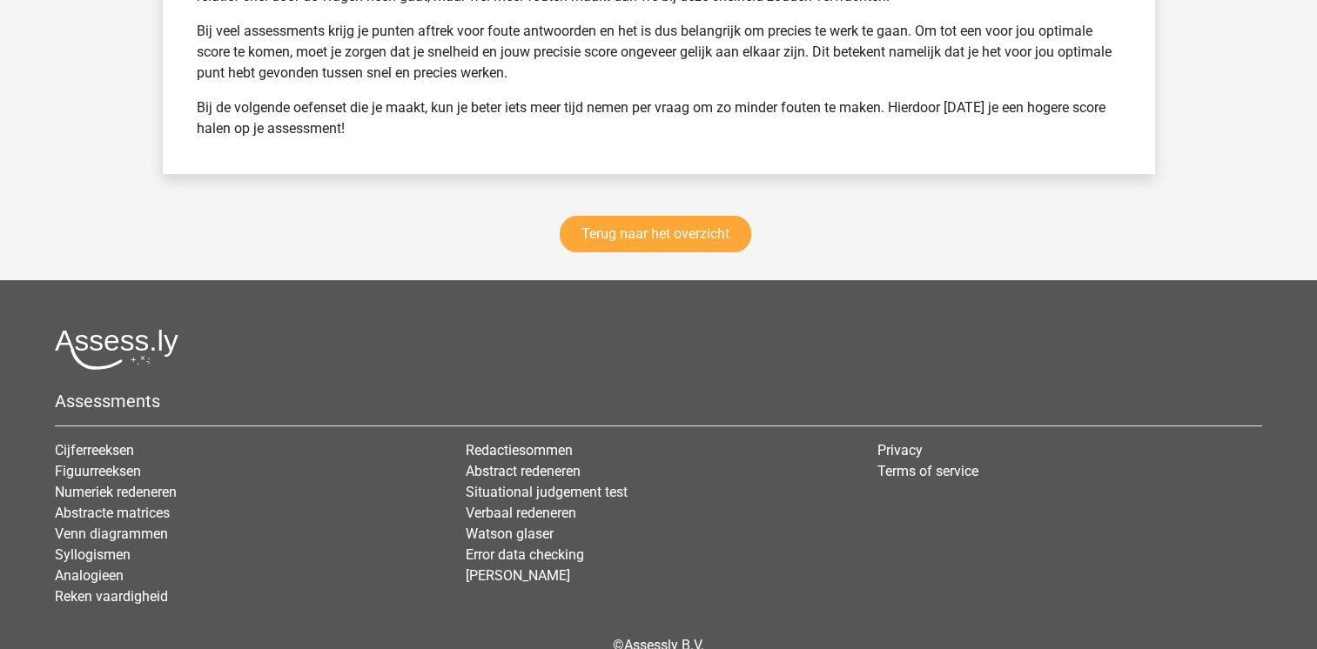
scroll to position [6998, 0]
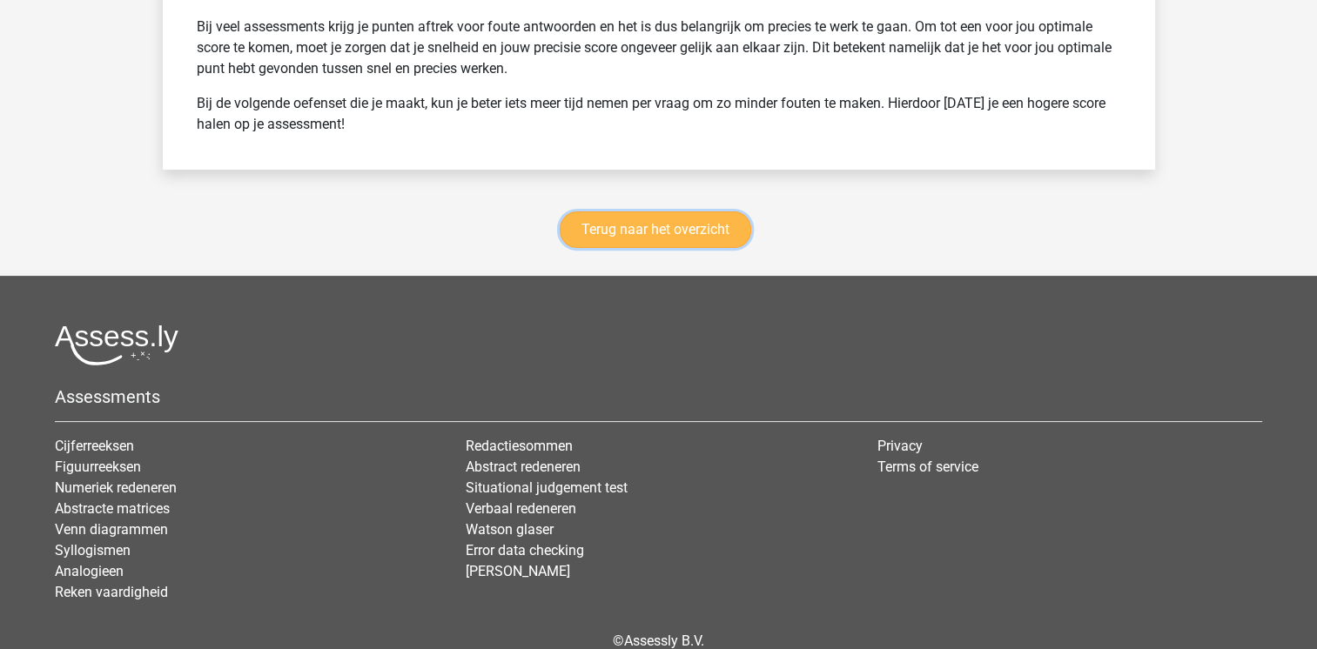
click at [665, 229] on link "Terug naar het overzicht" at bounding box center [655, 229] width 191 height 37
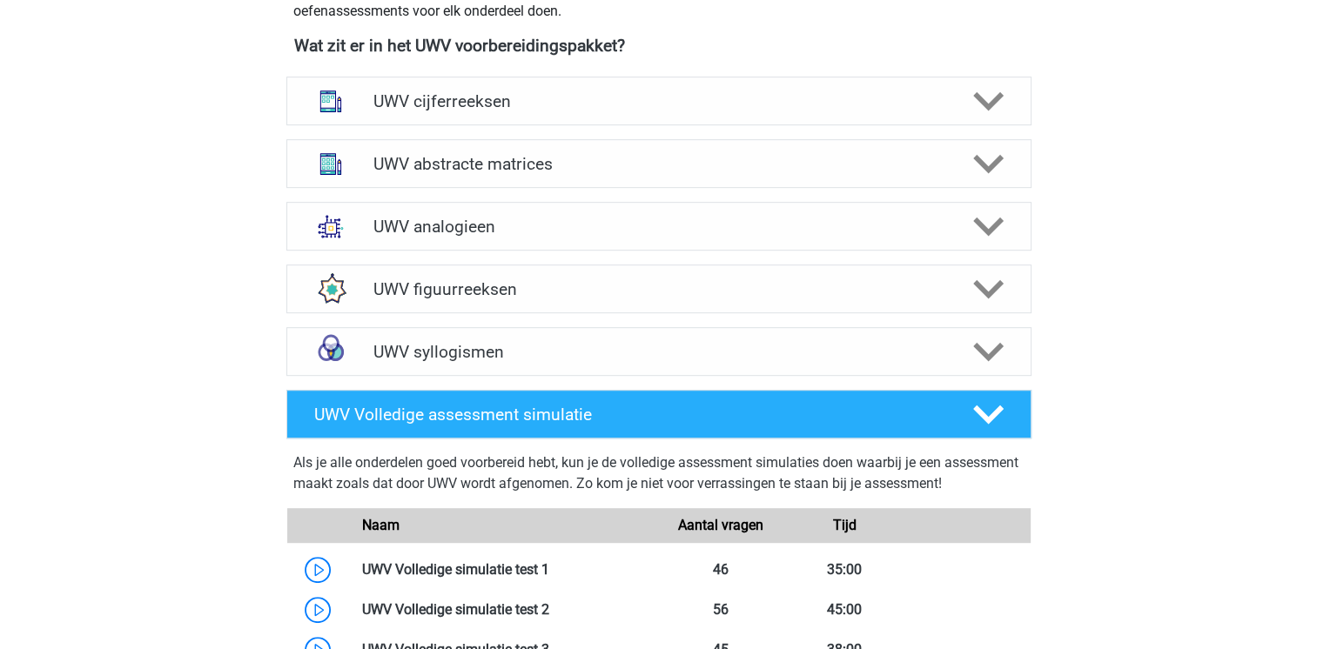
scroll to position [836, 0]
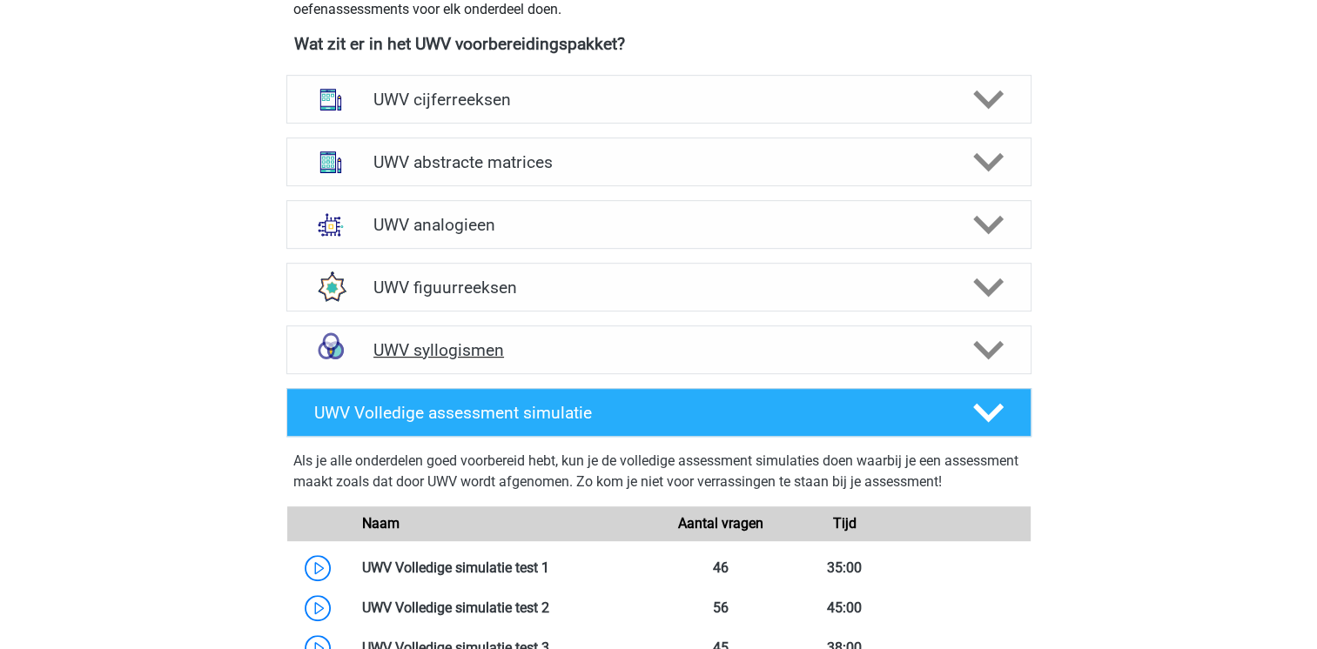
click at [508, 360] on h4 "UWV syllogismen" at bounding box center [658, 350] width 570 height 20
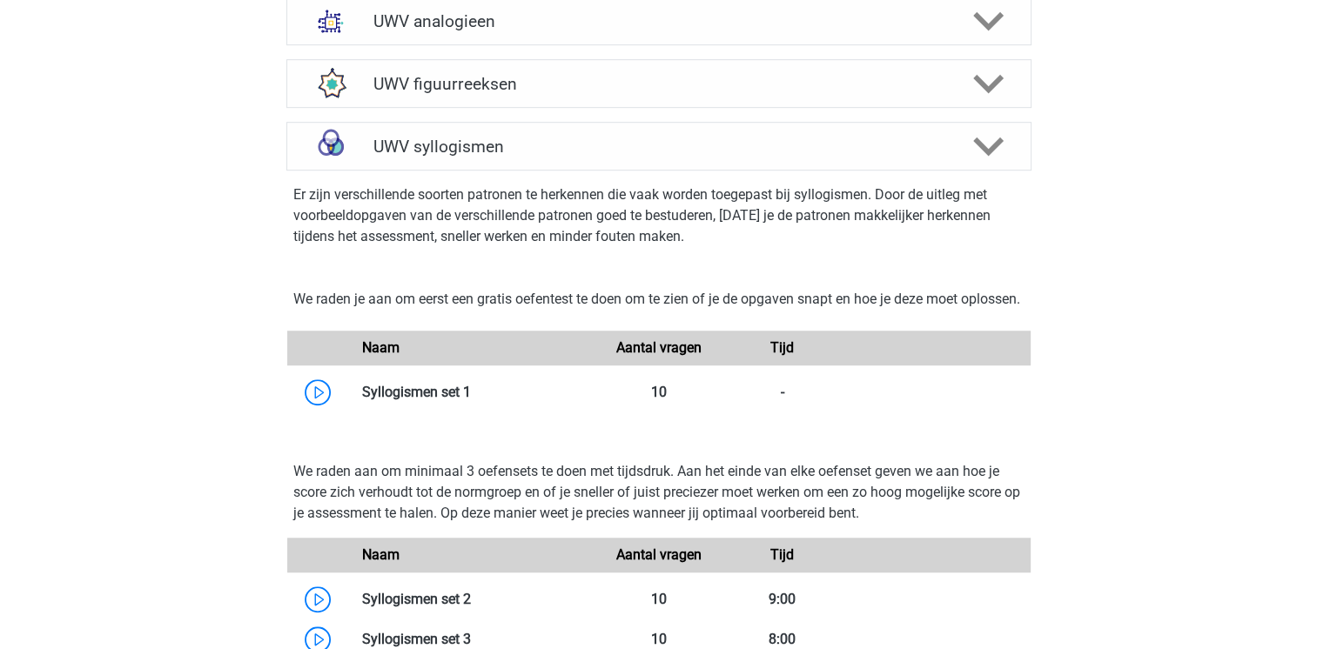
scroll to position [1079, 0]
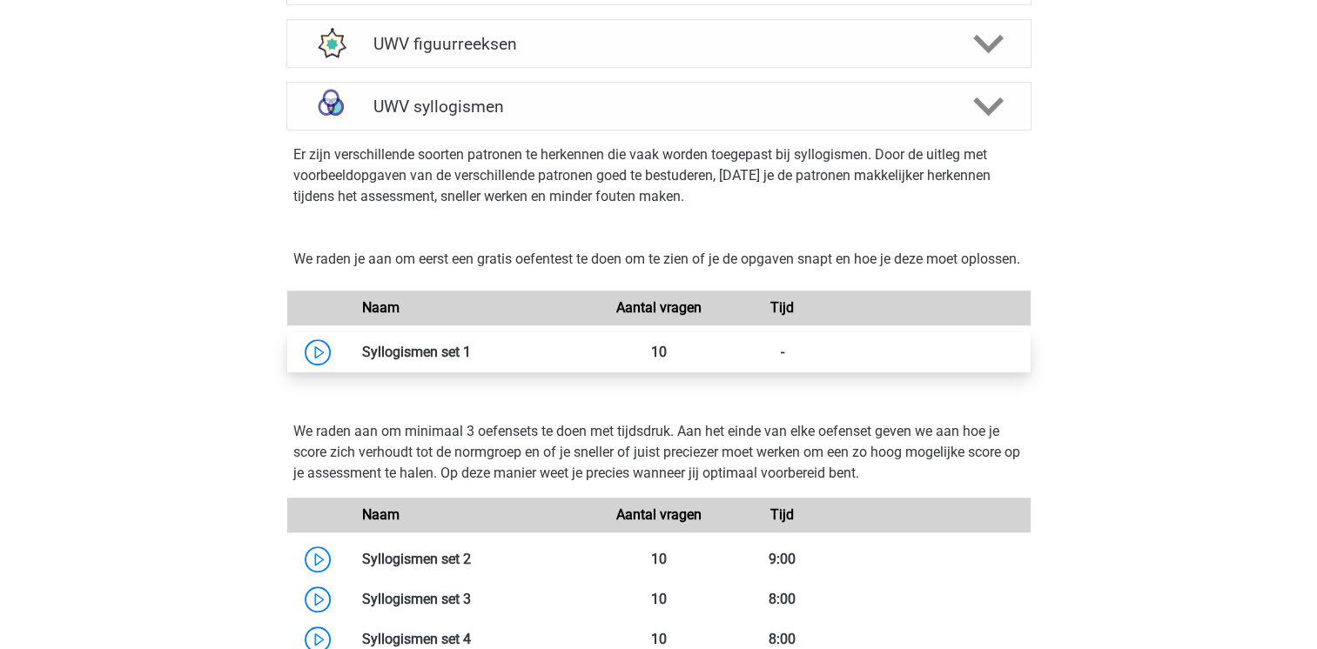
click at [471, 360] on link at bounding box center [471, 352] width 0 height 17
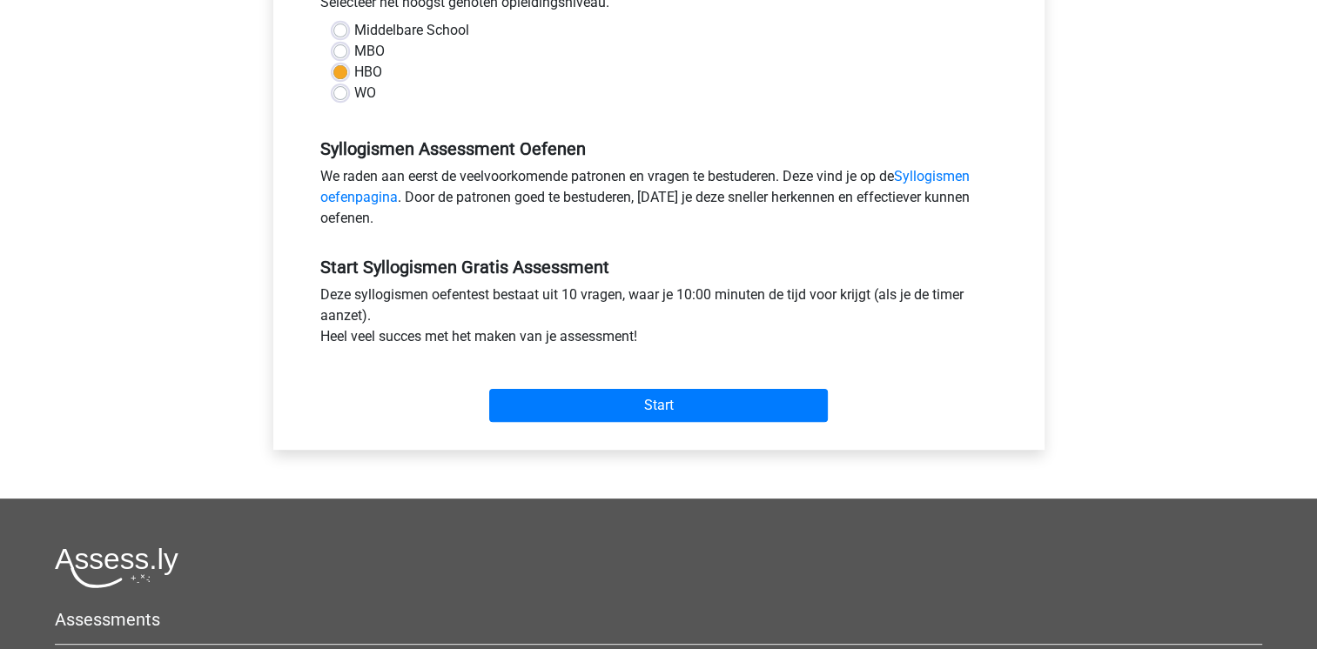
scroll to position [418, 0]
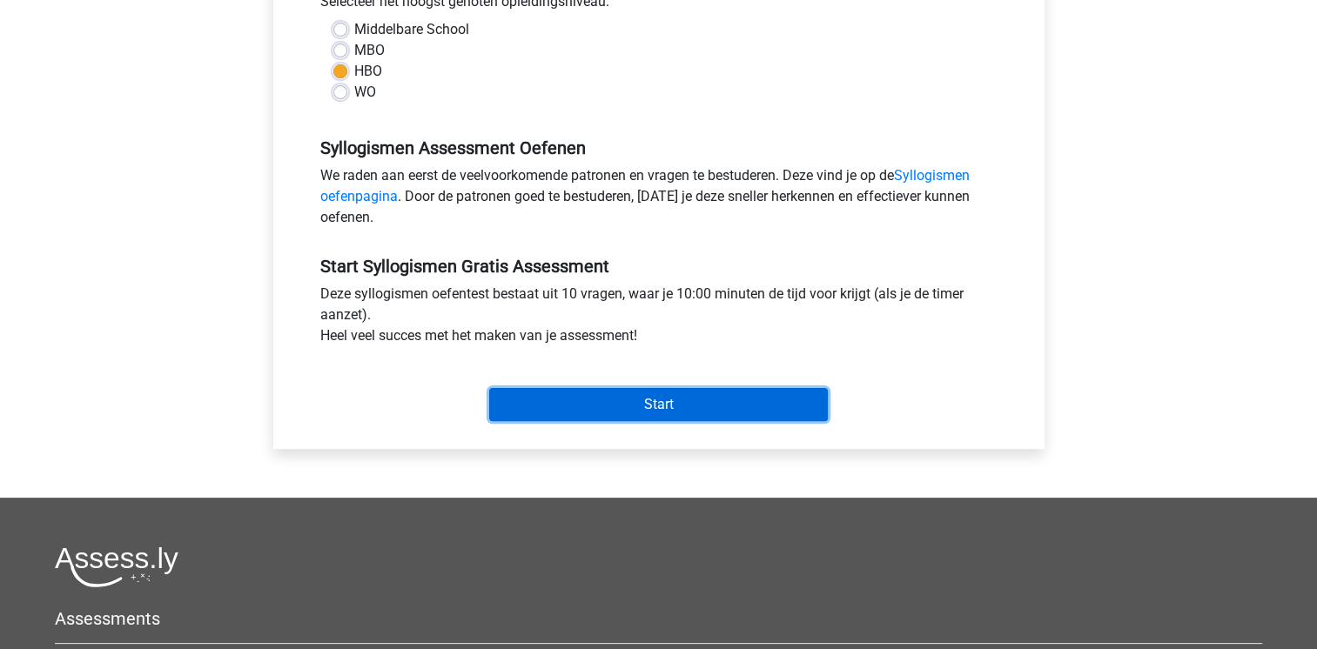
click at [551, 395] on input "Start" at bounding box center [658, 404] width 339 height 33
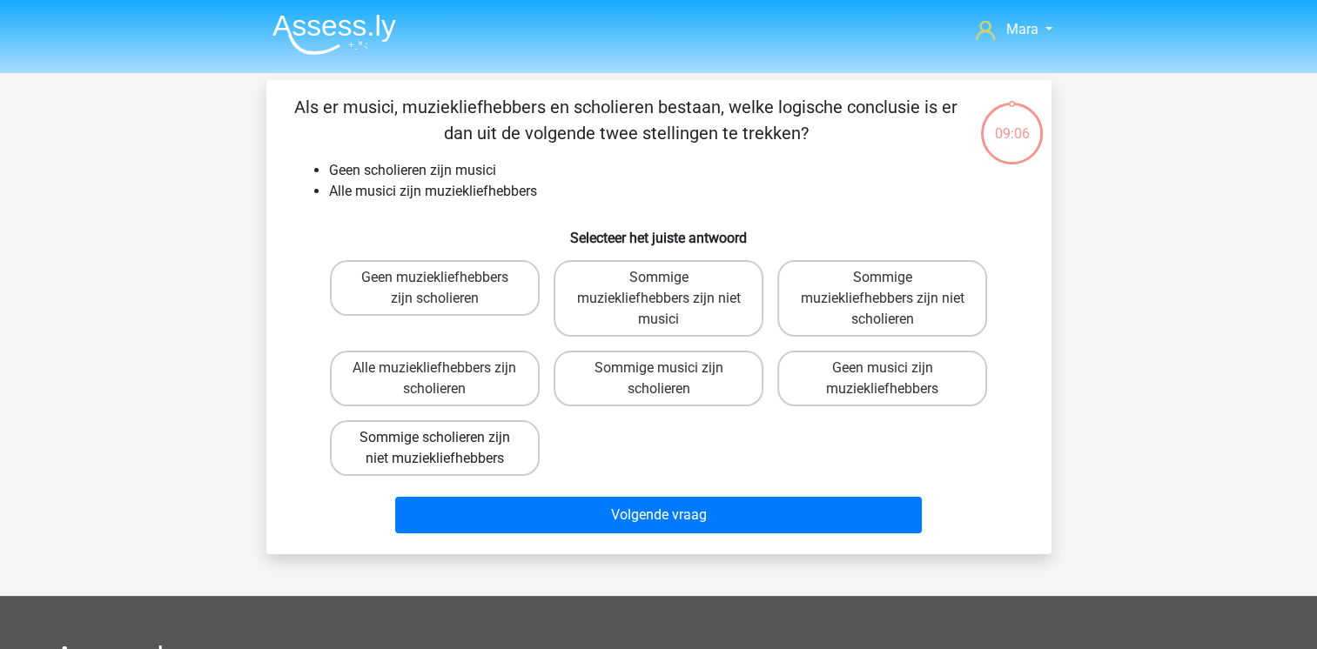
click at [483, 437] on label "Sommige scholieren zijn niet muziekliefhebbers" at bounding box center [435, 448] width 210 height 56
click at [446, 438] on input "Sommige scholieren zijn niet muziekliefhebbers" at bounding box center [439, 443] width 11 height 11
radio input "true"
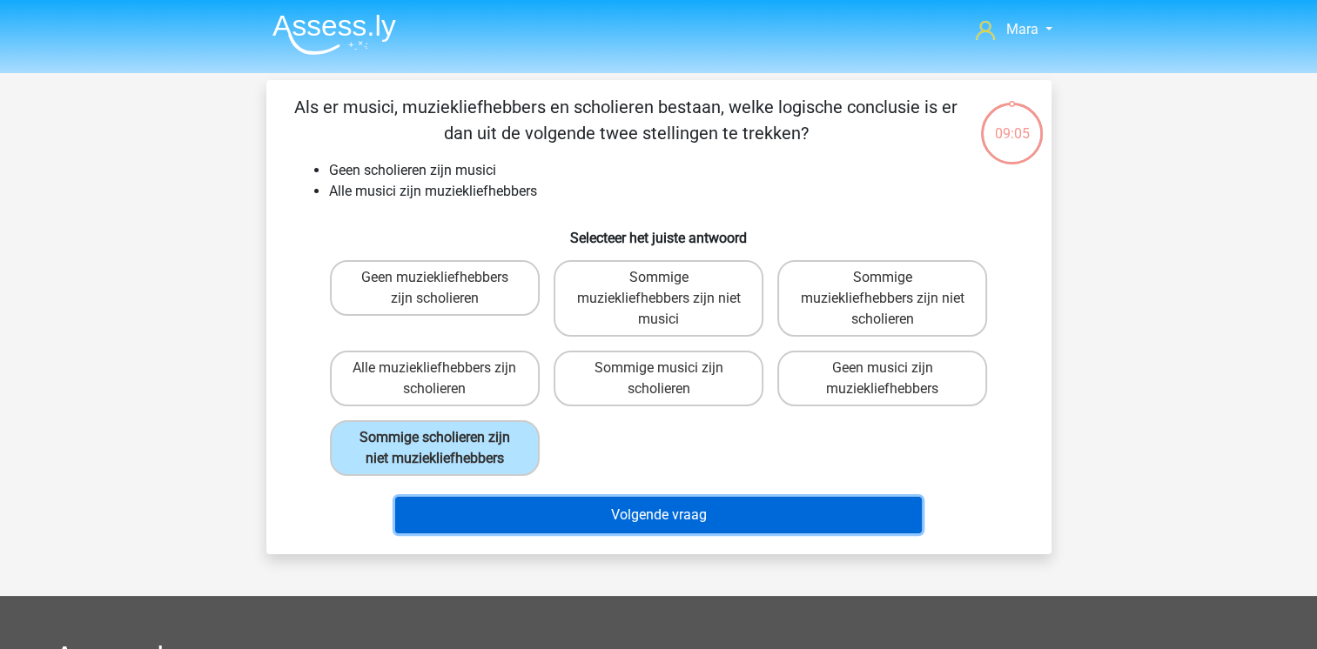
click at [501, 520] on button "Volgende vraag" at bounding box center [658, 515] width 527 height 37
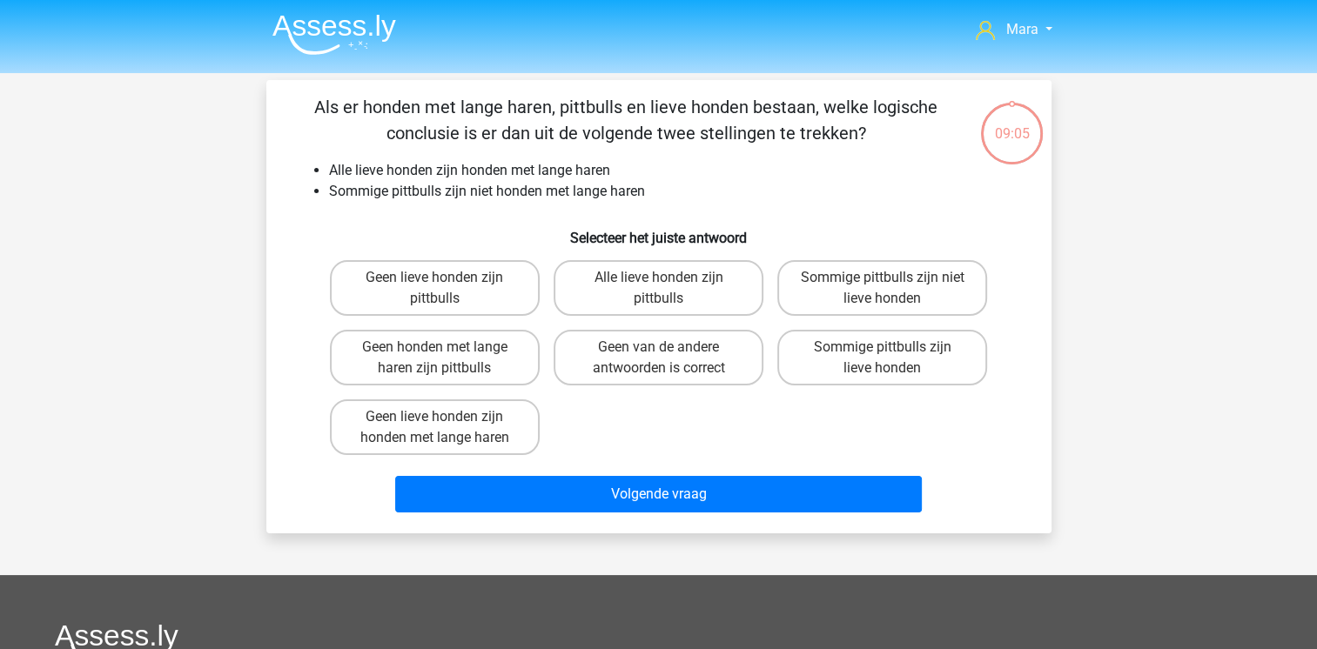
scroll to position [80, 0]
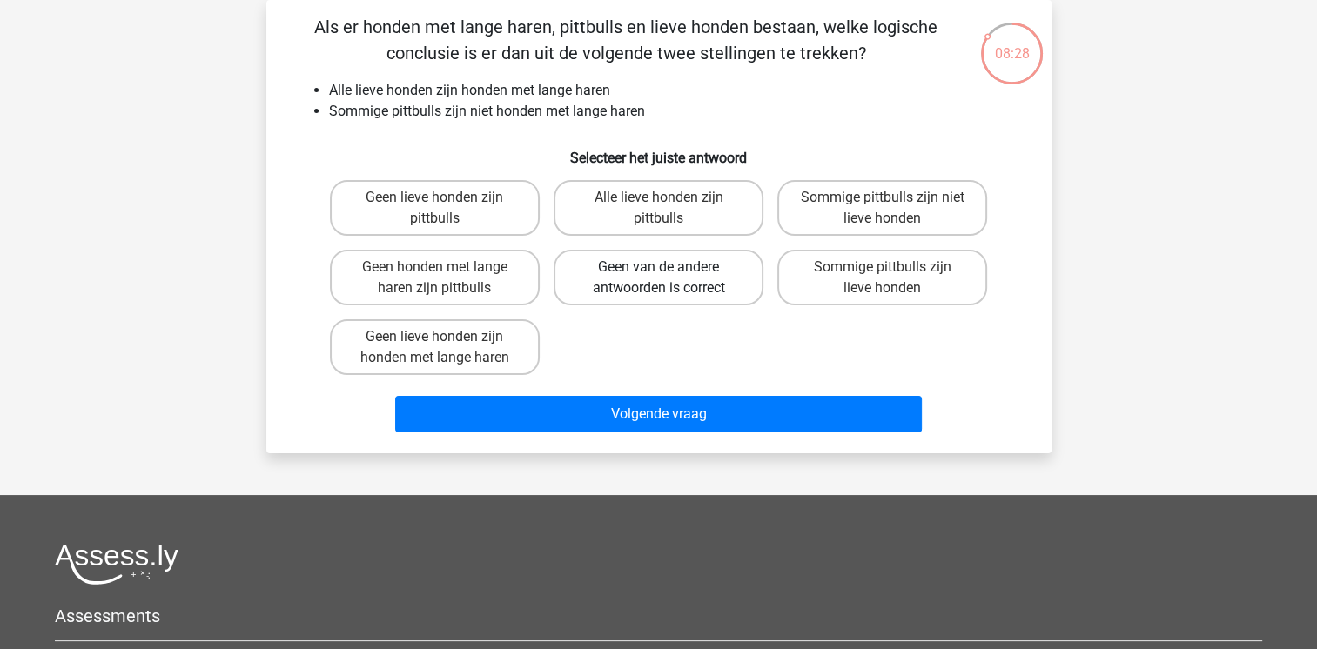
click at [719, 271] on label "Geen van de andere antwoorden is correct" at bounding box center [659, 278] width 210 height 56
click at [669, 271] on input "Geen van de andere antwoorden is correct" at bounding box center [663, 272] width 11 height 11
radio input "true"
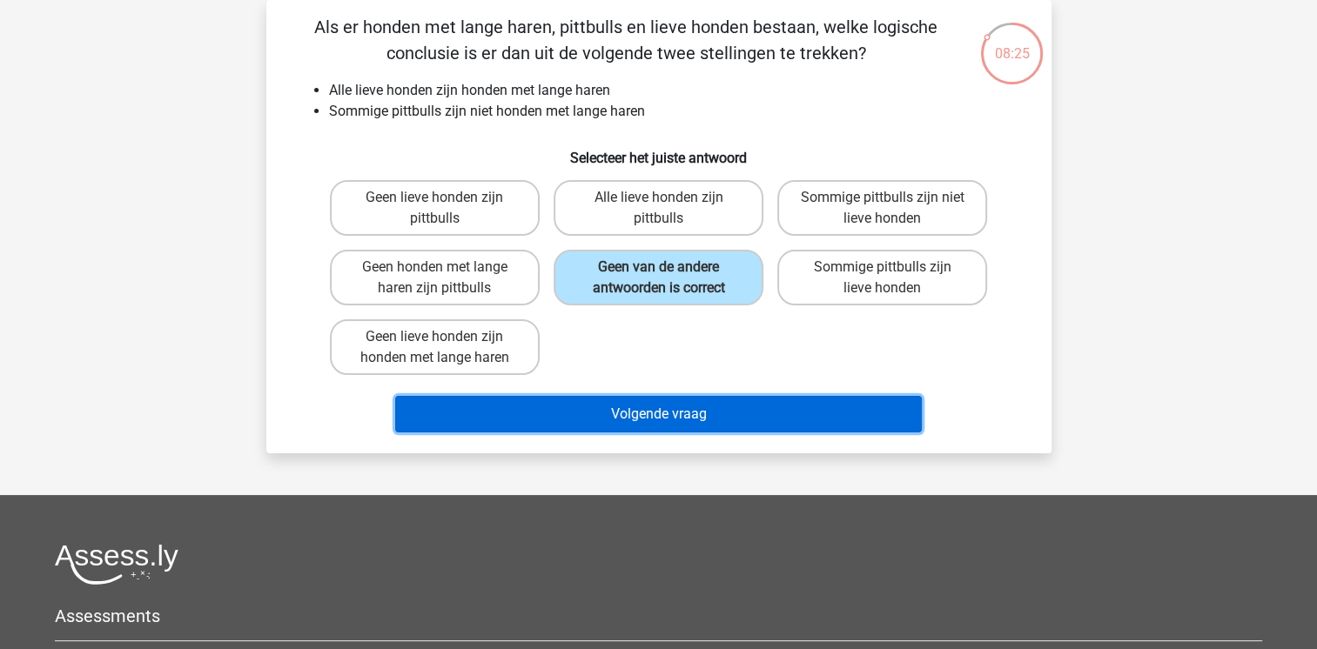
click at [681, 409] on button "Volgende vraag" at bounding box center [658, 414] width 527 height 37
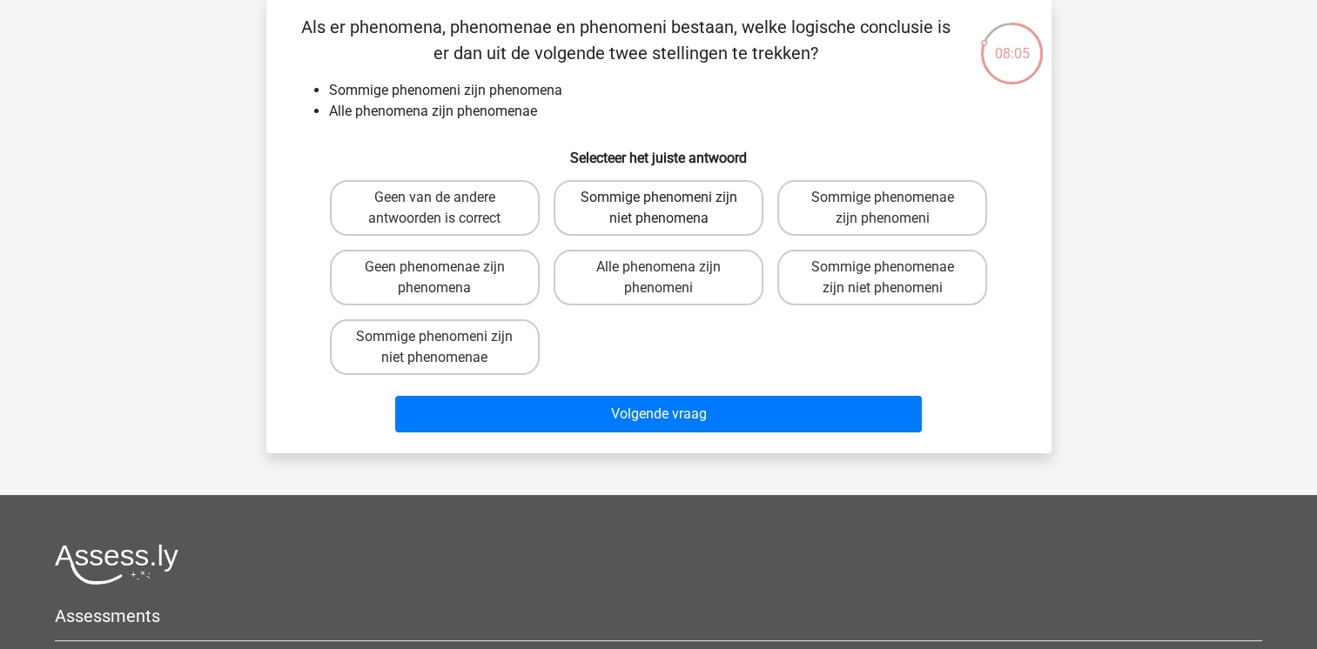
click at [668, 221] on label "Sommige phenomeni zijn niet phenomena" at bounding box center [659, 208] width 210 height 56
click at [668, 209] on input "Sommige phenomeni zijn niet phenomena" at bounding box center [663, 203] width 11 height 11
radio input "true"
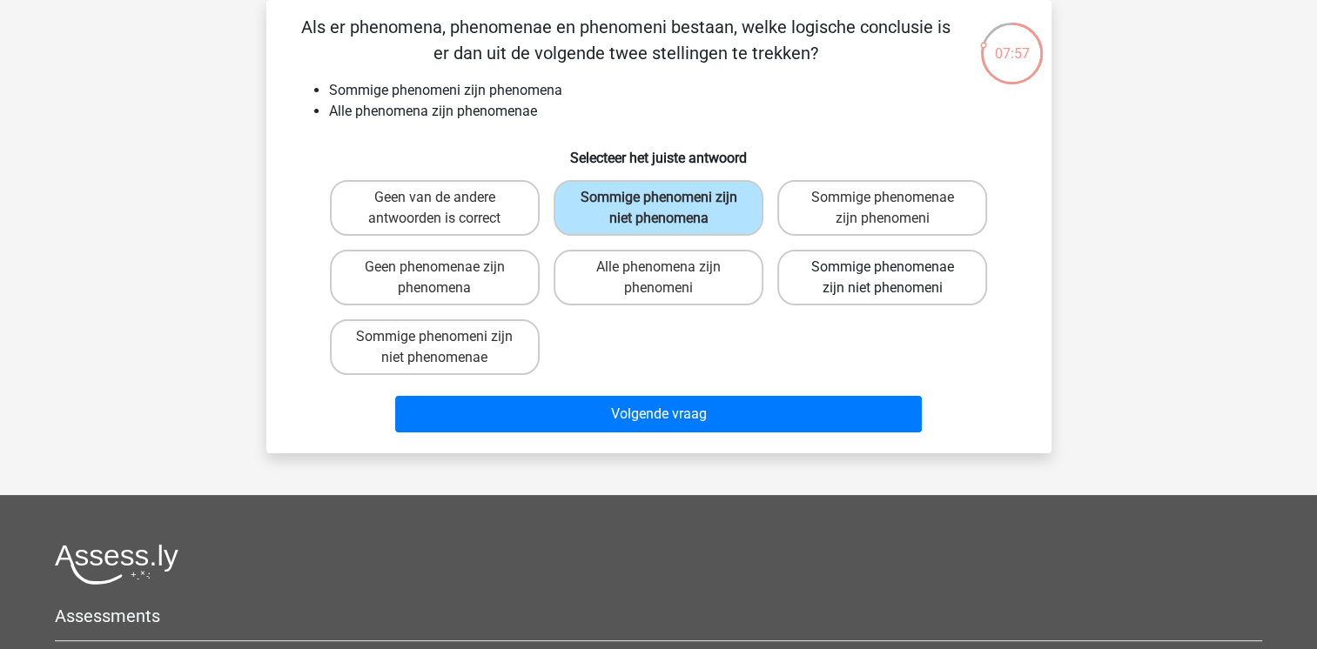
click at [841, 284] on label "Sommige phenomenae zijn niet phenomeni" at bounding box center [882, 278] width 210 height 56
click at [883, 279] on input "Sommige phenomenae zijn niet phenomeni" at bounding box center [888, 272] width 11 height 11
radio input "true"
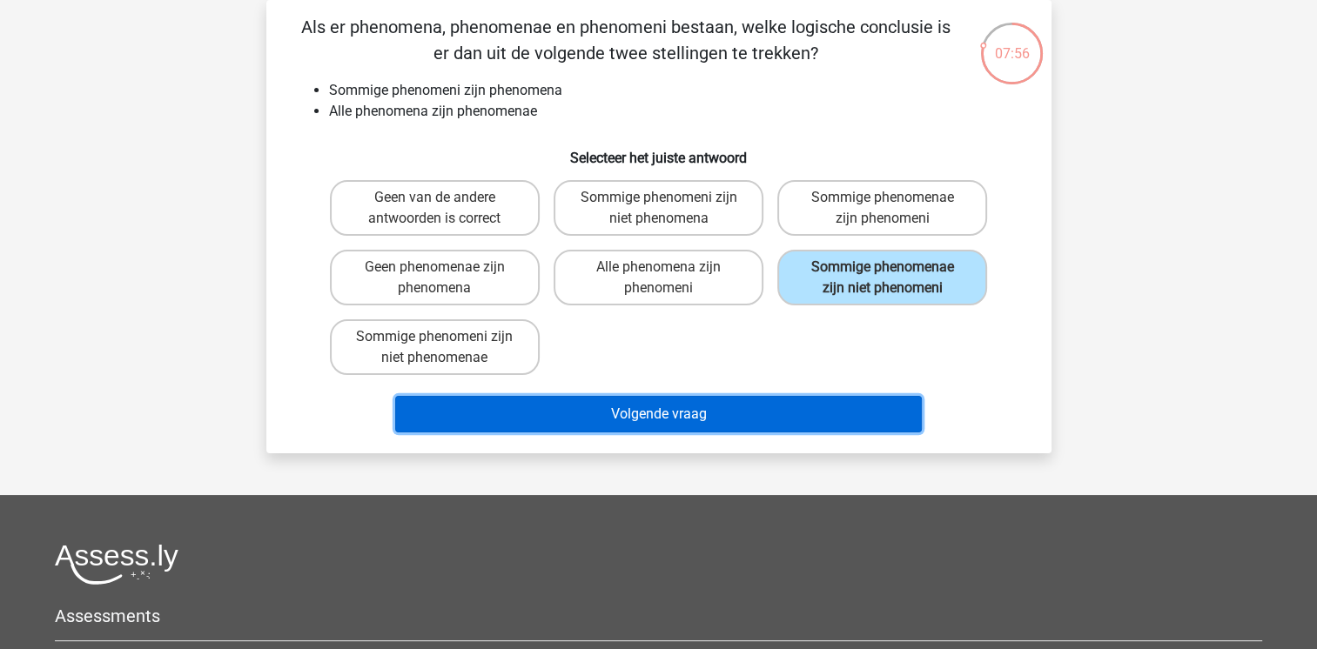
click at [724, 408] on button "Volgende vraag" at bounding box center [658, 414] width 527 height 37
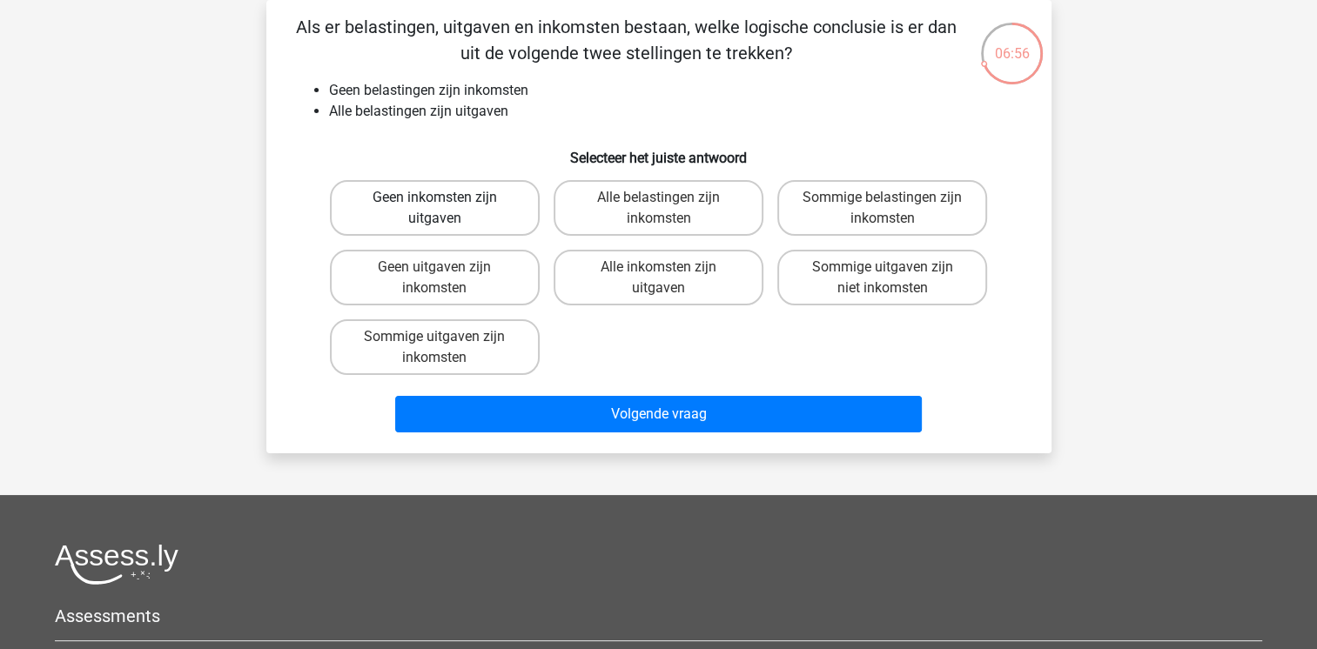
click at [449, 209] on label "Geen inkomsten zijn uitgaven" at bounding box center [435, 208] width 210 height 56
click at [446, 209] on input "Geen inkomsten zijn uitgaven" at bounding box center [439, 203] width 11 height 11
radio input "true"
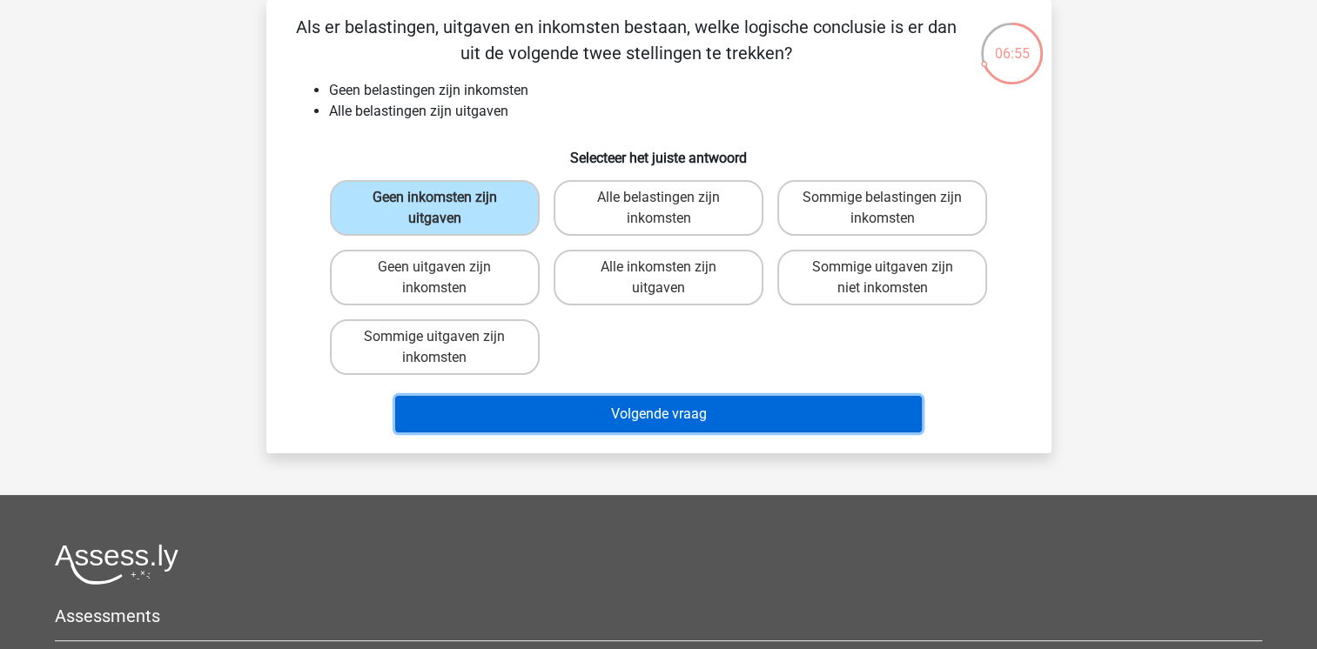
click at [562, 413] on button "Volgende vraag" at bounding box center [658, 414] width 527 height 37
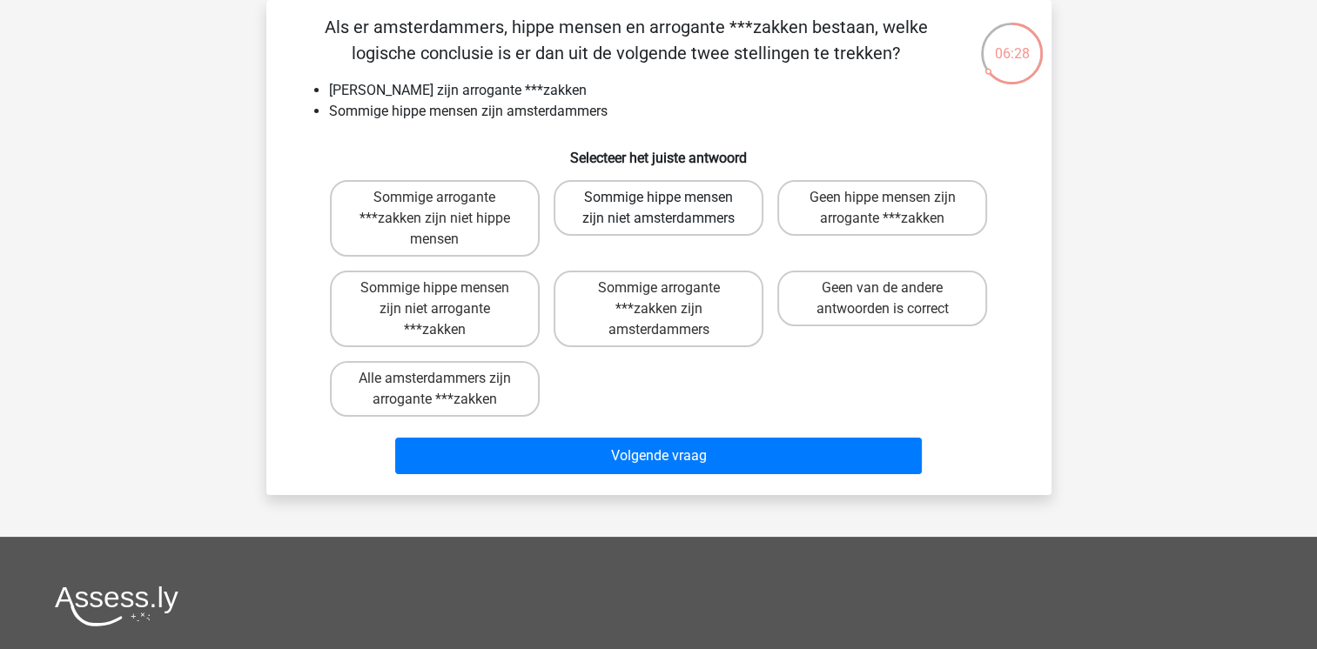
click at [632, 205] on label "Sommige hippe mensen zijn niet amsterdammers" at bounding box center [659, 208] width 210 height 56
click at [658, 205] on input "Sommige hippe mensen zijn niet amsterdammers" at bounding box center [663, 203] width 11 height 11
radio input "true"
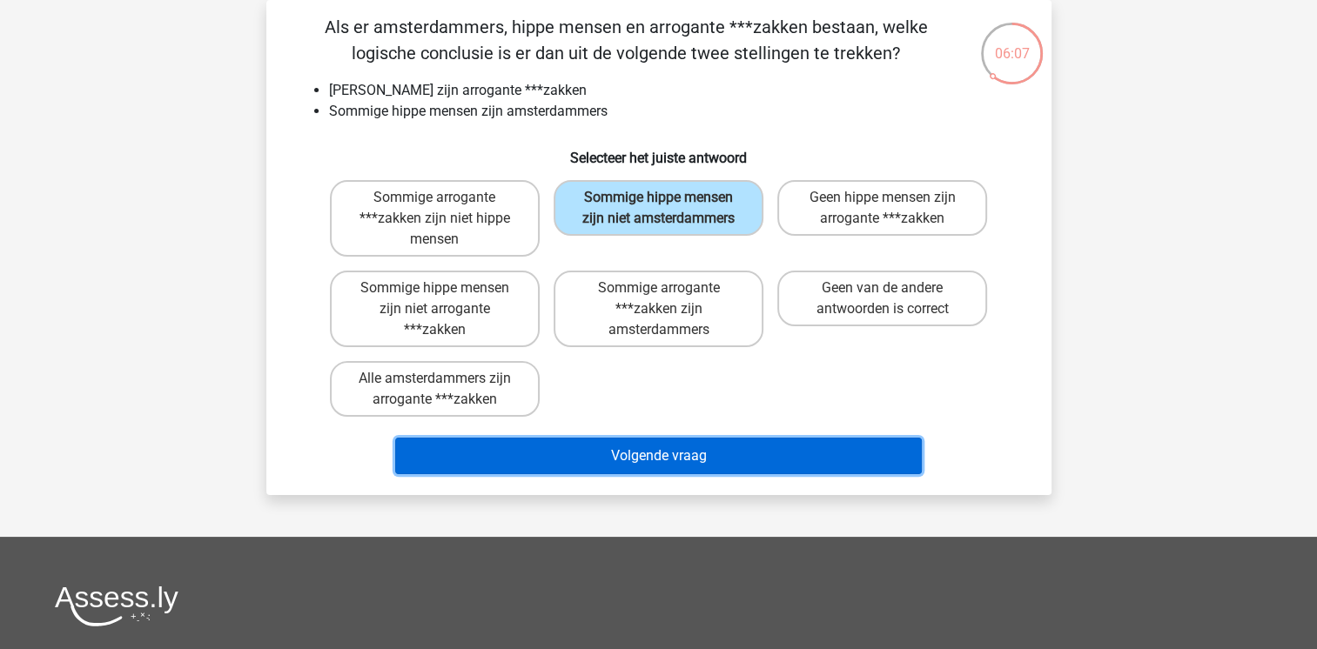
click at [527, 462] on button "Volgende vraag" at bounding box center [658, 456] width 527 height 37
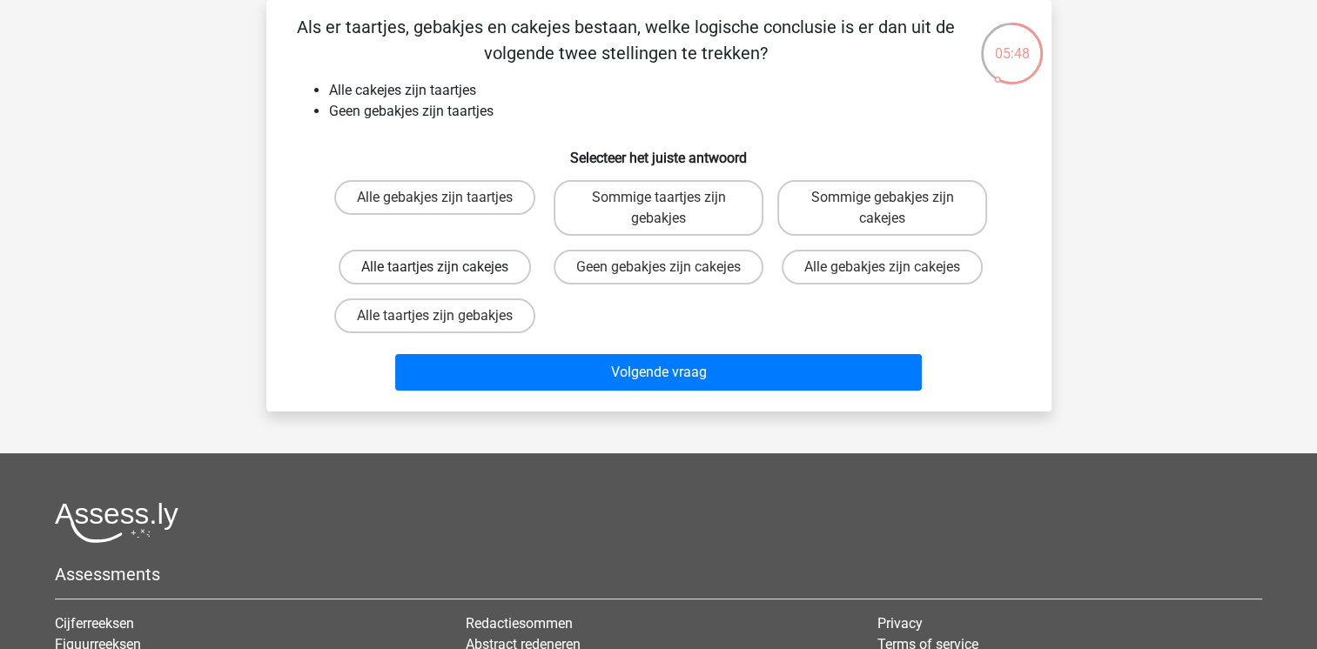
click at [479, 270] on label "Alle taartjes zijn cakejes" at bounding box center [435, 267] width 192 height 35
click at [446, 270] on input "Alle taartjes zijn cakejes" at bounding box center [439, 272] width 11 height 11
radio input "true"
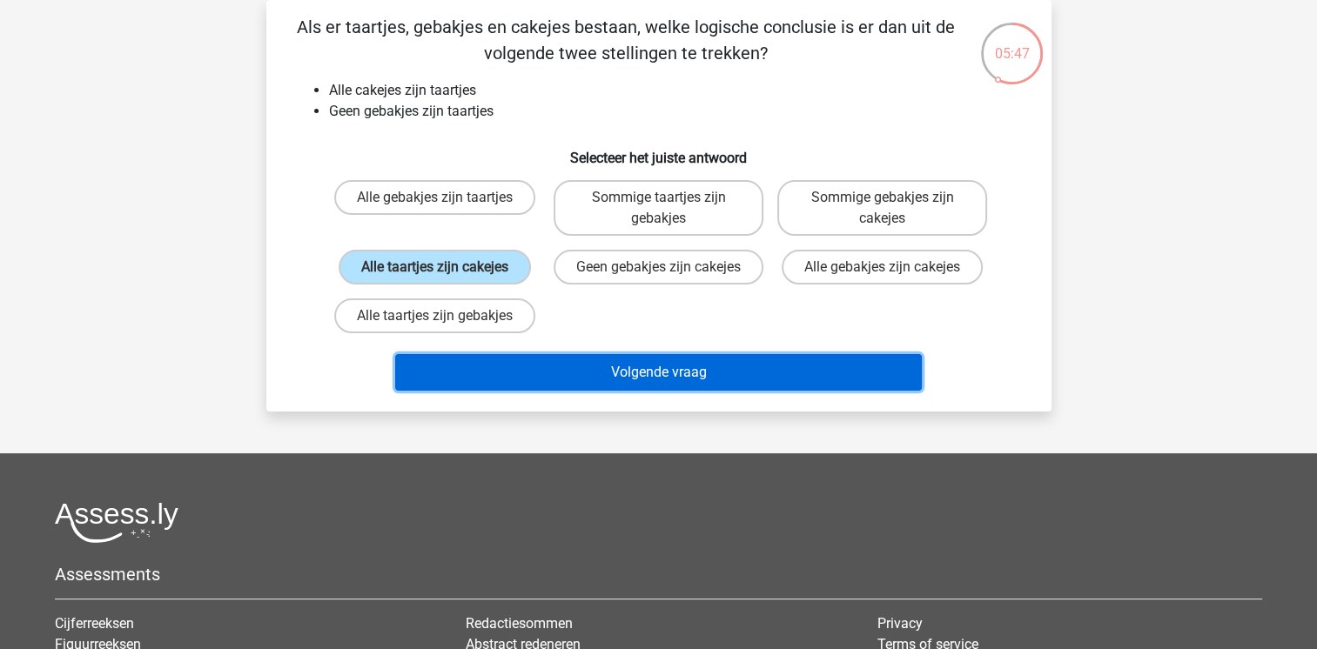
click at [500, 386] on button "Volgende vraag" at bounding box center [658, 372] width 527 height 37
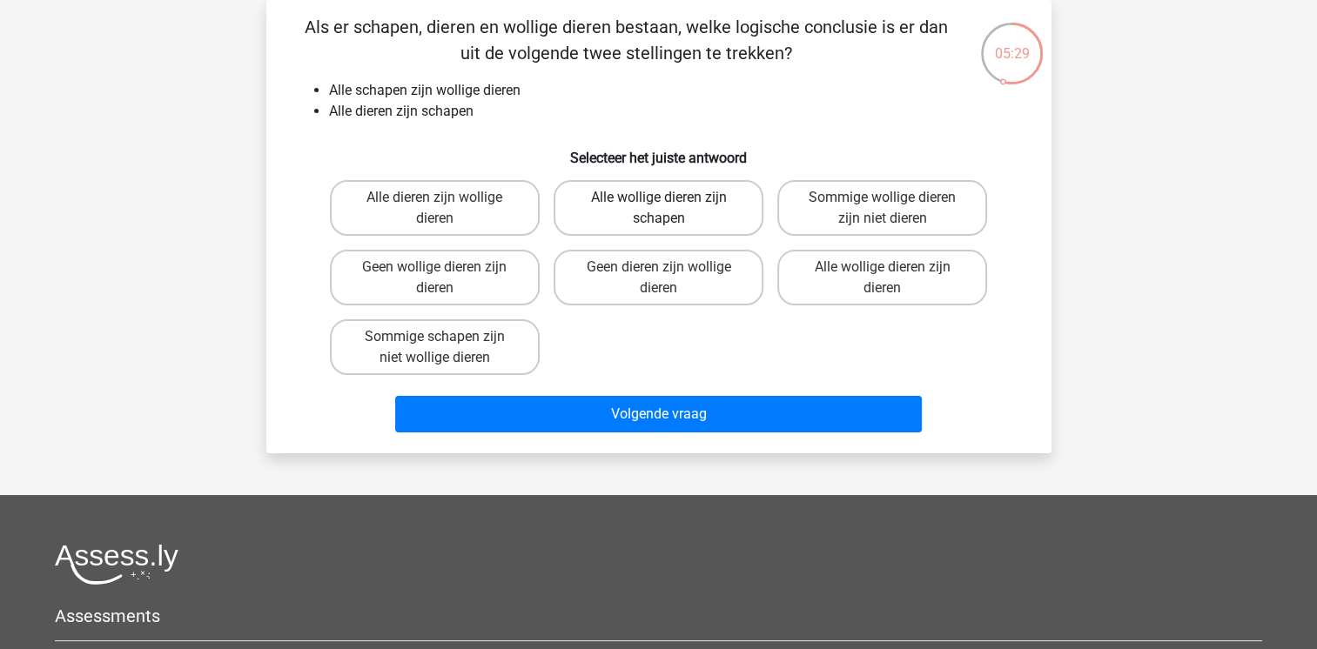
click at [613, 213] on label "Alle wollige dieren zijn schapen" at bounding box center [659, 208] width 210 height 56
click at [658, 209] on input "Alle wollige dieren zijn schapen" at bounding box center [663, 203] width 11 height 11
radio input "true"
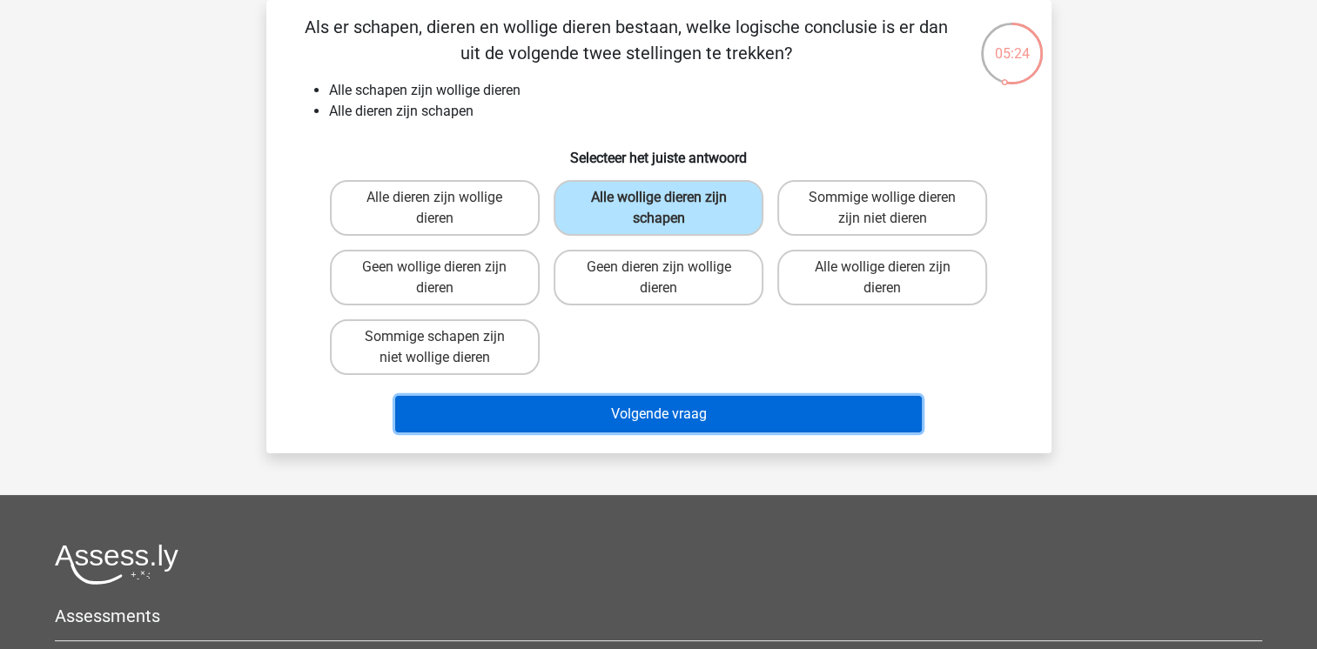
click at [550, 421] on button "Volgende vraag" at bounding box center [658, 414] width 527 height 37
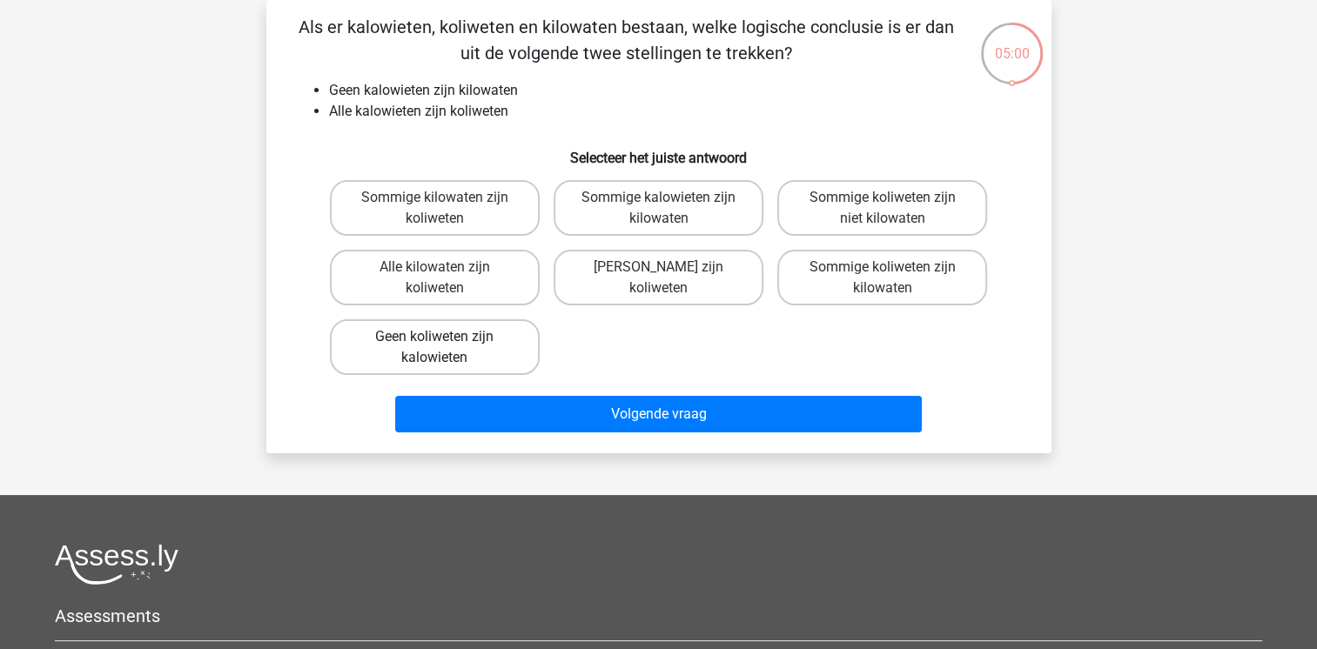
click at [463, 361] on label "Geen koliweten zijn kalowieten" at bounding box center [435, 347] width 210 height 56
click at [446, 348] on input "Geen koliweten zijn kalowieten" at bounding box center [439, 342] width 11 height 11
radio input "true"
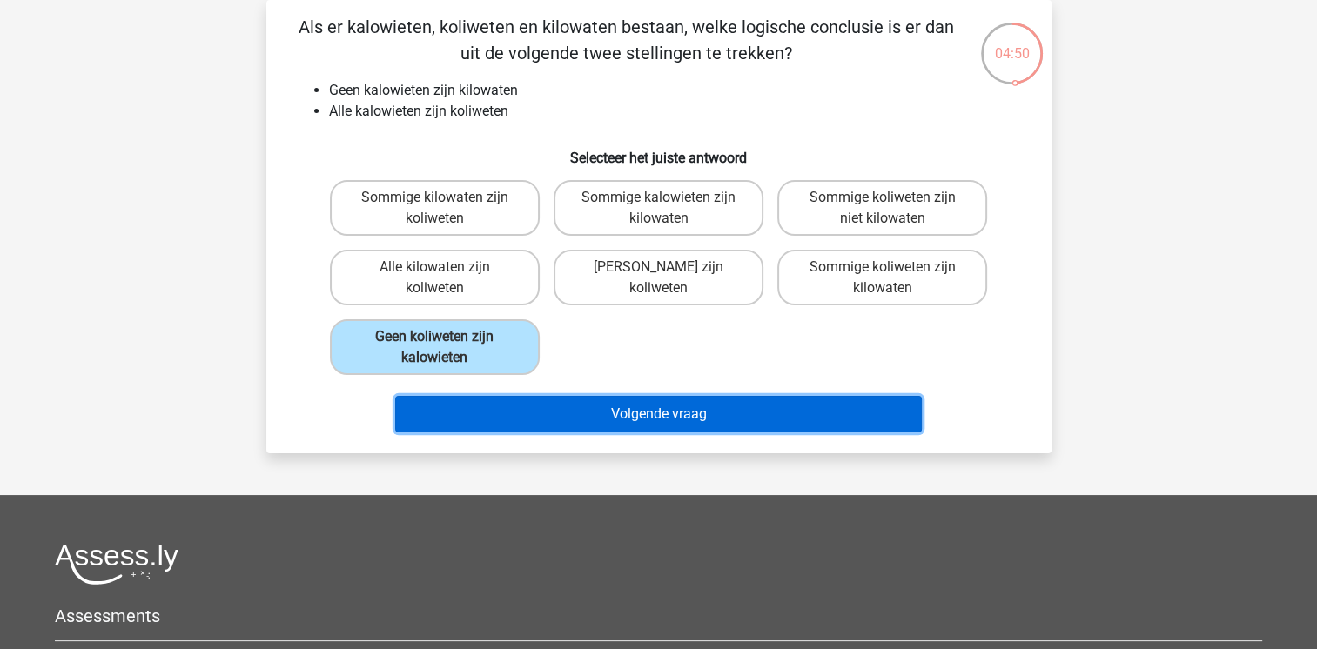
click at [507, 426] on button "Volgende vraag" at bounding box center [658, 414] width 527 height 37
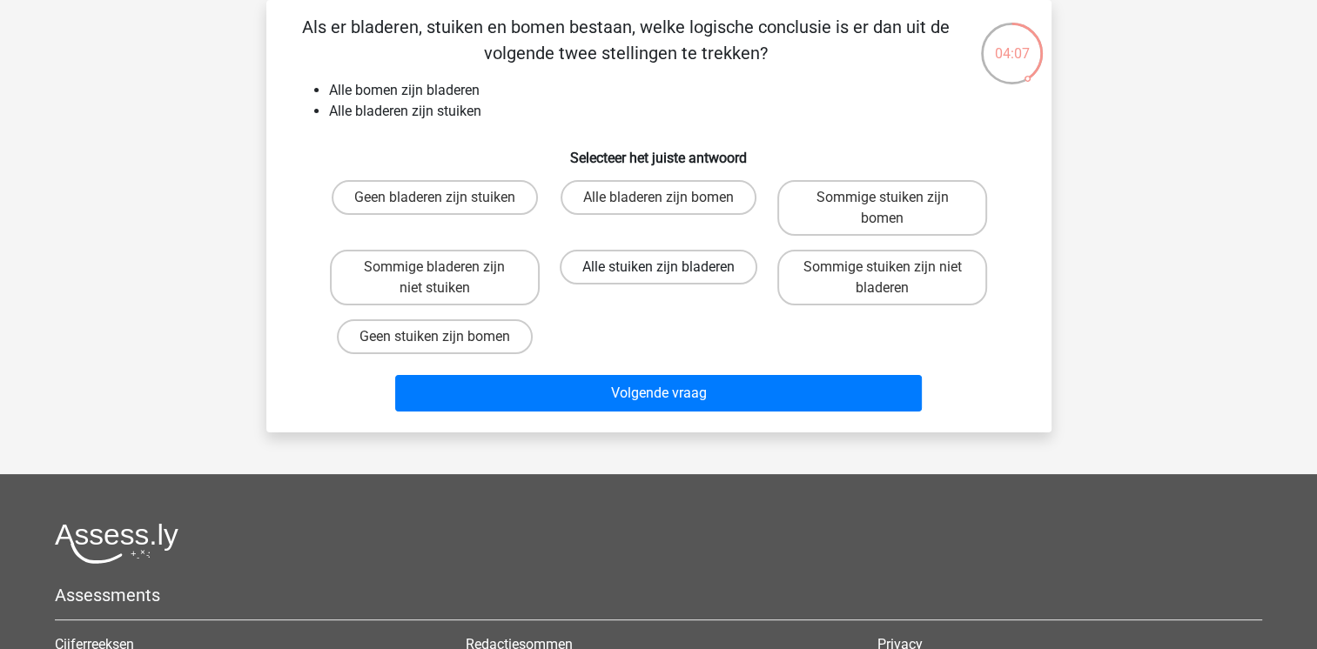
click at [632, 263] on label "Alle stuiken zijn bladeren" at bounding box center [659, 267] width 198 height 35
click at [658, 267] on input "Alle stuiken zijn bladeren" at bounding box center [663, 272] width 11 height 11
radio input "true"
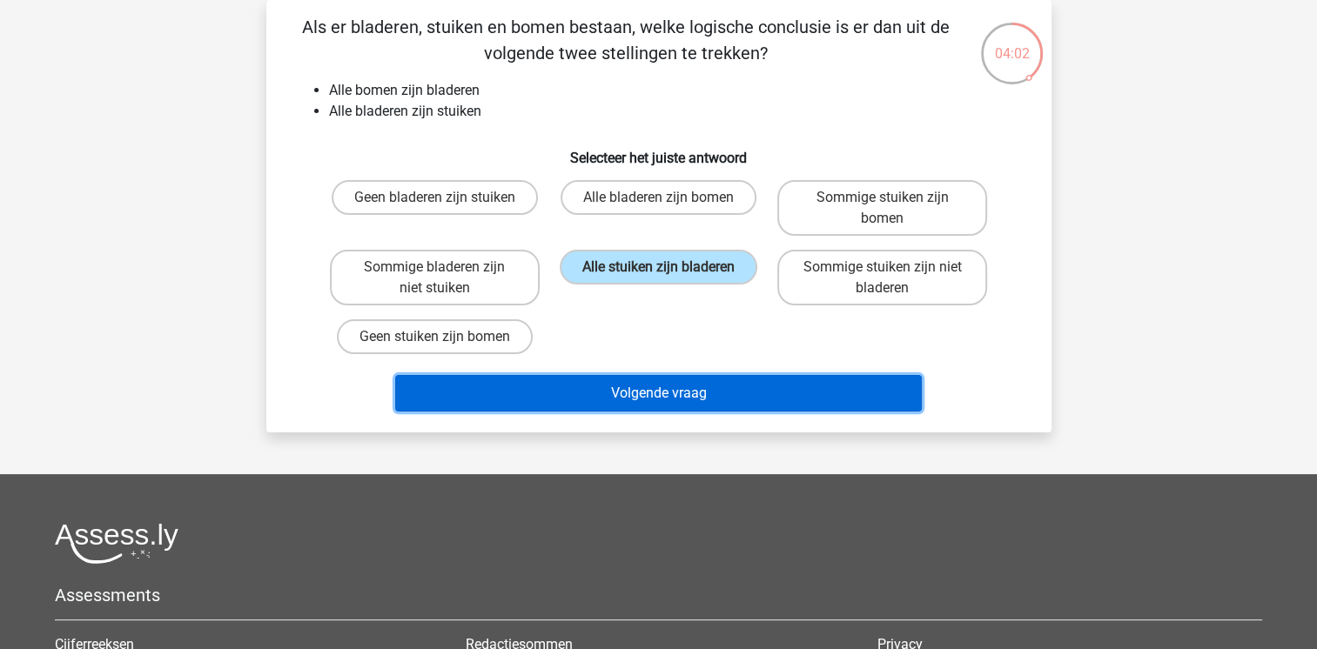
click at [554, 393] on button "Volgende vraag" at bounding box center [658, 393] width 527 height 37
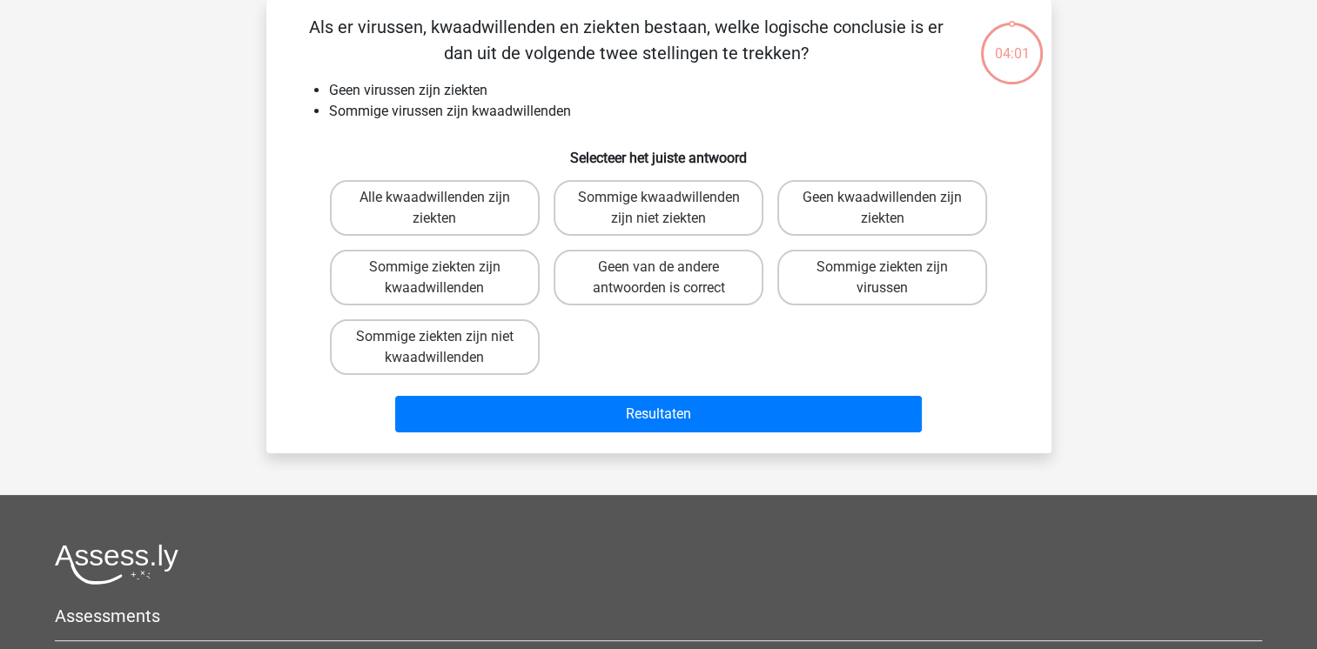
click at [554, 393] on div "Resultaten" at bounding box center [658, 410] width 729 height 57
drag, startPoint x: 554, startPoint y: 393, endPoint x: 755, endPoint y: 326, distance: 211.7
click at [755, 326] on div "Alle kwaadwillenden zijn ziekten Sommige kwaadwillenden zijn niet ziekten Geen …" at bounding box center [659, 277] width 672 height 209
click at [675, 207] on label "Sommige kwaadwillenden zijn niet ziekten" at bounding box center [659, 208] width 210 height 56
click at [669, 207] on input "Sommige kwaadwillenden zijn niet ziekten" at bounding box center [663, 203] width 11 height 11
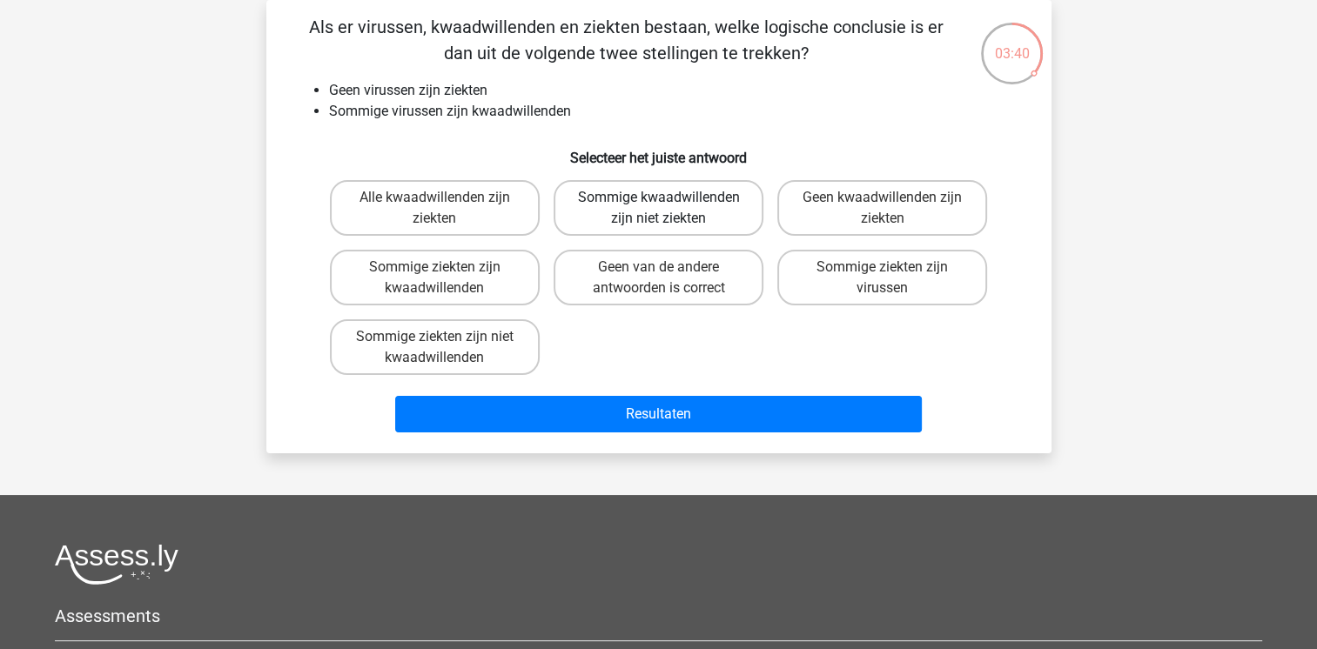
radio input "true"
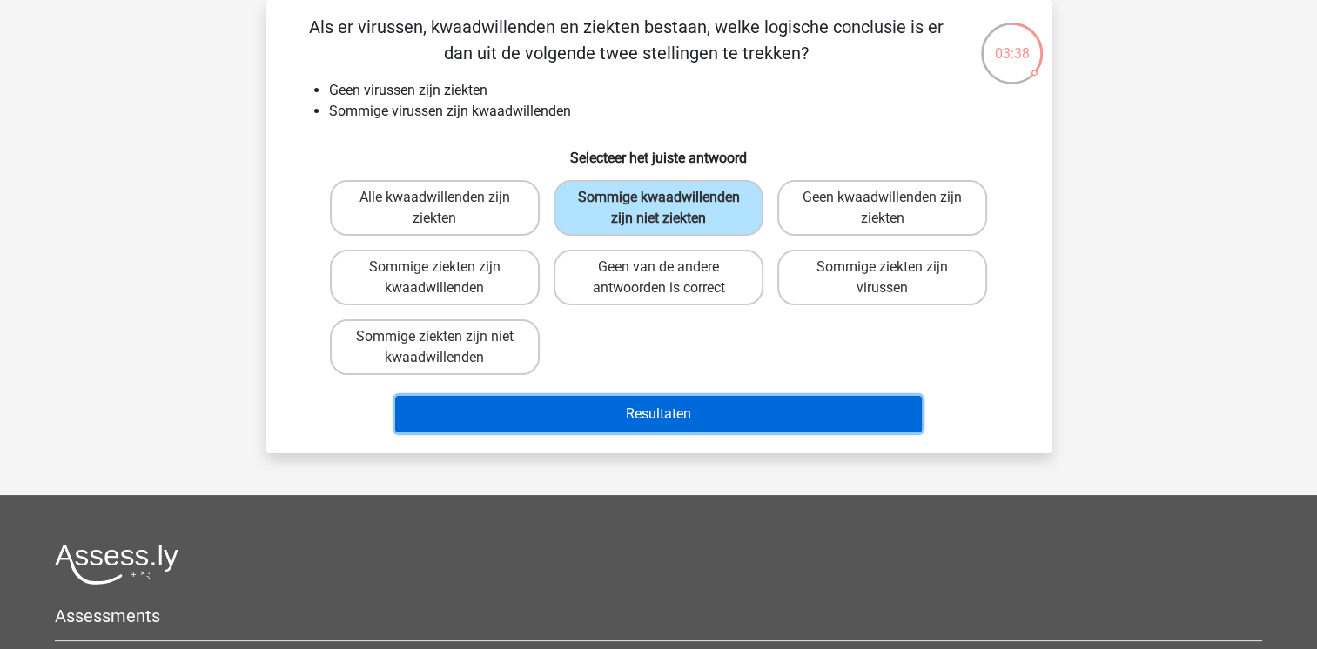
click at [586, 406] on button "Resultaten" at bounding box center [658, 414] width 527 height 37
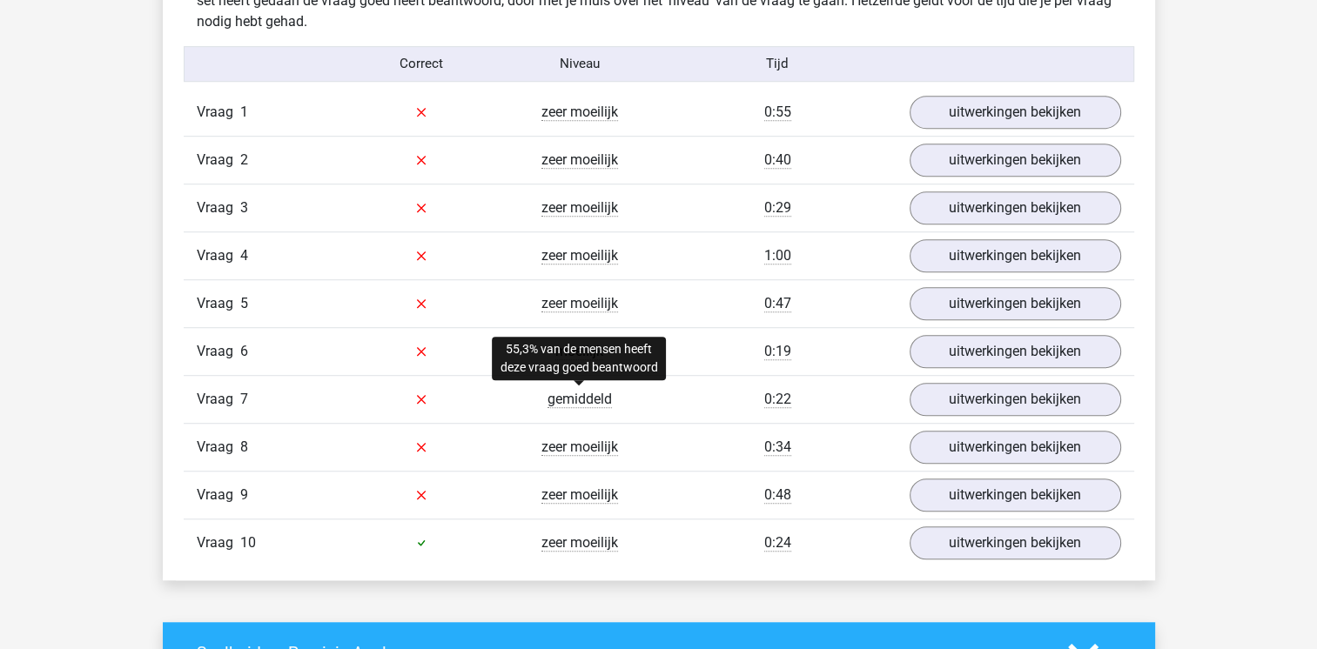
scroll to position [1114, 0]
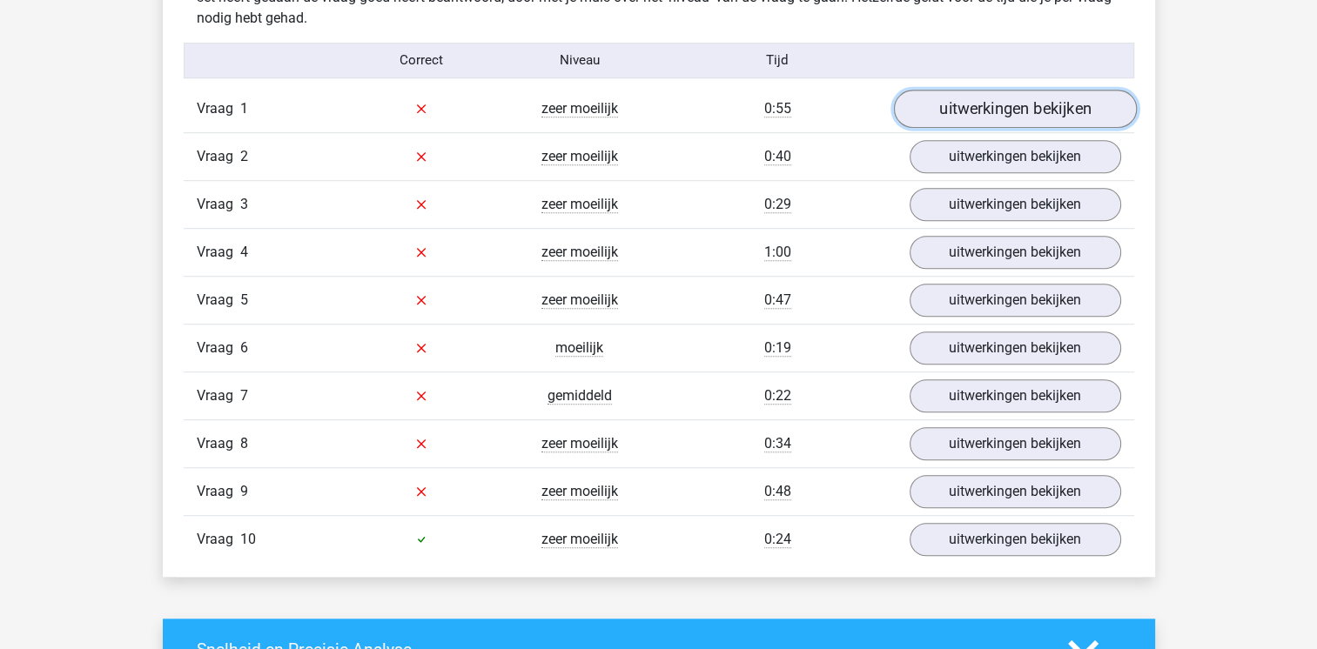
click at [1062, 93] on link "uitwerkingen bekijken" at bounding box center [1014, 109] width 243 height 38
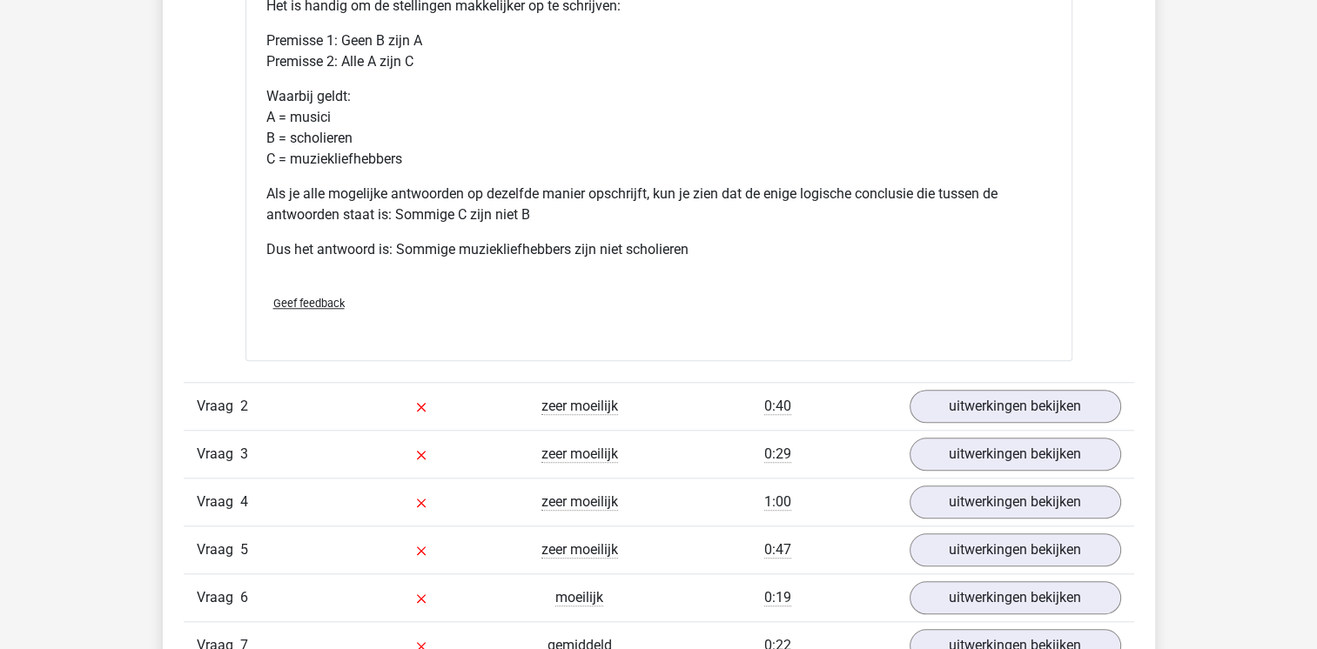
scroll to position [1671, 0]
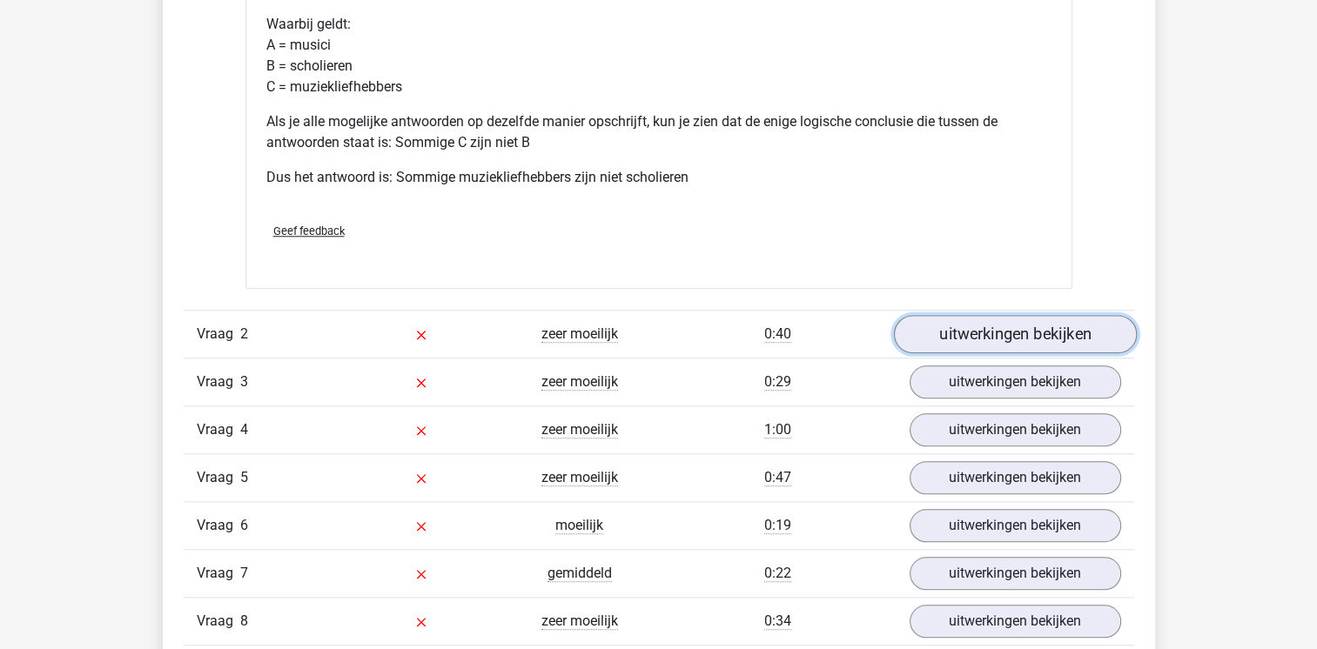
click at [923, 342] on link "uitwerkingen bekijken" at bounding box center [1014, 334] width 243 height 38
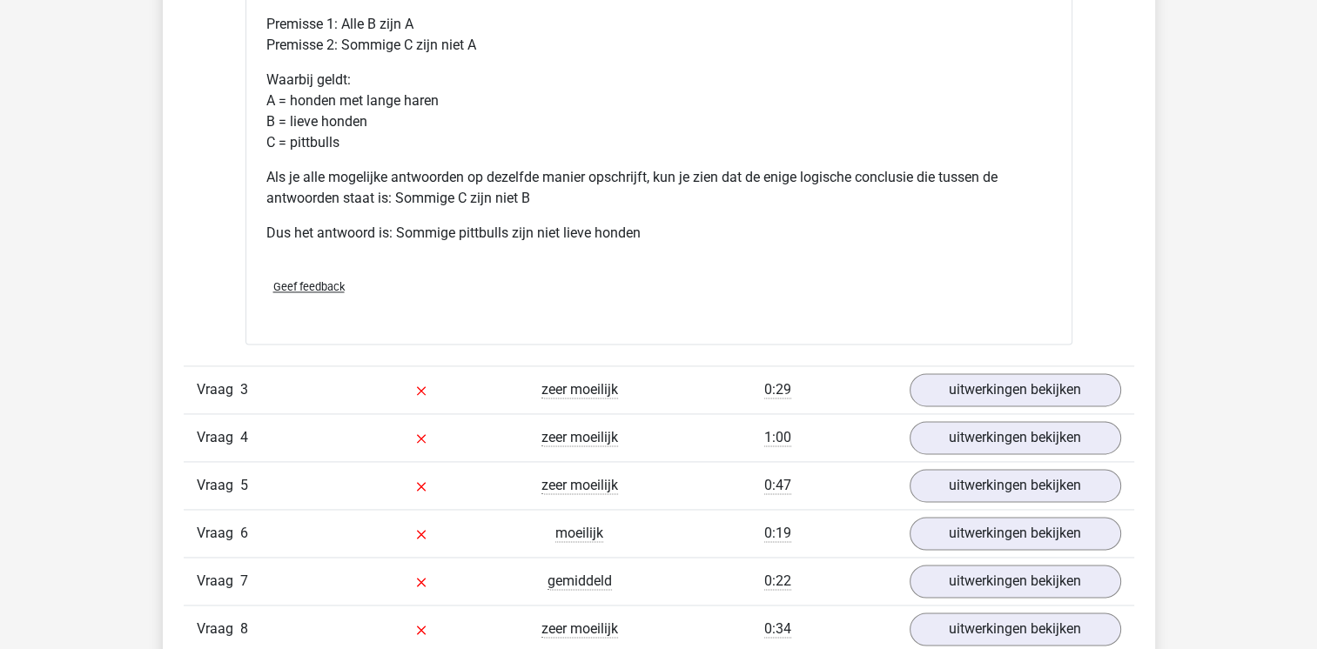
scroll to position [2402, 0]
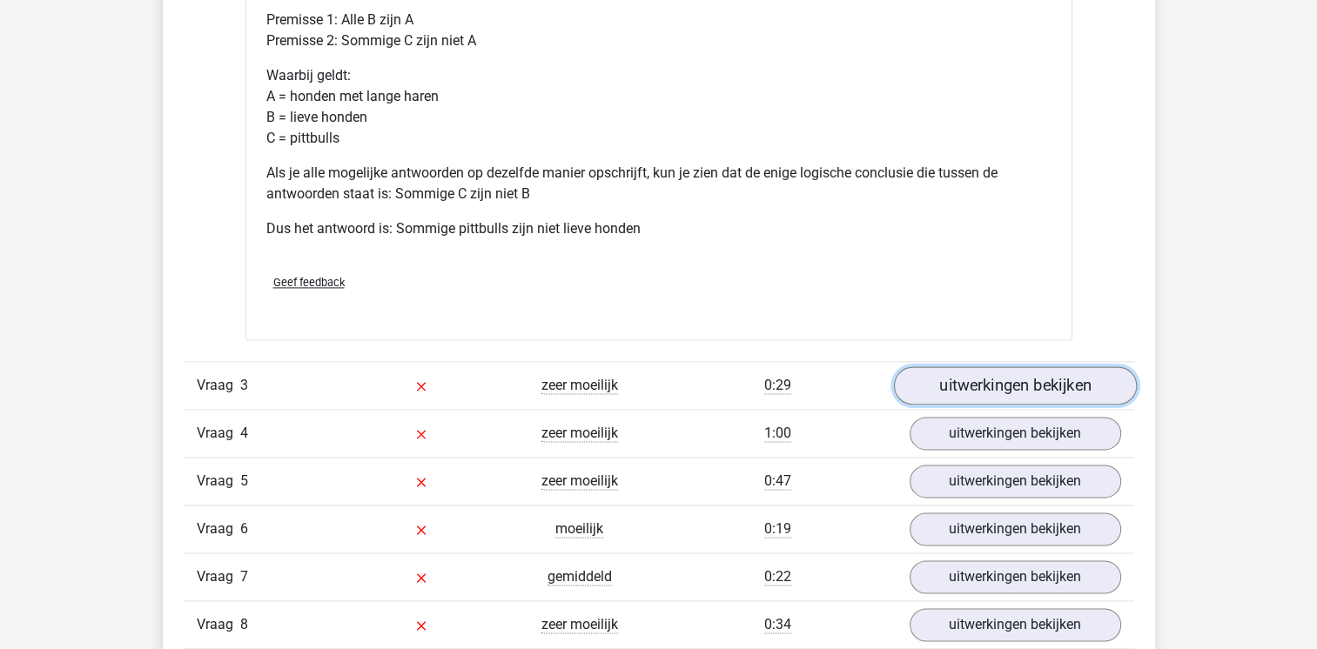
click at [1003, 391] on link "uitwerkingen bekijken" at bounding box center [1014, 385] width 243 height 38
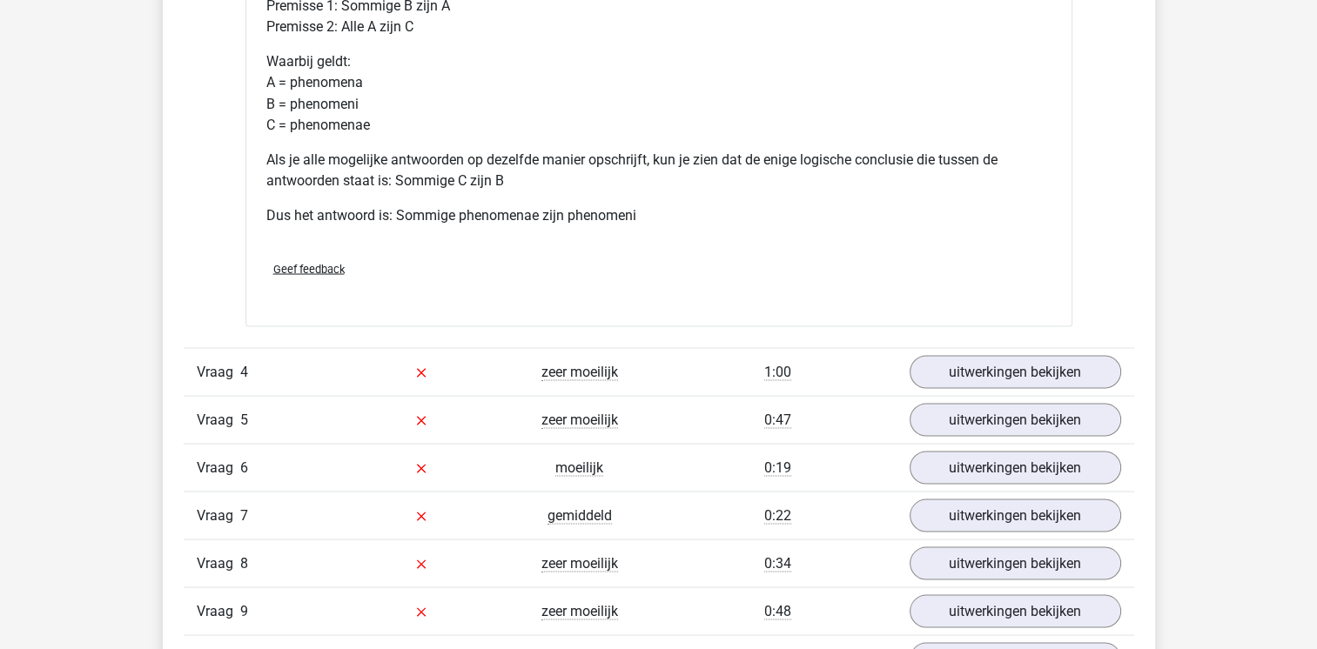
scroll to position [3203, 0]
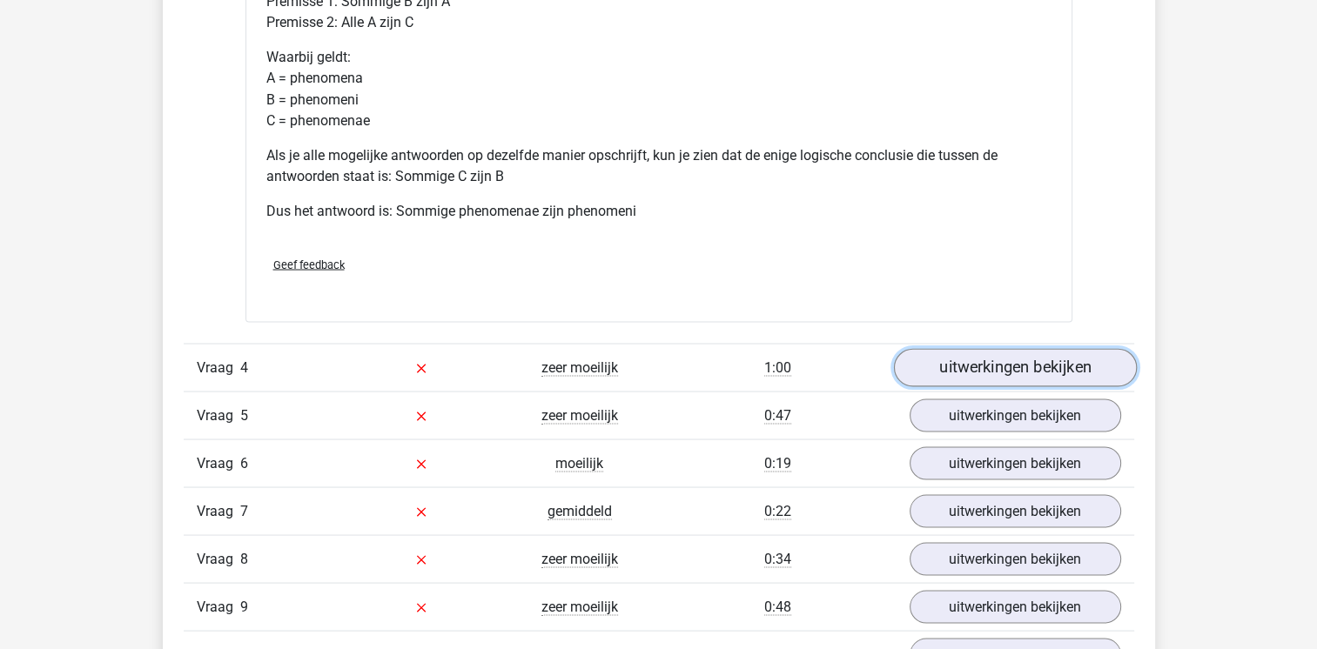
click at [1007, 356] on link "uitwerkingen bekijken" at bounding box center [1014, 367] width 243 height 38
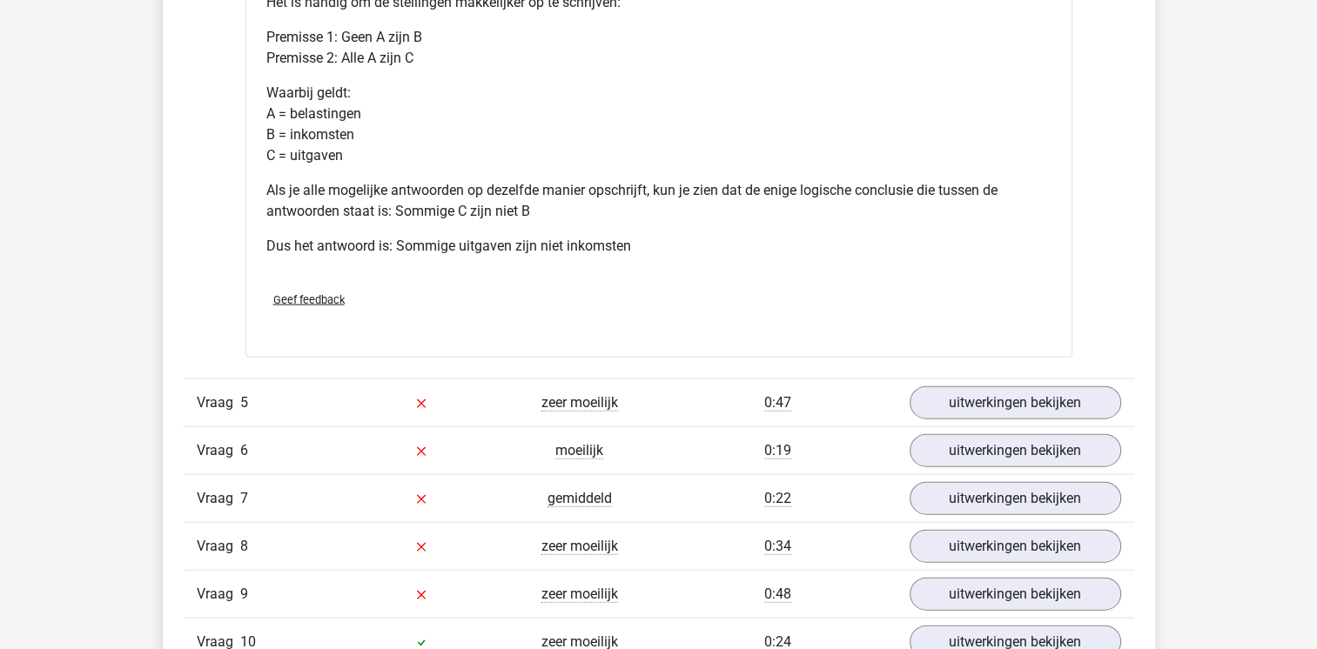
scroll to position [4004, 0]
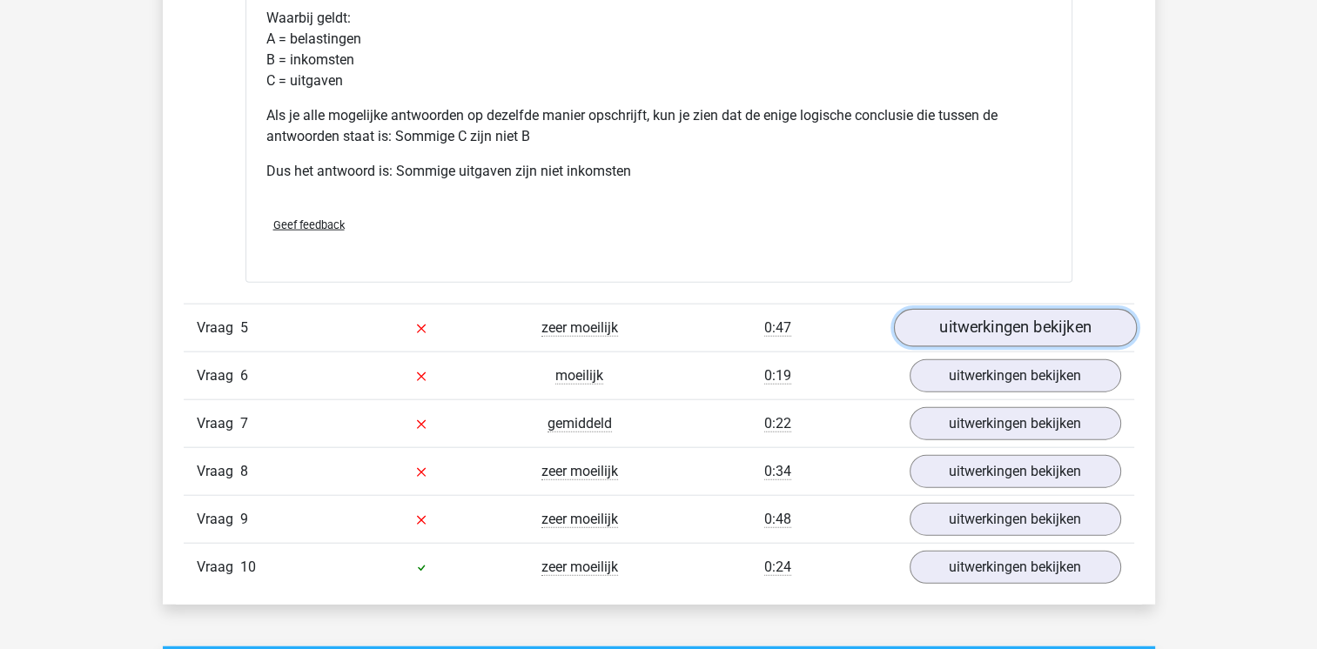
click at [1019, 319] on link "uitwerkingen bekijken" at bounding box center [1014, 329] width 243 height 38
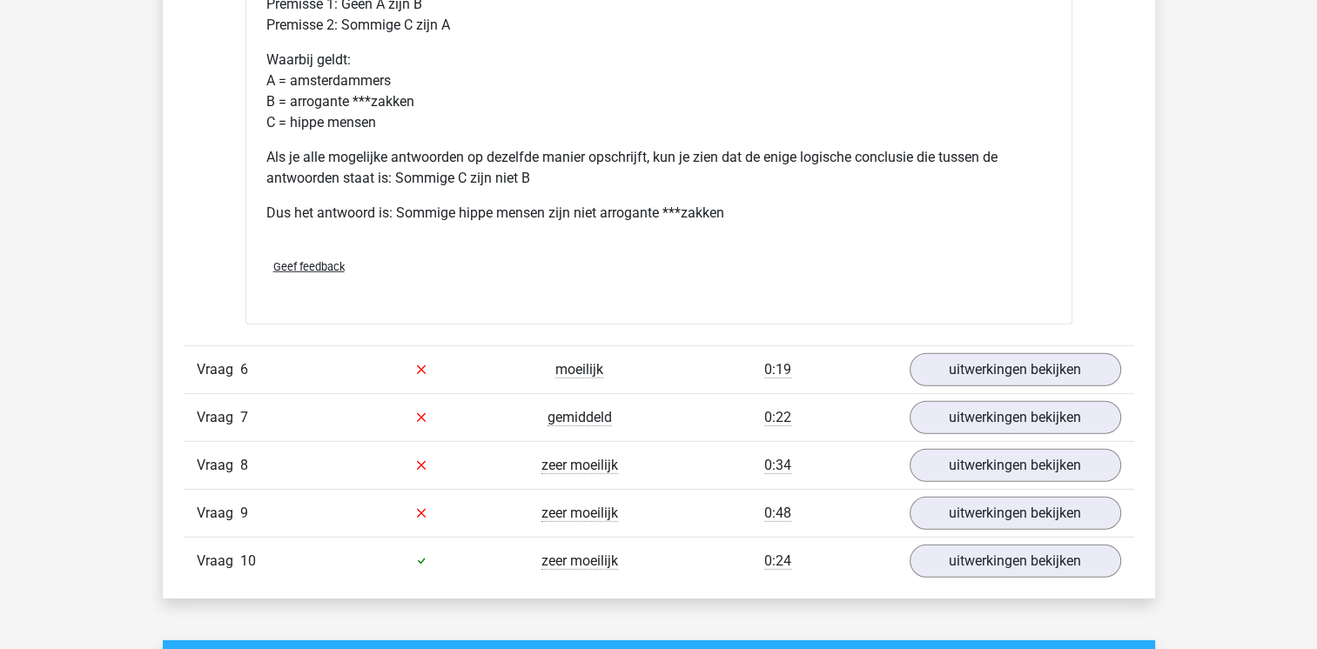
scroll to position [4770, 0]
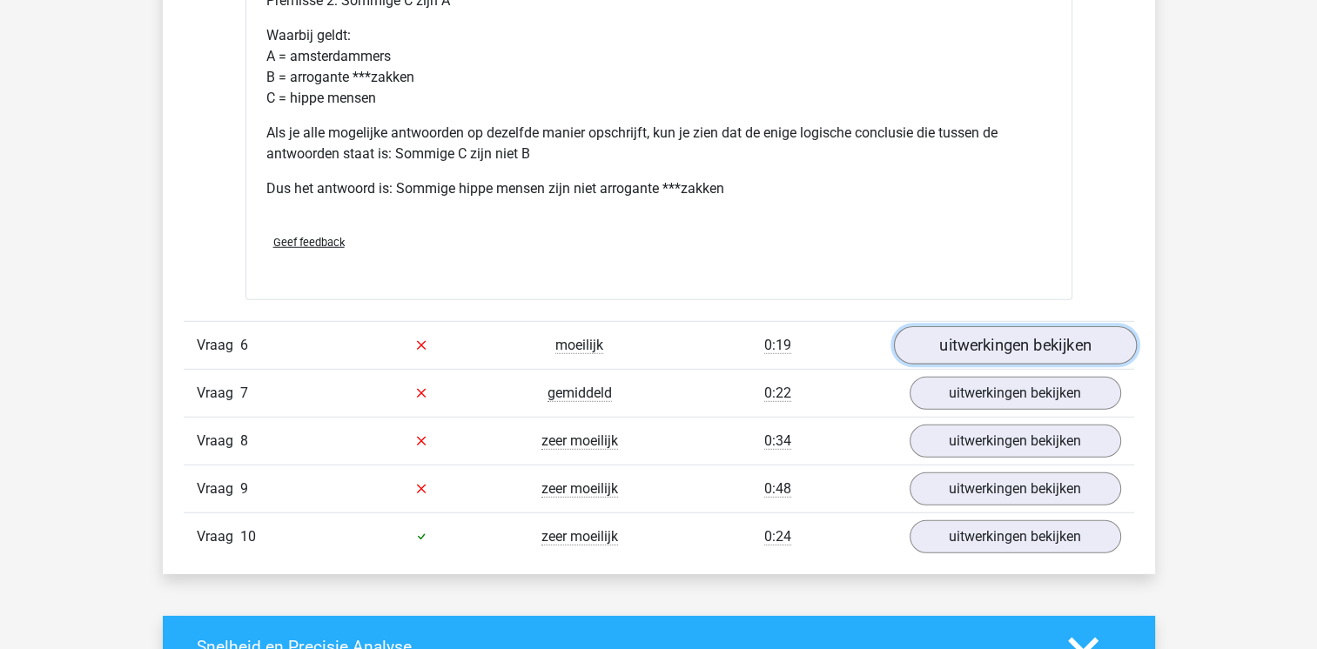
click at [993, 327] on link "uitwerkingen bekijken" at bounding box center [1014, 345] width 243 height 38
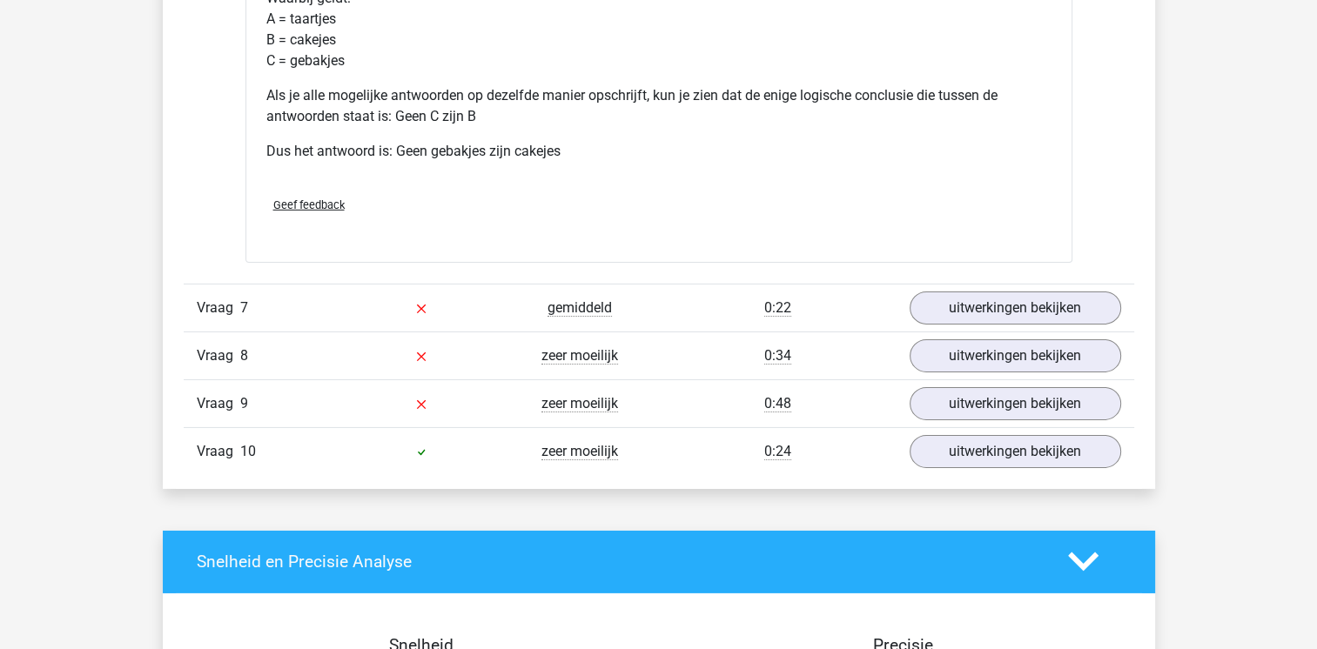
scroll to position [5570, 0]
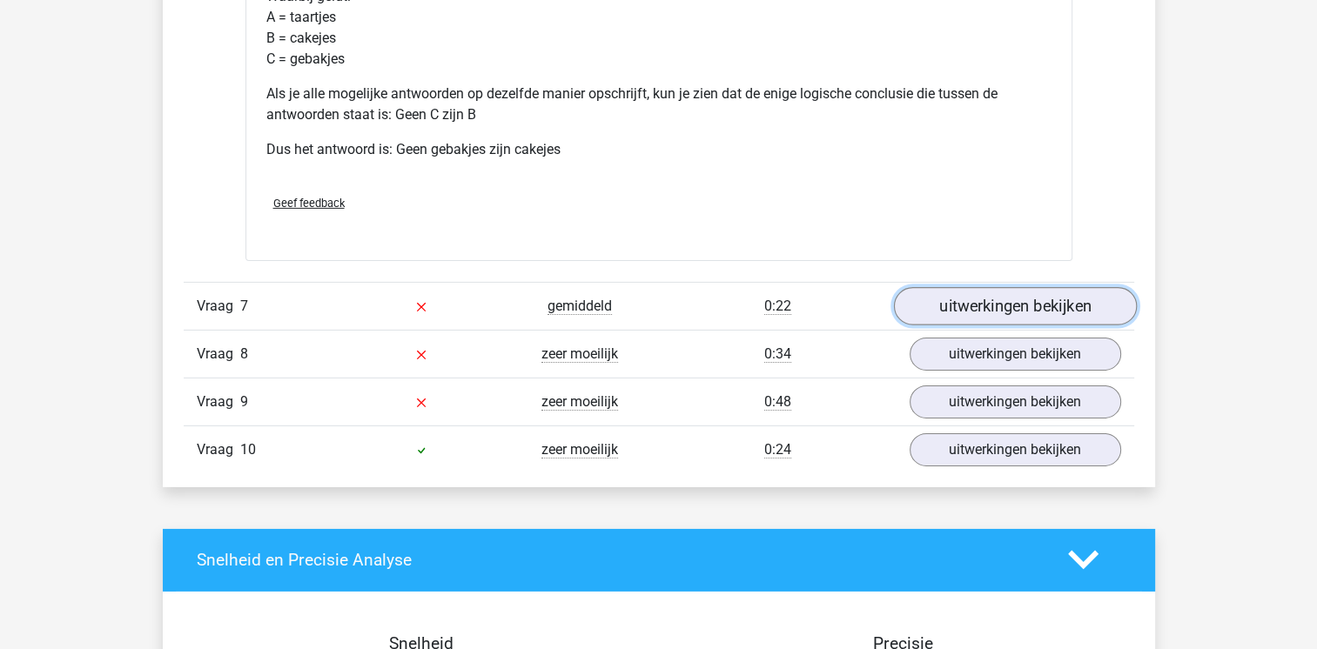
click at [1004, 311] on link "uitwerkingen bekijken" at bounding box center [1014, 306] width 243 height 38
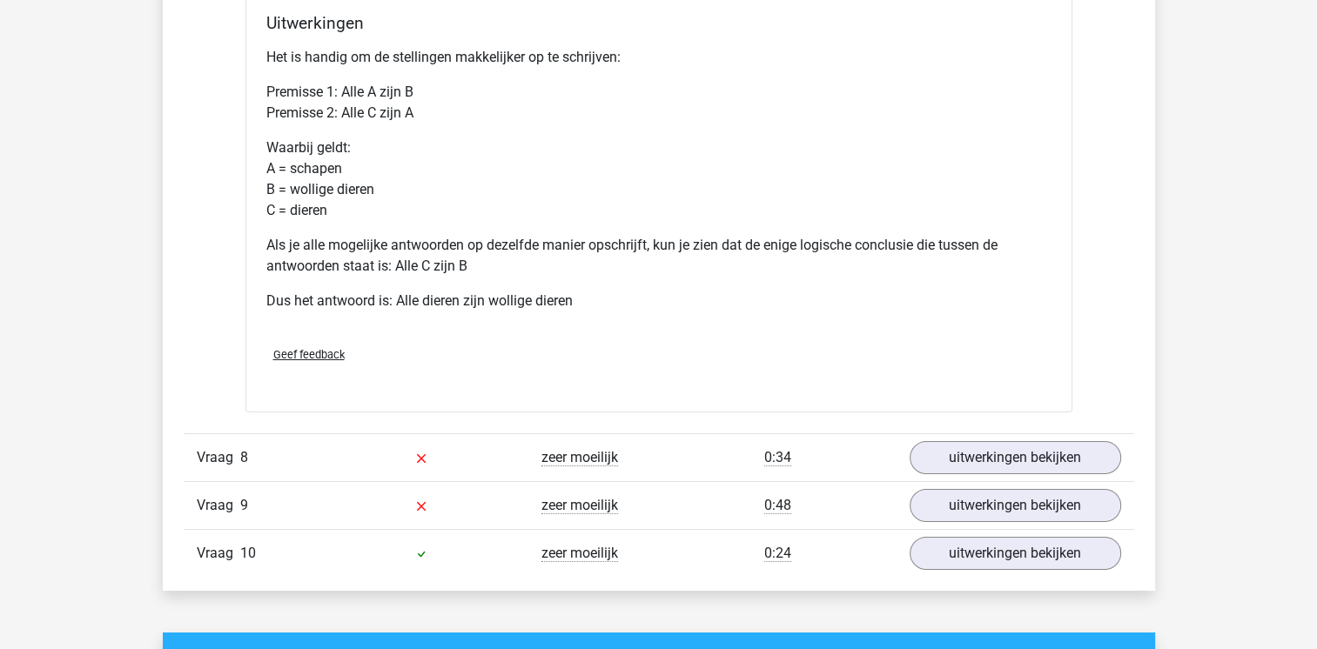
scroll to position [6232, 0]
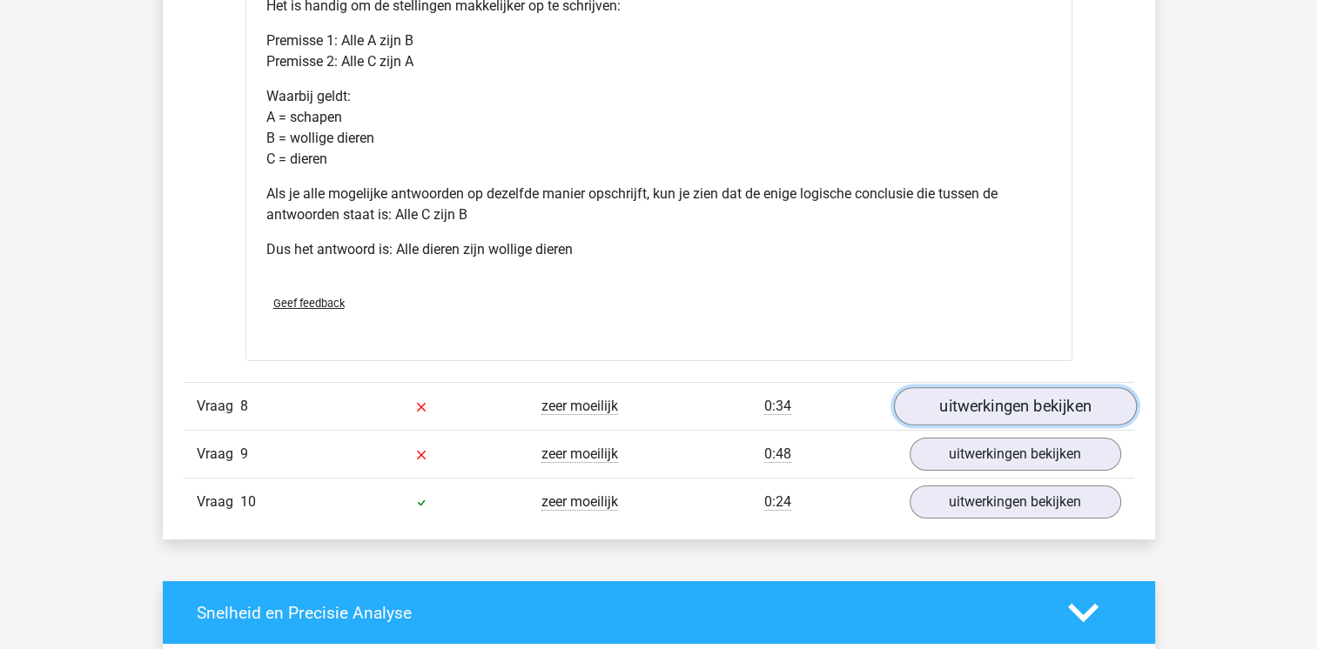
click at [983, 393] on link "uitwerkingen bekijken" at bounding box center [1014, 406] width 243 height 38
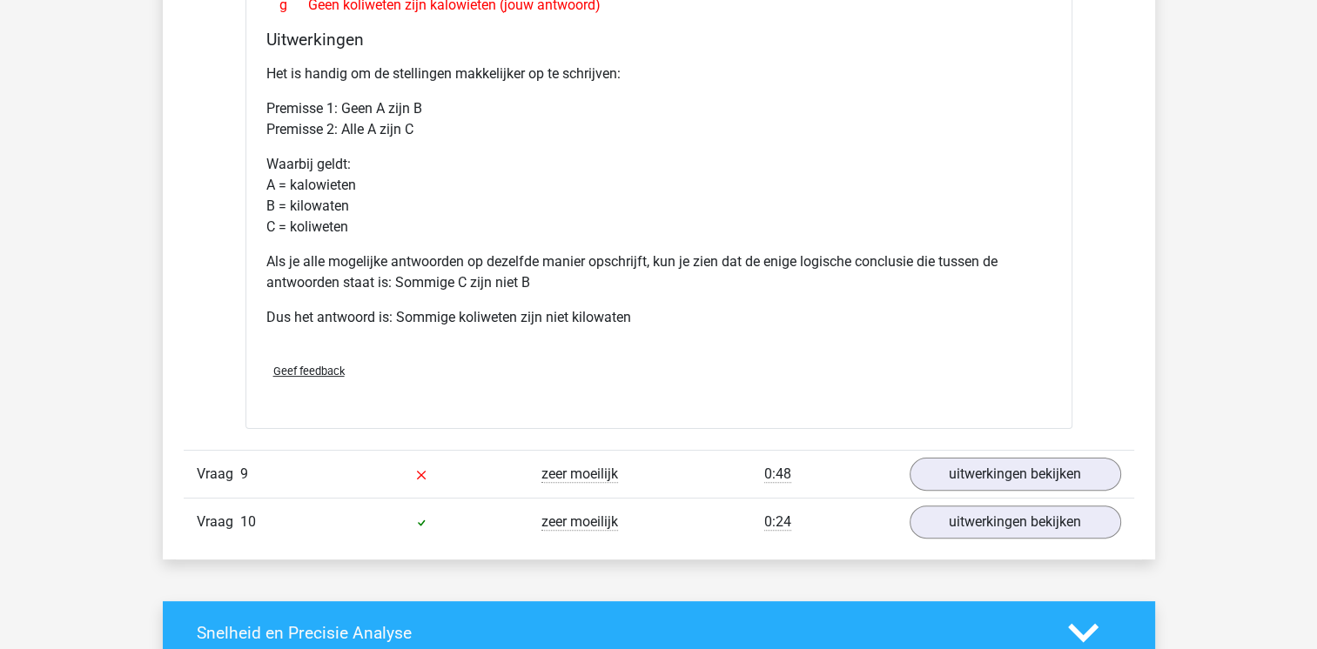
scroll to position [6928, 0]
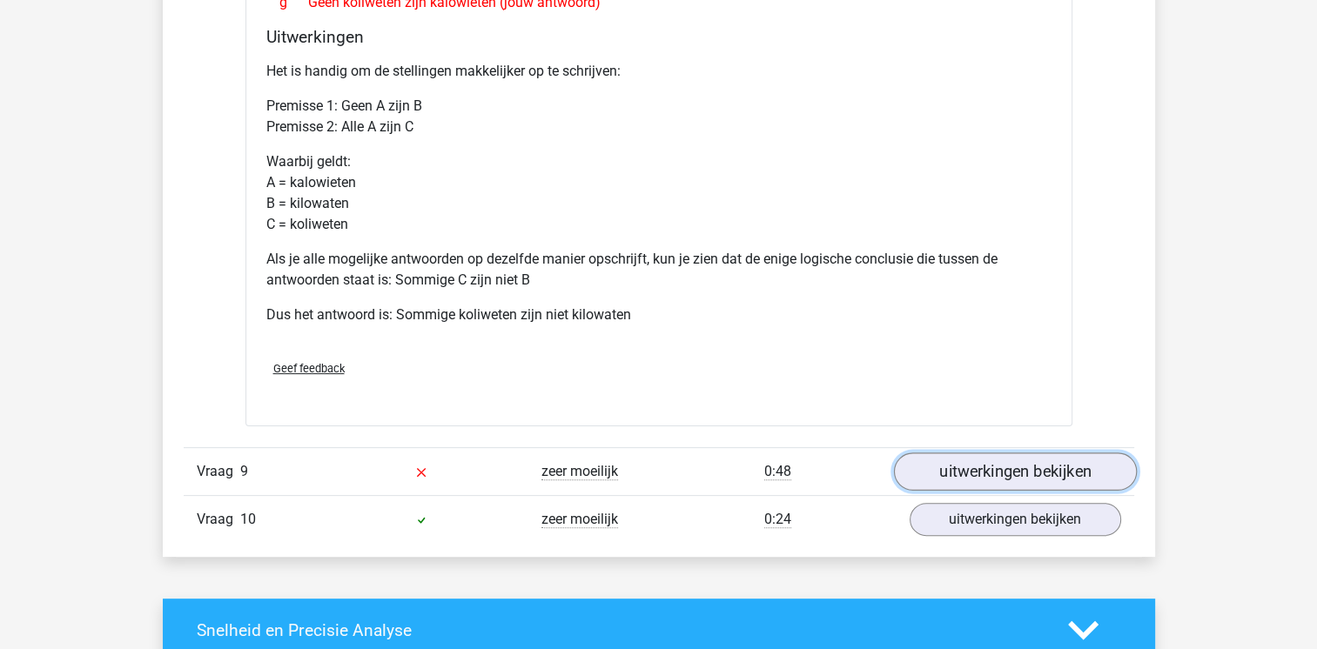
click at [971, 460] on link "uitwerkingen bekijken" at bounding box center [1014, 472] width 243 height 38
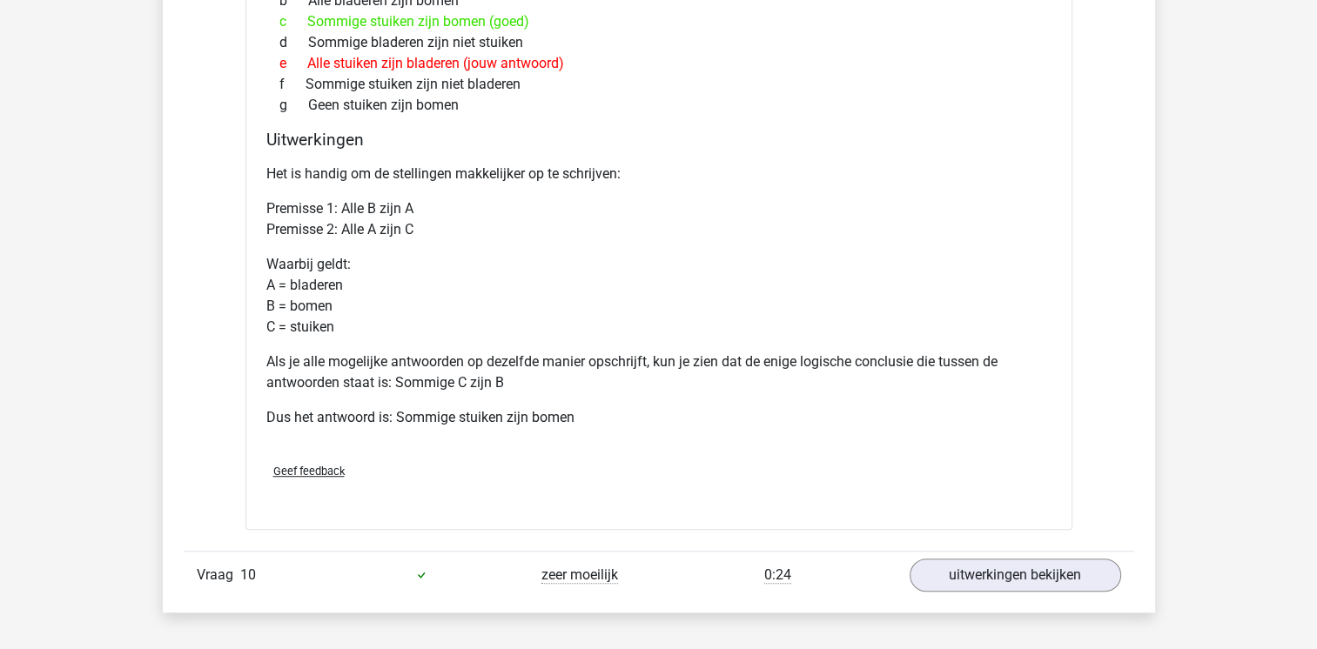
scroll to position [7590, 0]
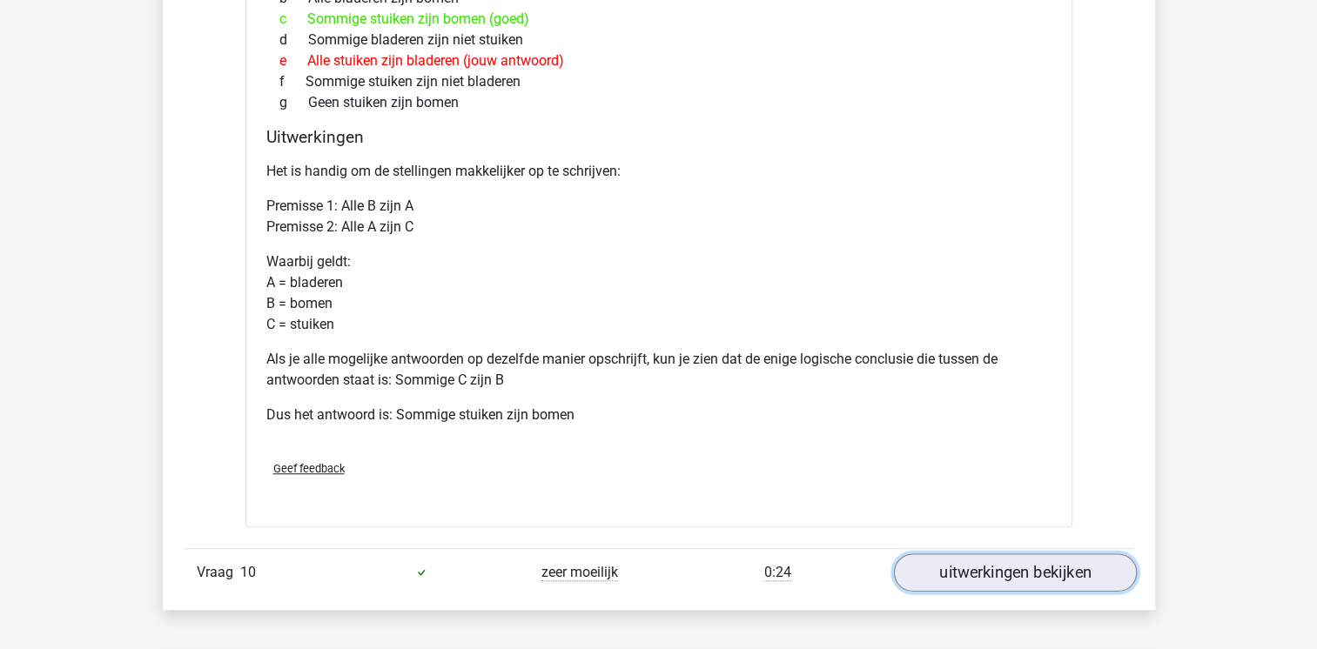
click at [979, 565] on link "uitwerkingen bekijken" at bounding box center [1014, 573] width 243 height 38
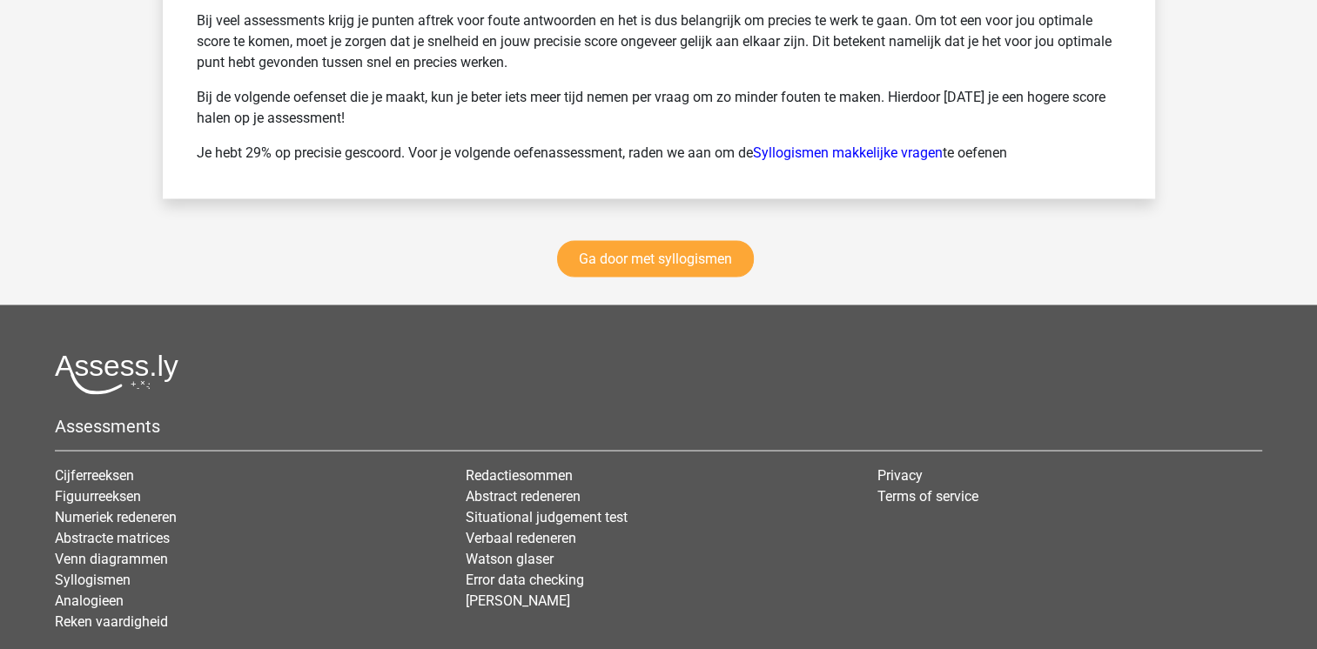
scroll to position [9713, 0]
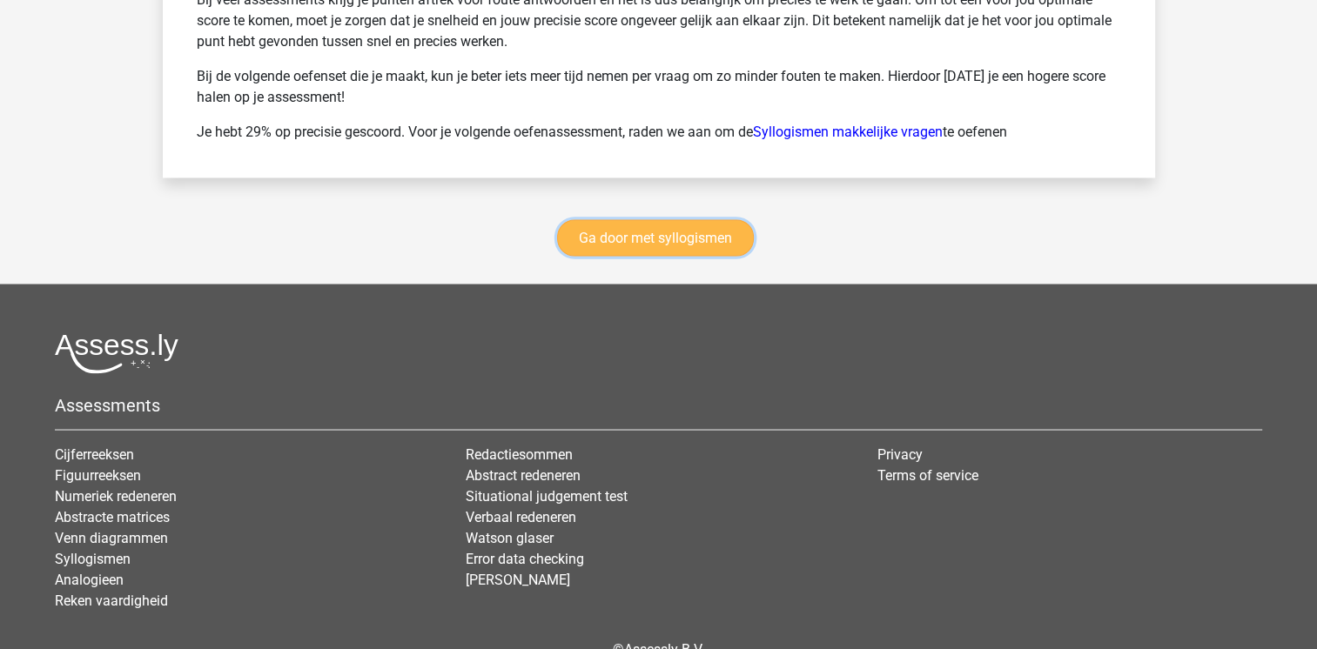
click at [684, 221] on link "Ga door met syllogismen" at bounding box center [655, 237] width 197 height 37
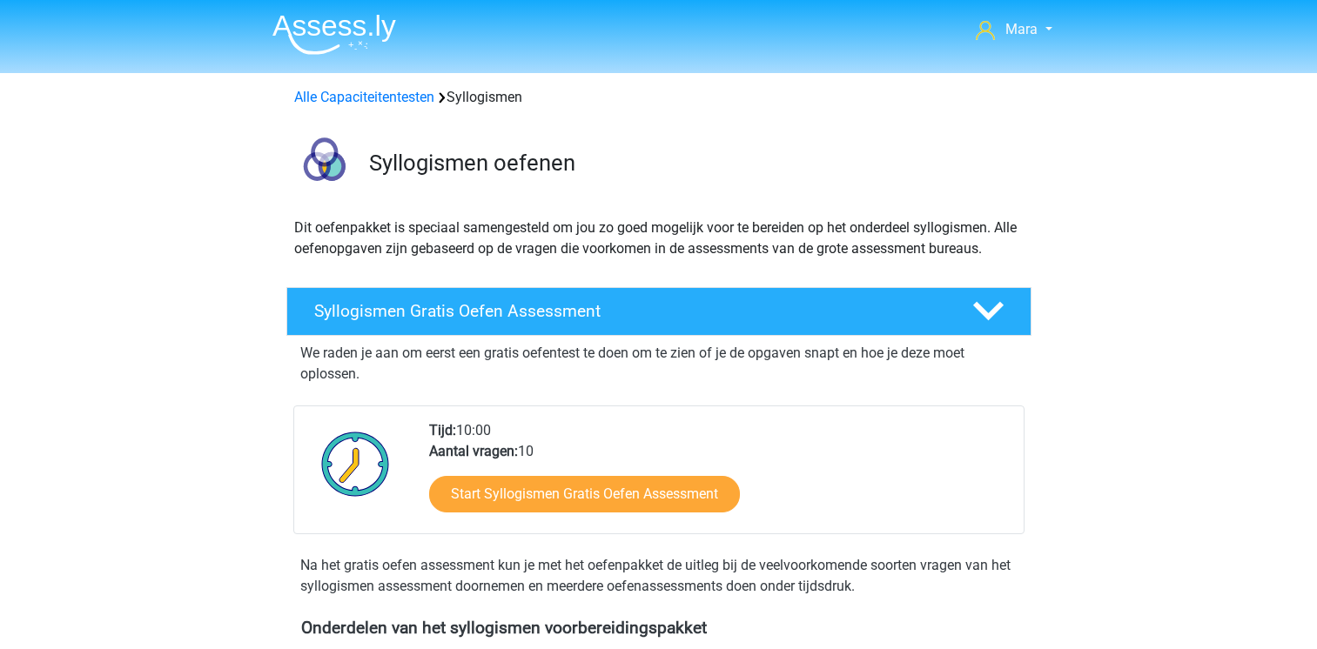
scroll to position [714, 0]
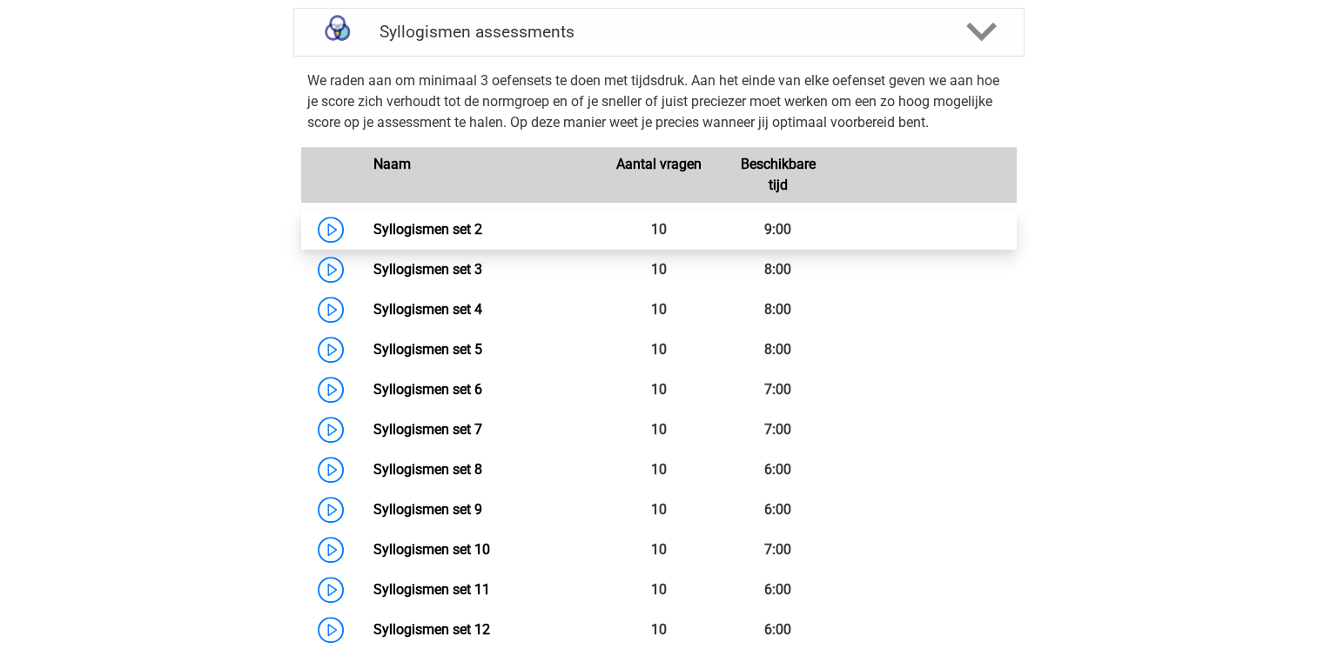
click at [373, 234] on link "Syllogismen set 2" at bounding box center [427, 229] width 109 height 17
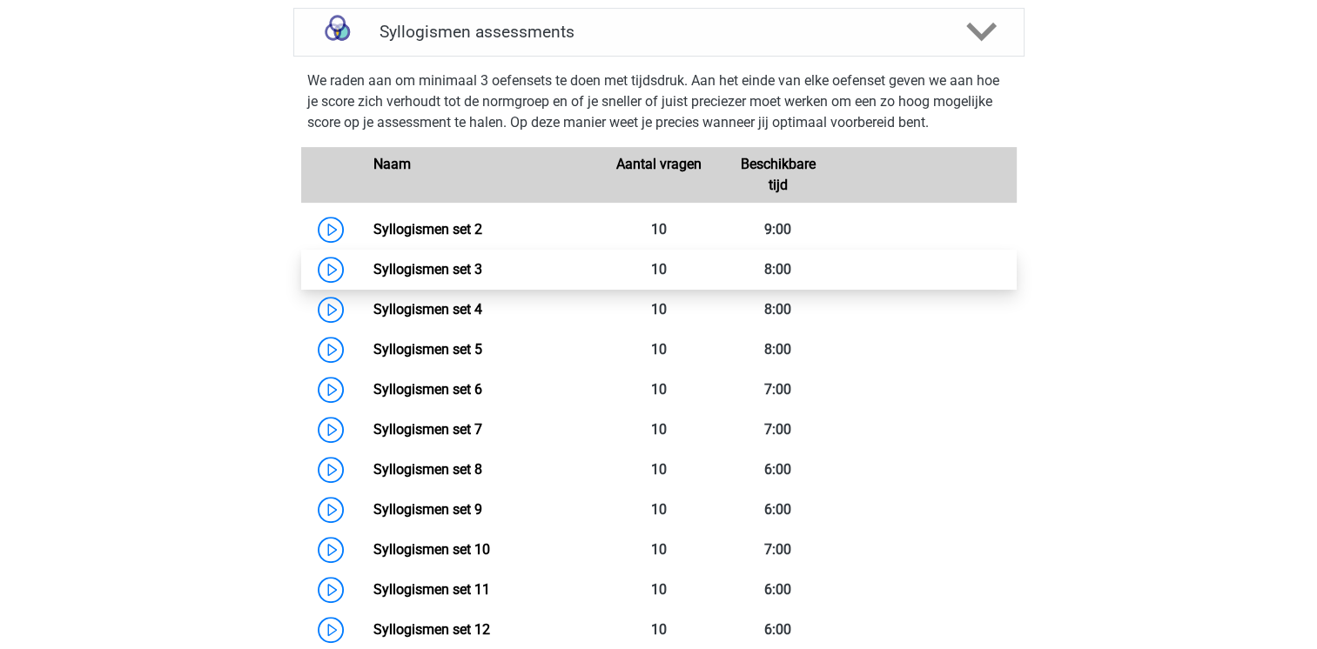
click at [373, 272] on link "Syllogismen set 3" at bounding box center [427, 269] width 109 height 17
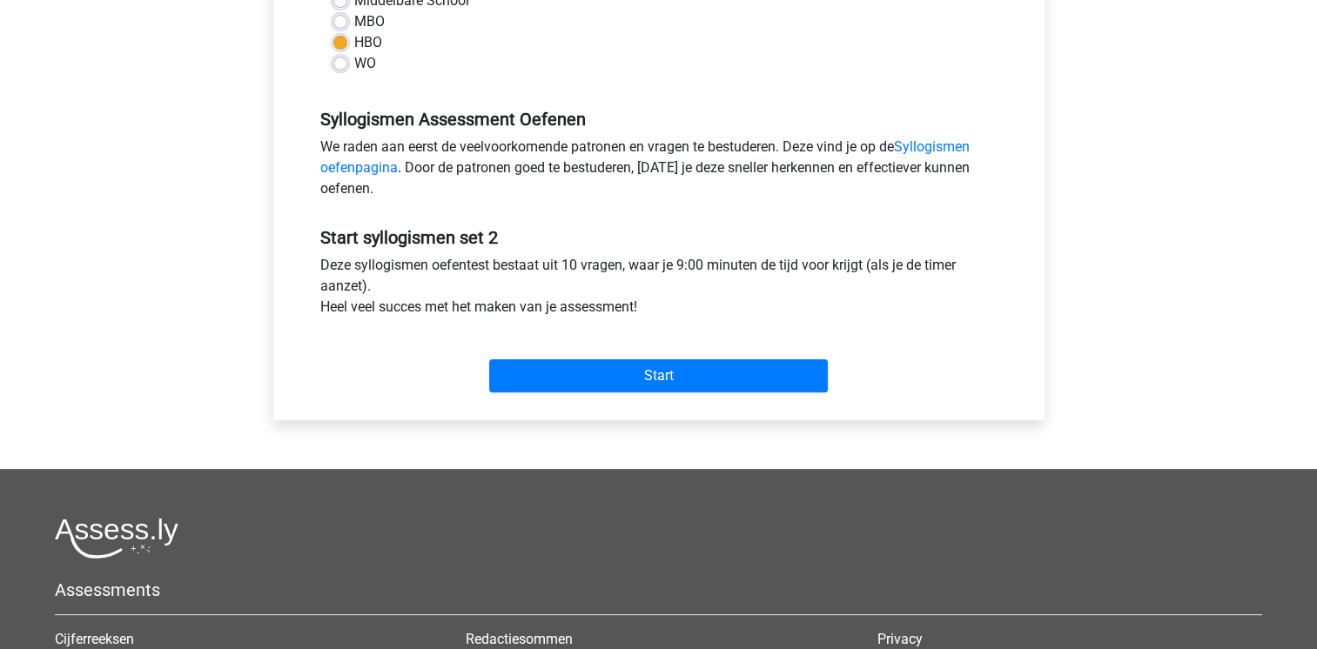
scroll to position [453, 0]
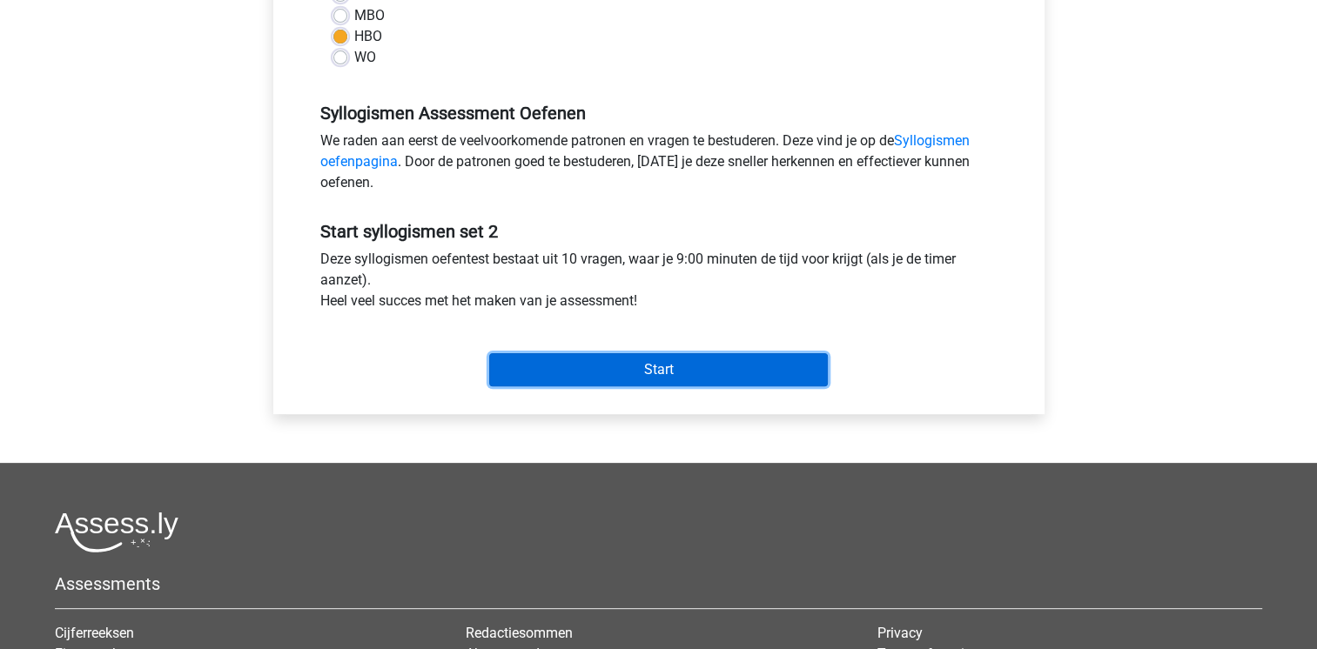
click at [699, 372] on input "Start" at bounding box center [658, 369] width 339 height 33
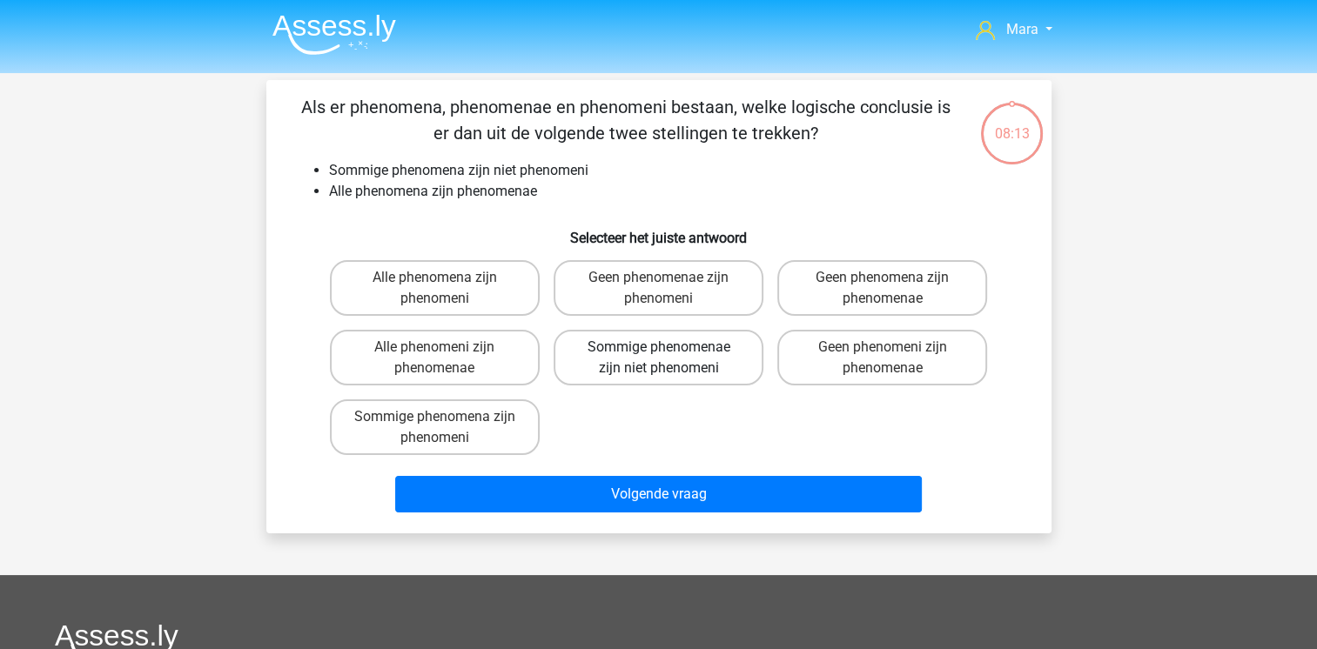
click at [694, 366] on label "Sommige phenomenae zijn niet phenomeni" at bounding box center [659, 358] width 210 height 56
click at [669, 359] on input "Sommige phenomenae zijn niet phenomeni" at bounding box center [663, 352] width 11 height 11
radio input "true"
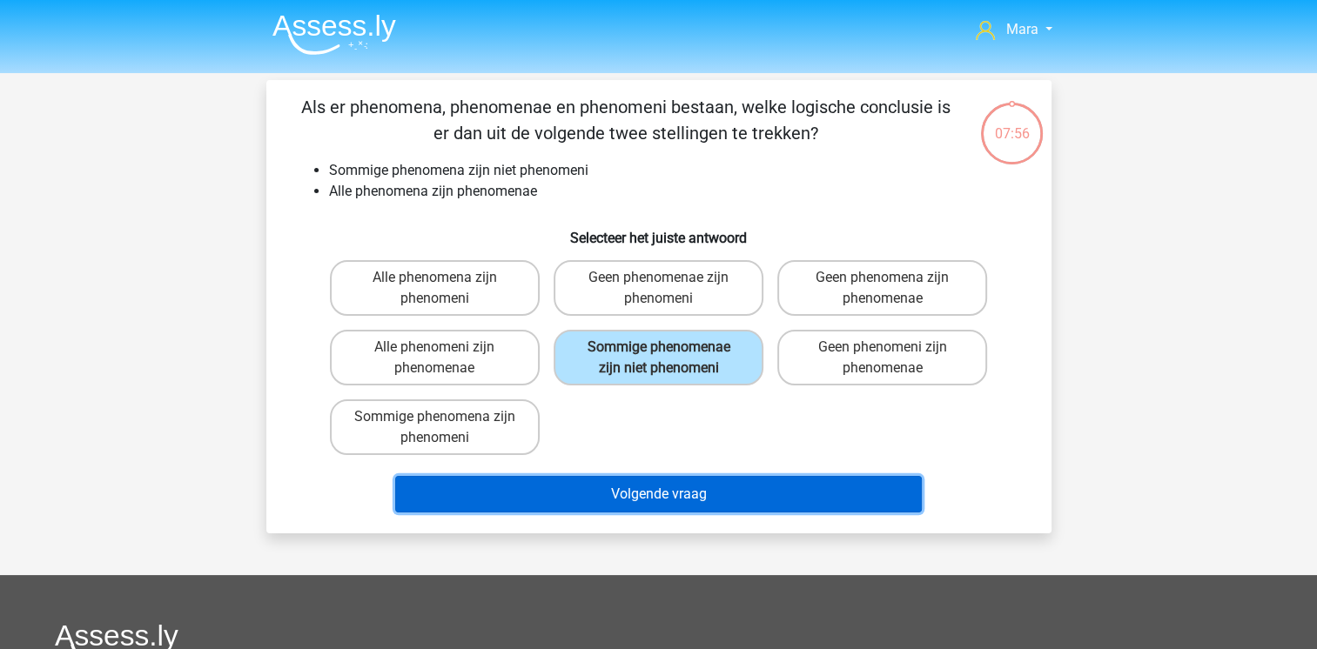
click at [659, 498] on button "Volgende vraag" at bounding box center [658, 494] width 527 height 37
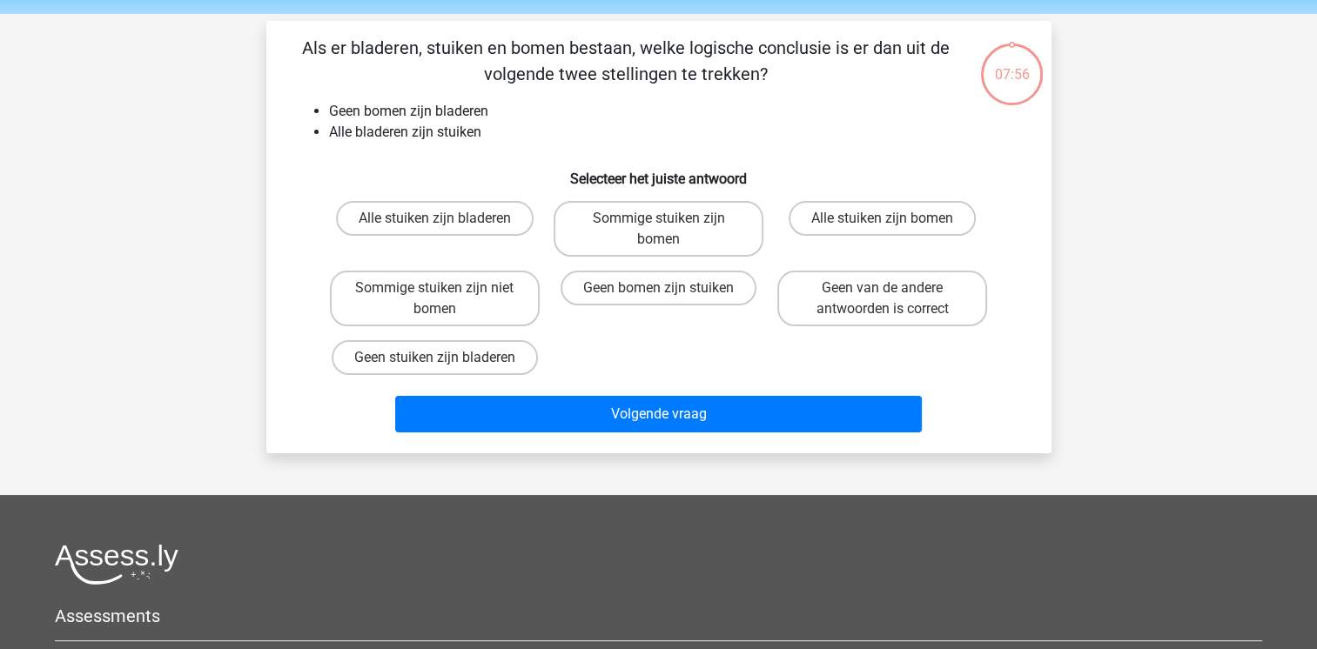
scroll to position [80, 0]
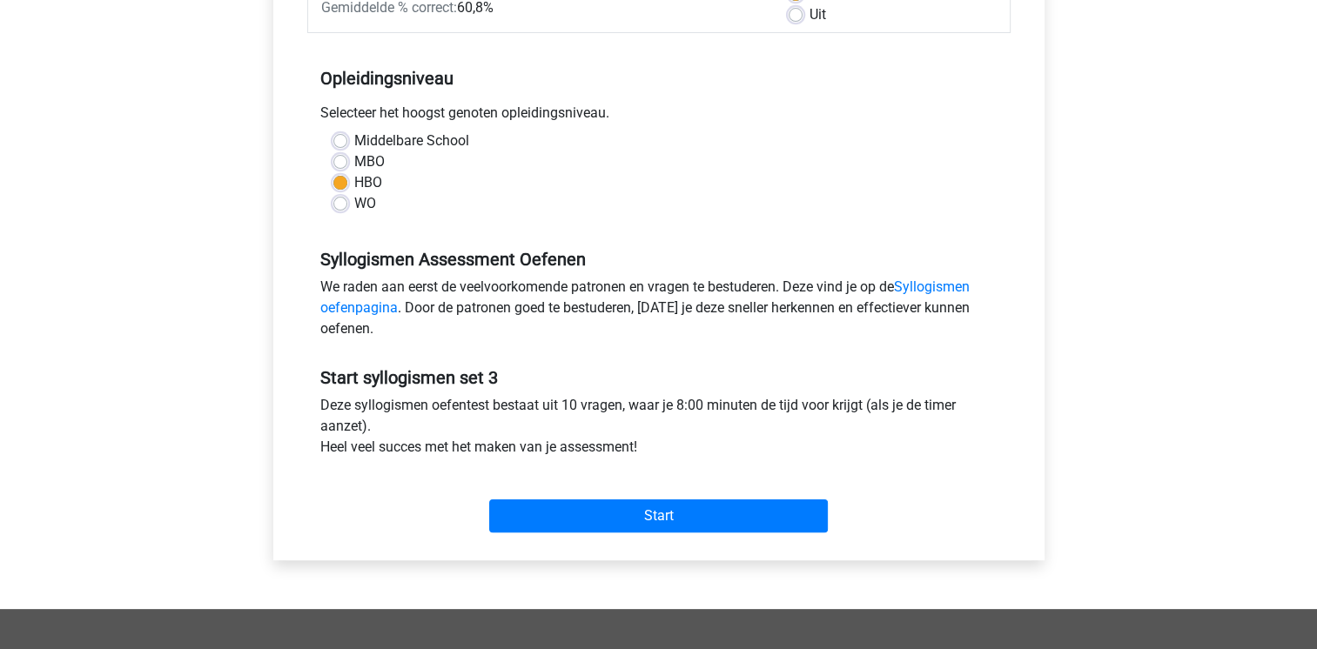
scroll to position [313, 0]
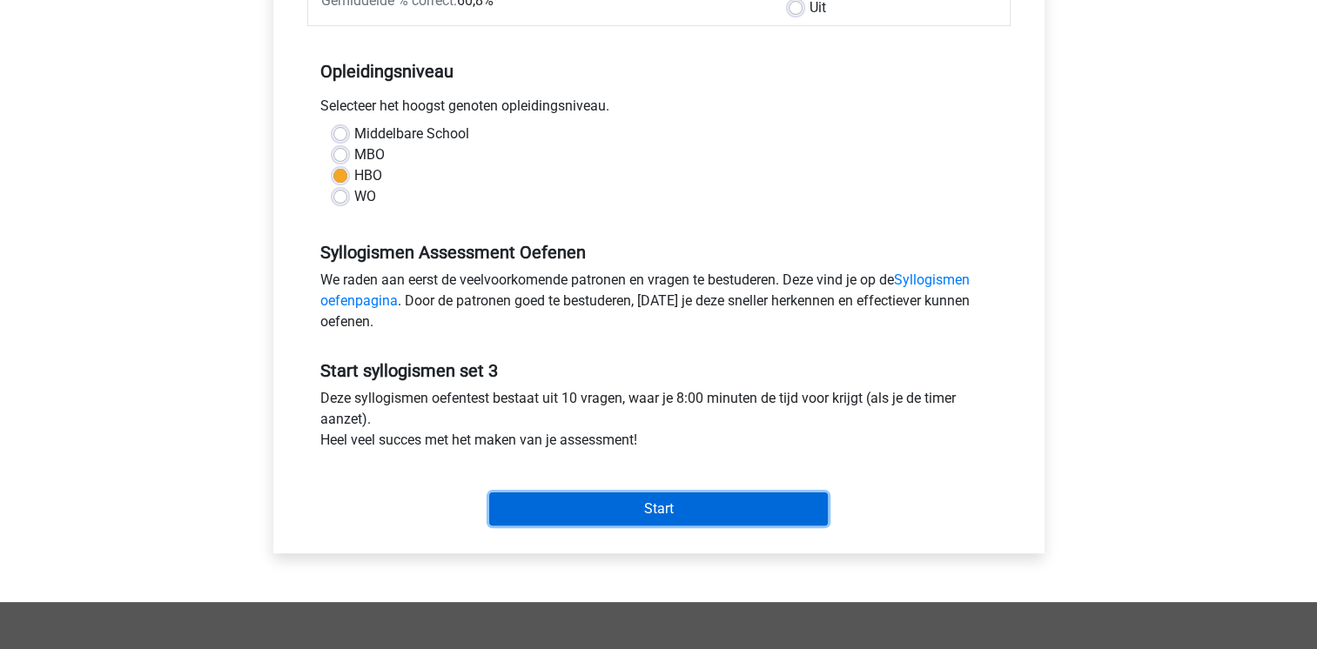
click at [658, 517] on input "Start" at bounding box center [658, 509] width 339 height 33
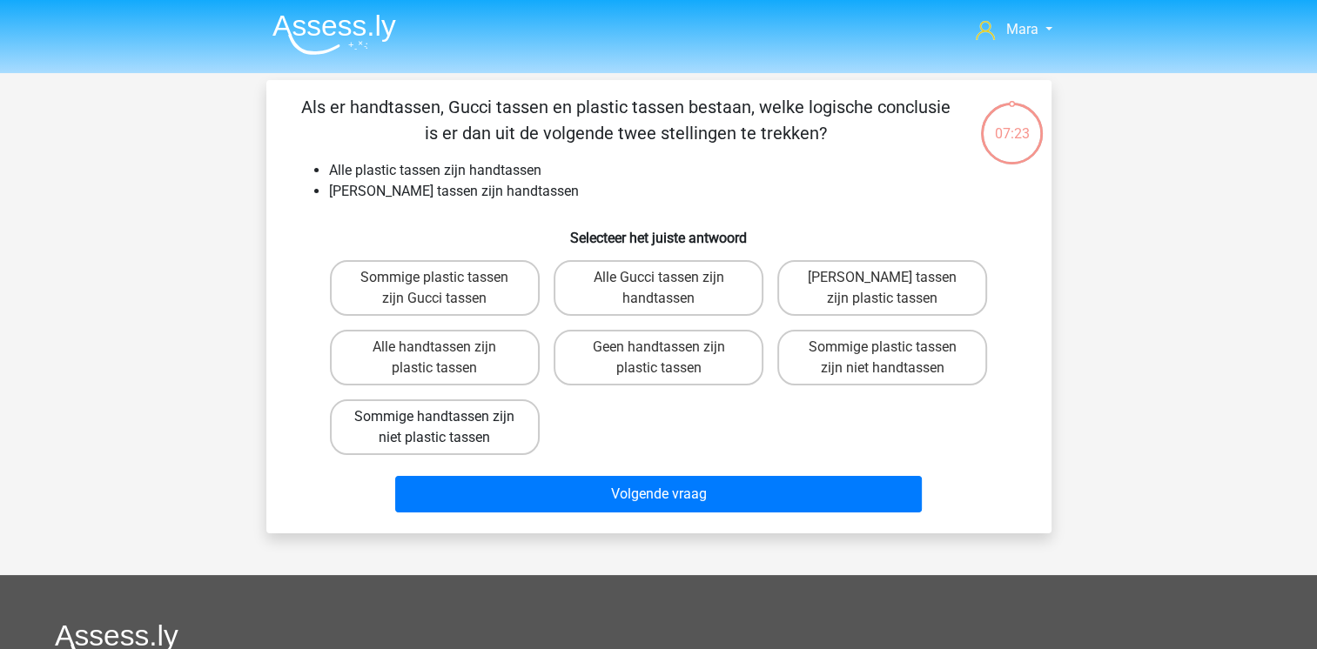
click at [480, 412] on label "Sommige handtassen zijn niet plastic tassen" at bounding box center [435, 427] width 210 height 56
click at [446, 417] on input "Sommige handtassen zijn niet plastic tassen" at bounding box center [439, 422] width 11 height 11
radio input "true"
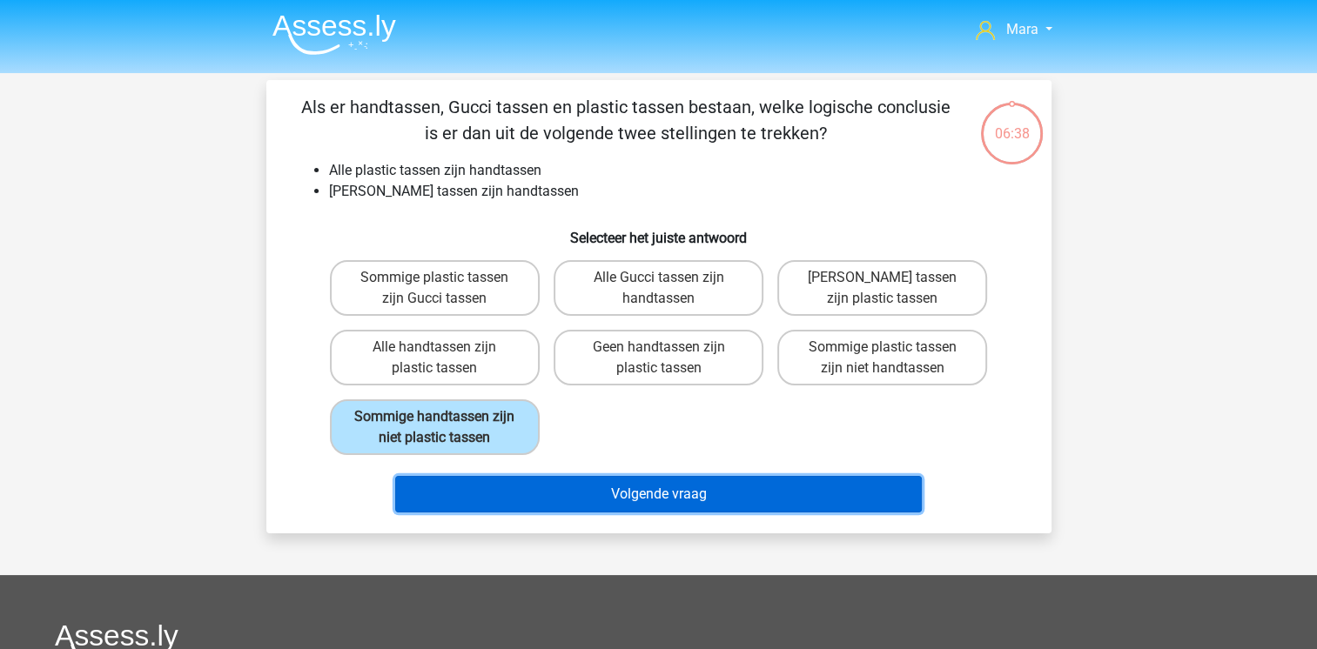
click at [689, 507] on button "Volgende vraag" at bounding box center [658, 494] width 527 height 37
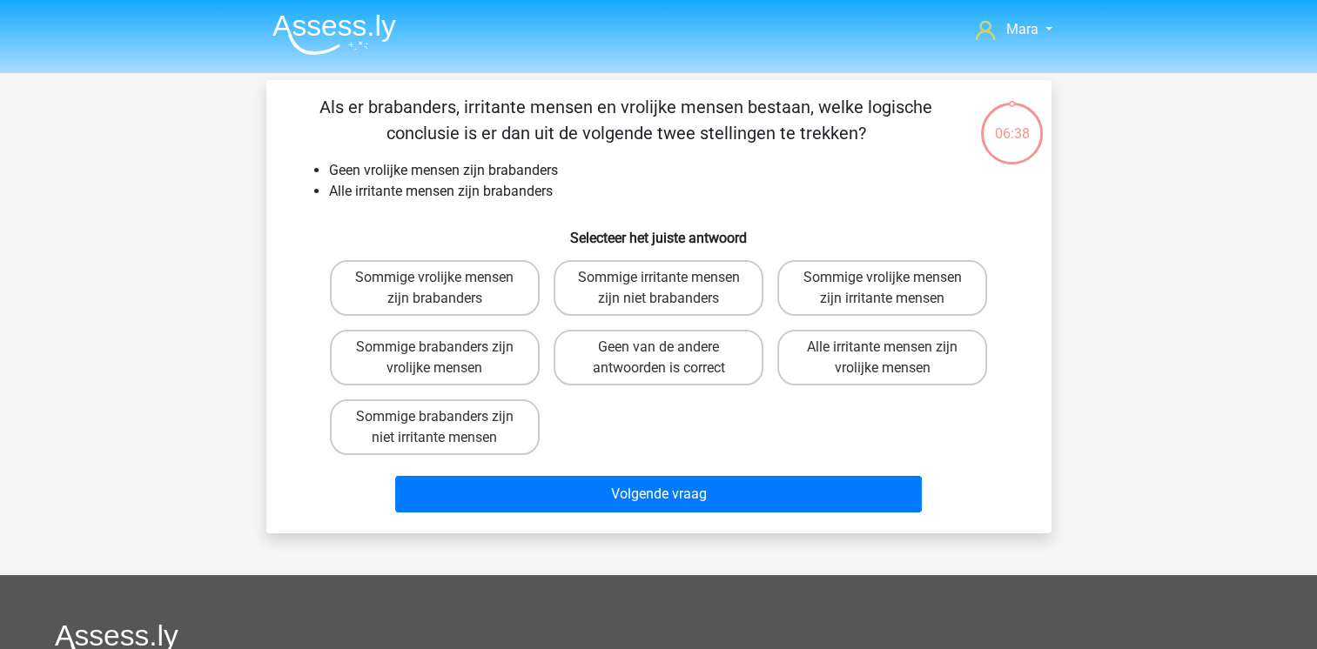
scroll to position [80, 0]
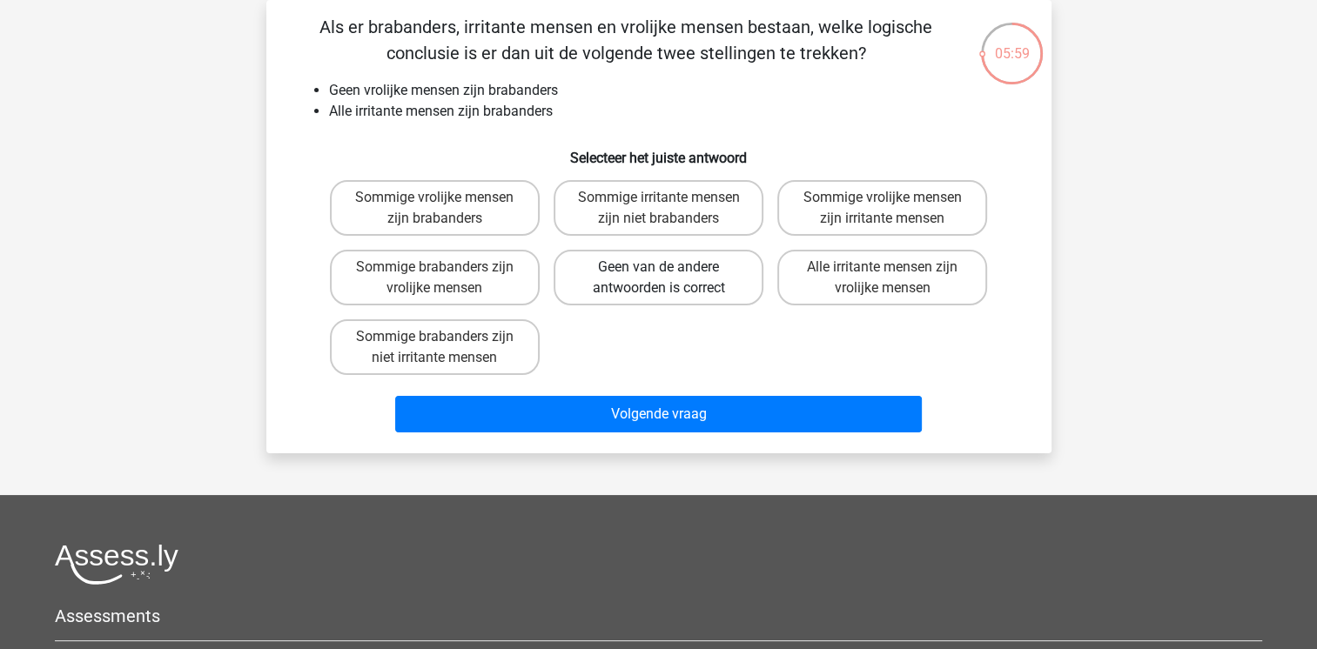
click at [654, 258] on label "Geen van de andere antwoorden is correct" at bounding box center [659, 278] width 210 height 56
click at [658, 267] on input "Geen van de andere antwoorden is correct" at bounding box center [663, 272] width 11 height 11
radio input "true"
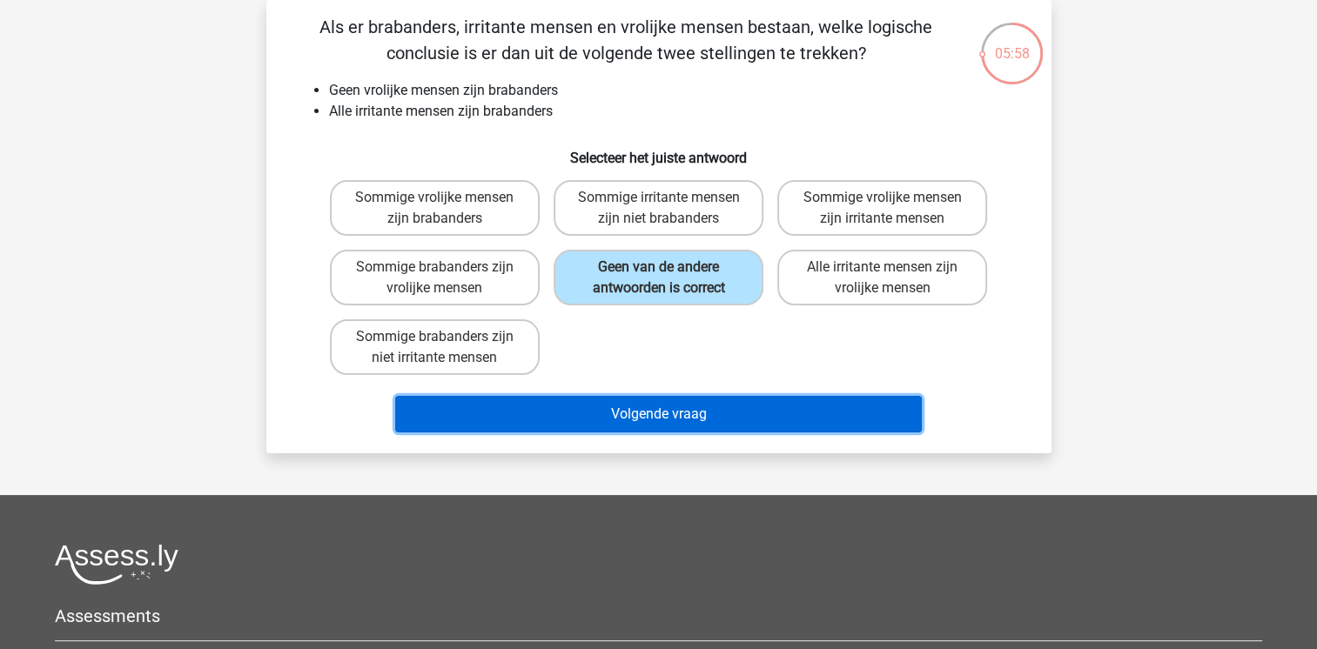
click at [635, 409] on button "Volgende vraag" at bounding box center [658, 414] width 527 height 37
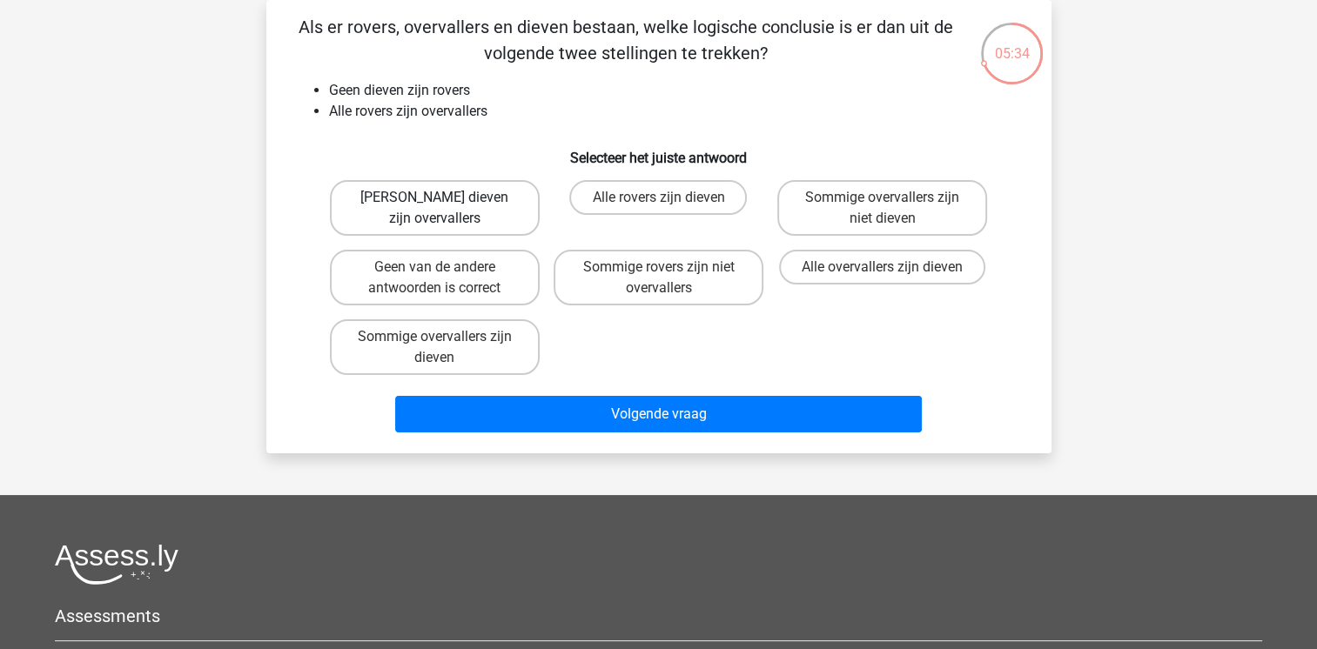
click at [451, 212] on label "Geen dieven zijn overvallers" at bounding box center [435, 208] width 210 height 56
click at [446, 209] on input "Geen dieven zijn overvallers" at bounding box center [439, 203] width 11 height 11
radio input "true"
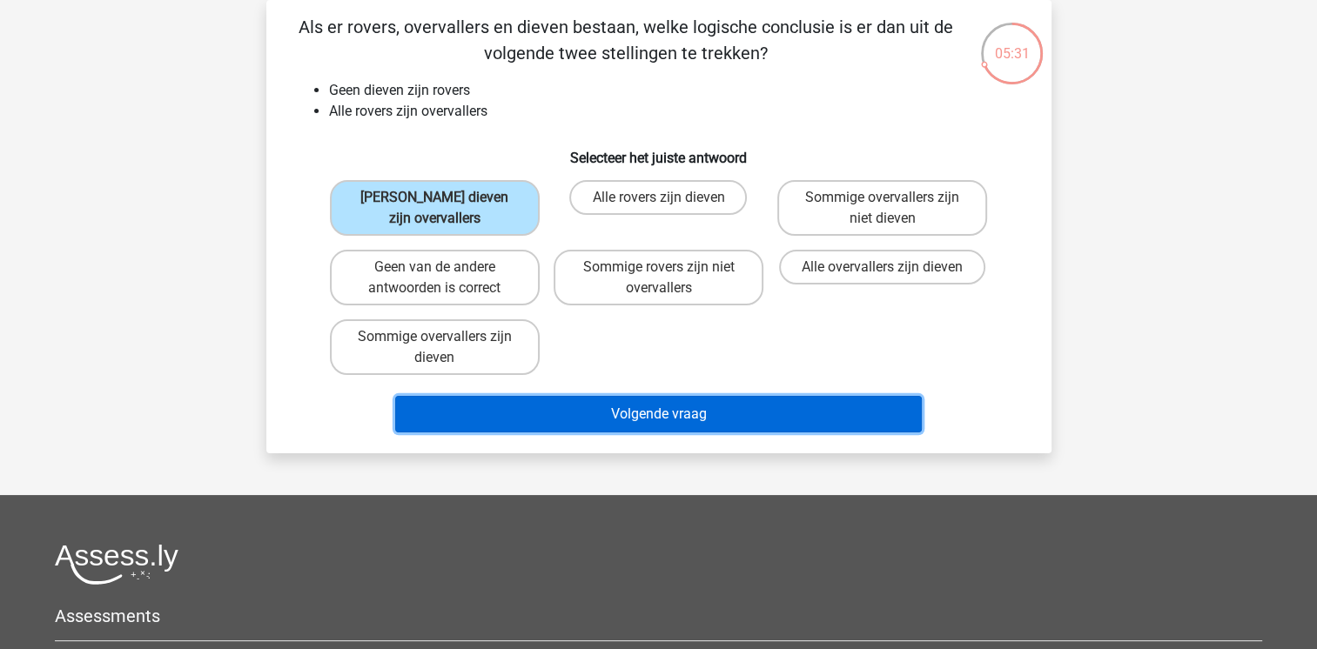
click at [693, 426] on button "Volgende vraag" at bounding box center [658, 414] width 527 height 37
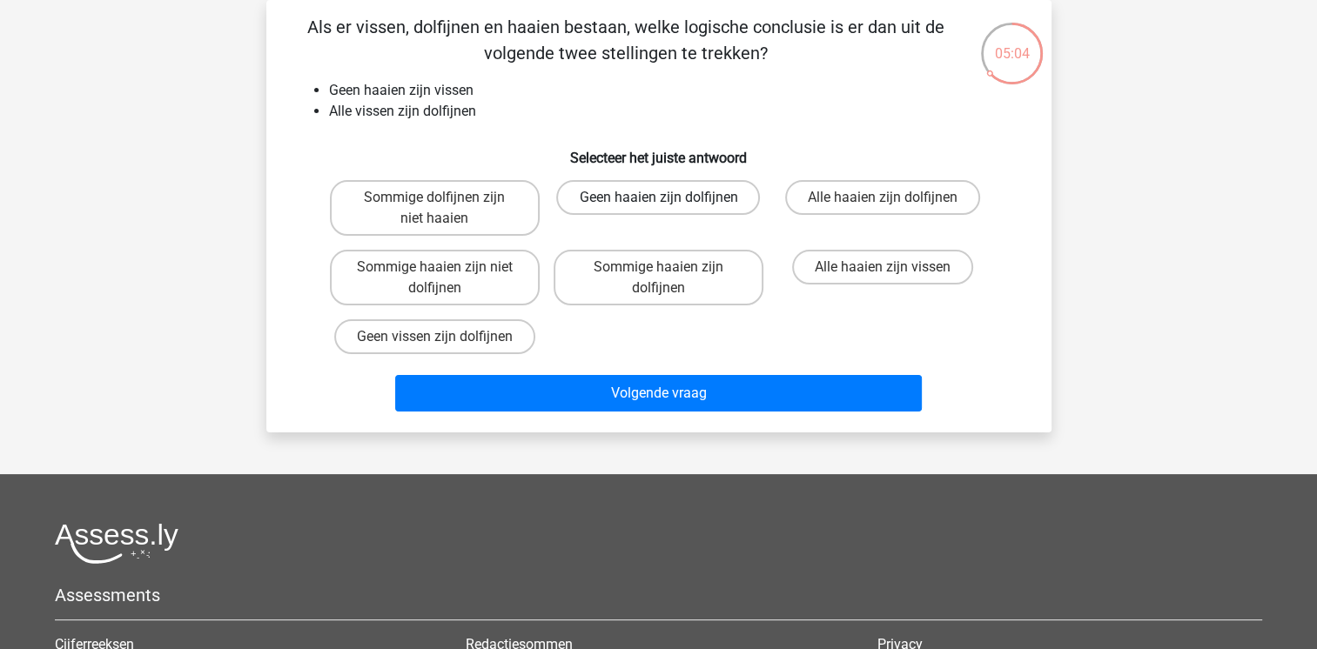
click at [632, 196] on label "Geen haaien zijn dolfijnen" at bounding box center [658, 197] width 204 height 35
click at [658, 198] on input "Geen haaien zijn dolfijnen" at bounding box center [663, 203] width 11 height 11
radio input "true"
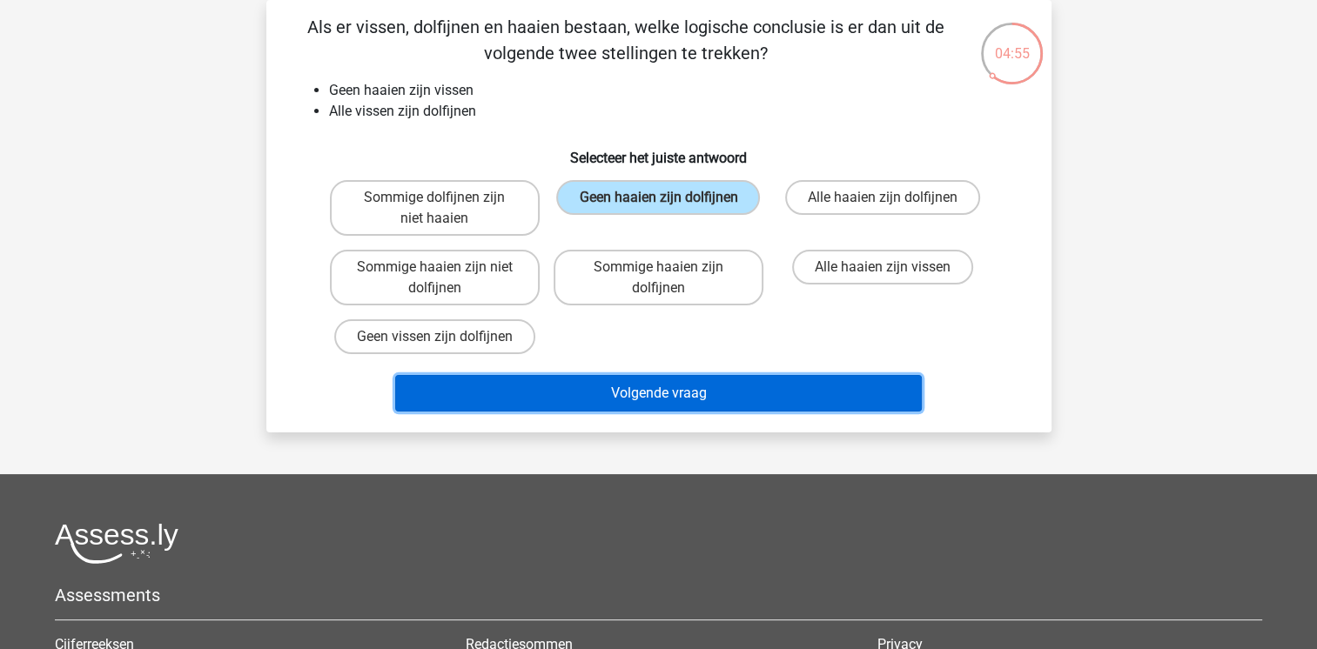
click at [525, 393] on button "Volgende vraag" at bounding box center [658, 393] width 527 height 37
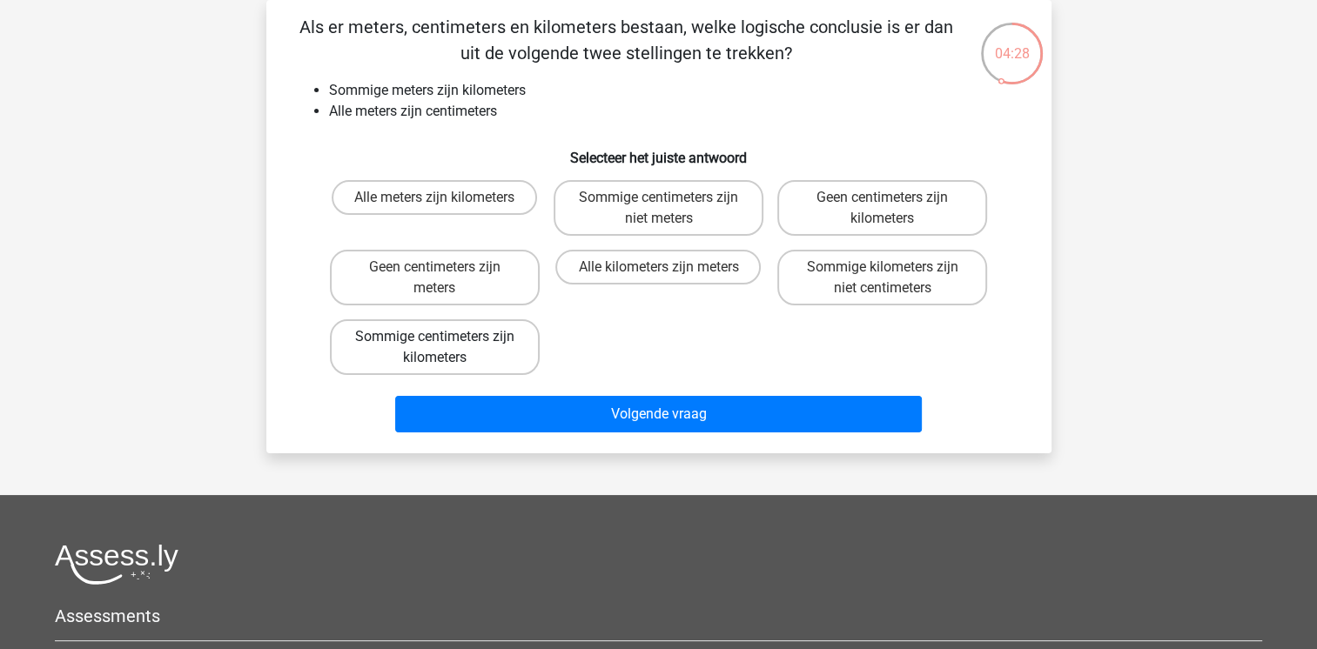
click at [497, 345] on label "Sommige centimeters zijn kilometers" at bounding box center [435, 347] width 210 height 56
click at [446, 345] on input "Sommige centimeters zijn kilometers" at bounding box center [439, 342] width 11 height 11
radio input "true"
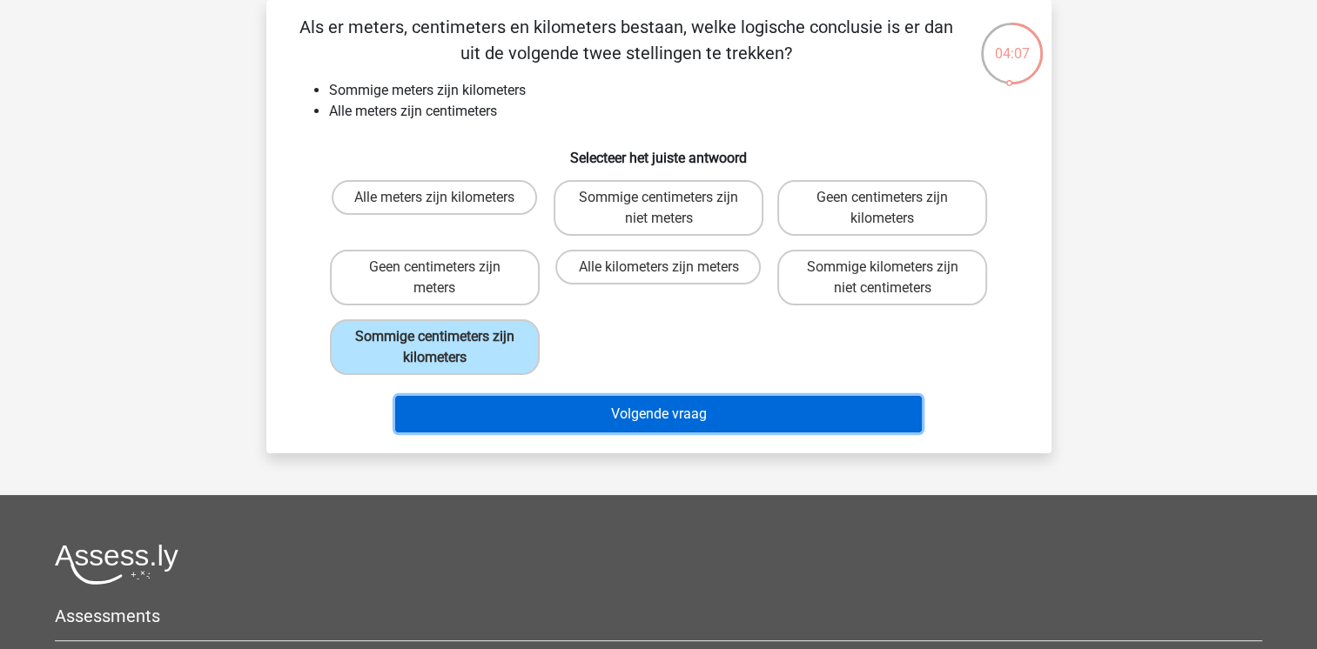
click at [661, 407] on button "Volgende vraag" at bounding box center [658, 414] width 527 height 37
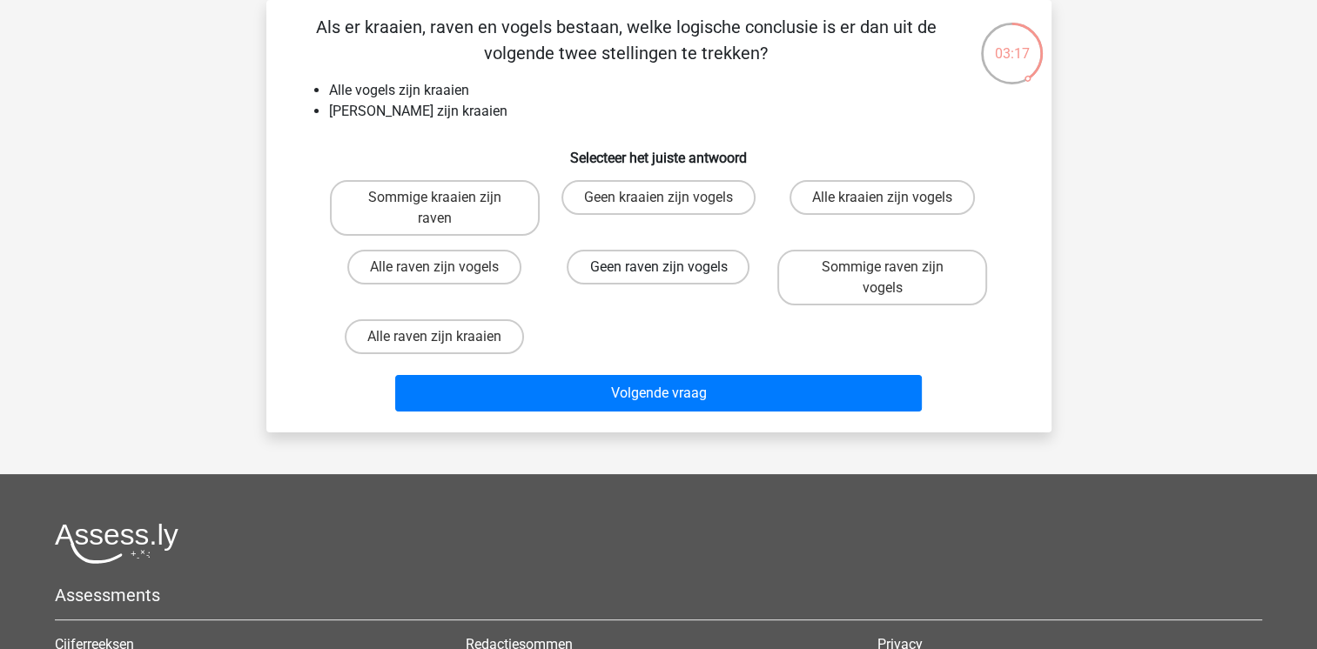
click at [647, 279] on label "Geen raven zijn vogels" at bounding box center [658, 267] width 183 height 35
click at [658, 279] on input "Geen raven zijn vogels" at bounding box center [663, 272] width 11 height 11
radio input "true"
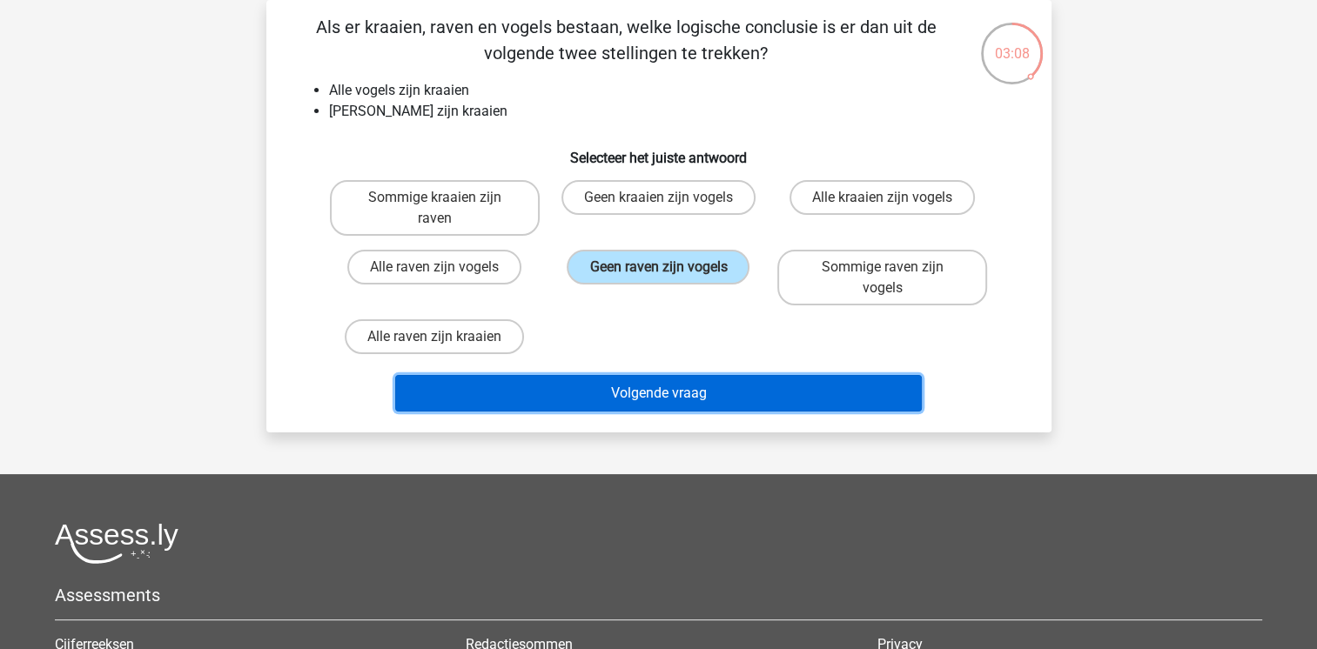
click at [665, 375] on button "Volgende vraag" at bounding box center [658, 393] width 527 height 37
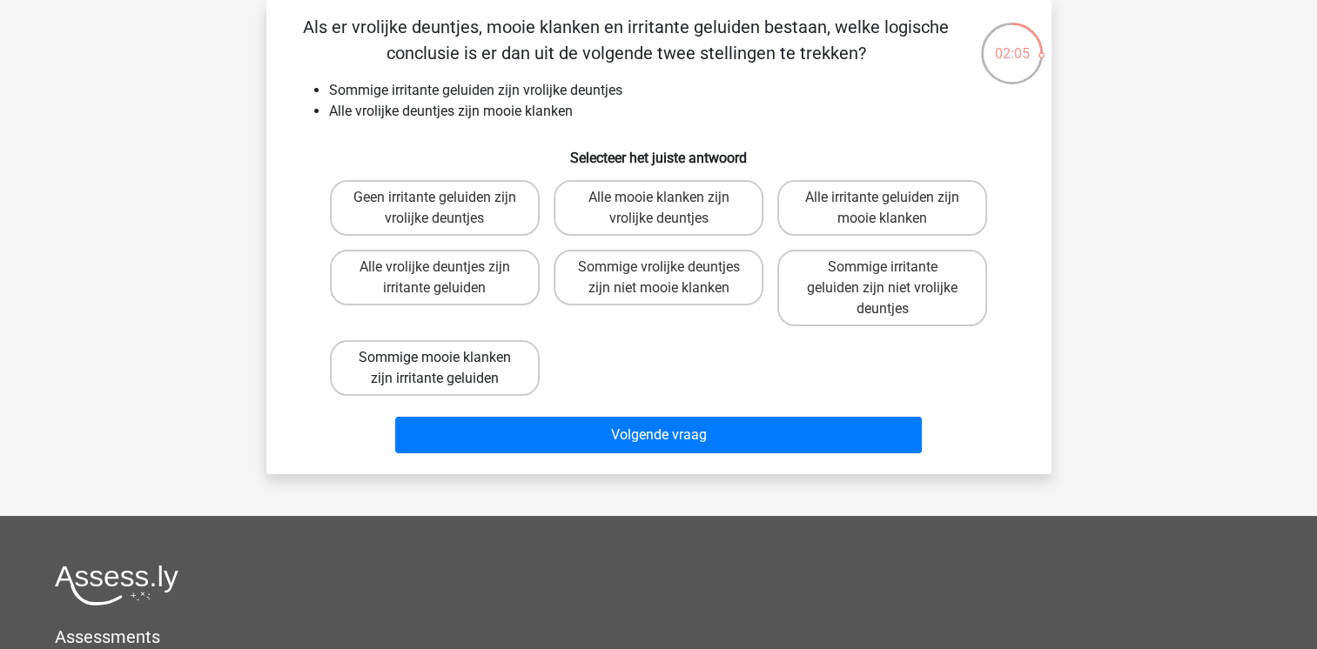
click at [436, 374] on label "Sommige mooie klanken zijn irritante geluiden" at bounding box center [435, 368] width 210 height 56
click at [436, 369] on input "Sommige mooie klanken zijn irritante geluiden" at bounding box center [439, 363] width 11 height 11
radio input "true"
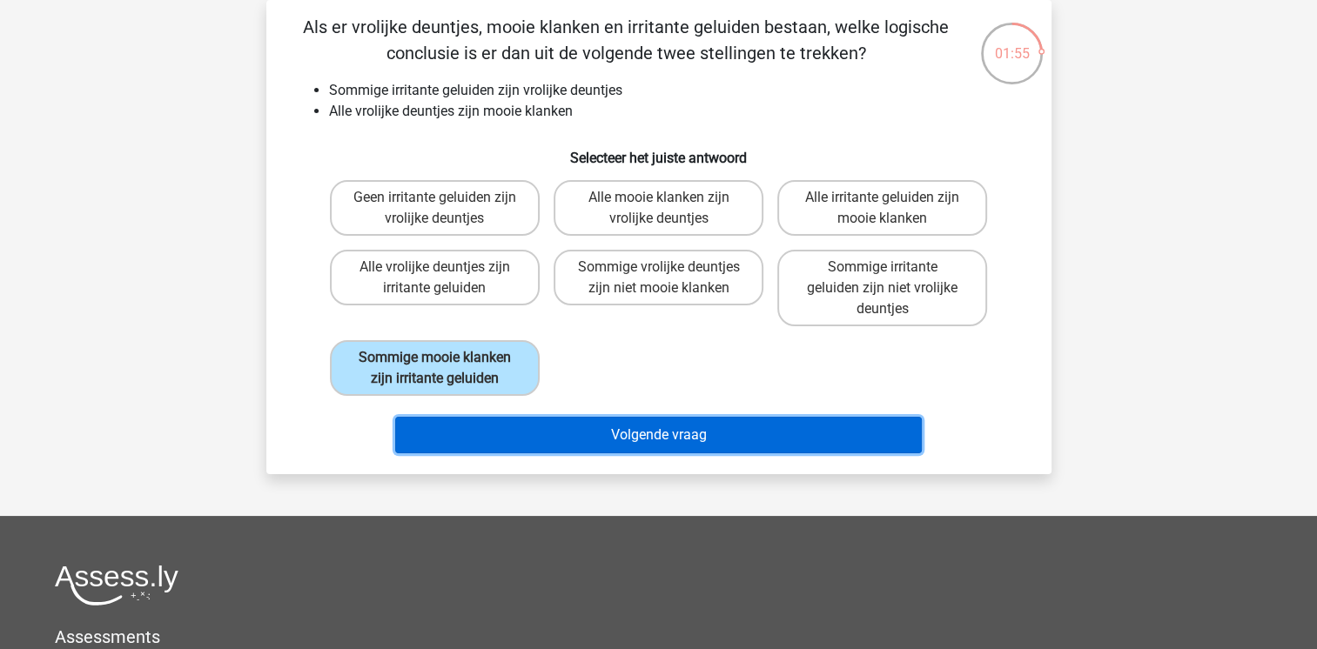
click at [571, 438] on button "Volgende vraag" at bounding box center [658, 435] width 527 height 37
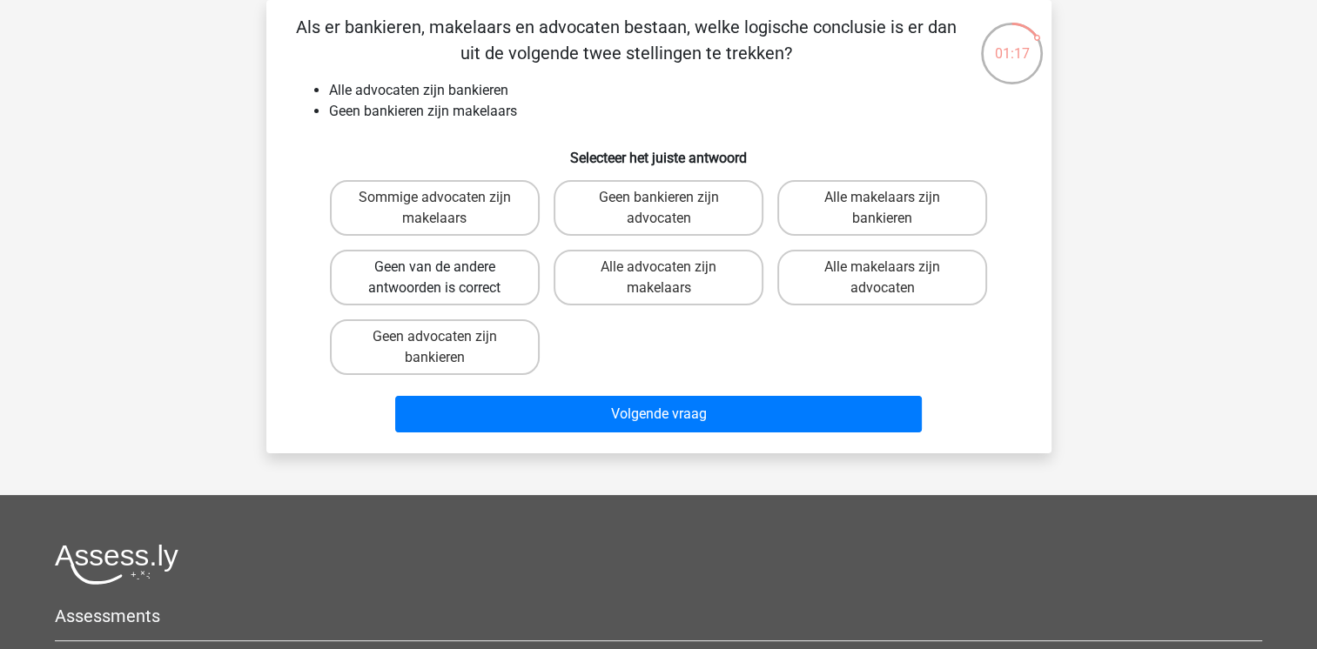
click at [456, 272] on label "Geen van de andere antwoorden is correct" at bounding box center [435, 278] width 210 height 56
click at [446, 272] on input "Geen van de andere antwoorden is correct" at bounding box center [439, 272] width 11 height 11
radio input "true"
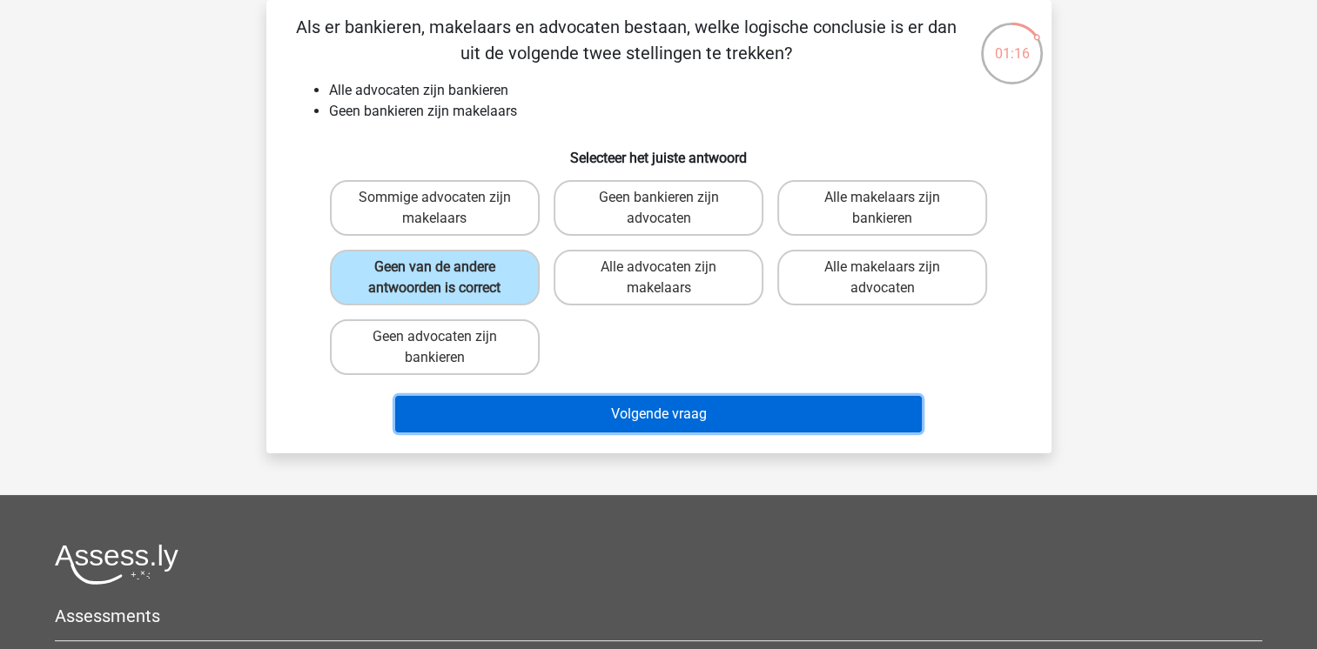
click at [532, 399] on button "Volgende vraag" at bounding box center [658, 414] width 527 height 37
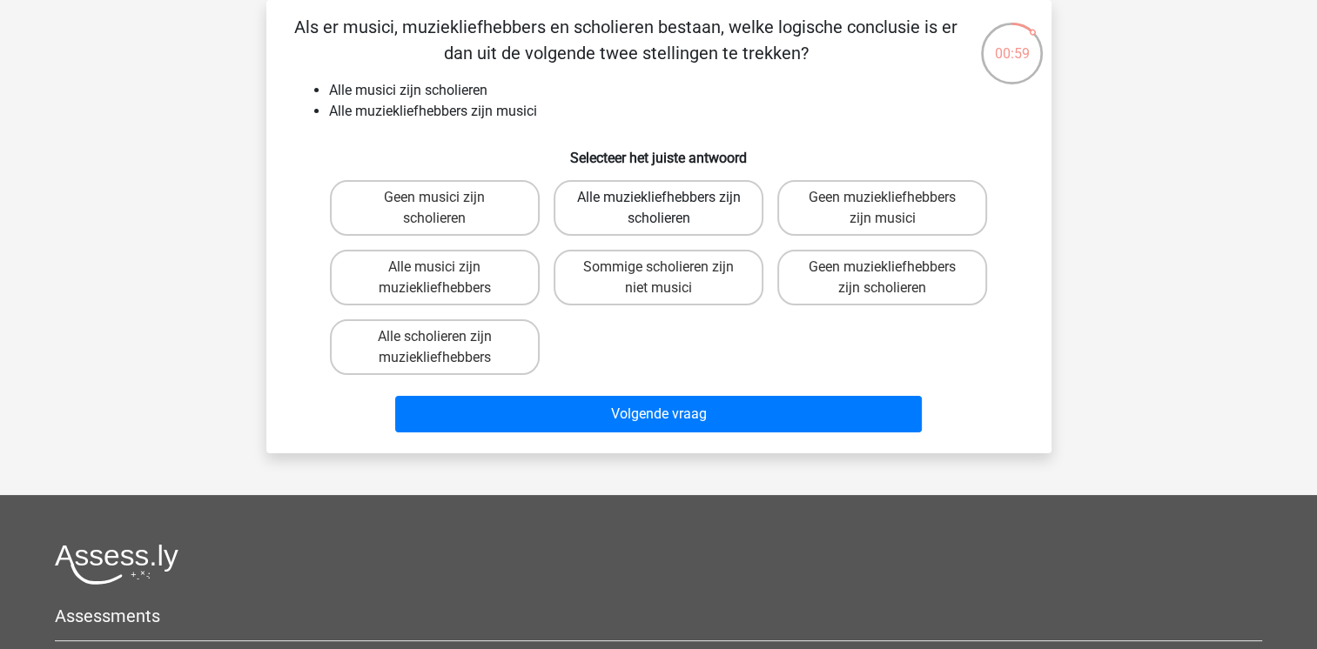
click at [626, 214] on label "Alle muziekliefhebbers zijn scholieren" at bounding box center [659, 208] width 210 height 56
click at [658, 209] on input "Alle muziekliefhebbers zijn scholieren" at bounding box center [663, 203] width 11 height 11
radio input "true"
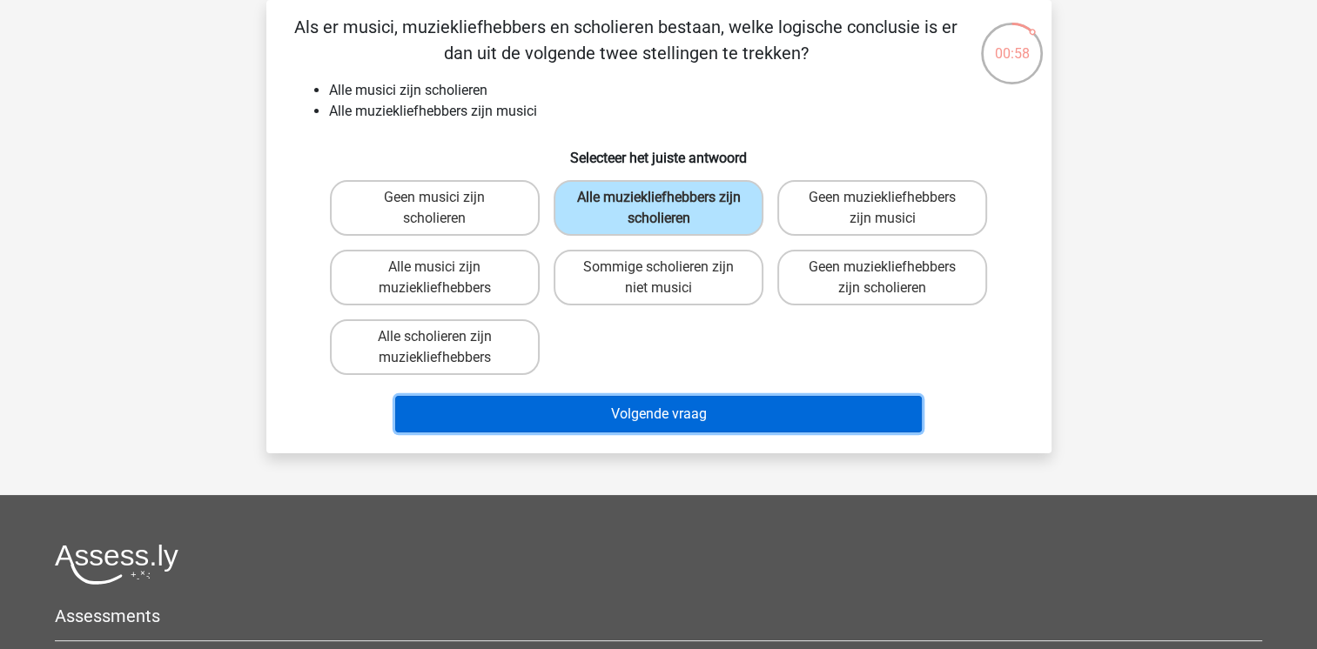
click at [600, 413] on button "Volgende vraag" at bounding box center [658, 414] width 527 height 37
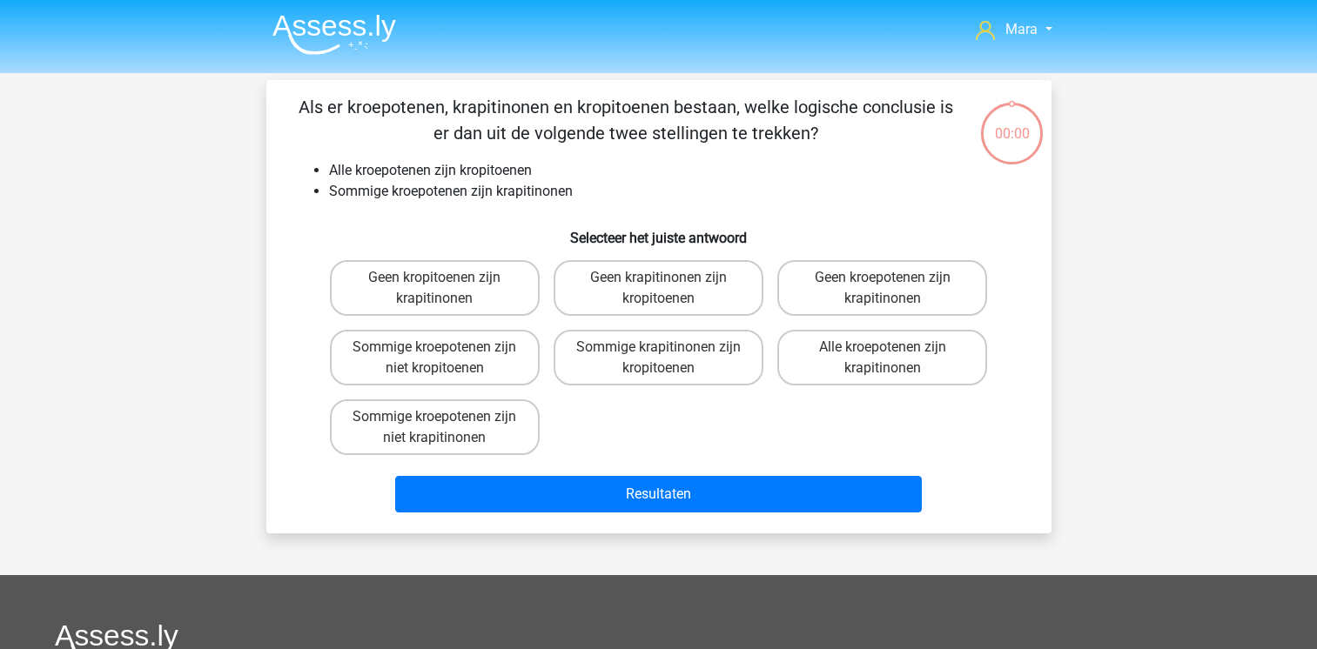
scroll to position [80, 0]
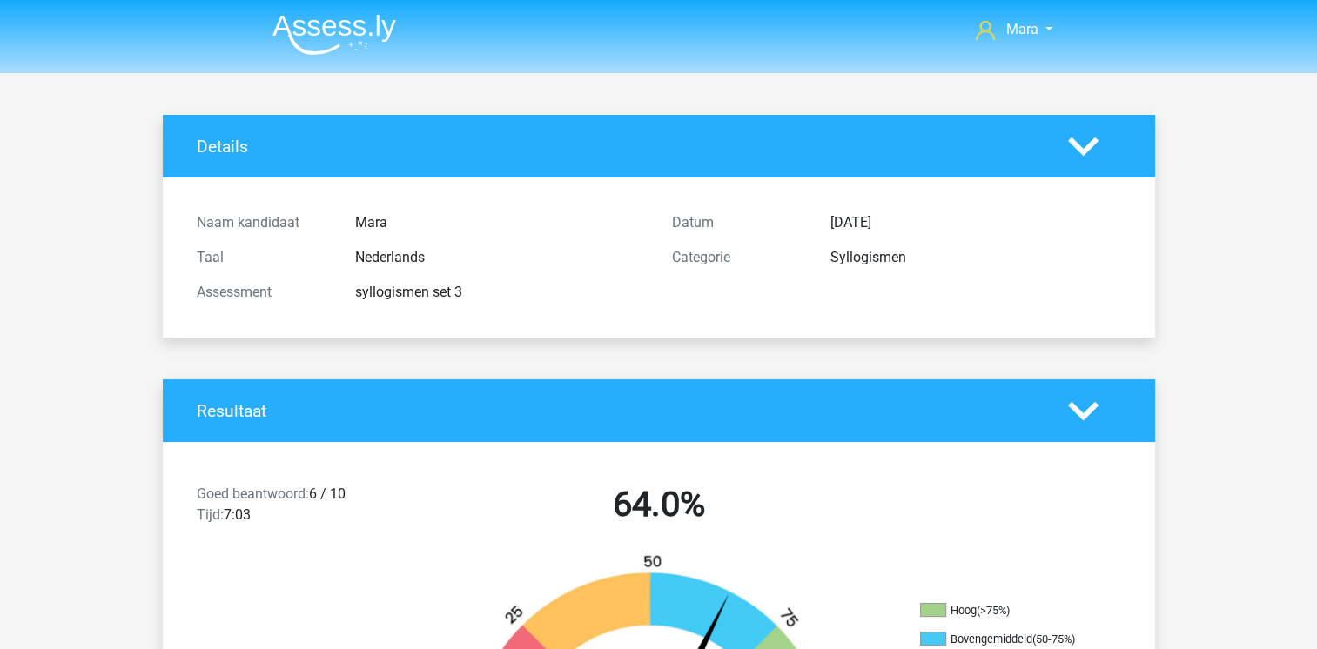
click at [869, 478] on div "Goed beantwoord: 6 / 10 Tijd: 7:03 64.0%" at bounding box center [659, 508] width 992 height 91
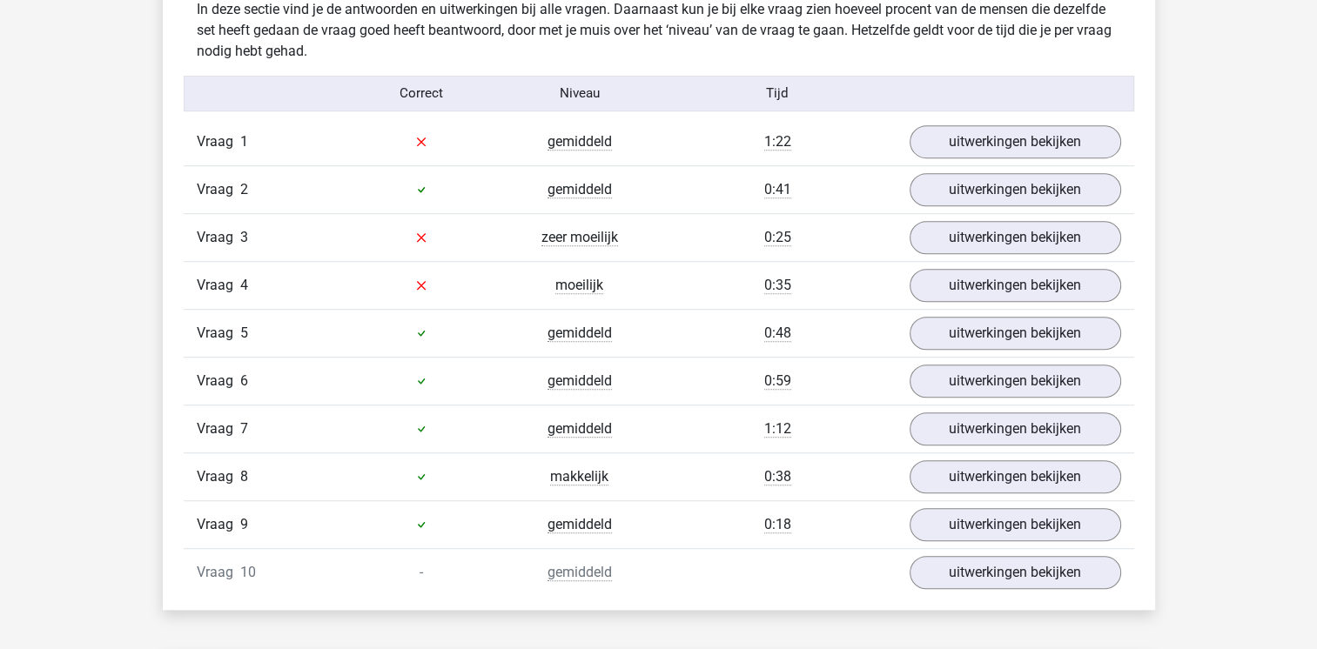
scroll to position [1079, 0]
click at [997, 151] on link "uitwerkingen bekijken" at bounding box center [1014, 143] width 243 height 38
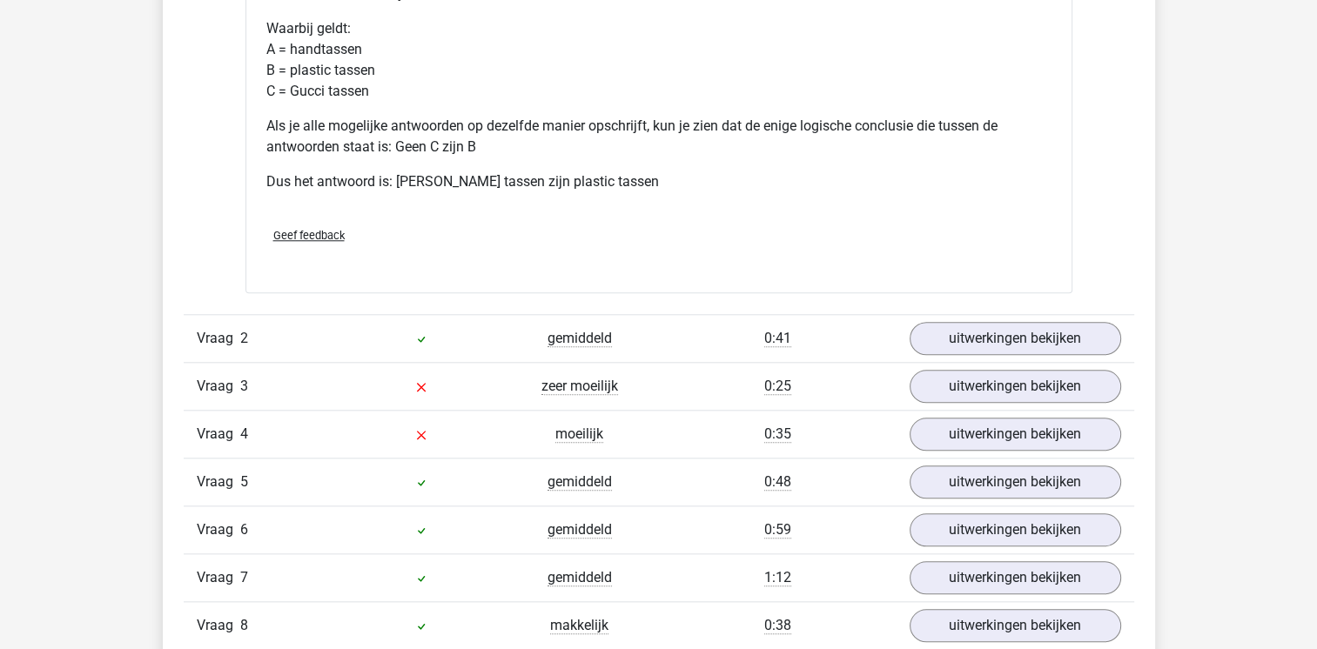
scroll to position [1671, 0]
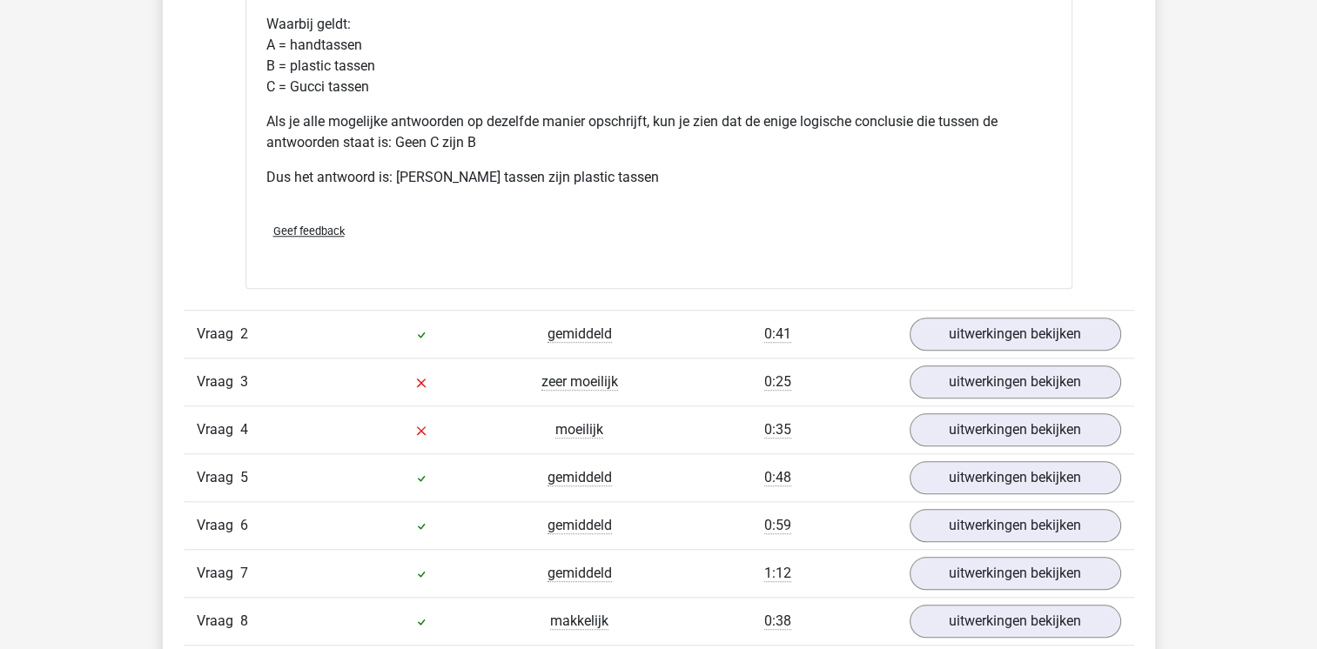
click at [975, 353] on div "Vraag 2 gemiddeld 0:41 uitwerkingen bekijken" at bounding box center [659, 334] width 950 height 48
click at [961, 329] on link "uitwerkingen bekijken" at bounding box center [1014, 334] width 243 height 38
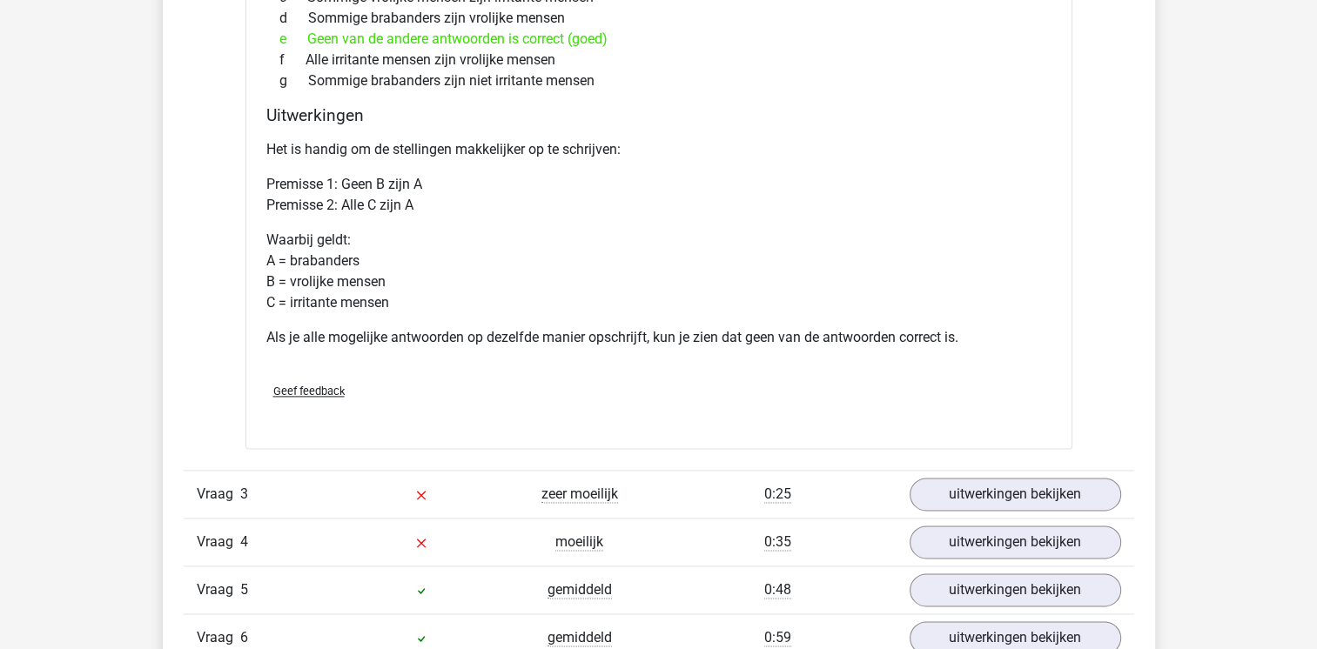
scroll to position [2298, 0]
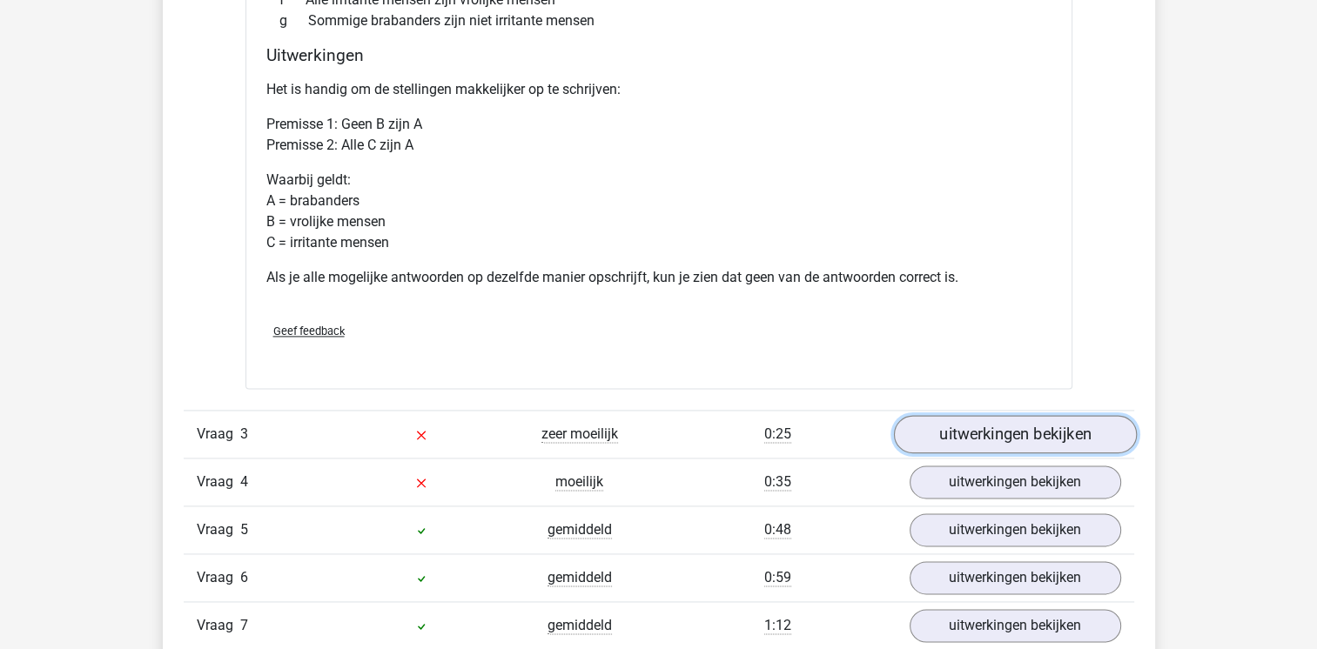
click at [979, 445] on link "uitwerkingen bekijken" at bounding box center [1014, 434] width 243 height 38
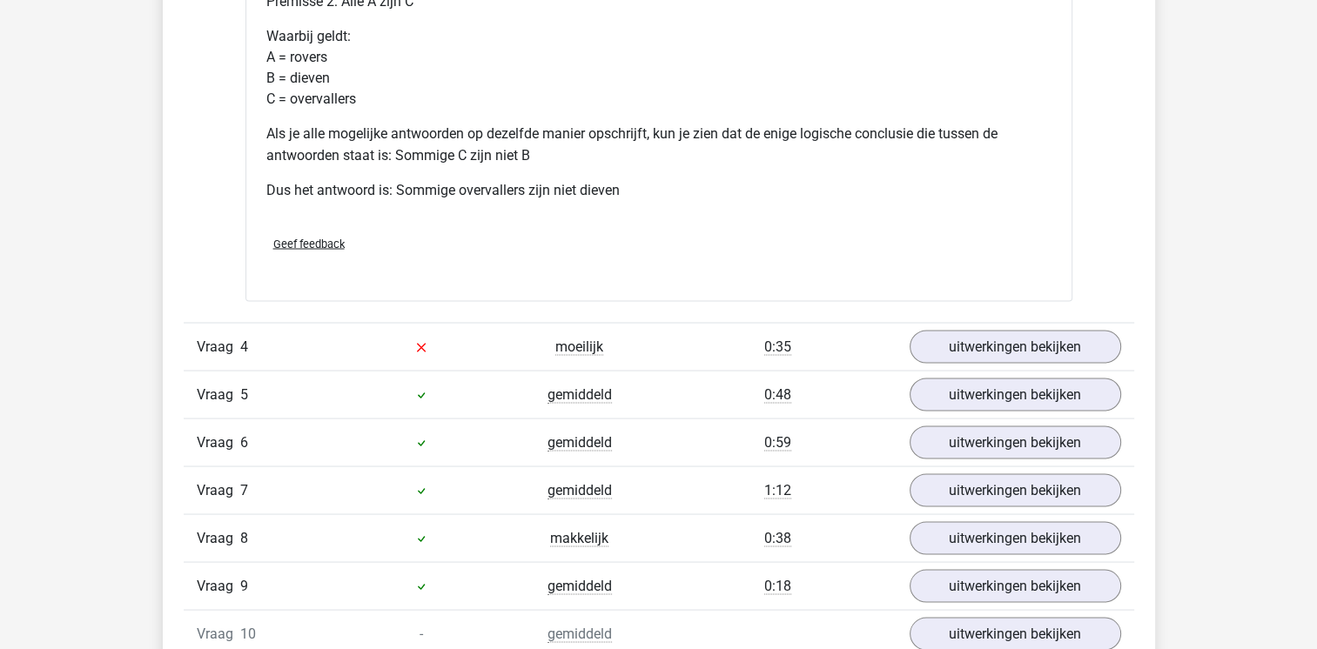
scroll to position [3168, 0]
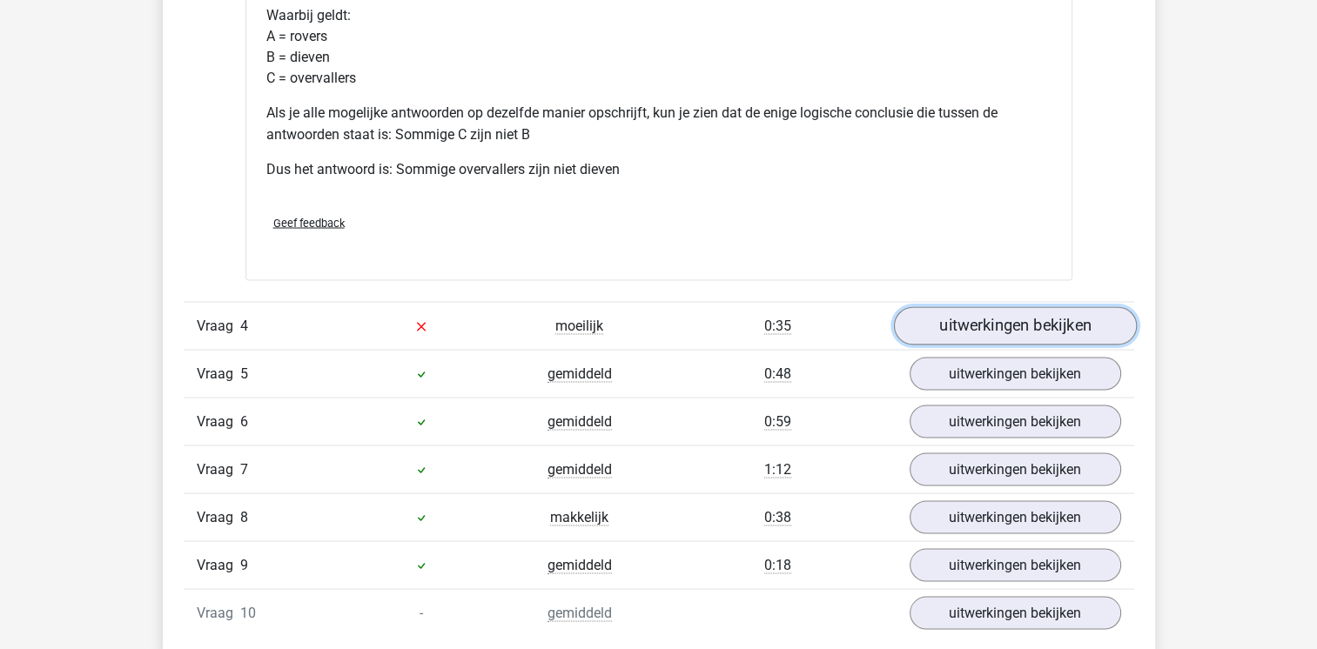
click at [1044, 326] on link "uitwerkingen bekijken" at bounding box center [1014, 325] width 243 height 38
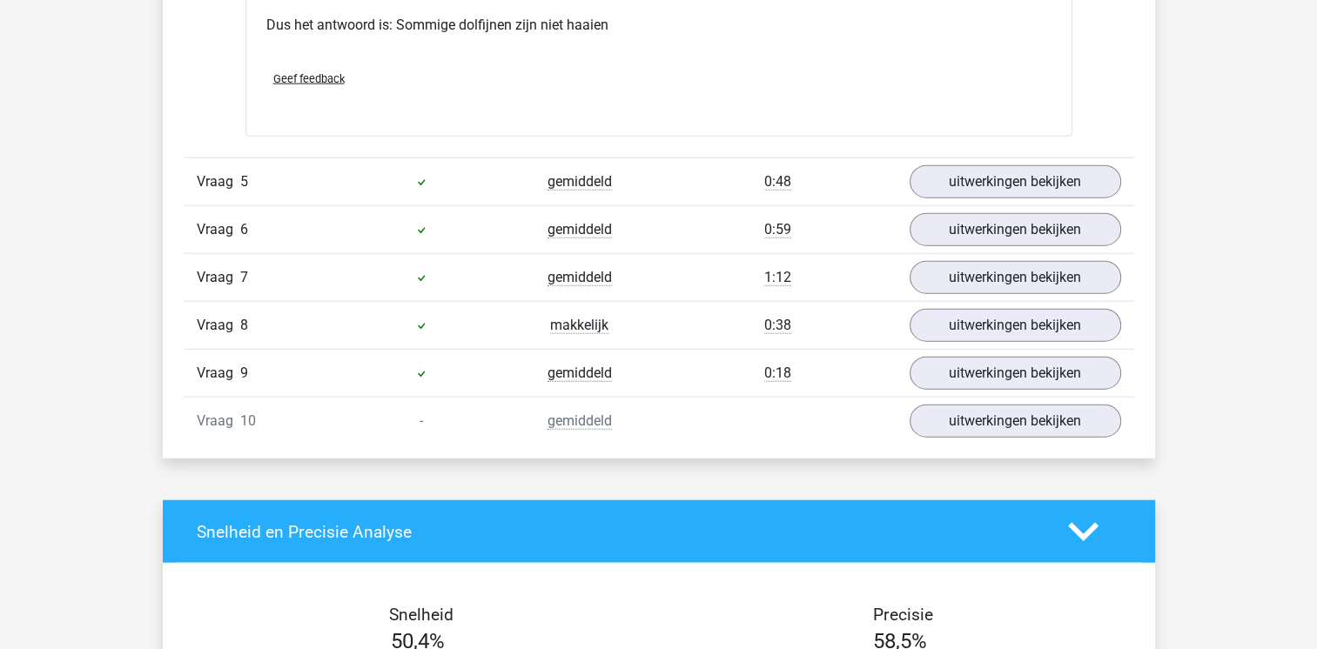
scroll to position [4038, 0]
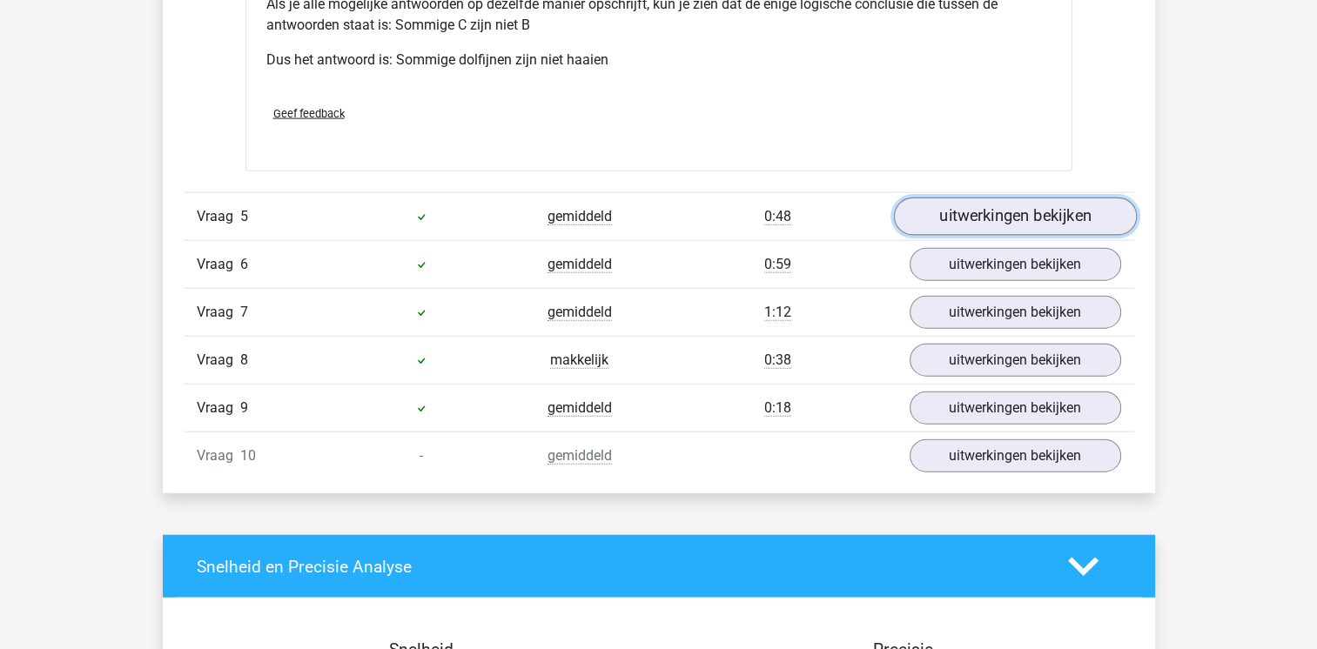
click at [1019, 210] on link "uitwerkingen bekijken" at bounding box center [1014, 217] width 243 height 38
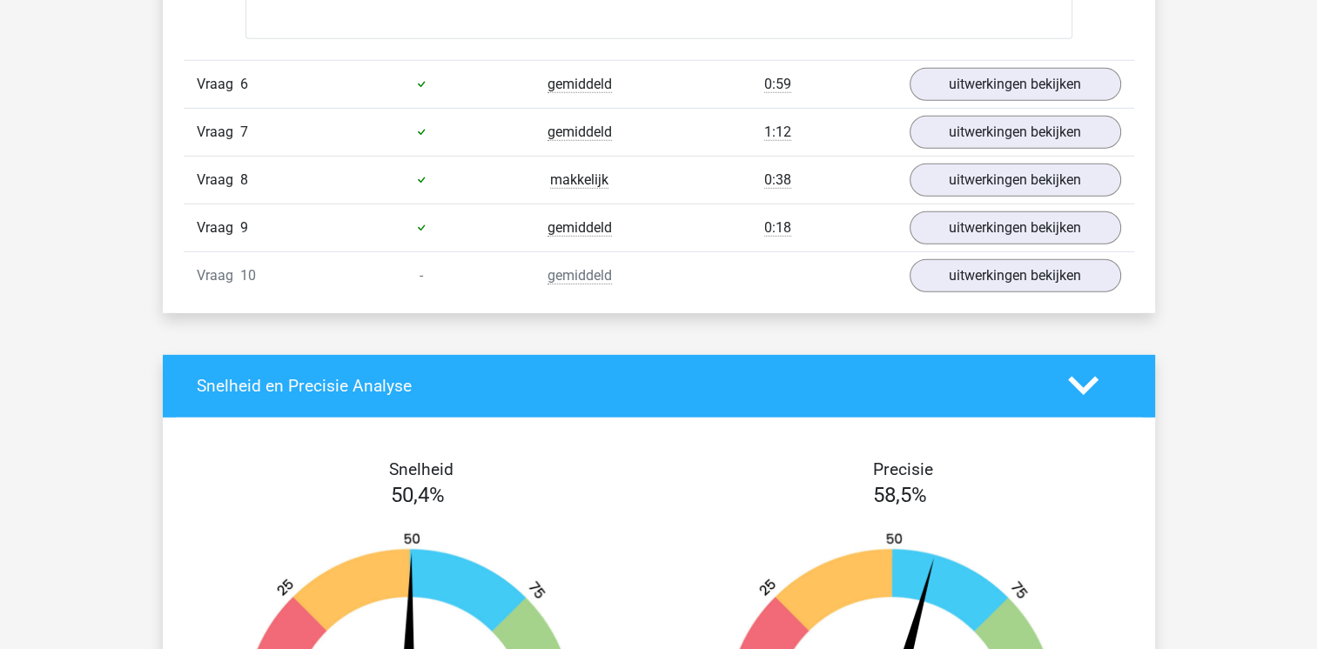
scroll to position [4944, 0]
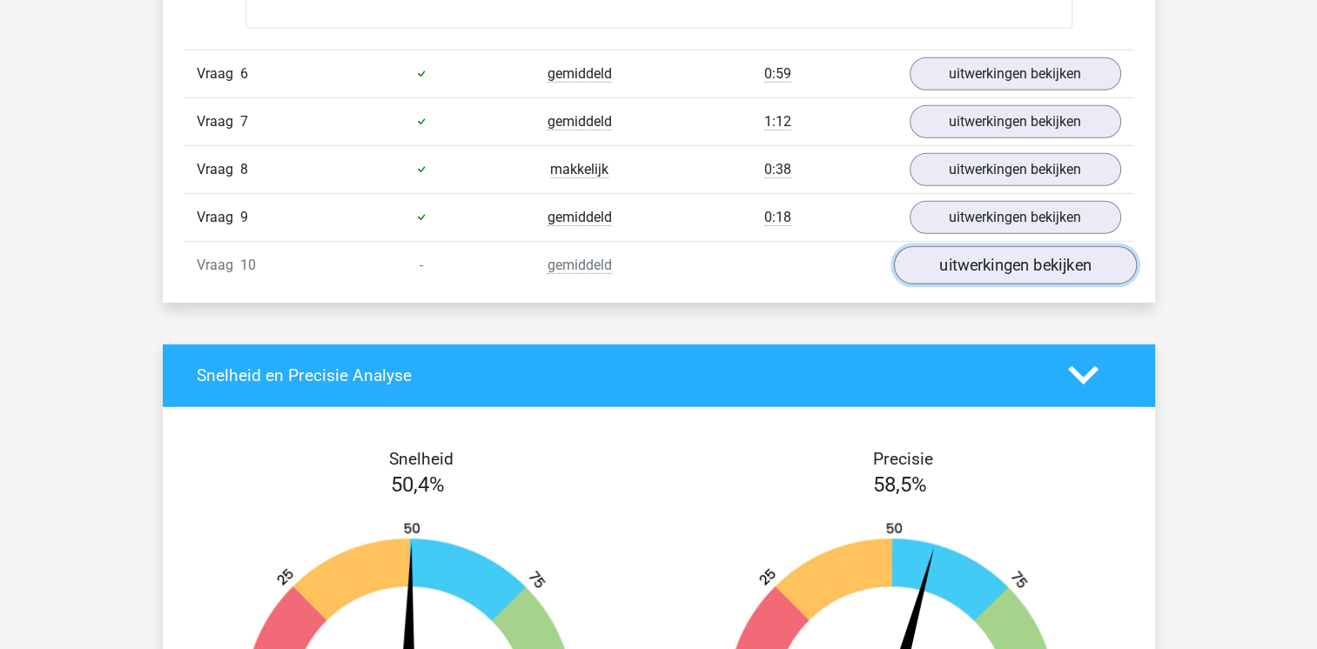
click at [985, 264] on link "uitwerkingen bekijken" at bounding box center [1014, 265] width 243 height 38
